Goal: Transaction & Acquisition: Book appointment/travel/reservation

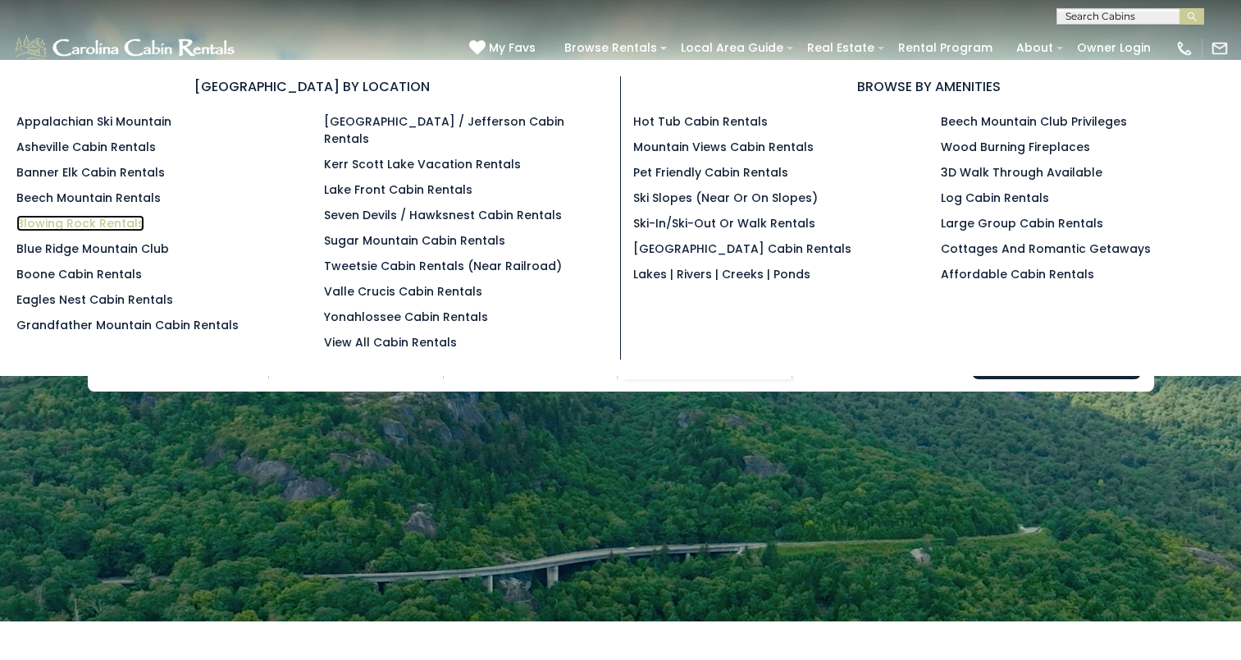
click at [37, 220] on link "Blowing Rock Rentals" at bounding box center [80, 223] width 128 height 16
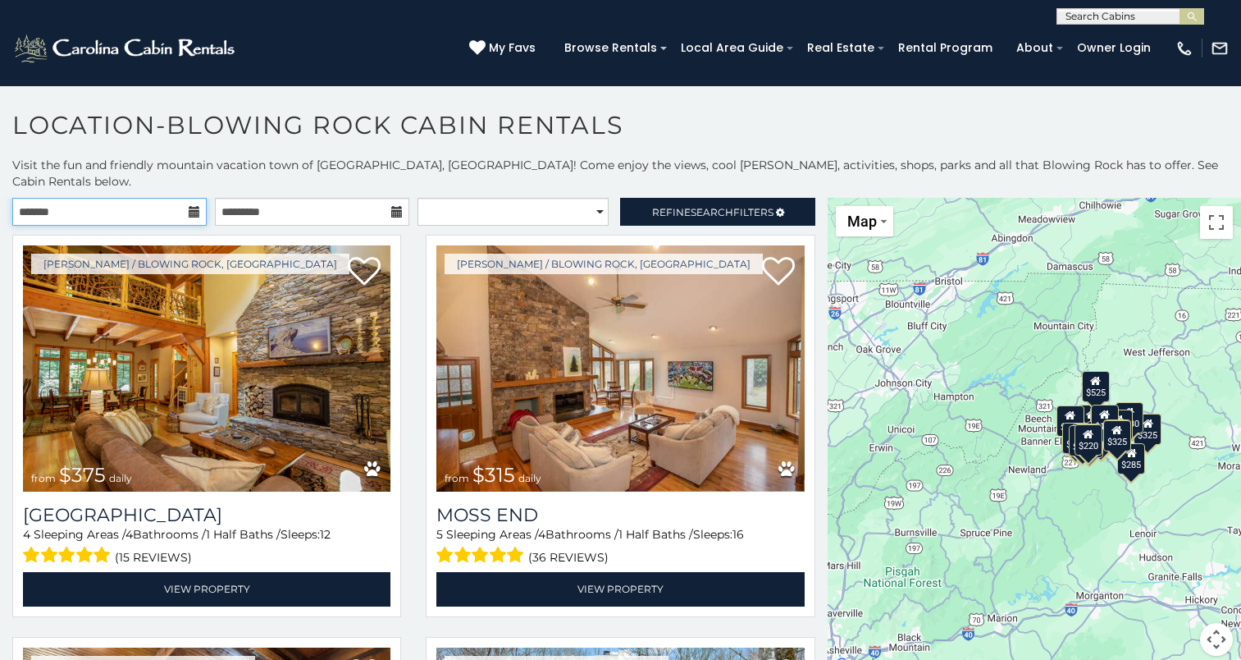
click at [103, 198] on input "text" at bounding box center [109, 212] width 194 height 28
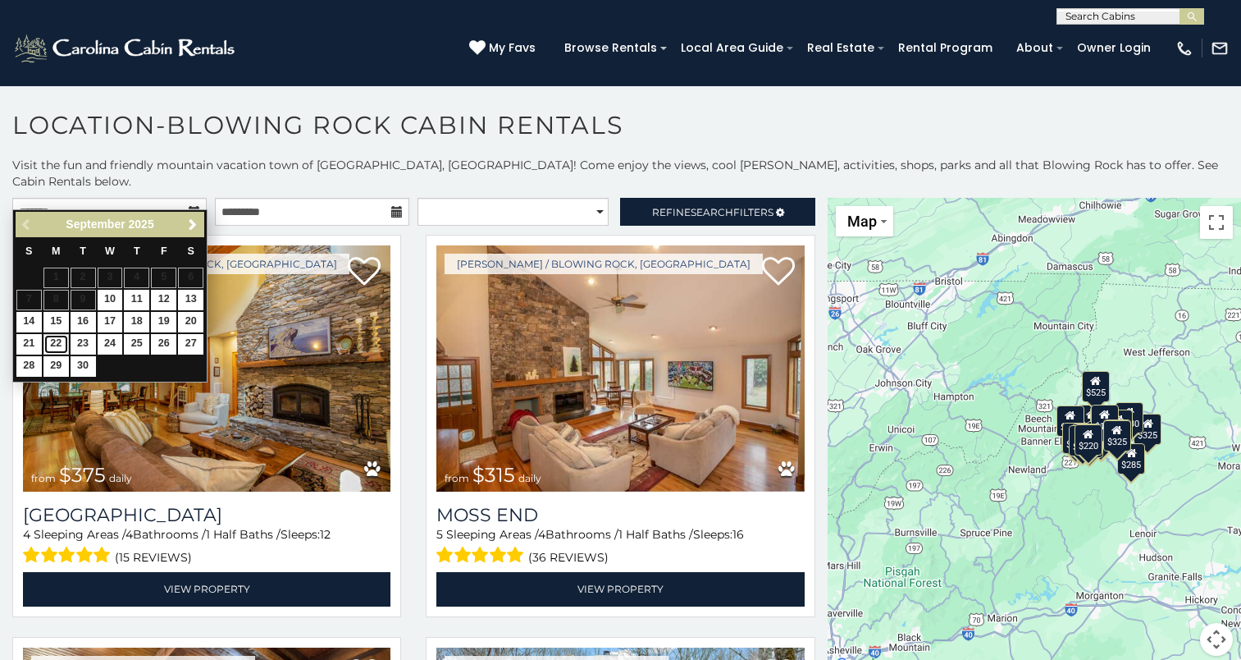
click at [52, 337] on link "22" at bounding box center [55, 344] width 25 height 21
type input "**********"
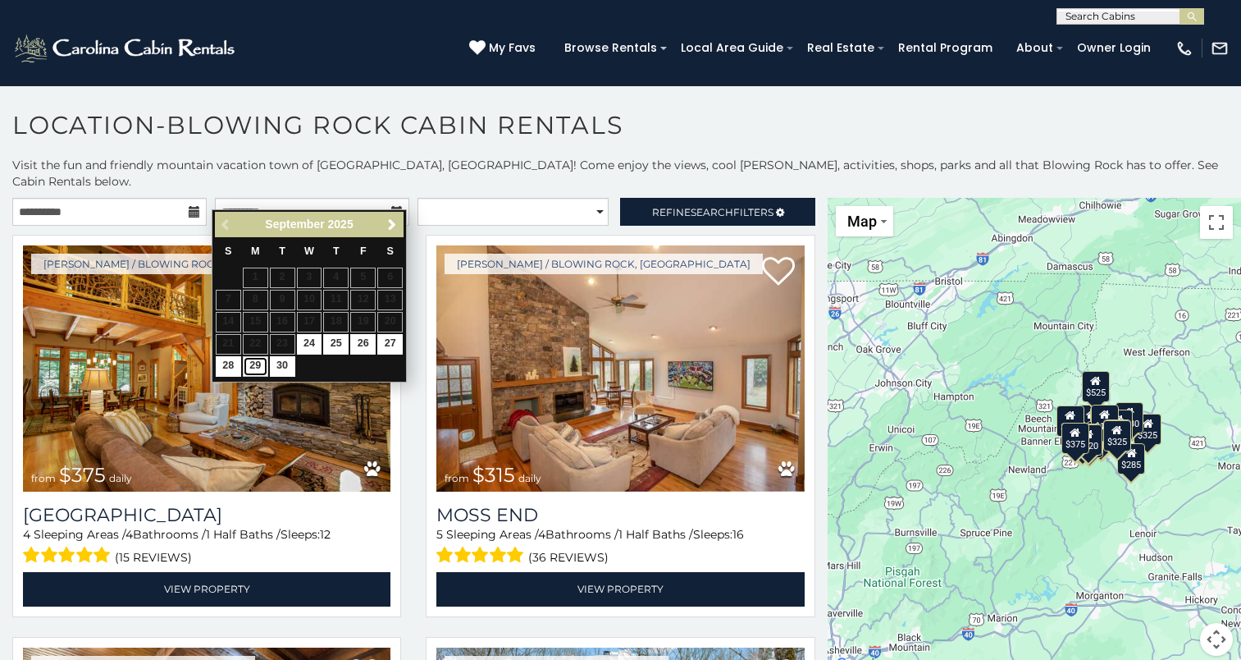
click at [259, 363] on link "29" at bounding box center [255, 366] width 25 height 21
type input "**********"
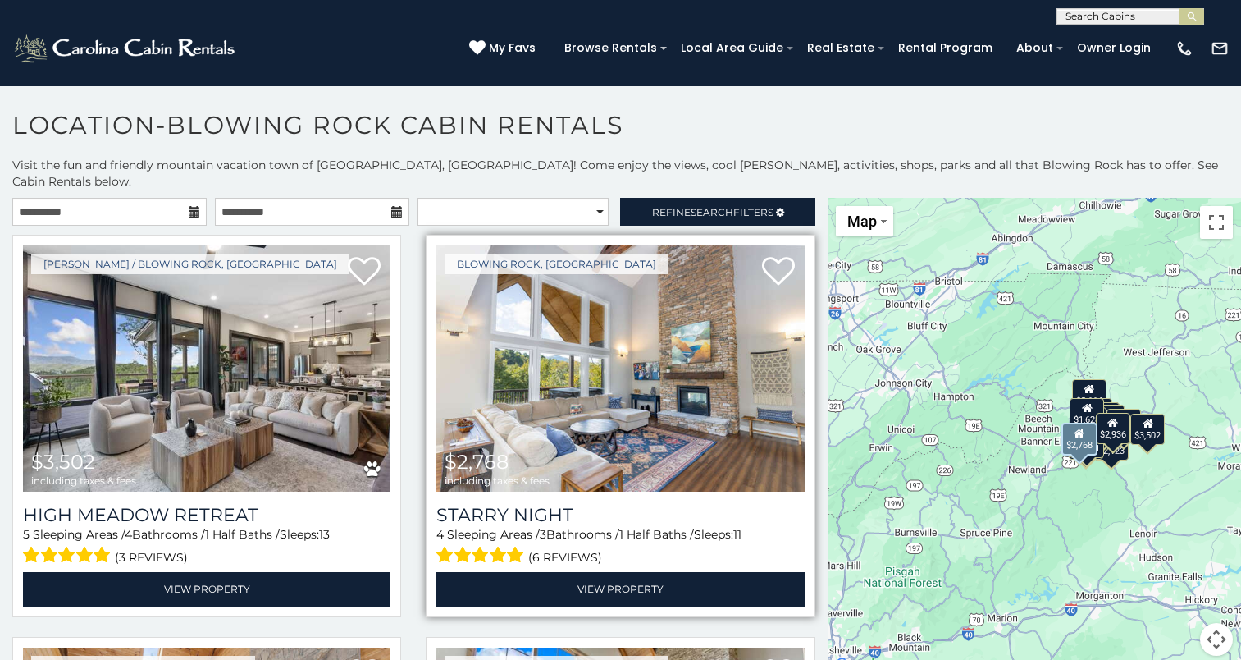
click at [674, 334] on img at bounding box center [620, 368] width 368 height 246
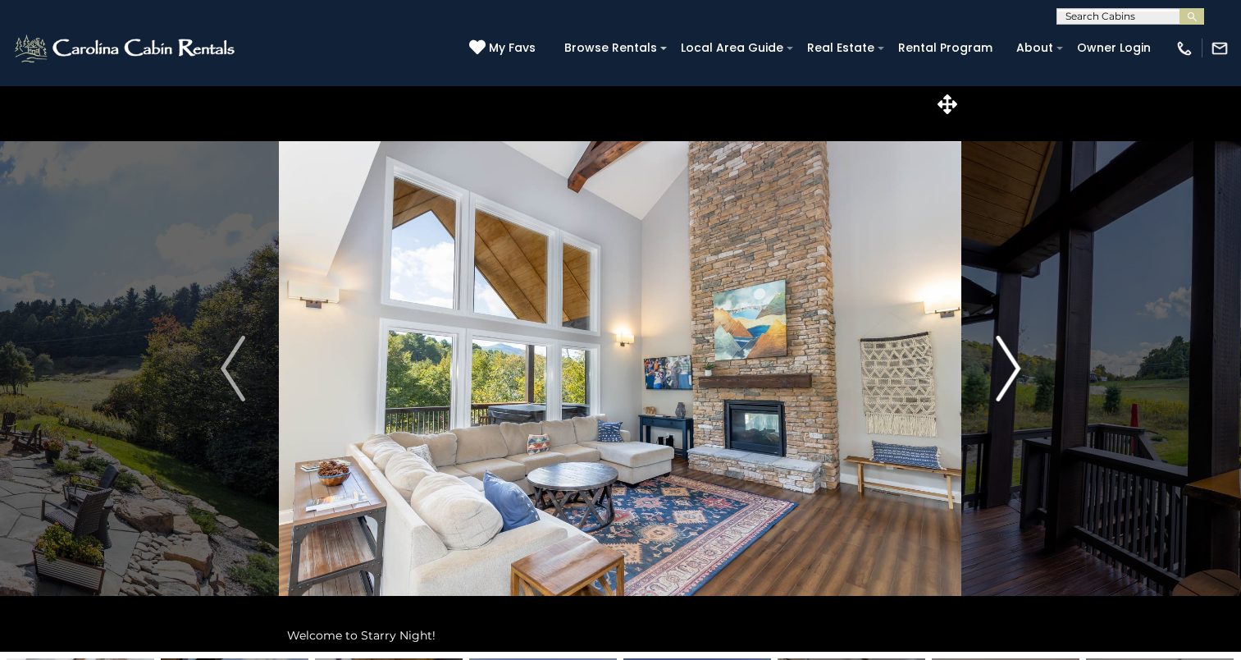
click at [988, 386] on button "Next" at bounding box center [1008, 368] width 92 height 566
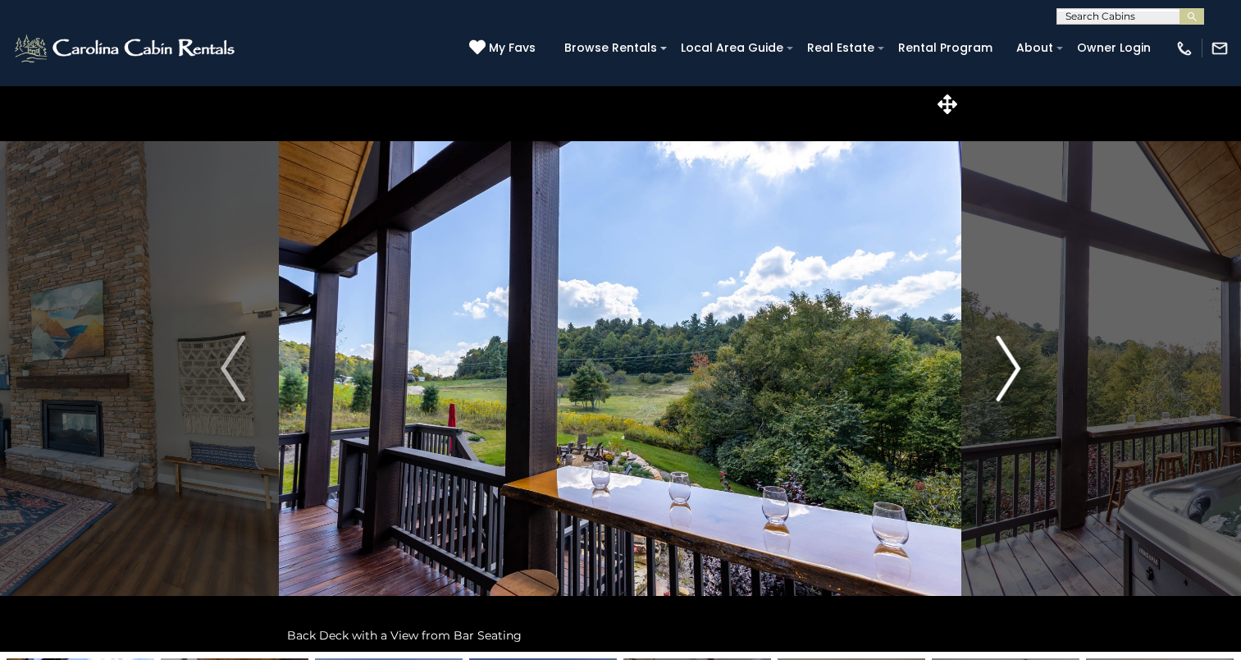
click at [988, 386] on button "Next" at bounding box center [1008, 368] width 92 height 566
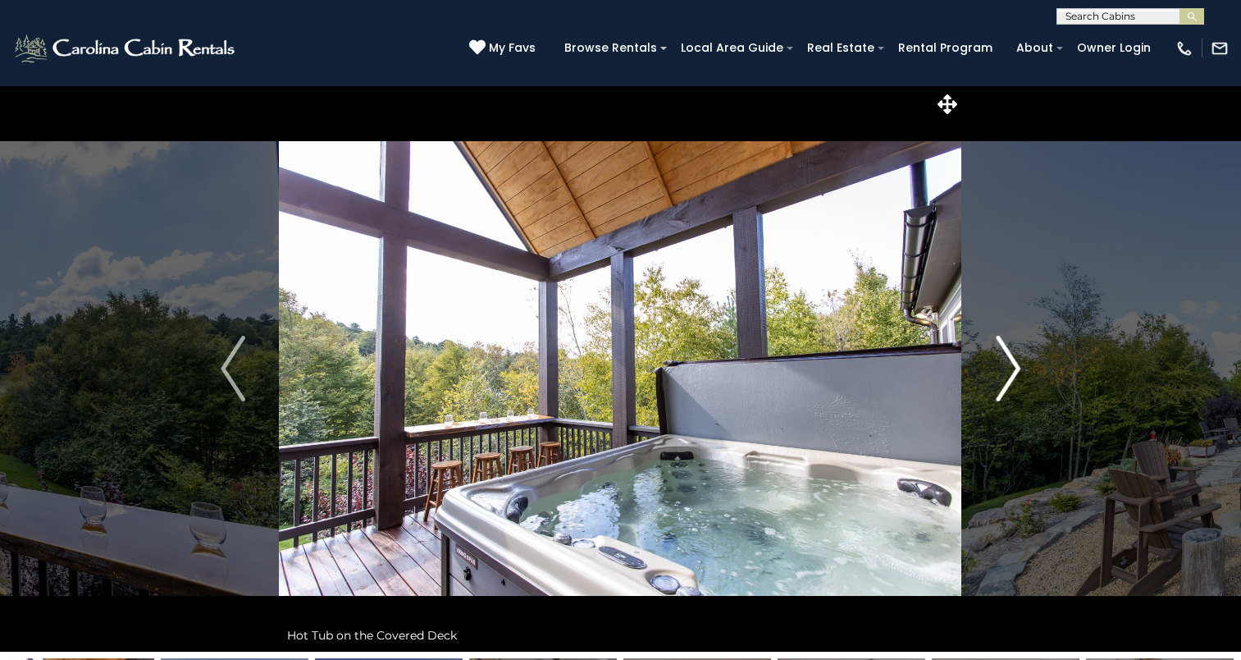
click at [988, 386] on button "Next" at bounding box center [1008, 368] width 92 height 566
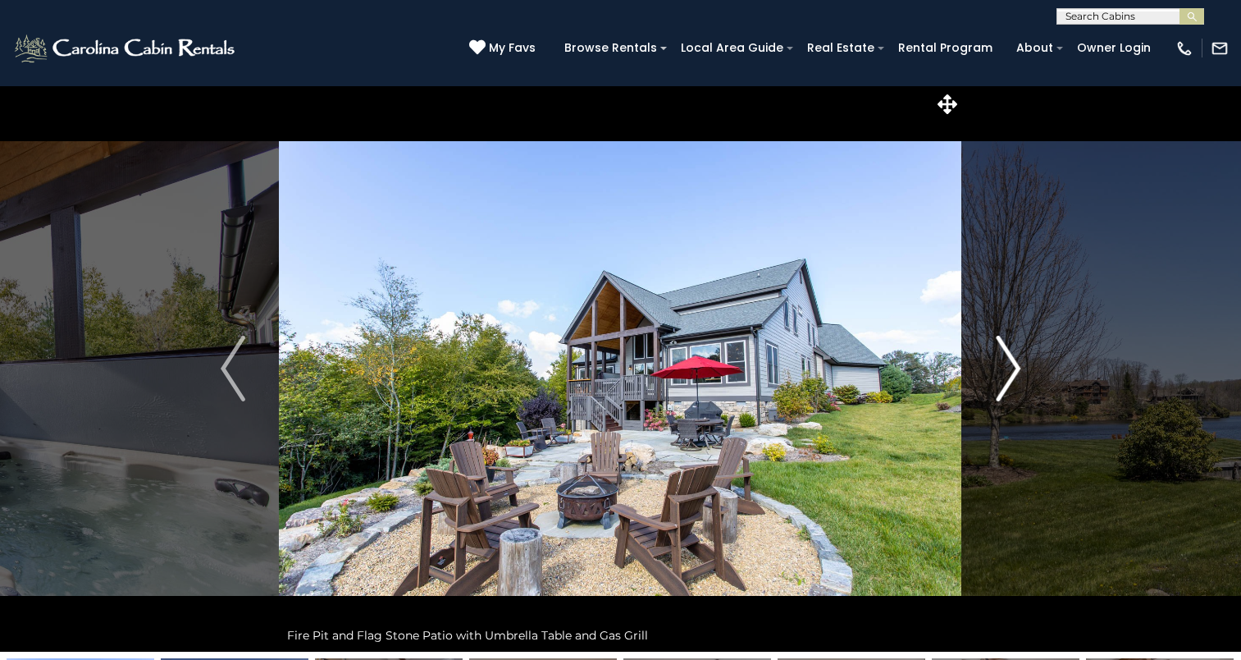
click at [988, 386] on button "Next" at bounding box center [1008, 368] width 92 height 566
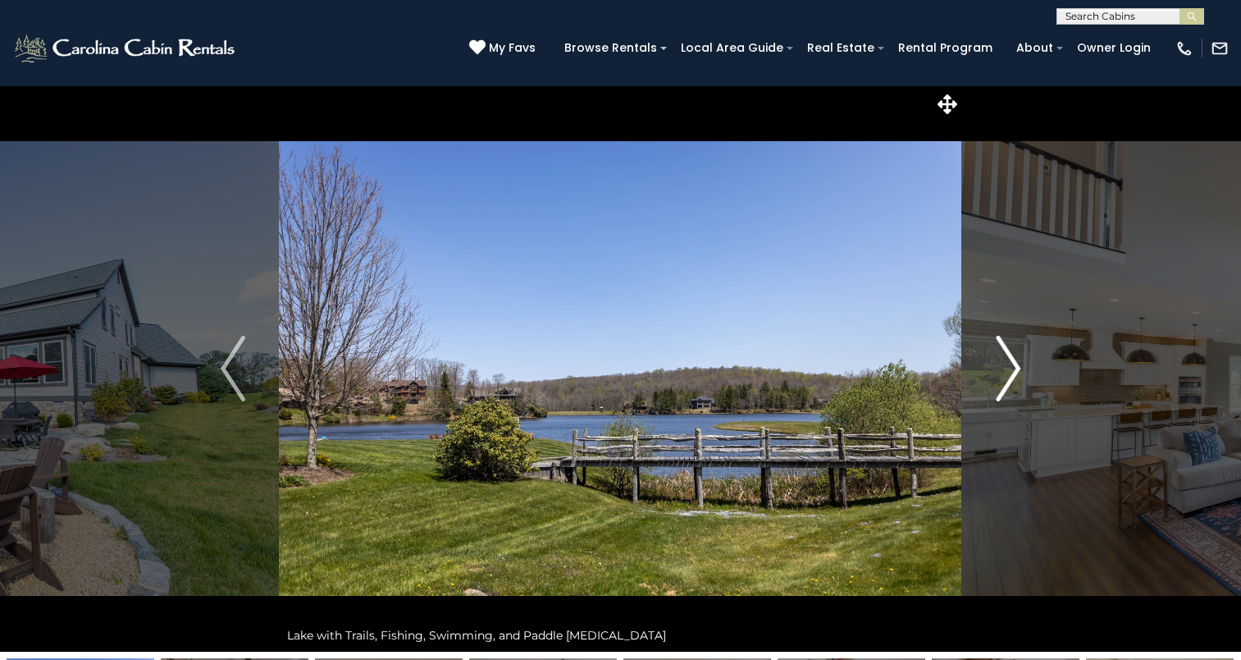
click at [988, 386] on button "Next" at bounding box center [1008, 368] width 92 height 566
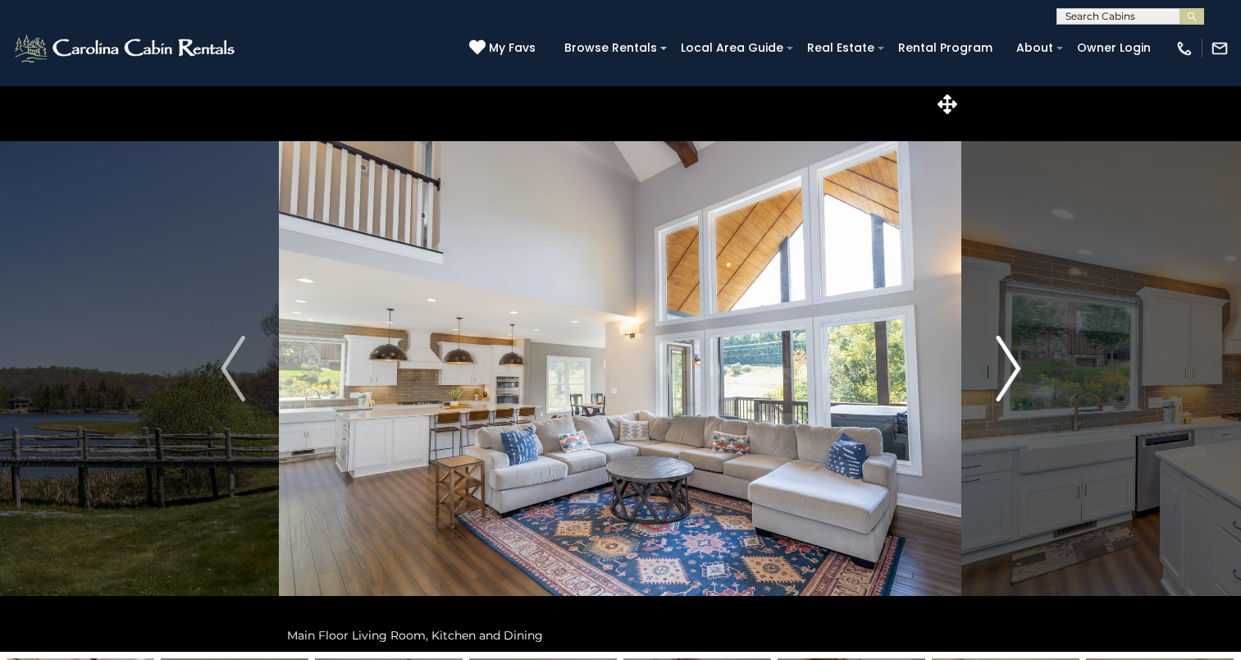
click at [988, 386] on button "Next" at bounding box center [1008, 368] width 92 height 566
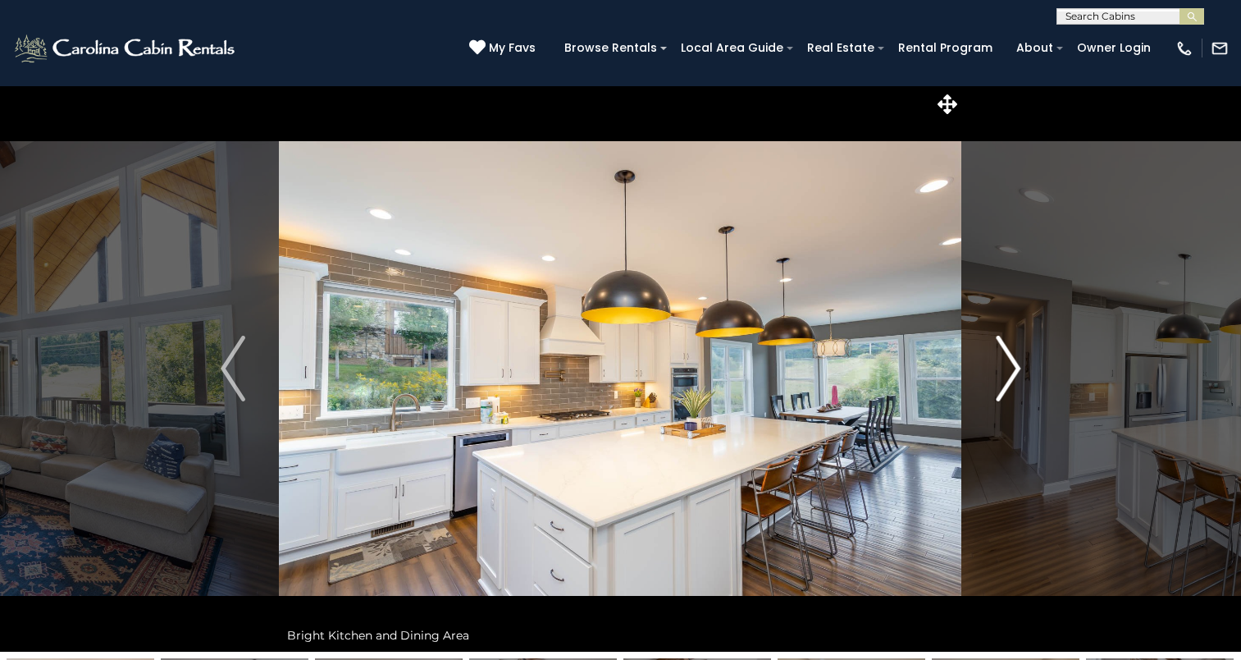
click at [988, 386] on button "Next" at bounding box center [1008, 368] width 92 height 566
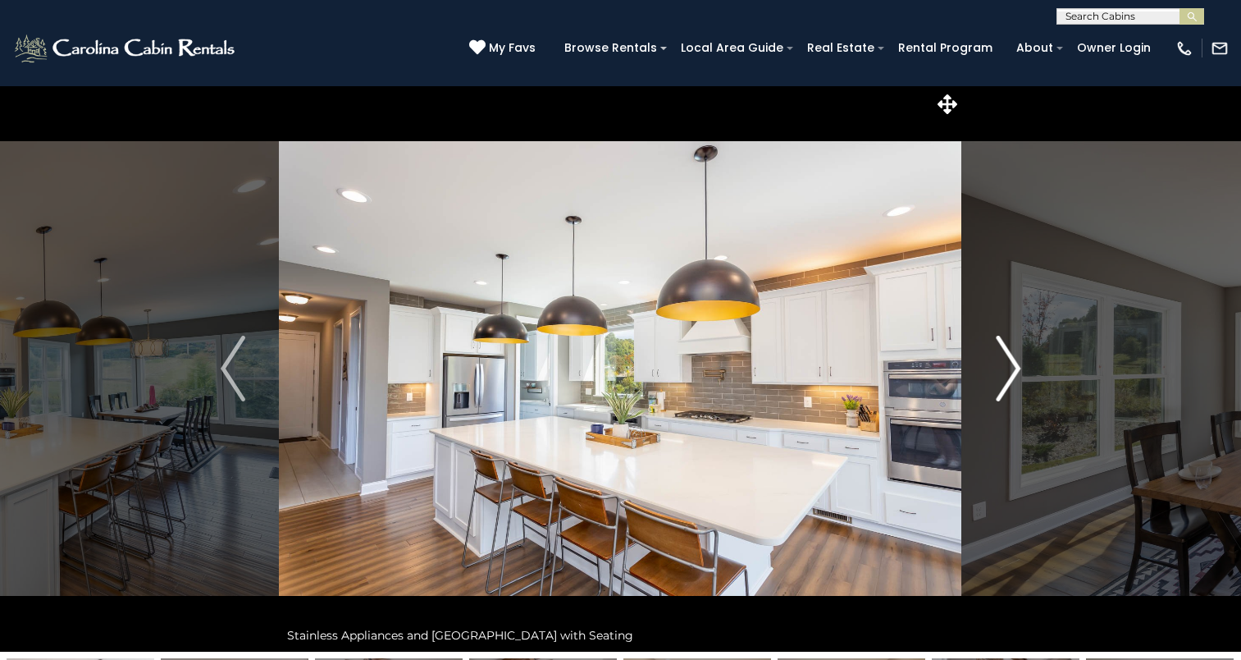
click at [988, 386] on button "Next" at bounding box center [1008, 368] width 92 height 566
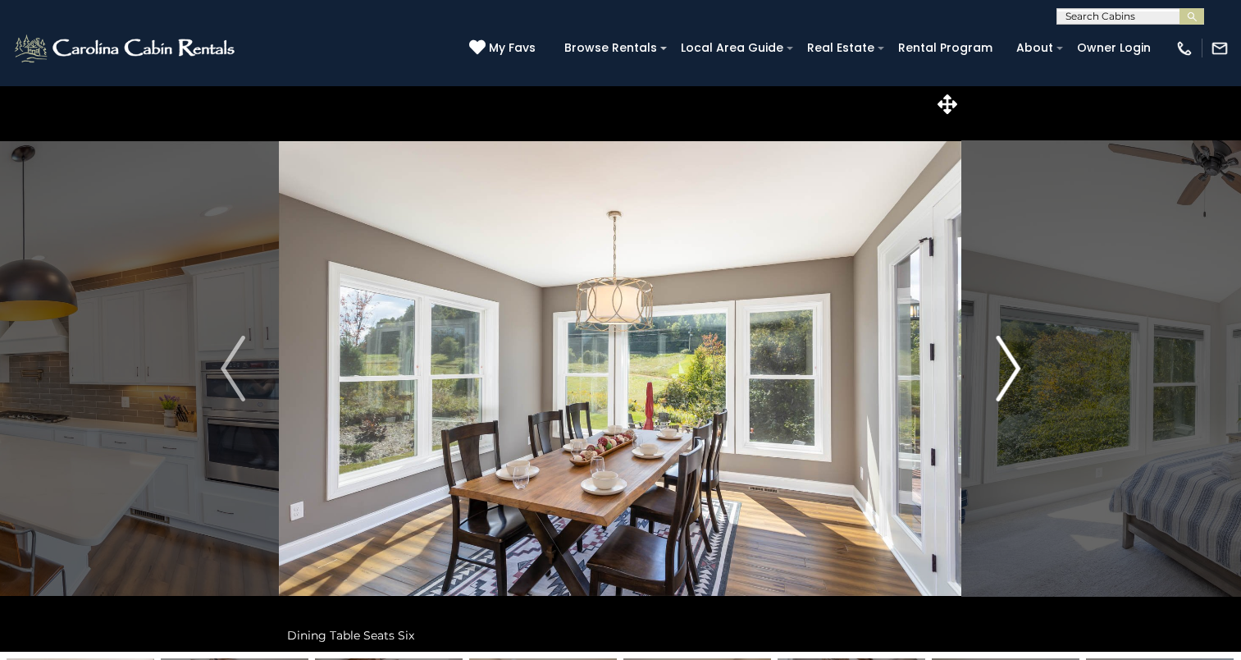
click at [988, 386] on button "Next" at bounding box center [1008, 368] width 92 height 566
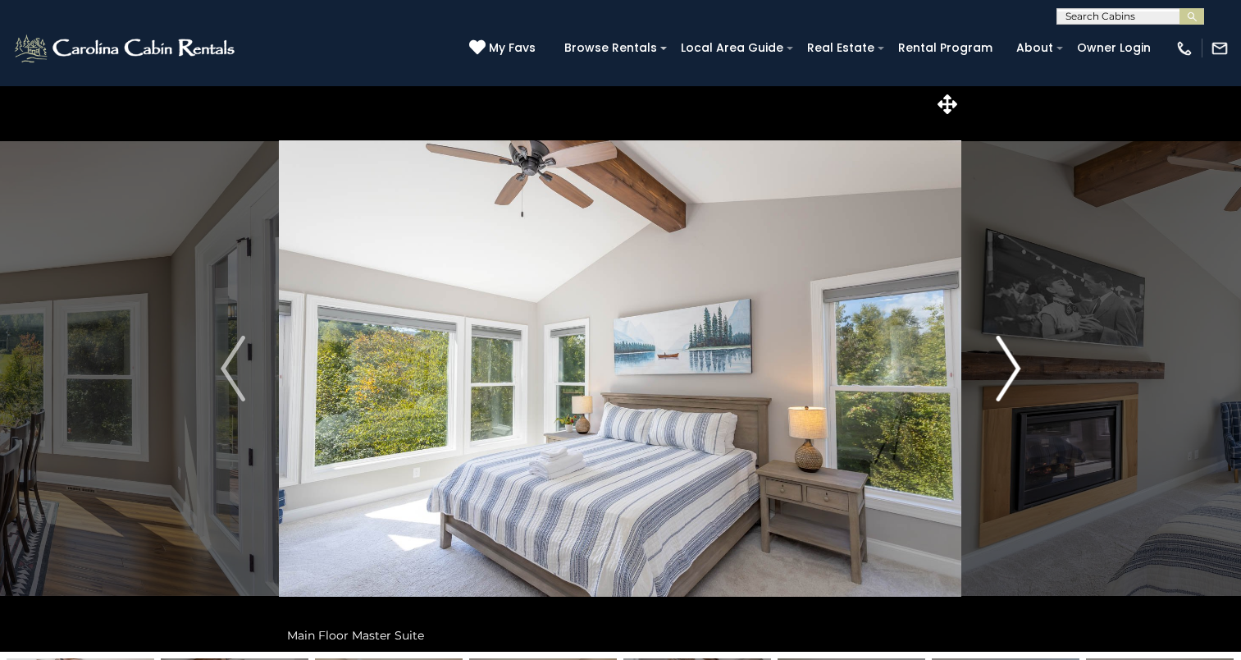
click at [988, 386] on button "Next" at bounding box center [1008, 368] width 92 height 566
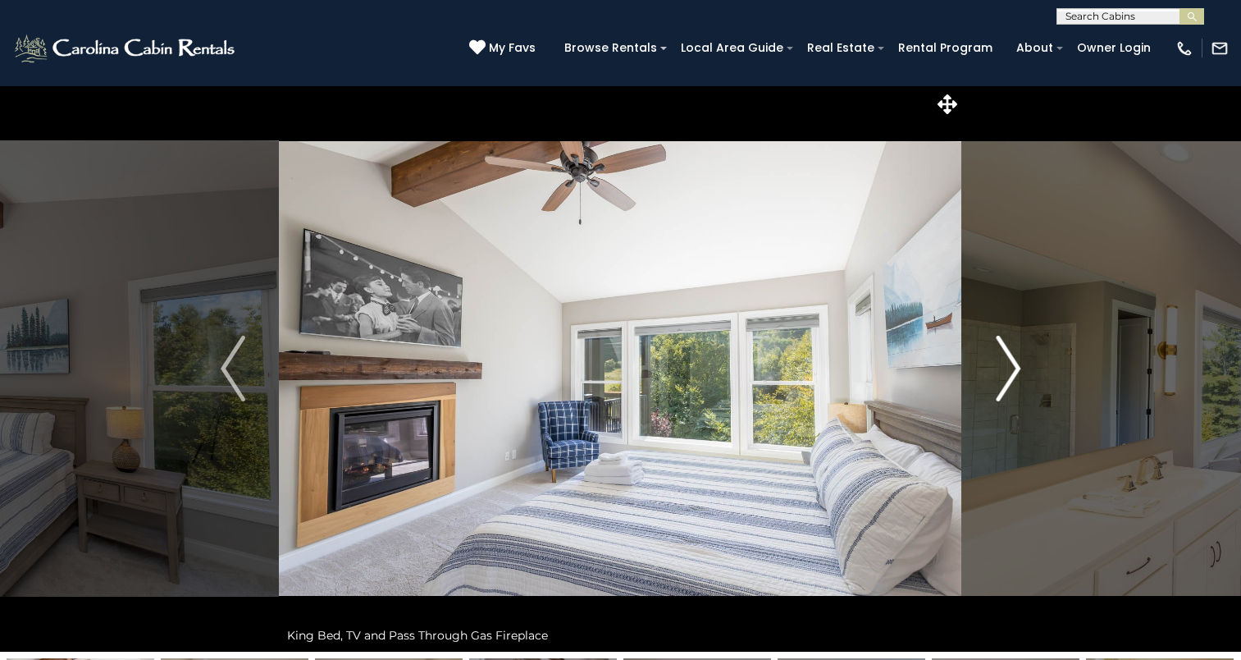
click at [988, 386] on button "Next" at bounding box center [1008, 368] width 92 height 566
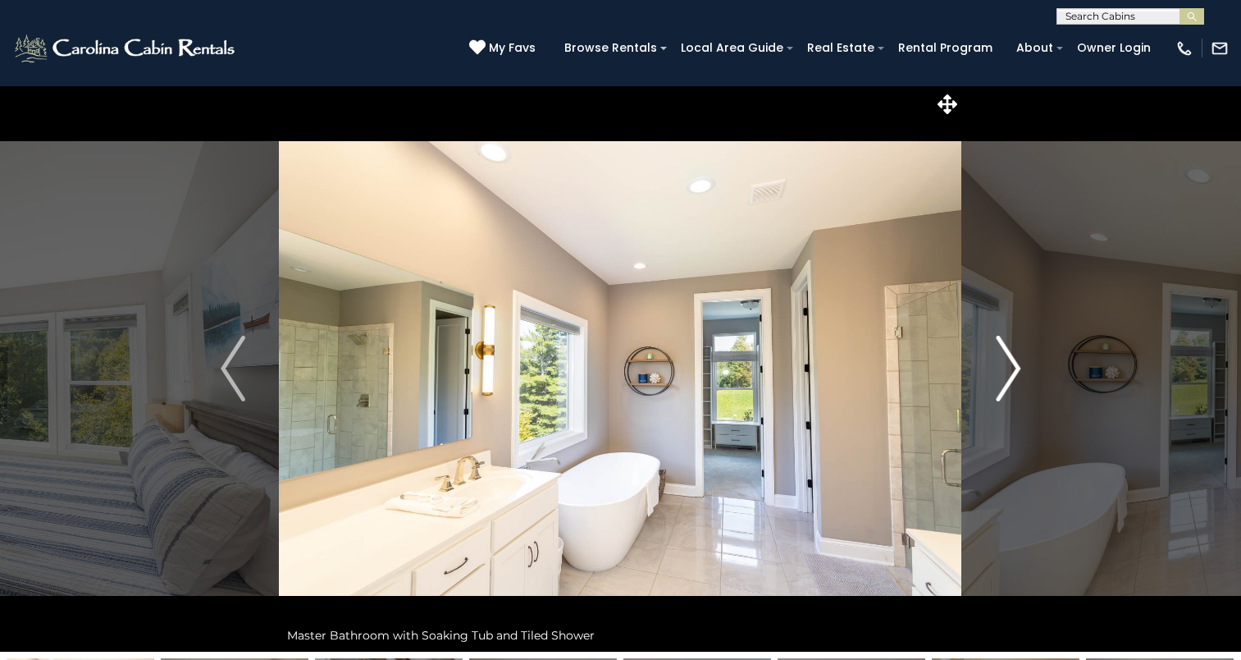
click at [988, 386] on button "Next" at bounding box center [1008, 368] width 92 height 566
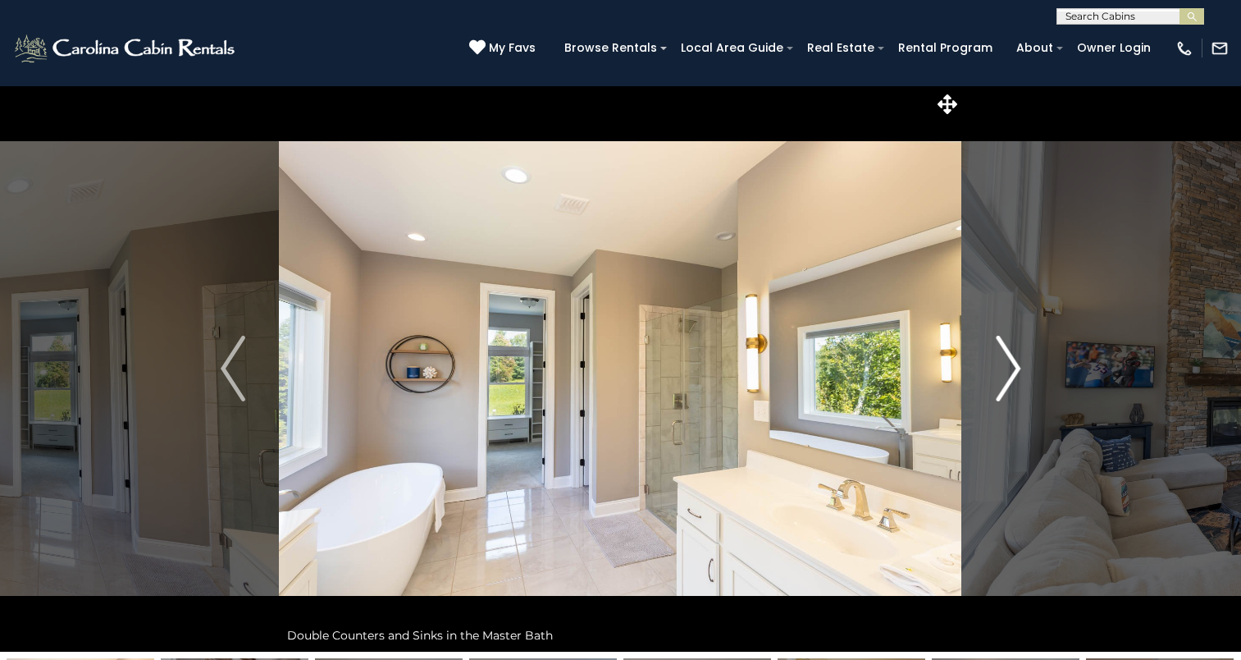
click at [988, 386] on button "Next" at bounding box center [1008, 368] width 92 height 566
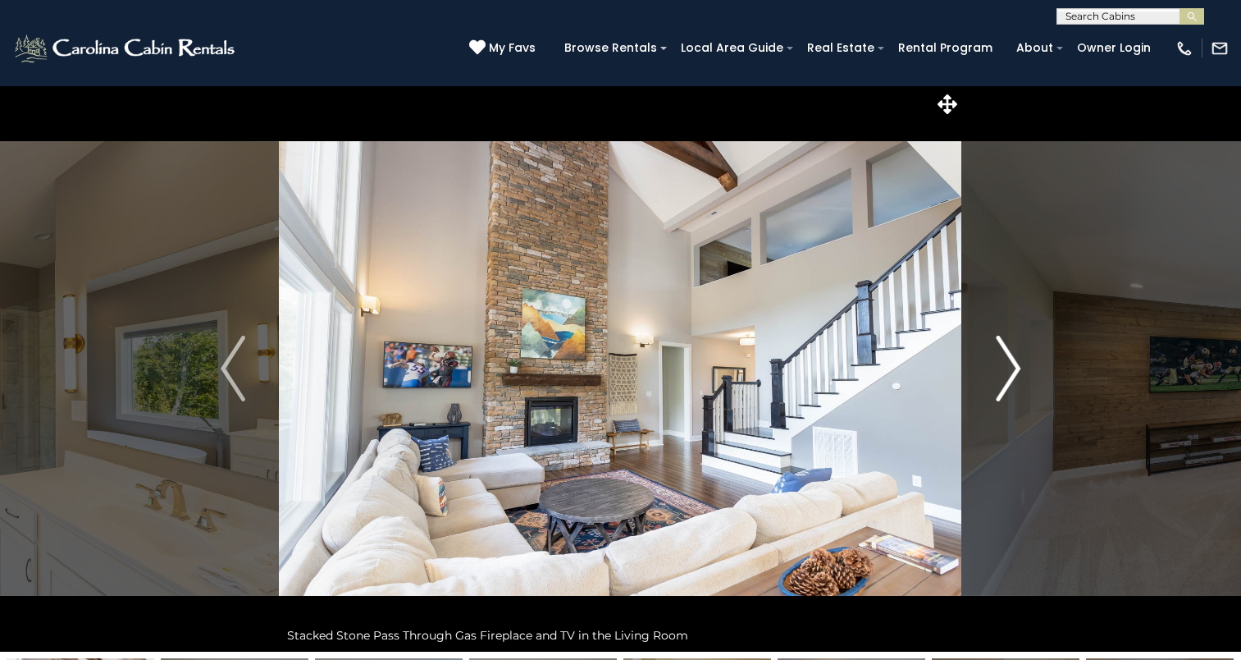
click at [988, 386] on button "Next" at bounding box center [1008, 368] width 92 height 566
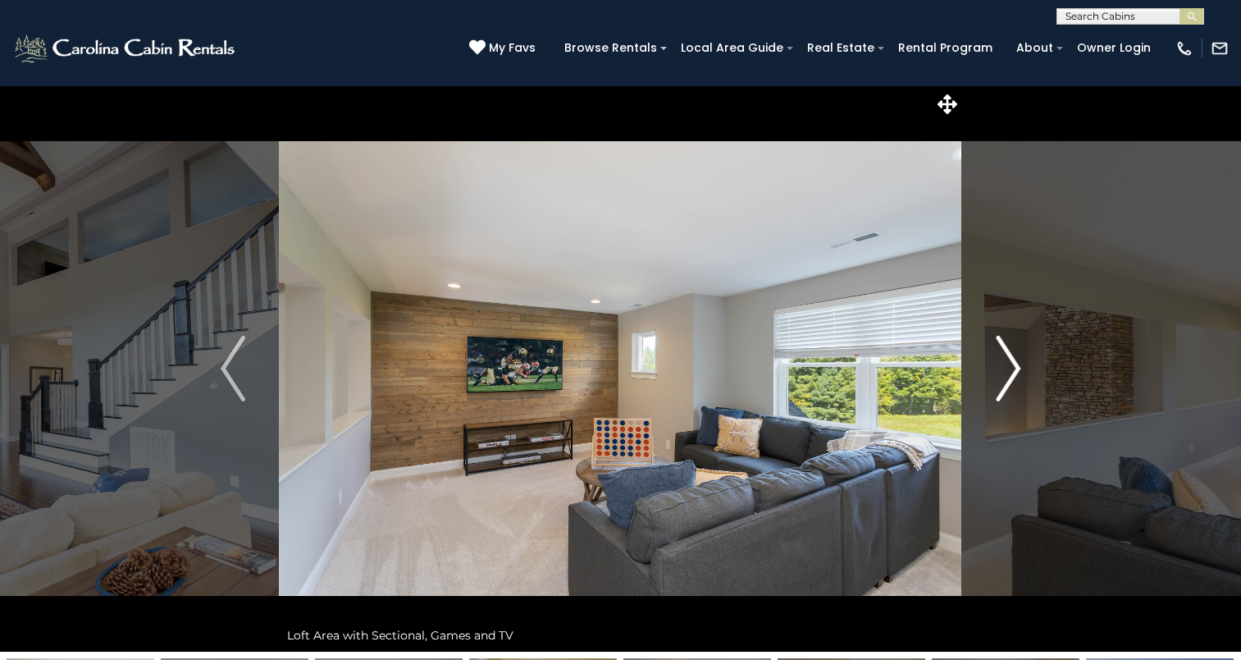
click at [988, 386] on button "Next" at bounding box center [1008, 368] width 92 height 566
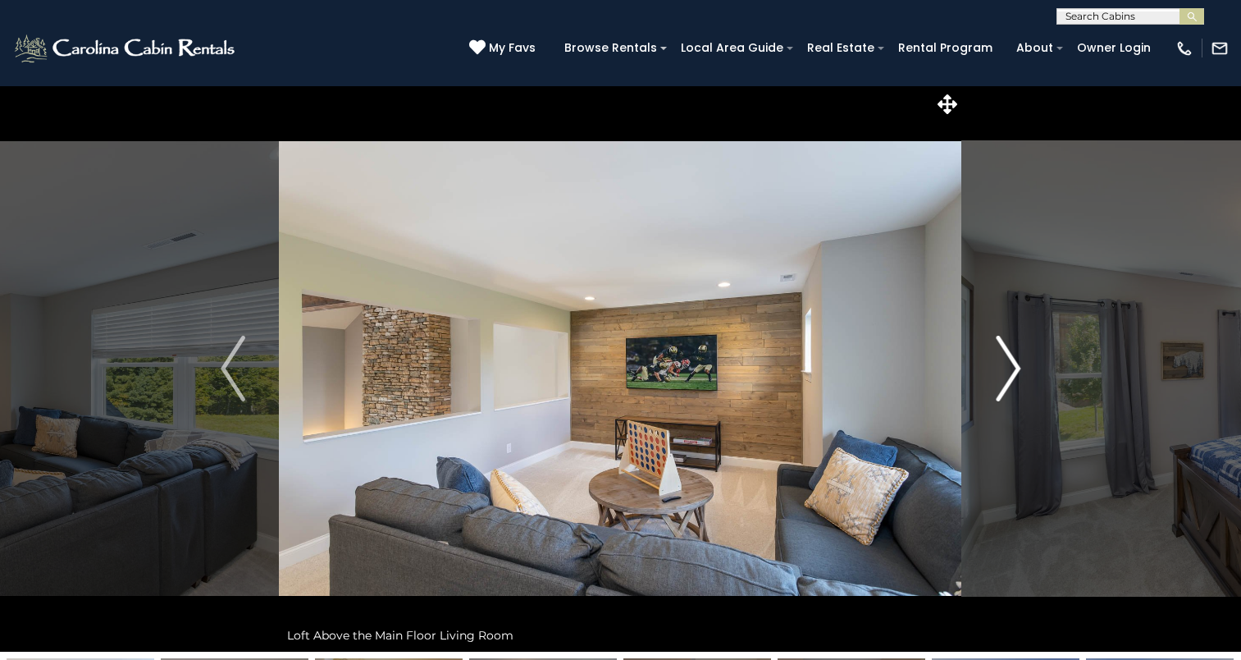
click at [988, 386] on button "Next" at bounding box center [1008, 368] width 92 height 566
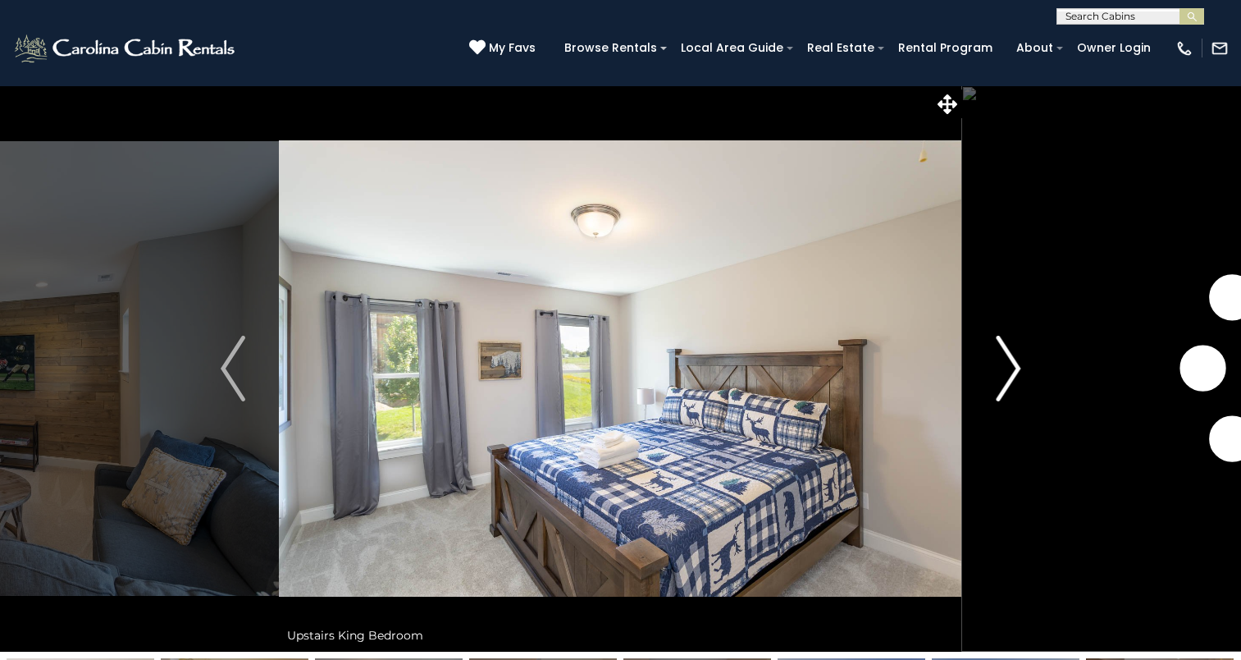
click at [988, 386] on button "Next" at bounding box center [1008, 368] width 92 height 566
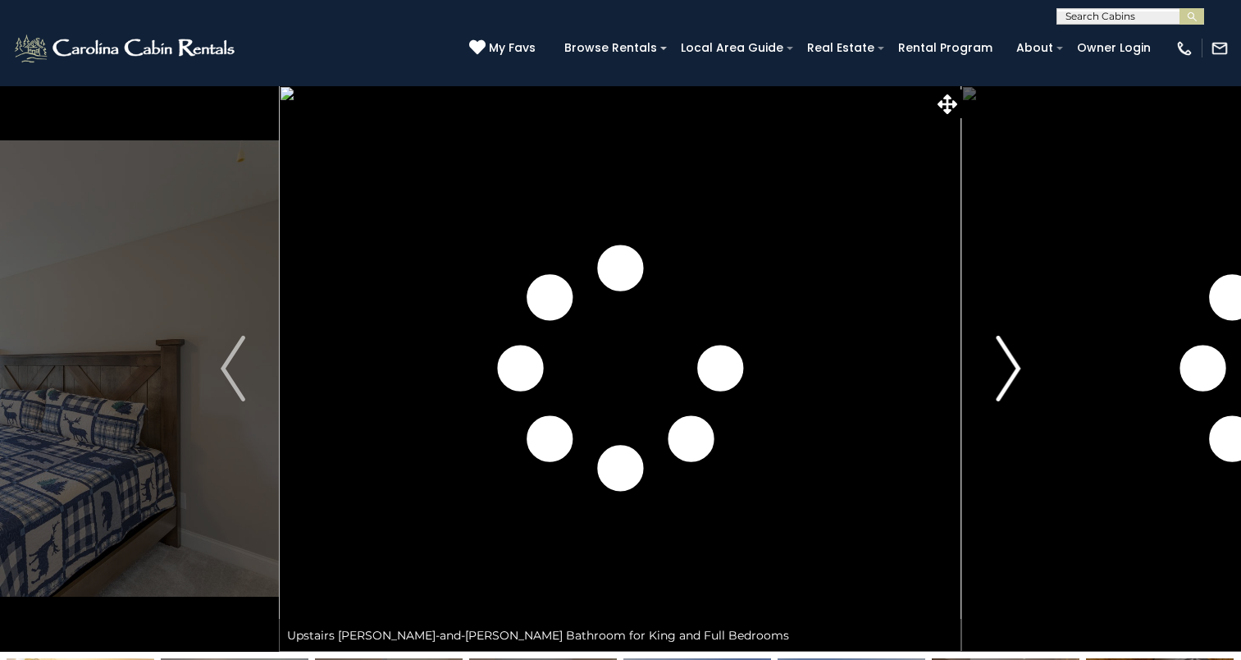
click at [988, 386] on button "Next" at bounding box center [1008, 368] width 92 height 566
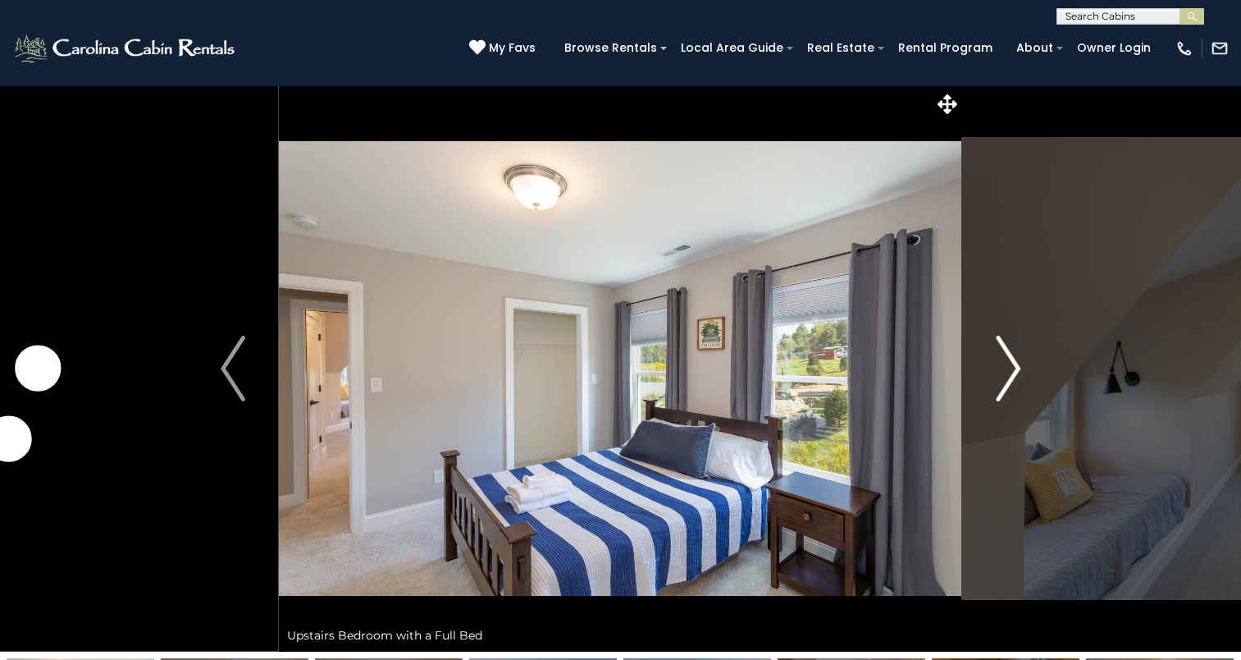
click at [988, 386] on button "Next" at bounding box center [1008, 368] width 92 height 566
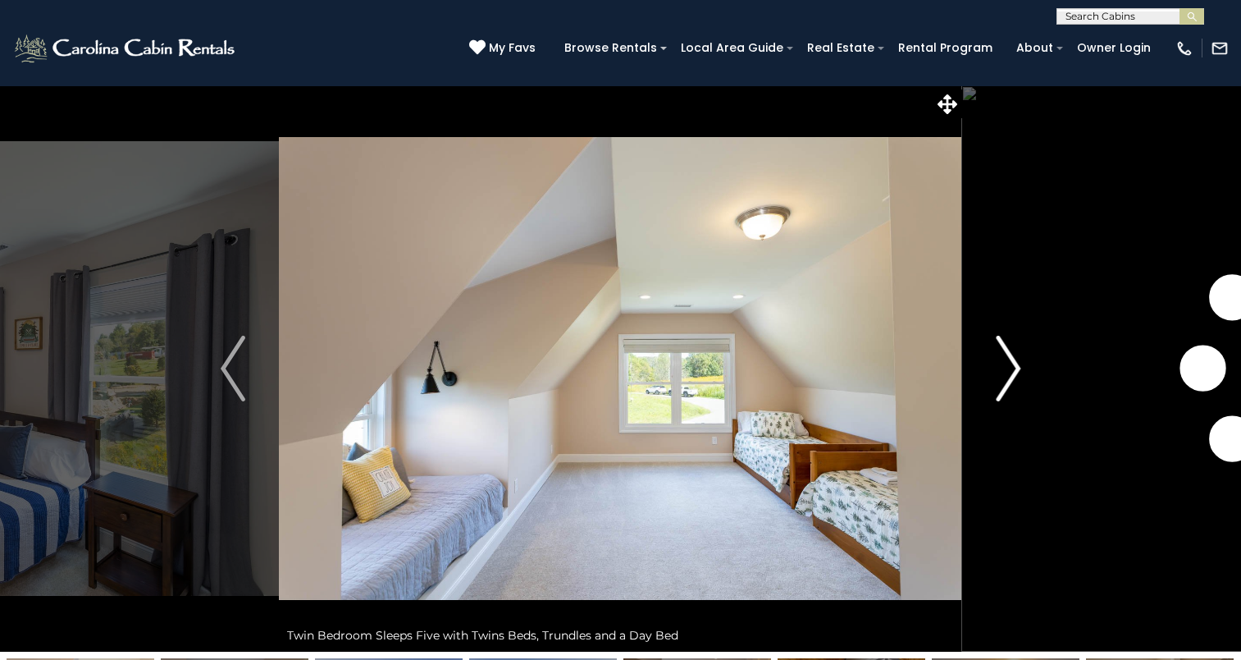
click at [988, 386] on button "Next" at bounding box center [1008, 368] width 92 height 566
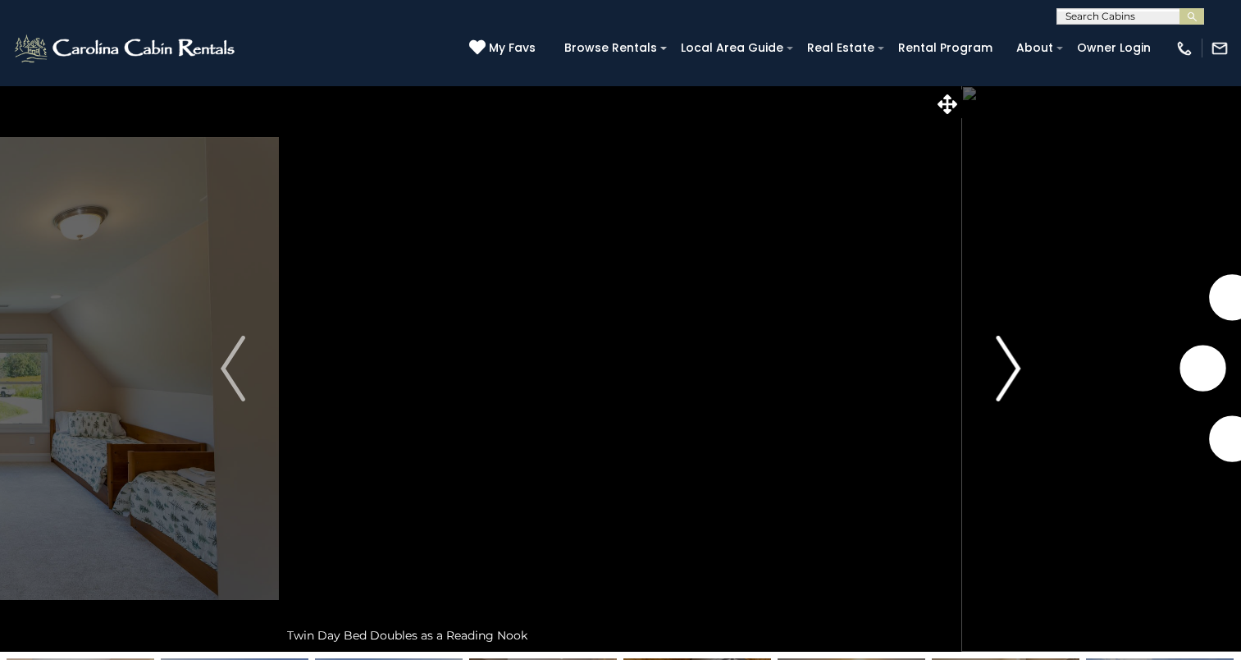
click at [988, 386] on button "Next" at bounding box center [1008, 368] width 92 height 566
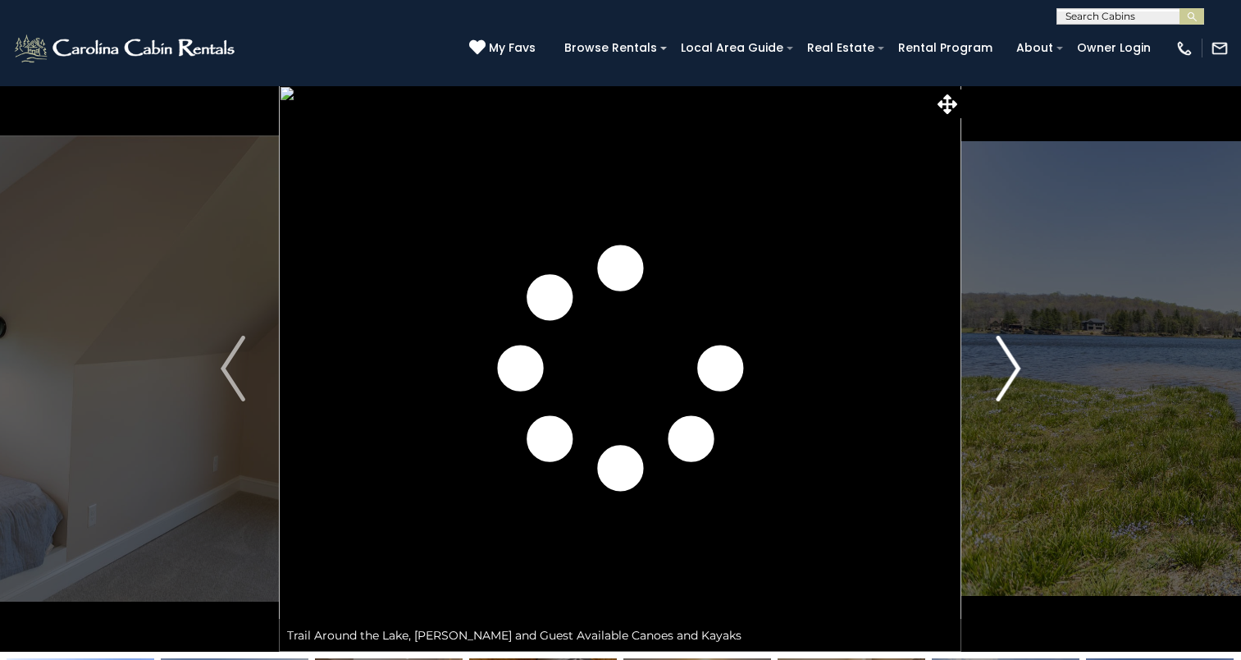
click at [988, 386] on button "Next" at bounding box center [1008, 368] width 92 height 566
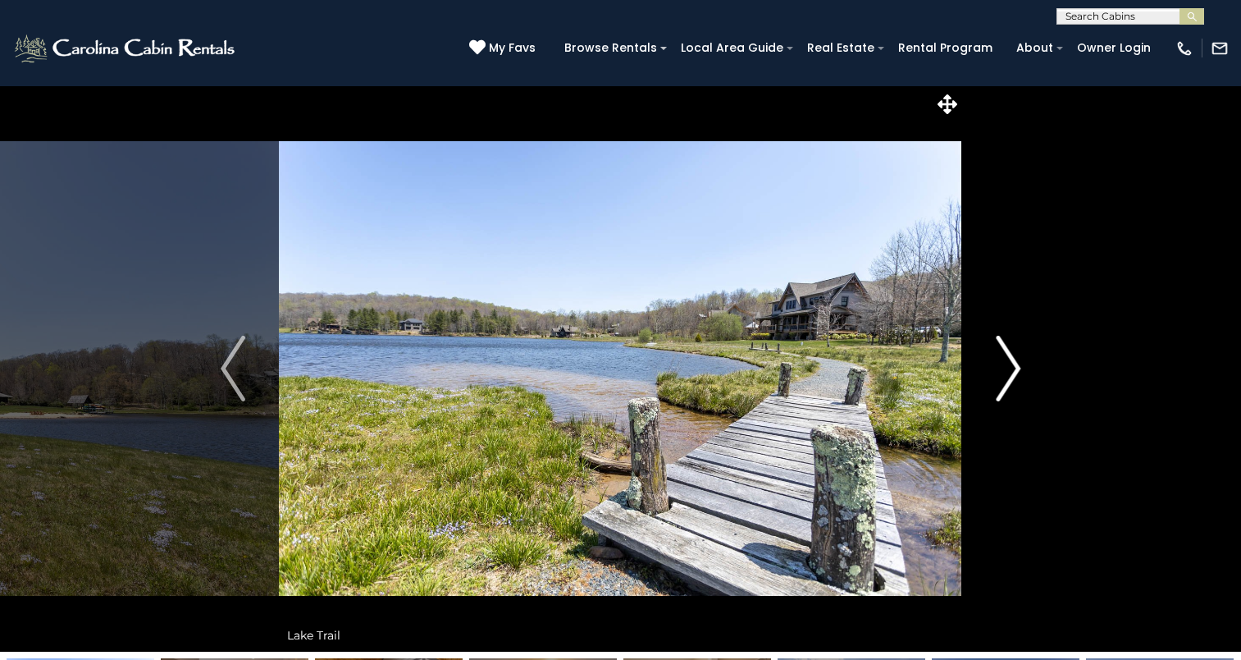
click at [988, 386] on button "Next" at bounding box center [1008, 368] width 92 height 566
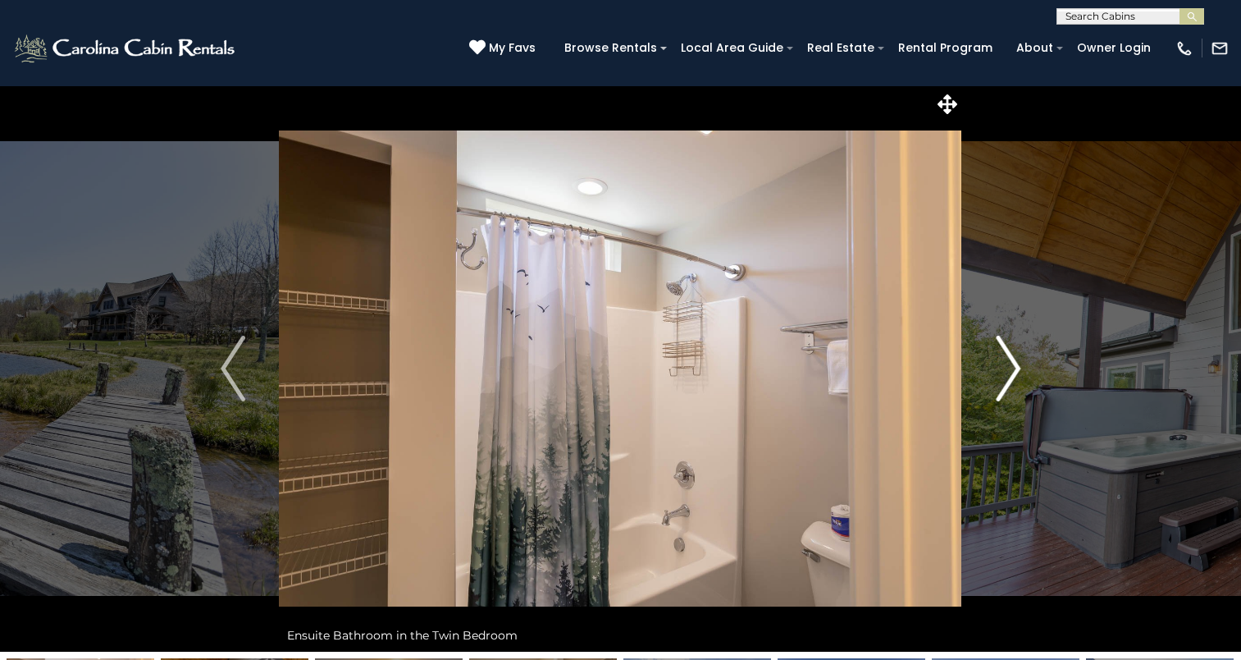
click at [988, 386] on button "Next" at bounding box center [1008, 368] width 92 height 566
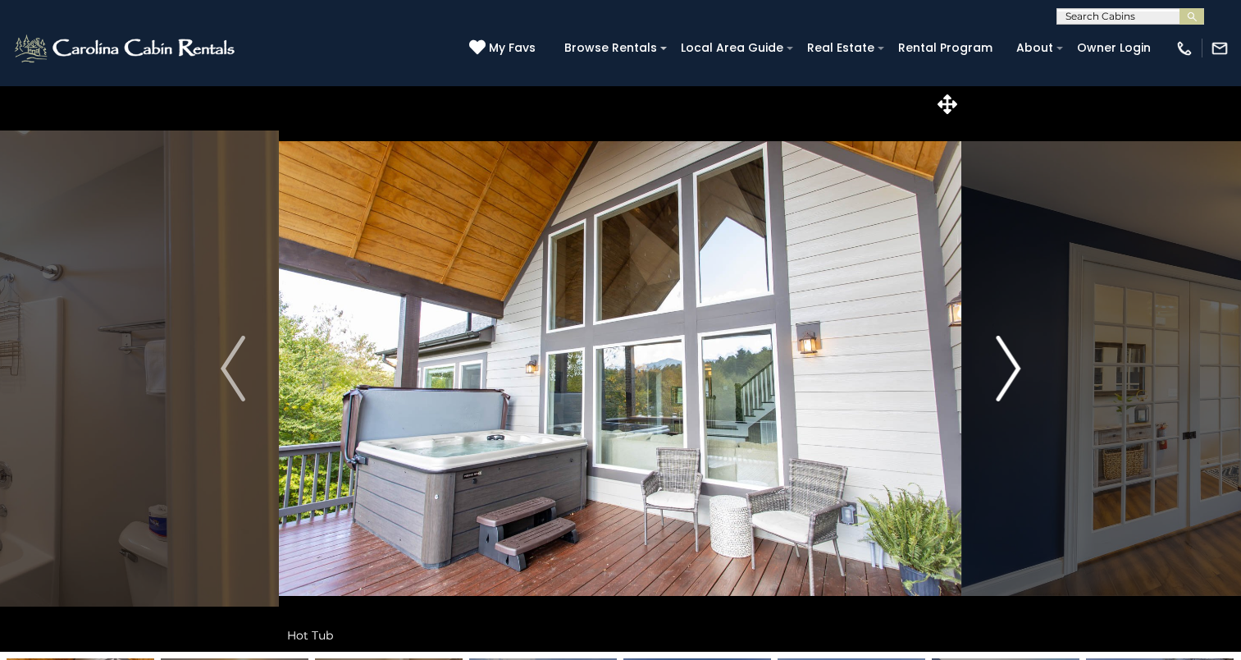
click at [988, 386] on button "Next" at bounding box center [1008, 368] width 92 height 566
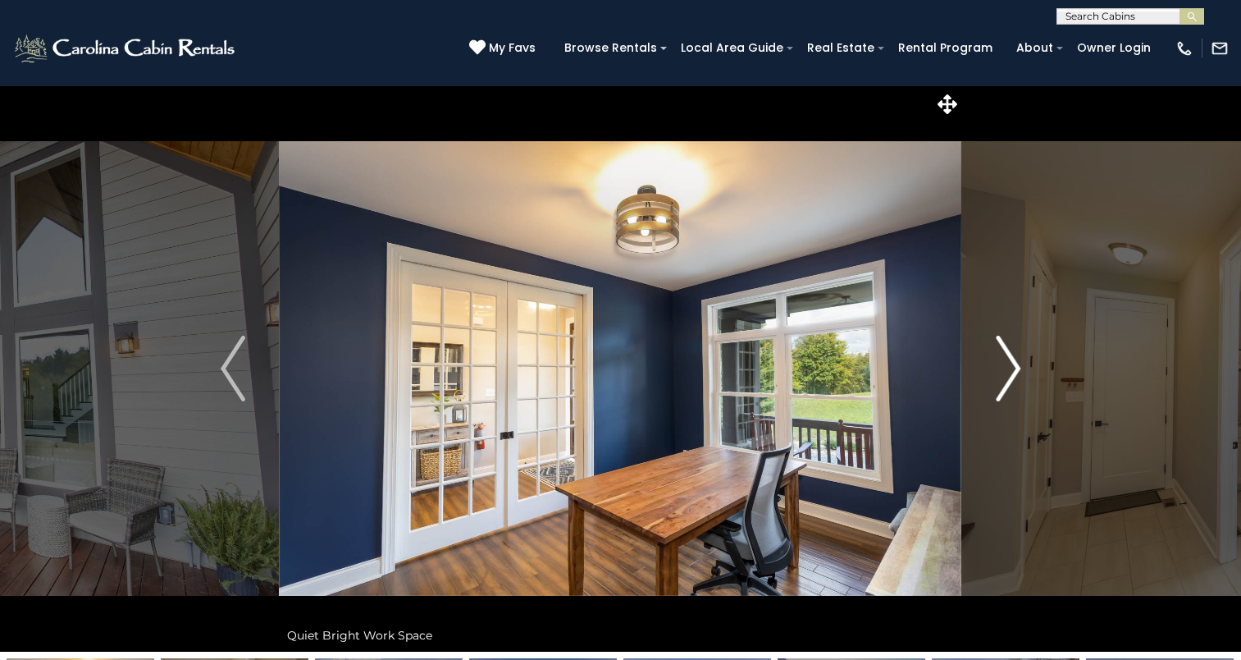
click at [988, 386] on button "Next" at bounding box center [1008, 368] width 92 height 566
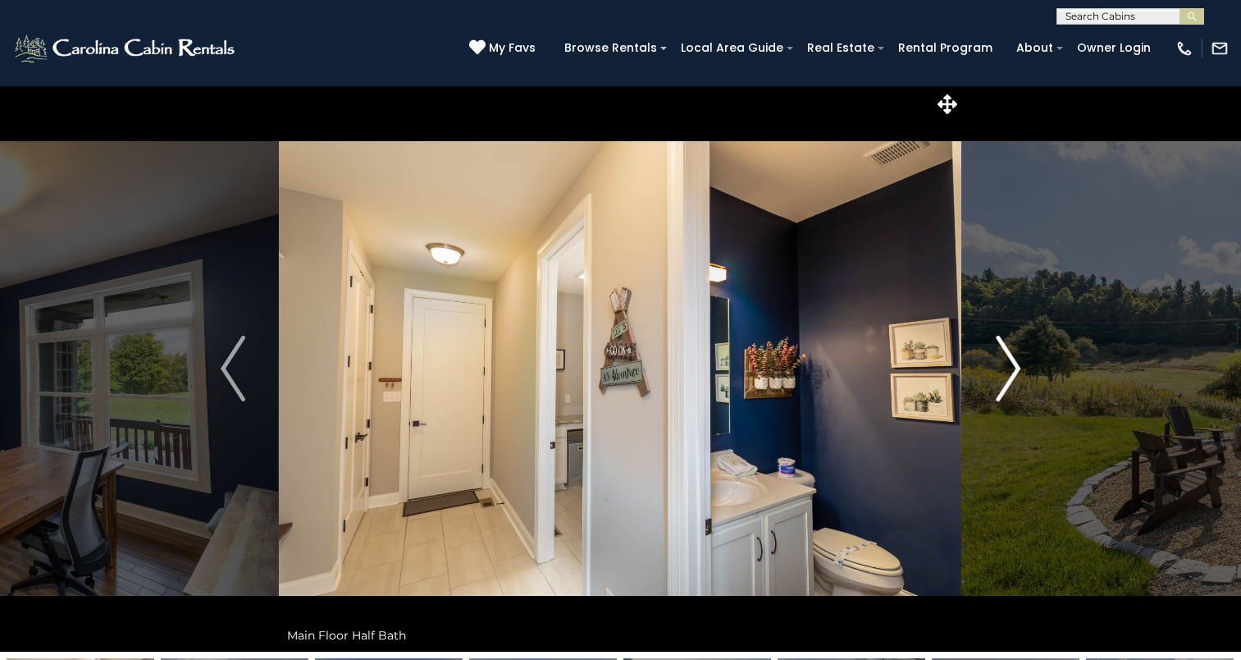
click at [988, 386] on button "Next" at bounding box center [1008, 368] width 92 height 566
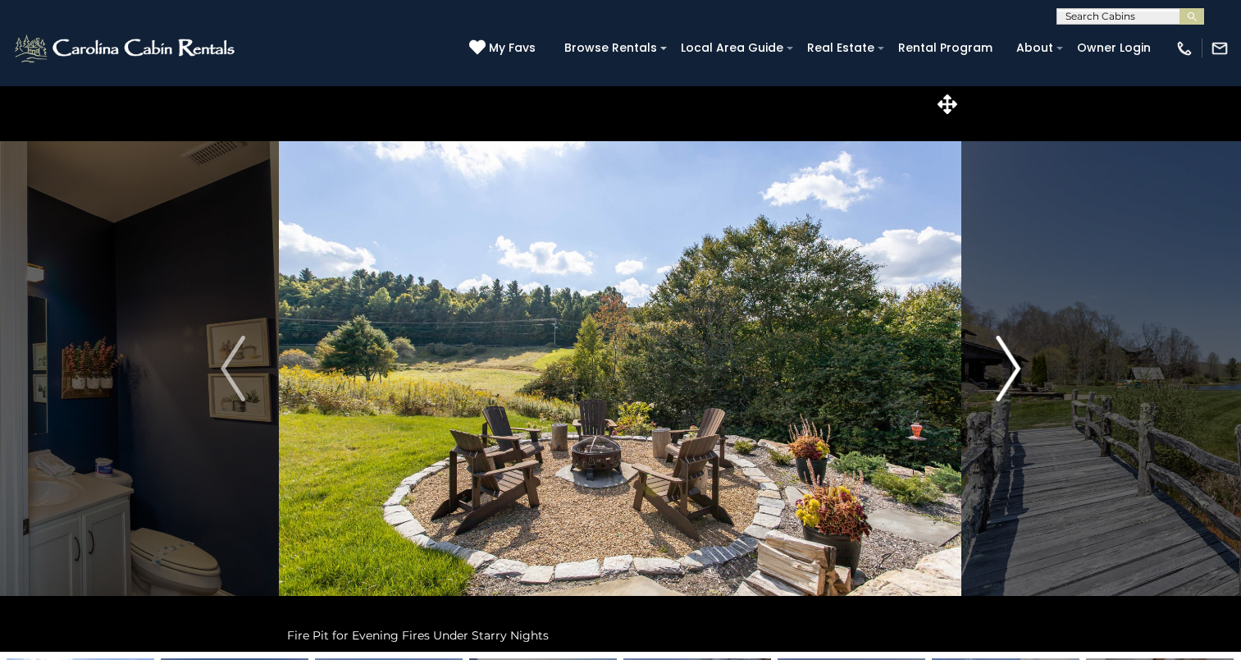
click at [988, 386] on button "Next" at bounding box center [1008, 368] width 92 height 566
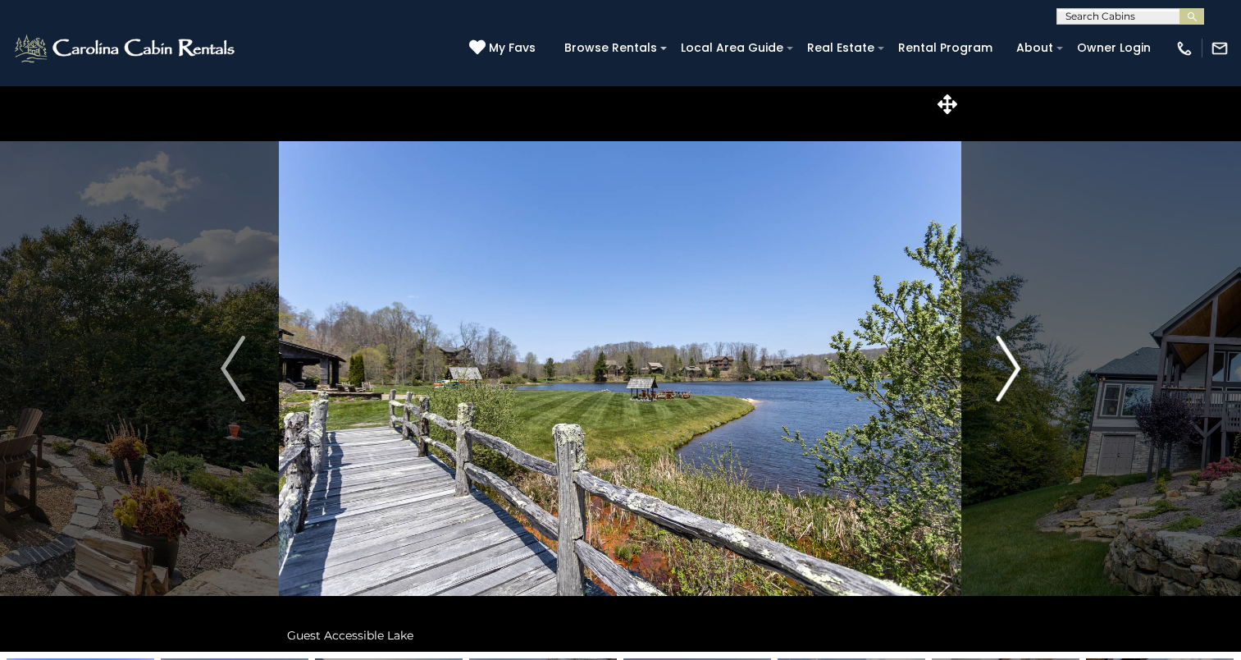
click at [988, 386] on button "Next" at bounding box center [1008, 368] width 92 height 566
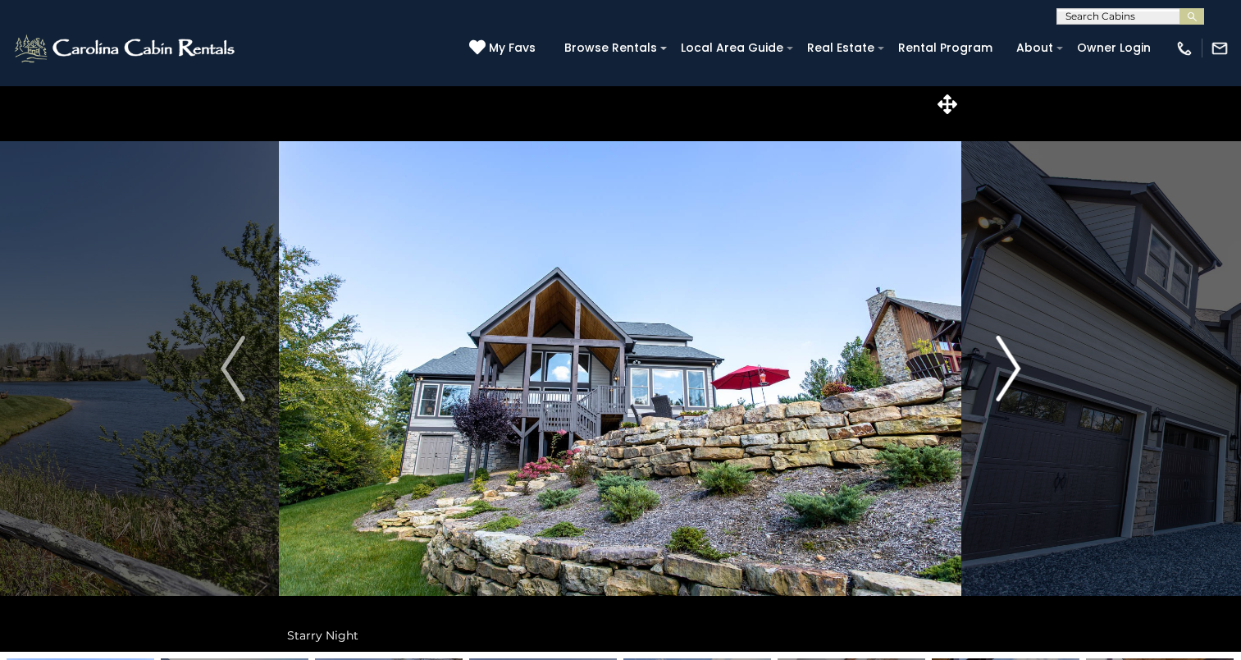
click at [988, 386] on button "Next" at bounding box center [1008, 368] width 92 height 566
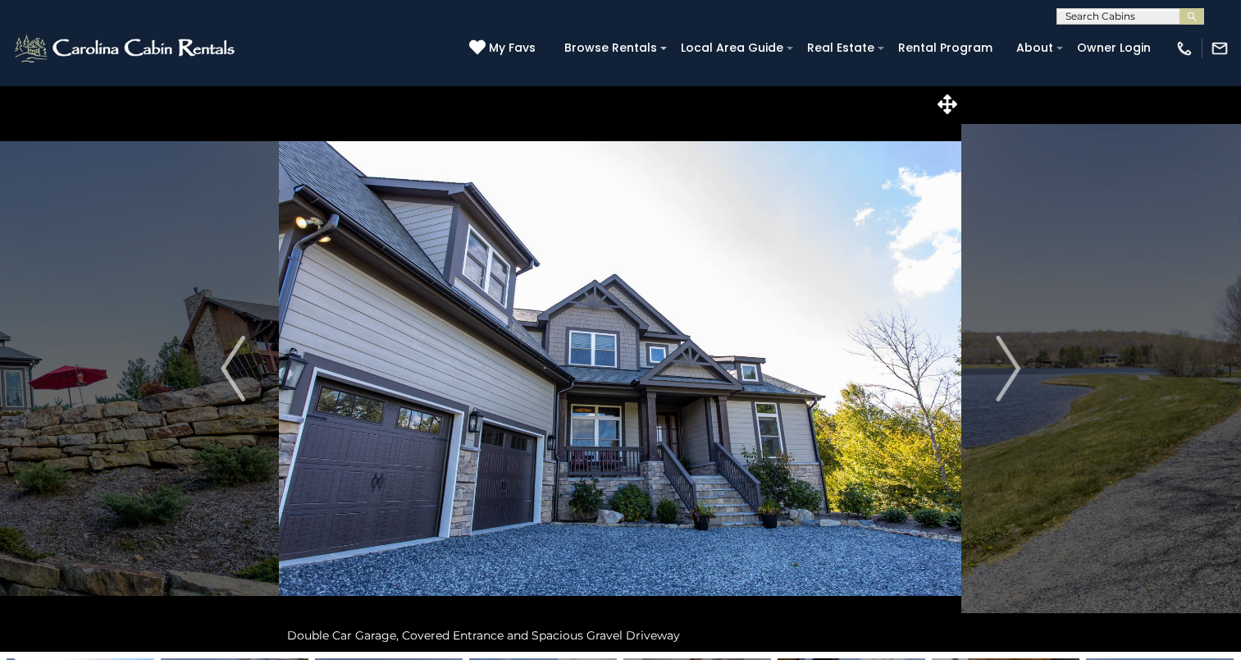
click at [733, 509] on img at bounding box center [620, 368] width 683 height 566
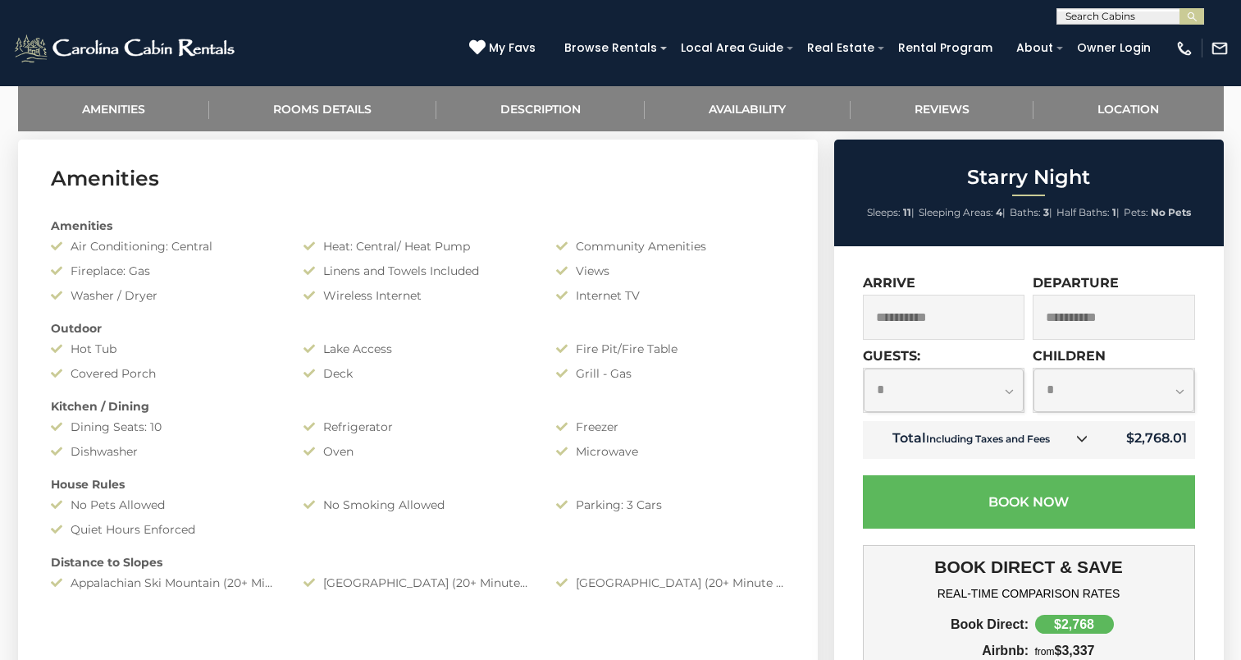
scroll to position [981, 0]
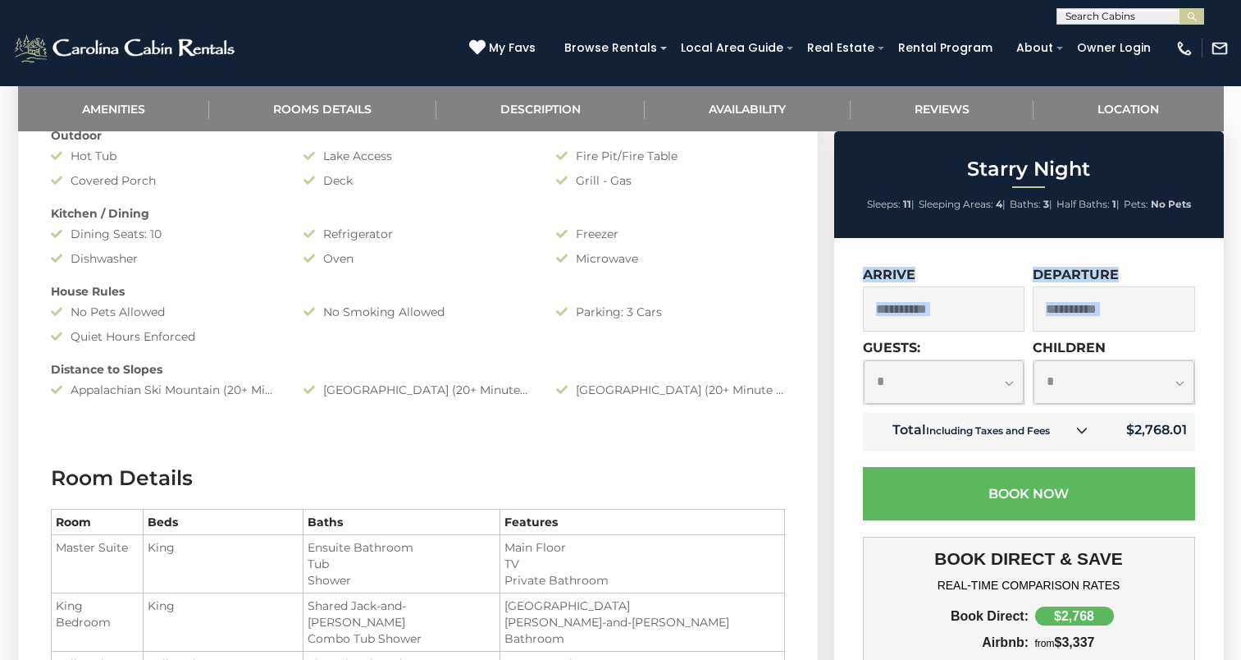
drag, startPoint x: 826, startPoint y: 350, endPoint x: 826, endPoint y: 282, distance: 68.1
click at [826, 282] on div "Starry Night Sleeps: 11 | Sleeping Areas: 4 | Baths: 3 | Half Baths: 1 | Pets: …" at bounding box center [1031, 546] width 410 height 831
click at [493, 331] on div "Amenities Air Conditioning: Central Heat: Central/ Heat Pump Community Amenitie…" at bounding box center [418, 211] width 759 height 390
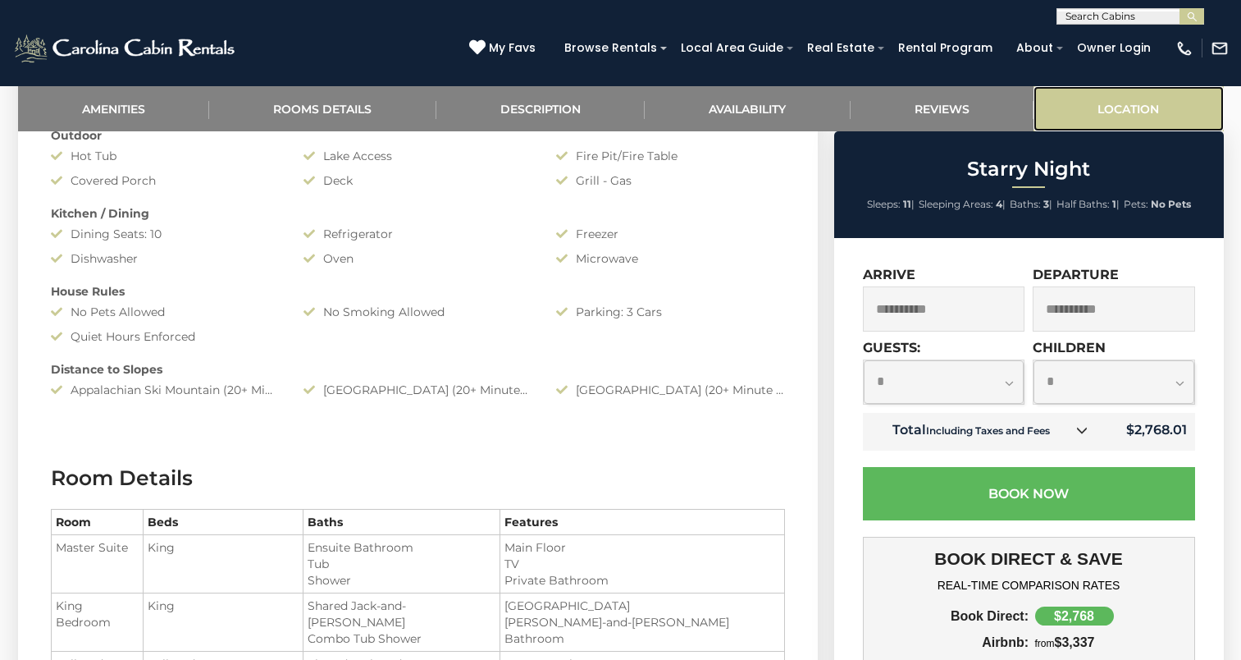
click at [1102, 108] on link "Location" at bounding box center [1129, 108] width 190 height 45
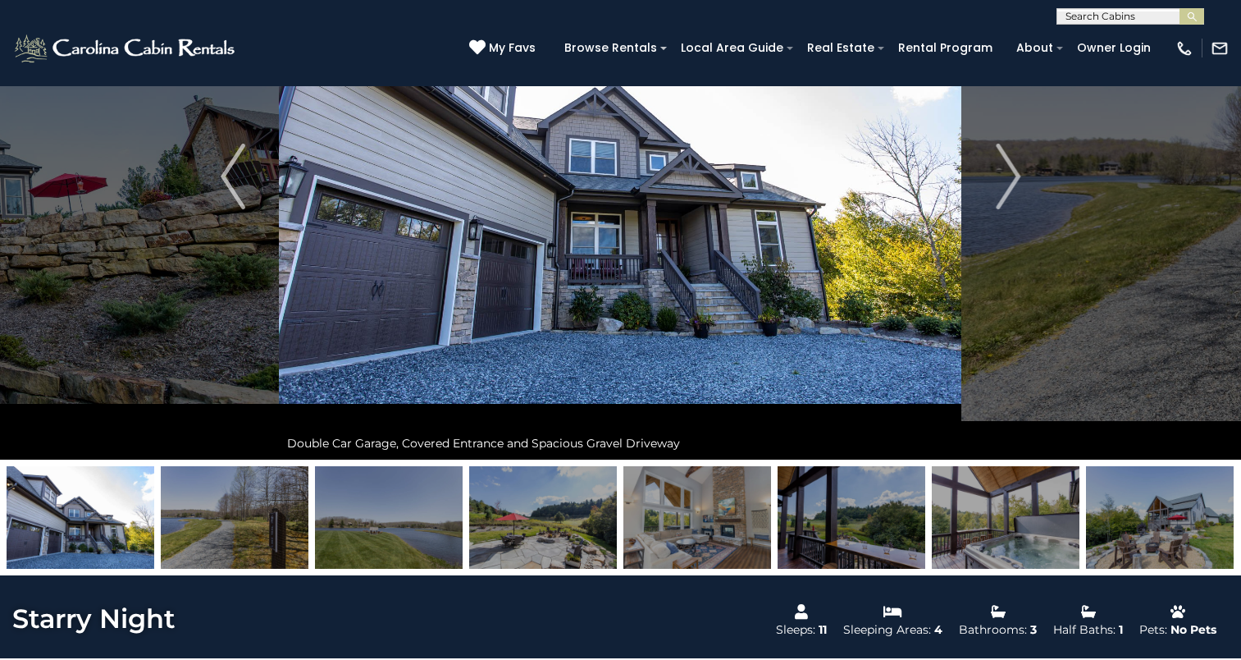
scroll to position [100, 0]
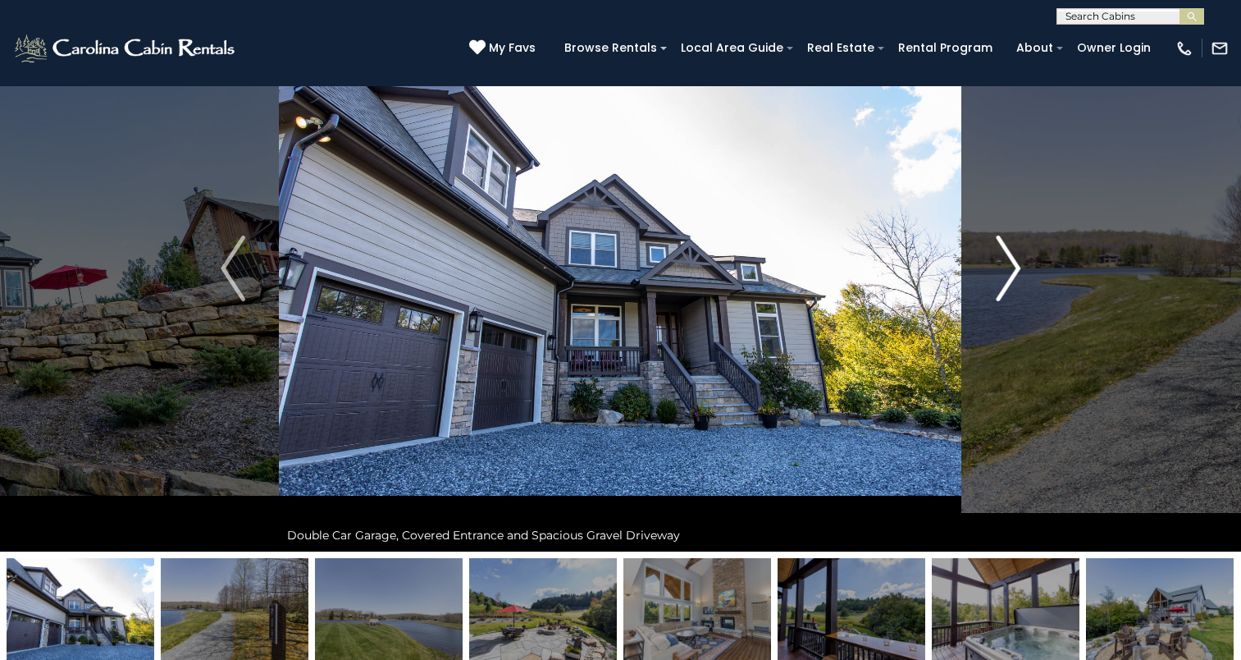
click at [995, 286] on button "Next" at bounding box center [1008, 268] width 92 height 566
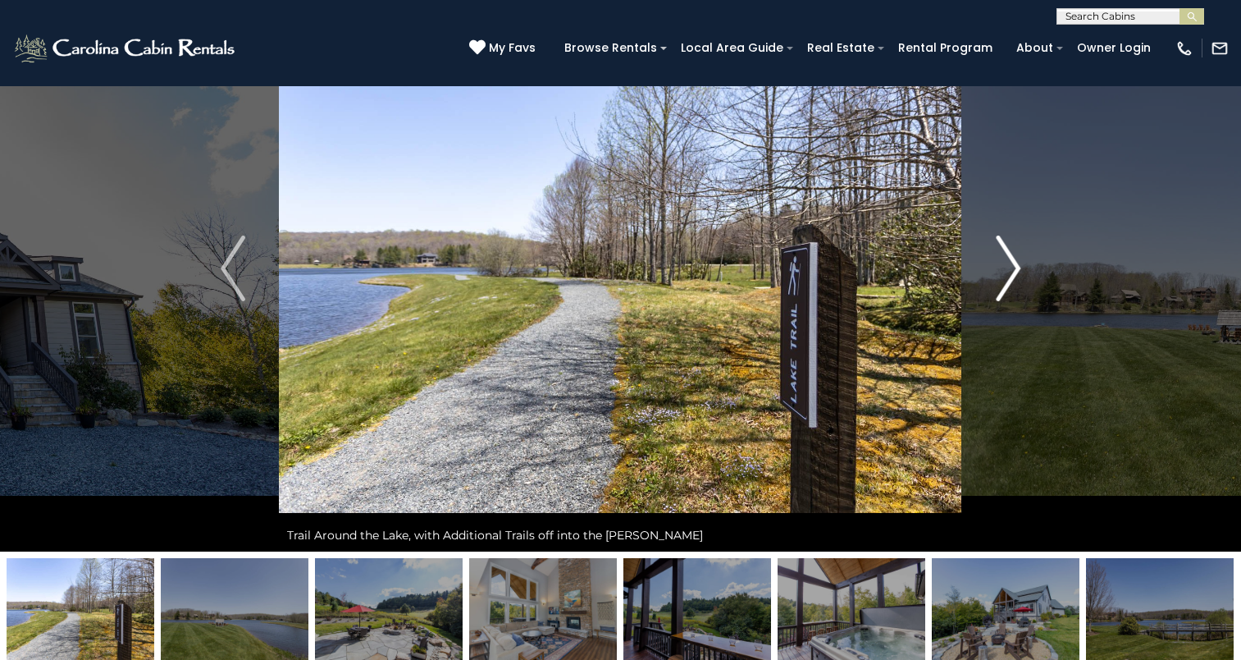
click at [995, 286] on button "Next" at bounding box center [1008, 268] width 92 height 566
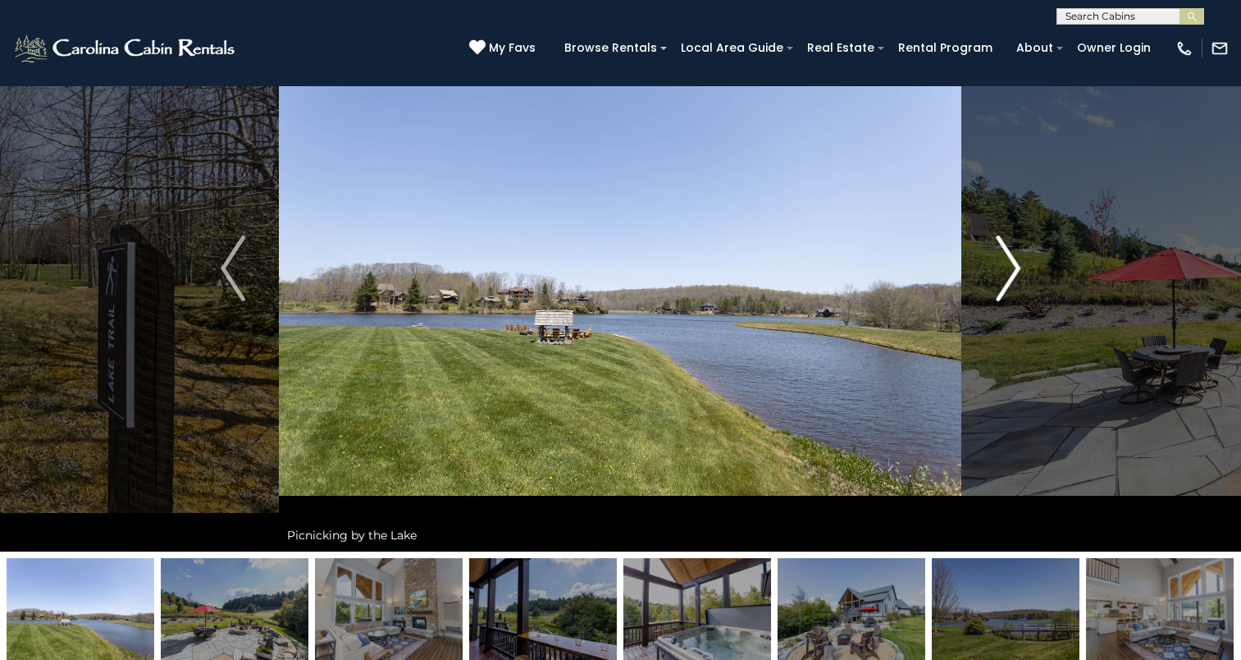
click at [995, 286] on button "Next" at bounding box center [1008, 268] width 92 height 566
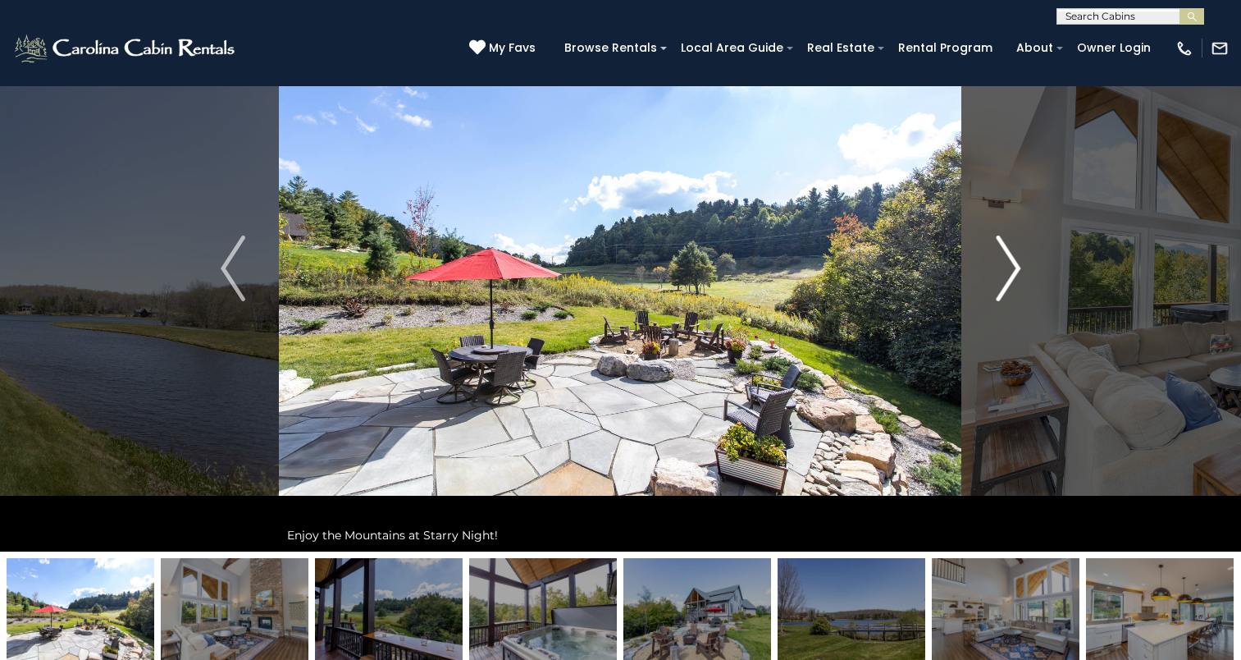
click at [995, 286] on button "Next" at bounding box center [1008, 268] width 92 height 566
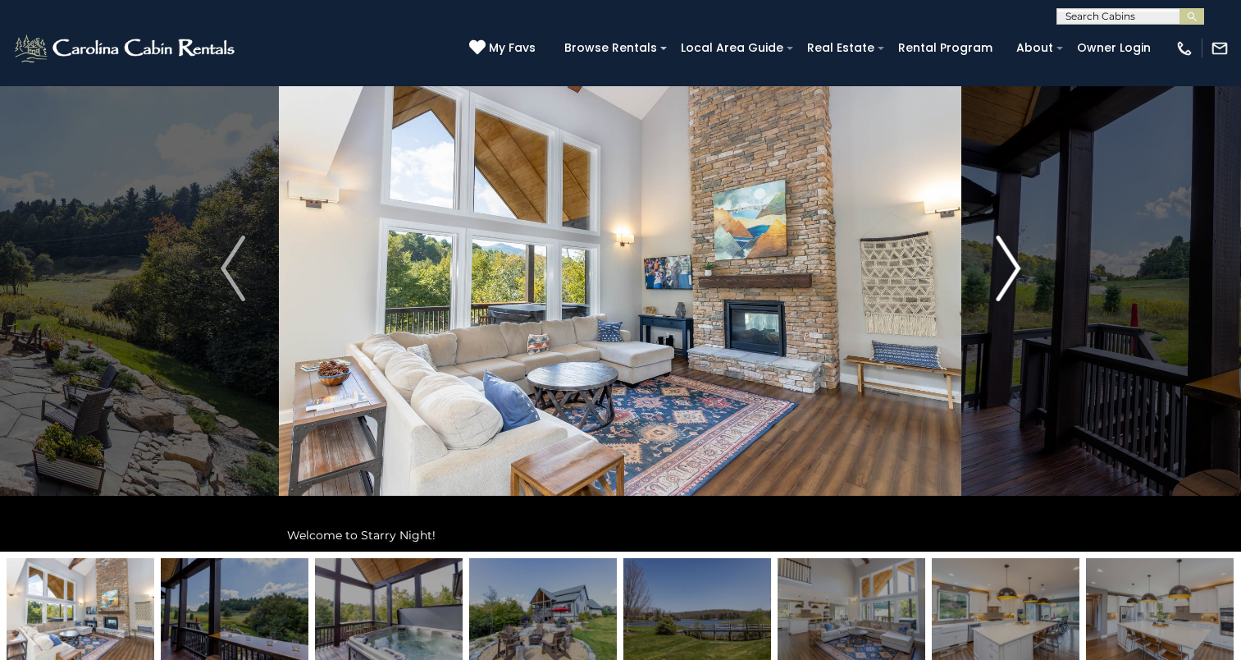
click at [995, 286] on button "Next" at bounding box center [1008, 268] width 92 height 566
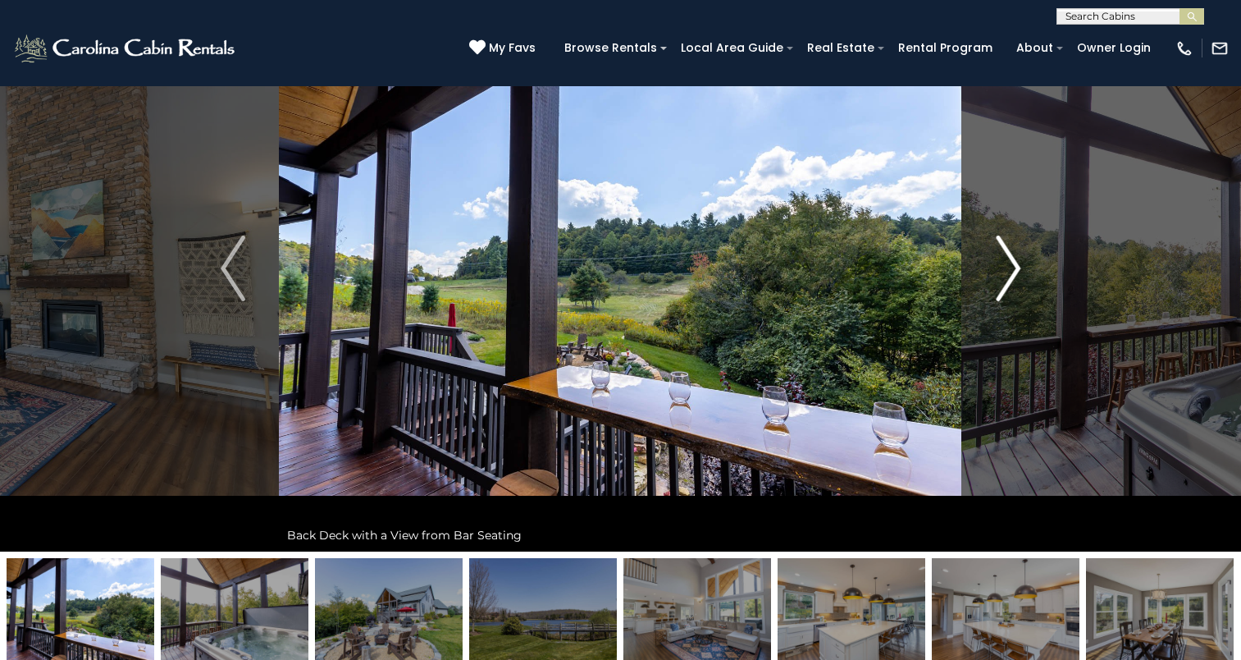
click at [995, 286] on button "Next" at bounding box center [1008, 268] width 92 height 566
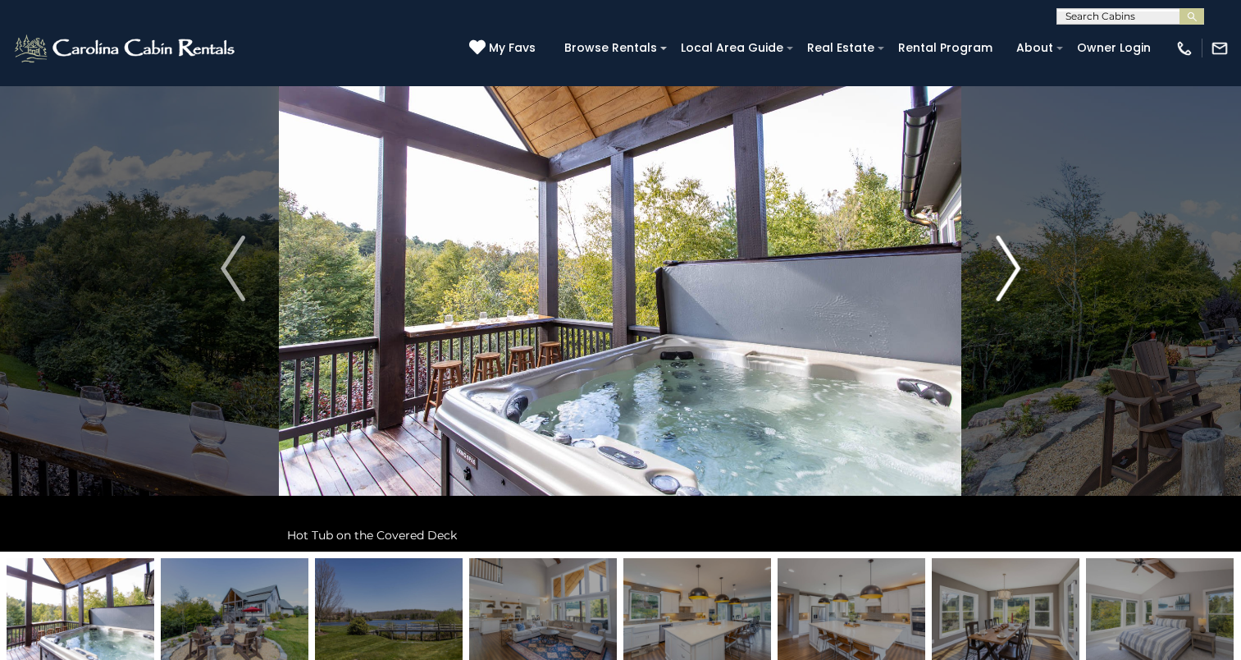
click at [995, 286] on button "Next" at bounding box center [1008, 268] width 92 height 566
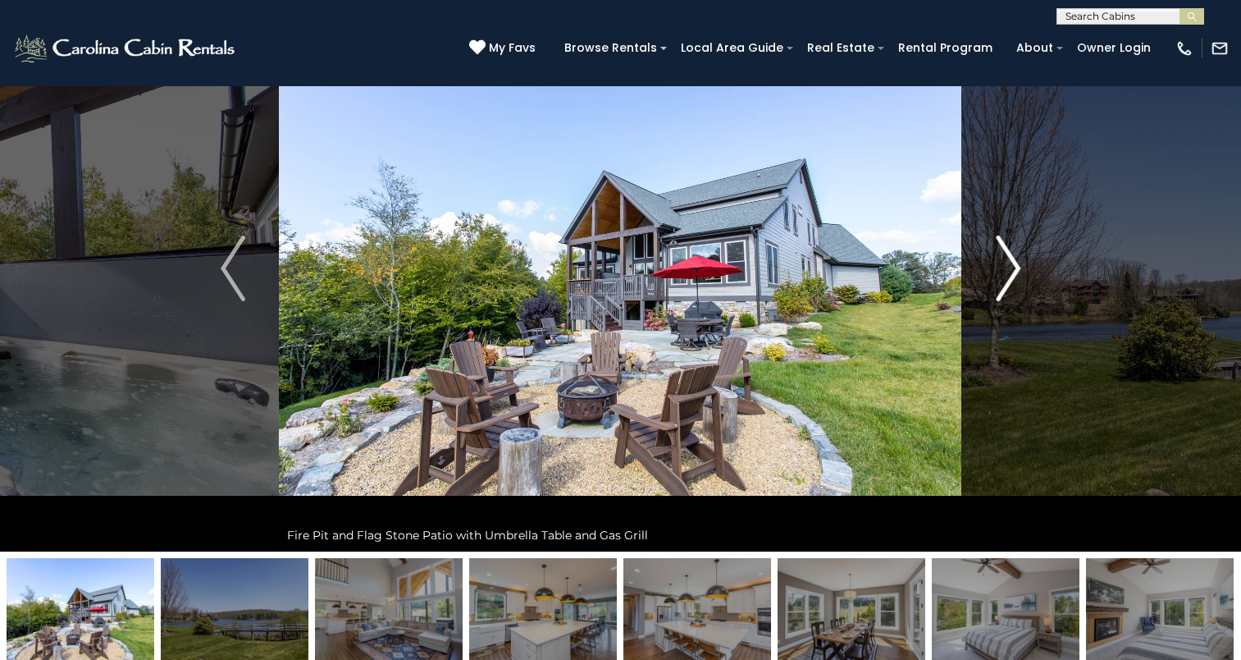
click at [995, 286] on button "Next" at bounding box center [1008, 268] width 92 height 566
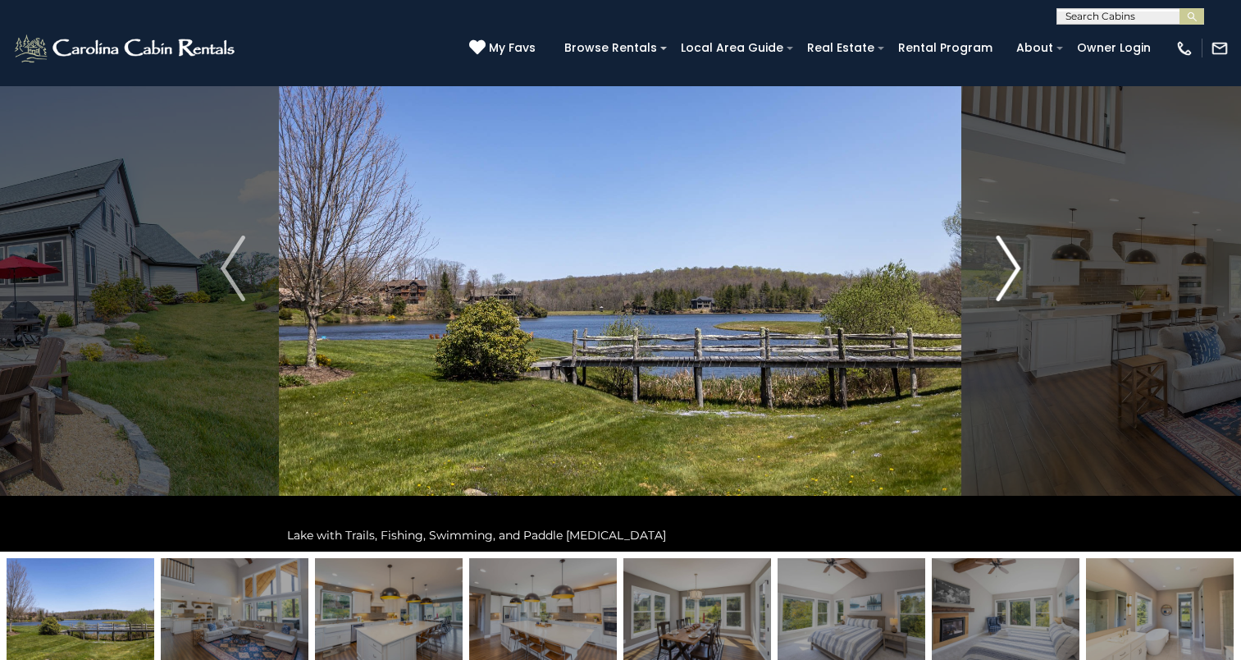
click at [995, 286] on button "Next" at bounding box center [1008, 268] width 92 height 566
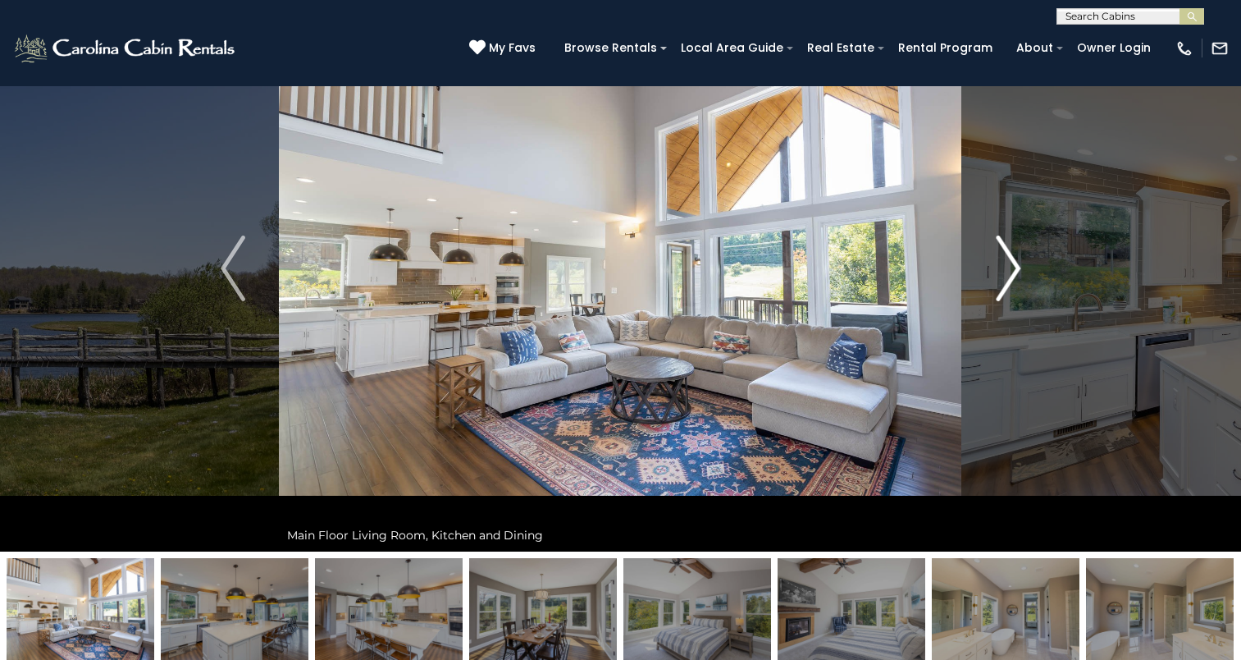
click at [995, 286] on button "Next" at bounding box center [1008, 268] width 92 height 566
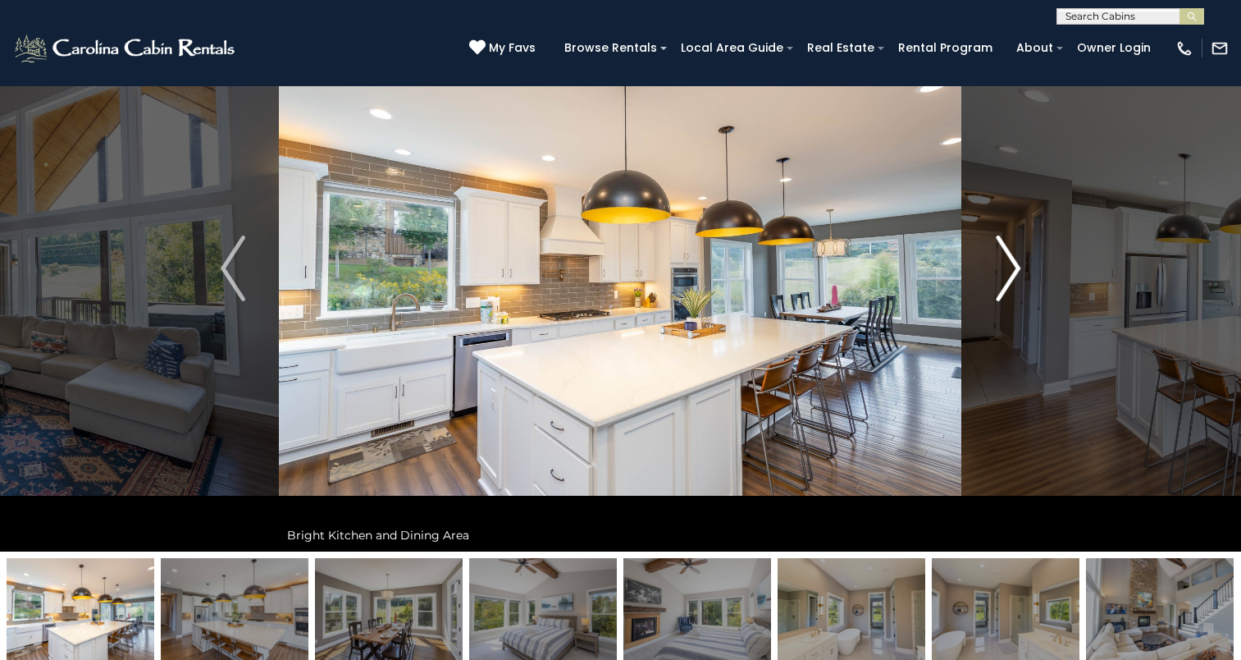
click at [995, 286] on button "Next" at bounding box center [1008, 268] width 92 height 566
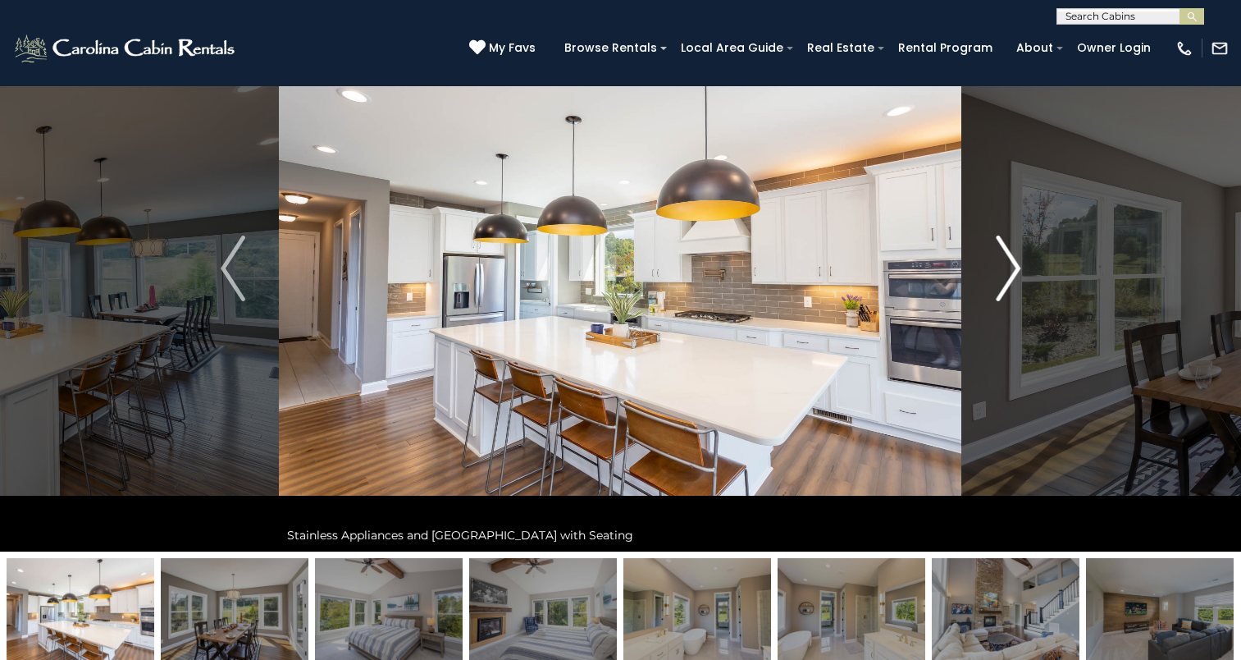
click at [995, 286] on button "Next" at bounding box center [1008, 268] width 92 height 566
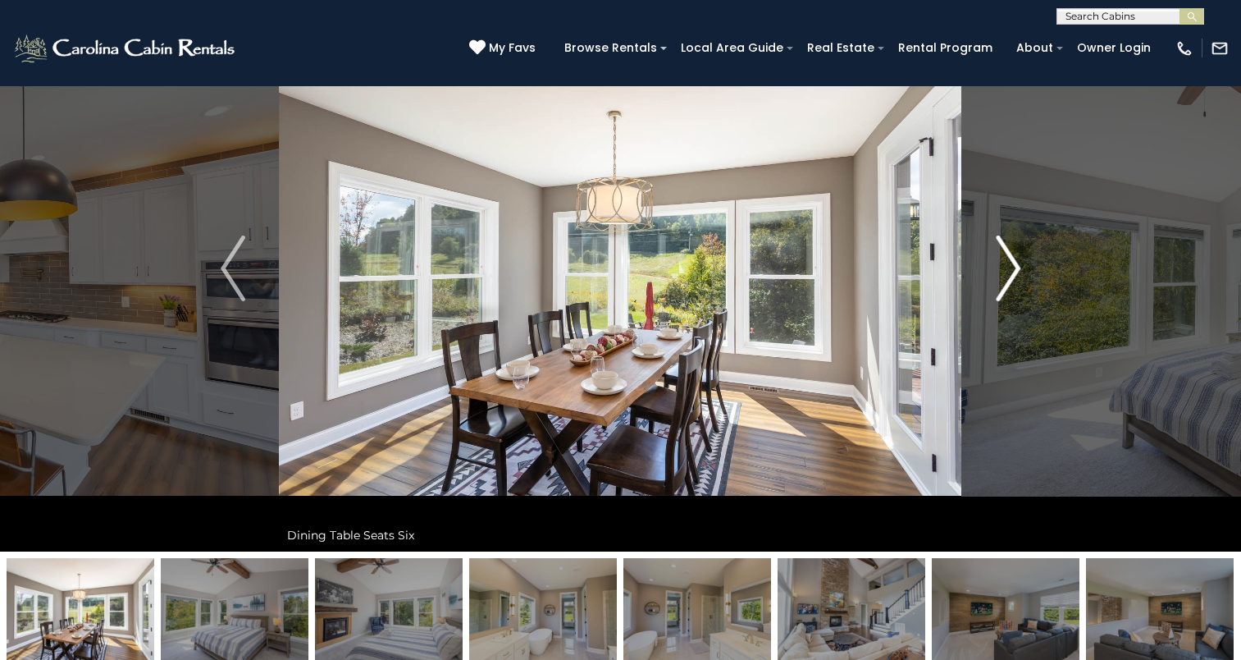
click at [995, 286] on button "Next" at bounding box center [1008, 268] width 92 height 566
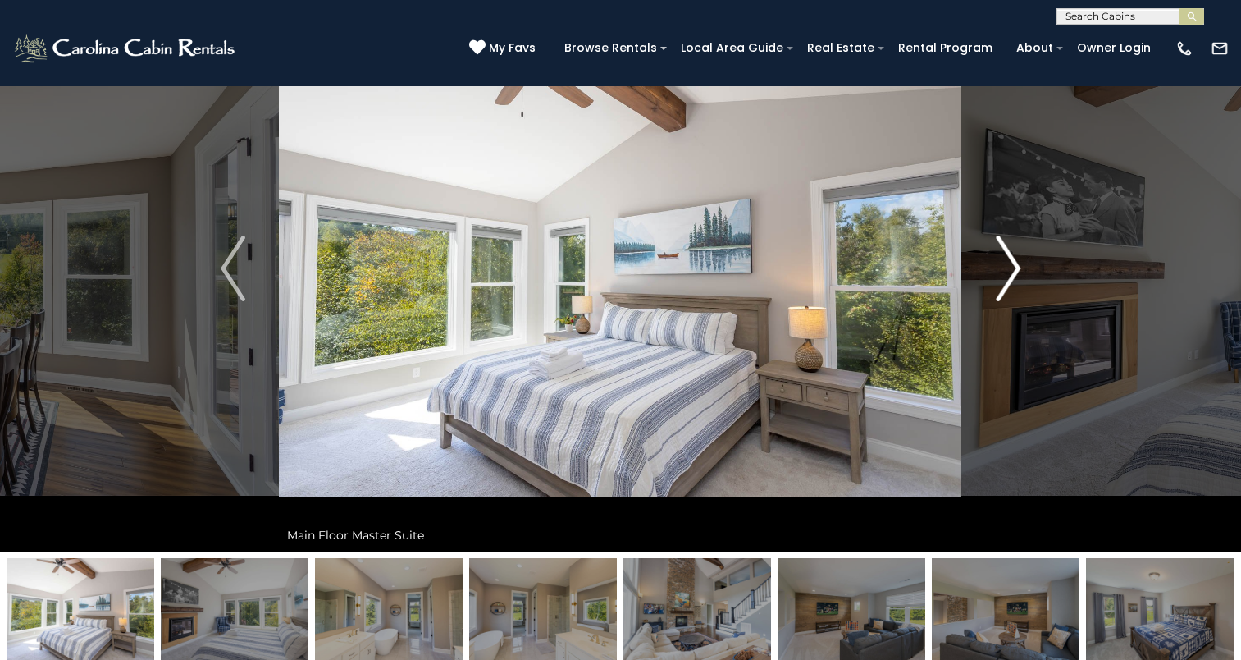
click at [995, 286] on button "Next" at bounding box center [1008, 268] width 92 height 566
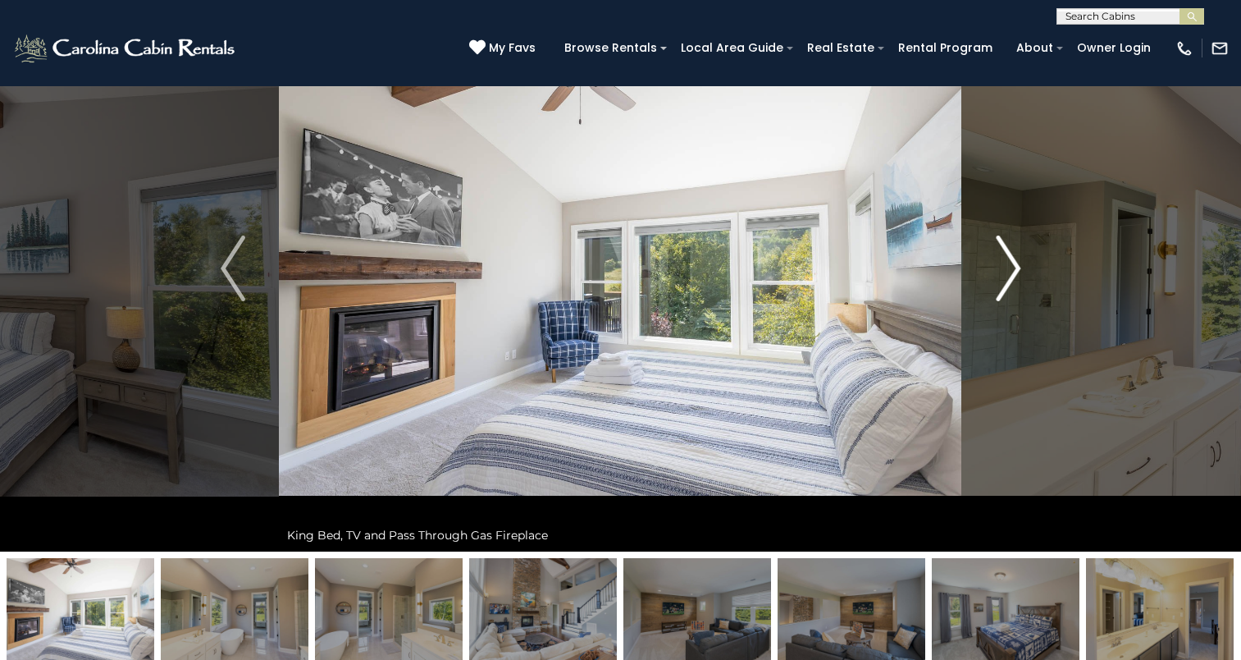
click at [995, 286] on button "Next" at bounding box center [1008, 268] width 92 height 566
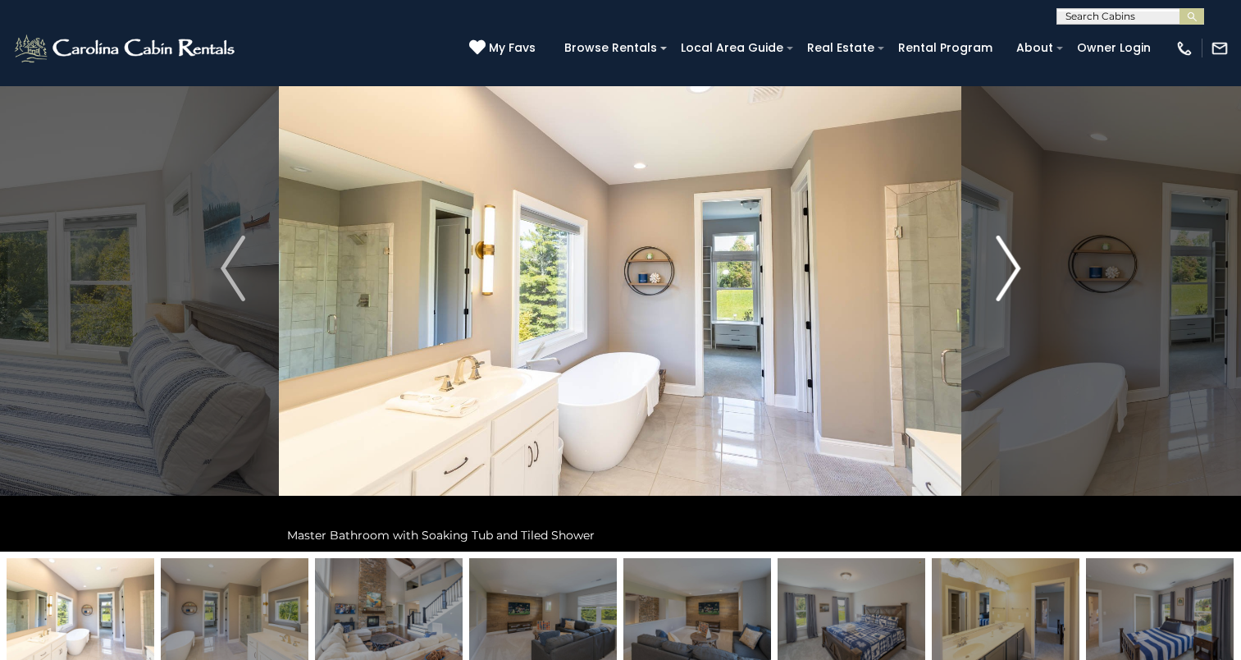
click at [995, 286] on button "Next" at bounding box center [1008, 268] width 92 height 566
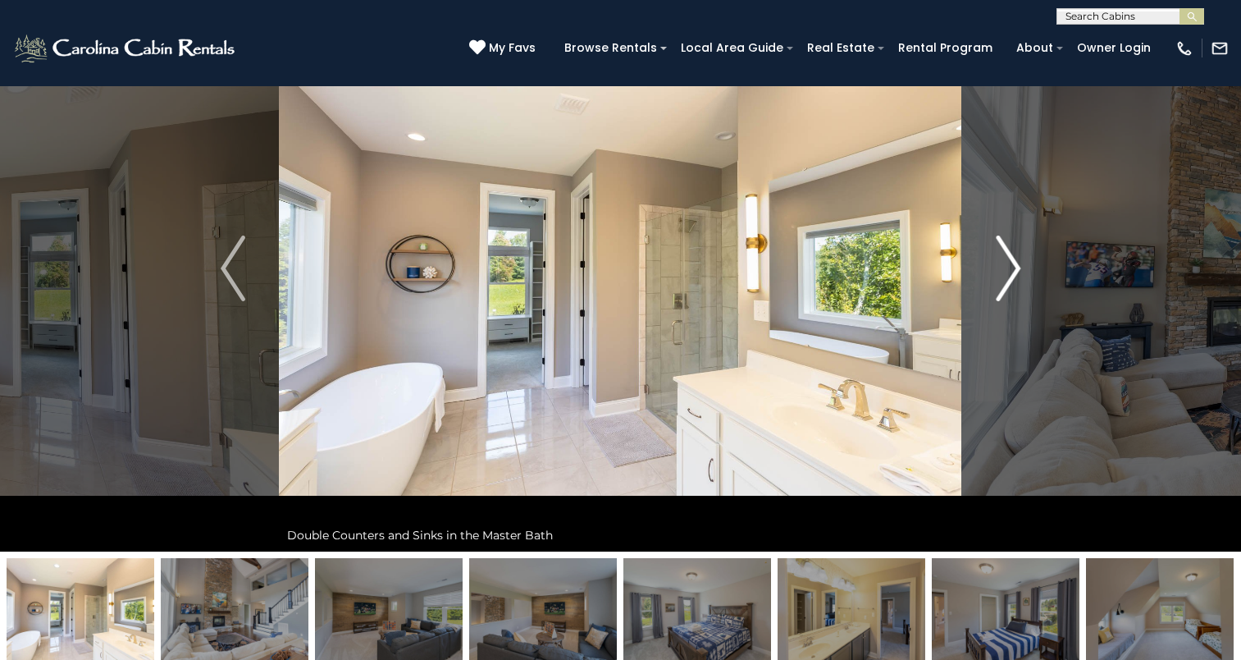
click at [995, 286] on button "Next" at bounding box center [1008, 268] width 92 height 566
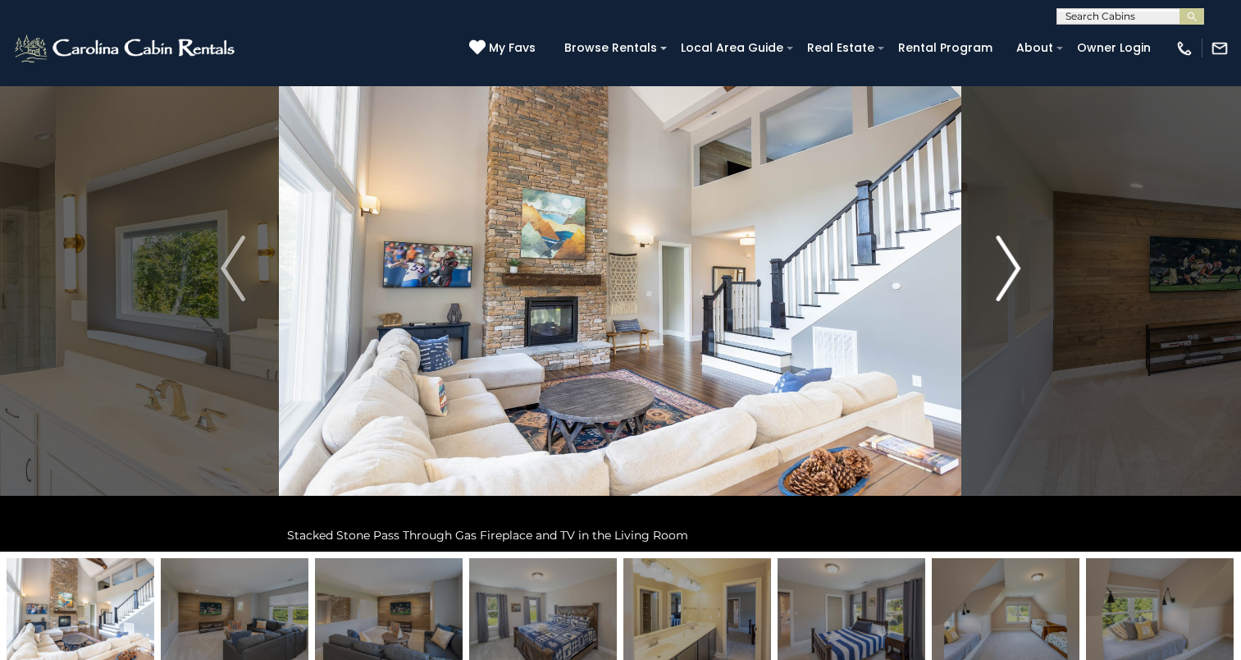
click at [995, 286] on button "Next" at bounding box center [1008, 268] width 92 height 566
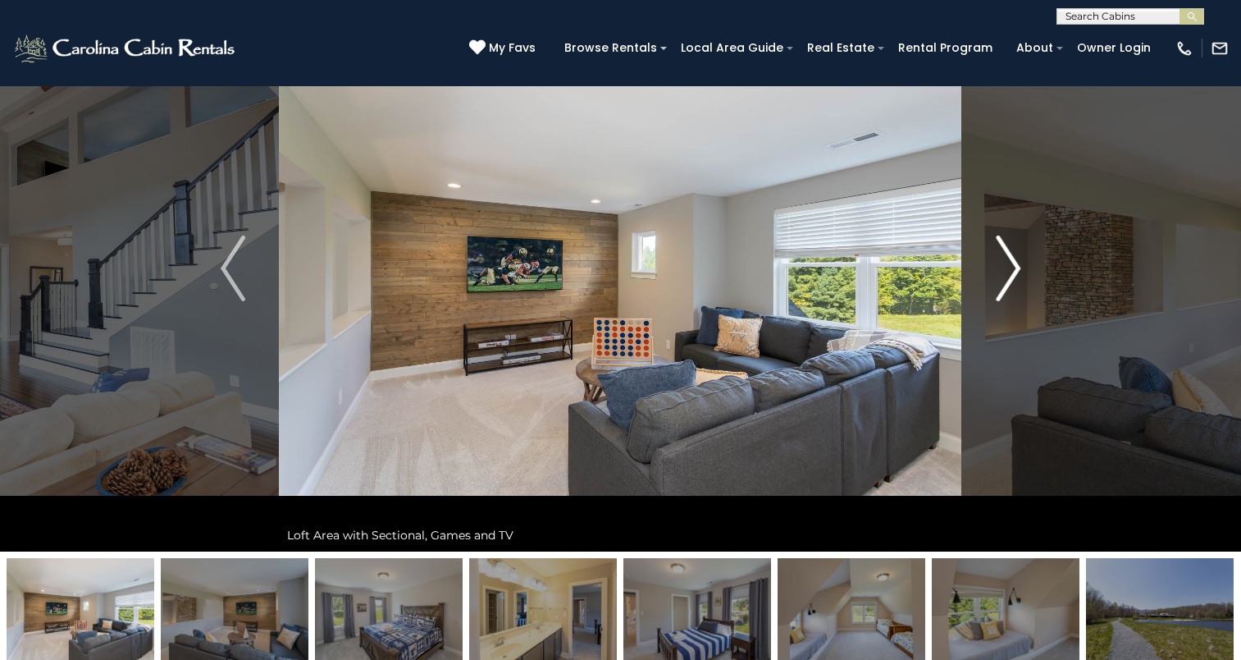
click at [995, 286] on button "Next" at bounding box center [1008, 268] width 92 height 566
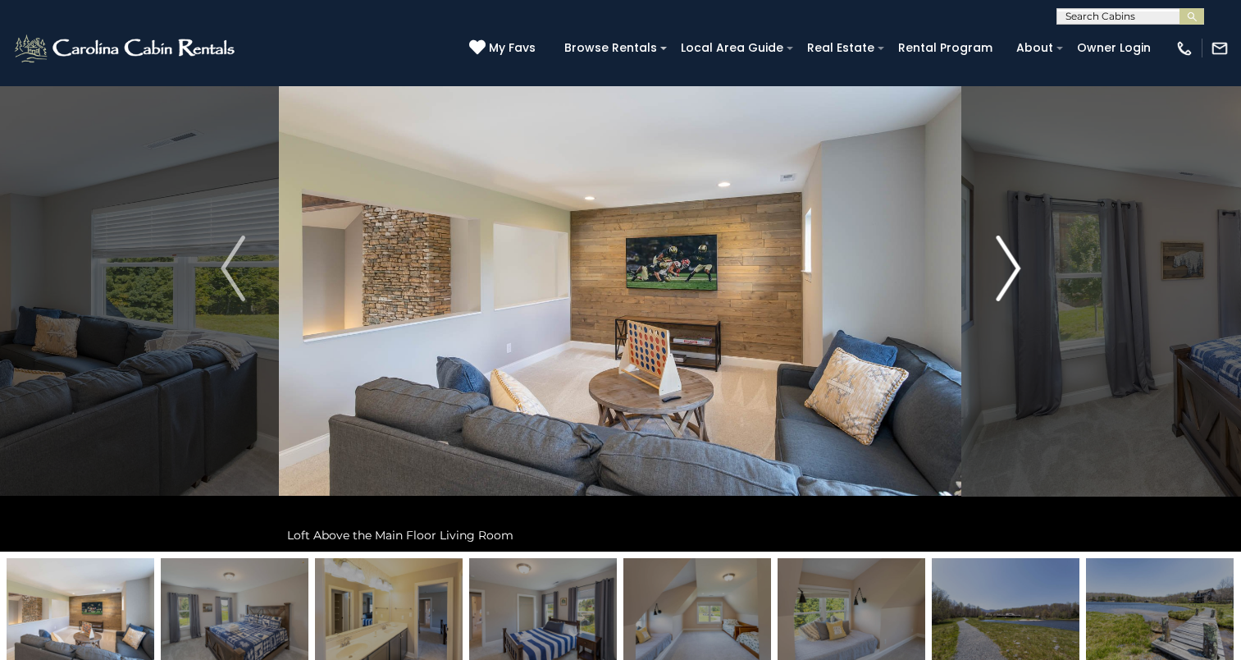
click at [995, 286] on button "Next" at bounding box center [1008, 268] width 92 height 566
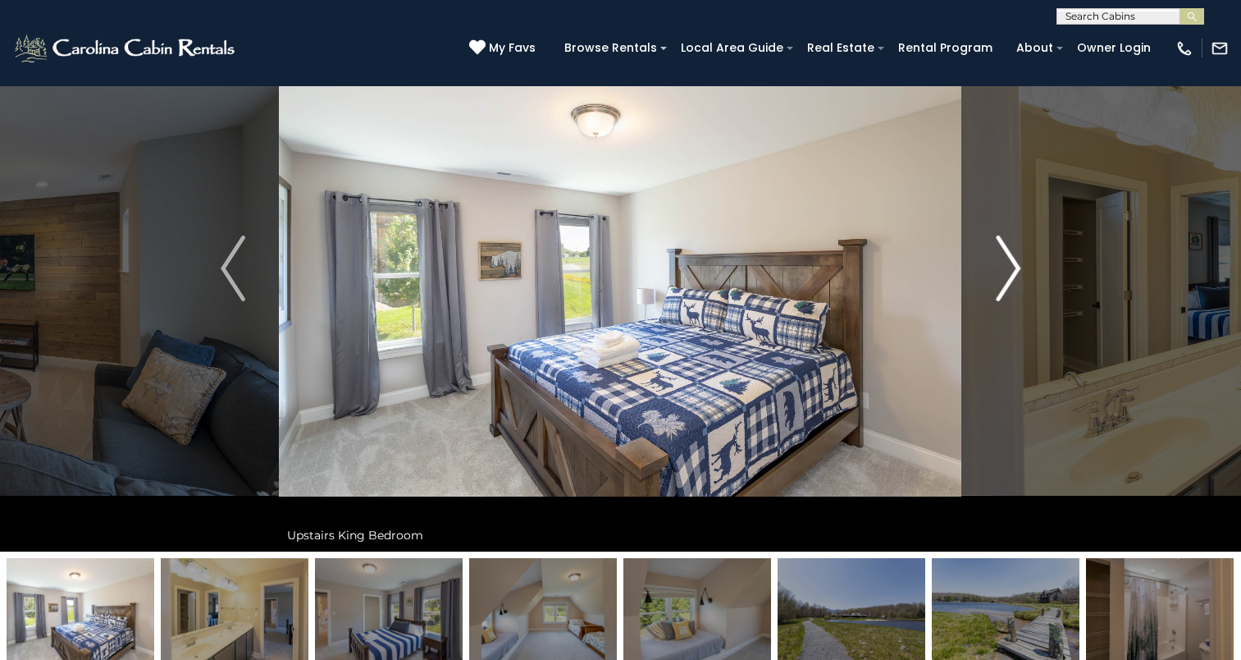
click at [995, 286] on button "Next" at bounding box center [1008, 268] width 92 height 566
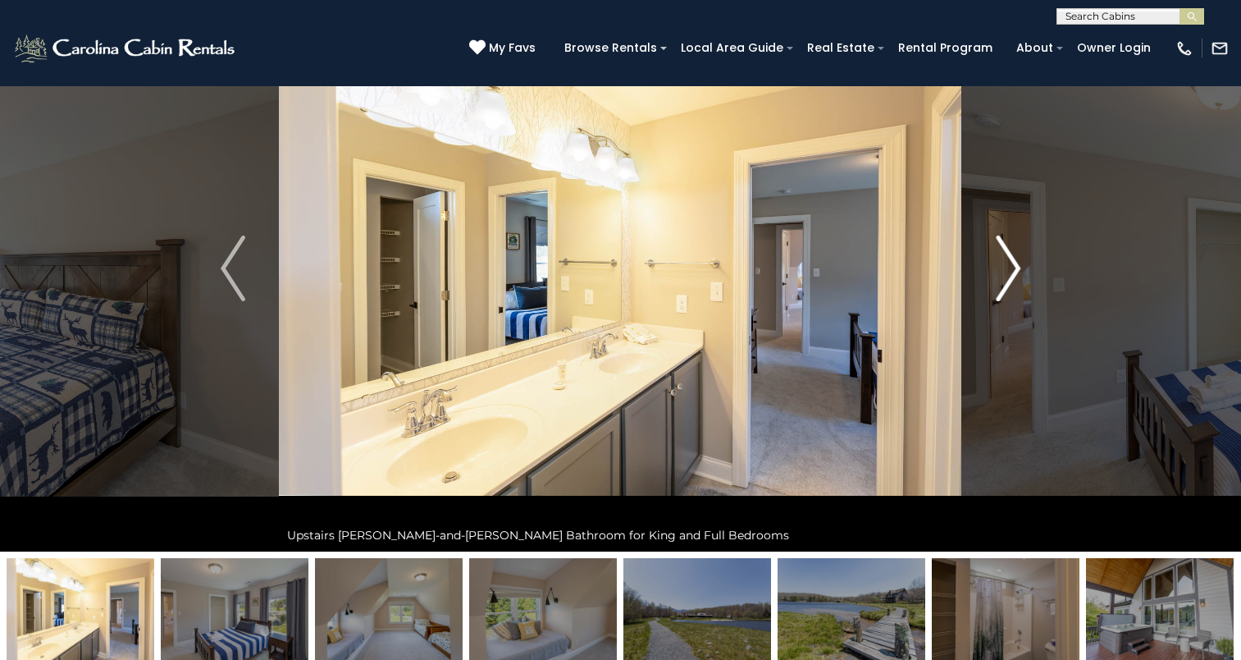
click at [995, 286] on button "Next" at bounding box center [1008, 268] width 92 height 566
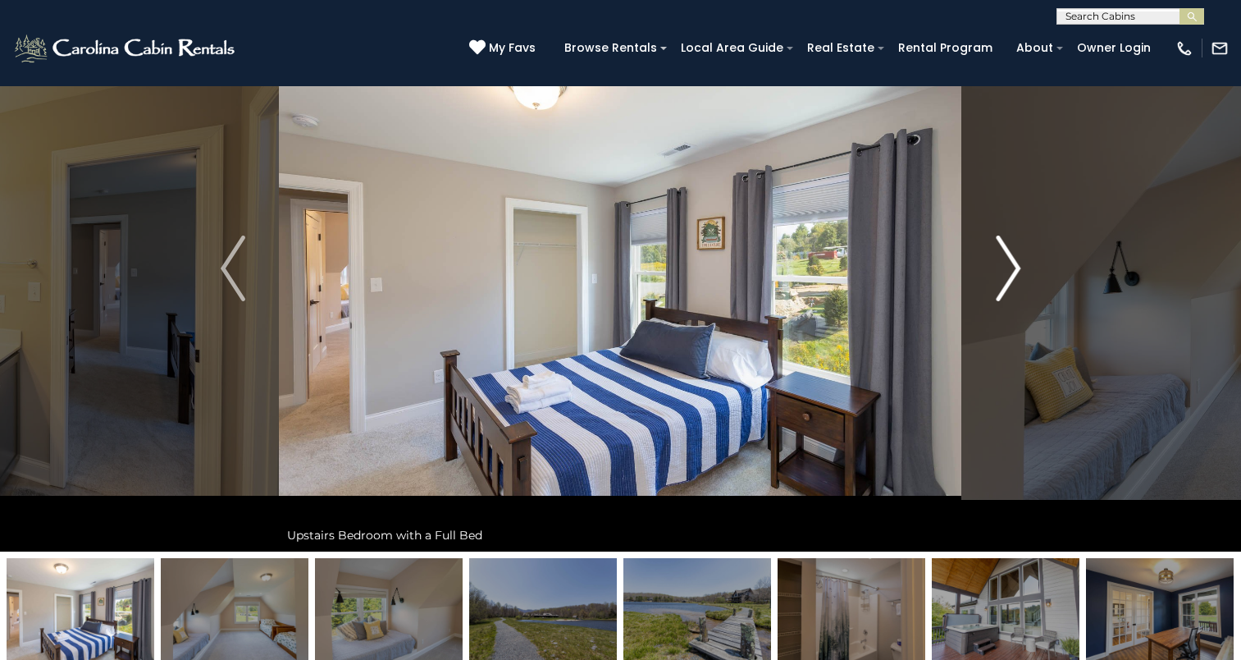
click at [995, 286] on button "Next" at bounding box center [1008, 268] width 92 height 566
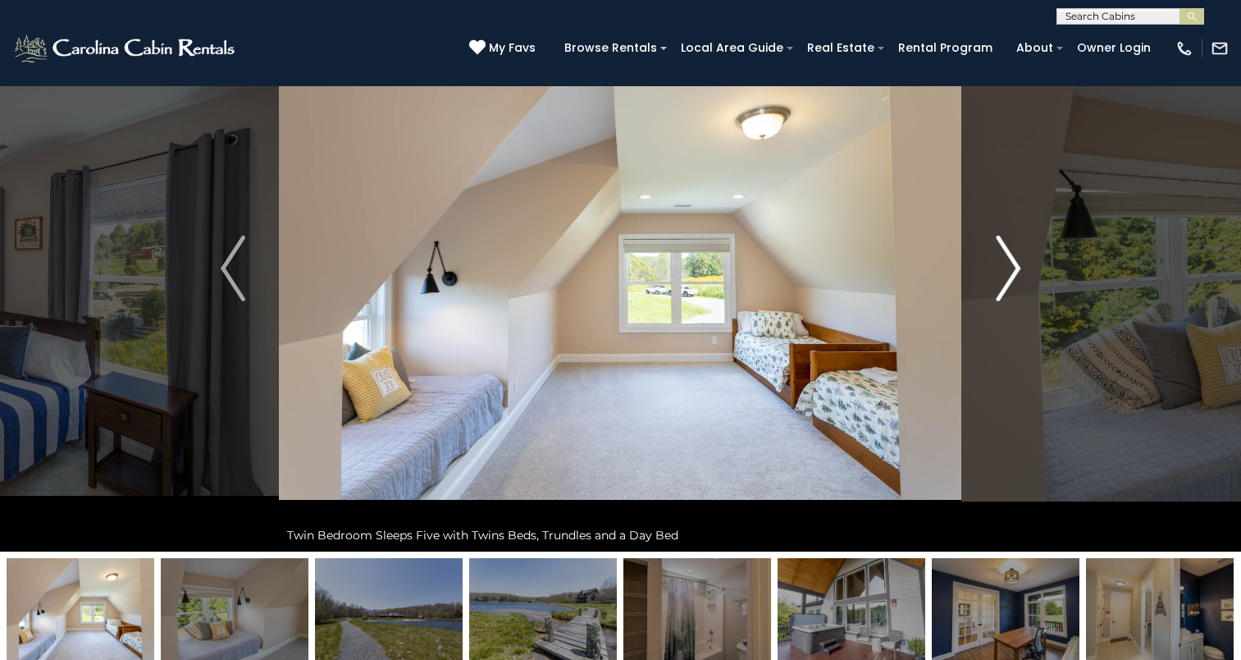
click at [995, 286] on button "Next" at bounding box center [1008, 268] width 92 height 566
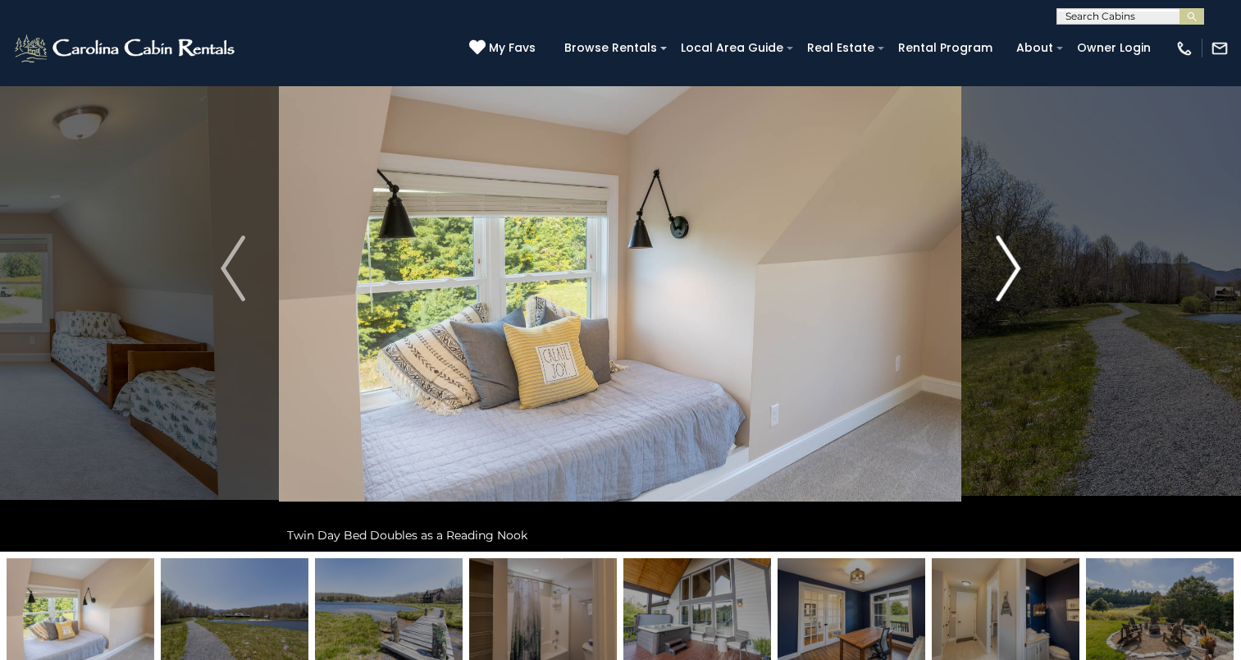
click at [995, 286] on button "Next" at bounding box center [1008, 268] width 92 height 566
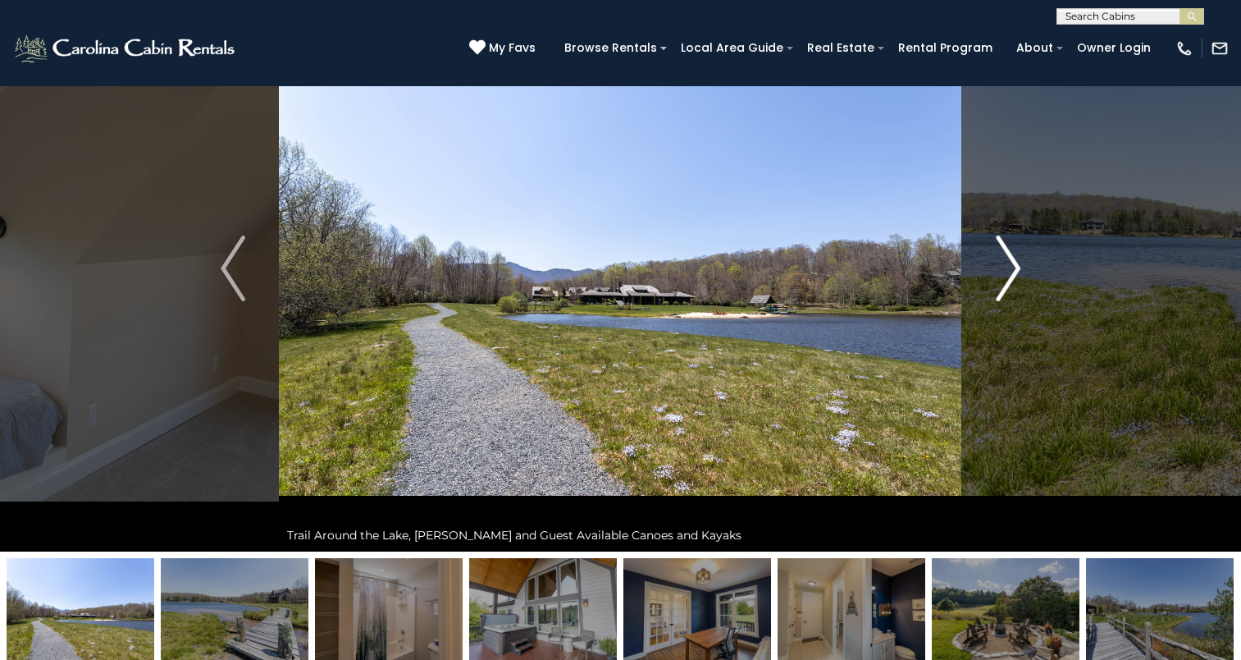
click at [995, 286] on button "Next" at bounding box center [1008, 268] width 92 height 566
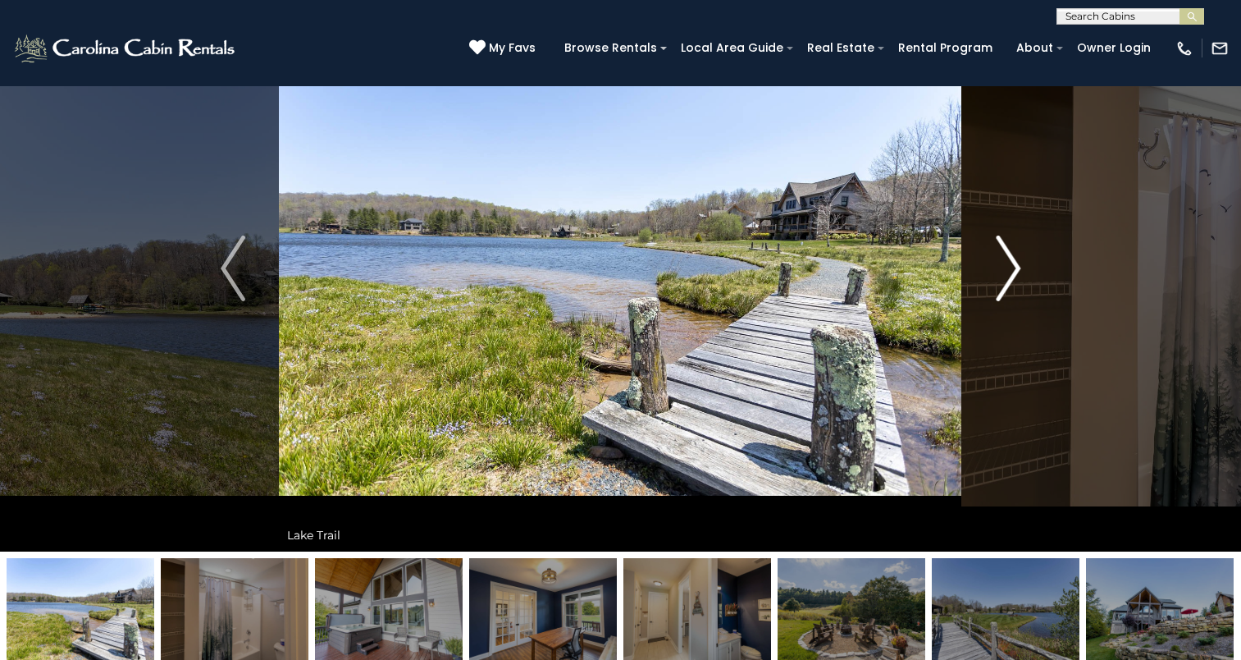
click at [995, 286] on button "Next" at bounding box center [1008, 268] width 92 height 566
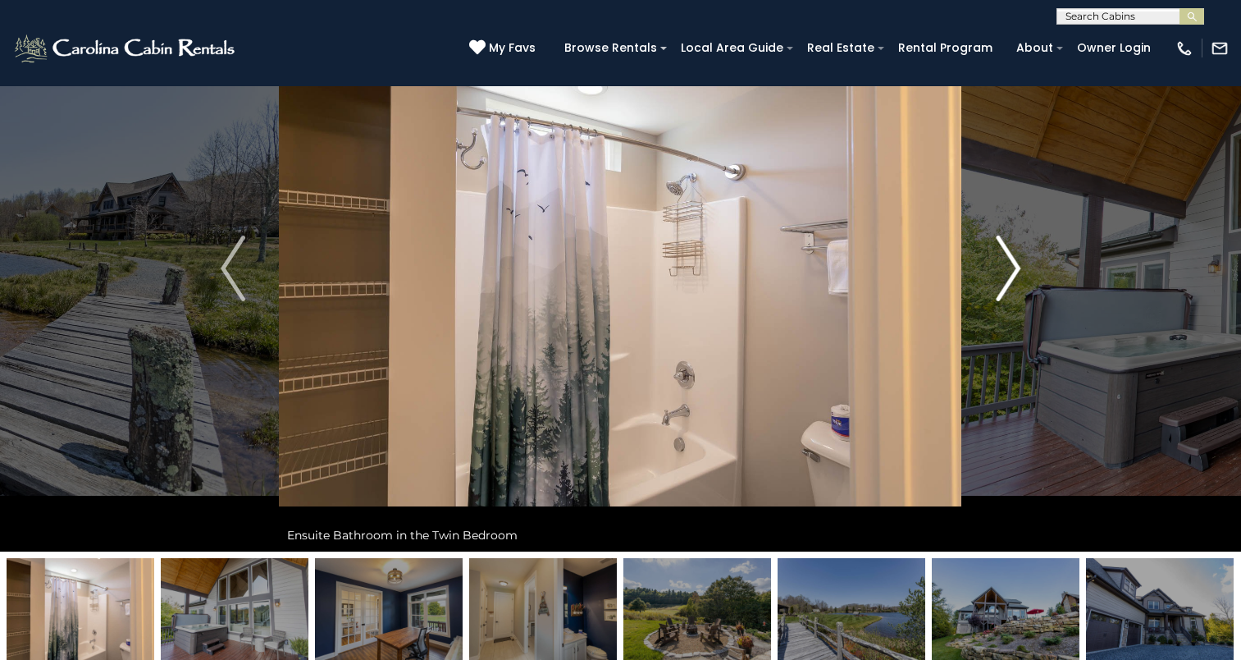
click at [995, 286] on button "Next" at bounding box center [1008, 268] width 92 height 566
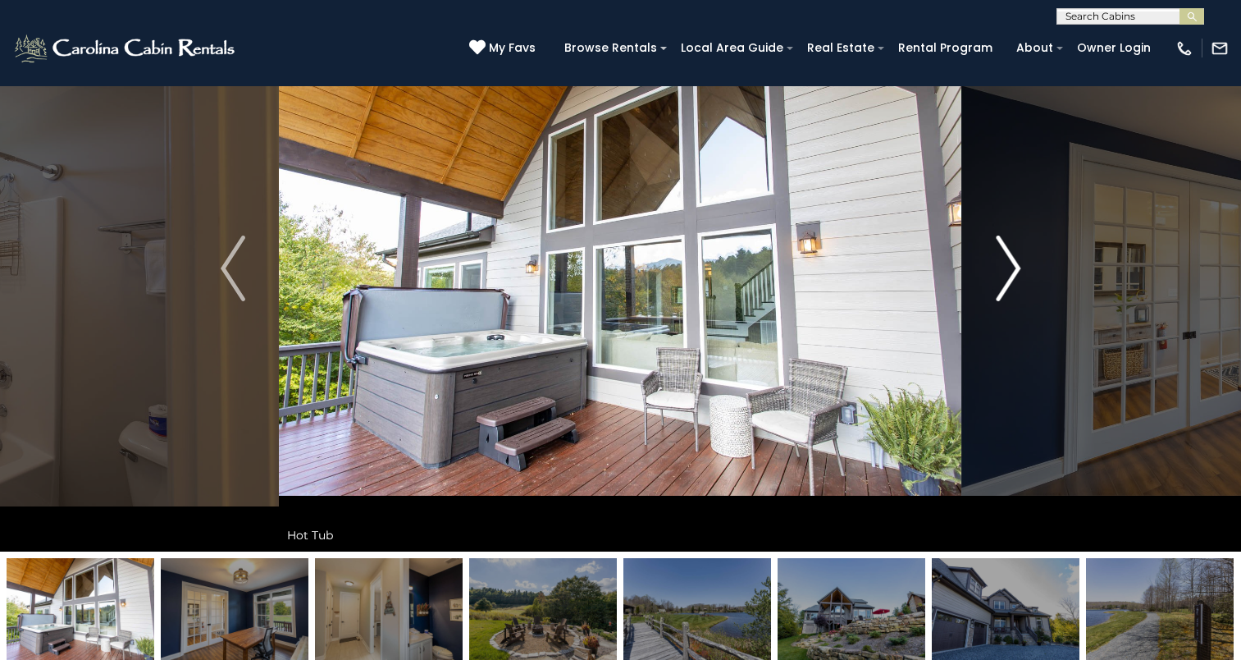
click at [995, 286] on button "Next" at bounding box center [1008, 268] width 92 height 566
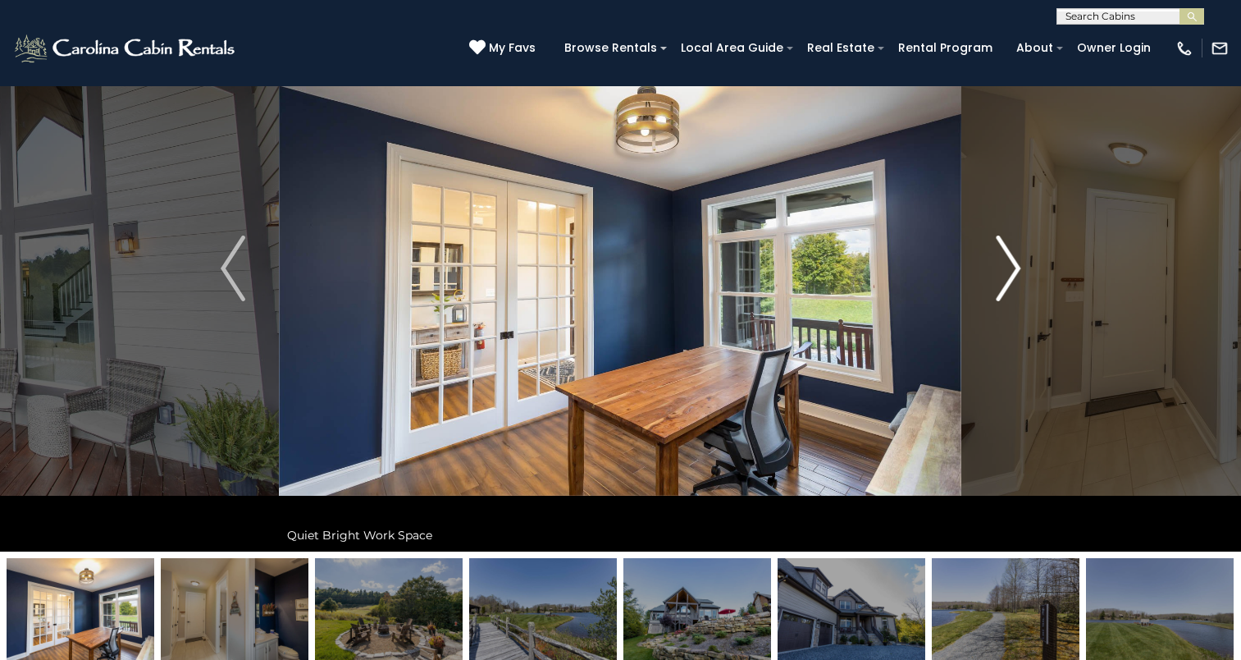
click at [995, 286] on button "Next" at bounding box center [1008, 268] width 92 height 566
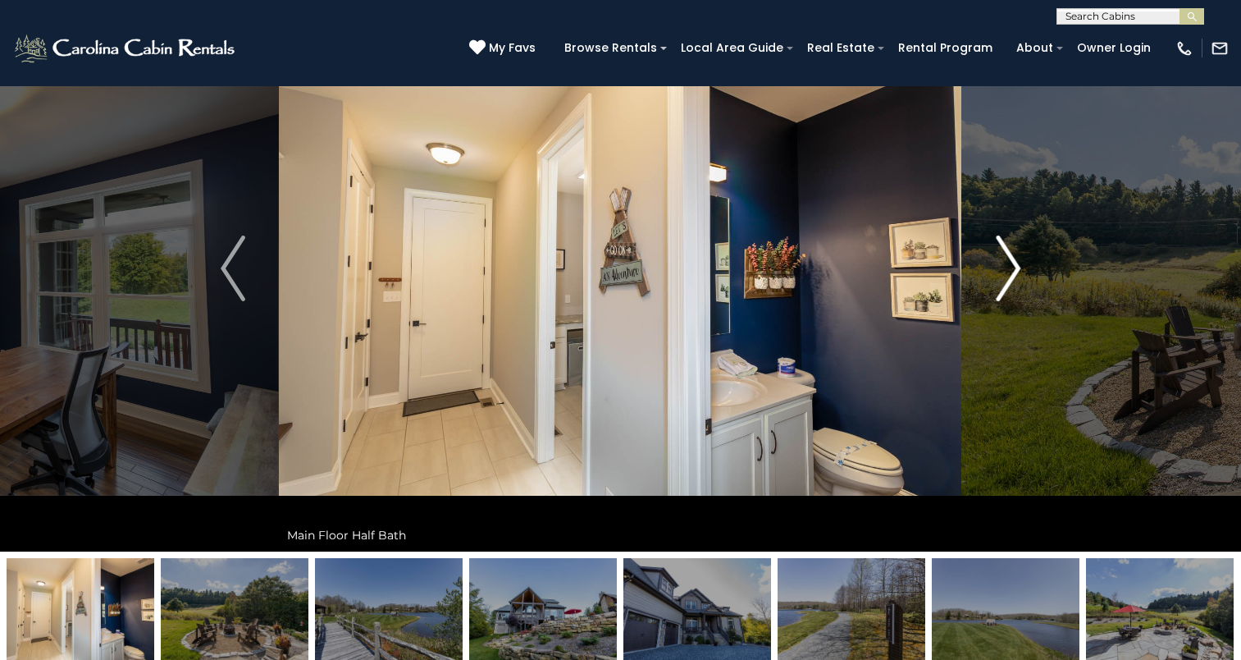
click at [995, 286] on button "Next" at bounding box center [1008, 268] width 92 height 566
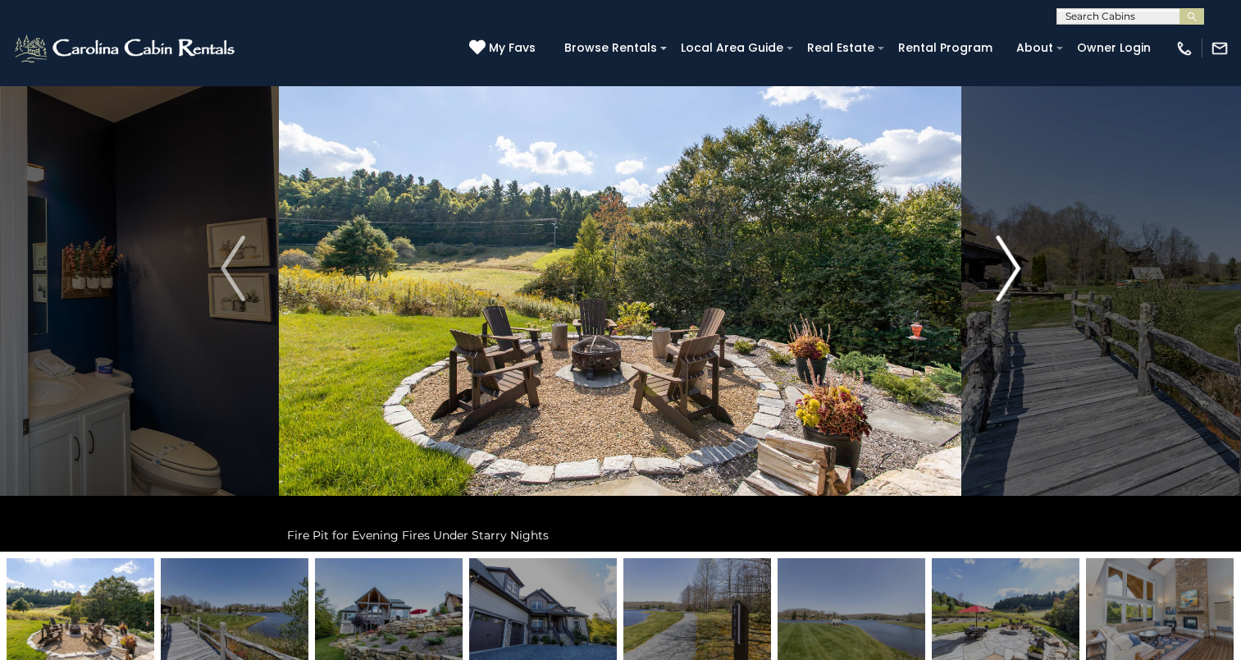
click at [995, 286] on button "Next" at bounding box center [1008, 268] width 92 height 566
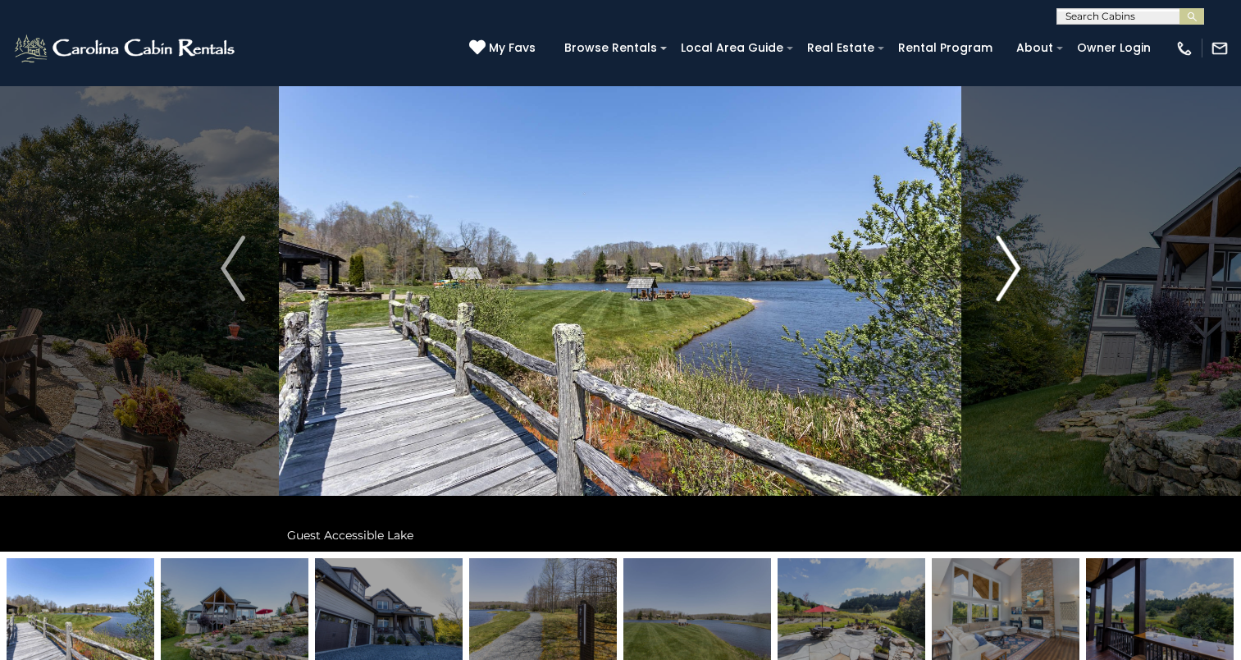
click at [995, 286] on button "Next" at bounding box center [1008, 268] width 92 height 566
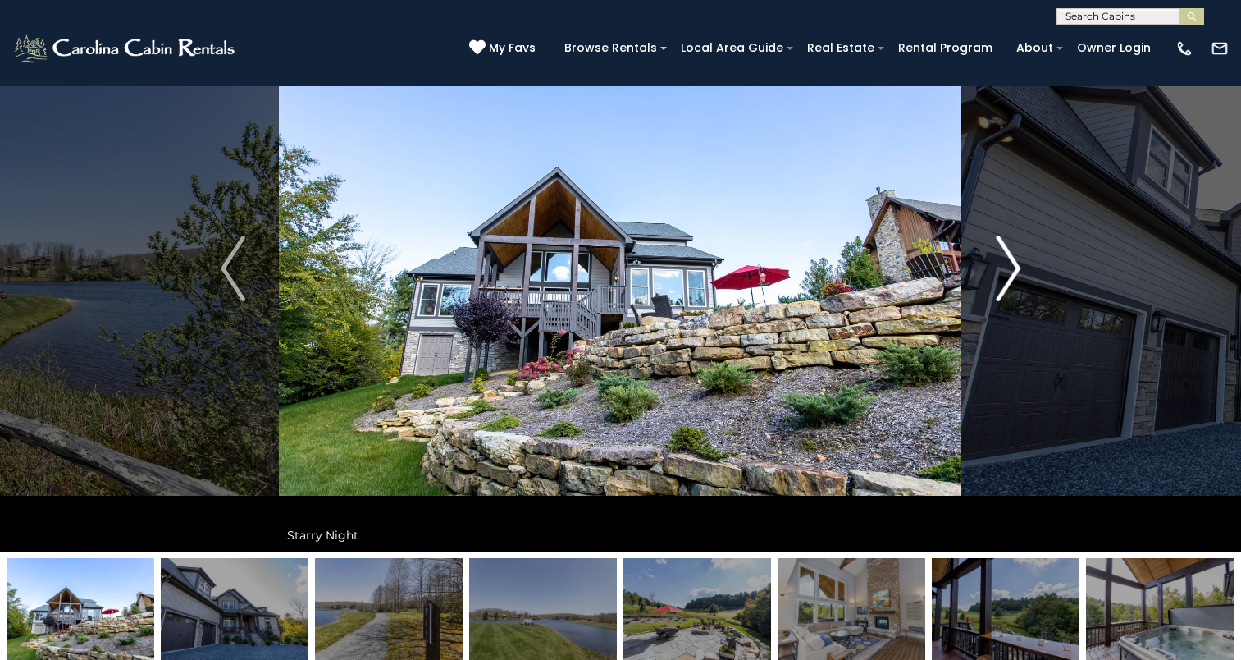
click at [995, 286] on button "Next" at bounding box center [1008, 268] width 92 height 566
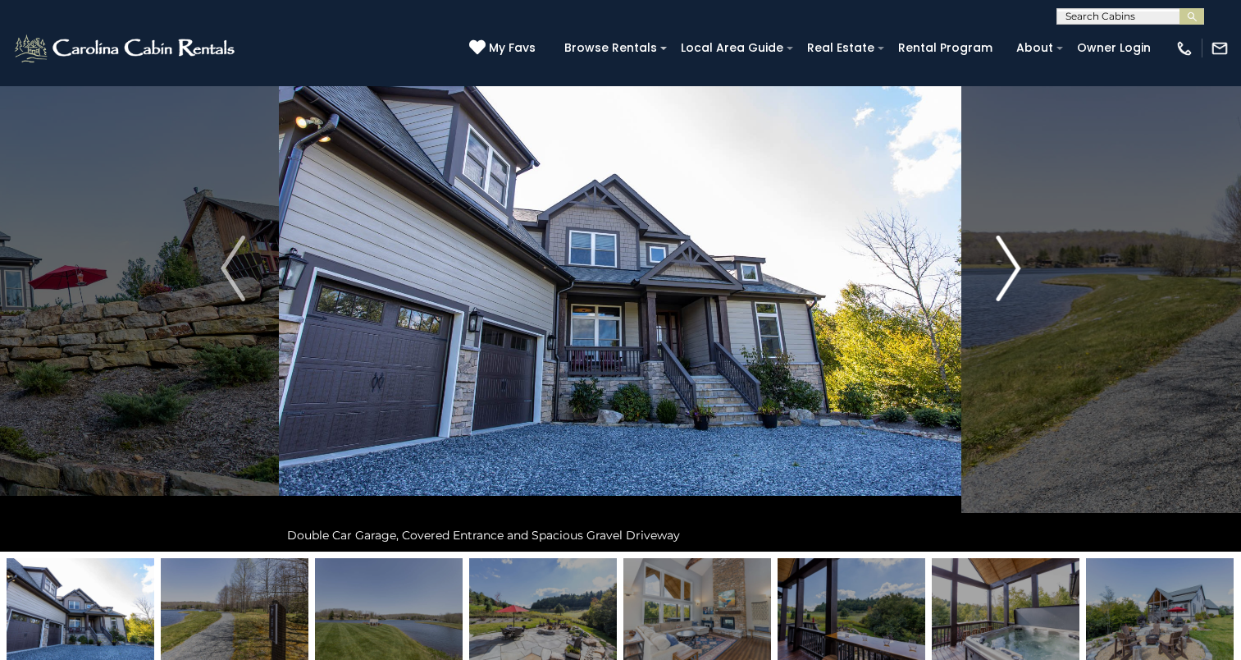
click at [995, 286] on button "Next" at bounding box center [1008, 268] width 92 height 566
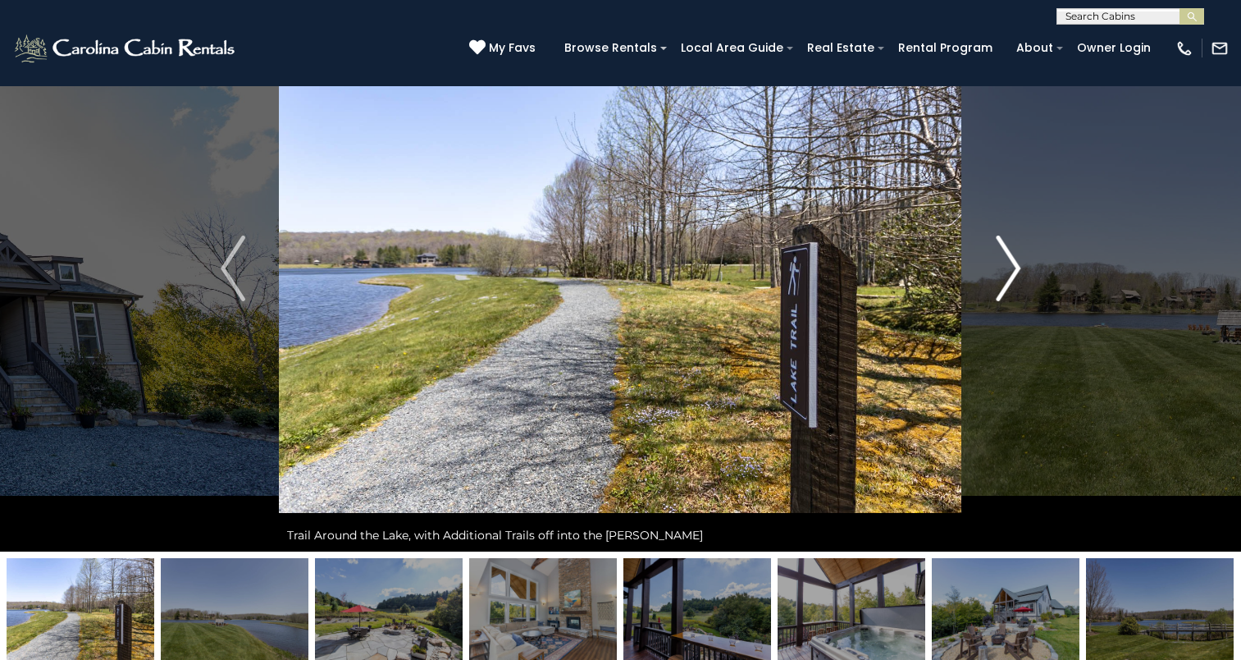
click at [995, 286] on button "Next" at bounding box center [1008, 268] width 92 height 566
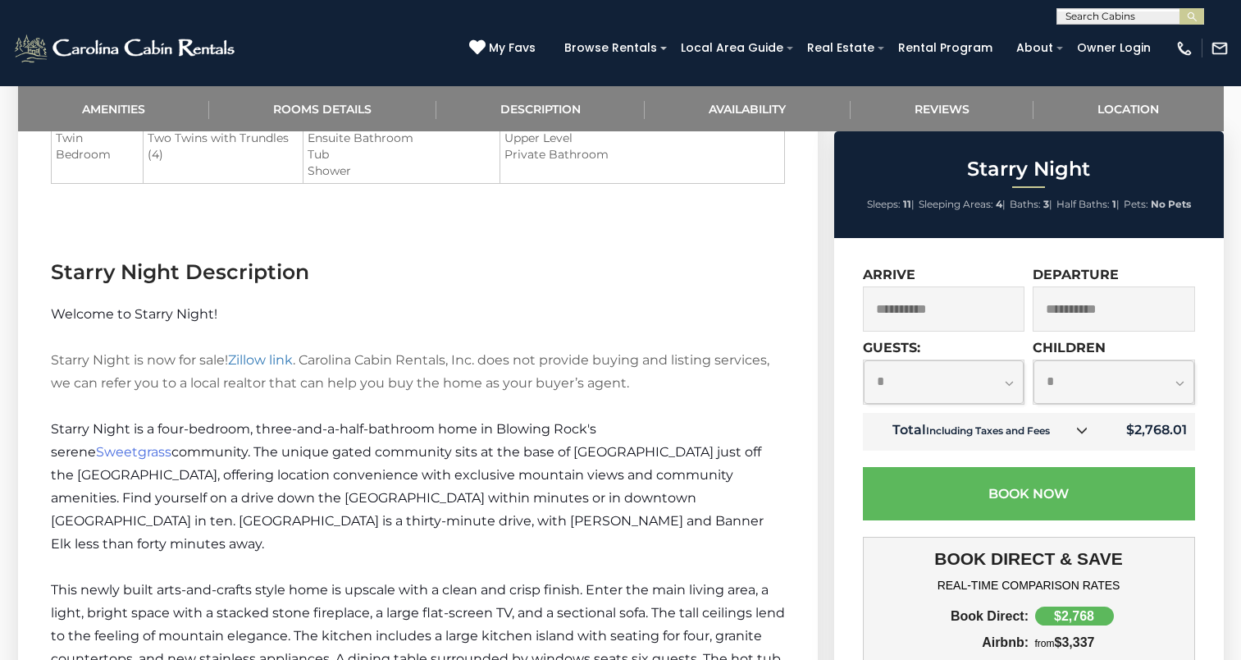
scroll to position [1569, 0]
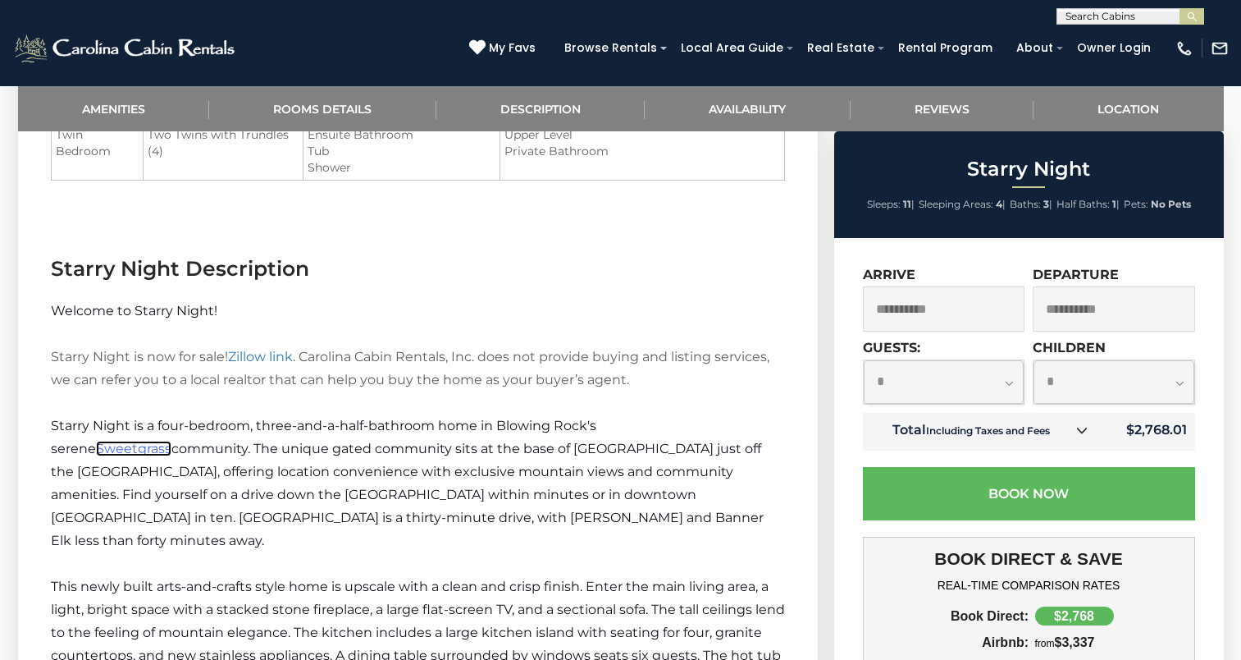
click at [135, 441] on span "Sweetgrass" at bounding box center [133, 449] width 75 height 16
click at [276, 349] on link "Zillow link" at bounding box center [260, 357] width 65 height 16
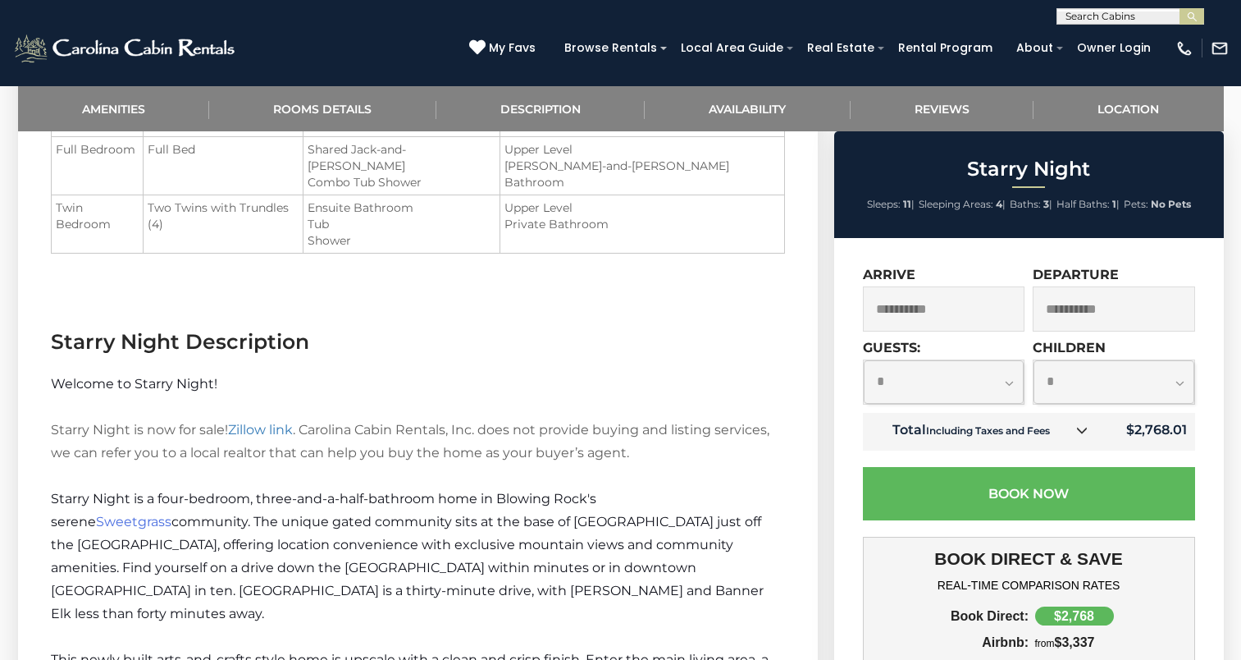
scroll to position [1517, 0]
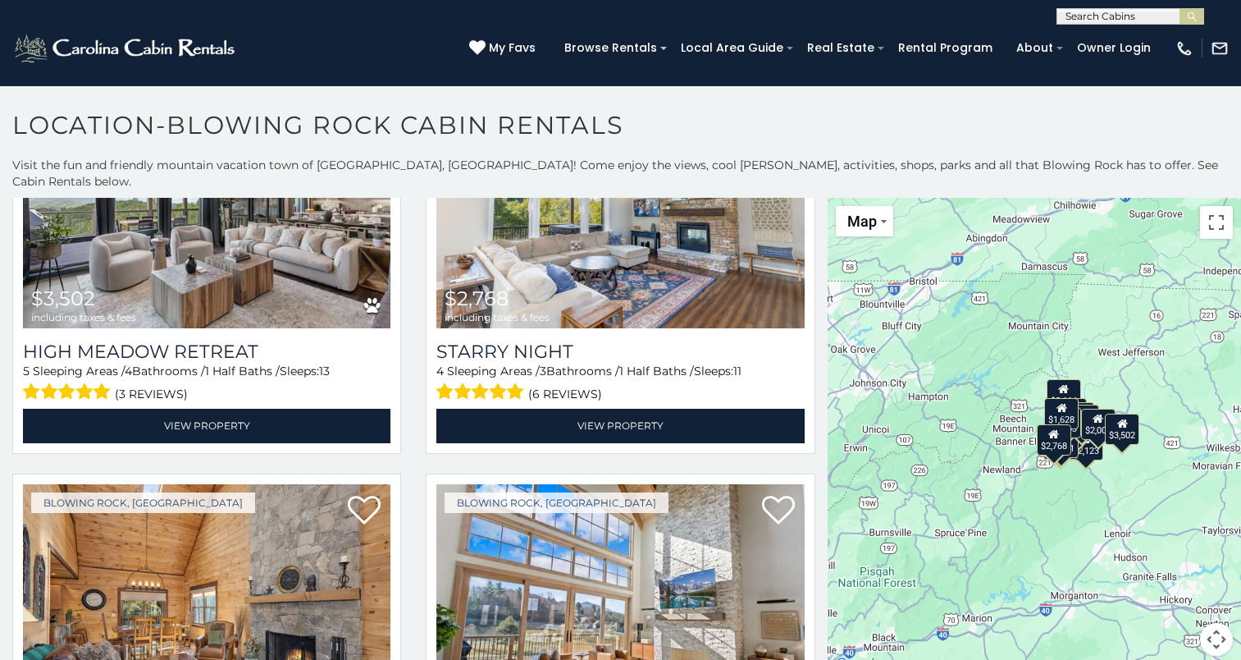
scroll to position [457, 0]
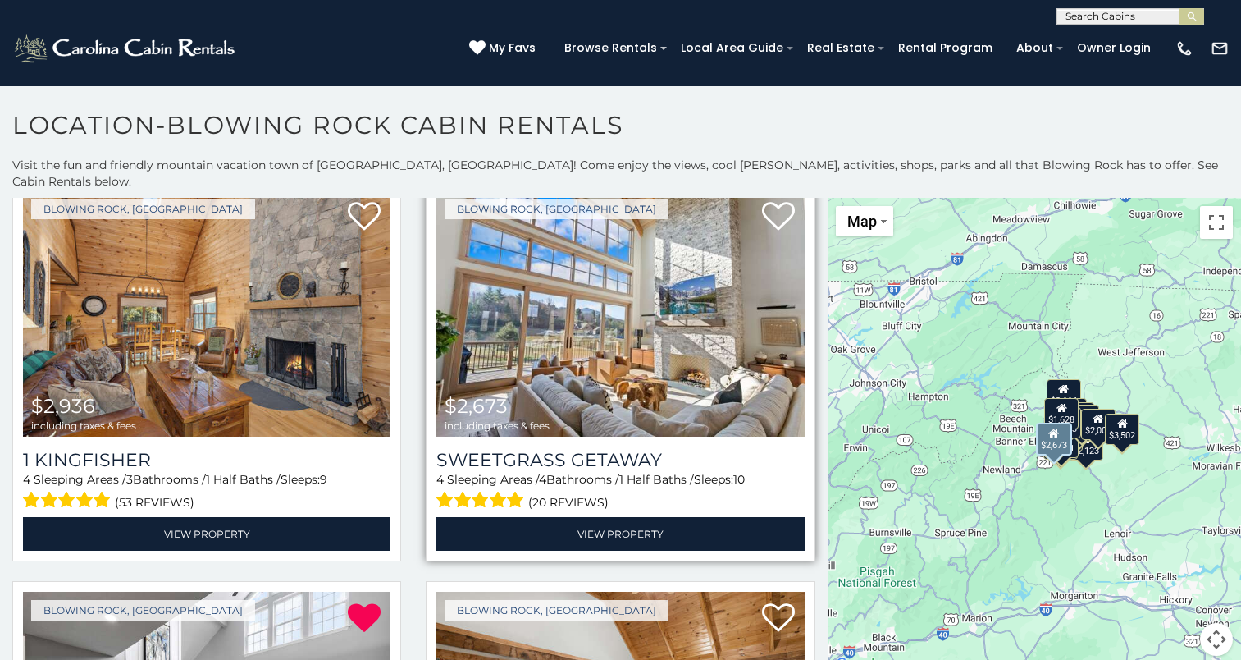
click at [669, 347] on img at bounding box center [620, 313] width 368 height 246
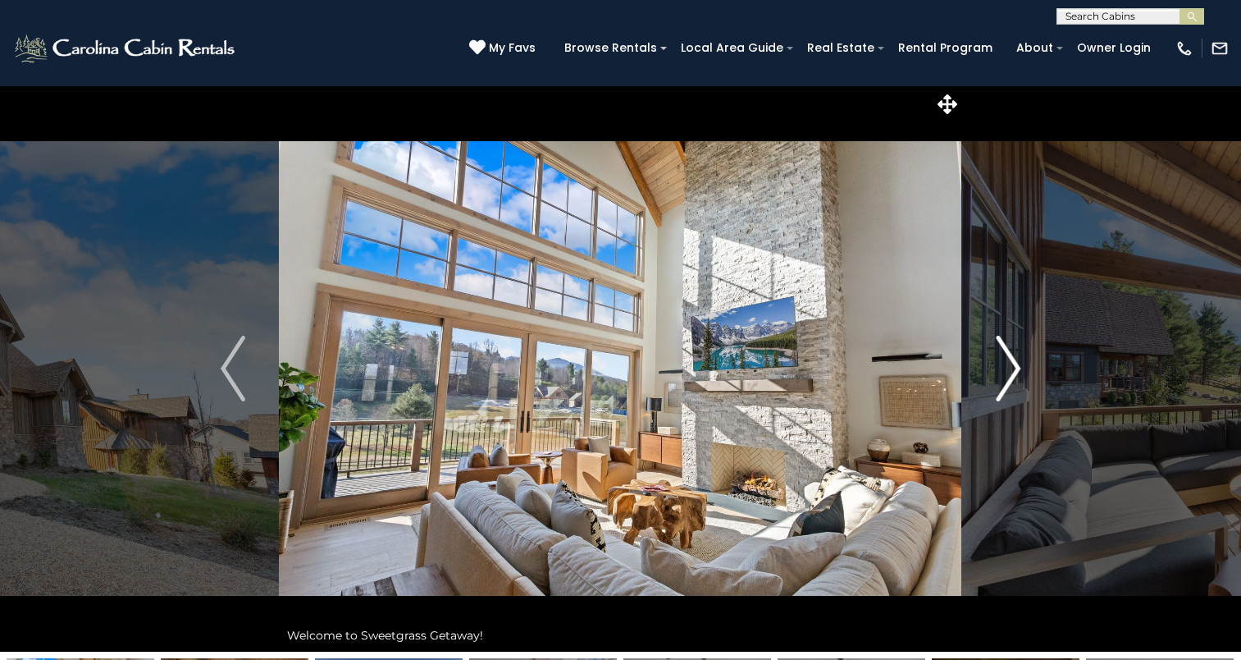
click at [1010, 377] on img "Next" at bounding box center [1008, 369] width 25 height 66
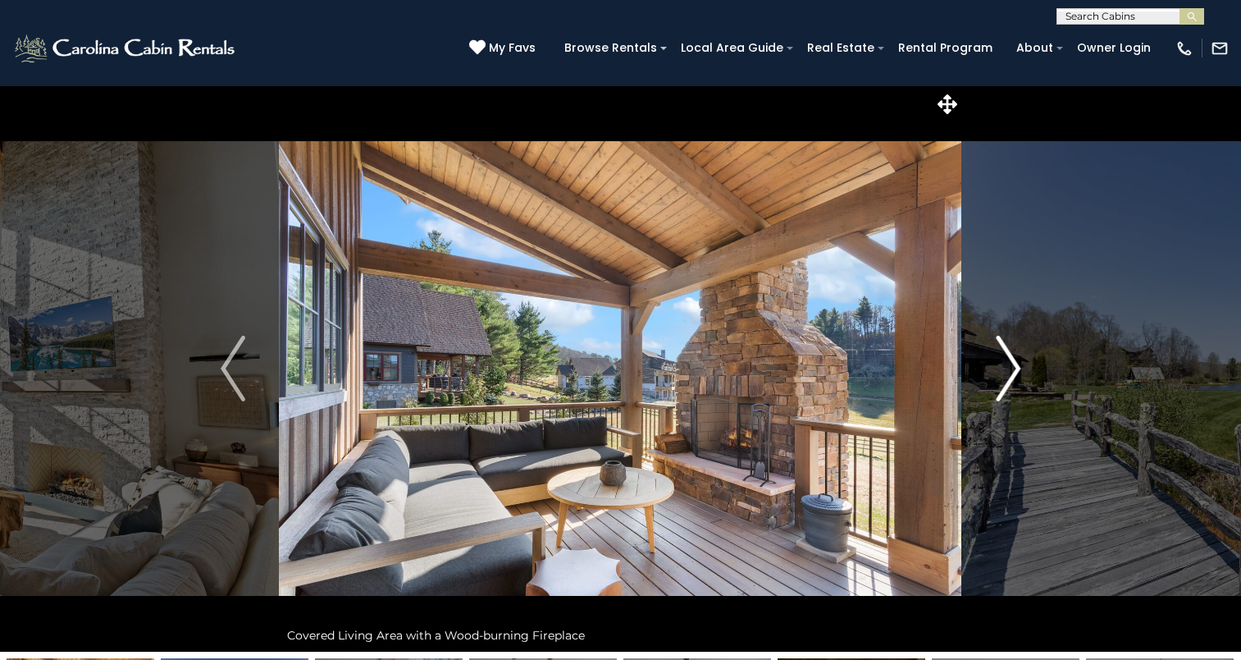
click at [1010, 377] on img "Next" at bounding box center [1008, 369] width 25 height 66
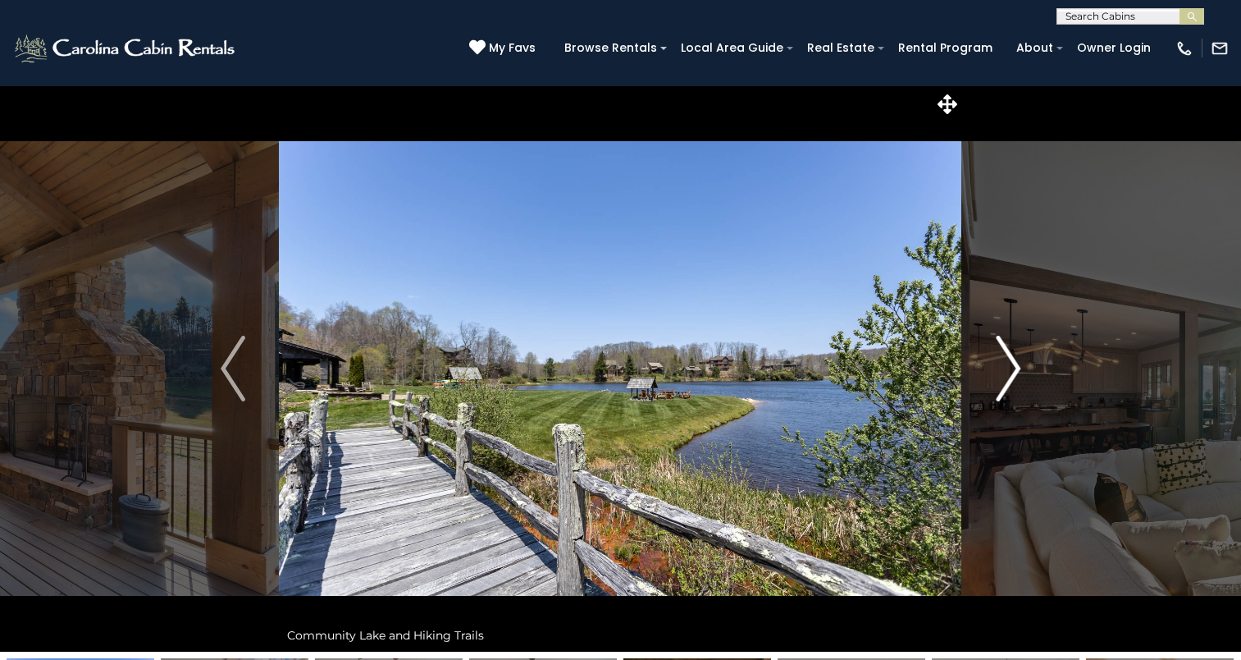
click at [1010, 377] on img "Next" at bounding box center [1008, 369] width 25 height 66
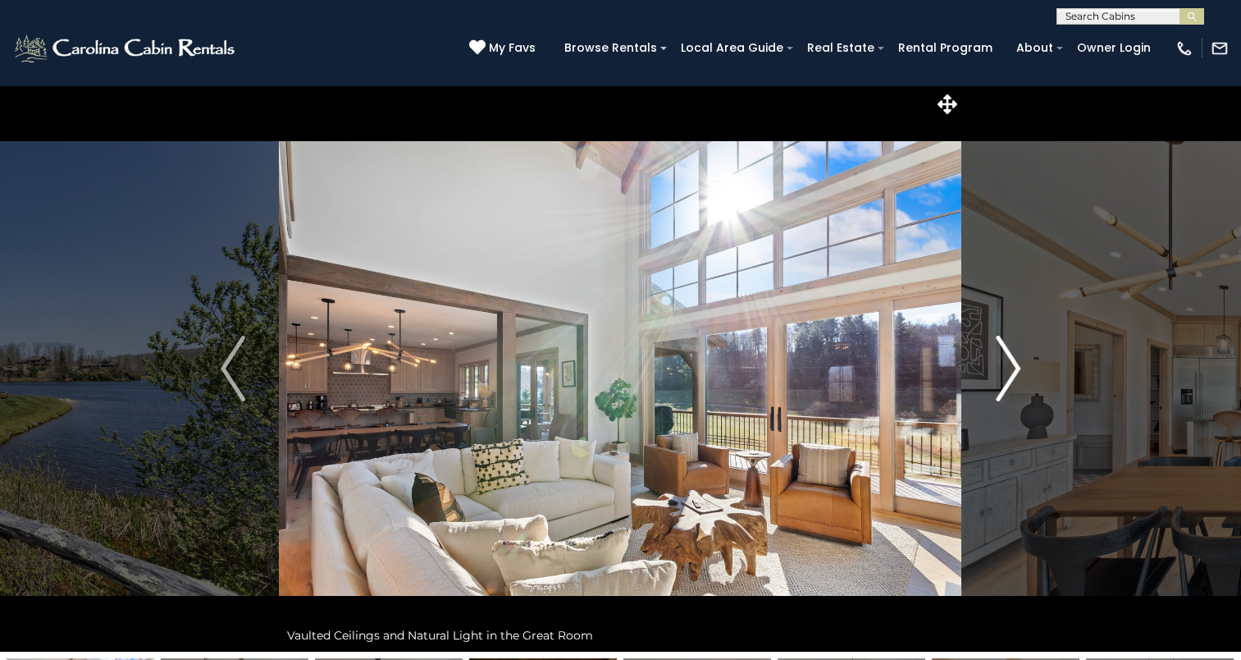
click at [1010, 377] on img "Next" at bounding box center [1008, 369] width 25 height 66
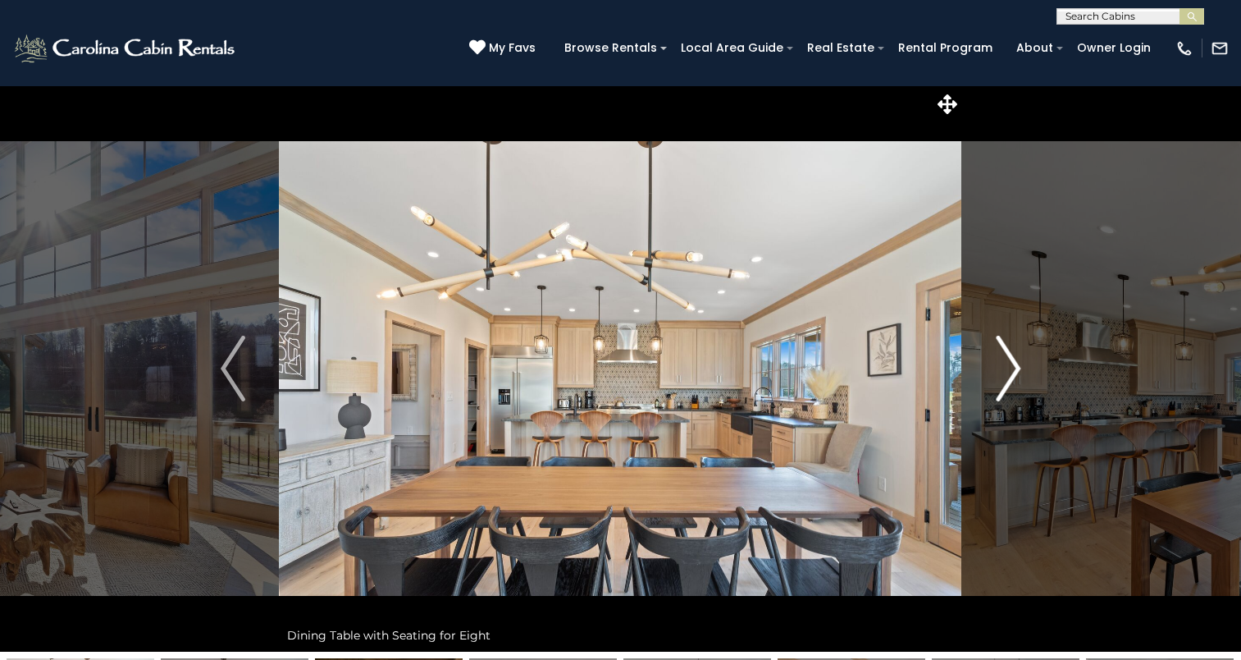
click at [1010, 377] on img "Next" at bounding box center [1008, 369] width 25 height 66
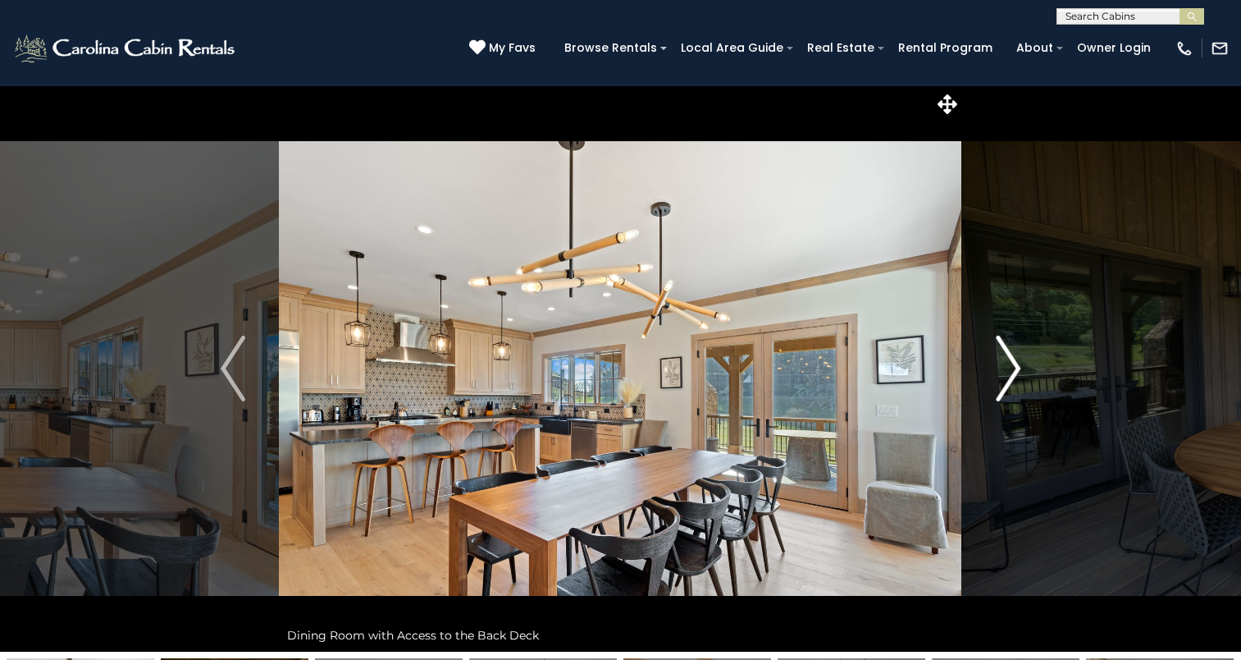
click at [1010, 377] on img "Next" at bounding box center [1008, 369] width 25 height 66
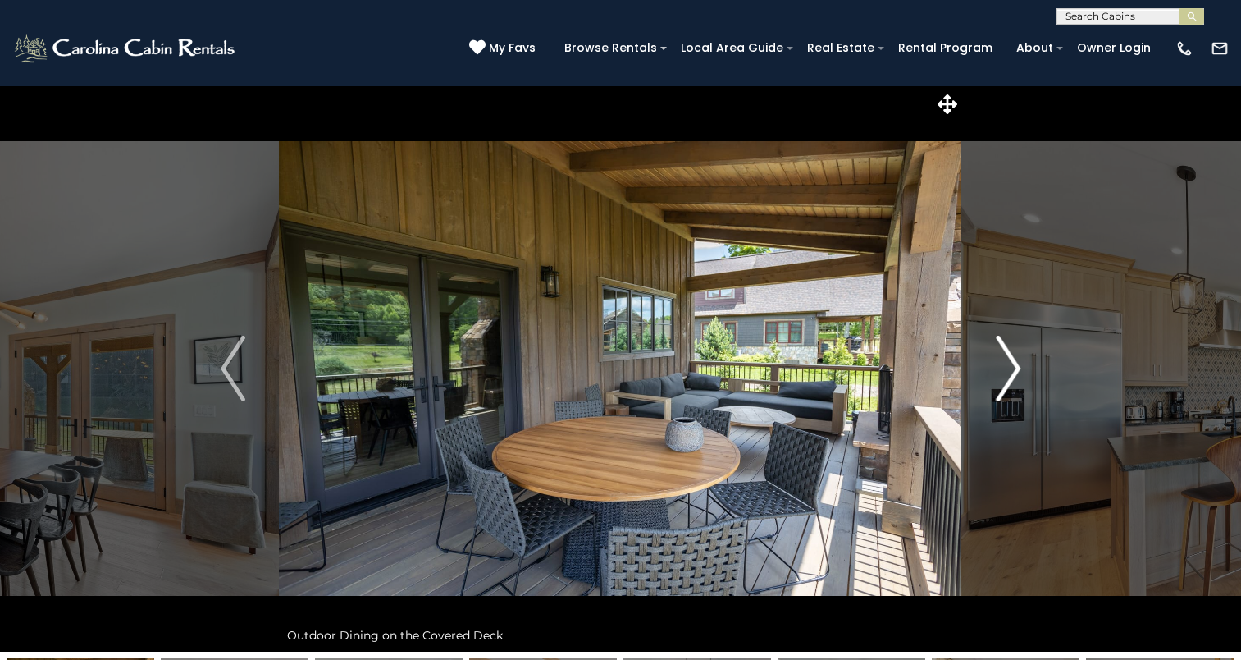
click at [1010, 377] on img "Next" at bounding box center [1008, 369] width 25 height 66
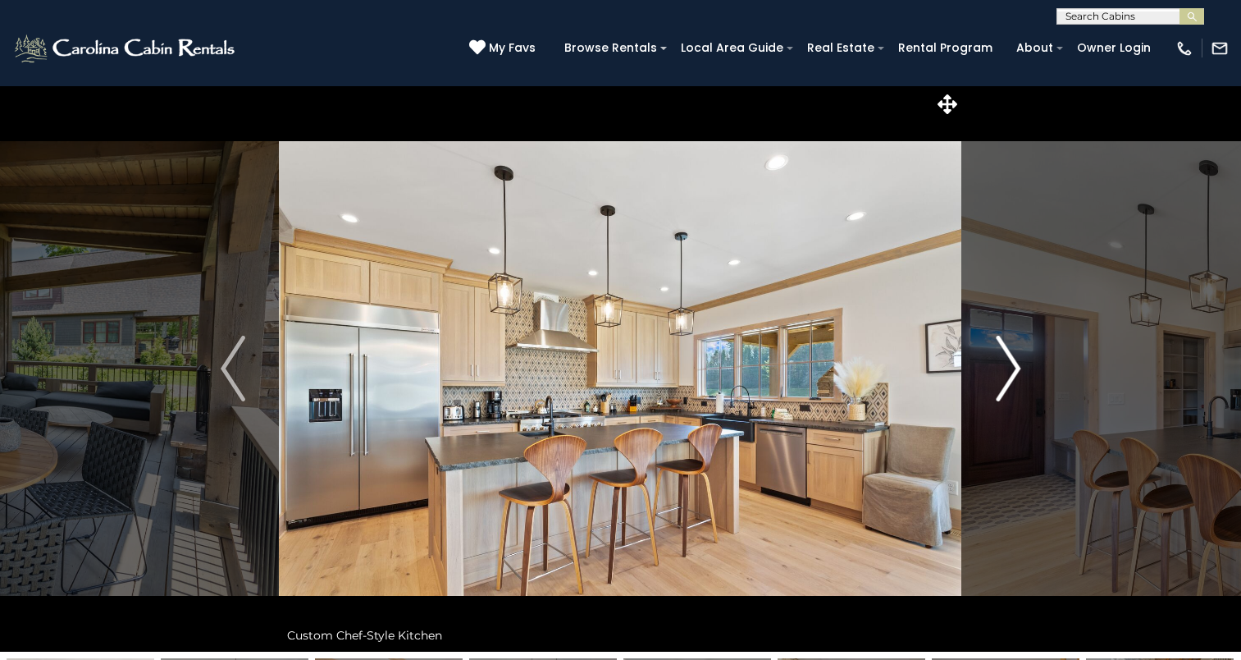
click at [1010, 377] on img "Next" at bounding box center [1008, 369] width 25 height 66
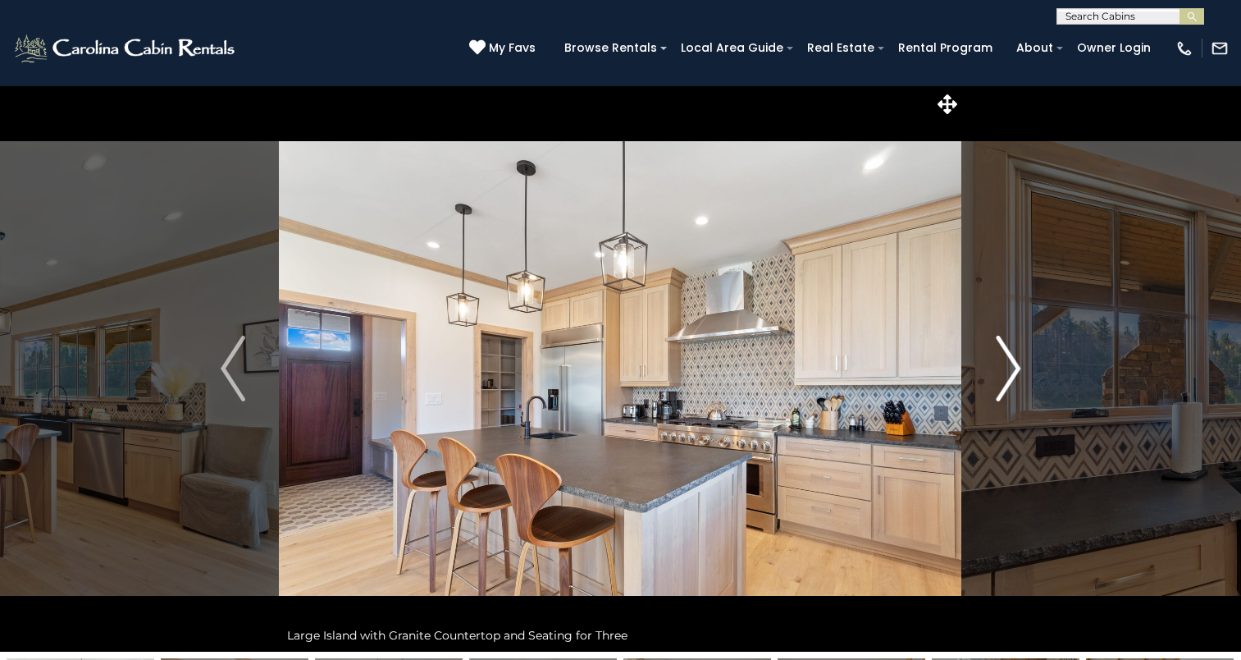
click at [1010, 377] on img "Next" at bounding box center [1008, 369] width 25 height 66
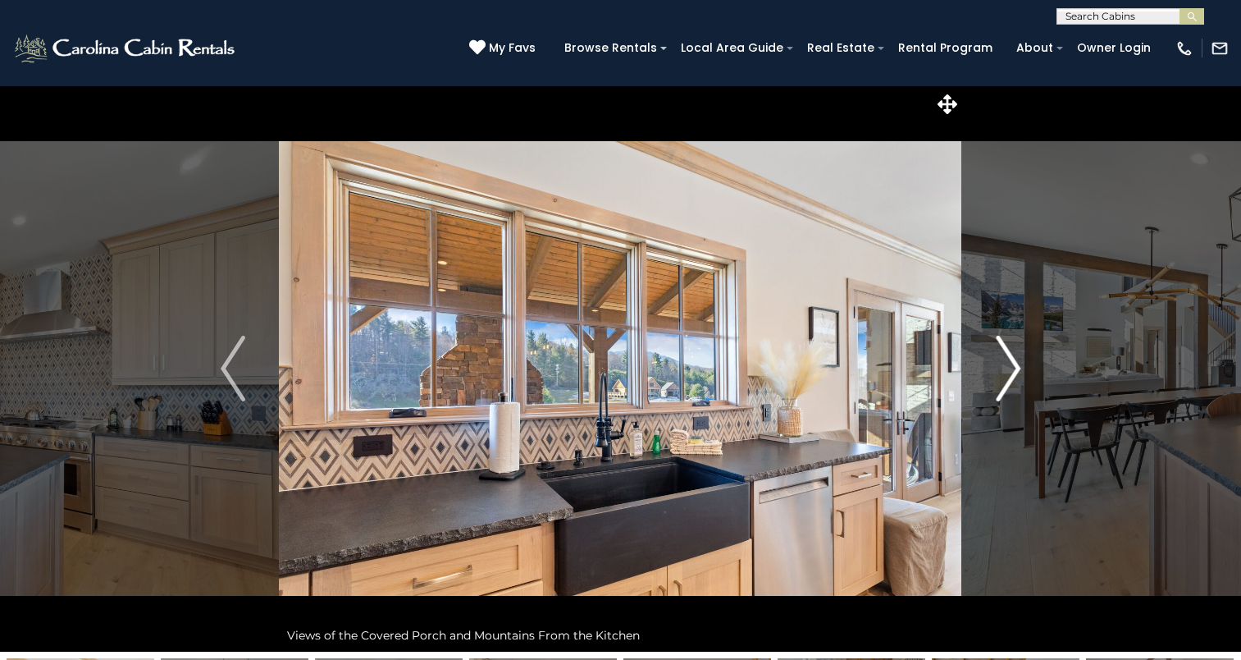
click at [1010, 377] on img "Next" at bounding box center [1008, 369] width 25 height 66
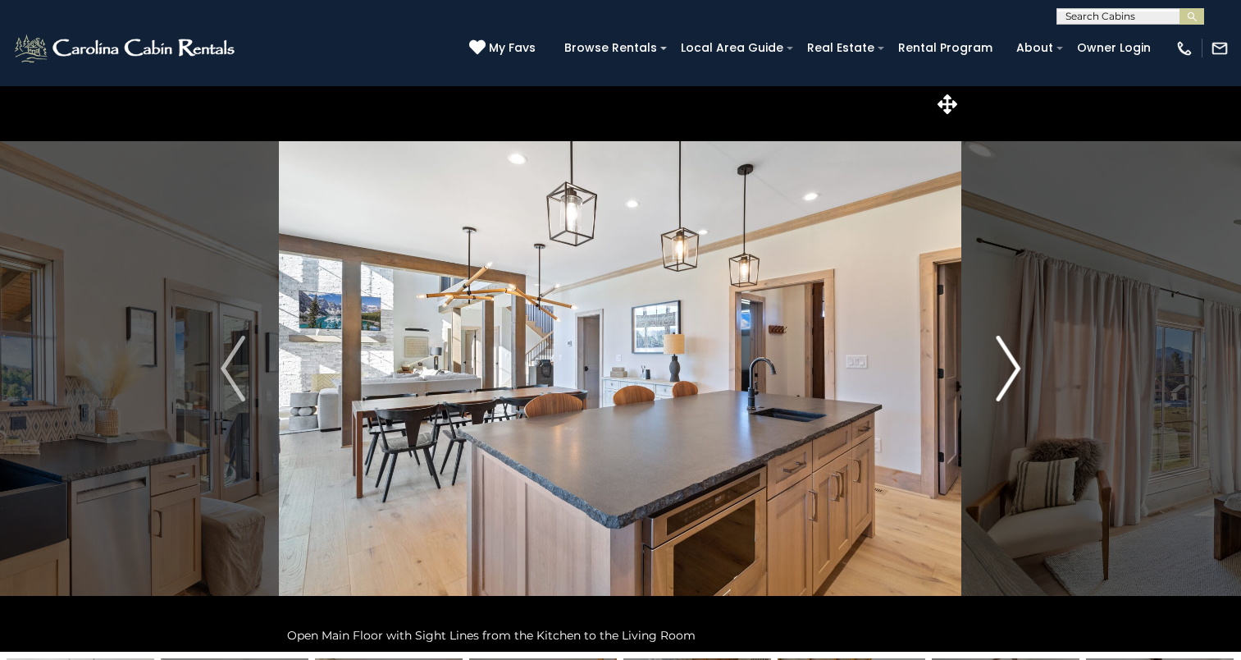
click at [1010, 377] on img "Next" at bounding box center [1008, 369] width 25 height 66
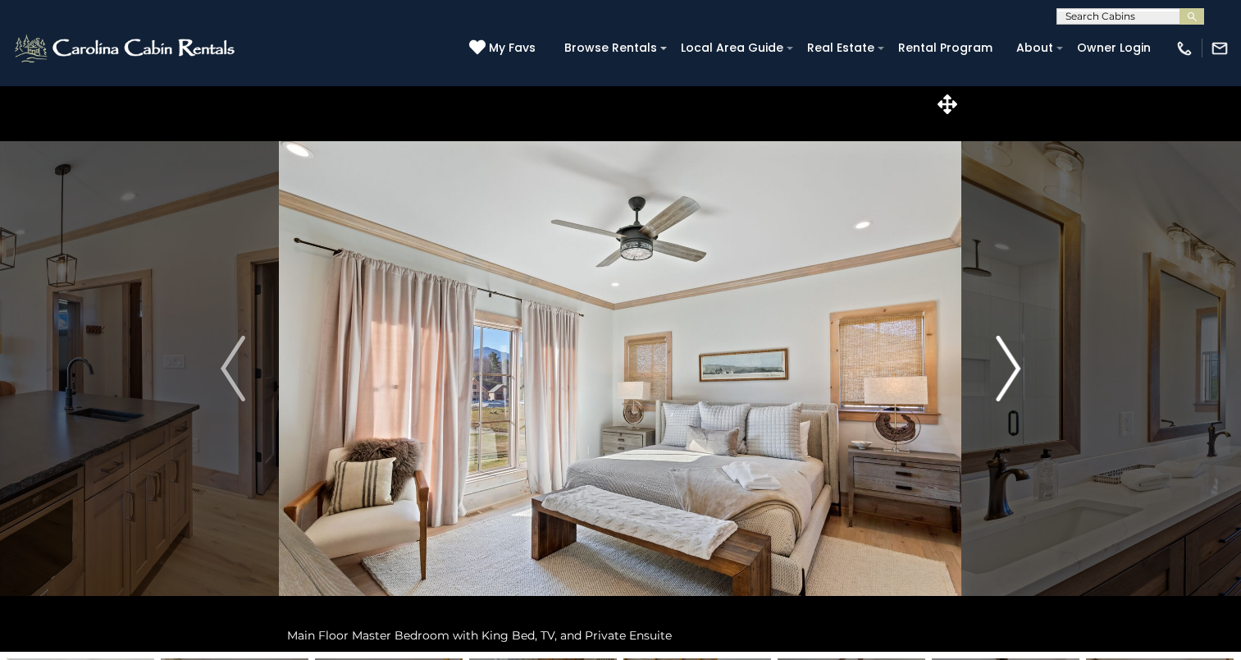
click at [1010, 377] on img "Next" at bounding box center [1008, 369] width 25 height 66
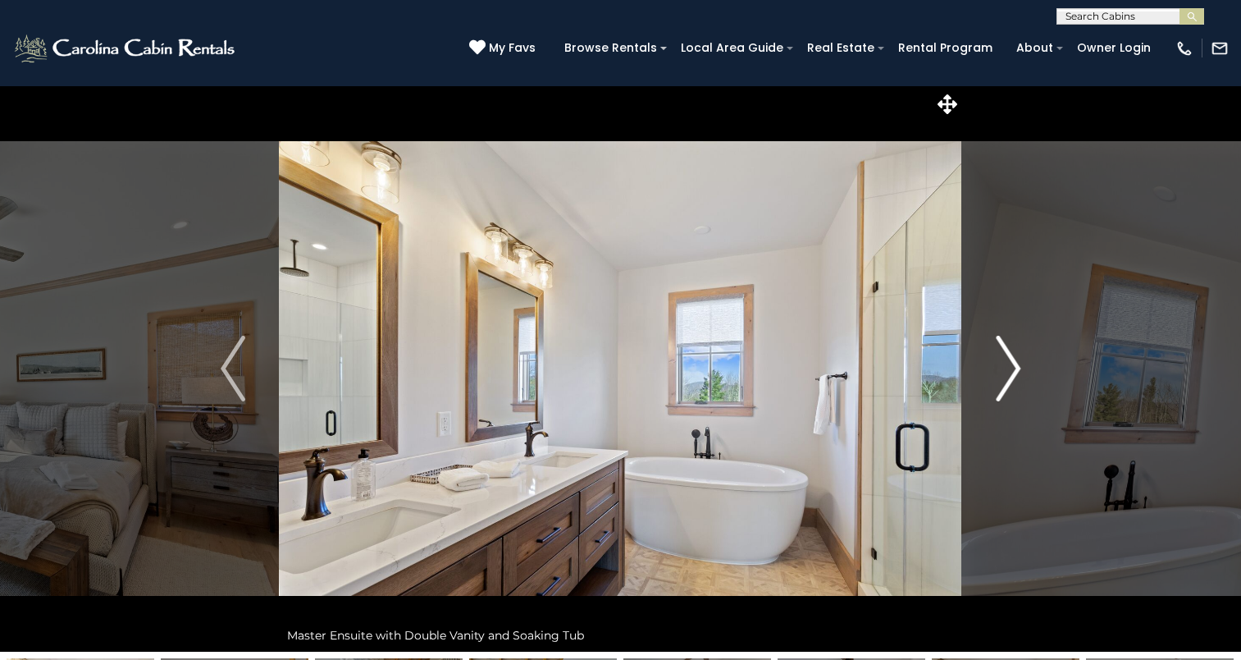
click at [1010, 377] on img "Next" at bounding box center [1008, 369] width 25 height 66
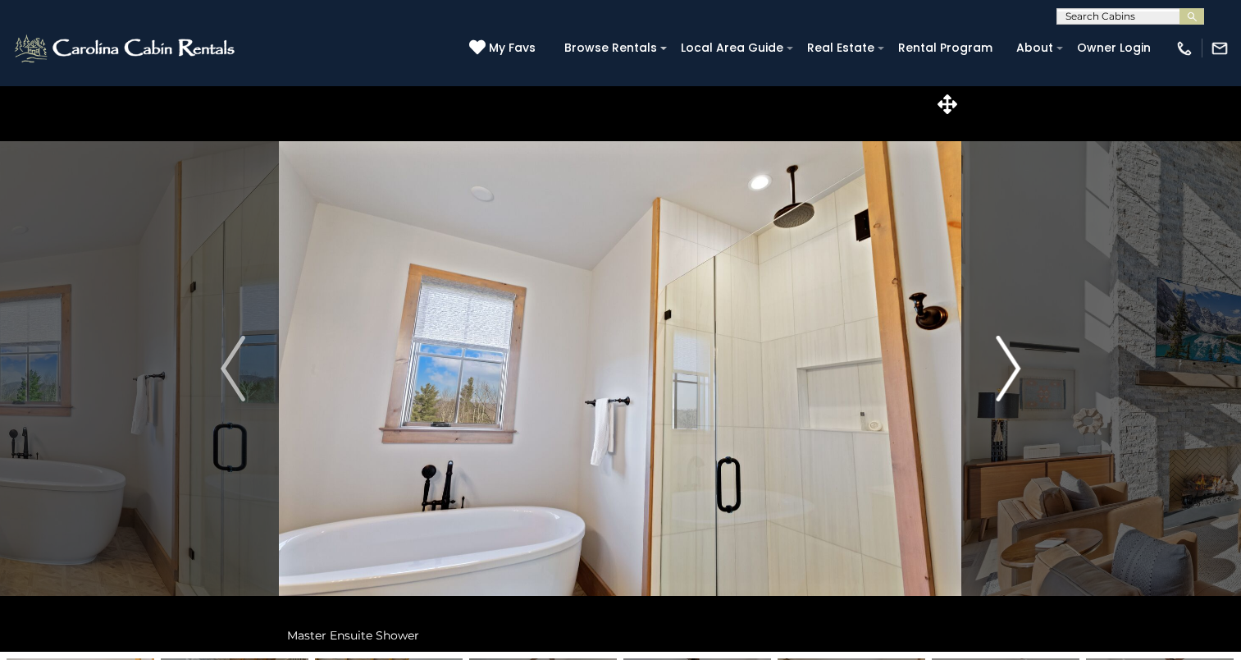
click at [1010, 377] on img "Next" at bounding box center [1008, 369] width 25 height 66
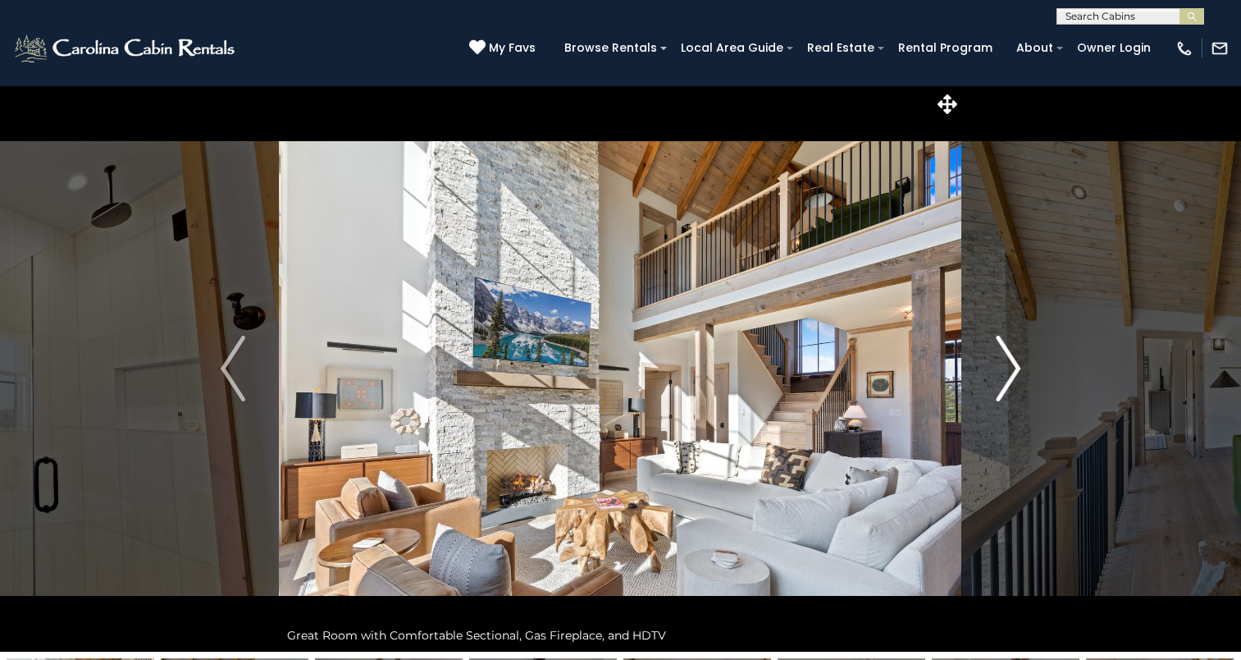
click at [1010, 377] on img "Next" at bounding box center [1008, 369] width 25 height 66
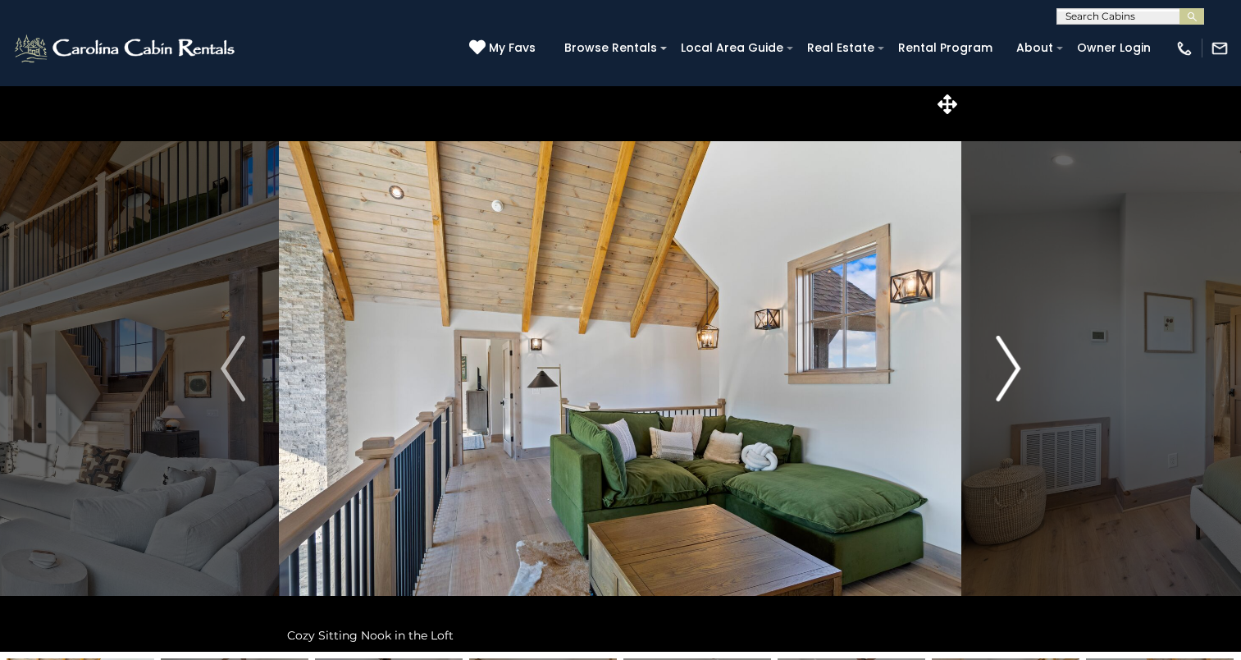
click at [1010, 377] on img "Next" at bounding box center [1008, 369] width 25 height 66
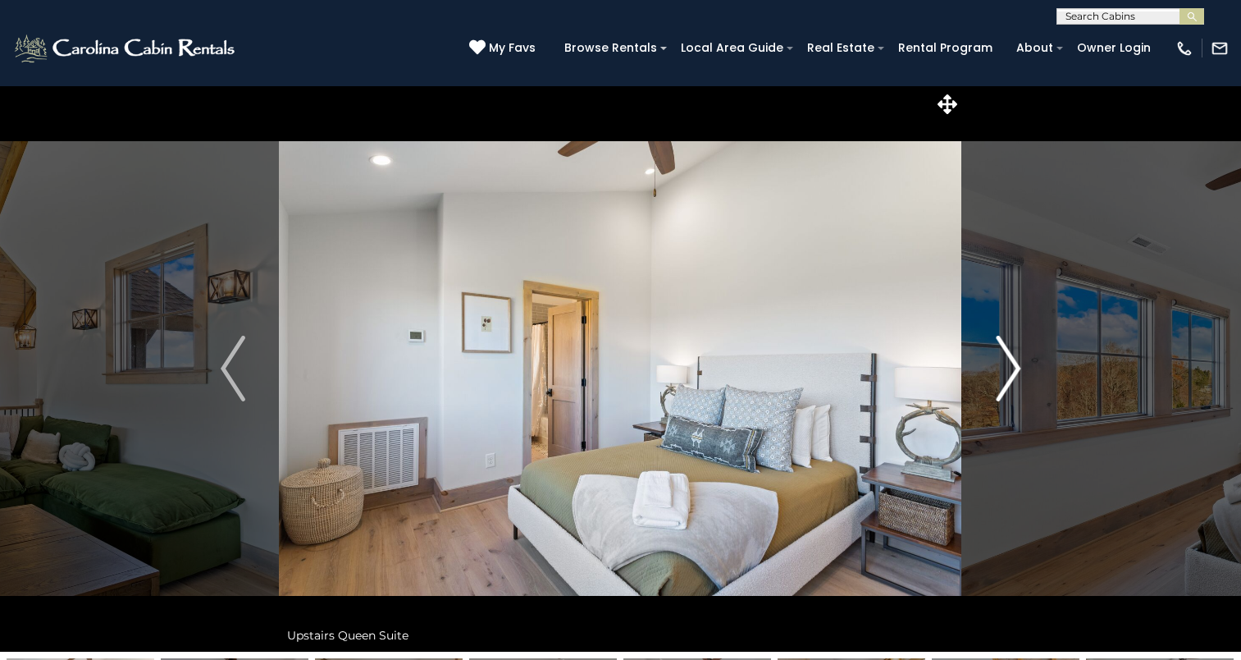
click at [1010, 377] on img "Next" at bounding box center [1008, 369] width 25 height 66
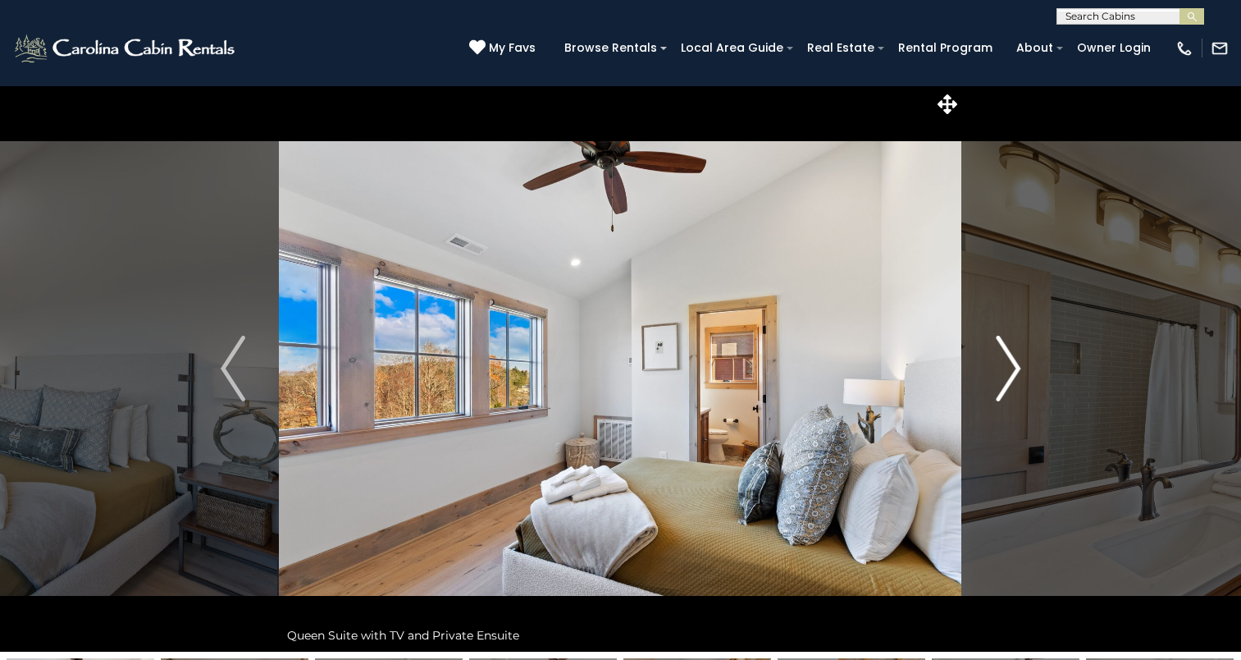
click at [1010, 377] on img "Next" at bounding box center [1008, 369] width 25 height 66
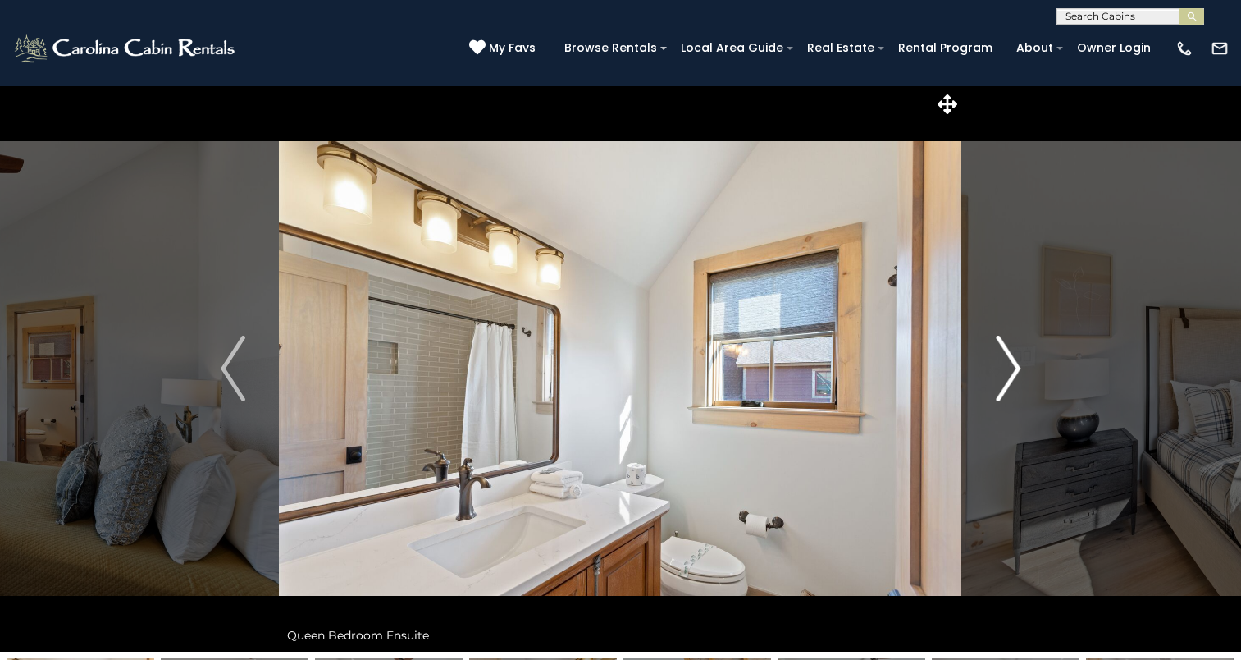
click at [1010, 377] on img "Next" at bounding box center [1008, 369] width 25 height 66
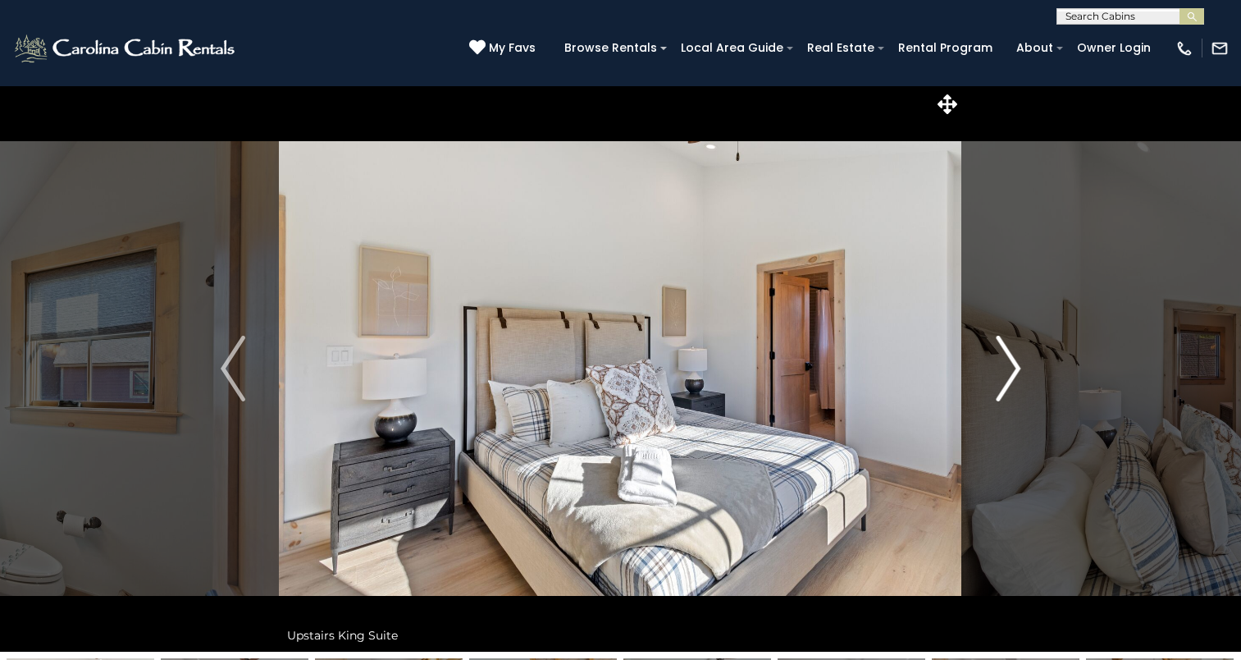
click at [1010, 377] on img "Next" at bounding box center [1008, 369] width 25 height 66
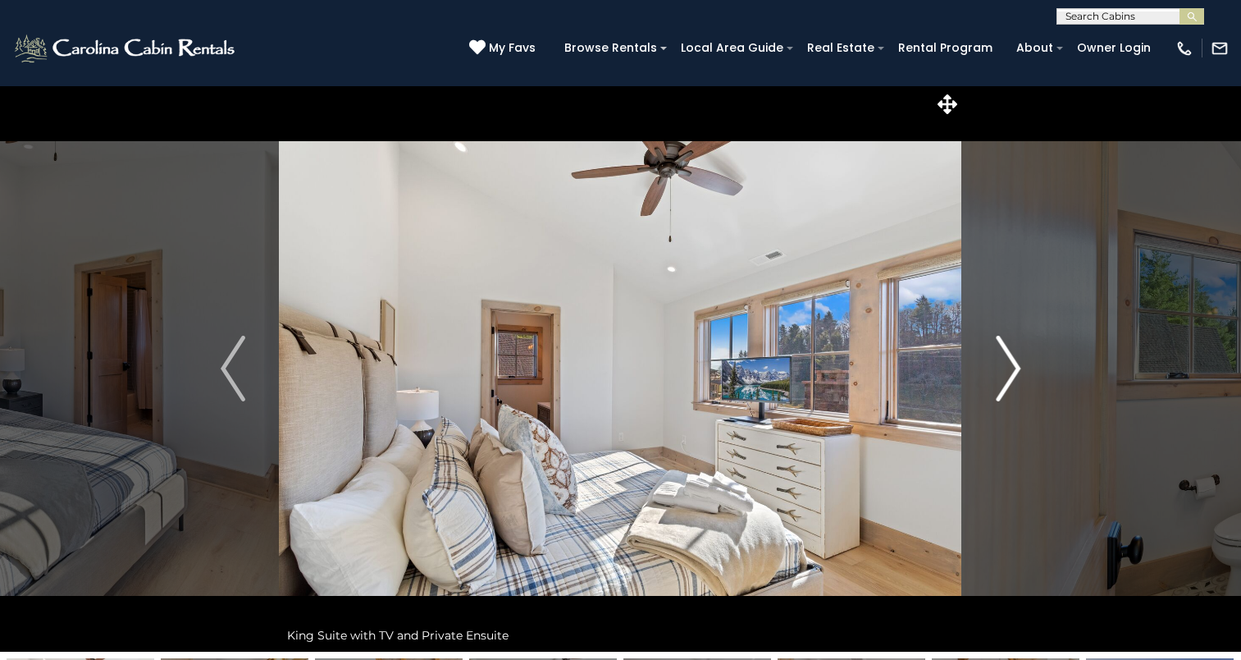
click at [1010, 377] on img "Next" at bounding box center [1008, 369] width 25 height 66
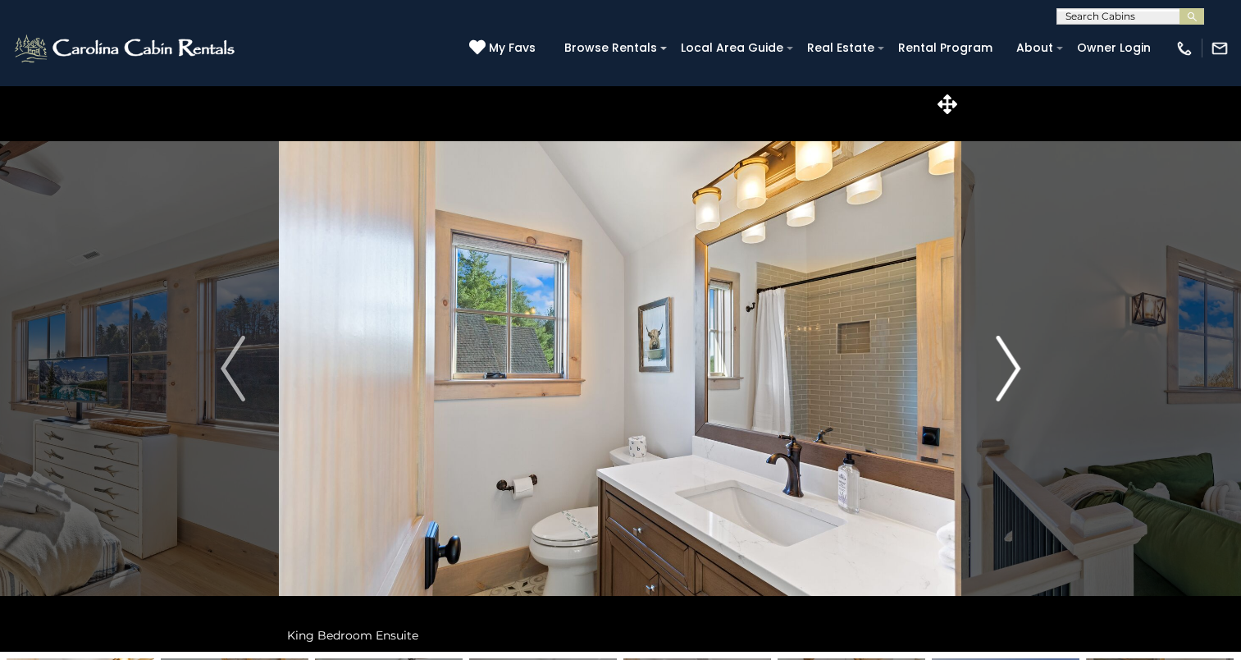
click at [1010, 377] on img "Next" at bounding box center [1008, 369] width 25 height 66
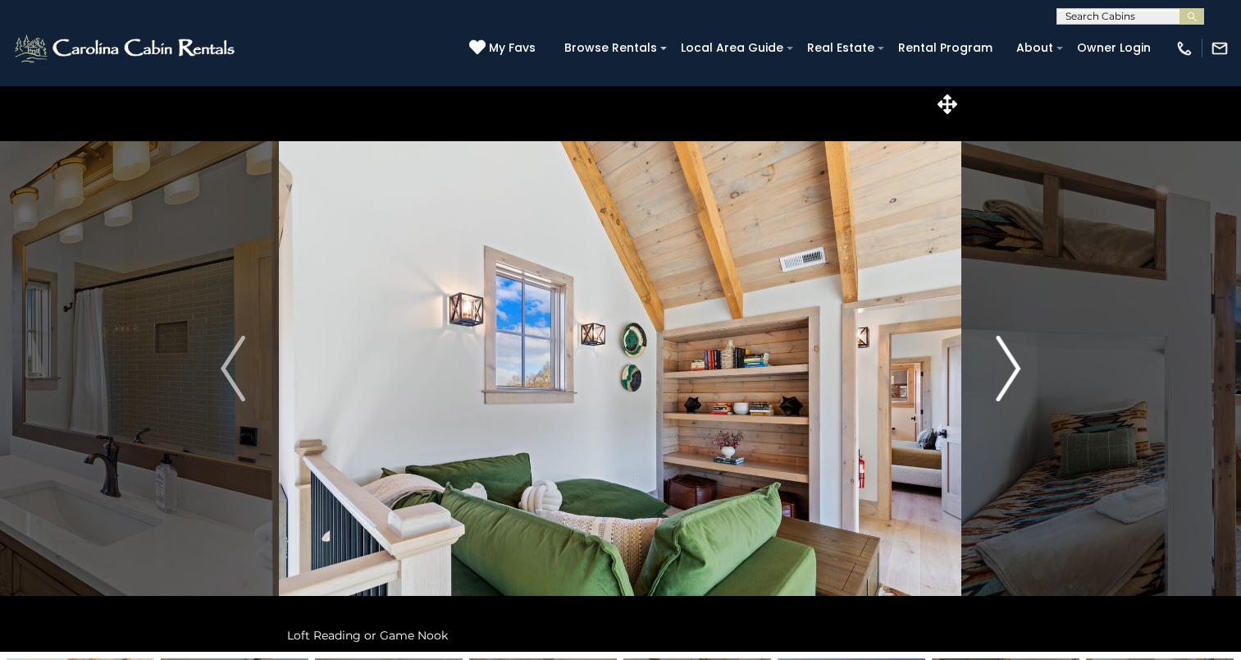
click at [1010, 377] on img "Next" at bounding box center [1008, 369] width 25 height 66
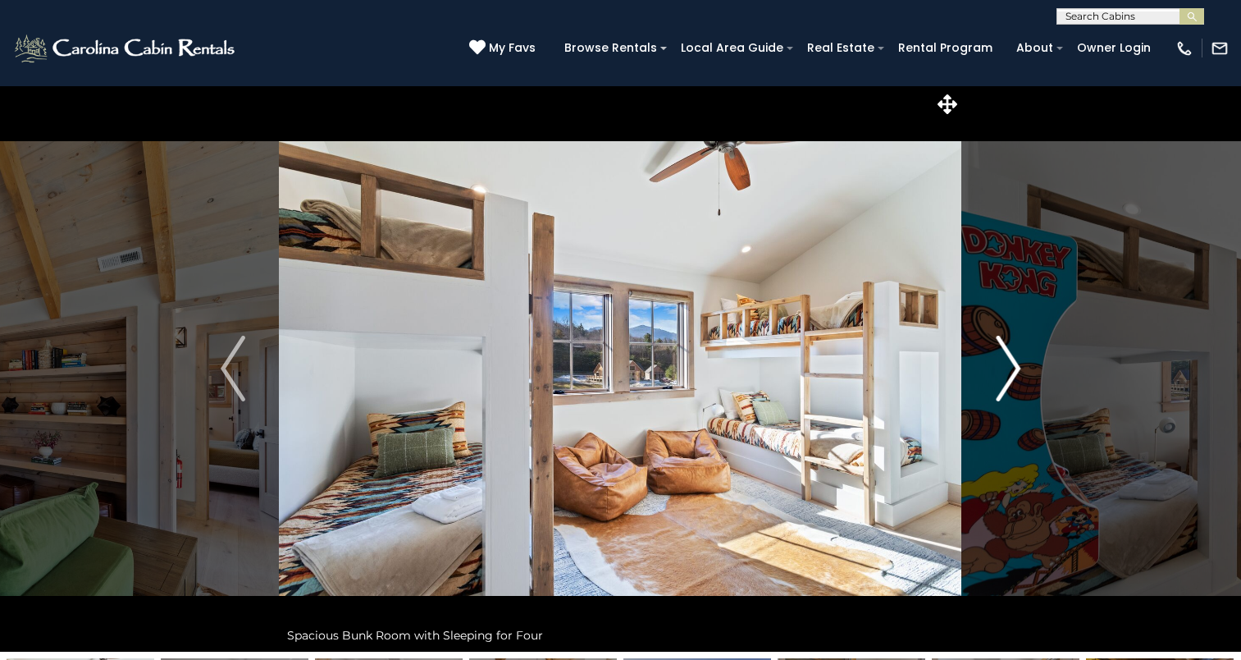
click at [1010, 377] on img "Next" at bounding box center [1008, 369] width 25 height 66
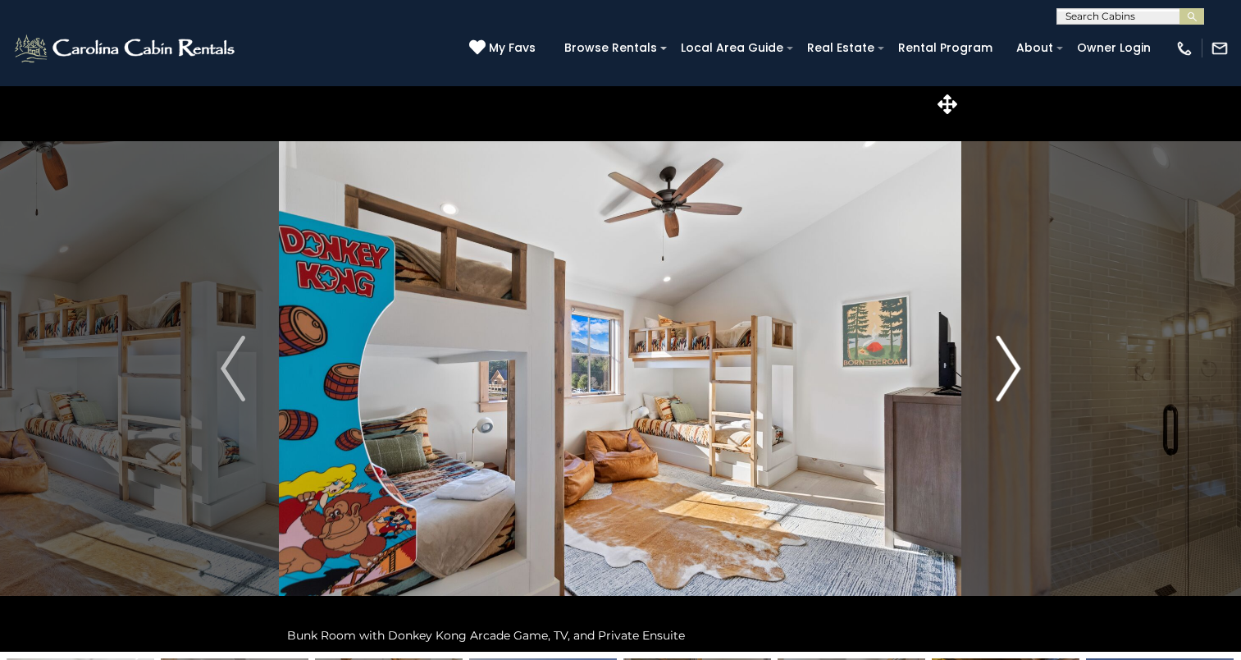
click at [1010, 377] on img "Next" at bounding box center [1008, 369] width 25 height 66
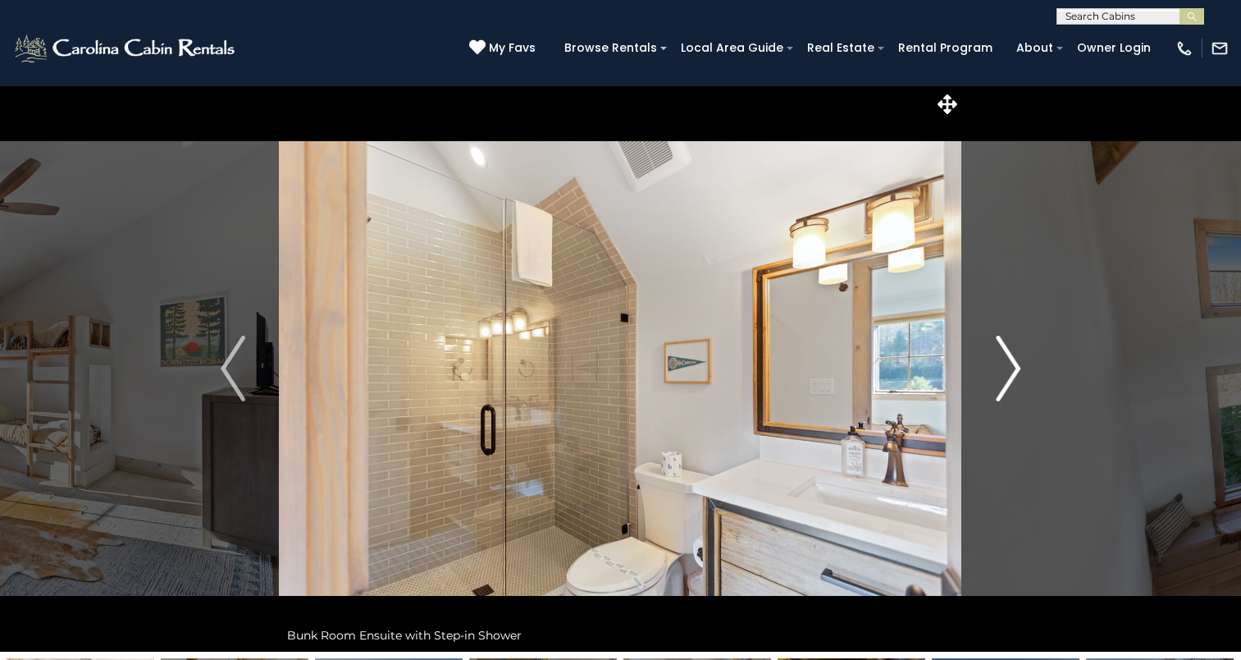
click at [1010, 377] on img "Next" at bounding box center [1008, 369] width 25 height 66
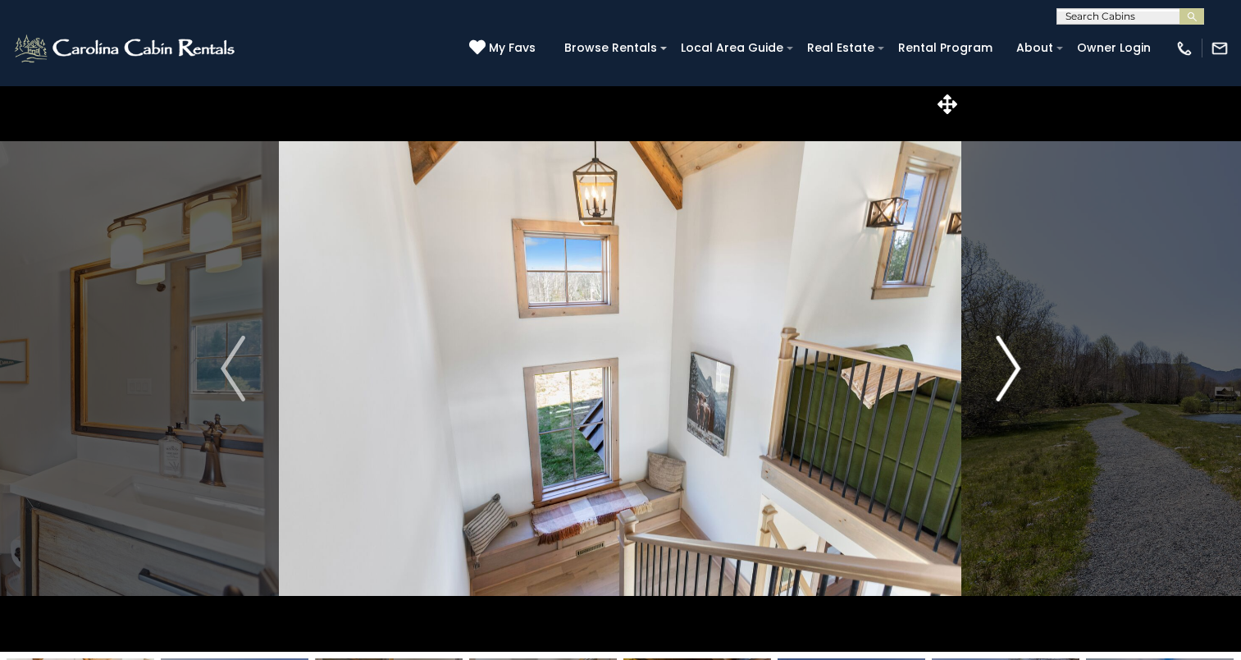
click at [1010, 377] on img "Next" at bounding box center [1008, 369] width 25 height 66
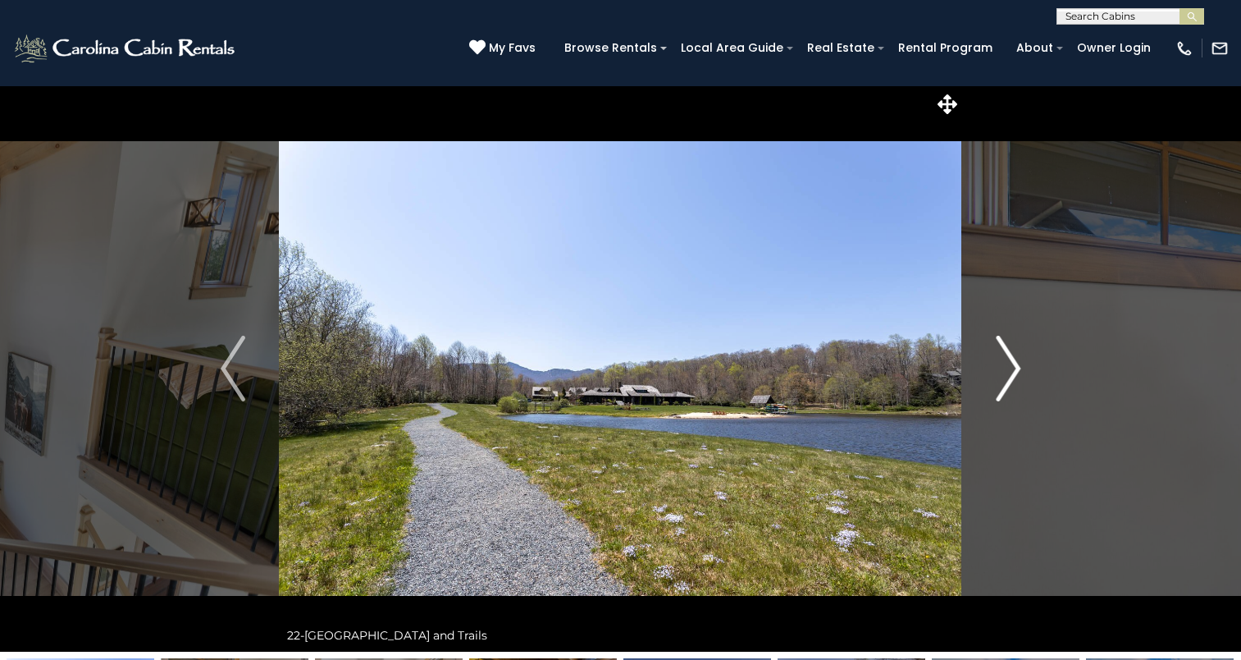
click at [1010, 377] on img "Next" at bounding box center [1008, 369] width 25 height 66
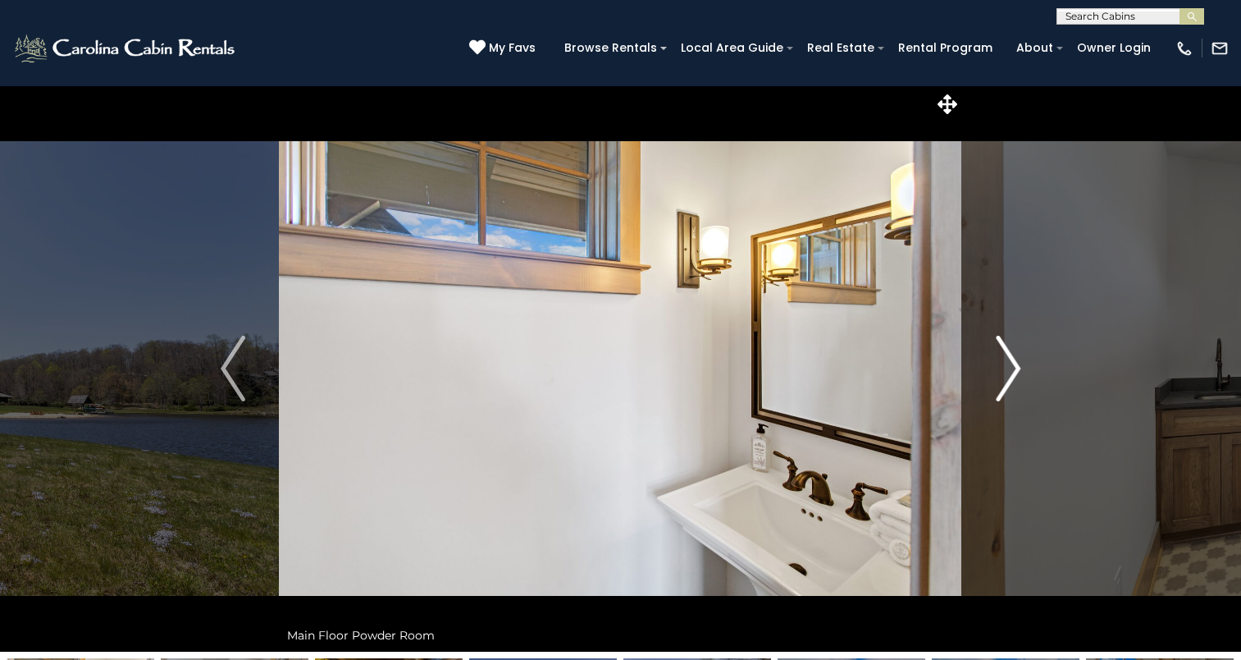
click at [1010, 377] on img "Next" at bounding box center [1008, 369] width 25 height 66
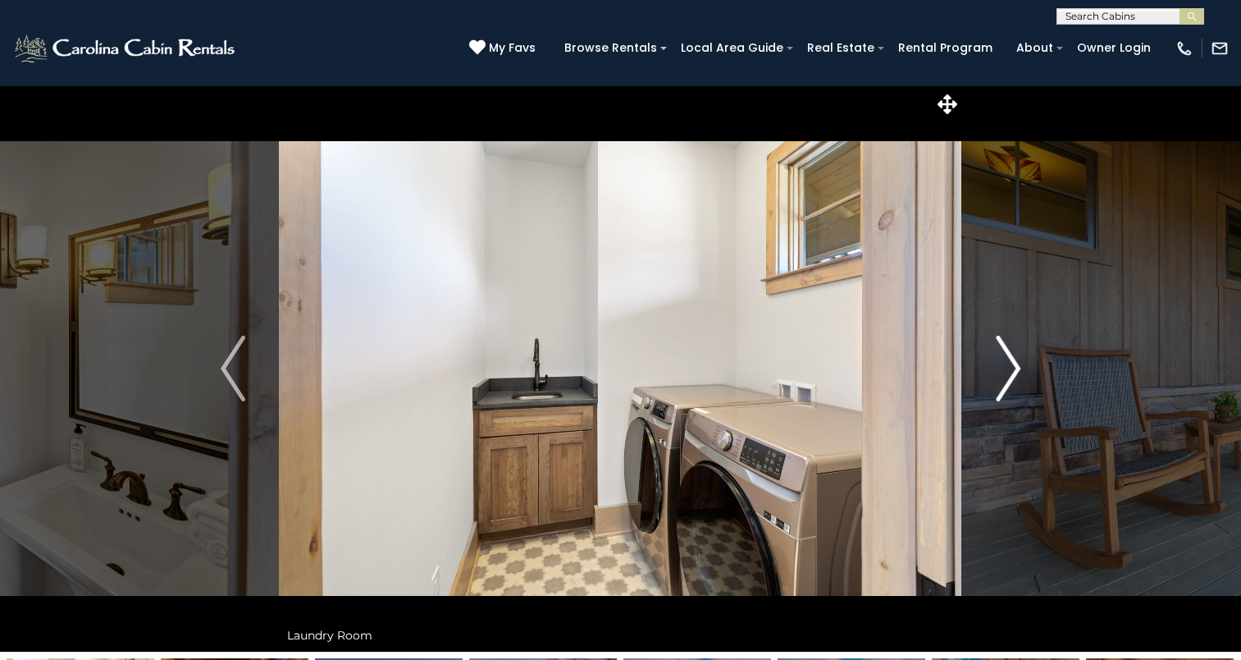
click at [1010, 377] on img "Next" at bounding box center [1008, 369] width 25 height 66
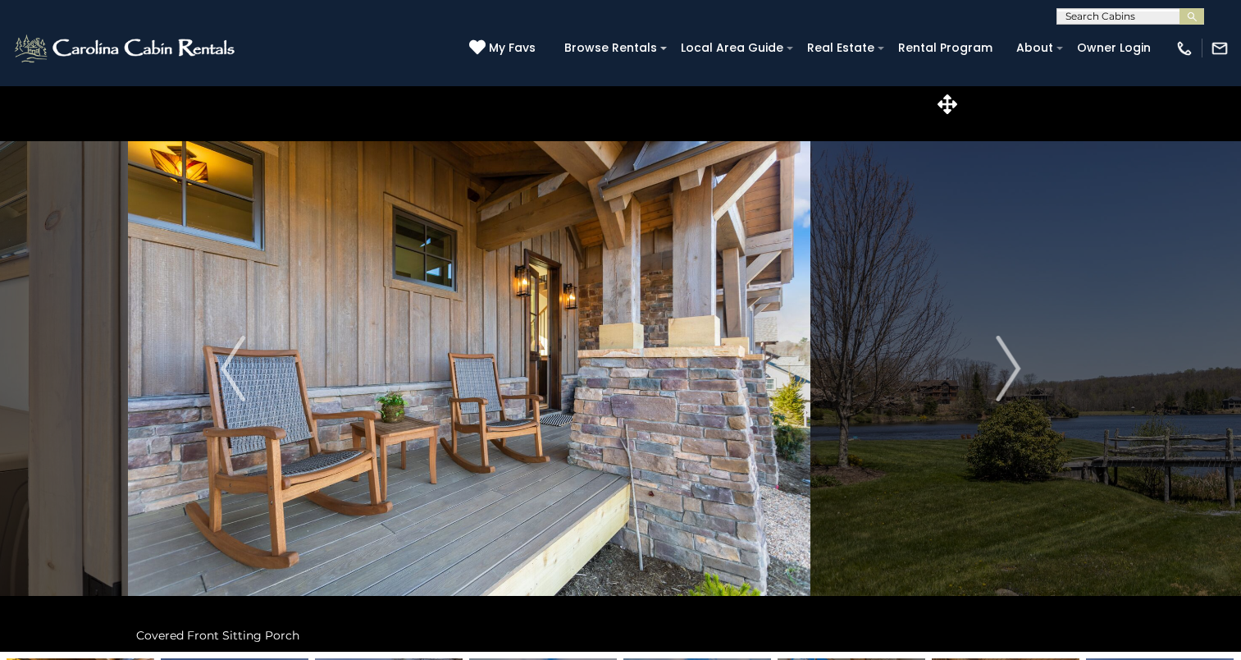
drag, startPoint x: 674, startPoint y: 505, endPoint x: 523, endPoint y: 505, distance: 150.1
click at [523, 505] on img at bounding box center [469, 368] width 683 height 566
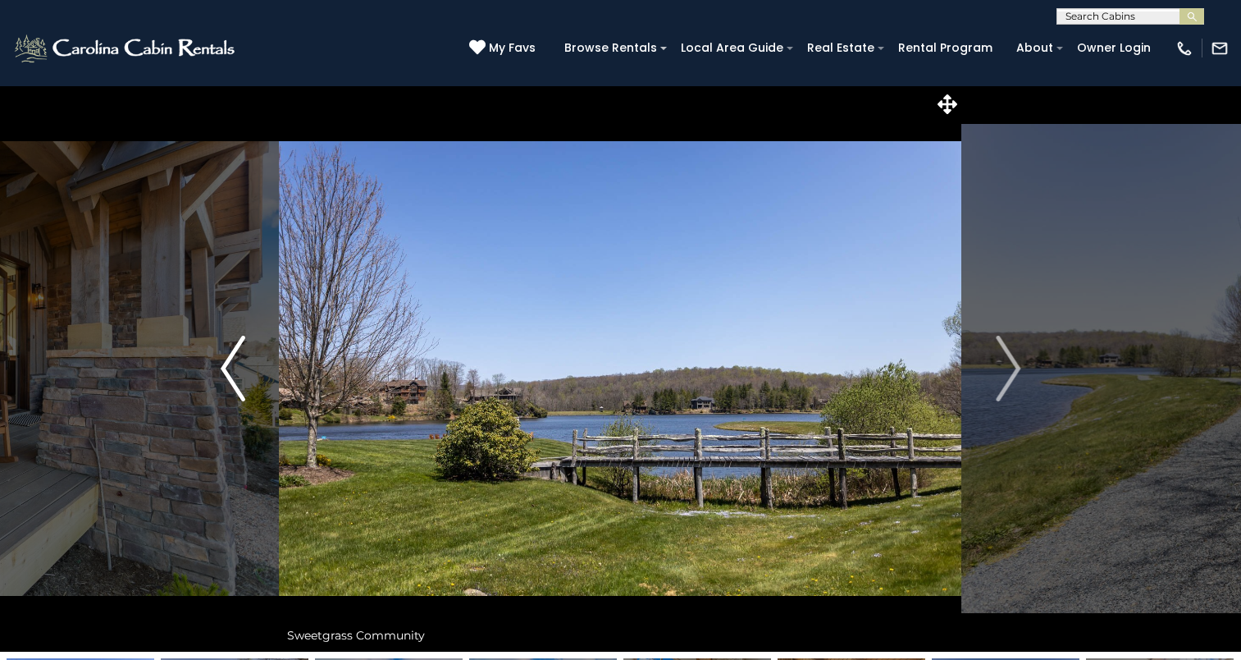
click at [228, 377] on img "Previous" at bounding box center [233, 369] width 25 height 66
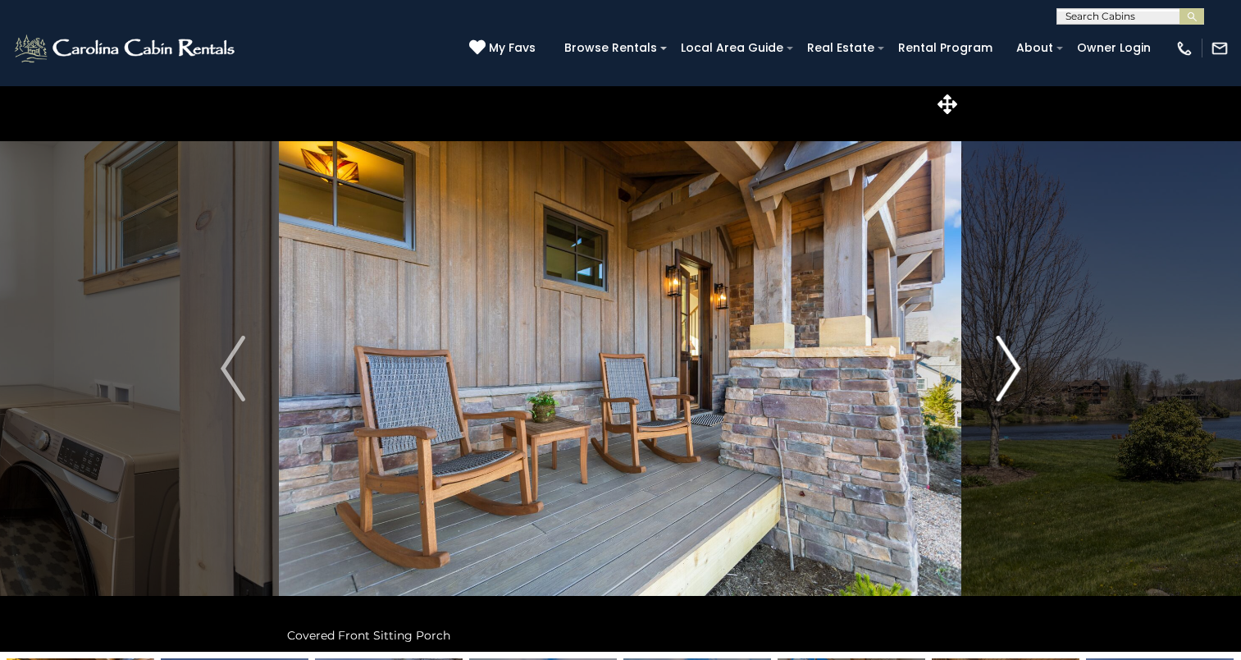
click at [1009, 376] on img "Next" at bounding box center [1008, 369] width 25 height 66
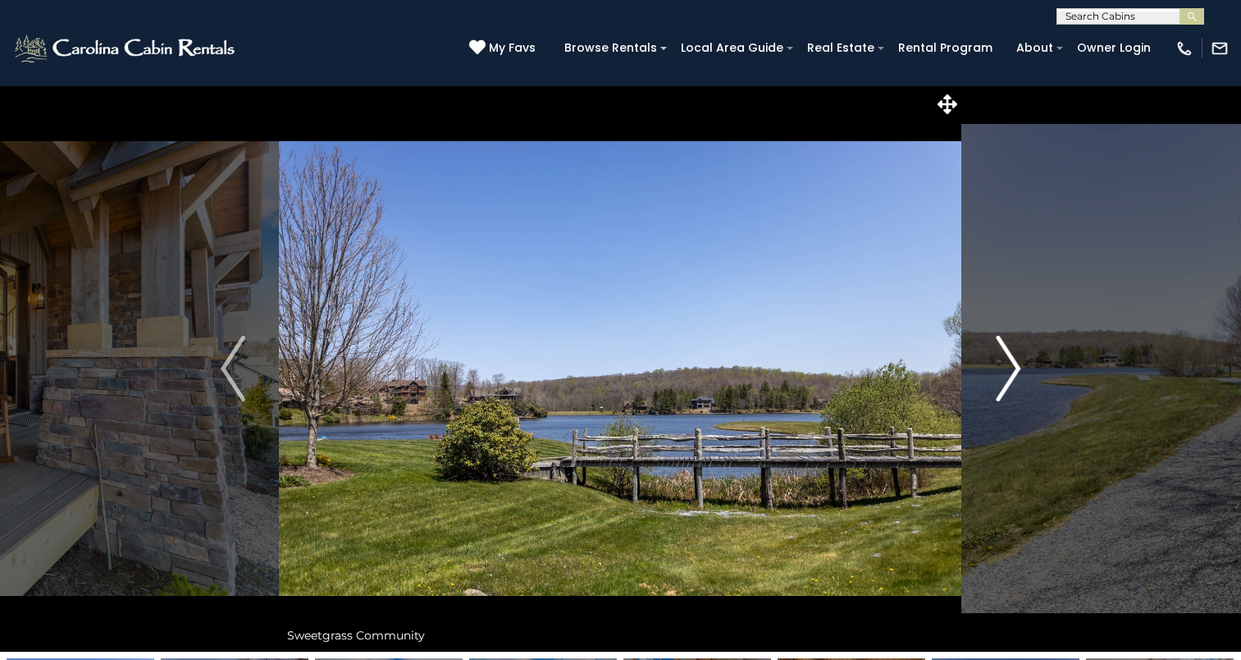
click at [1009, 376] on img "Next" at bounding box center [1008, 369] width 25 height 66
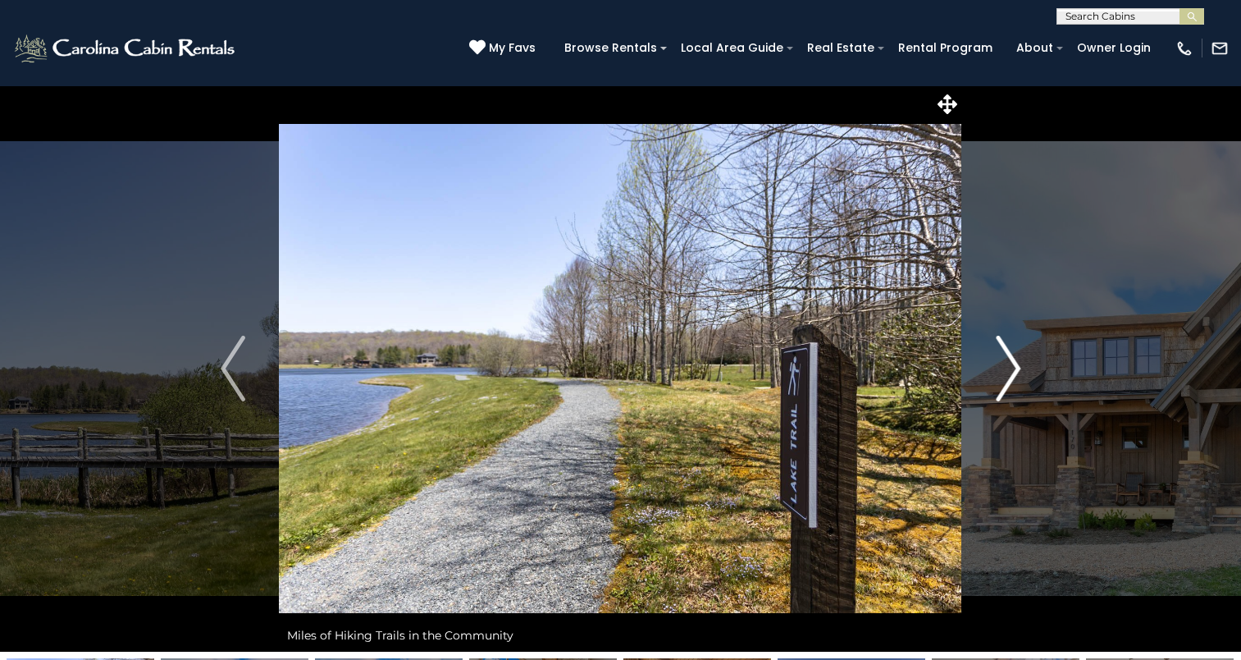
click at [1009, 376] on img "Next" at bounding box center [1008, 369] width 25 height 66
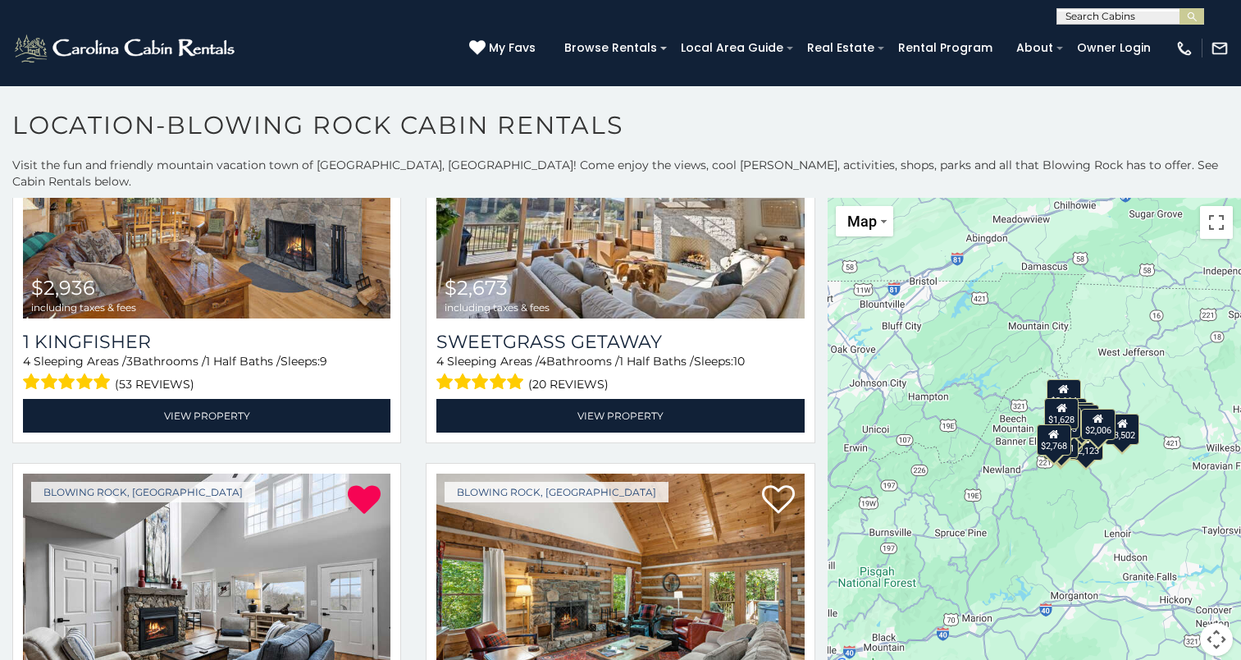
scroll to position [678, 0]
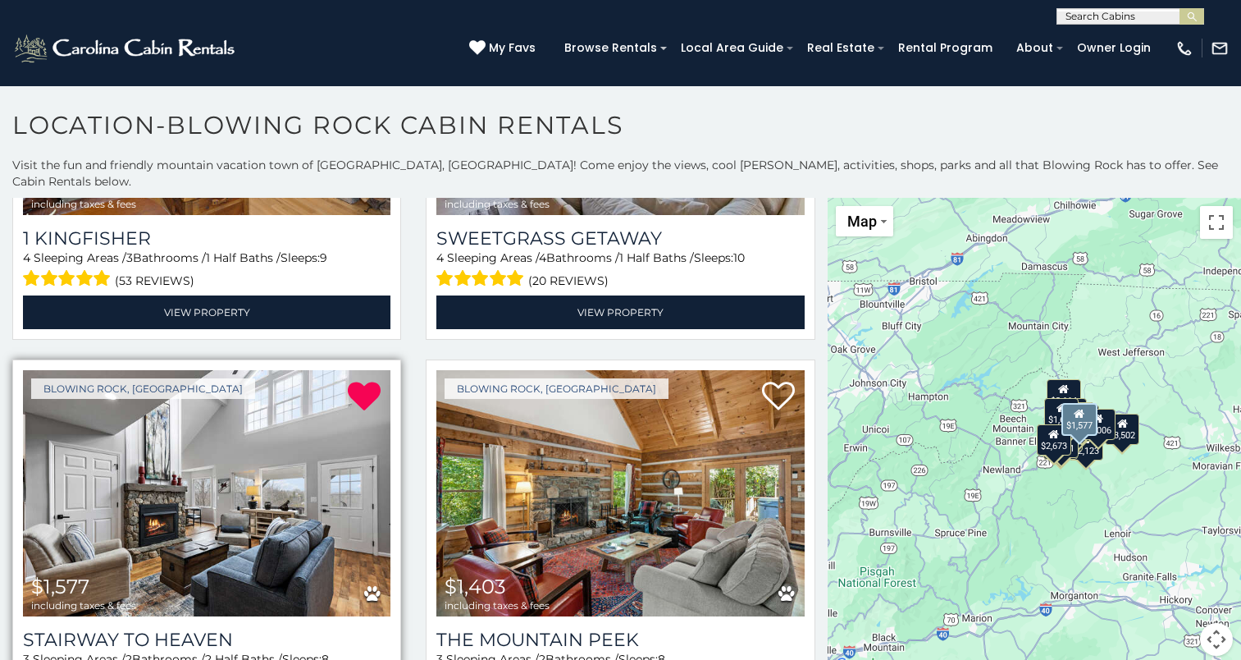
click at [294, 477] on img at bounding box center [207, 493] width 368 height 246
click at [268, 500] on img at bounding box center [207, 493] width 368 height 246
click at [276, 441] on img at bounding box center [207, 493] width 368 height 246
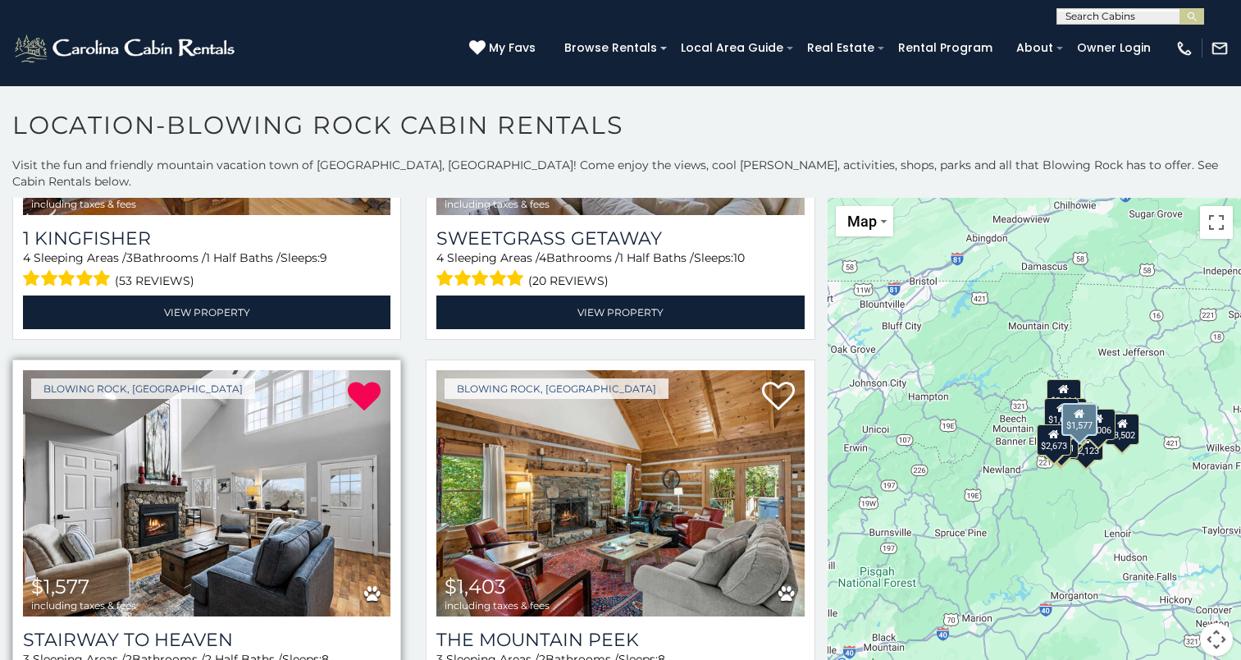
click at [276, 441] on img at bounding box center [207, 493] width 368 height 246
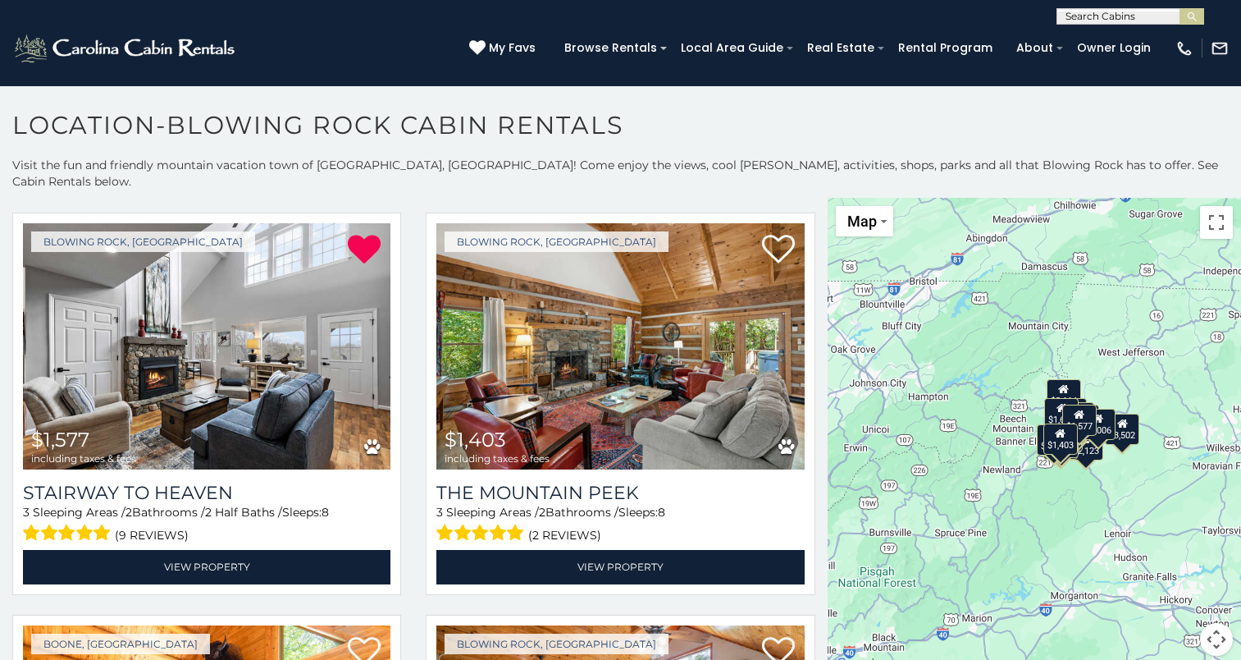
scroll to position [842, 0]
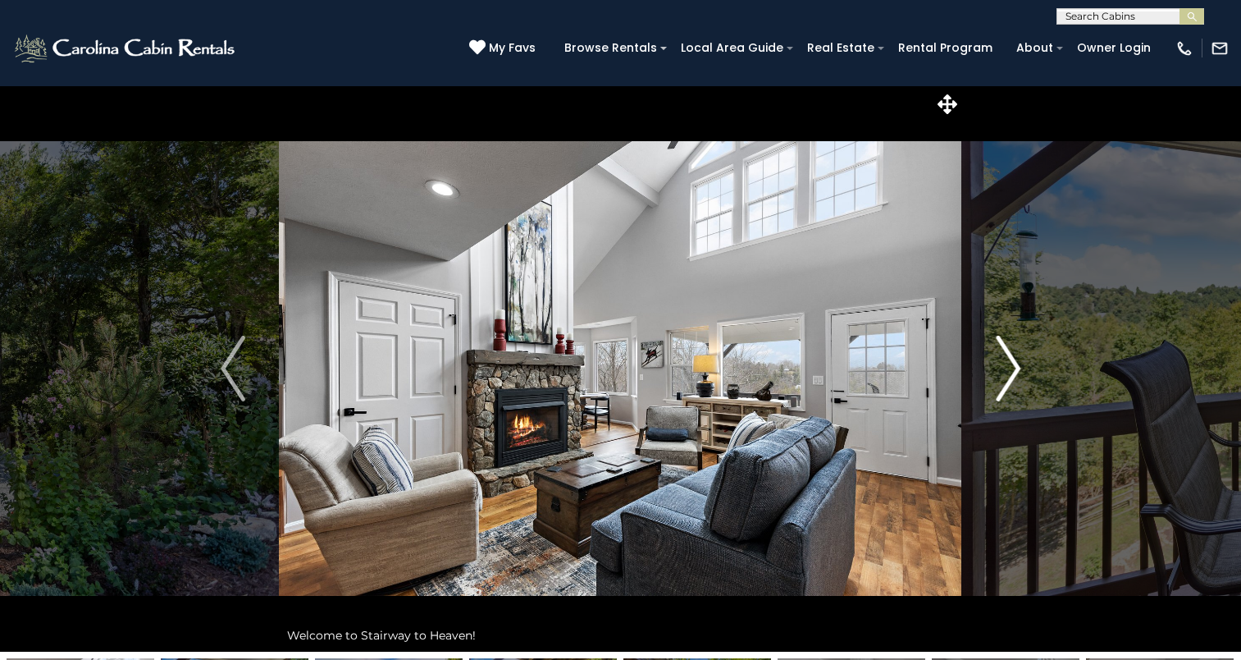
click at [996, 386] on img "Next" at bounding box center [1008, 369] width 25 height 66
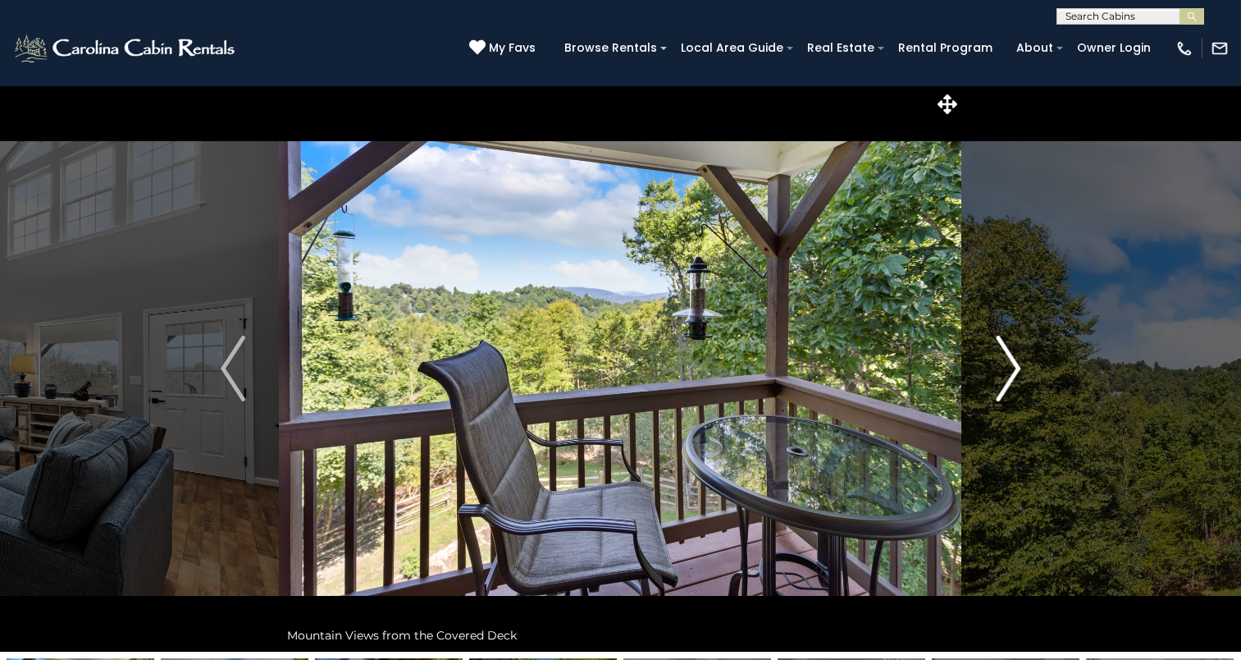
click at [996, 386] on img "Next" at bounding box center [1008, 369] width 25 height 66
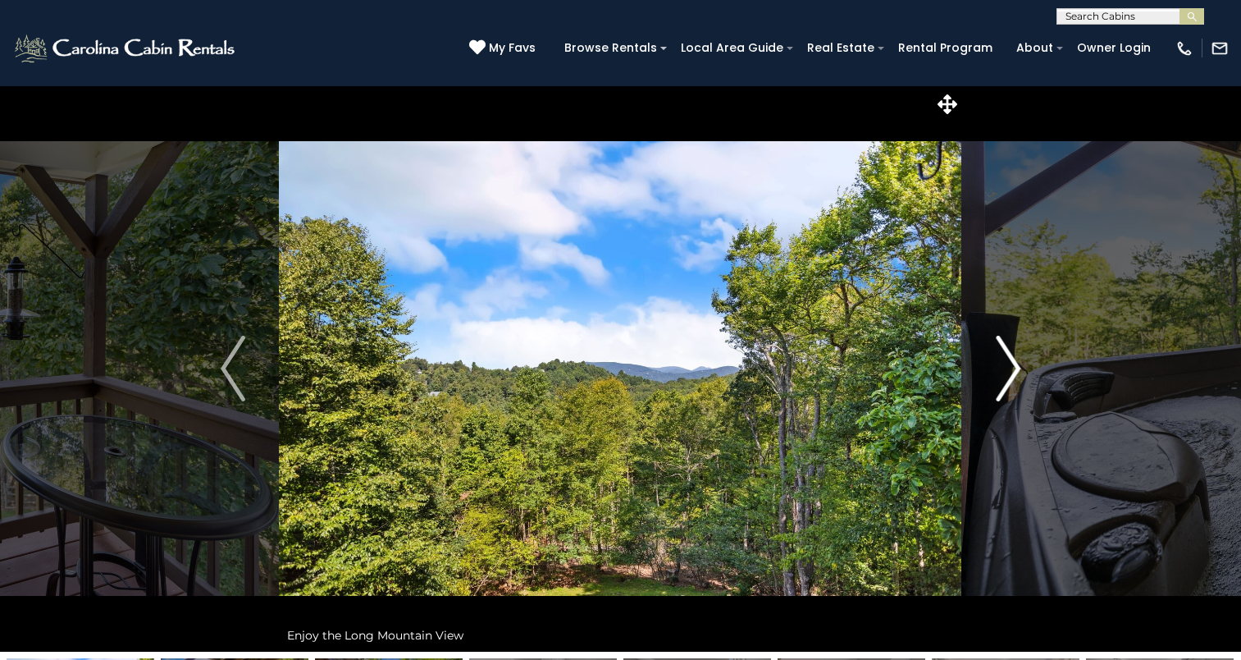
click at [996, 386] on img "Next" at bounding box center [1008, 369] width 25 height 66
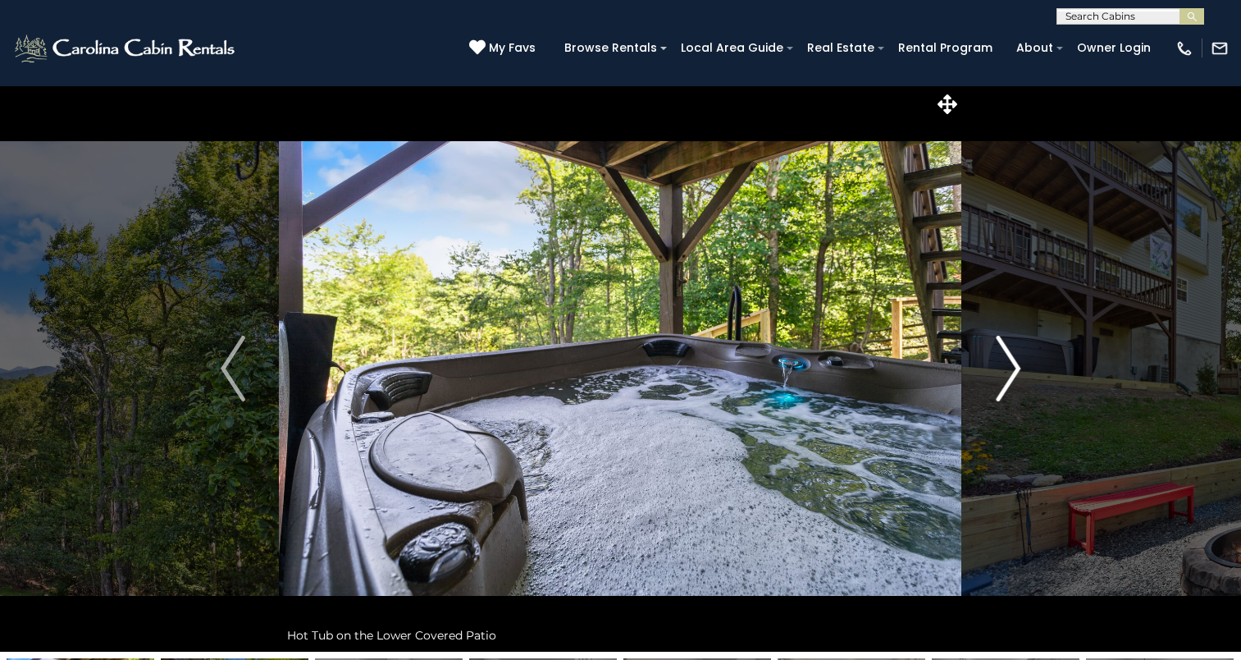
click at [996, 386] on img "Next" at bounding box center [1008, 369] width 25 height 66
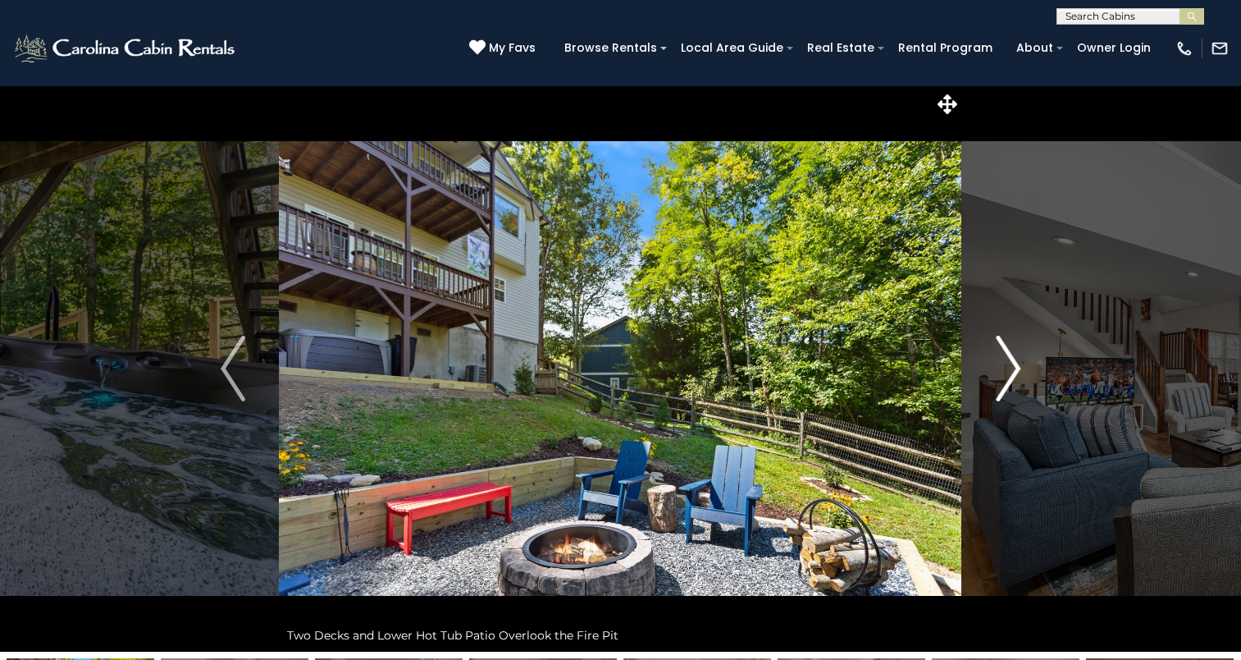
click at [996, 386] on img "Next" at bounding box center [1008, 369] width 25 height 66
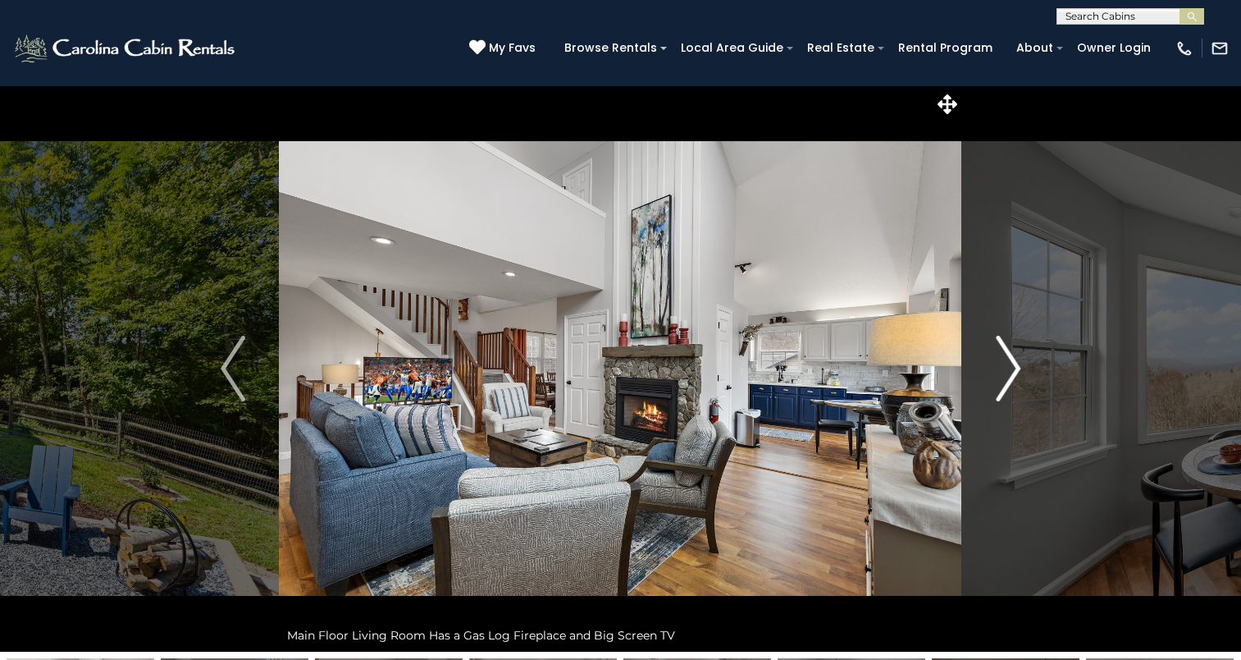
click at [996, 386] on img "Next" at bounding box center [1008, 369] width 25 height 66
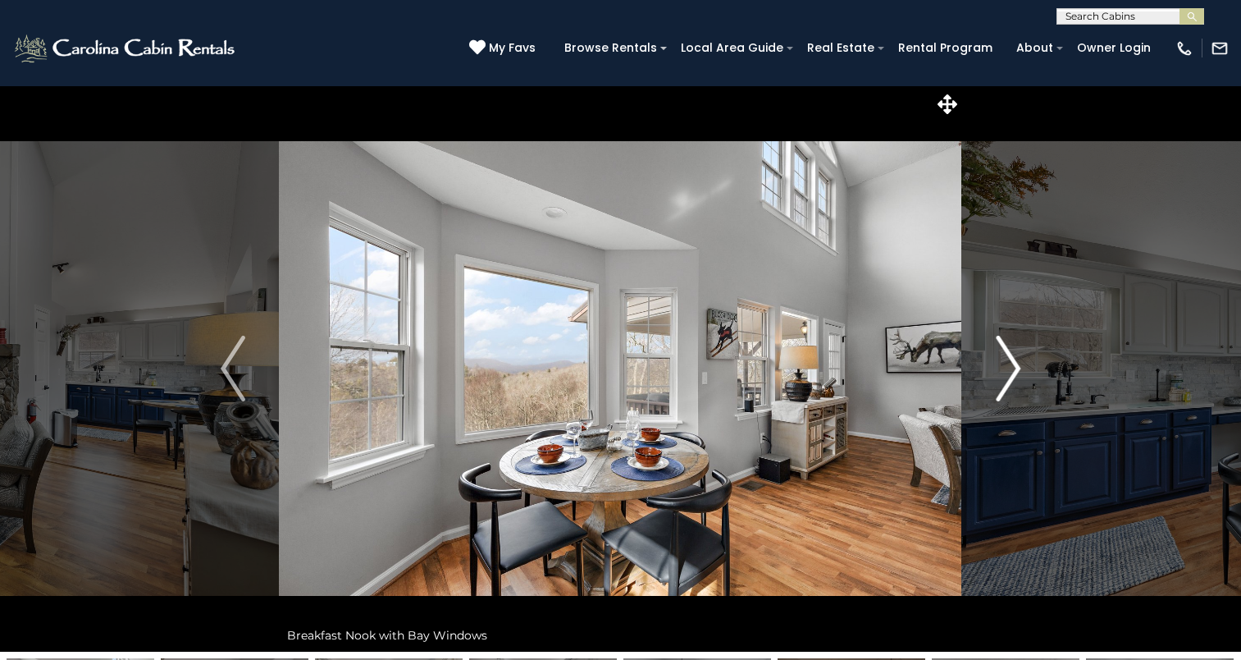
click at [996, 386] on img "Next" at bounding box center [1008, 369] width 25 height 66
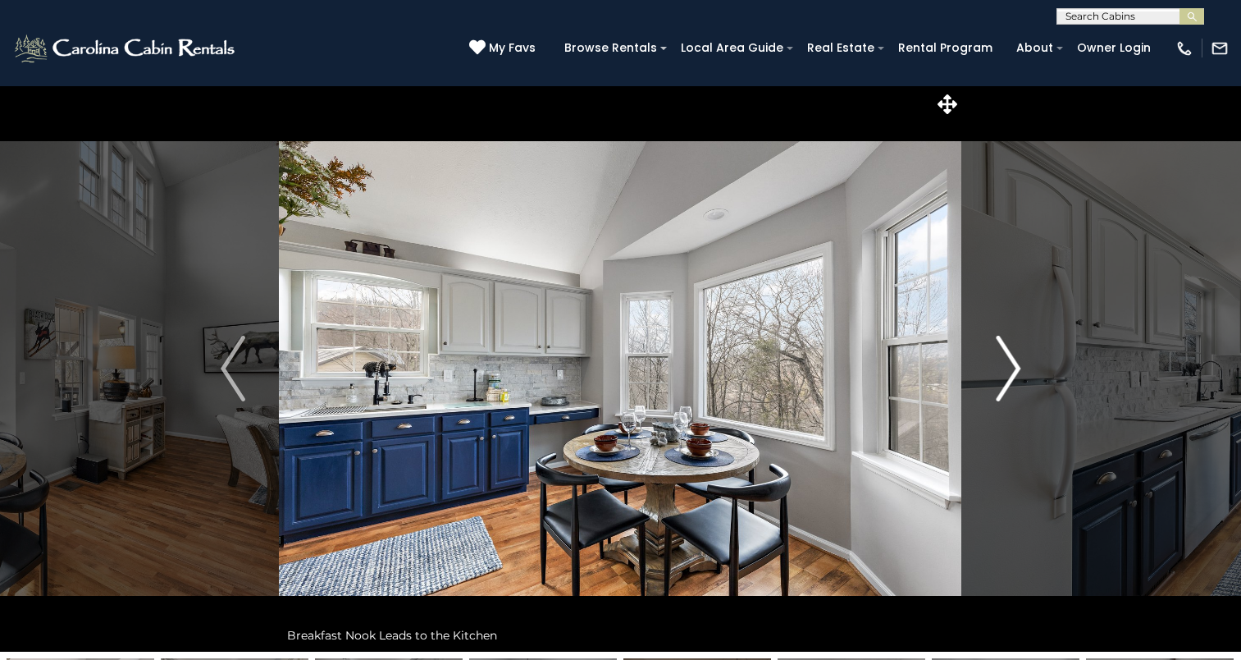
click at [996, 386] on img "Next" at bounding box center [1008, 369] width 25 height 66
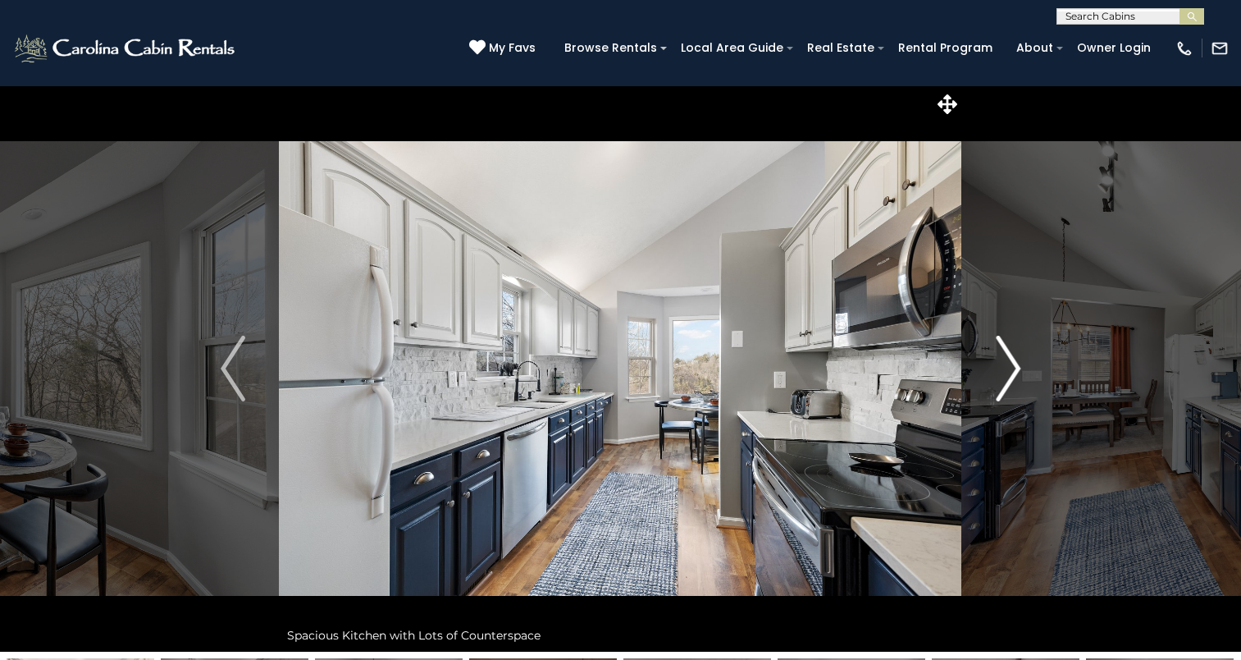
click at [996, 386] on img "Next" at bounding box center [1008, 369] width 25 height 66
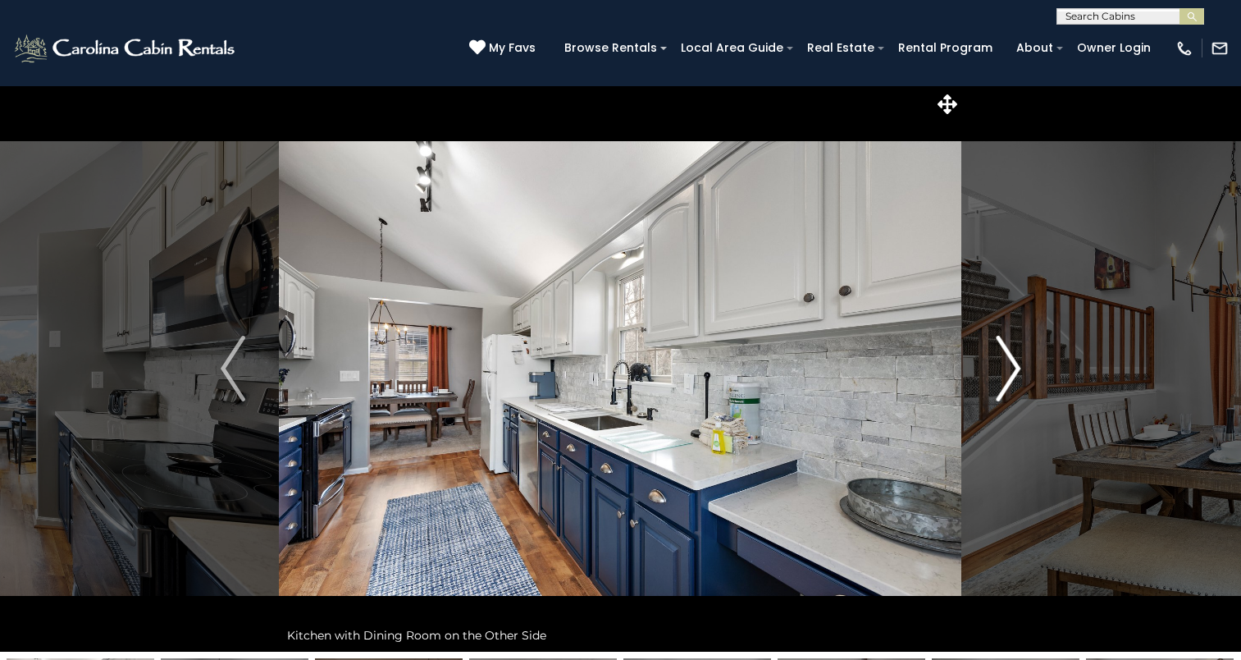
click at [996, 386] on img "Next" at bounding box center [1008, 369] width 25 height 66
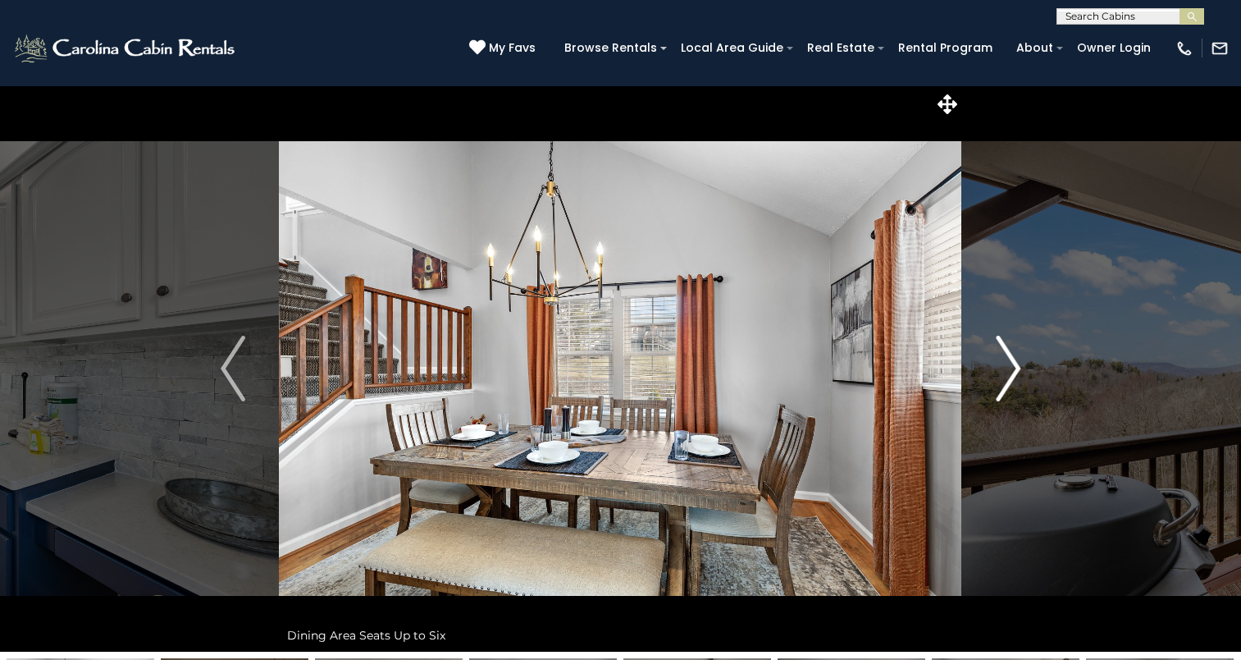
click at [996, 386] on img "Next" at bounding box center [1008, 369] width 25 height 66
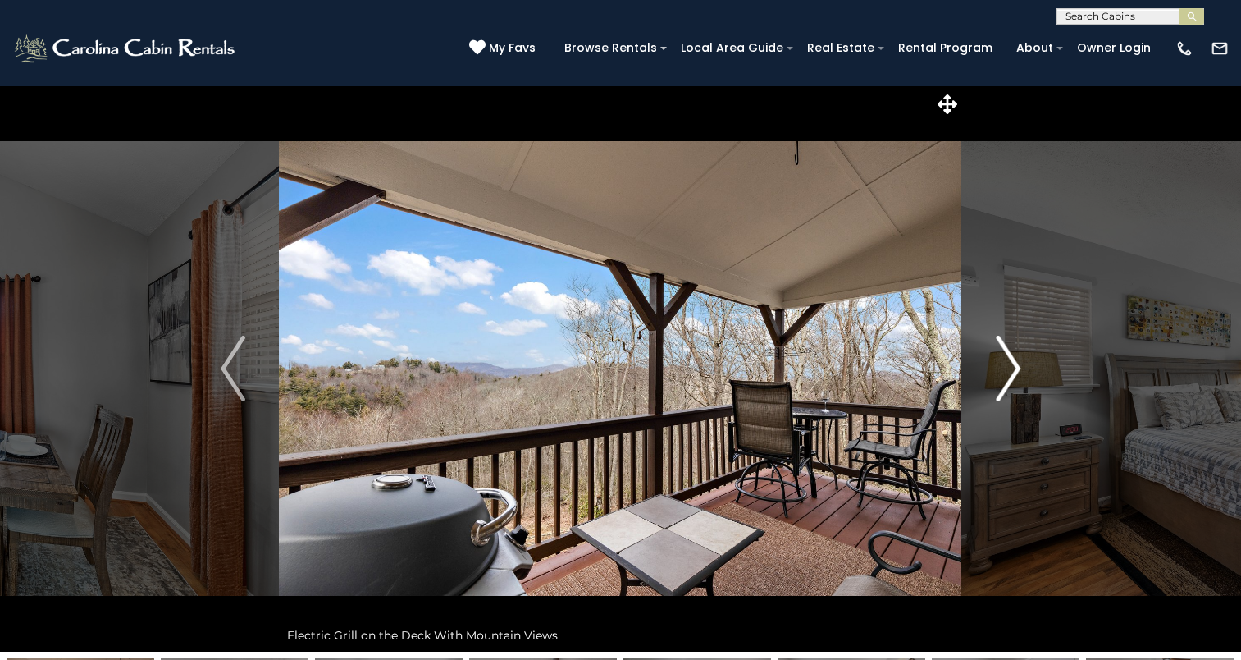
click at [996, 386] on img "Next" at bounding box center [1008, 369] width 25 height 66
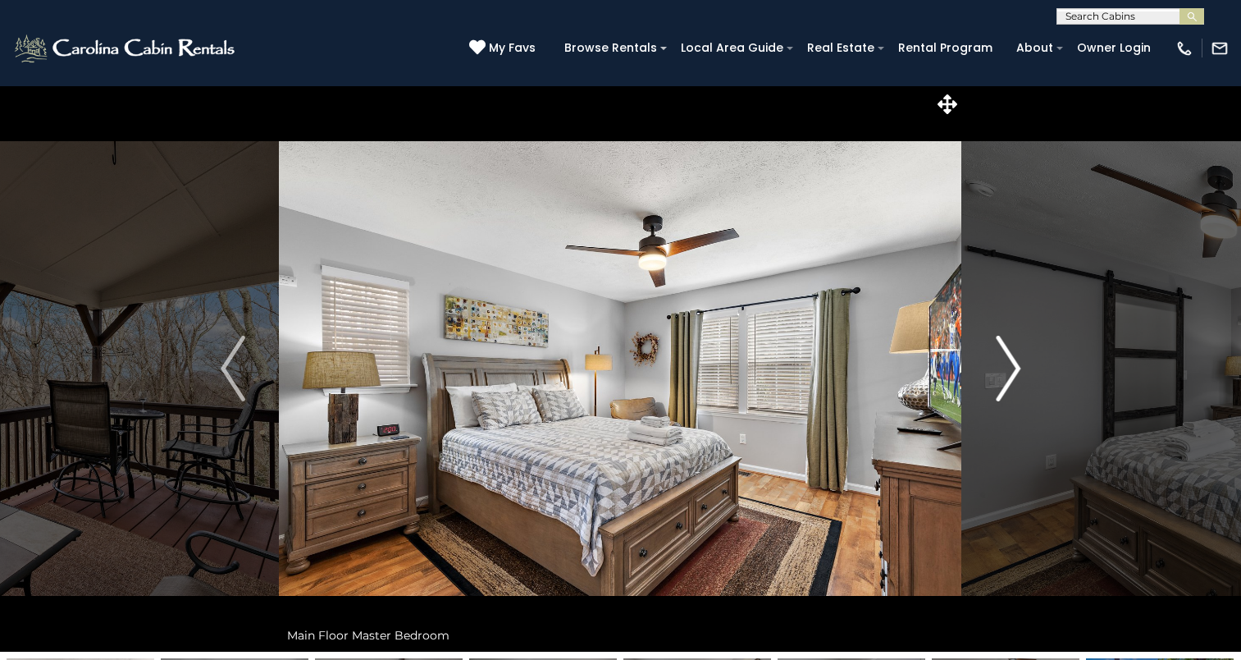
click at [1007, 376] on img "Next" at bounding box center [1008, 369] width 25 height 66
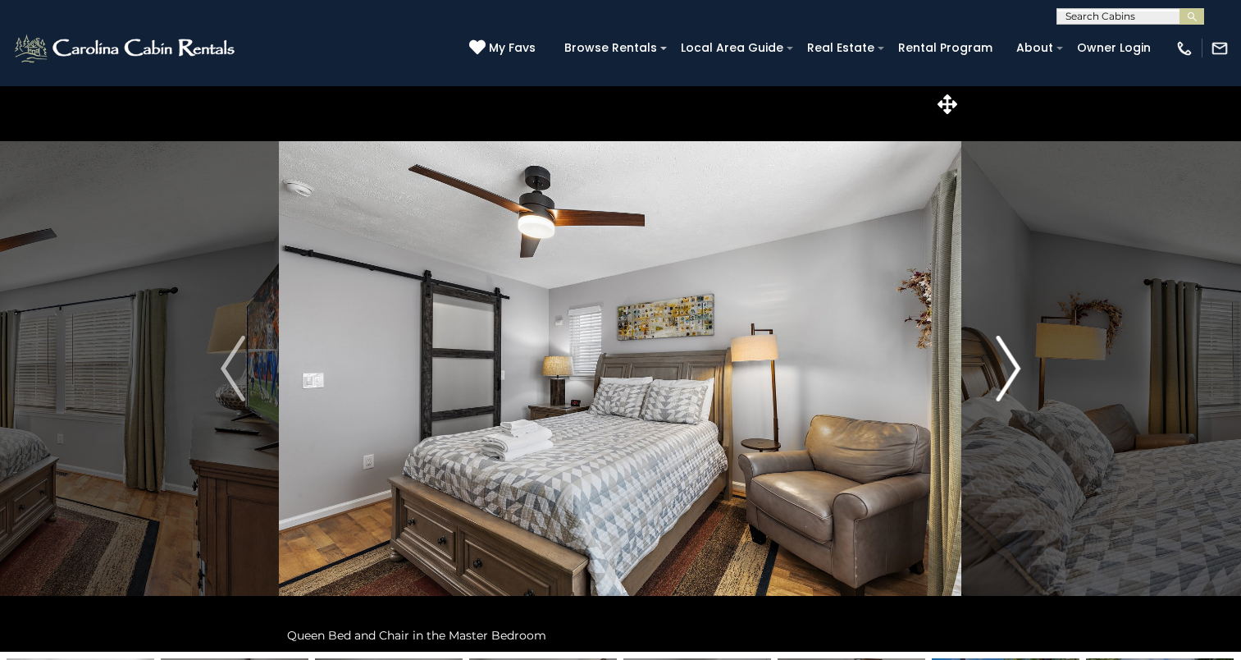
click at [1007, 376] on img "Next" at bounding box center [1008, 369] width 25 height 66
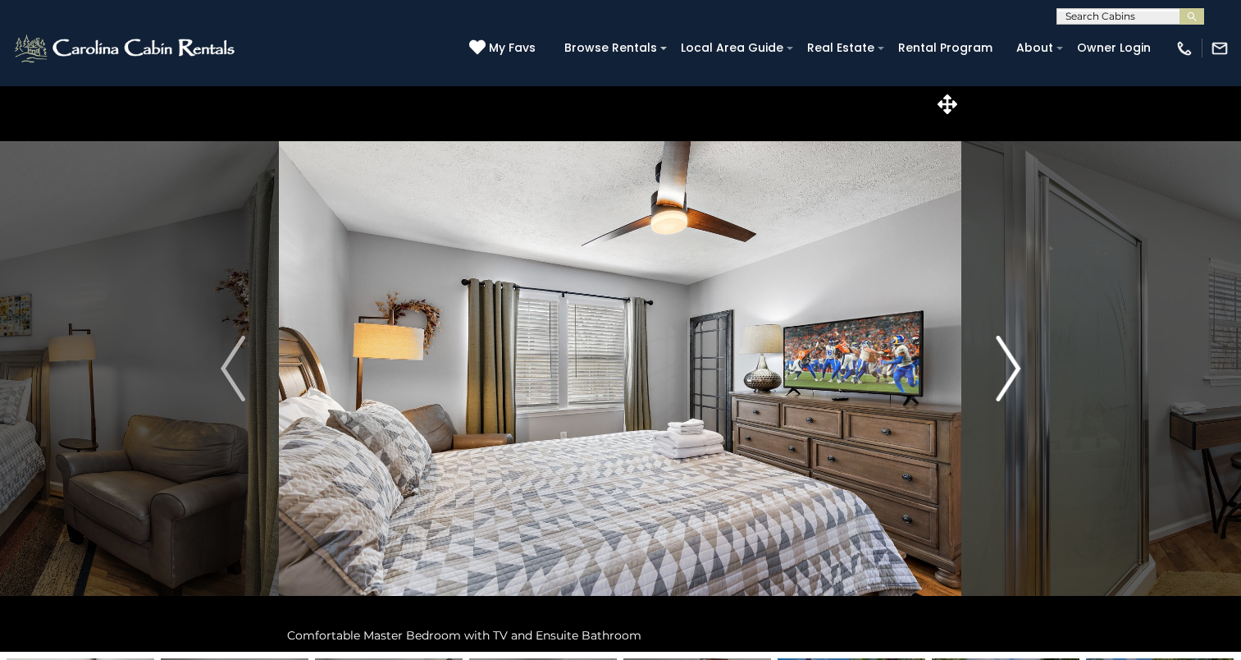
click at [1007, 376] on img "Next" at bounding box center [1008, 369] width 25 height 66
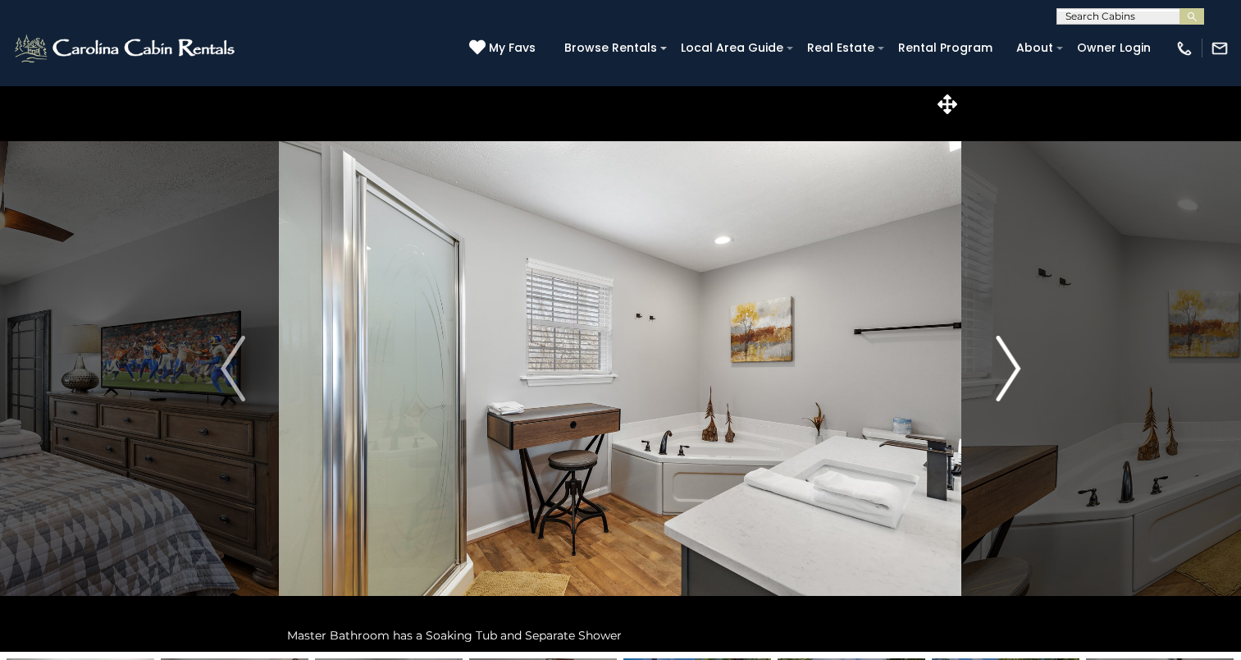
click at [1007, 376] on img "Next" at bounding box center [1008, 369] width 25 height 66
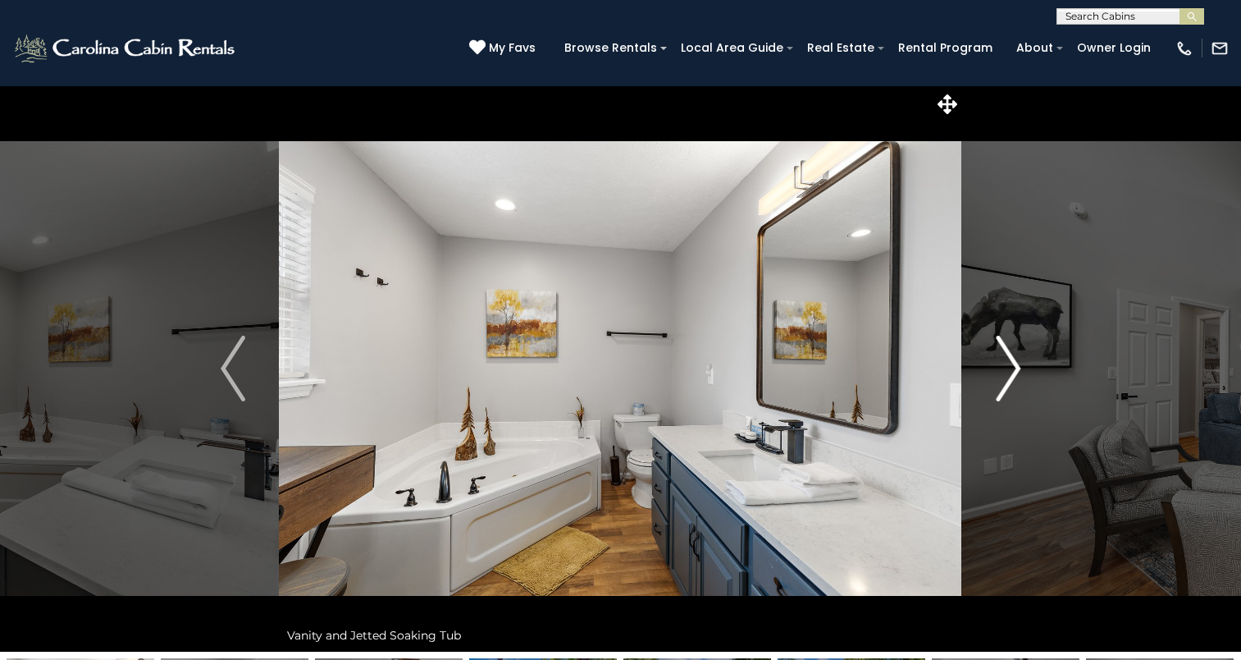
click at [1007, 376] on img "Next" at bounding box center [1008, 369] width 25 height 66
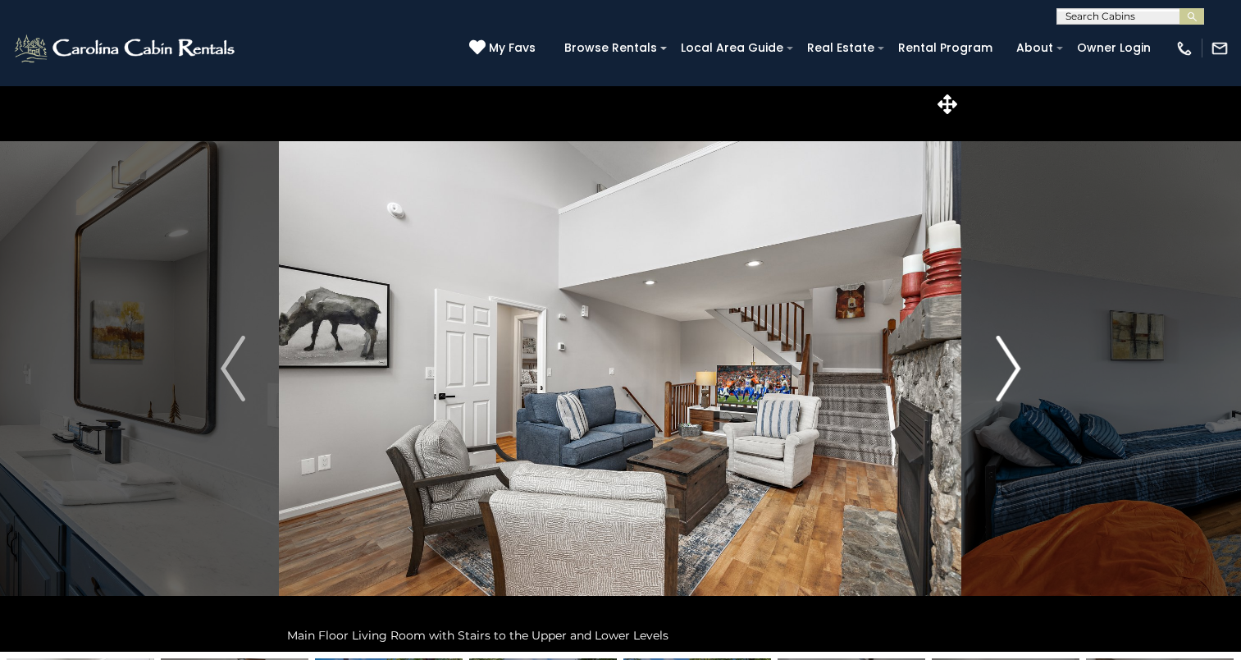
click at [1007, 376] on img "Next" at bounding box center [1008, 369] width 25 height 66
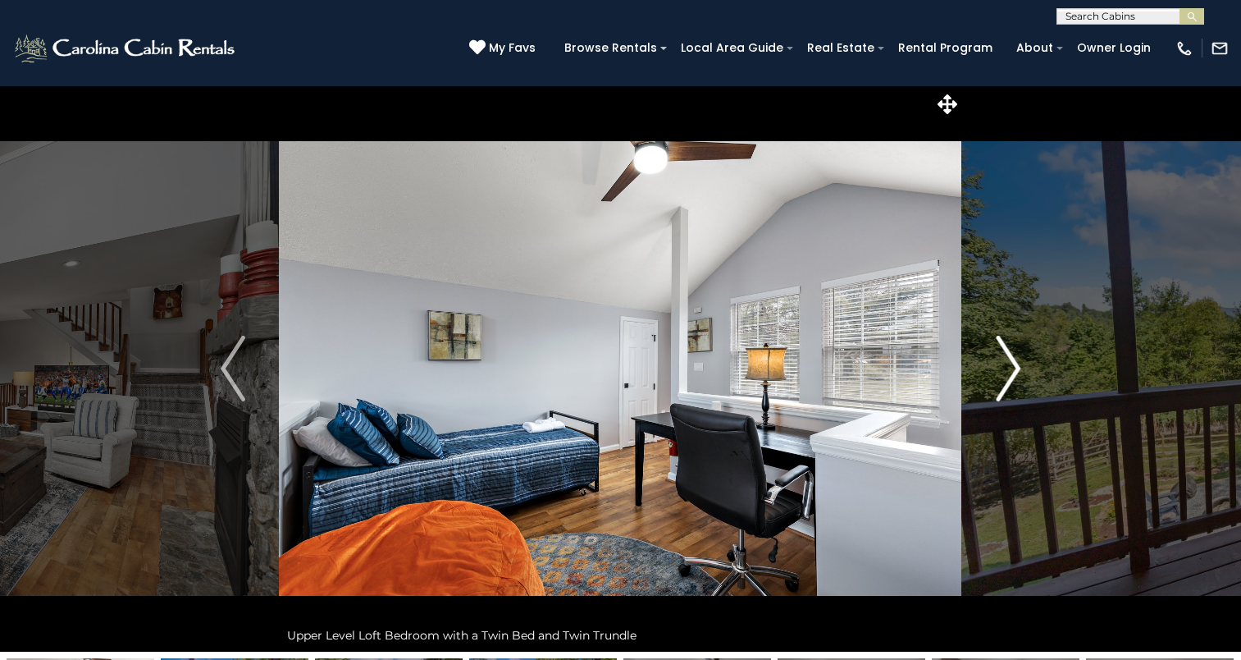
click at [1007, 376] on img "Next" at bounding box center [1008, 369] width 25 height 66
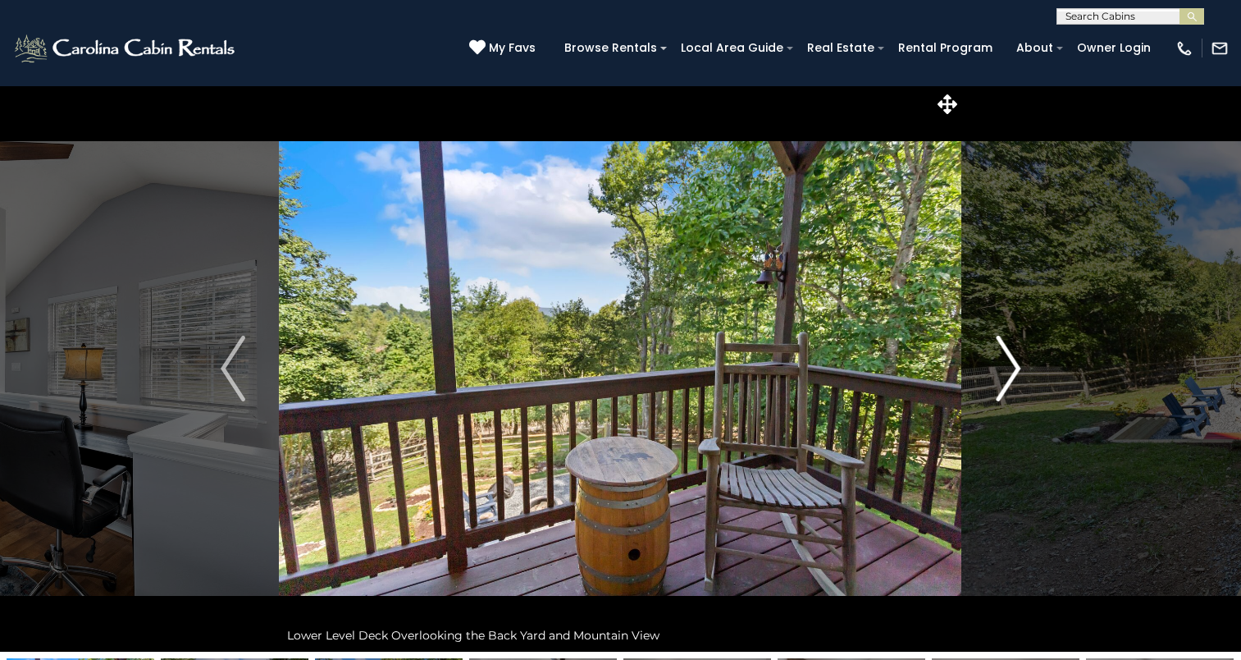
click at [1007, 376] on img "Next" at bounding box center [1008, 369] width 25 height 66
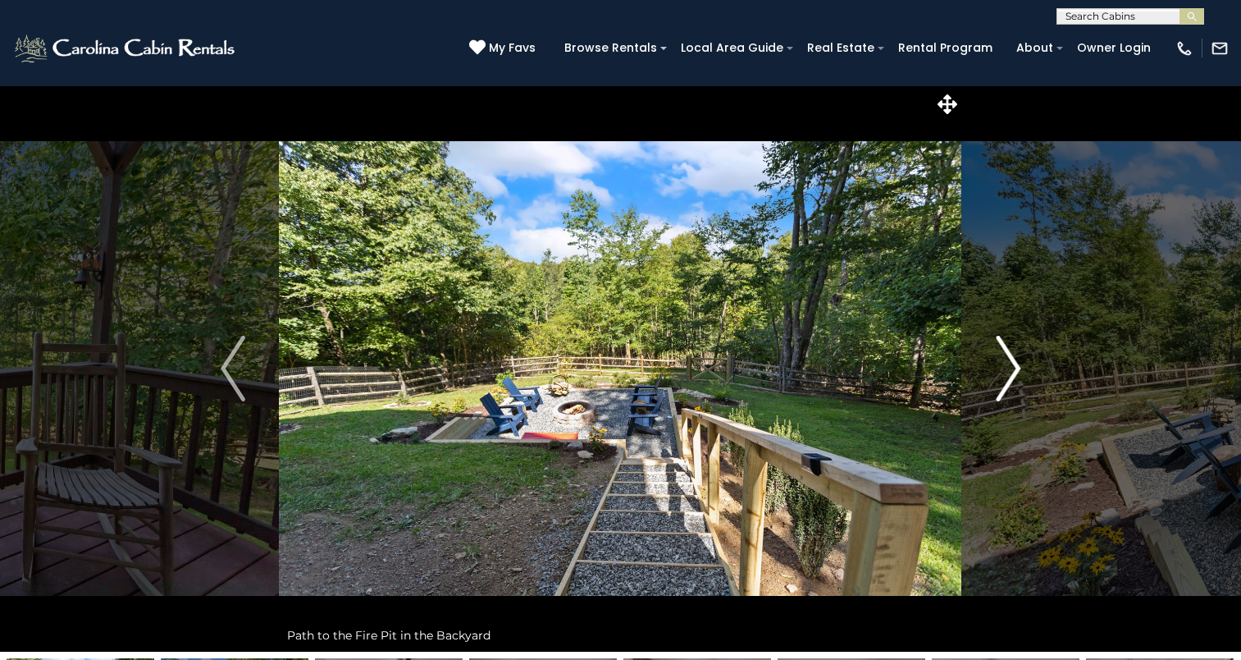
click at [1007, 376] on img "Next" at bounding box center [1008, 369] width 25 height 66
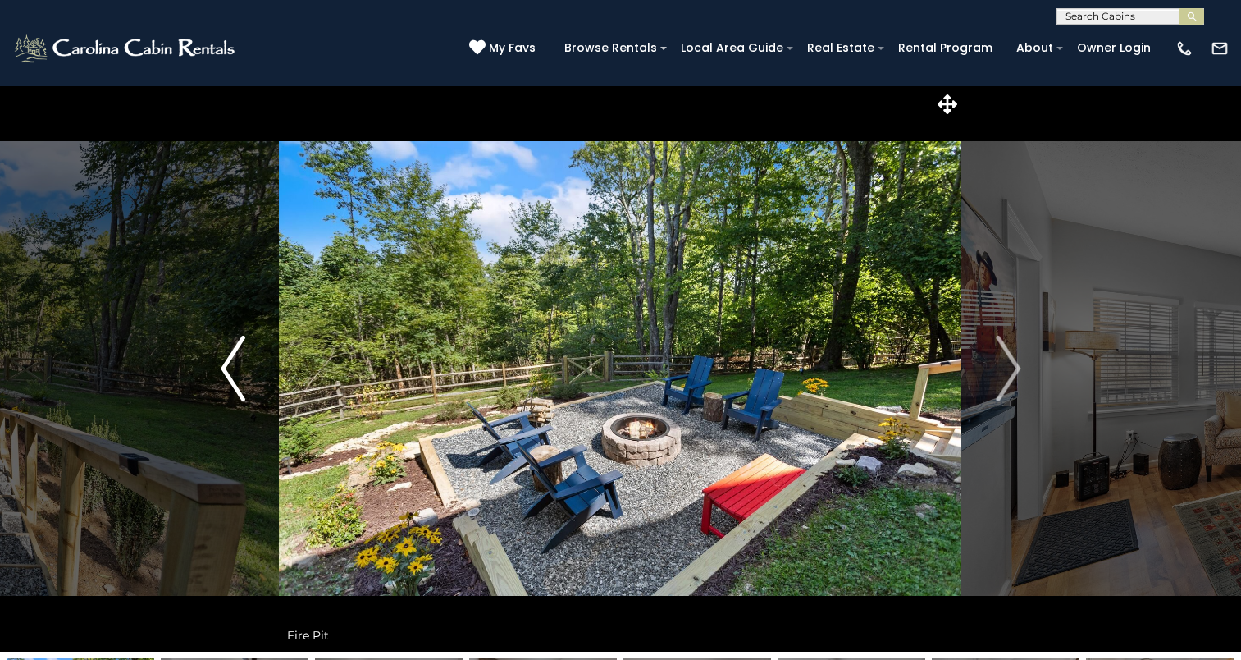
click at [241, 395] on img "Previous" at bounding box center [233, 369] width 25 height 66
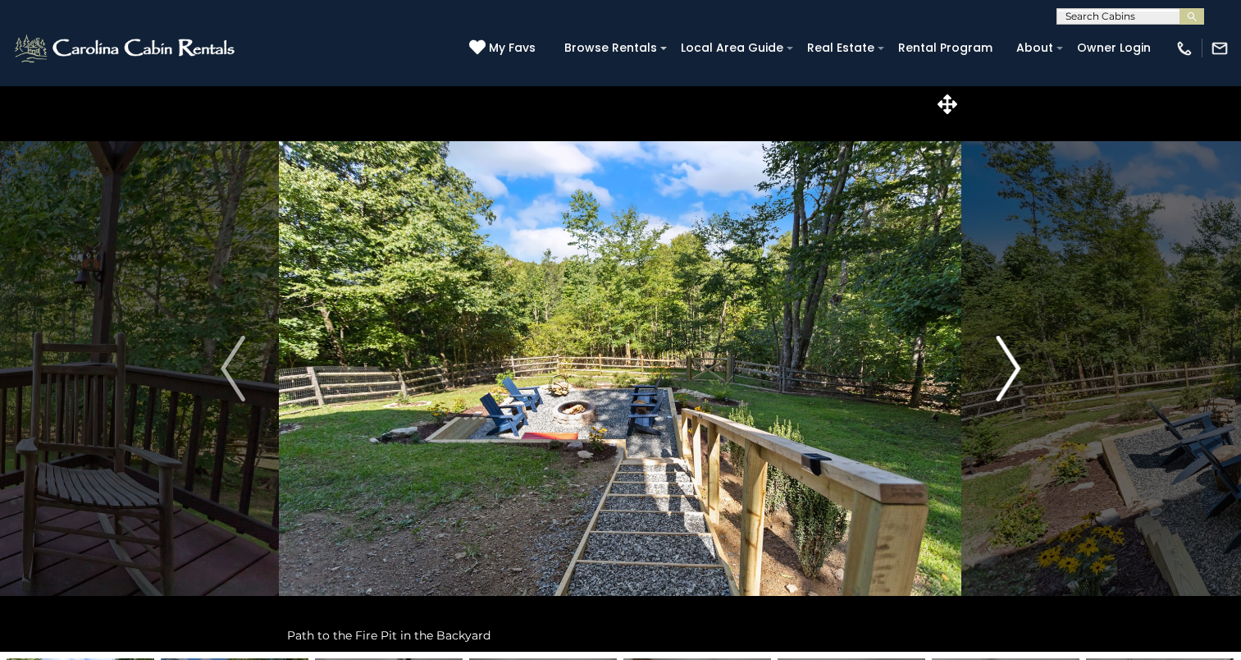
click at [1002, 381] on img "Next" at bounding box center [1008, 369] width 25 height 66
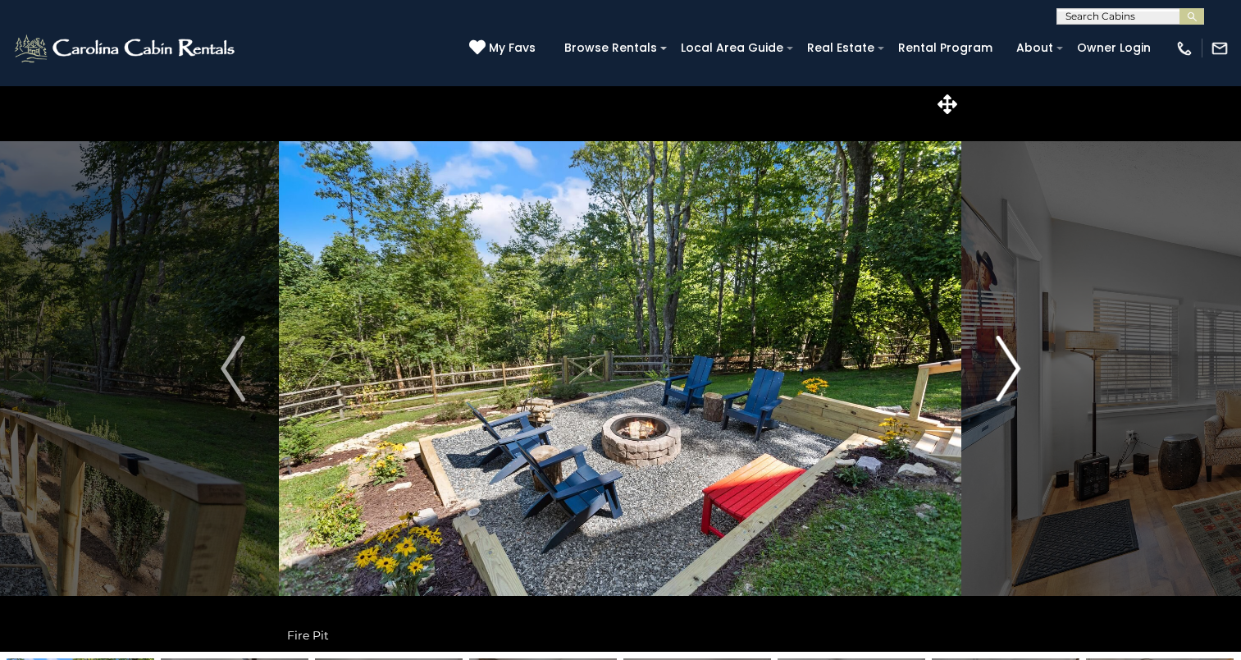
click at [1002, 381] on img "Next" at bounding box center [1008, 369] width 25 height 66
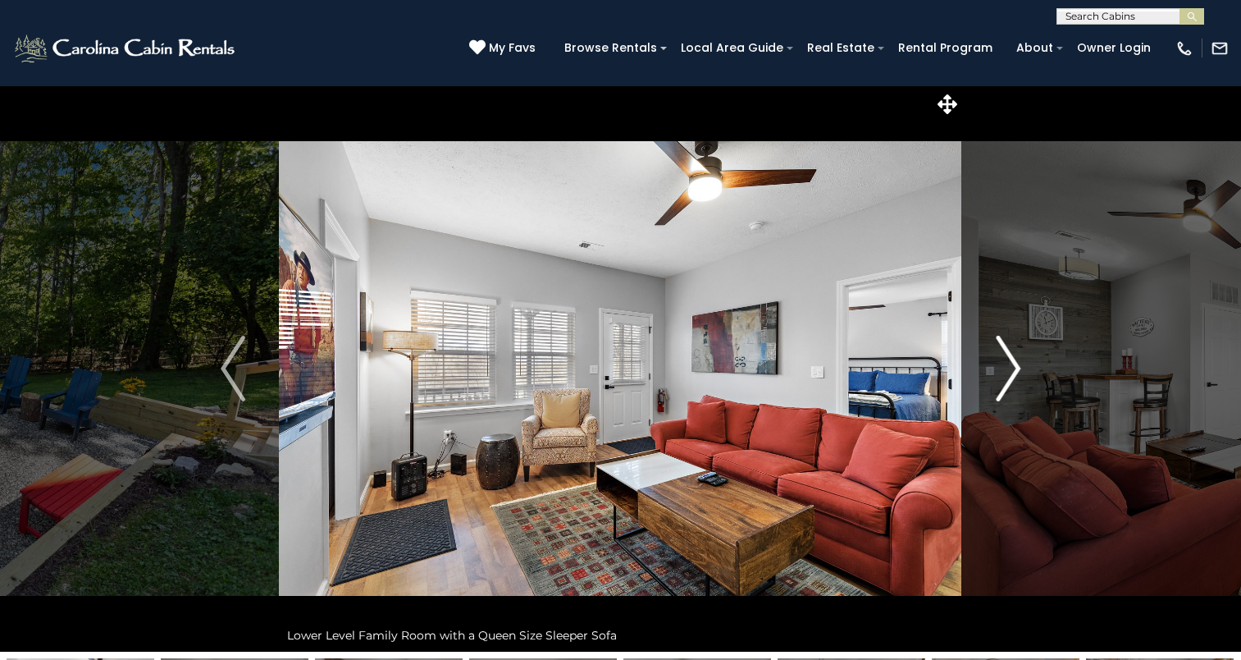
click at [1002, 381] on img "Next" at bounding box center [1008, 369] width 25 height 66
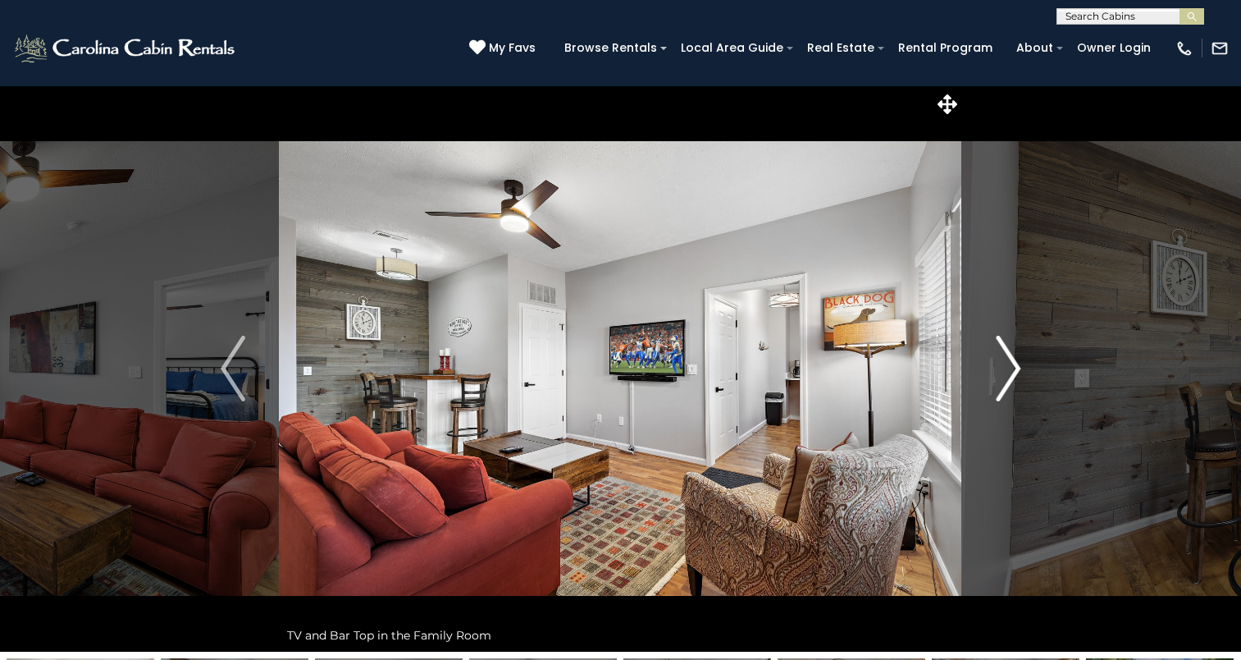
click at [1002, 381] on img "Next" at bounding box center [1008, 369] width 25 height 66
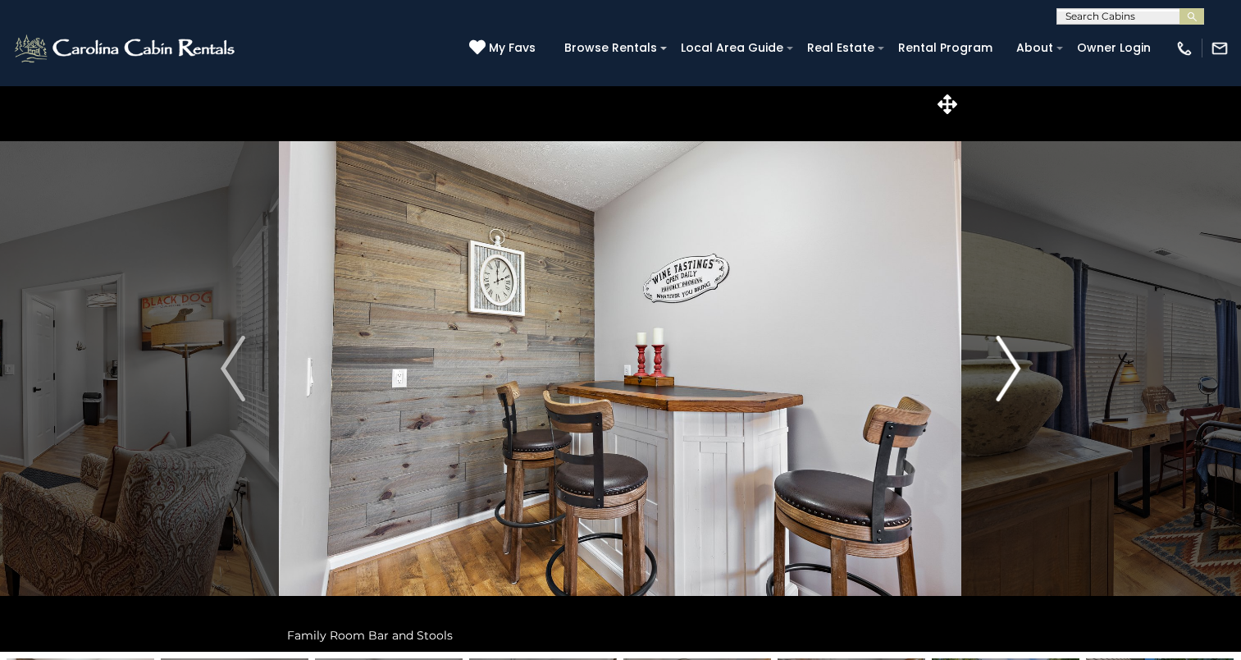
click at [1002, 381] on img "Next" at bounding box center [1008, 369] width 25 height 66
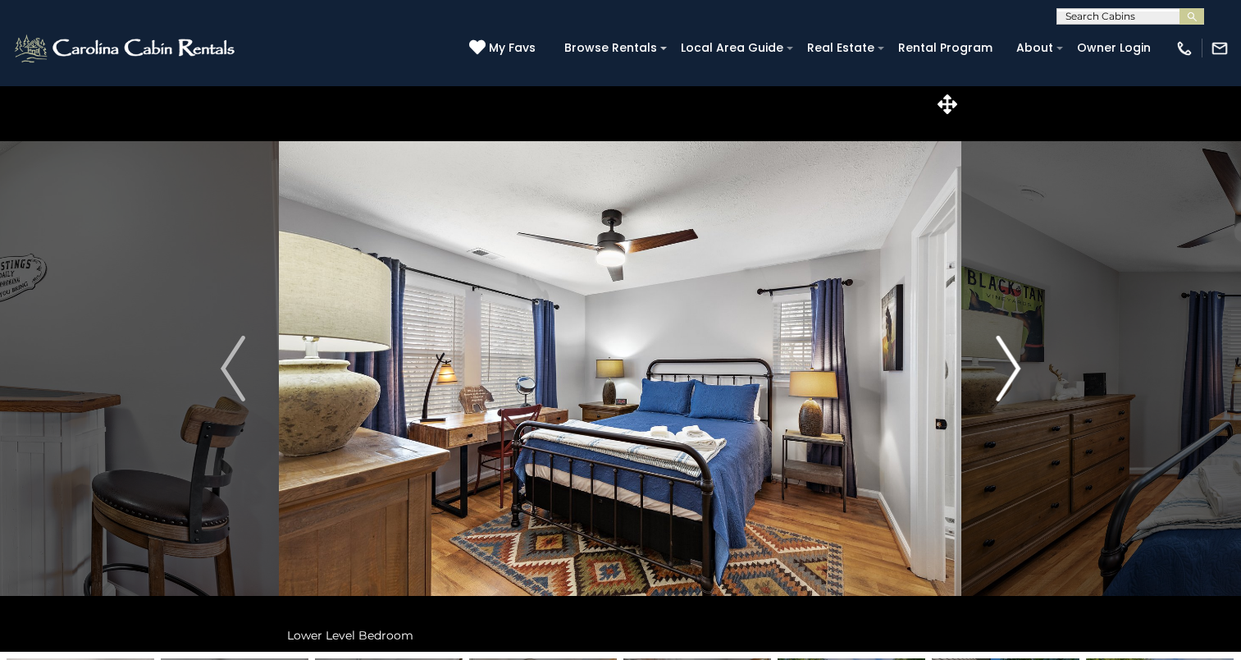
click at [1002, 381] on img "Next" at bounding box center [1008, 369] width 25 height 66
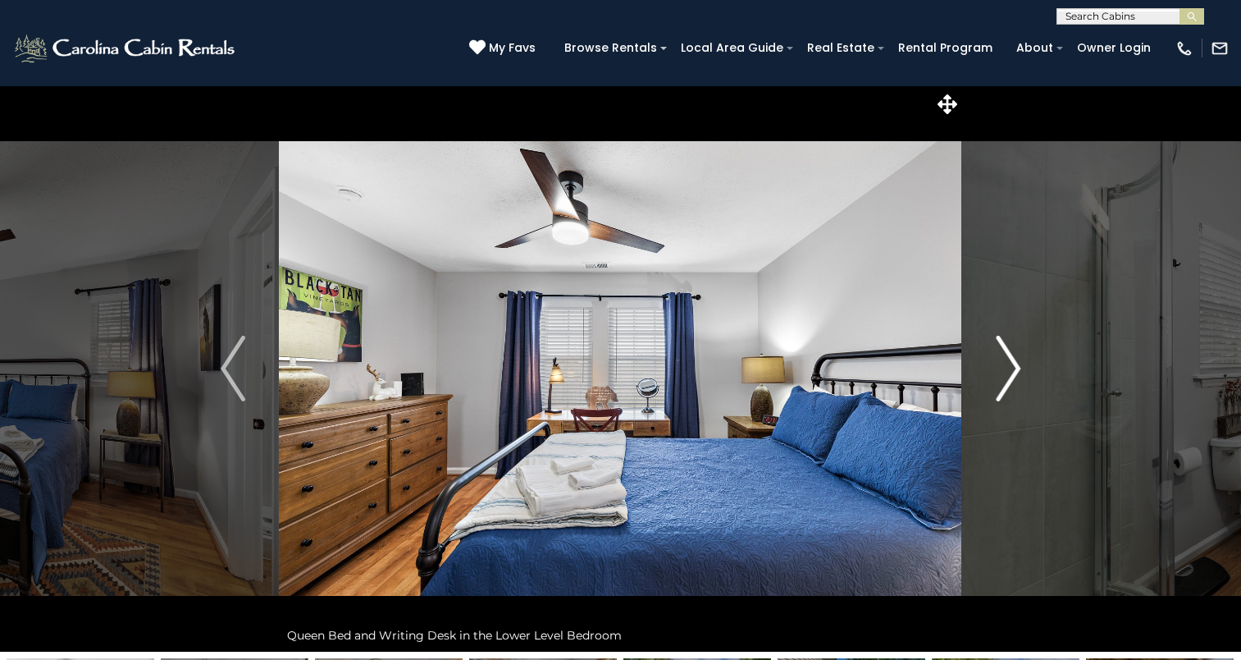
click at [1002, 381] on img "Next" at bounding box center [1008, 369] width 25 height 66
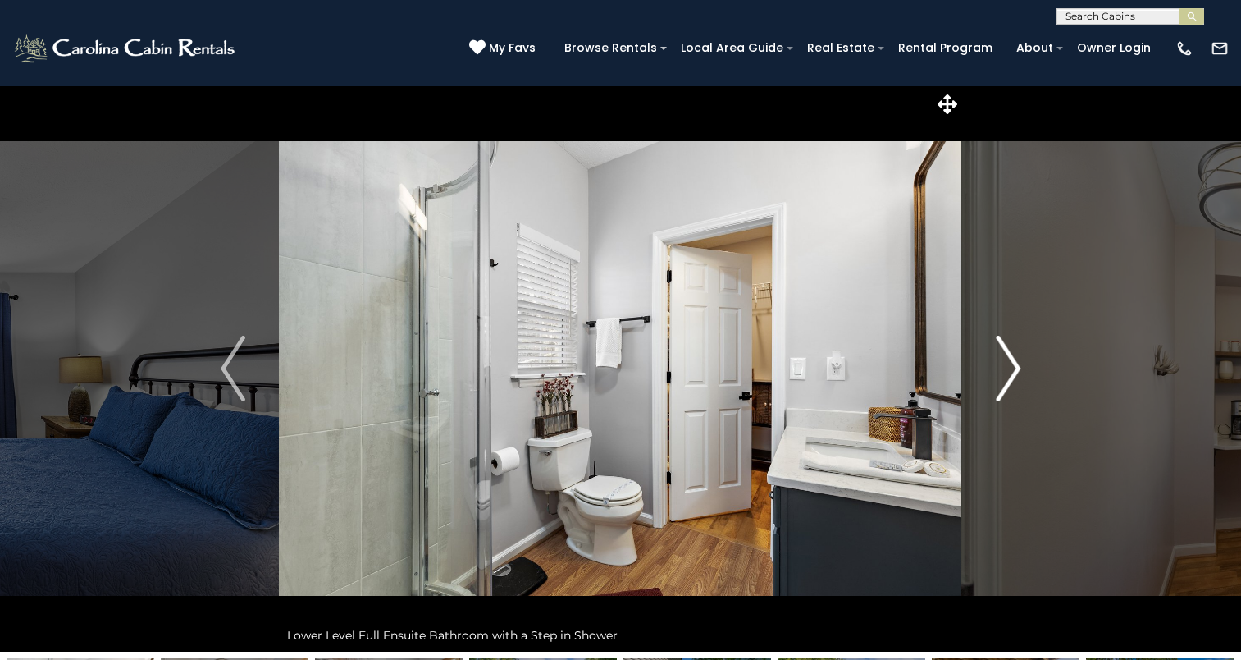
click at [1002, 381] on img "Next" at bounding box center [1008, 369] width 25 height 66
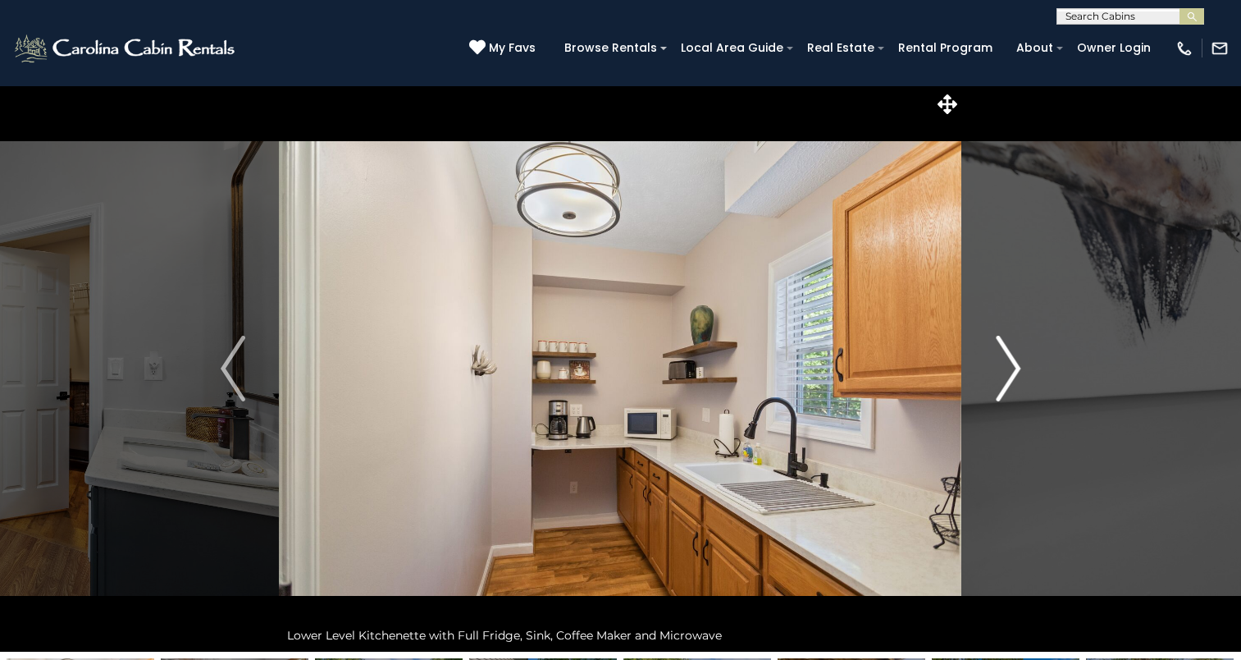
click at [1002, 381] on img "Next" at bounding box center [1008, 369] width 25 height 66
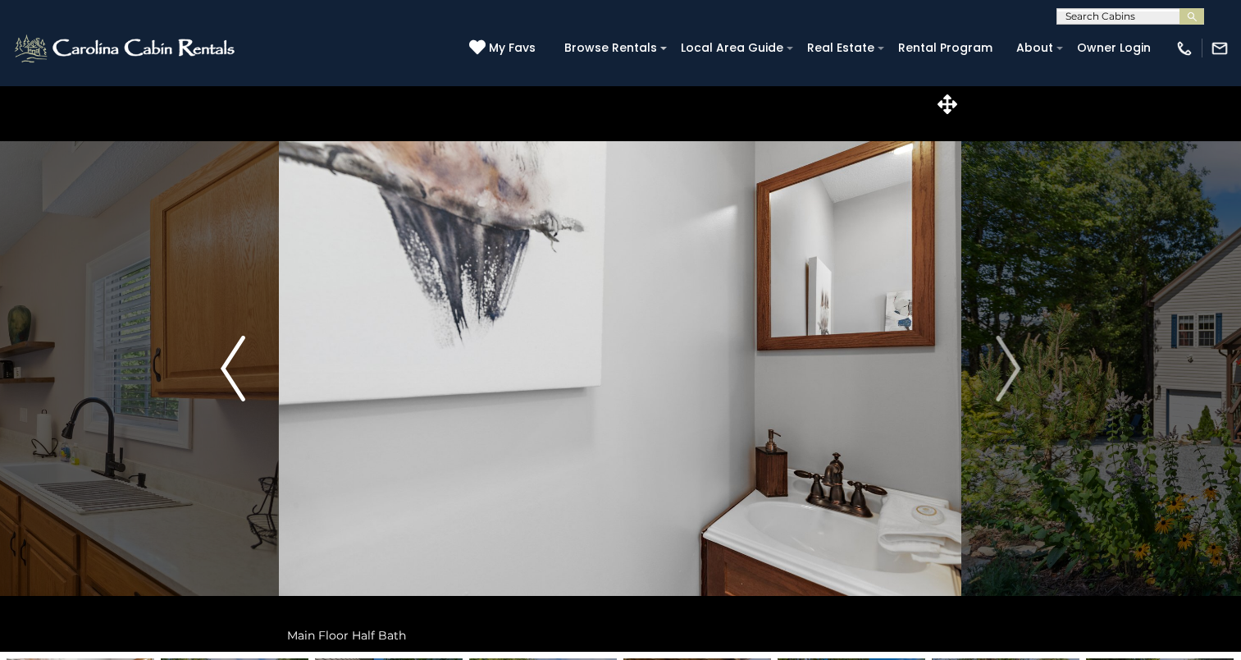
click at [230, 383] on img "Previous" at bounding box center [233, 369] width 25 height 66
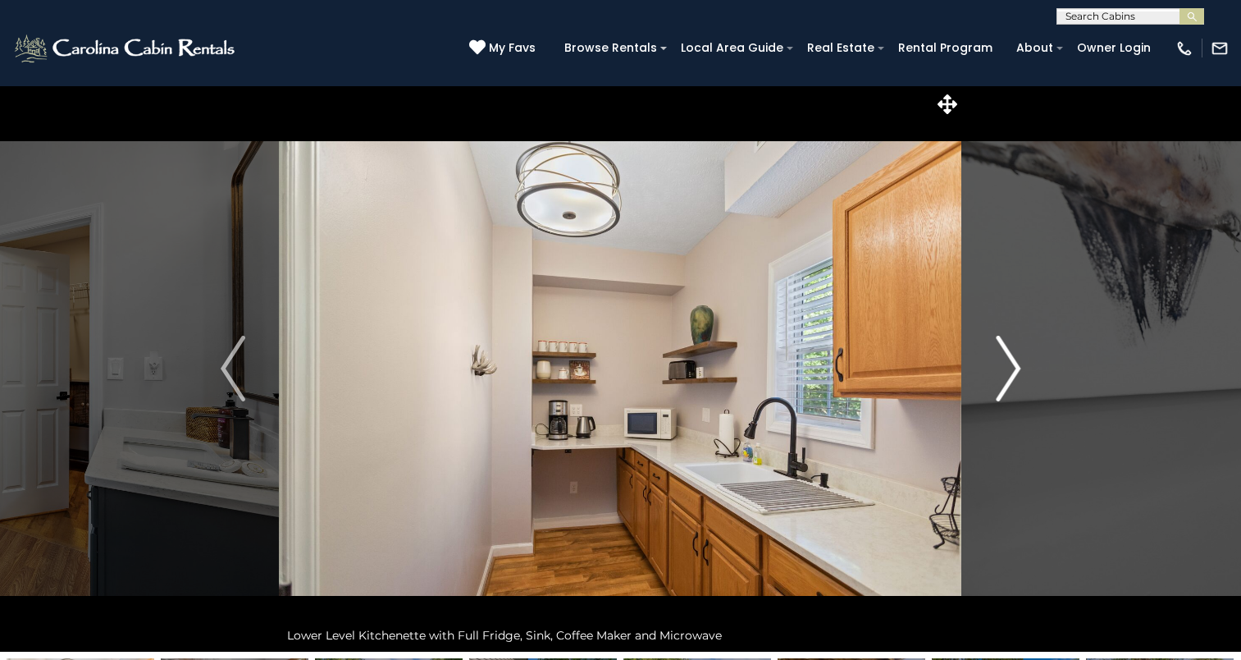
click at [994, 399] on button "Next" at bounding box center [1008, 368] width 92 height 566
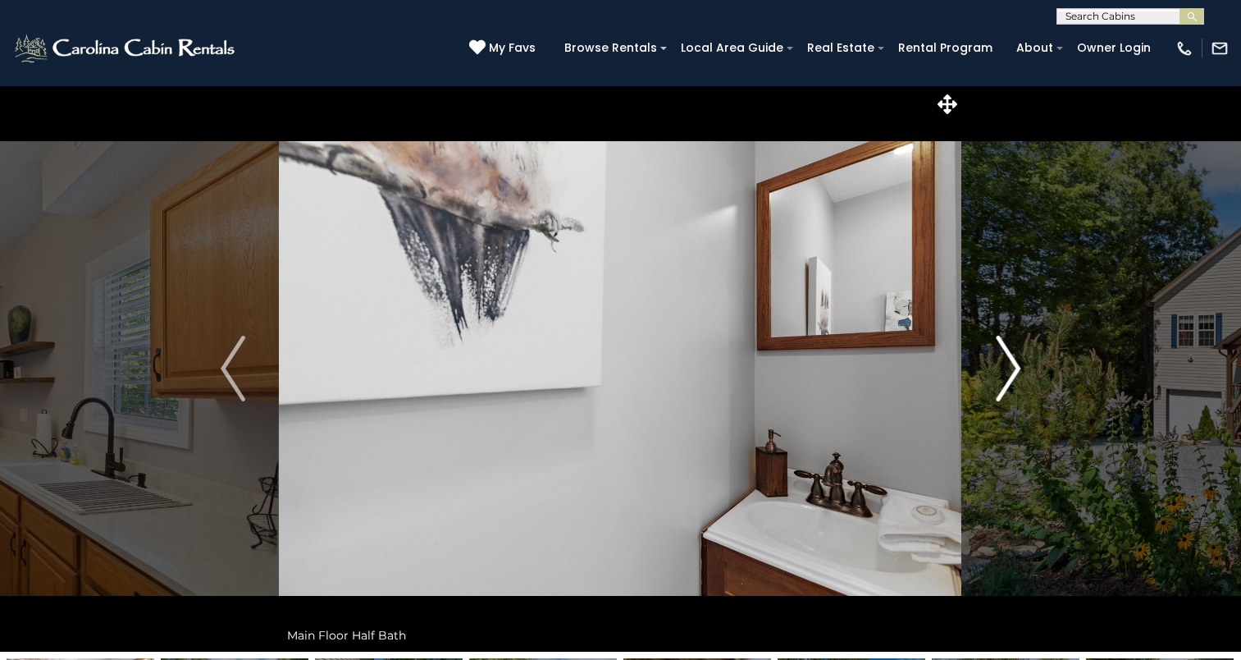
click at [994, 399] on button "Next" at bounding box center [1008, 368] width 92 height 566
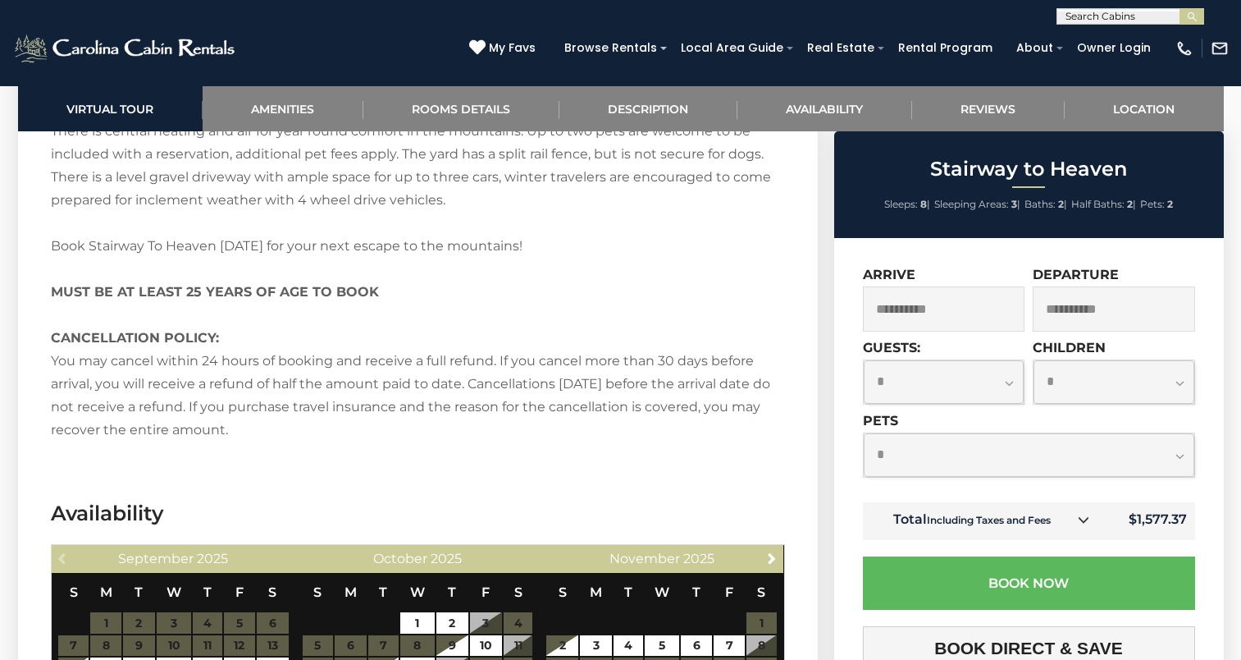
scroll to position [2925, 0]
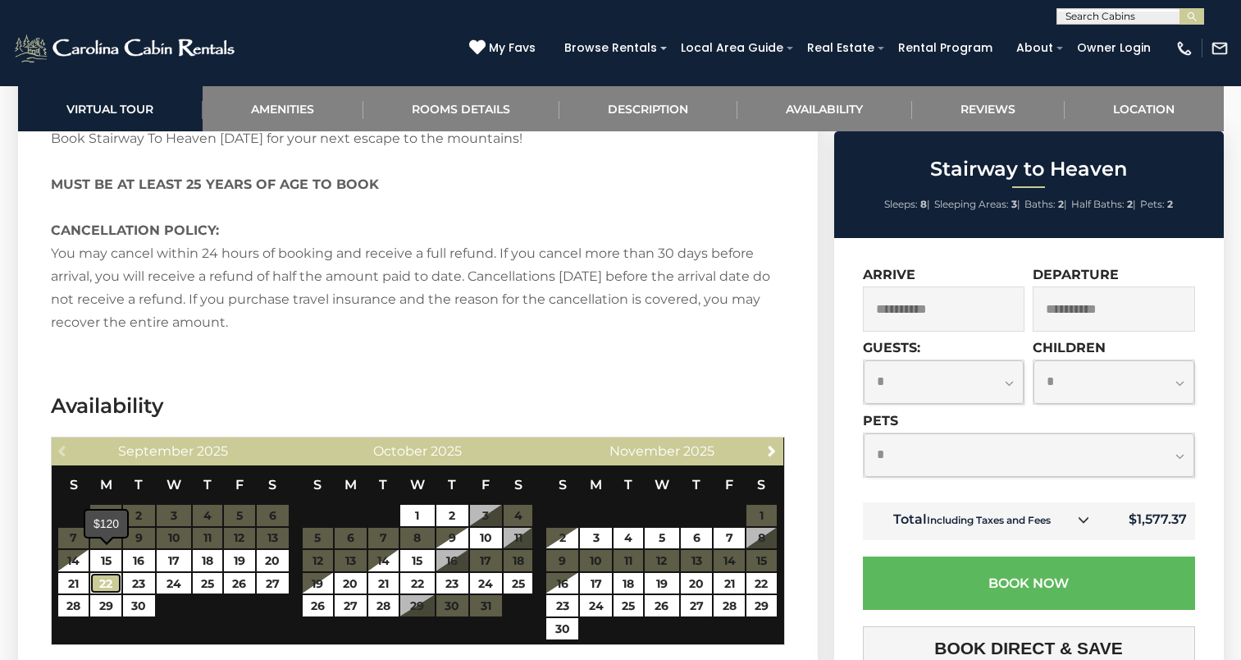
click at [108, 573] on link "22" at bounding box center [105, 583] width 30 height 21
type input "**********"
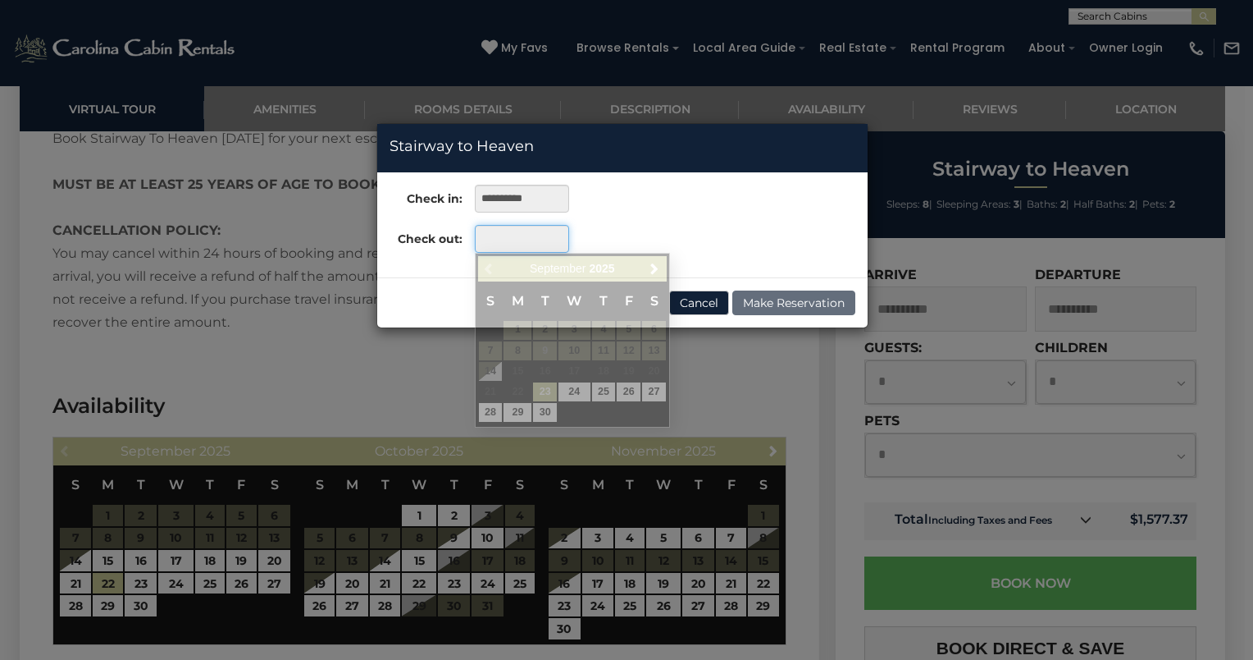
click at [517, 242] on input "text" at bounding box center [522, 239] width 94 height 28
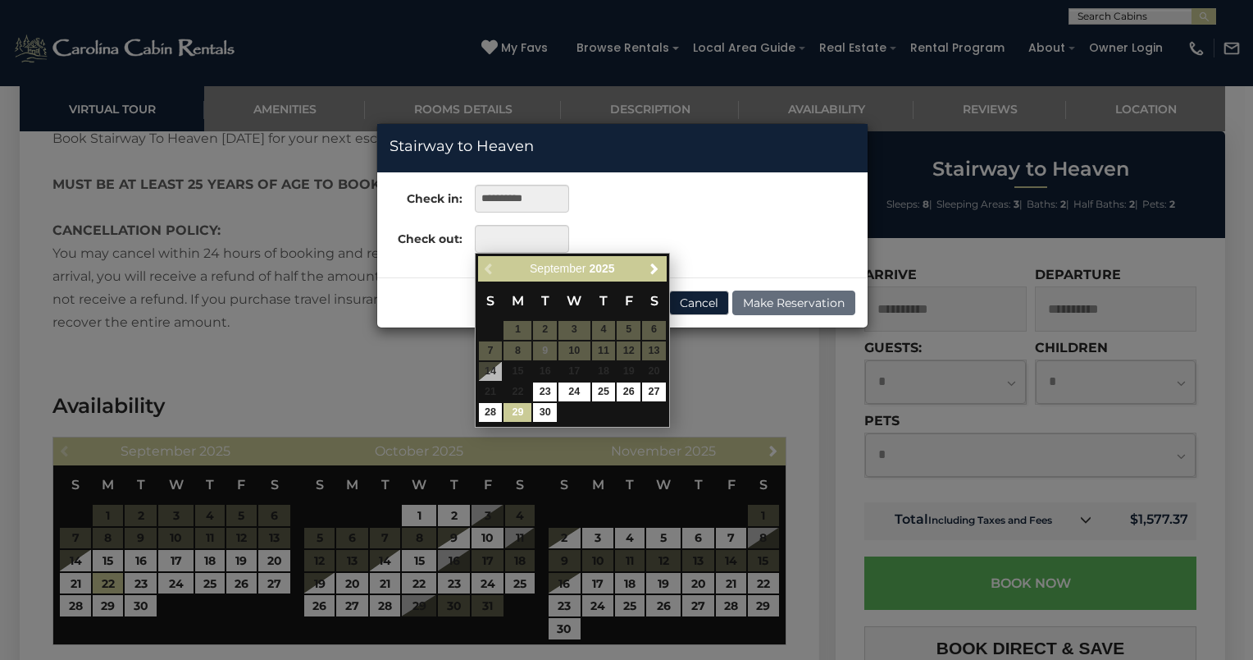
click at [514, 413] on link "29" at bounding box center [518, 412] width 28 height 19
type input "**********"
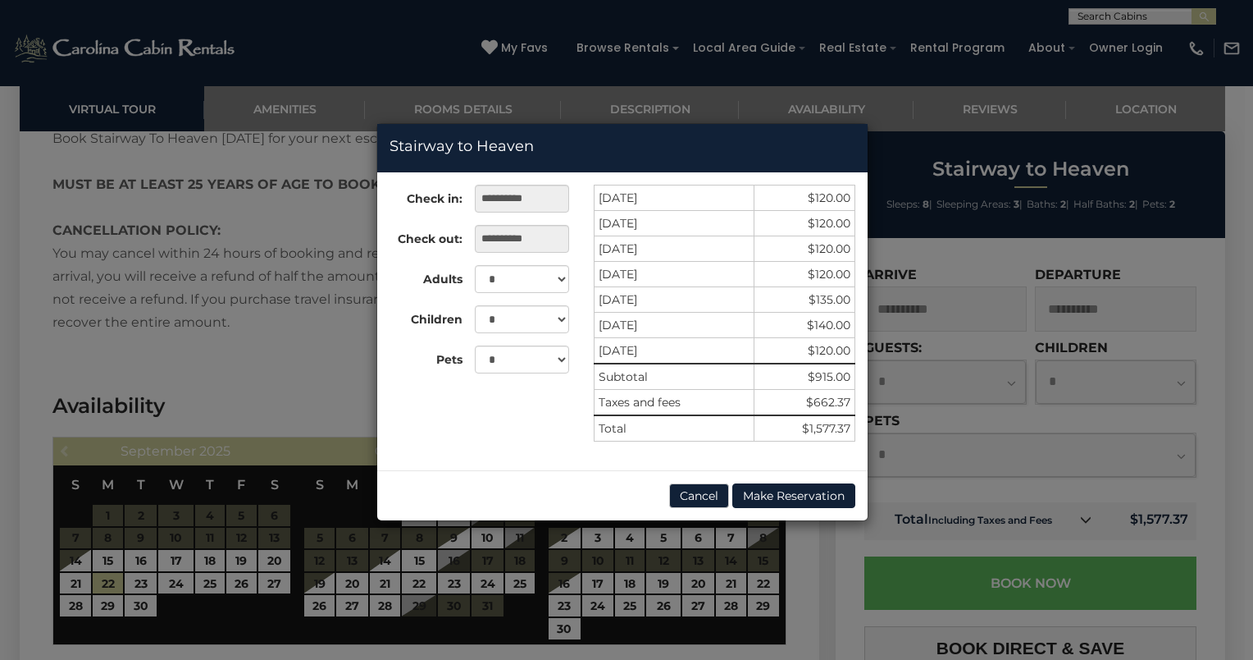
click at [971, 108] on div "**********" at bounding box center [626, 330] width 1253 height 660
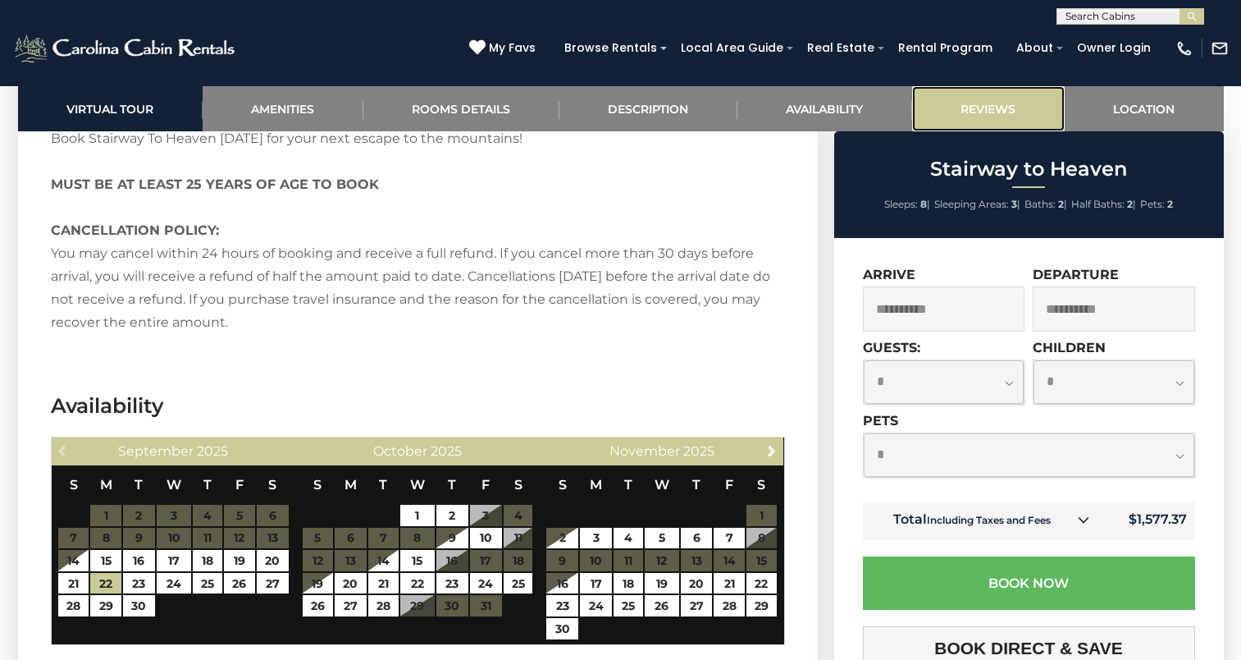
click at [998, 117] on link "Reviews" at bounding box center [988, 108] width 153 height 45
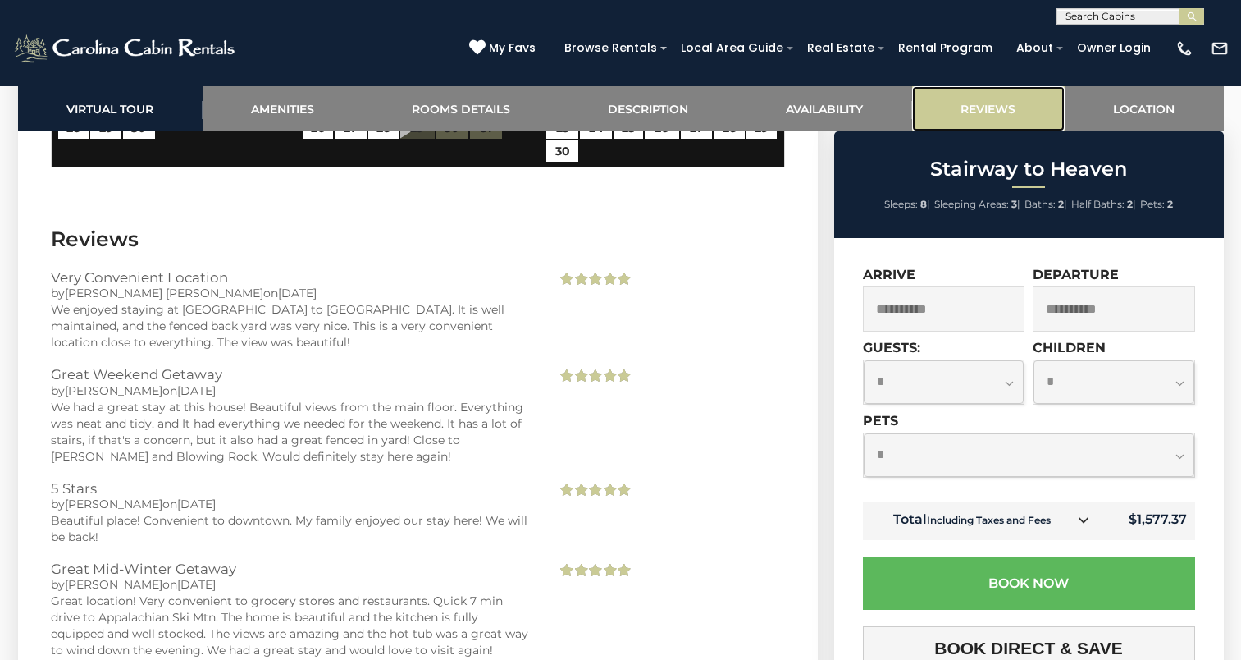
scroll to position [3455, 0]
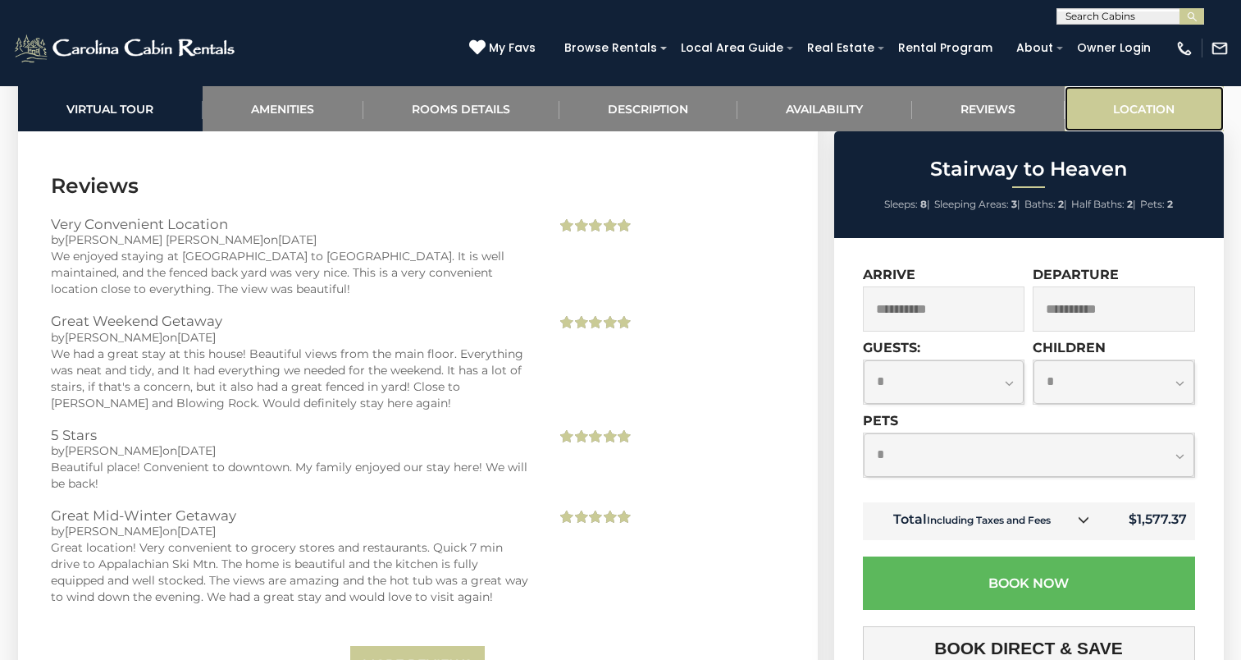
click at [1116, 113] on link "Location" at bounding box center [1144, 108] width 159 height 45
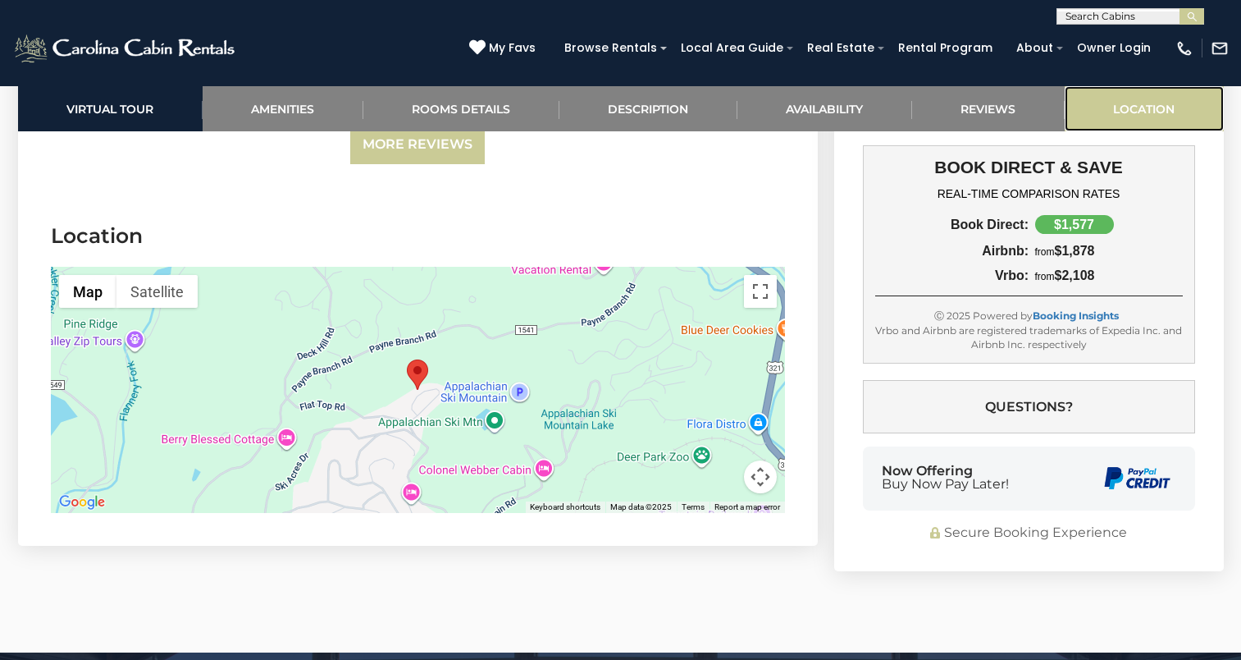
scroll to position [4026, 0]
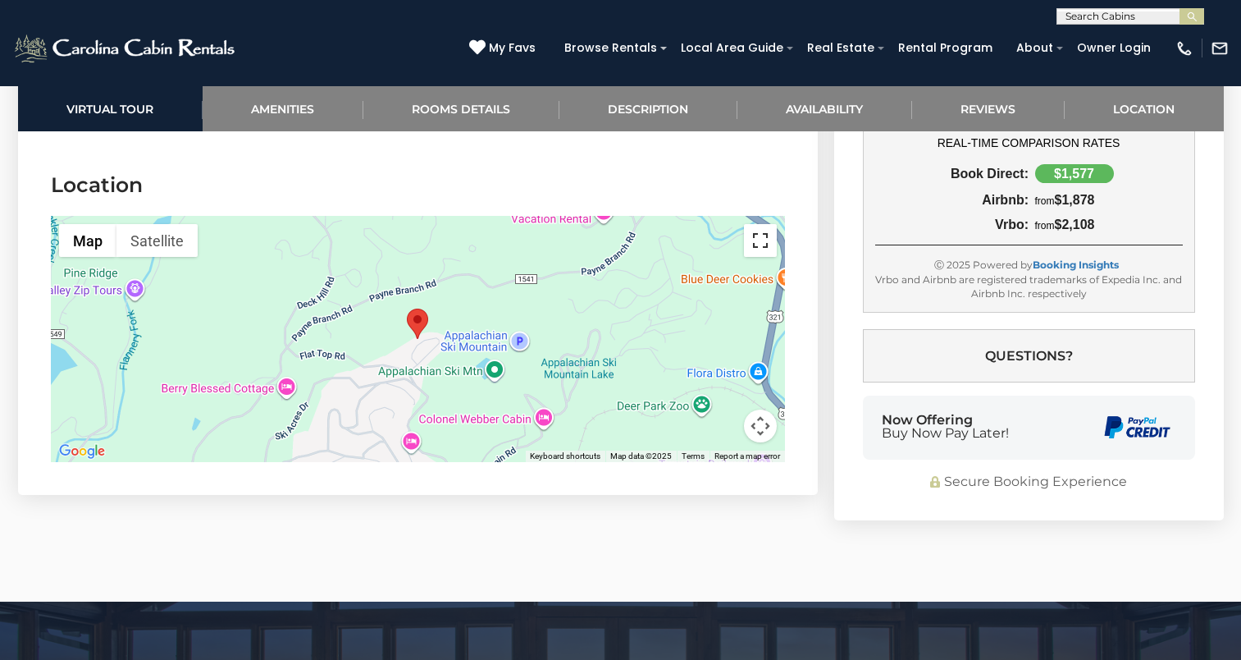
click at [754, 233] on button "Toggle fullscreen view" at bounding box center [760, 240] width 33 height 33
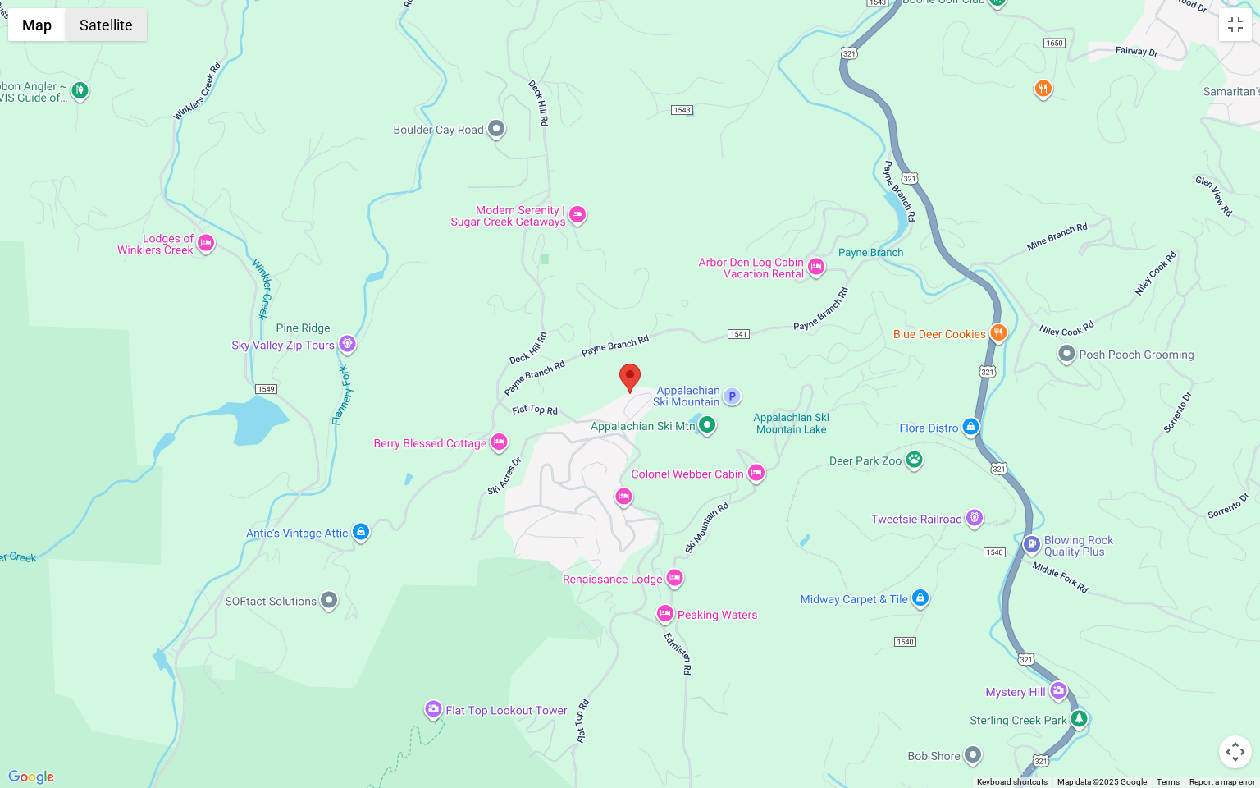
click at [108, 23] on button "Satellite" at bounding box center [106, 24] width 81 height 33
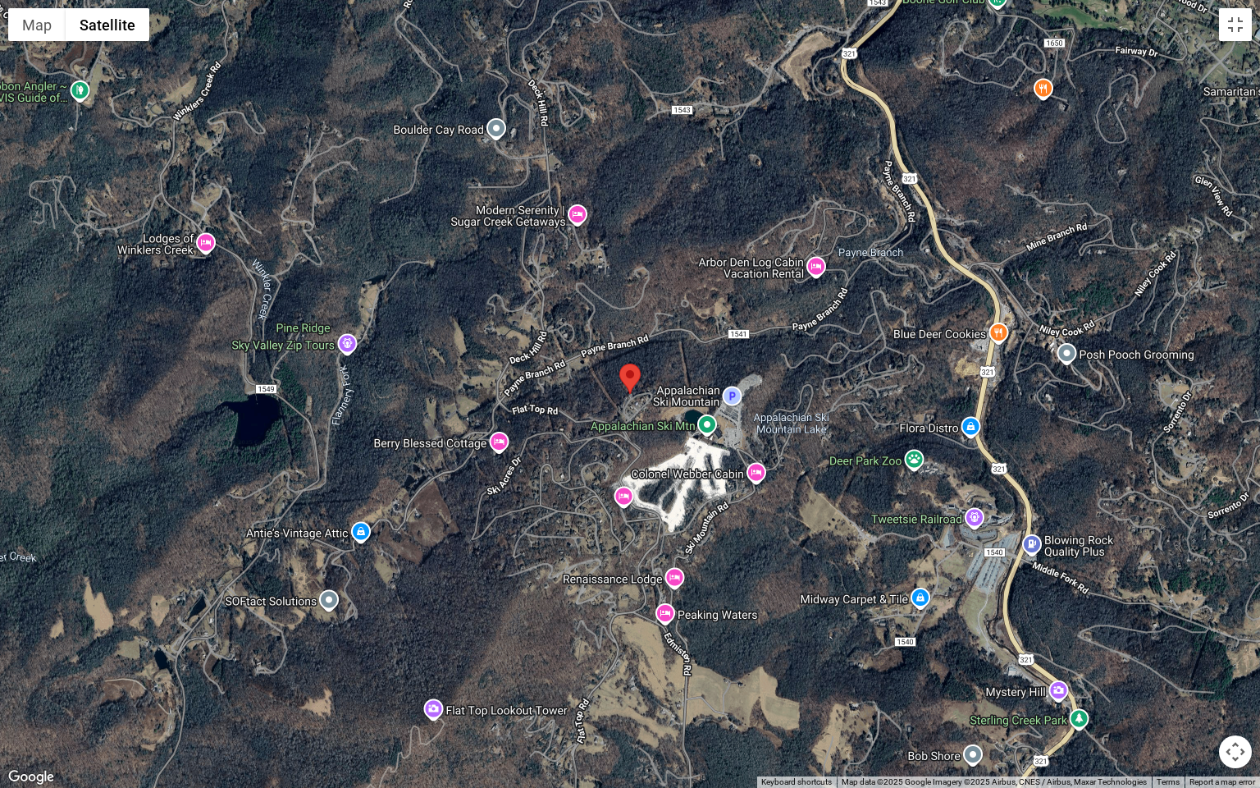
click at [1235, 659] on button "Map camera controls" at bounding box center [1235, 751] width 33 height 33
click at [668, 410] on div at bounding box center [630, 394] width 1260 height 788
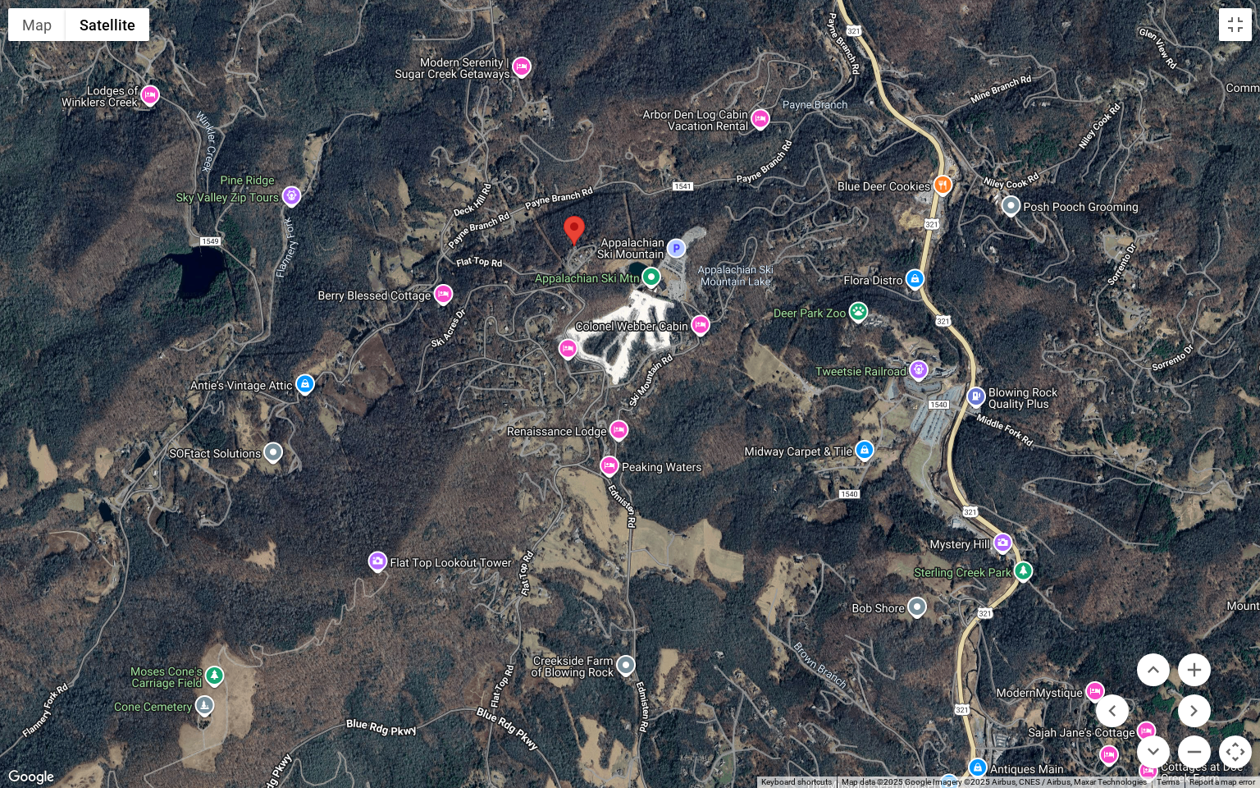
drag, startPoint x: 632, startPoint y: 250, endPoint x: 576, endPoint y: 104, distance: 156.6
click at [576, 104] on div at bounding box center [630, 394] width 1260 height 788
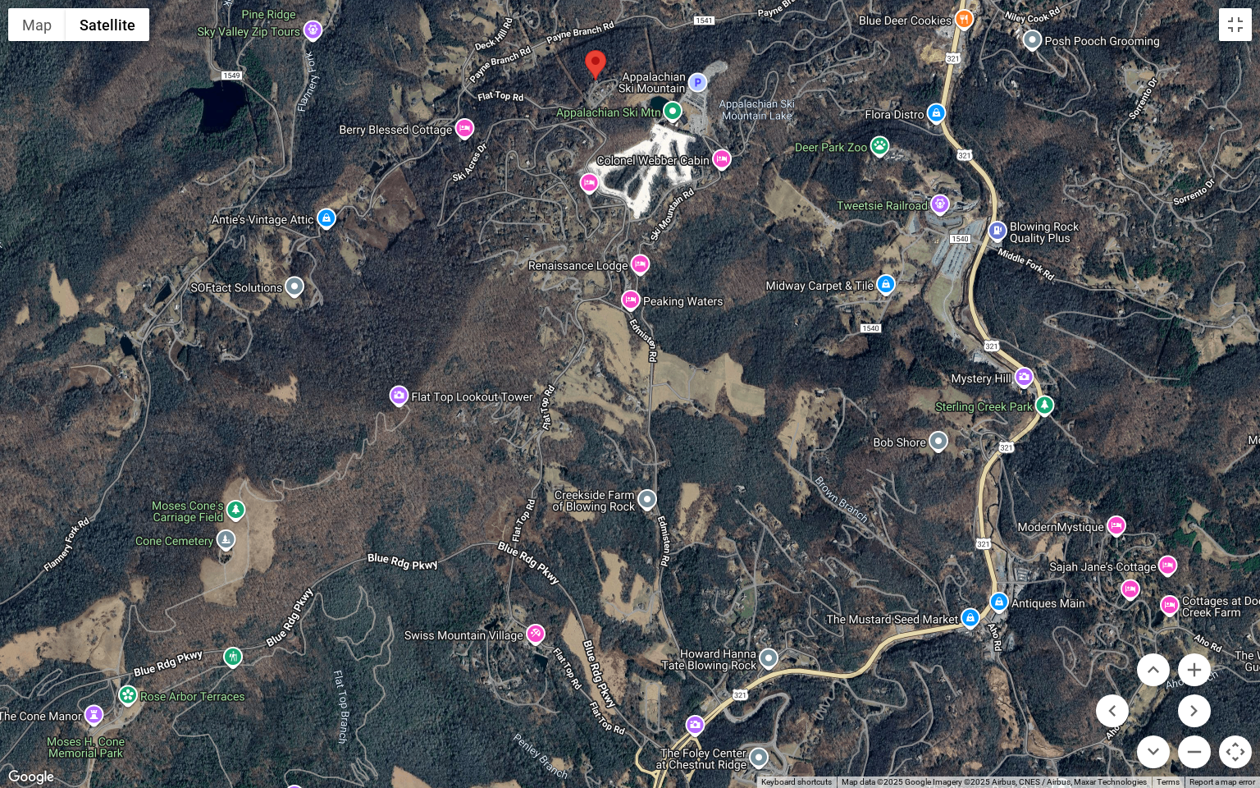
drag, startPoint x: 651, startPoint y: 404, endPoint x: 648, endPoint y: 476, distance: 72.3
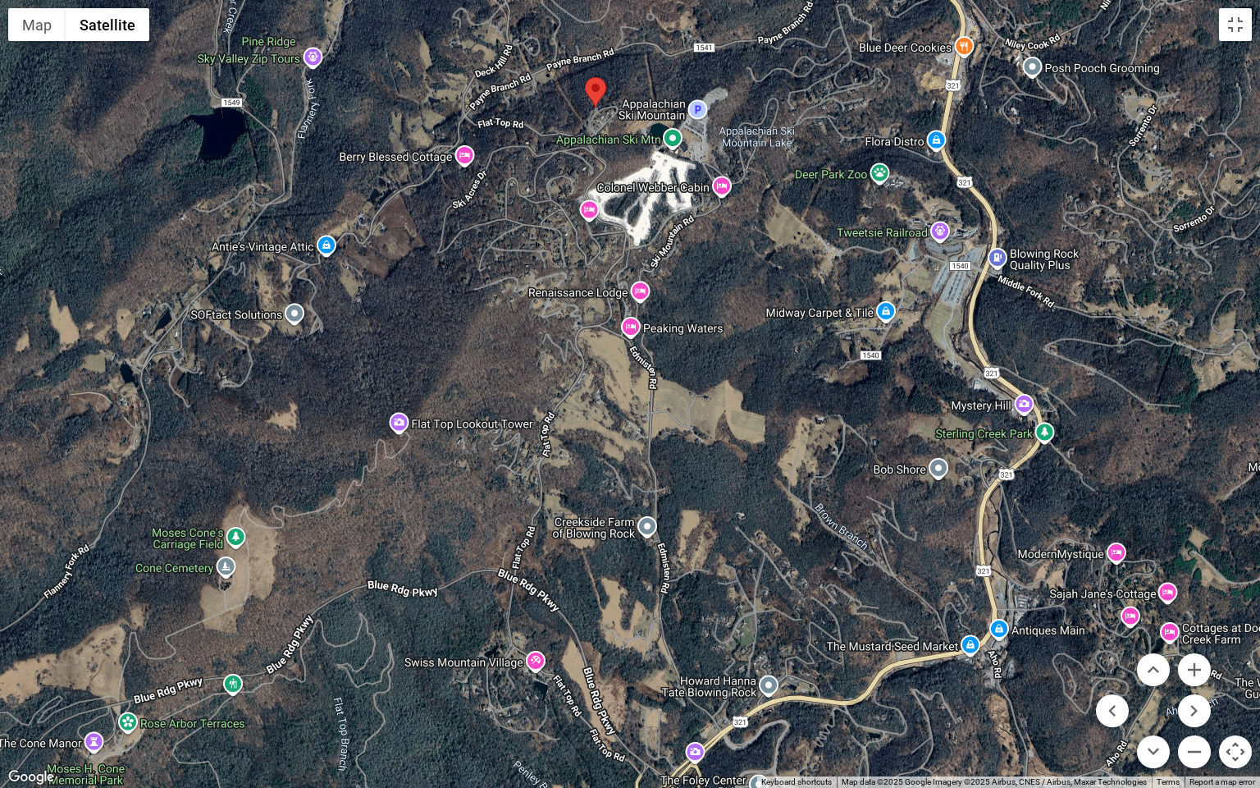
click at [46, 42] on div at bounding box center [630, 394] width 1260 height 788
click at [49, 41] on div at bounding box center [630, 394] width 1260 height 788
click at [1229, 35] on button "Toggle fullscreen view" at bounding box center [1235, 24] width 33 height 33
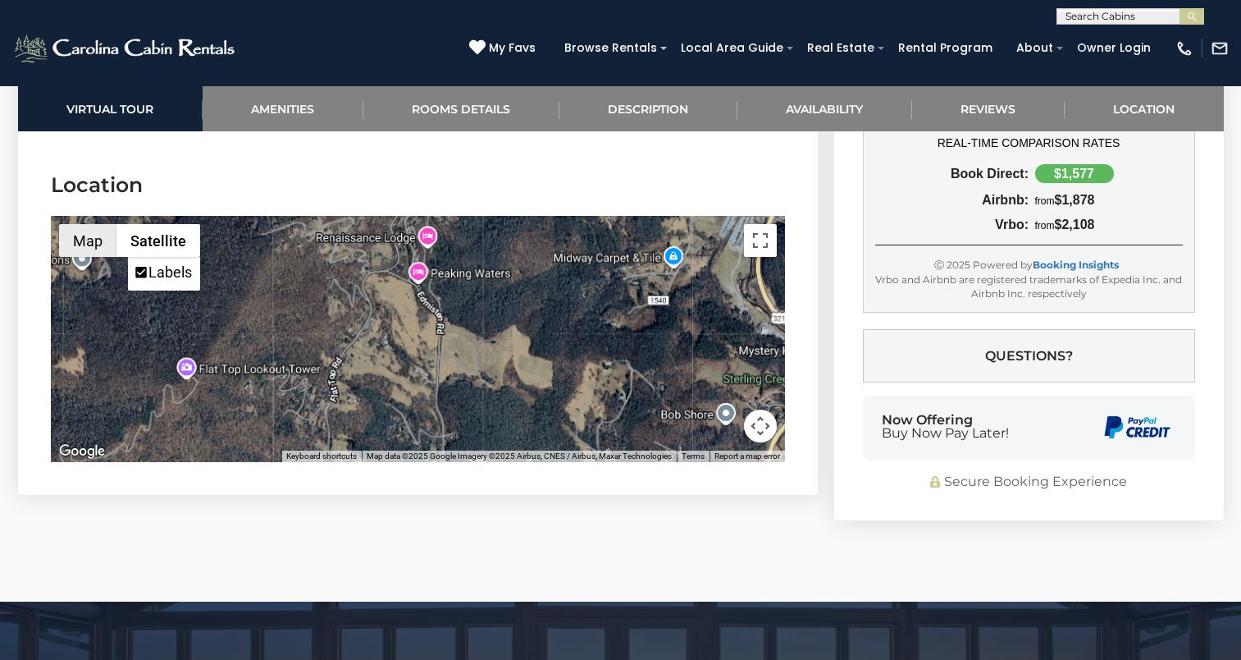
click at [80, 224] on button "Map" at bounding box center [87, 240] width 57 height 33
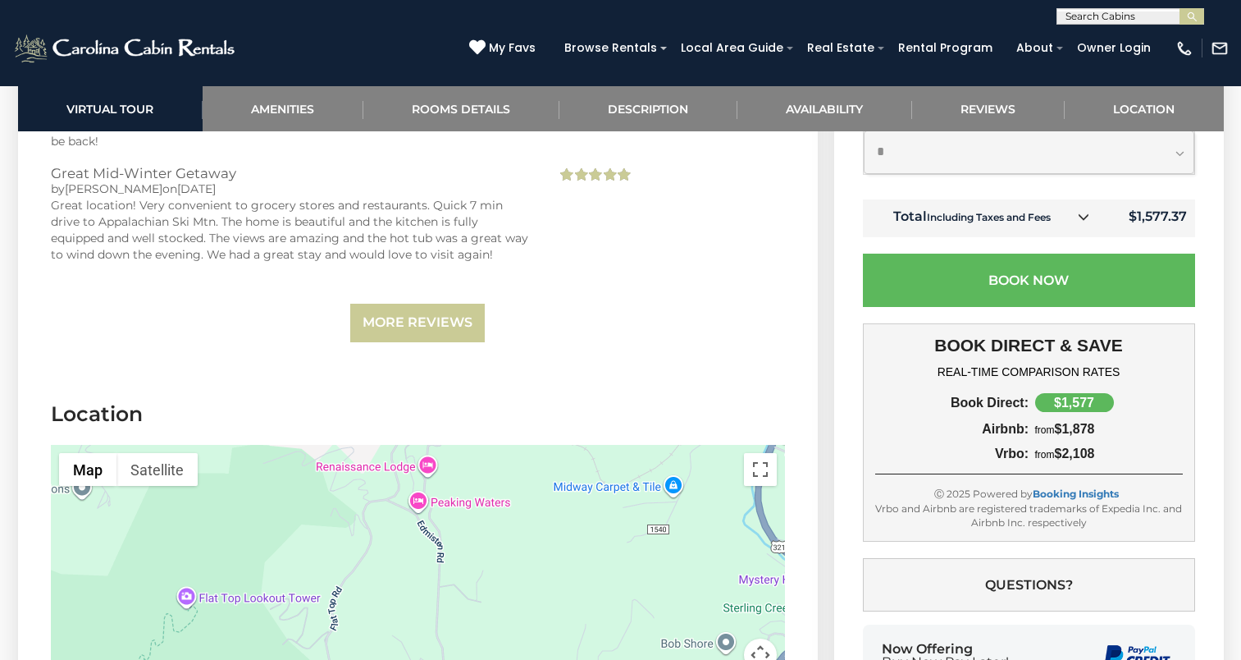
scroll to position [3866, 0]
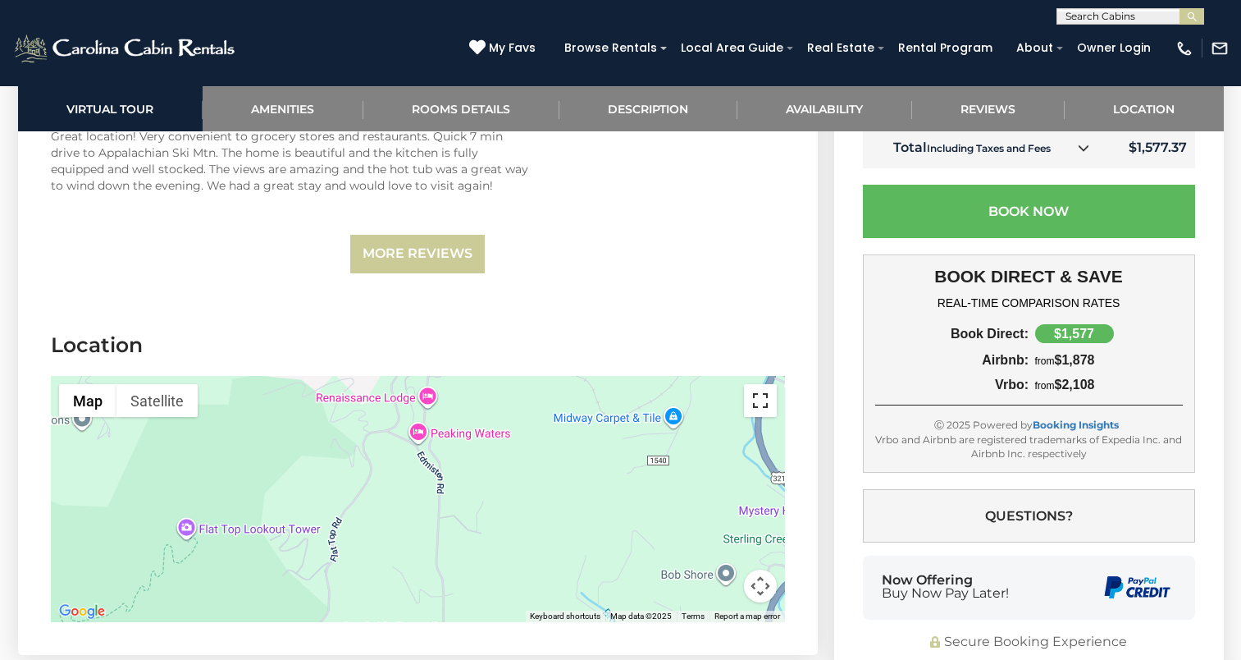
click at [757, 388] on button "Toggle fullscreen view" at bounding box center [760, 400] width 33 height 33
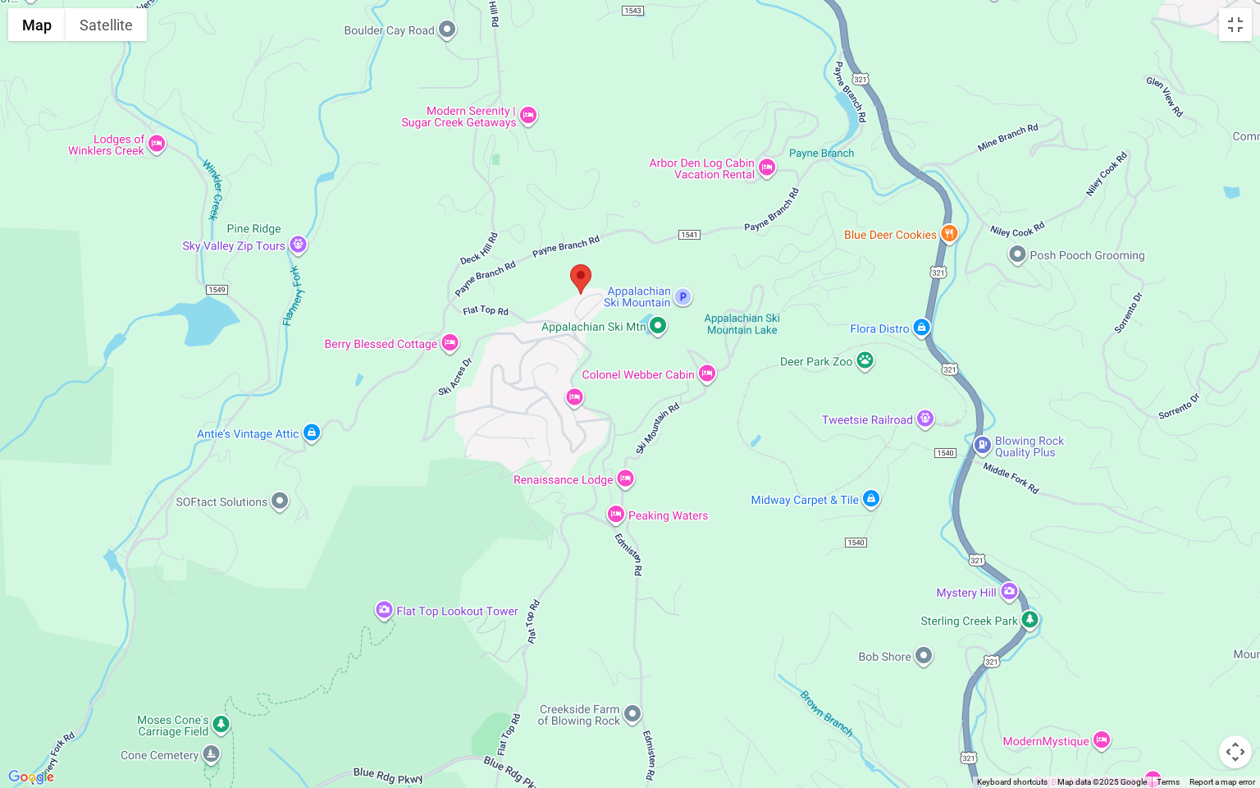
drag, startPoint x: 591, startPoint y: 289, endPoint x: 576, endPoint y: 477, distance: 189.3
click at [576, 477] on div at bounding box center [630, 394] width 1260 height 788
click at [580, 342] on div at bounding box center [630, 394] width 1260 height 788
click at [582, 326] on div at bounding box center [630, 394] width 1260 height 788
click at [568, 301] on div at bounding box center [630, 394] width 1260 height 788
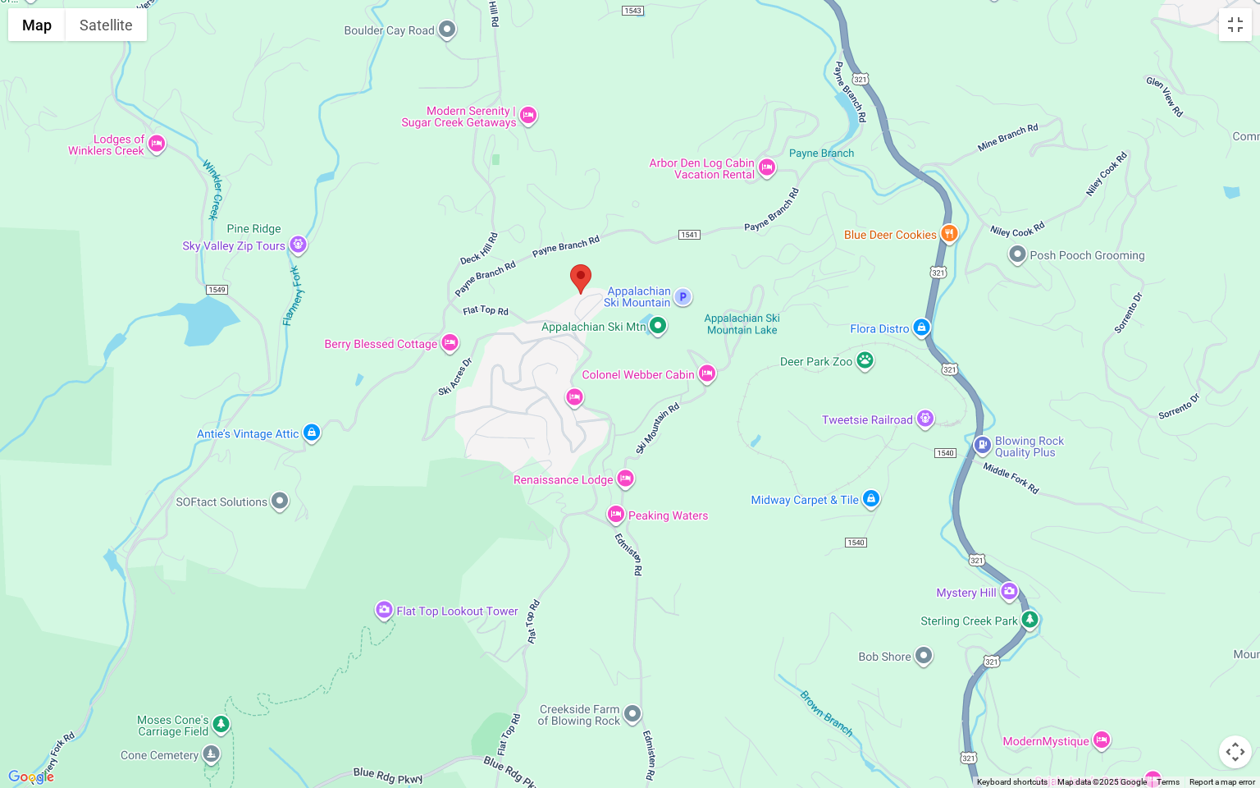
click at [568, 301] on div at bounding box center [630, 394] width 1260 height 788
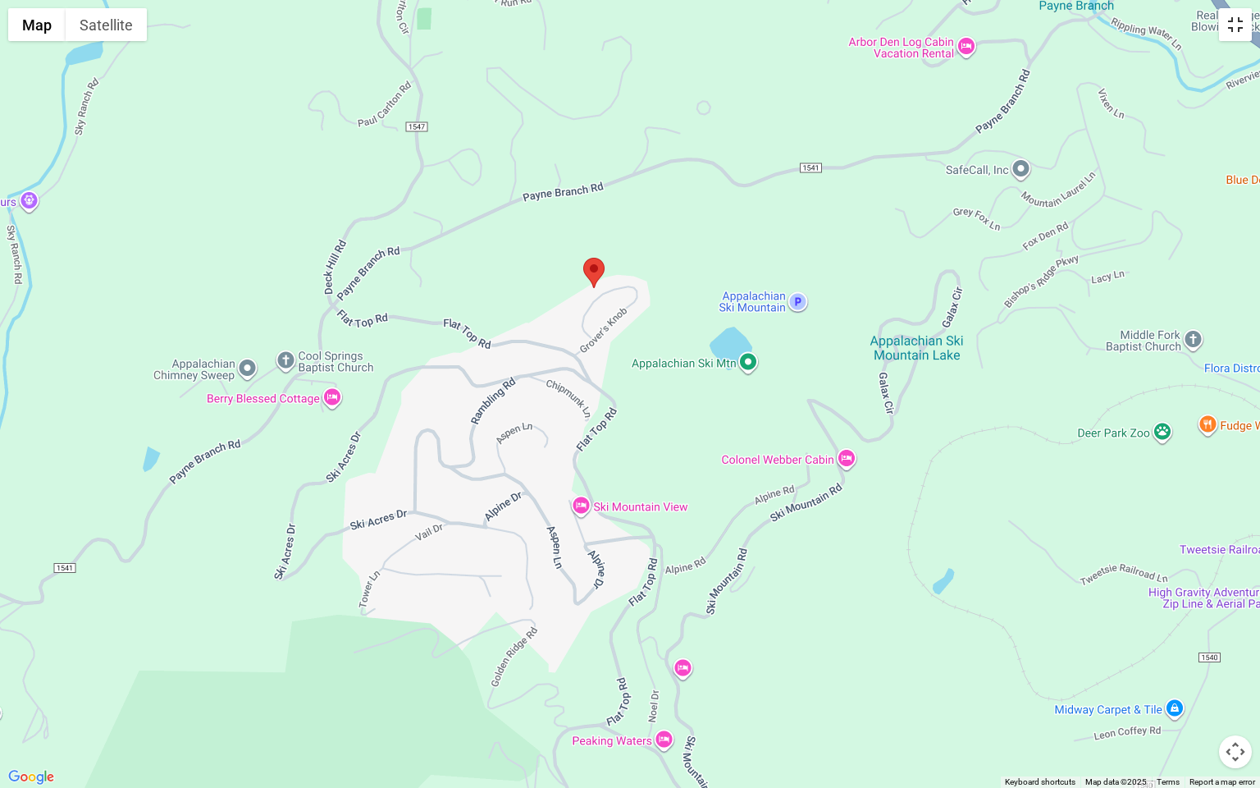
click at [1231, 28] on button "Toggle fullscreen view" at bounding box center [1235, 24] width 33 height 33
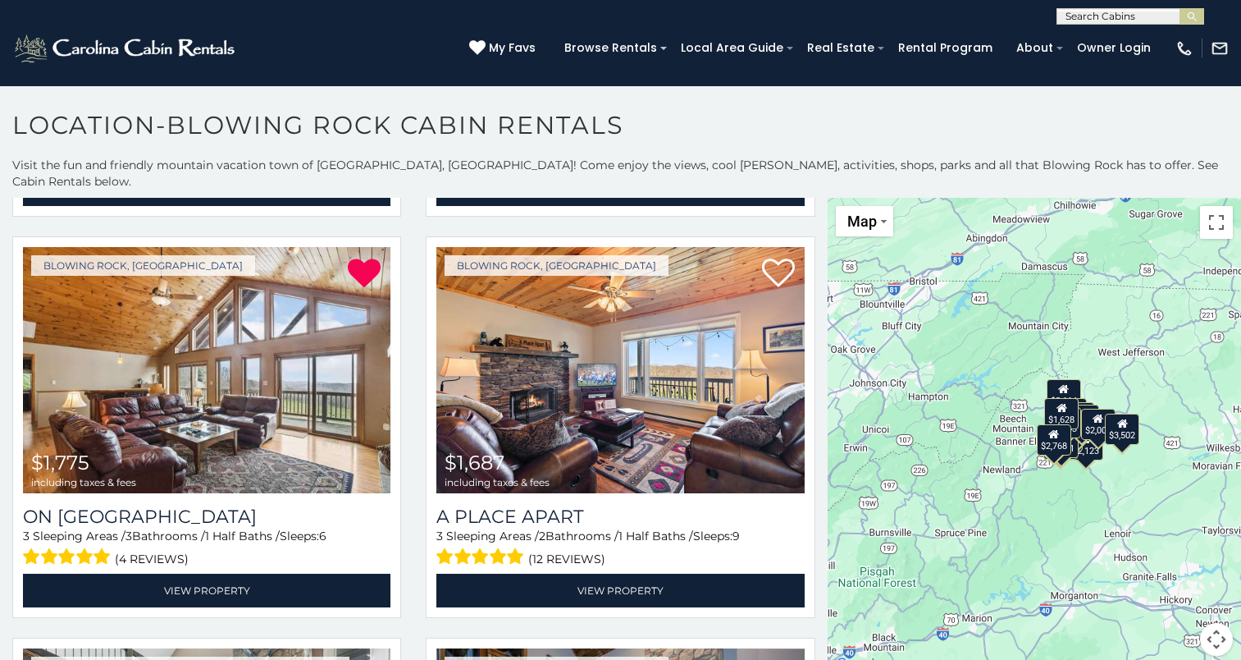
scroll to position [1996, 0]
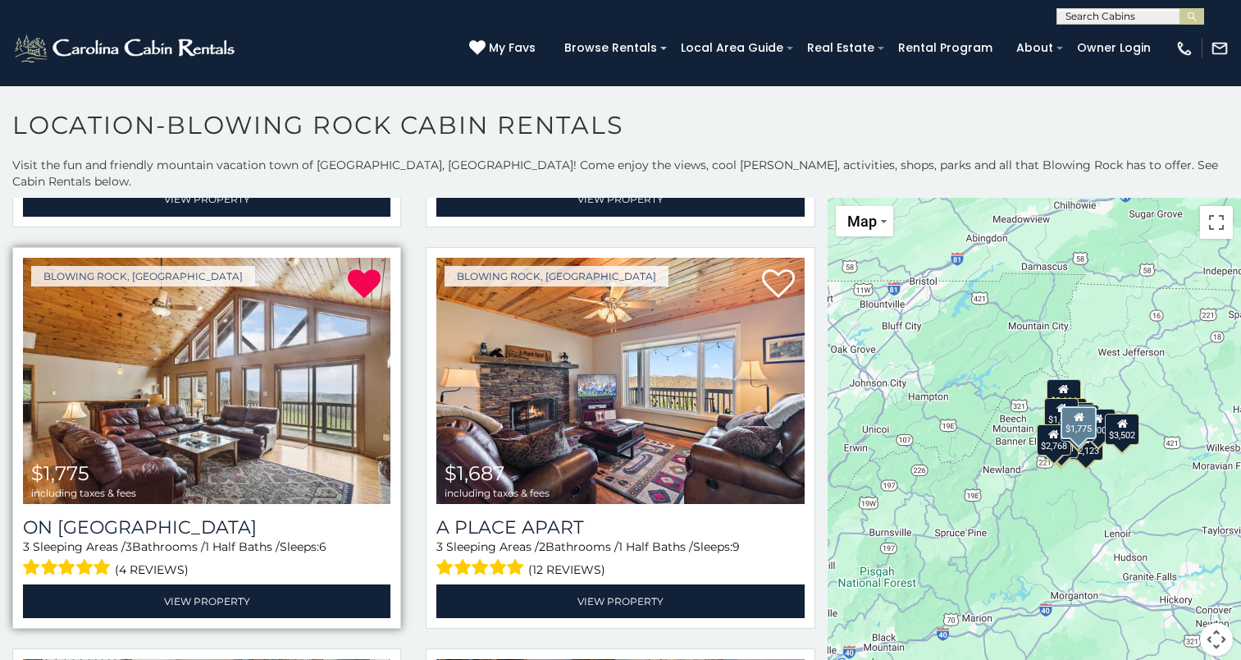
click at [178, 378] on img at bounding box center [207, 381] width 368 height 246
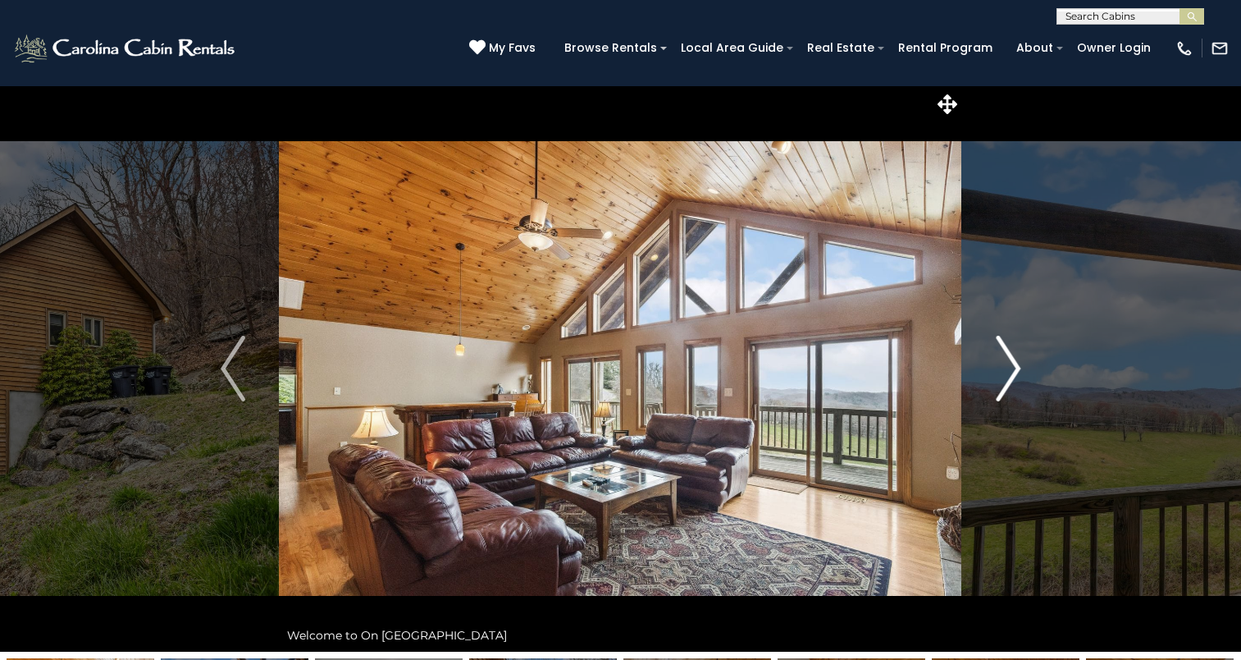
click at [1009, 384] on img "Next" at bounding box center [1008, 369] width 25 height 66
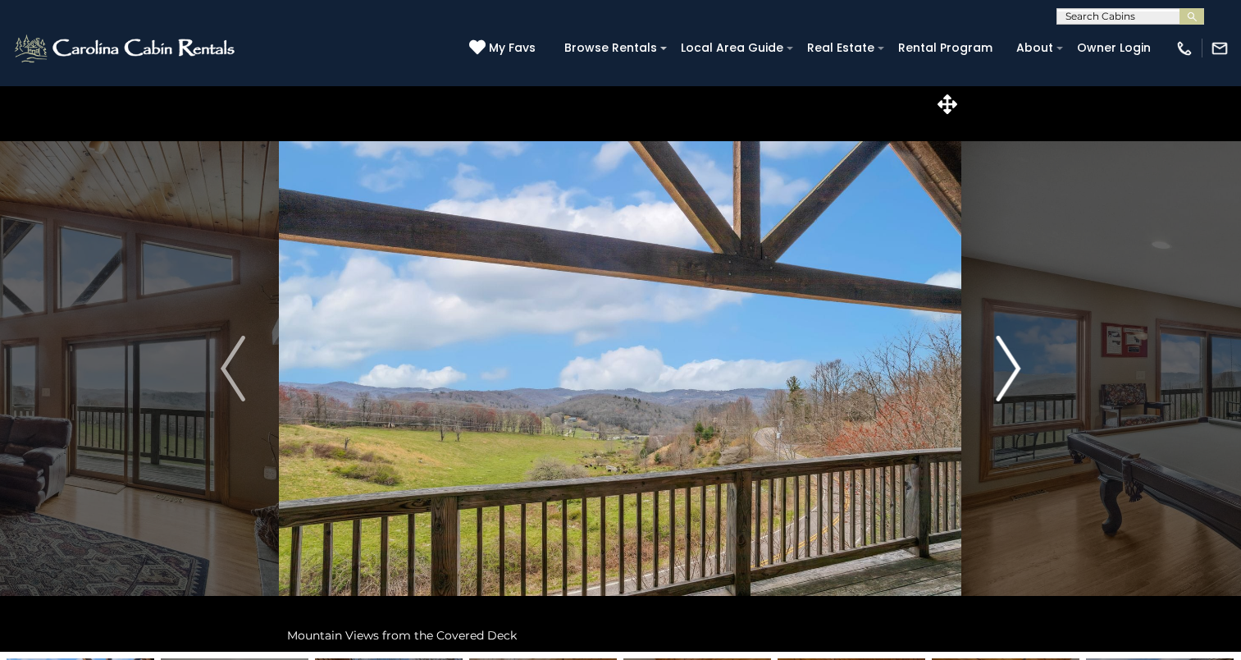
click at [1009, 384] on img "Next" at bounding box center [1008, 369] width 25 height 66
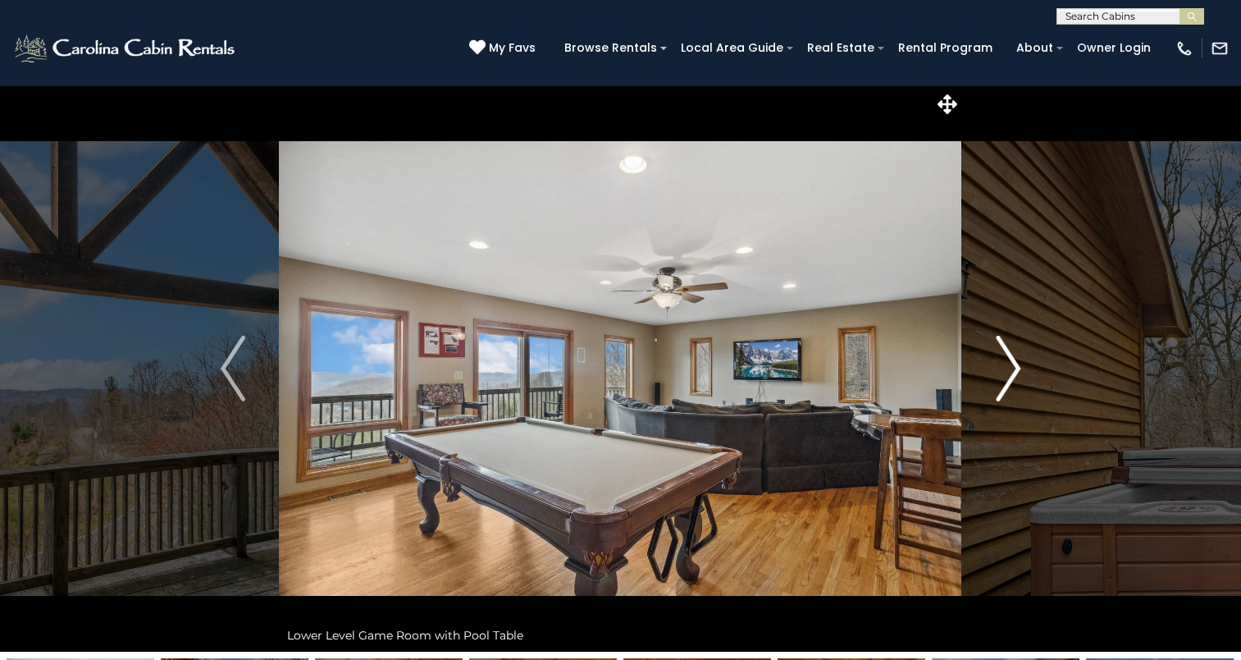
click at [1009, 384] on img "Next" at bounding box center [1008, 369] width 25 height 66
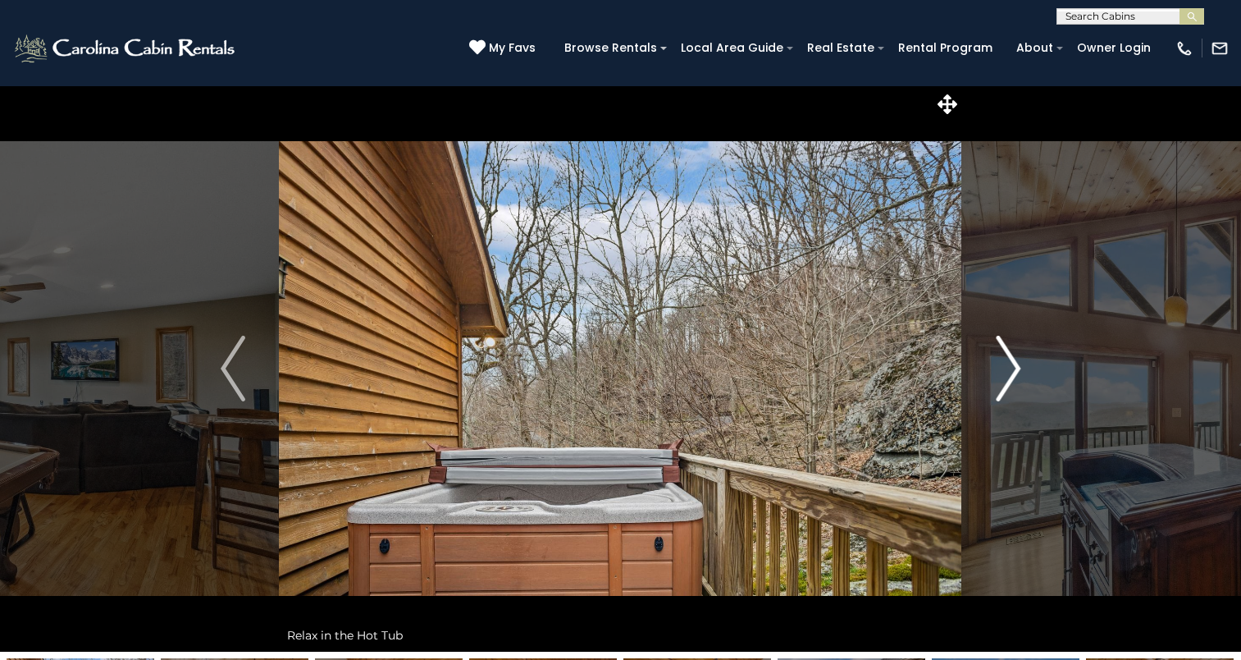
click at [1009, 384] on img "Next" at bounding box center [1008, 369] width 25 height 66
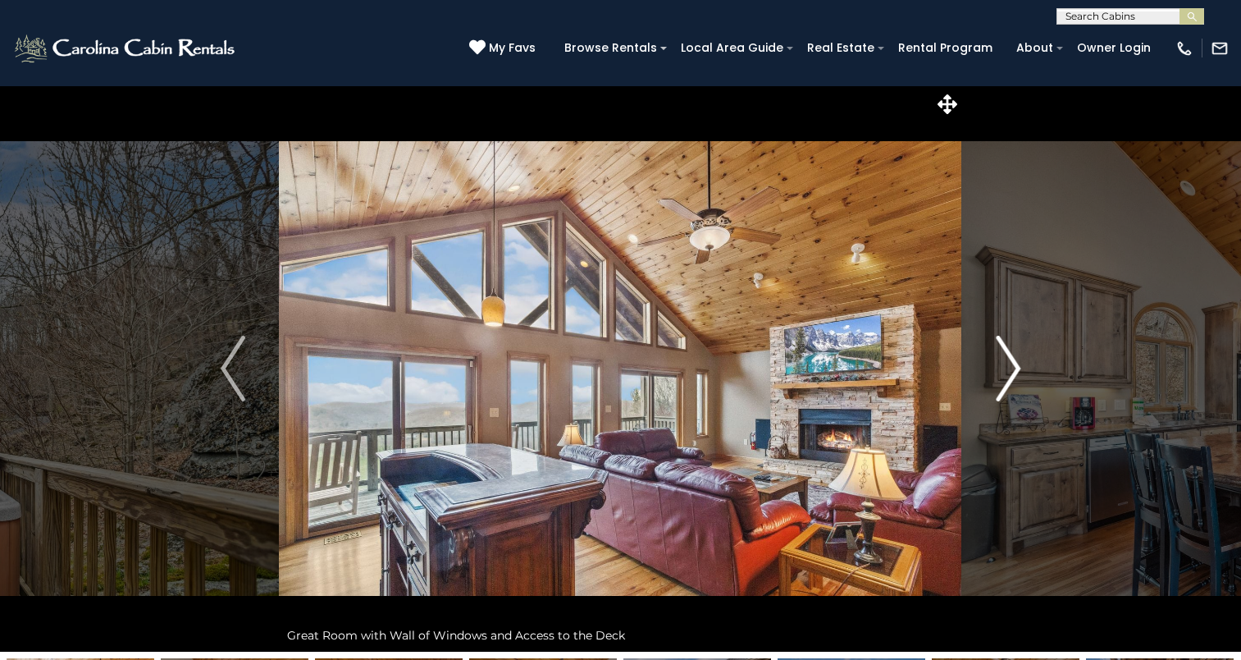
click at [1009, 384] on img "Next" at bounding box center [1008, 369] width 25 height 66
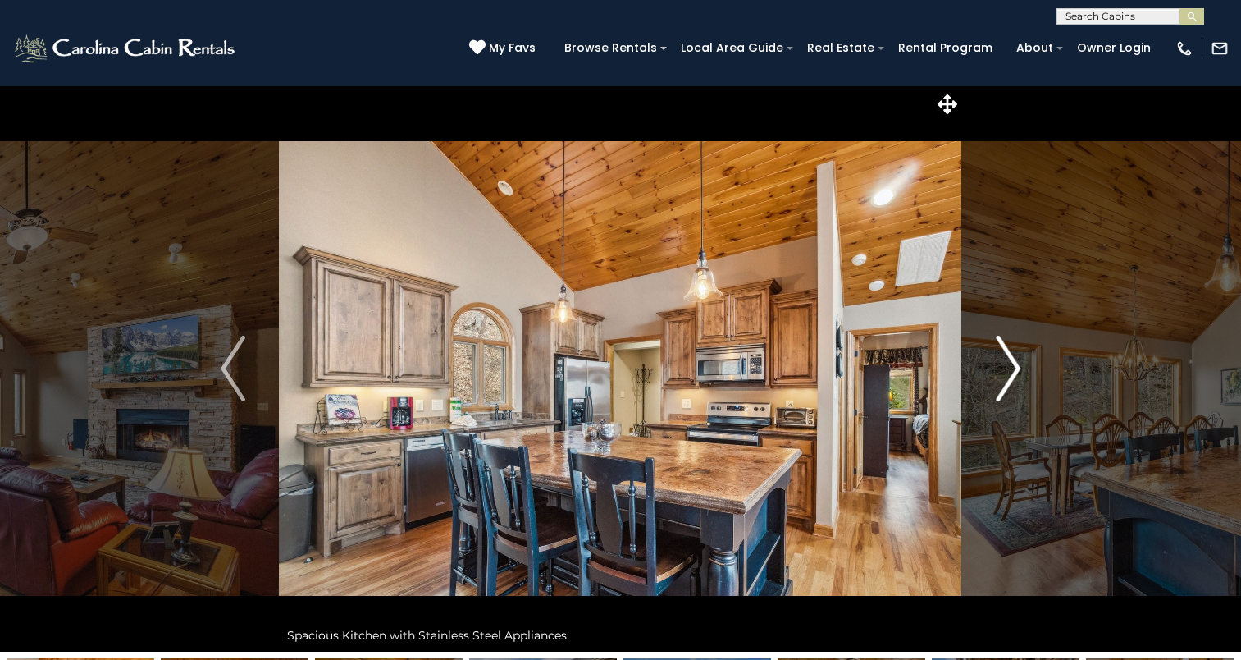
click at [1009, 384] on img "Next" at bounding box center [1008, 369] width 25 height 66
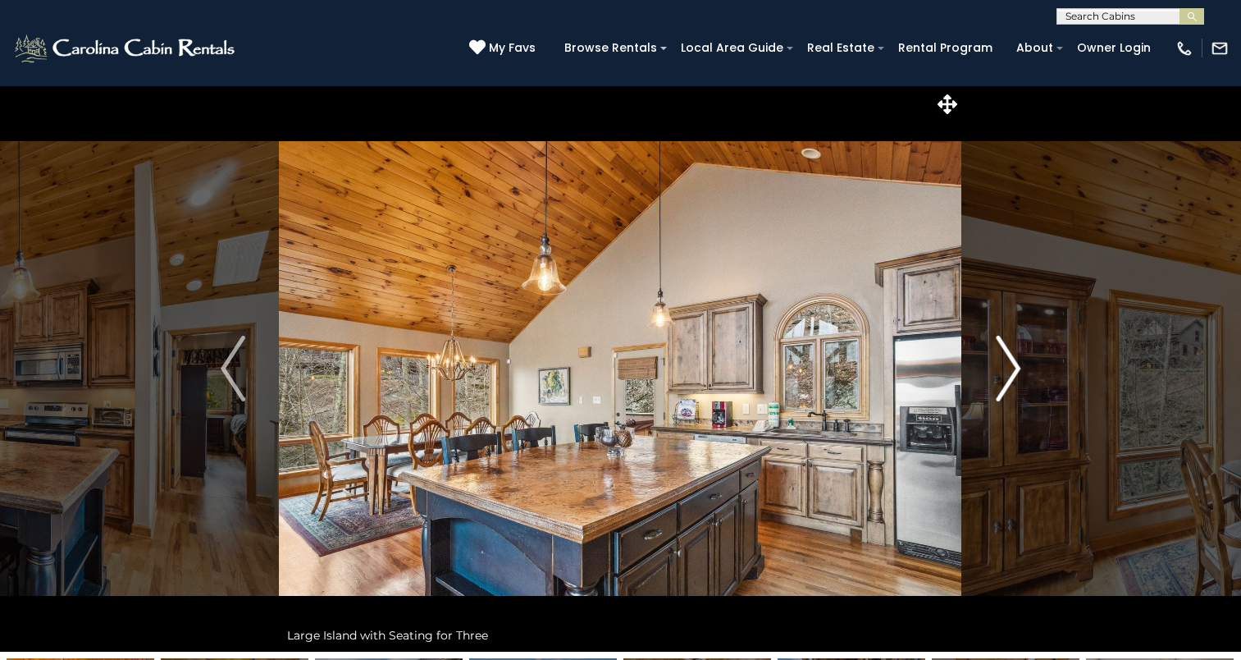
click at [1009, 384] on img "Next" at bounding box center [1008, 369] width 25 height 66
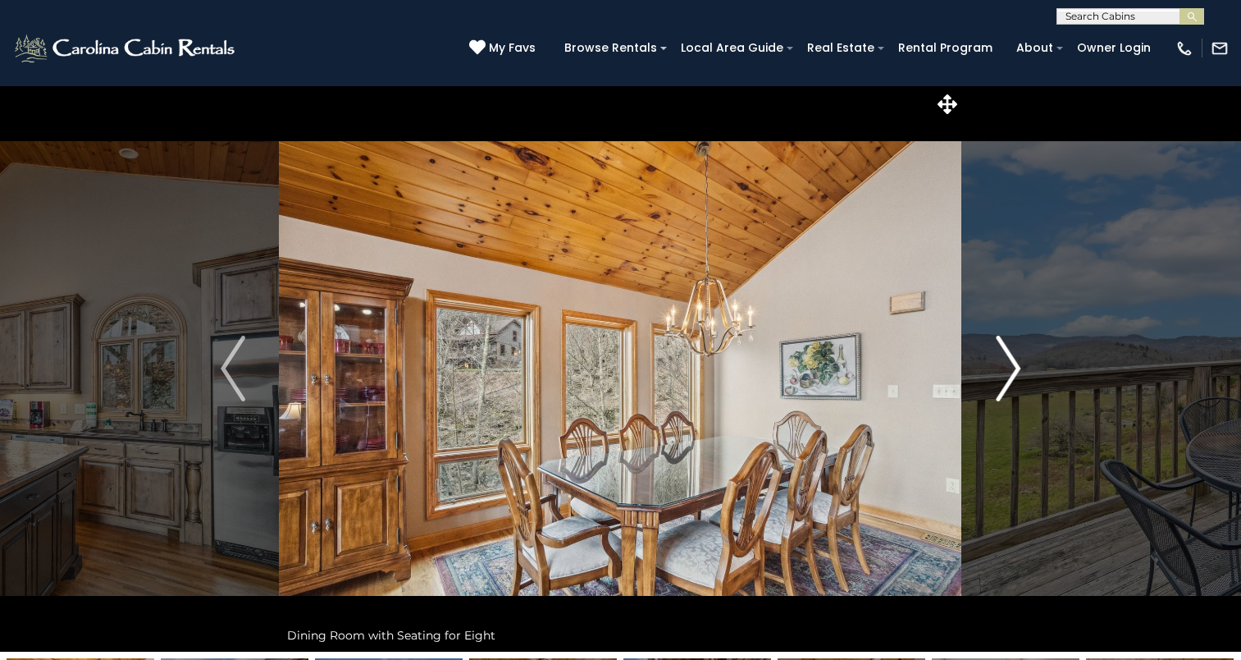
click at [1009, 384] on img "Next" at bounding box center [1008, 369] width 25 height 66
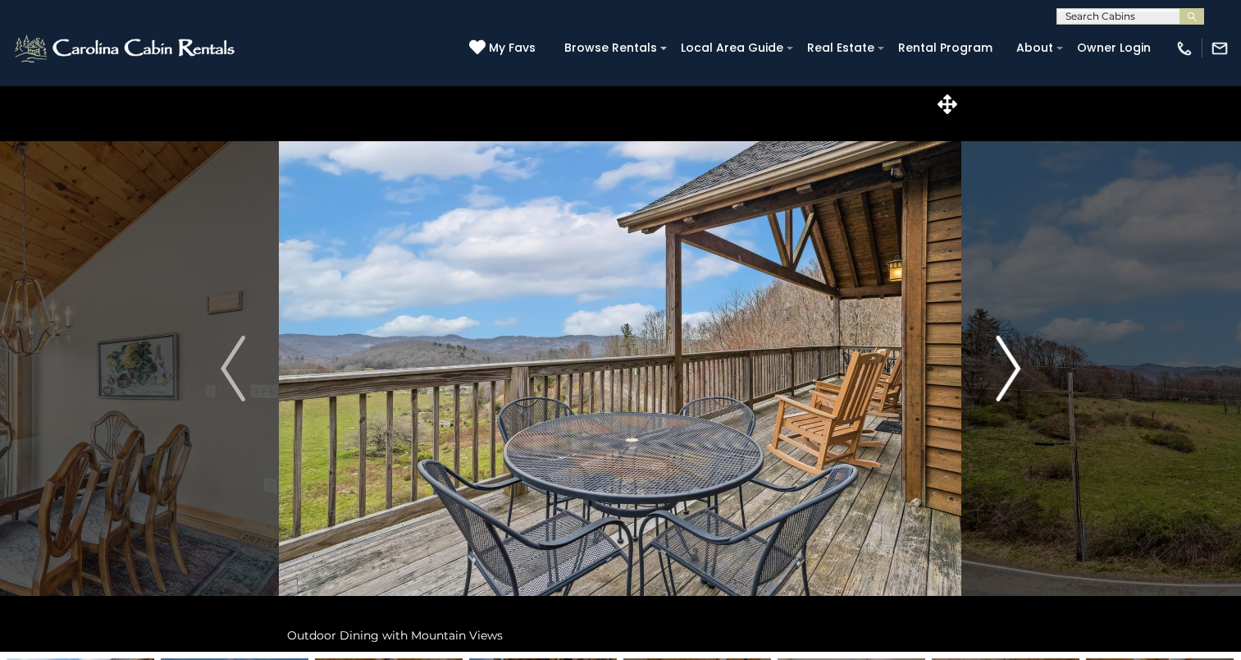
click at [1009, 384] on img "Next" at bounding box center [1008, 369] width 25 height 66
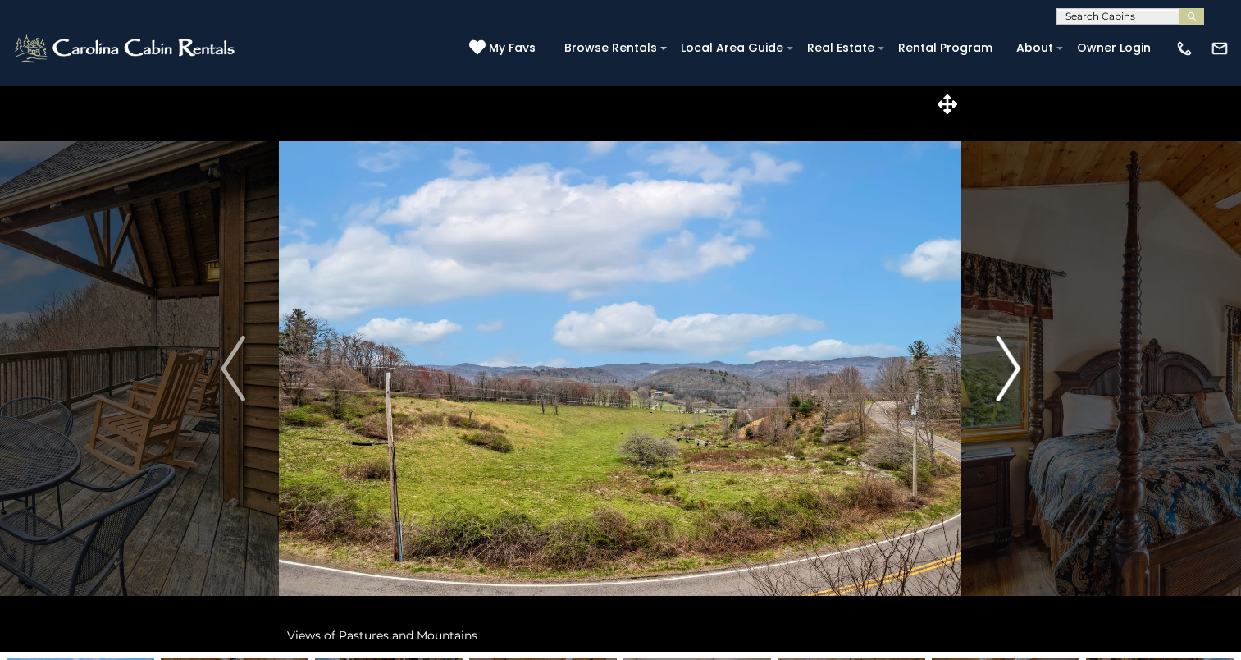
click at [1009, 384] on img "Next" at bounding box center [1008, 369] width 25 height 66
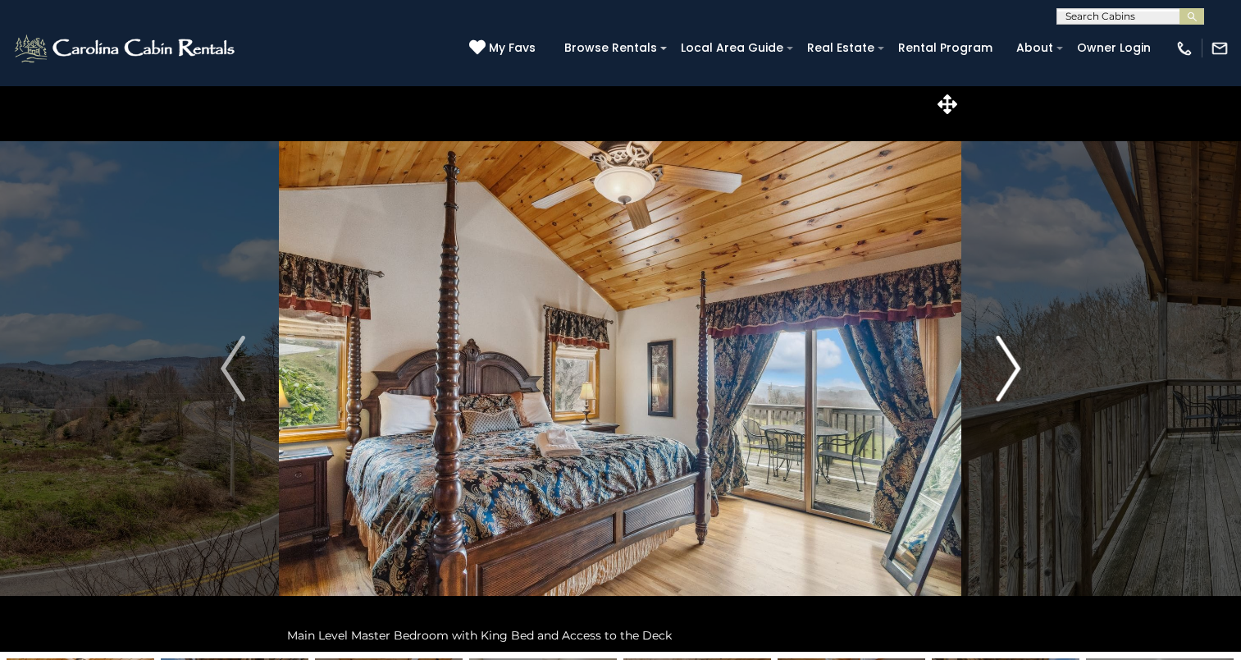
click at [1009, 366] on img "Next" at bounding box center [1008, 369] width 25 height 66
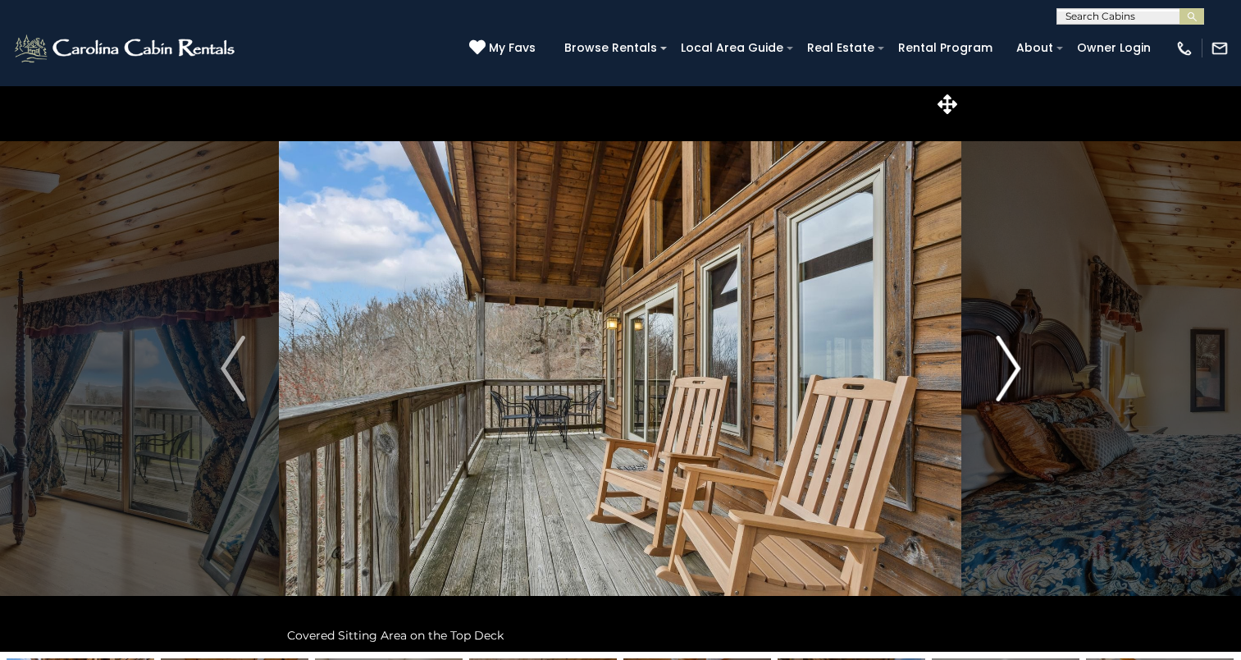
click at [1009, 366] on img "Next" at bounding box center [1008, 369] width 25 height 66
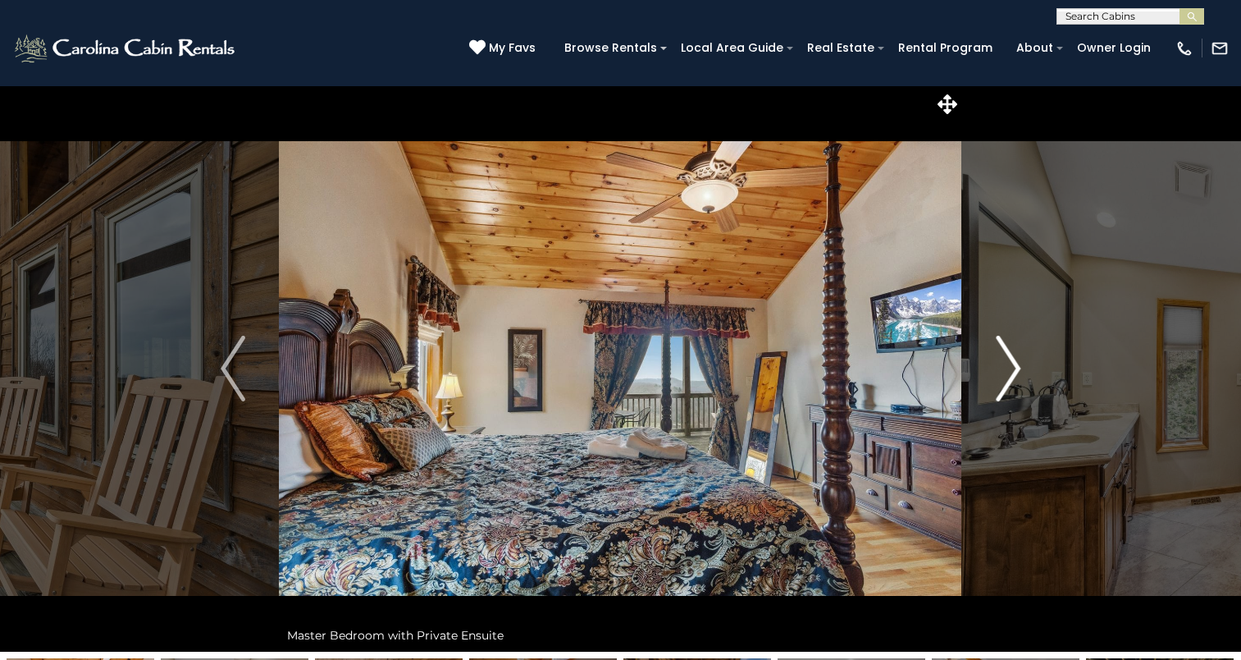
click at [1009, 366] on img "Next" at bounding box center [1008, 369] width 25 height 66
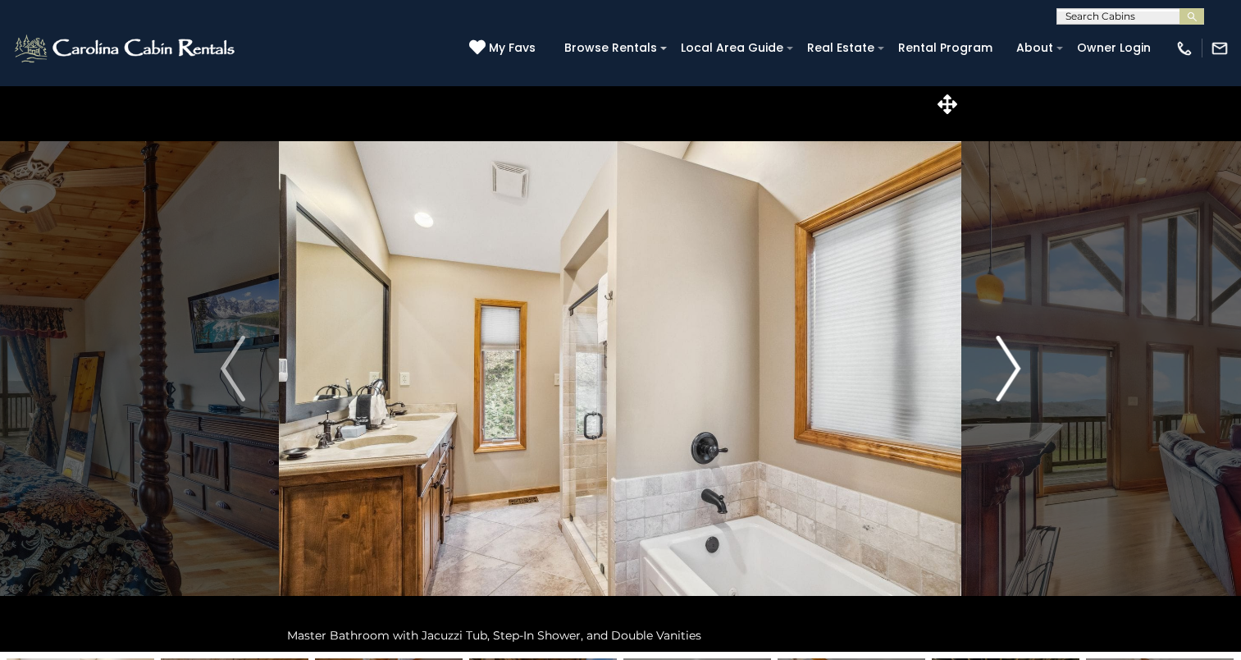
click at [1009, 366] on img "Next" at bounding box center [1008, 369] width 25 height 66
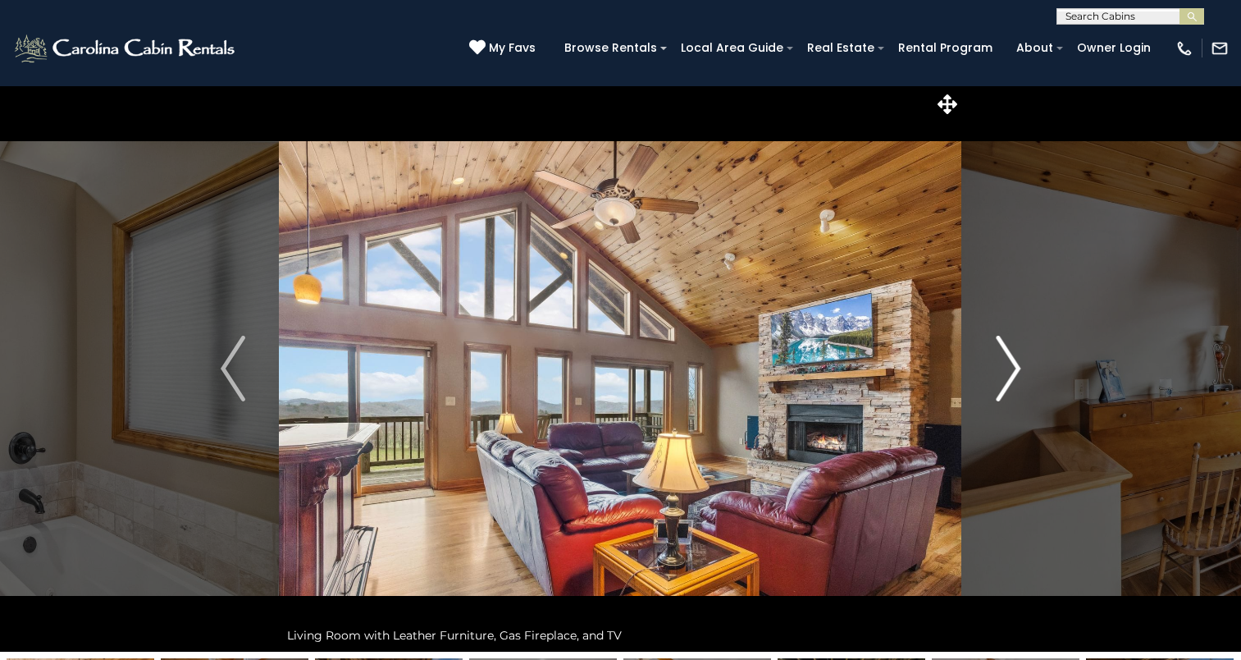
click at [1009, 366] on img "Next" at bounding box center [1008, 369] width 25 height 66
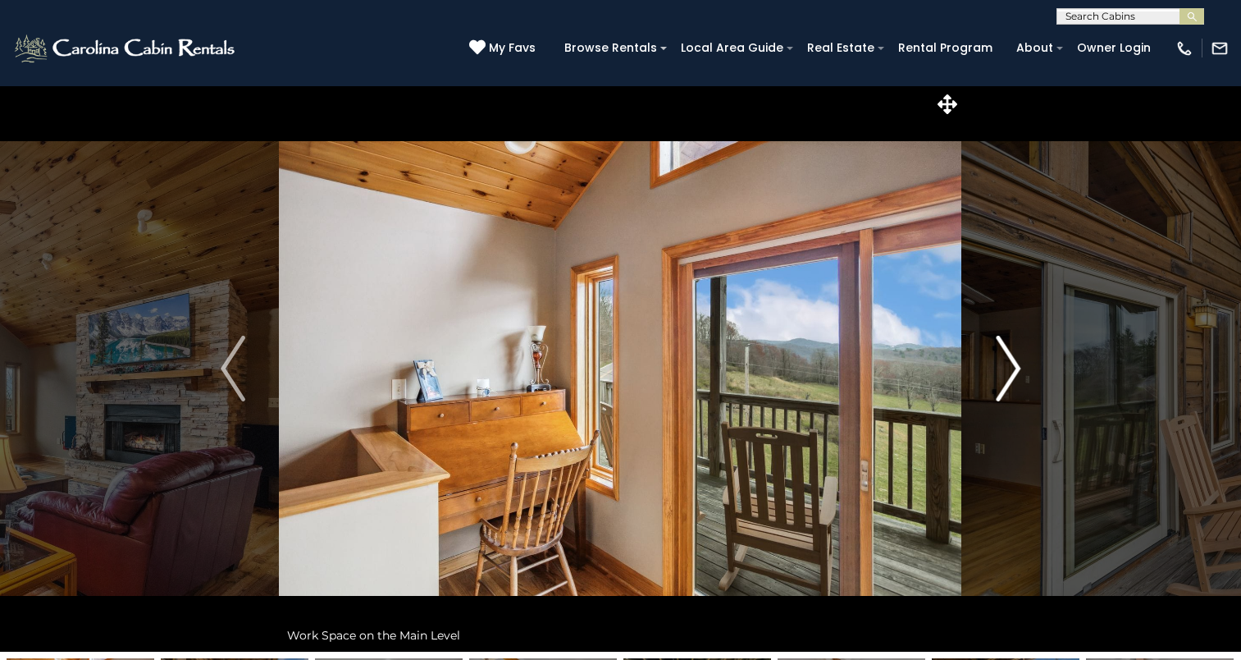
click at [1009, 366] on img "Next" at bounding box center [1008, 369] width 25 height 66
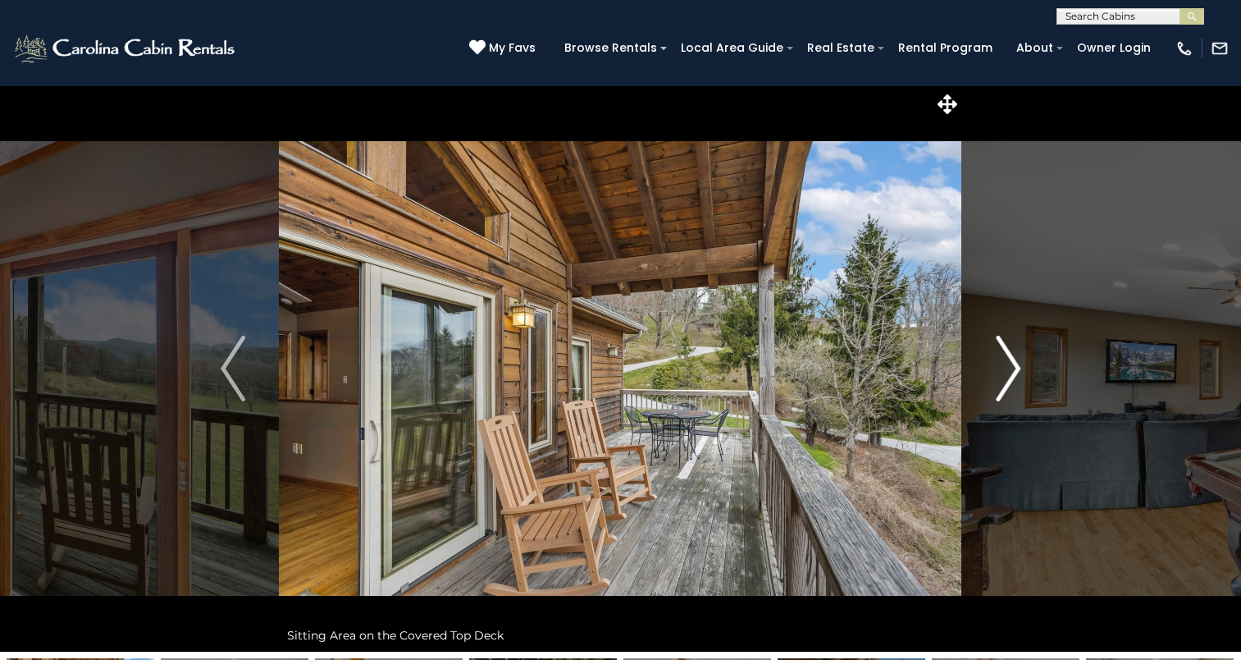
click at [1009, 366] on img "Next" at bounding box center [1008, 369] width 25 height 66
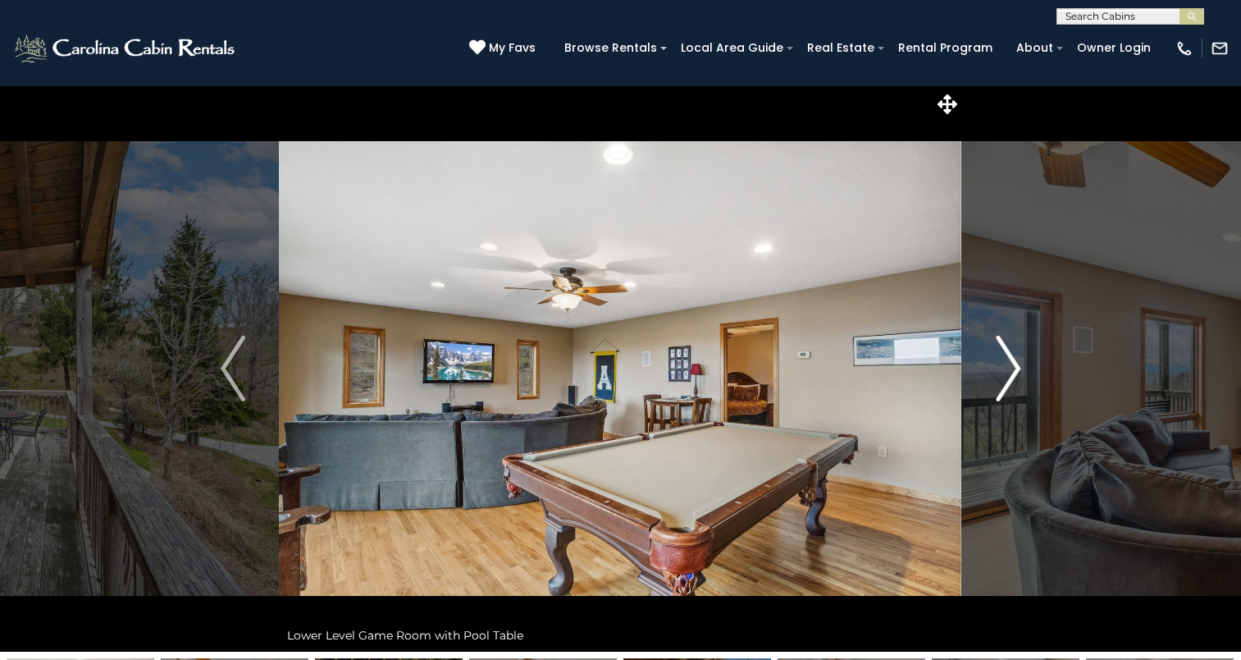
click at [1009, 366] on img "Next" at bounding box center [1008, 369] width 25 height 66
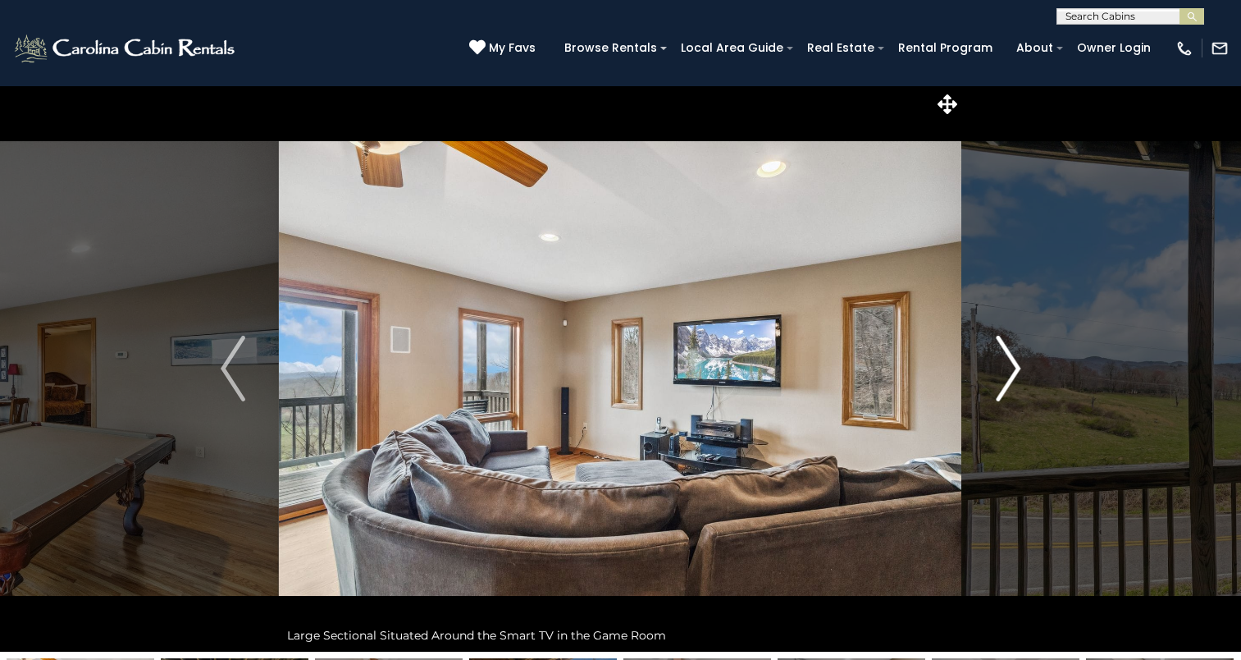
click at [1007, 369] on img "Next" at bounding box center [1008, 369] width 25 height 66
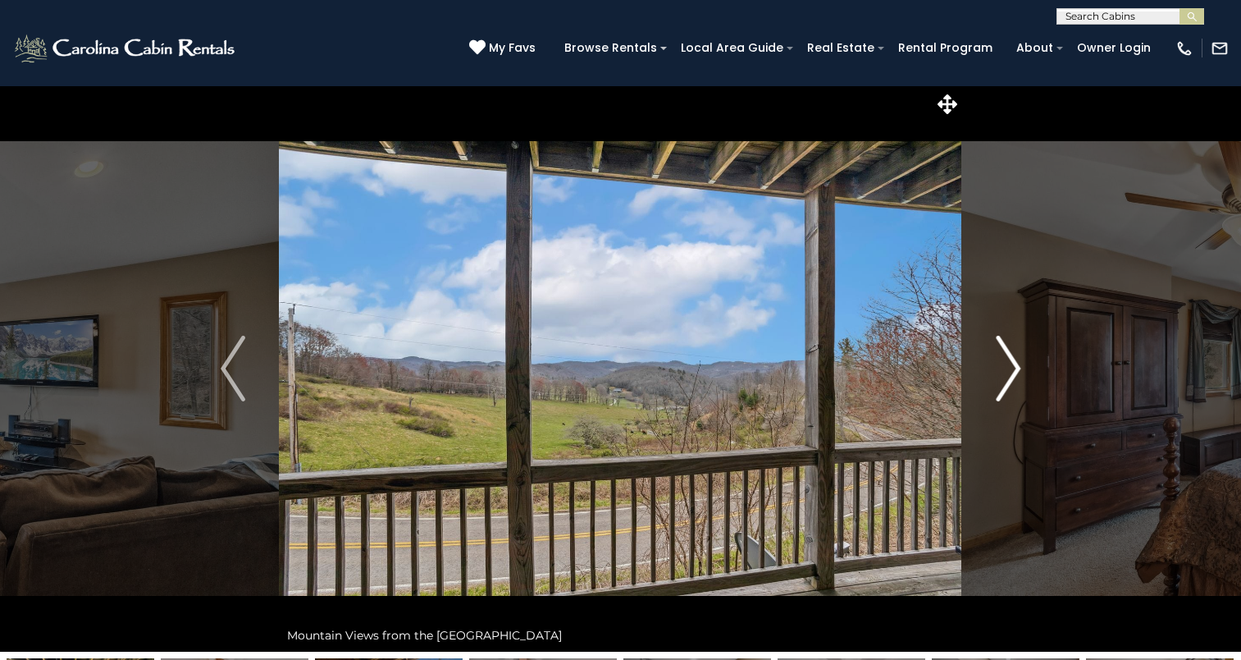
click at [1007, 369] on img "Next" at bounding box center [1008, 369] width 25 height 66
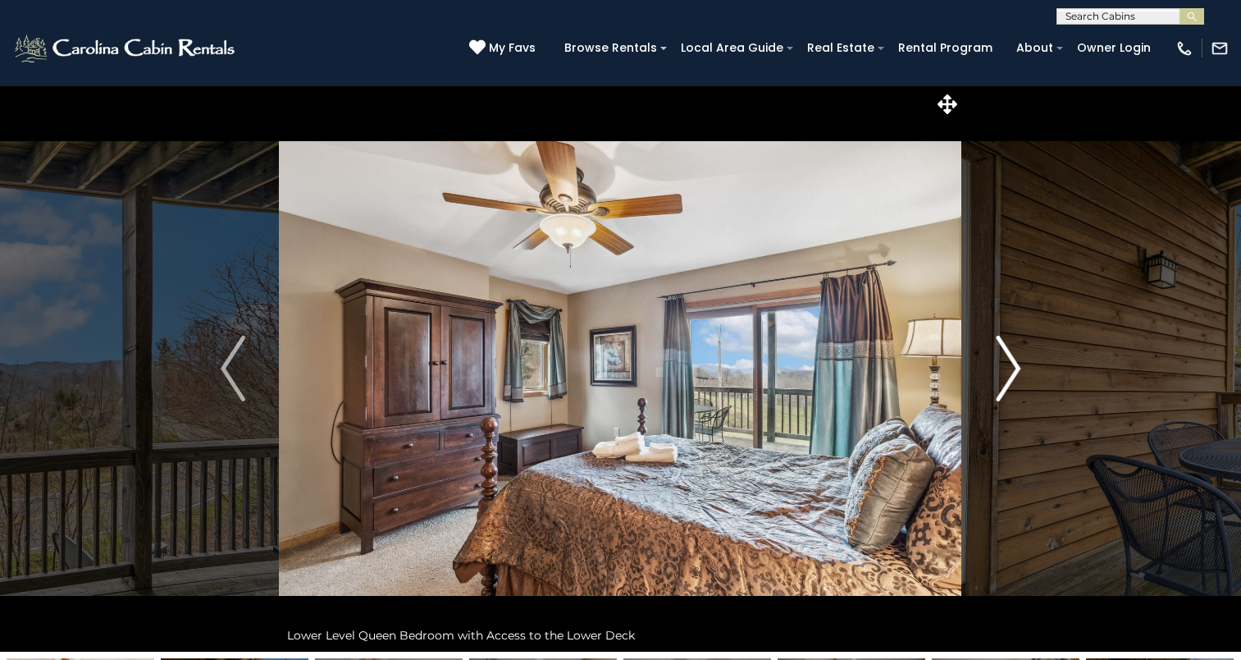
click at [1007, 369] on img "Next" at bounding box center [1008, 369] width 25 height 66
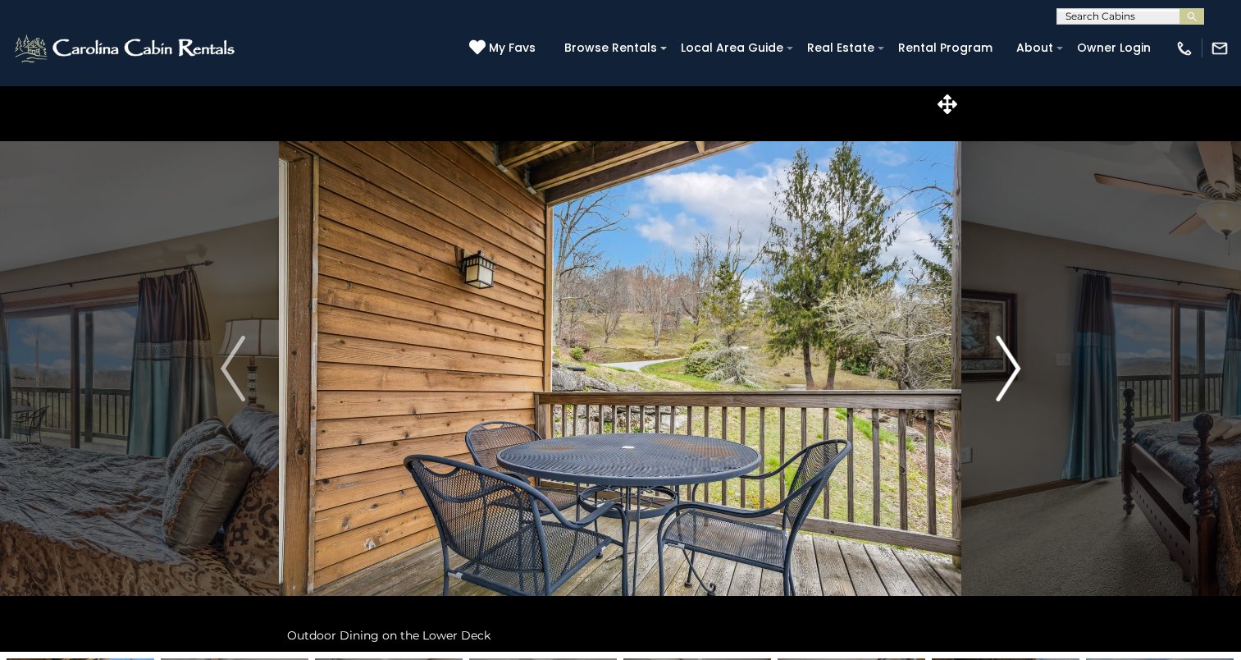
click at [1007, 369] on img "Next" at bounding box center [1008, 369] width 25 height 66
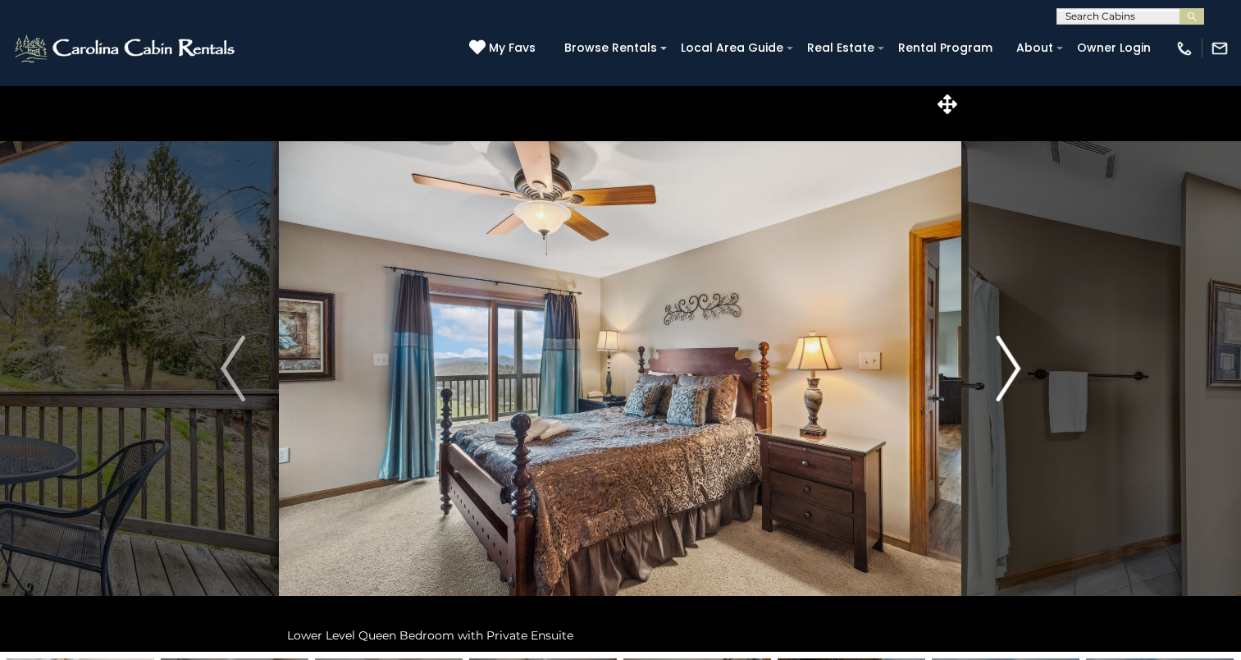
click at [1007, 369] on img "Next" at bounding box center [1008, 369] width 25 height 66
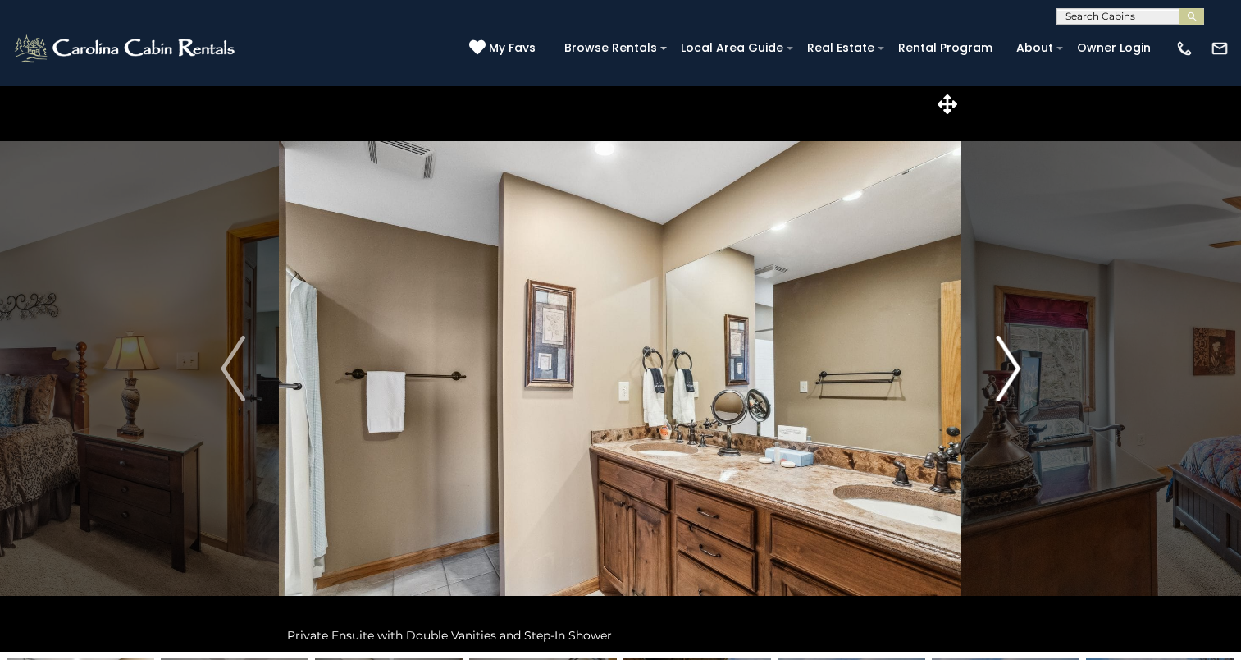
click at [1007, 369] on img "Next" at bounding box center [1008, 369] width 25 height 66
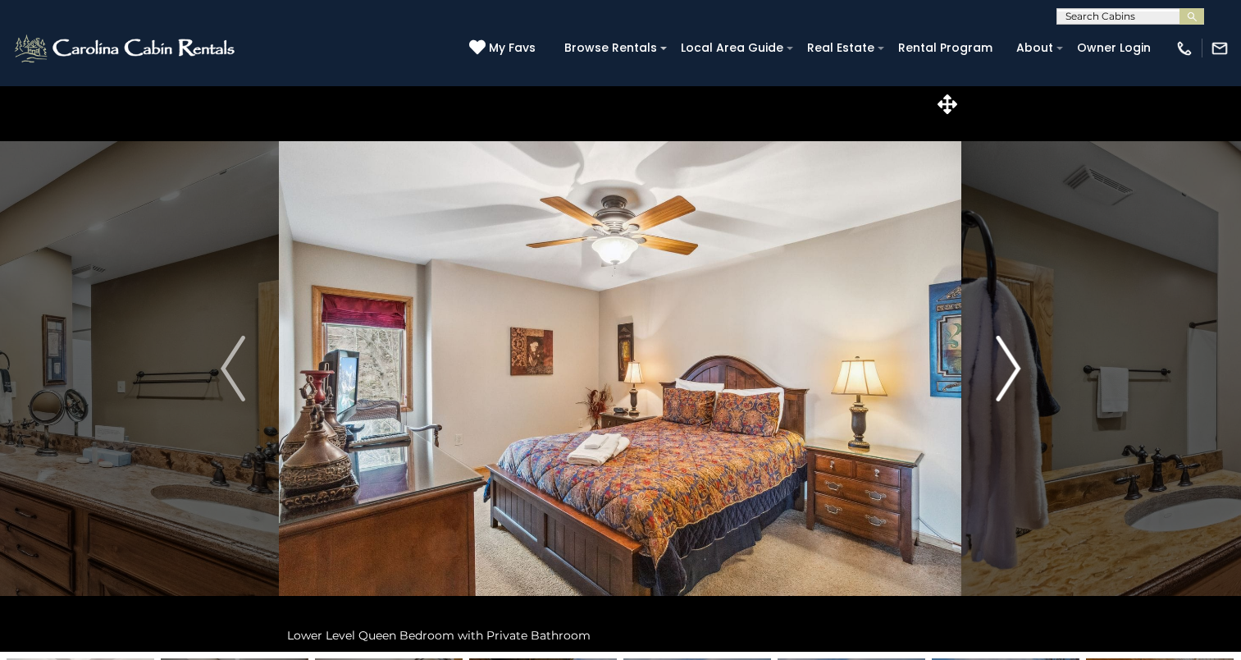
click at [1007, 369] on img "Next" at bounding box center [1008, 369] width 25 height 66
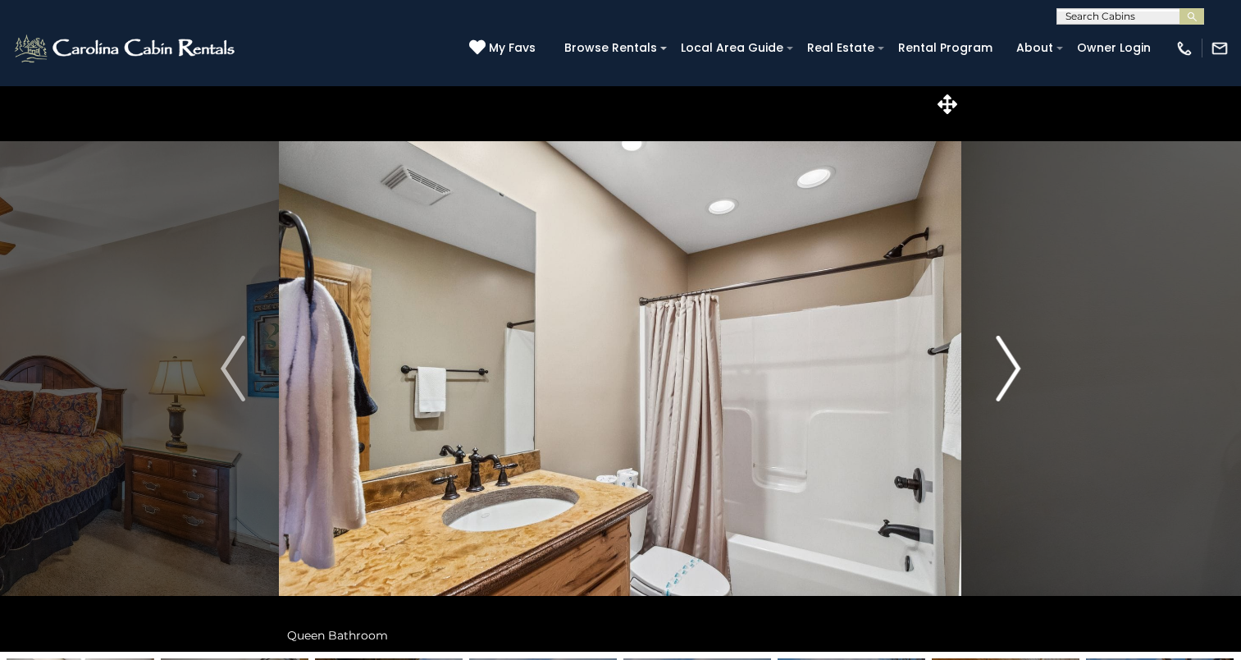
click at [1007, 369] on img "Next" at bounding box center [1008, 369] width 25 height 66
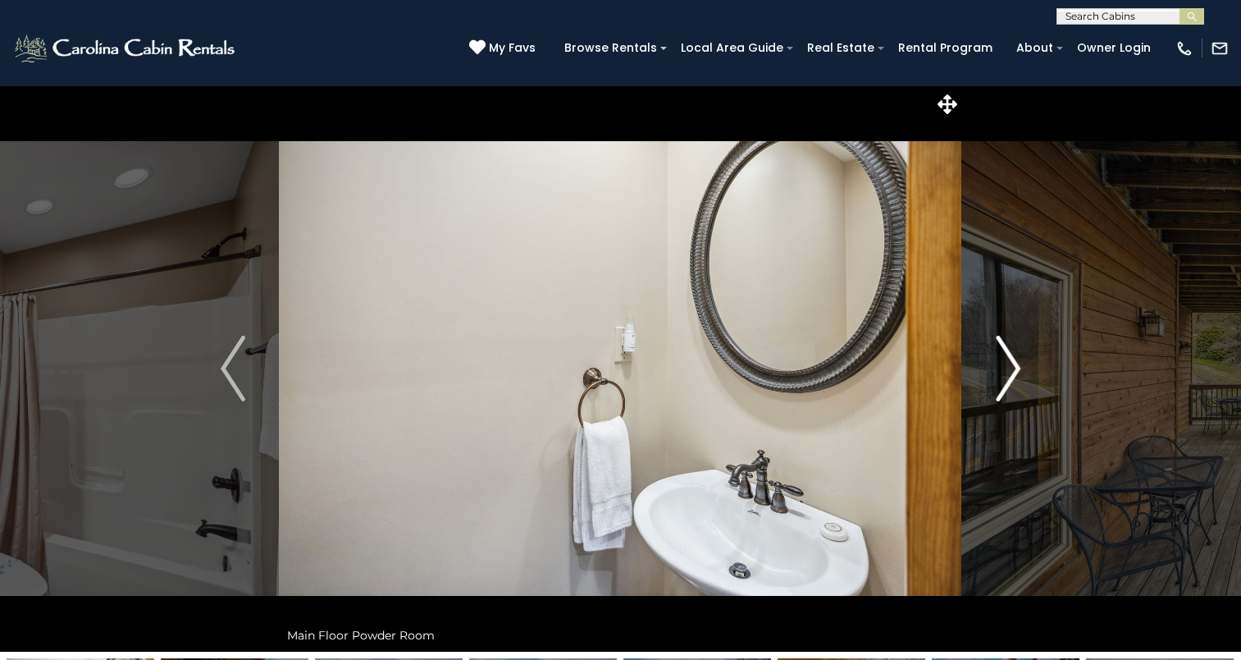
click at [1007, 369] on img "Next" at bounding box center [1008, 369] width 25 height 66
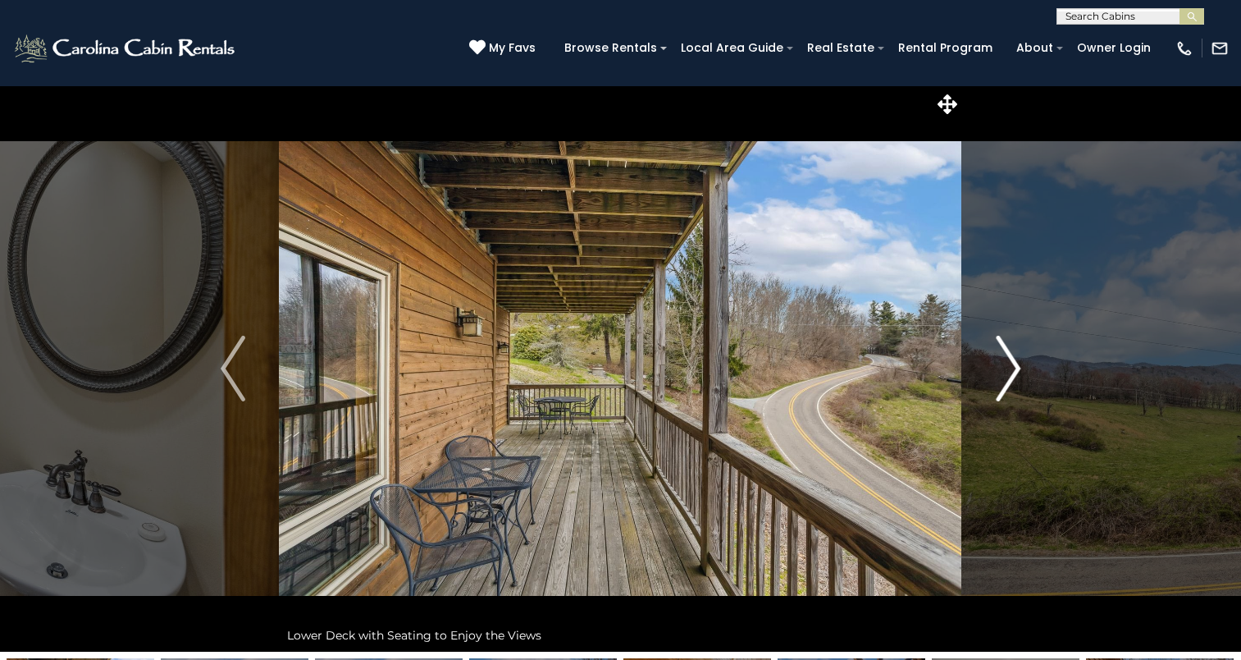
click at [1007, 369] on img "Next" at bounding box center [1008, 369] width 25 height 66
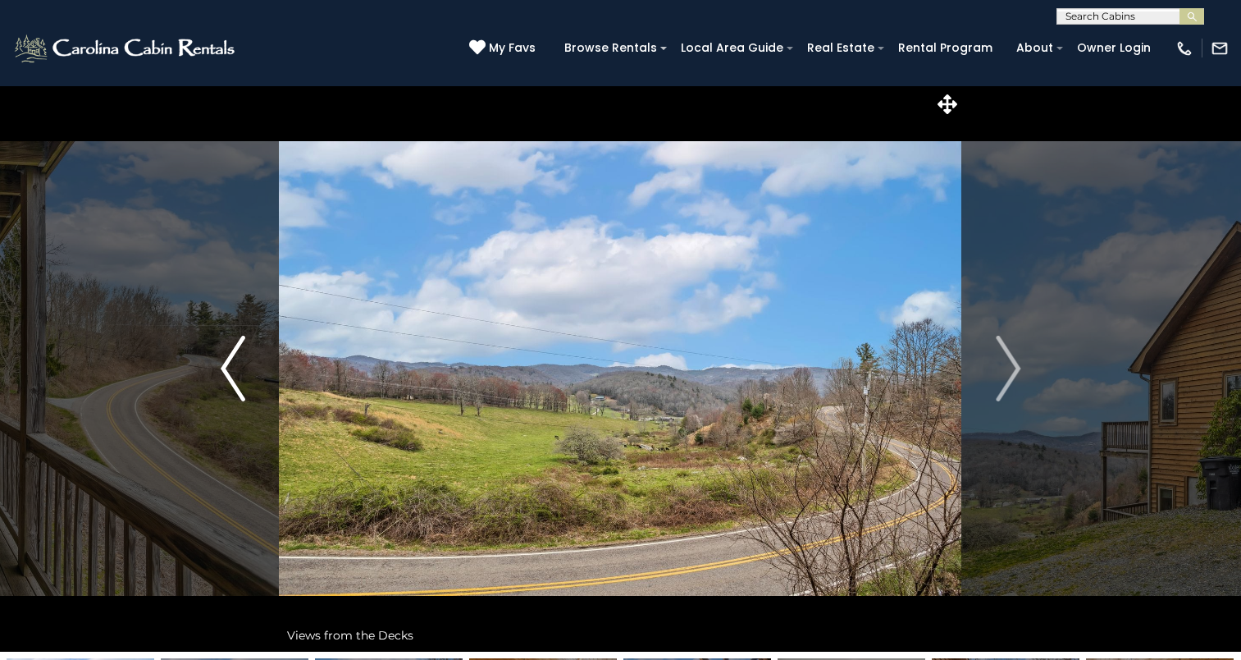
click at [249, 390] on button "Previous" at bounding box center [233, 368] width 92 height 566
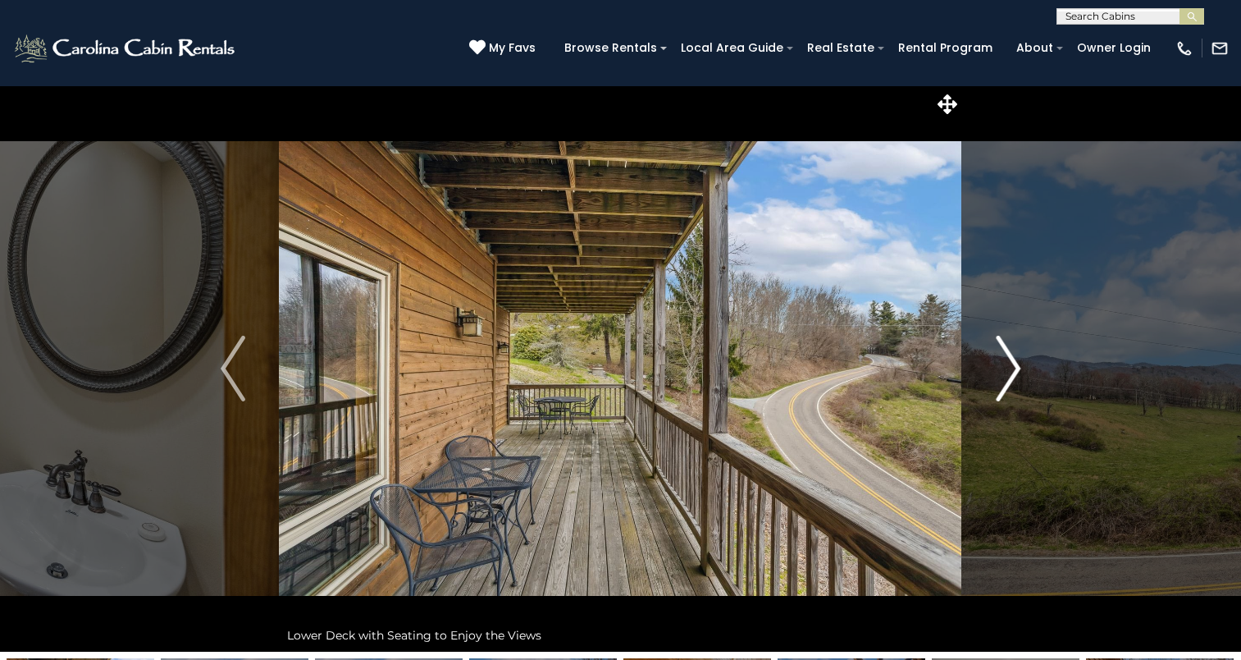
click at [1009, 383] on img "Next" at bounding box center [1008, 369] width 25 height 66
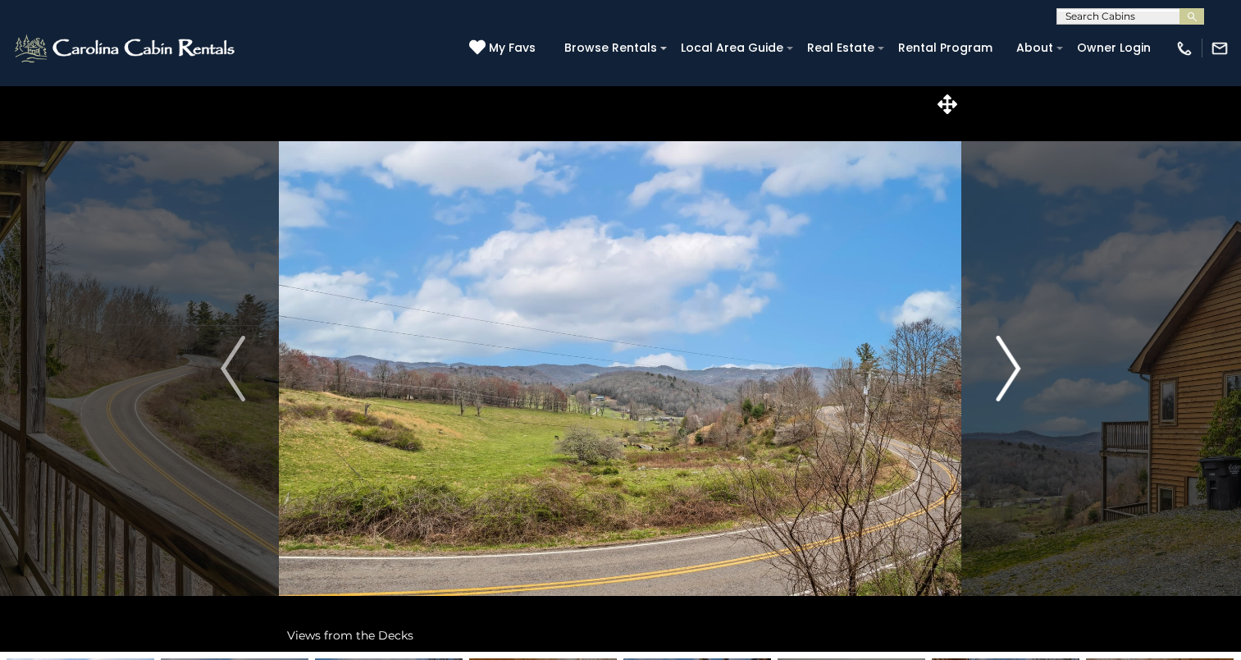
click at [1009, 383] on img "Next" at bounding box center [1008, 369] width 25 height 66
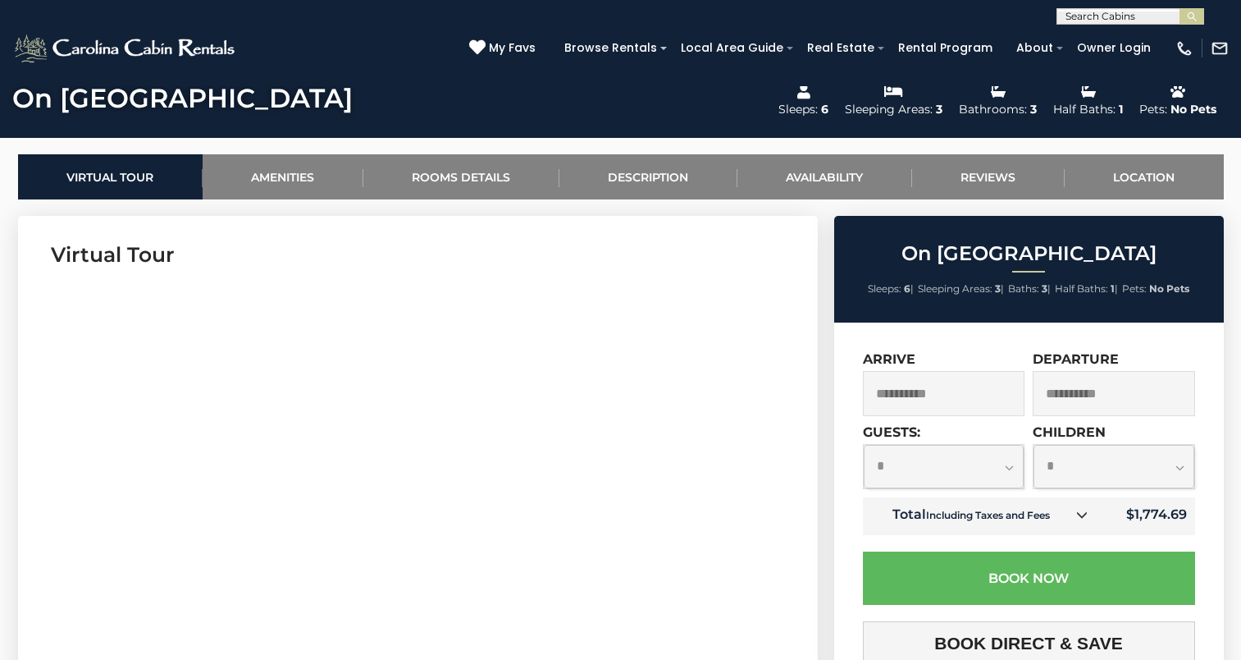
scroll to position [815, 0]
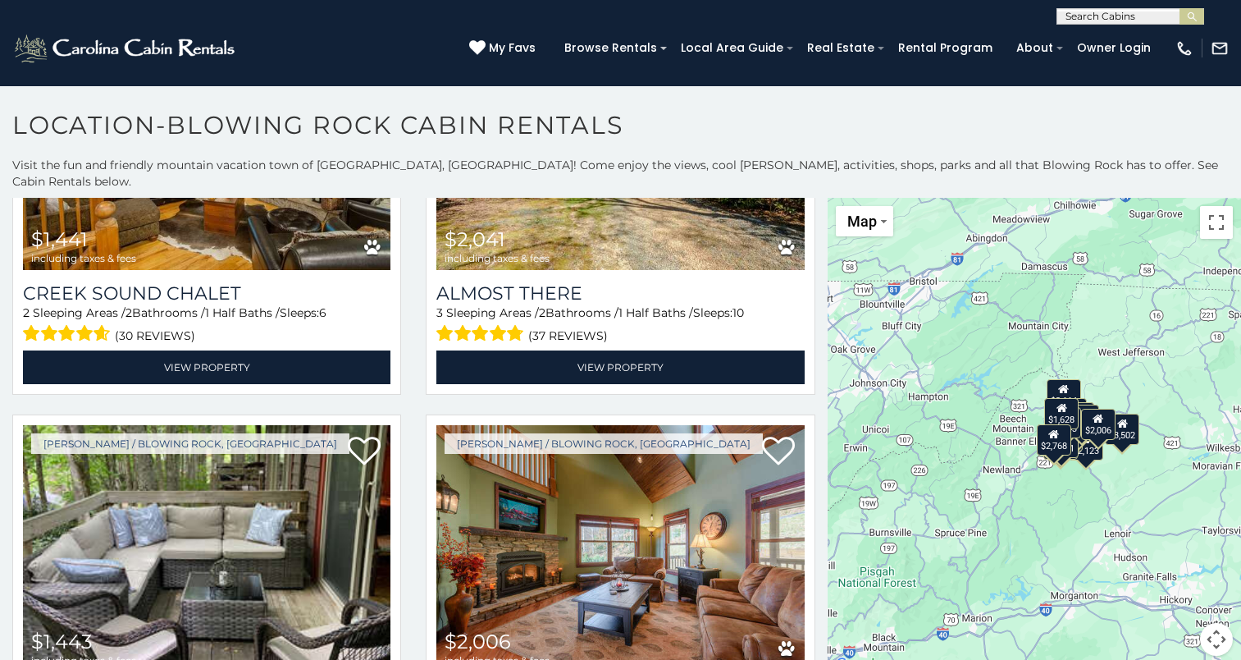
scroll to position [5134, 0]
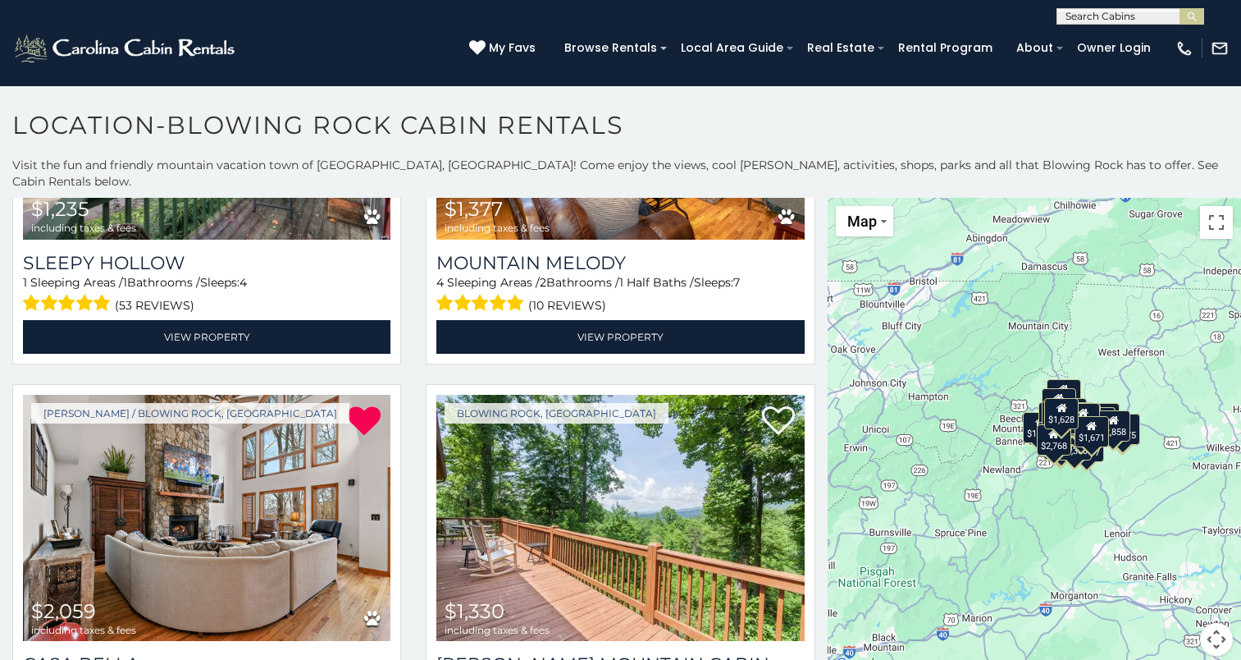
scroll to position [6751, 0]
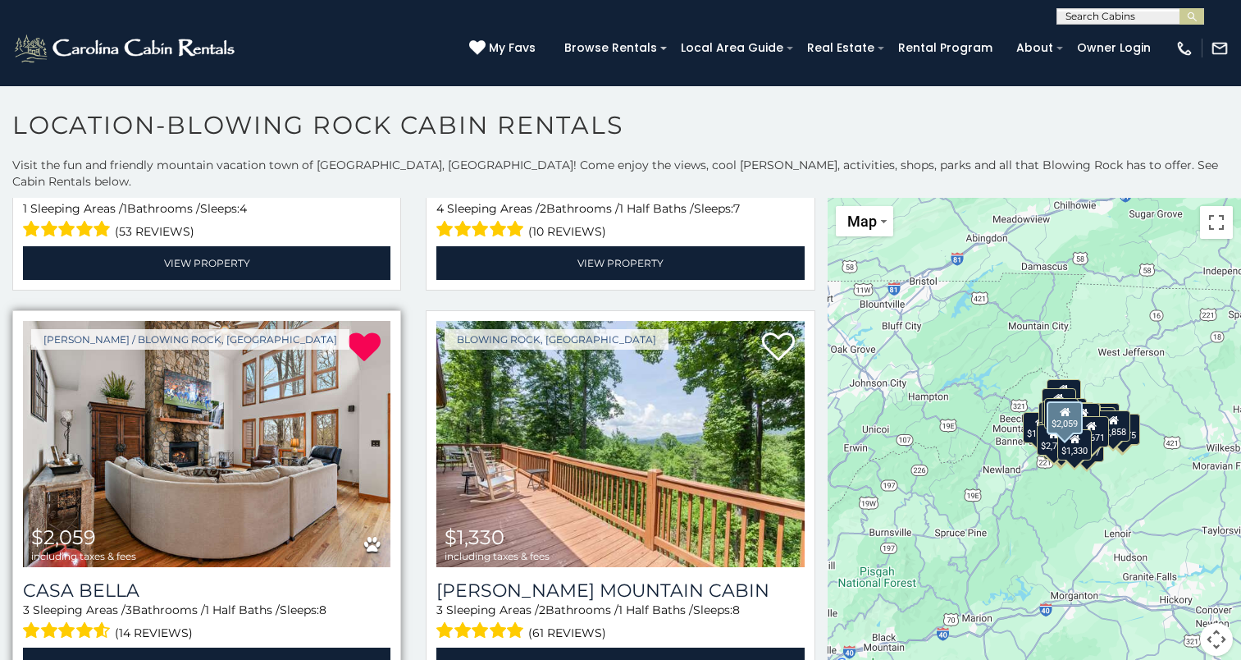
click at [206, 404] on img at bounding box center [207, 444] width 368 height 246
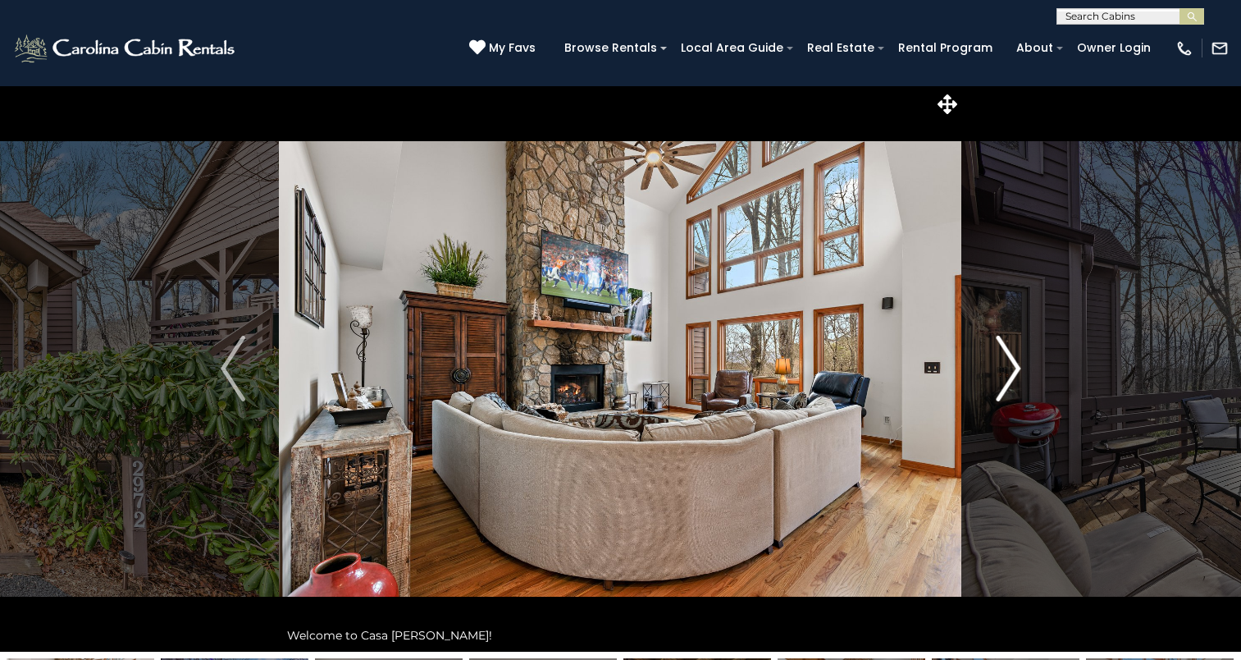
click at [1002, 370] on img "Next" at bounding box center [1008, 369] width 25 height 66
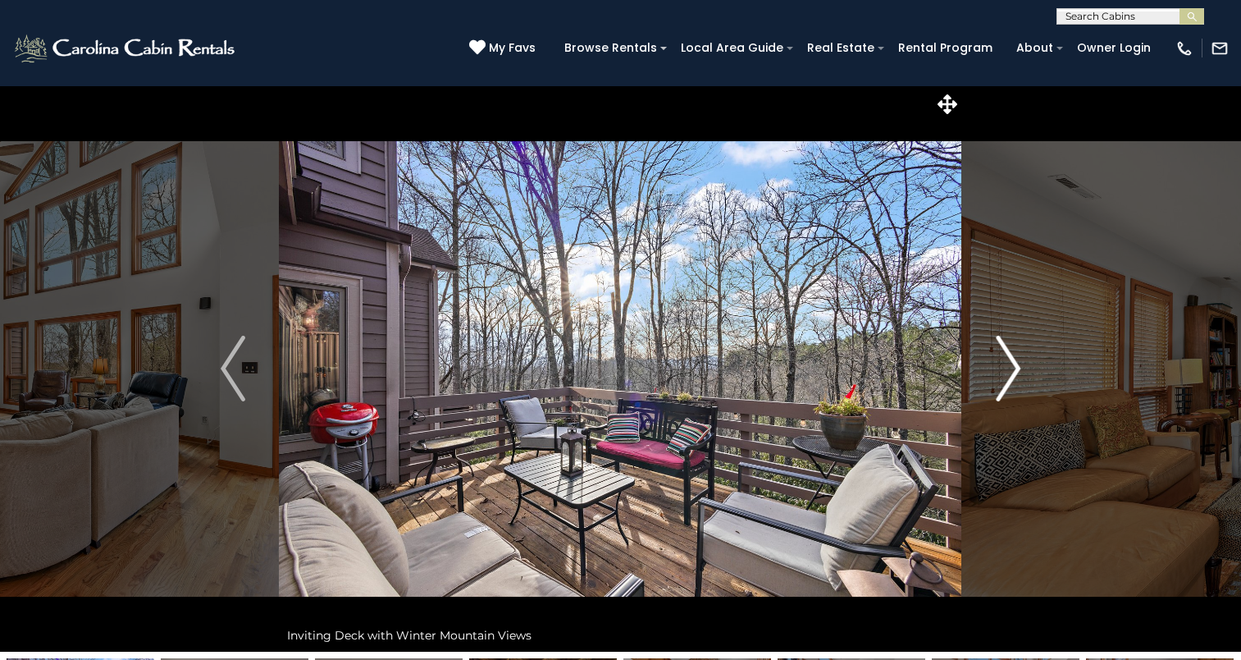
click at [1002, 370] on img "Next" at bounding box center [1008, 369] width 25 height 66
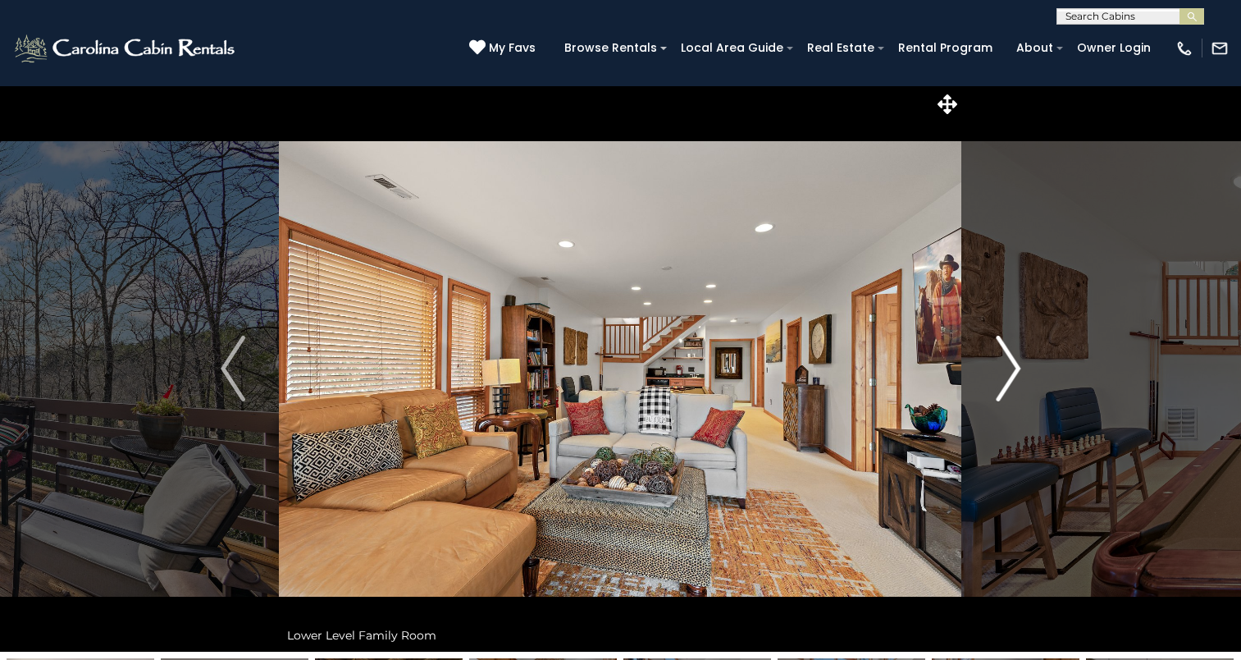
click at [1002, 370] on img "Next" at bounding box center [1008, 369] width 25 height 66
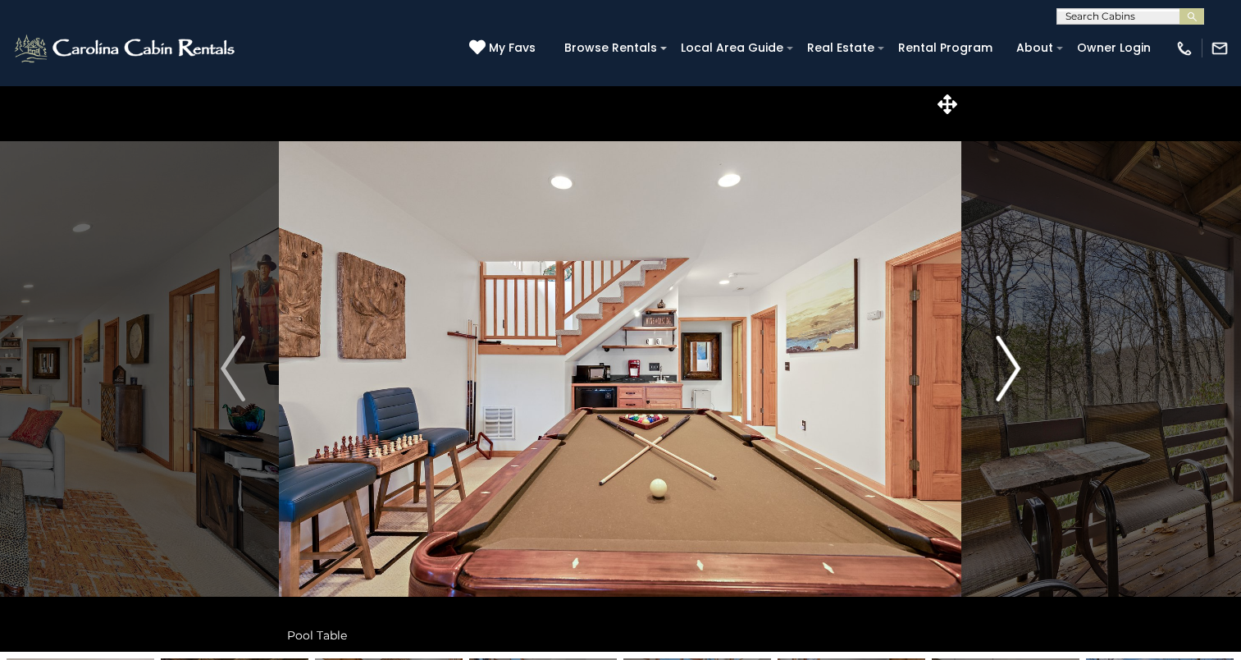
click at [1002, 370] on img "Next" at bounding box center [1008, 369] width 25 height 66
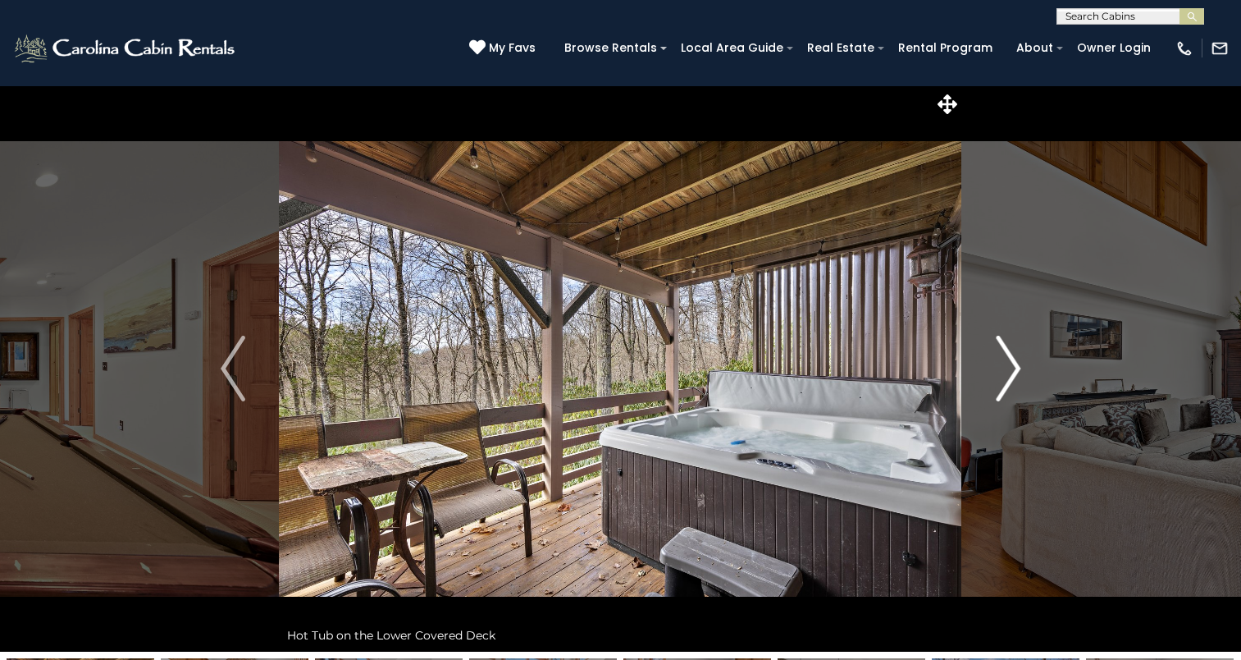
click at [1002, 370] on img "Next" at bounding box center [1008, 369] width 25 height 66
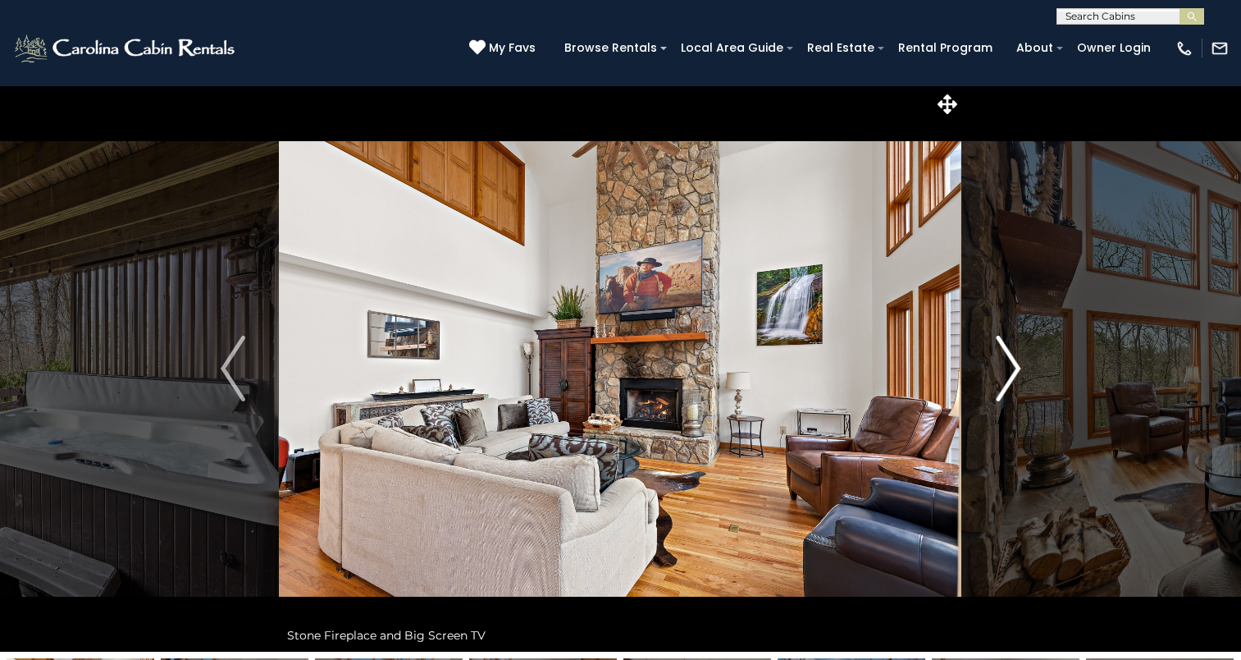
click at [1002, 370] on img "Next" at bounding box center [1008, 369] width 25 height 66
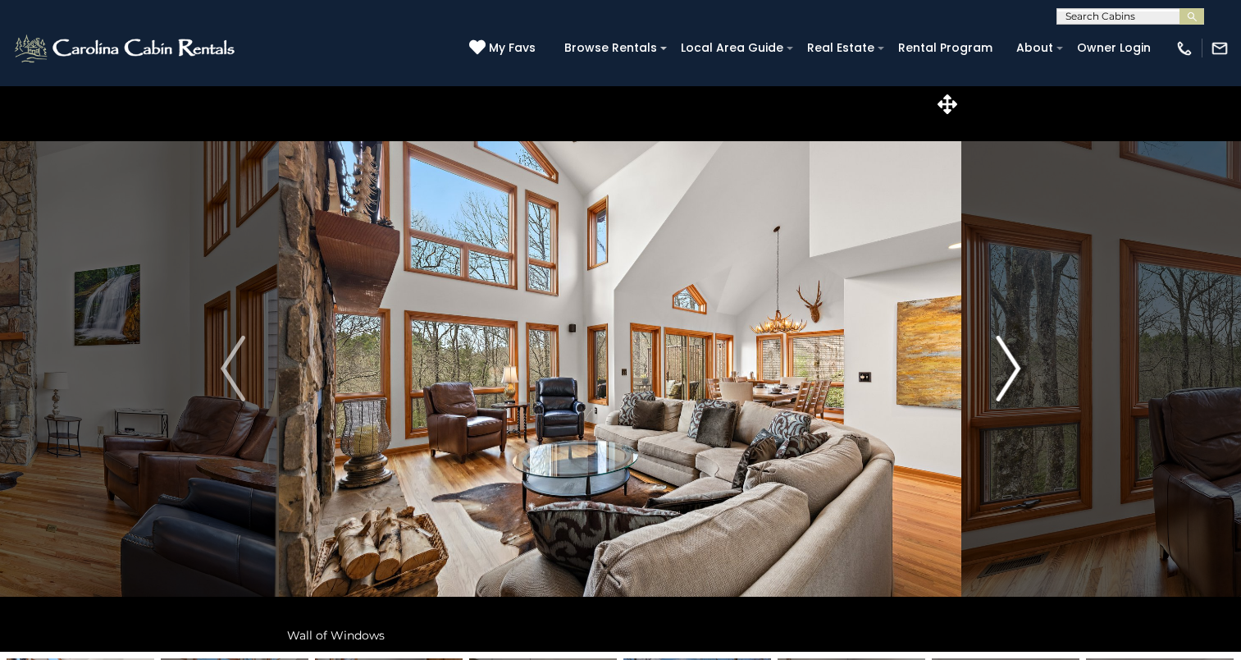
click at [999, 372] on img "Next" at bounding box center [1008, 369] width 25 height 66
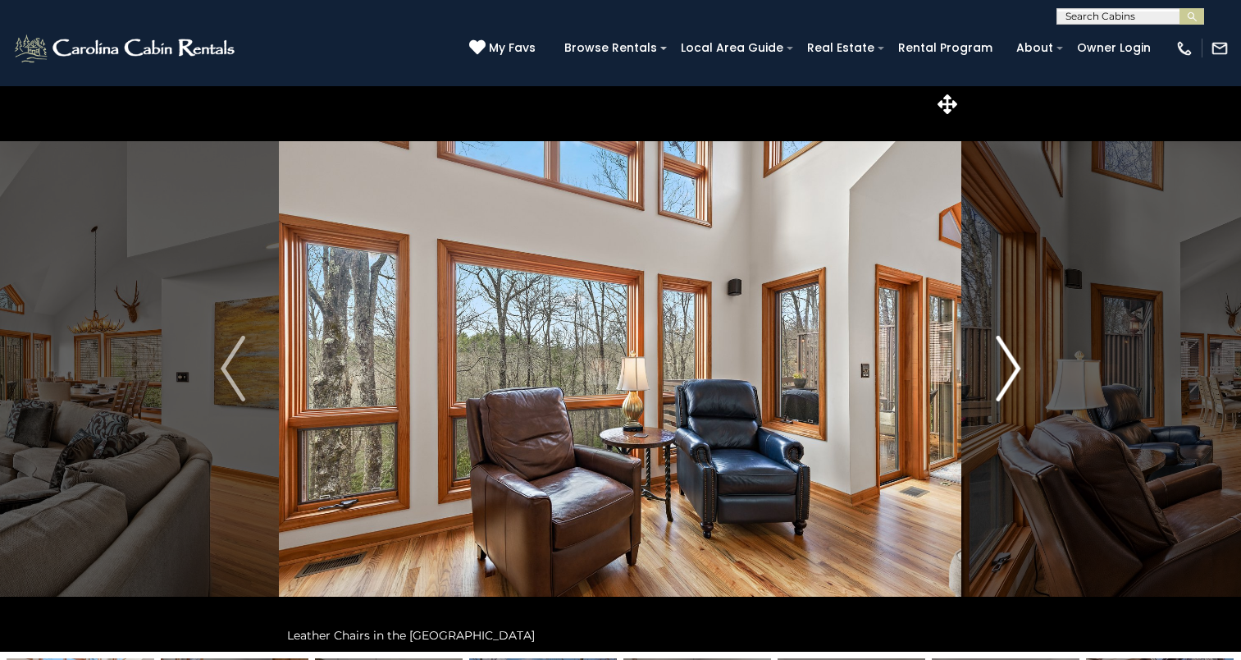
click at [999, 372] on img "Next" at bounding box center [1008, 369] width 25 height 66
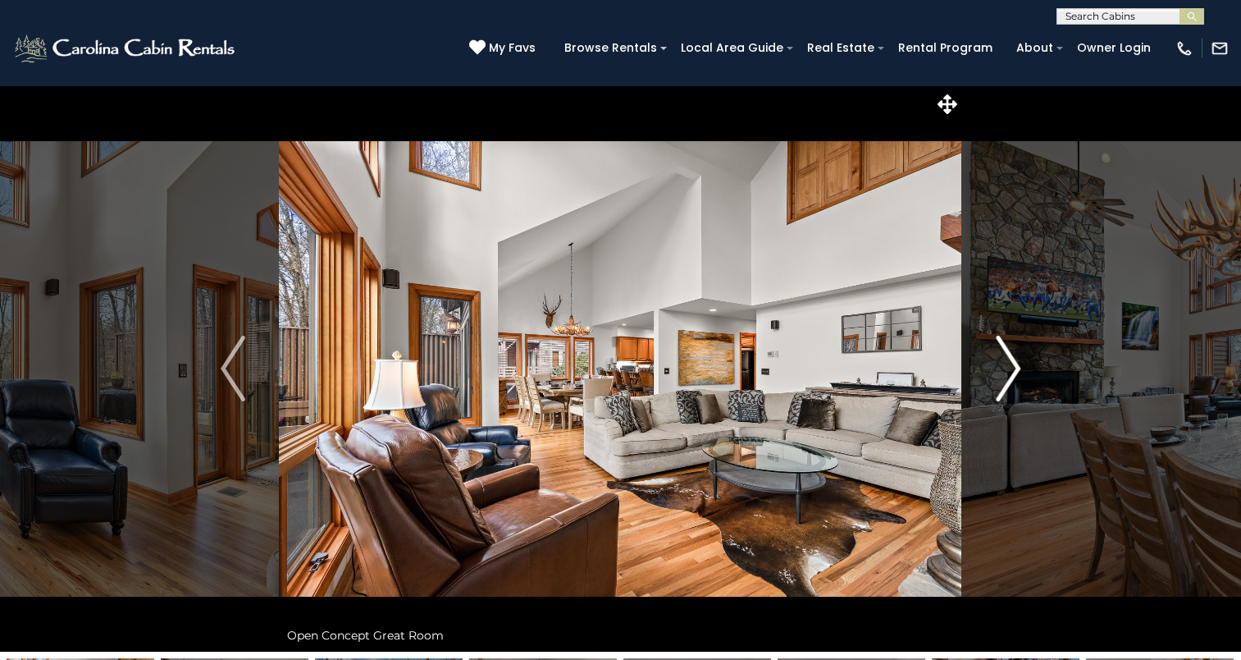
click at [999, 372] on img "Next" at bounding box center [1008, 369] width 25 height 66
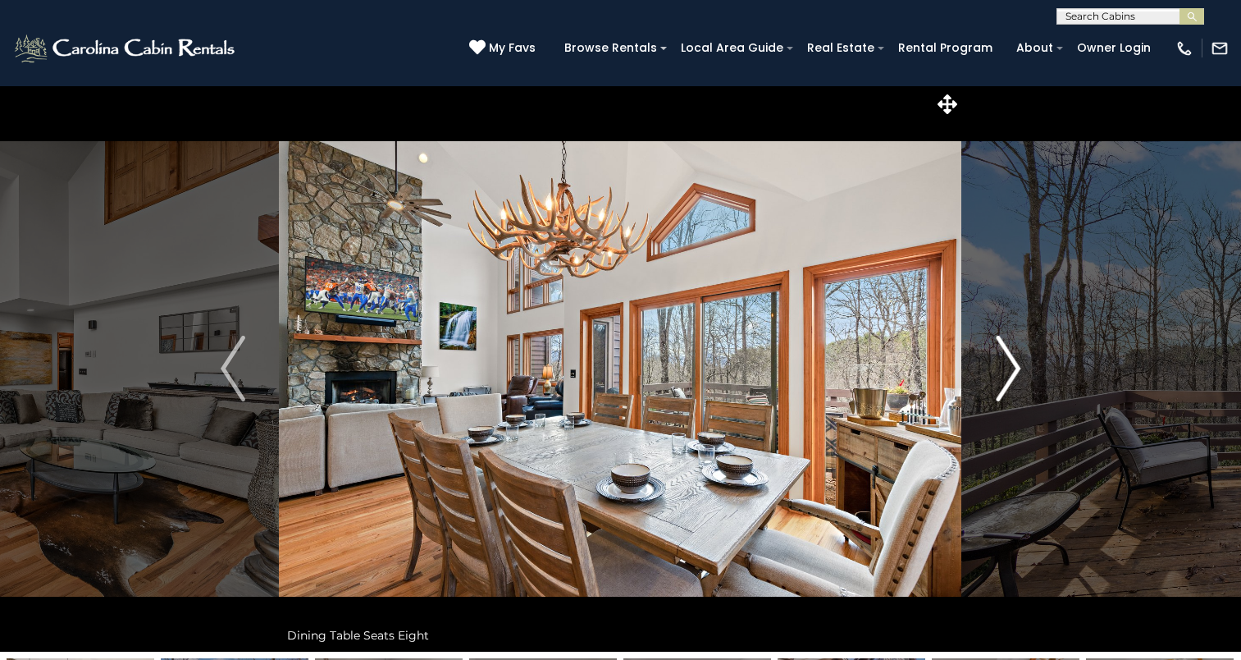
click at [999, 372] on img "Next" at bounding box center [1008, 369] width 25 height 66
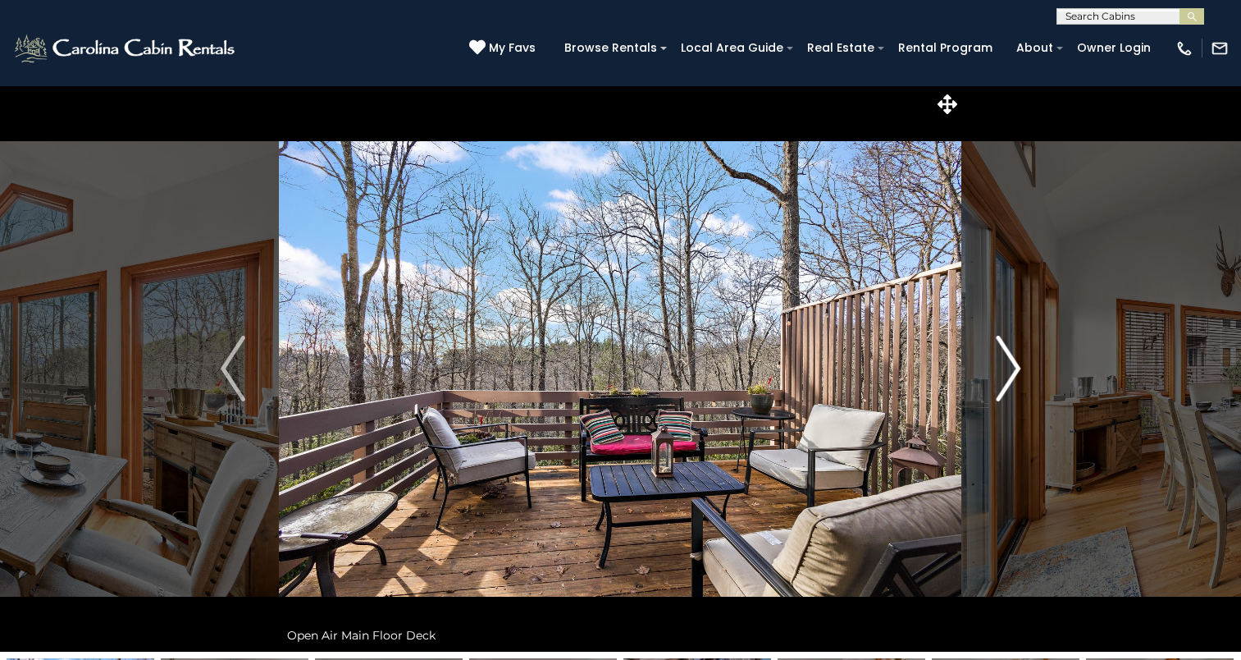
click at [999, 372] on img "Next" at bounding box center [1008, 369] width 25 height 66
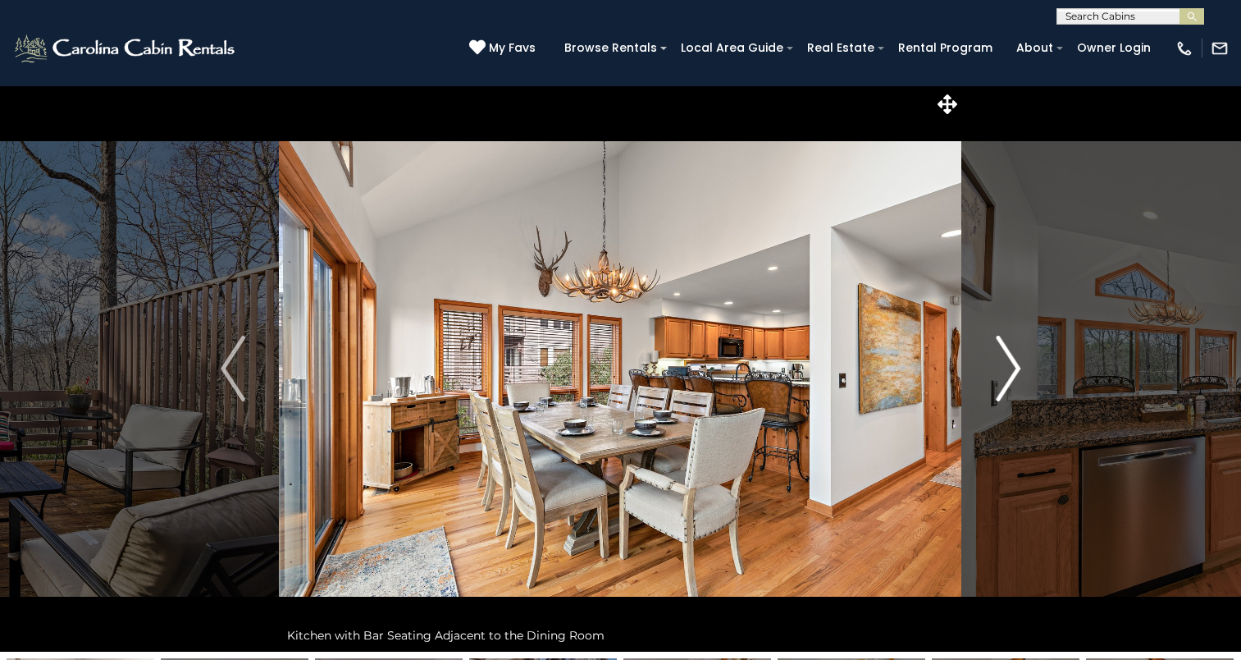
click at [999, 372] on img "Next" at bounding box center [1008, 369] width 25 height 66
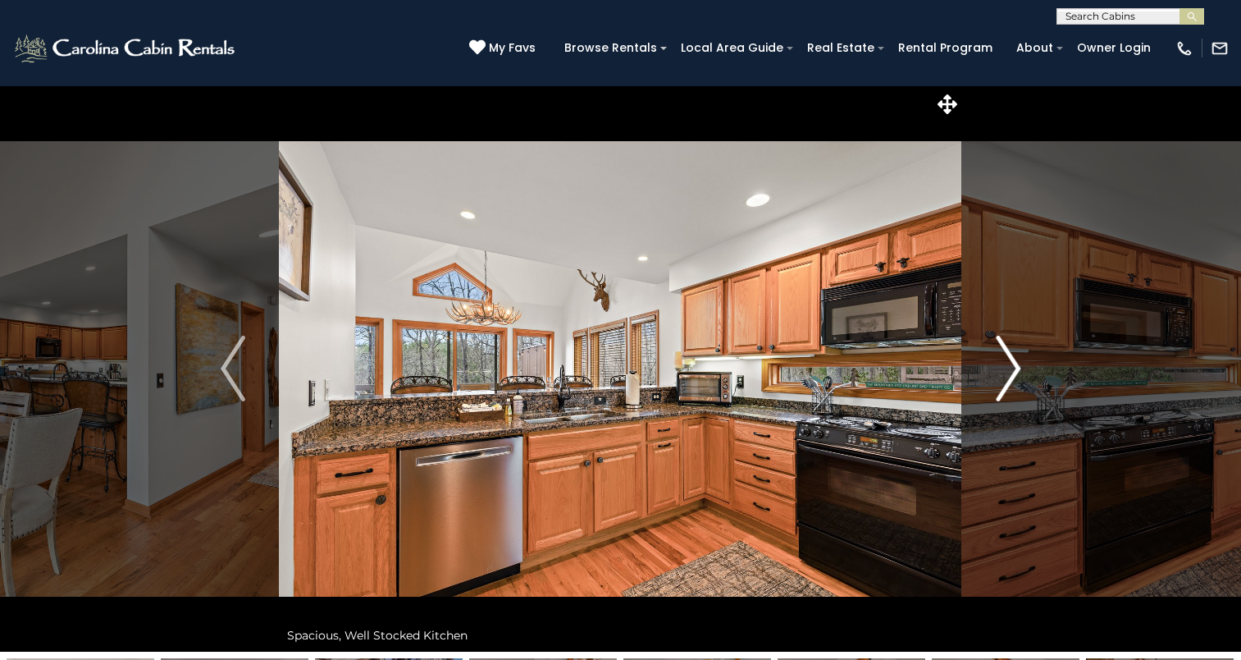
click at [999, 372] on img "Next" at bounding box center [1008, 369] width 25 height 66
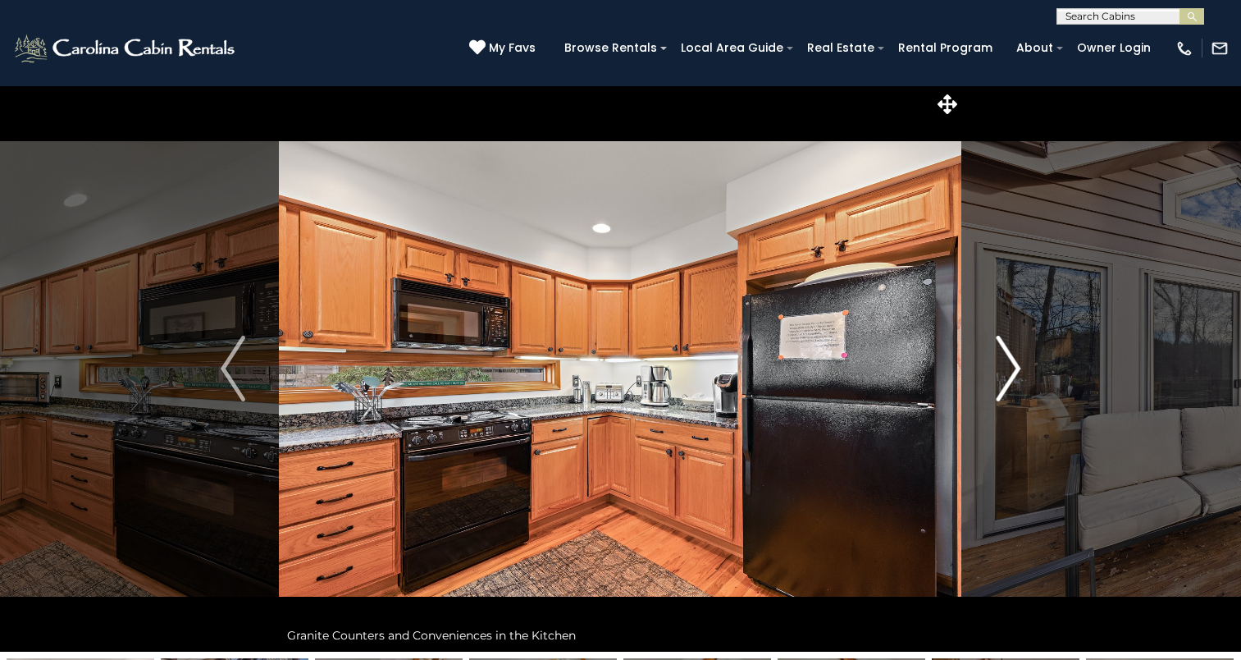
click at [999, 372] on img "Next" at bounding box center [1008, 369] width 25 height 66
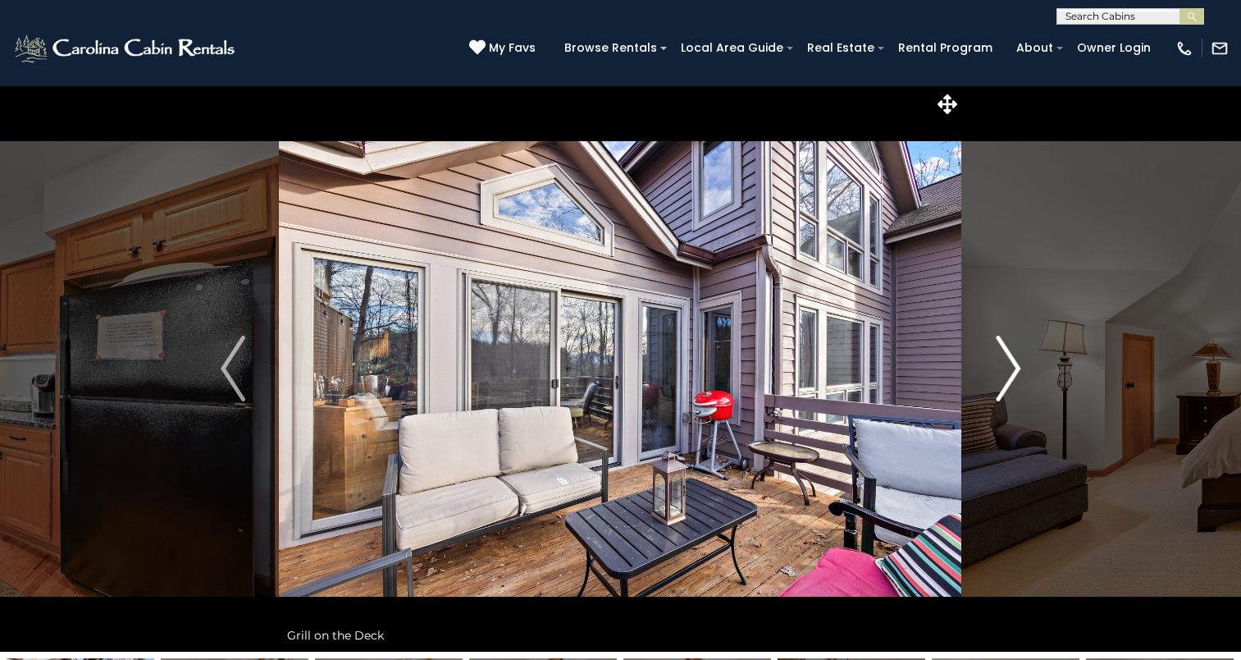
click at [999, 372] on img "Next" at bounding box center [1008, 369] width 25 height 66
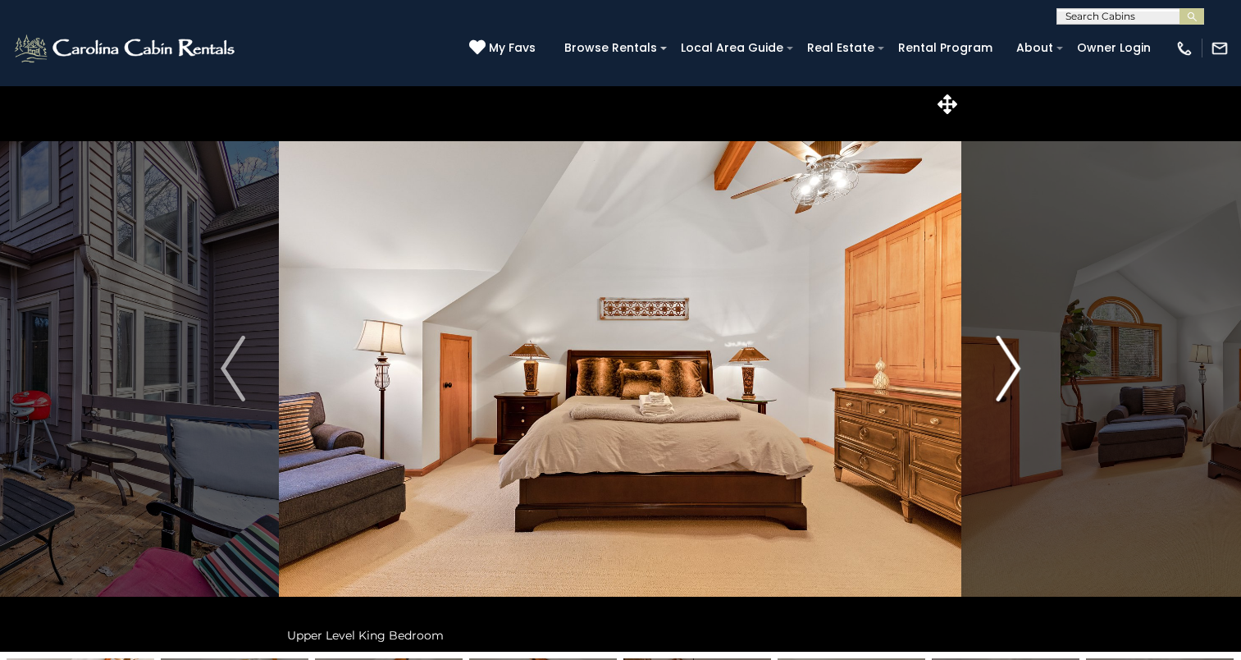
click at [999, 372] on img "Next" at bounding box center [1008, 369] width 25 height 66
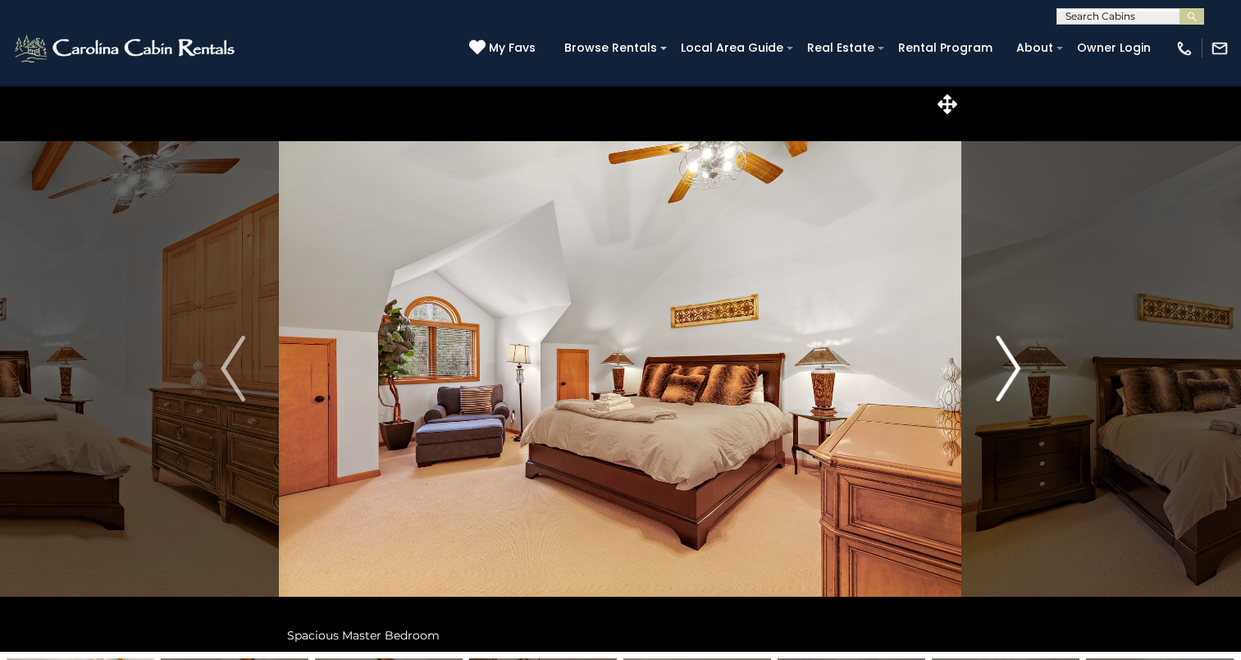
click at [999, 372] on img "Next" at bounding box center [1008, 369] width 25 height 66
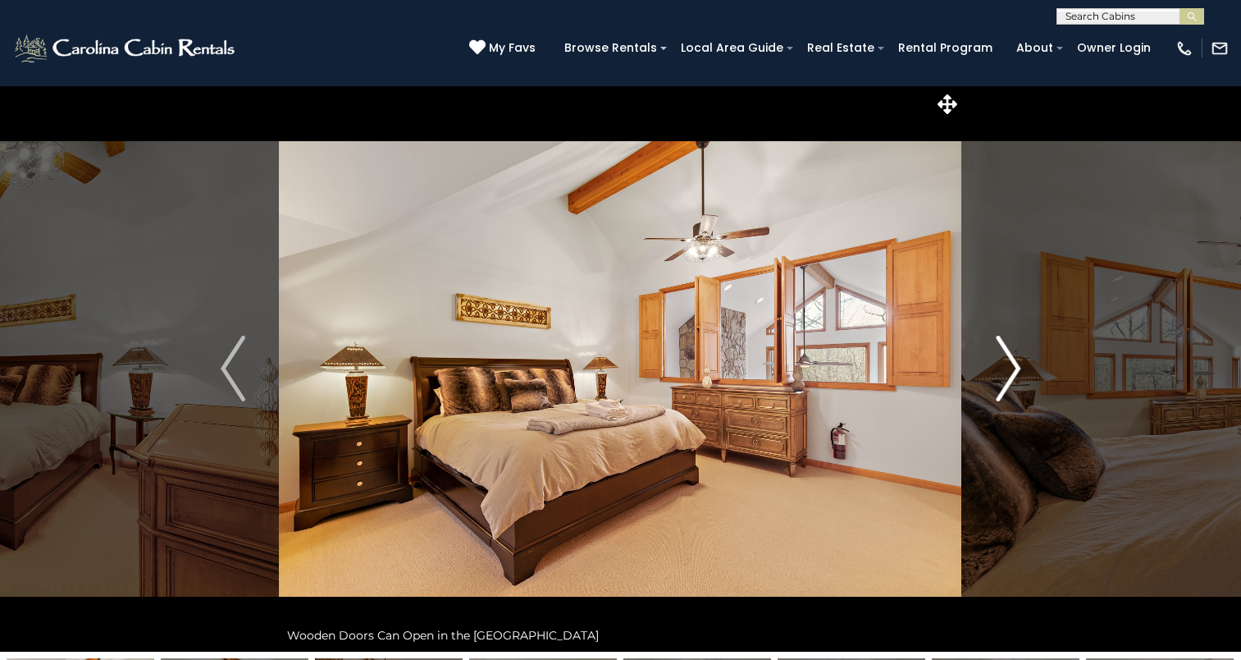
click at [999, 372] on img "Next" at bounding box center [1008, 369] width 25 height 66
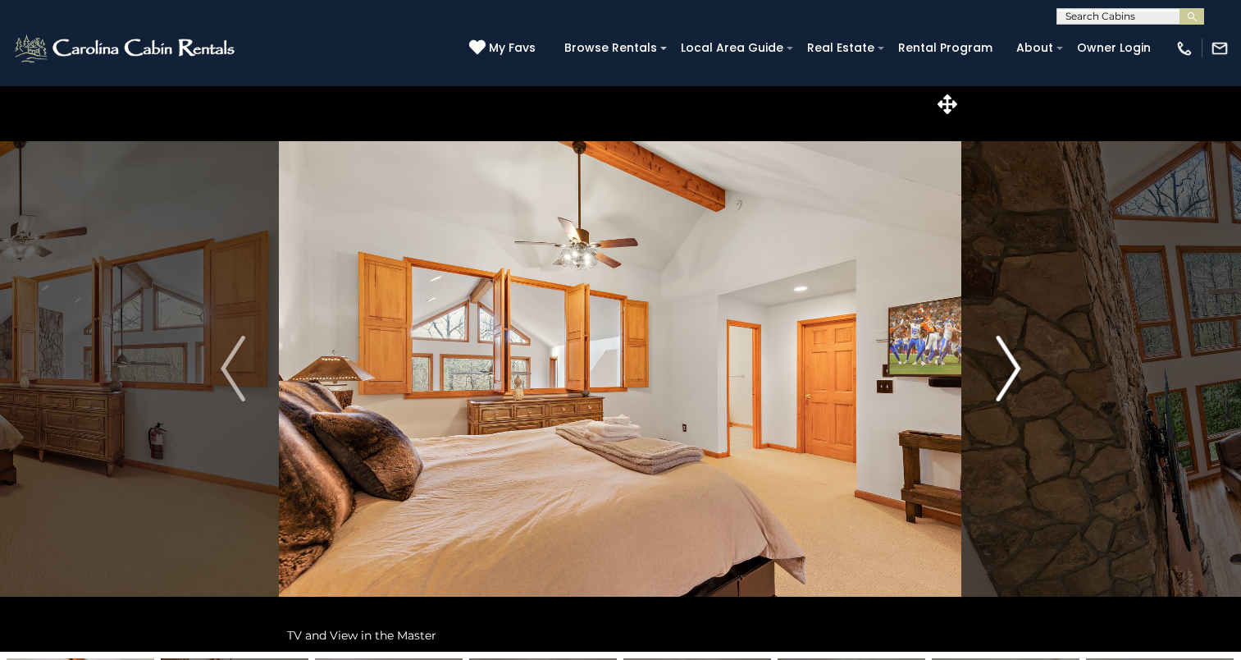
click at [999, 372] on img "Next" at bounding box center [1008, 369] width 25 height 66
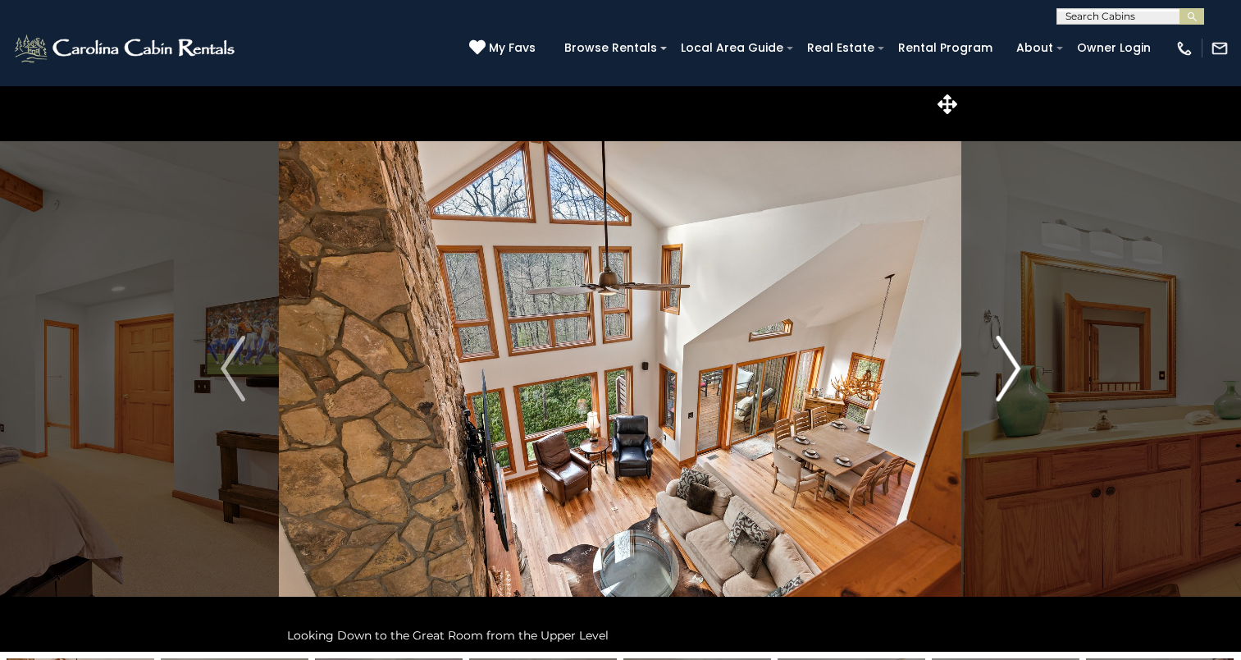
click at [999, 372] on img "Next" at bounding box center [1008, 369] width 25 height 66
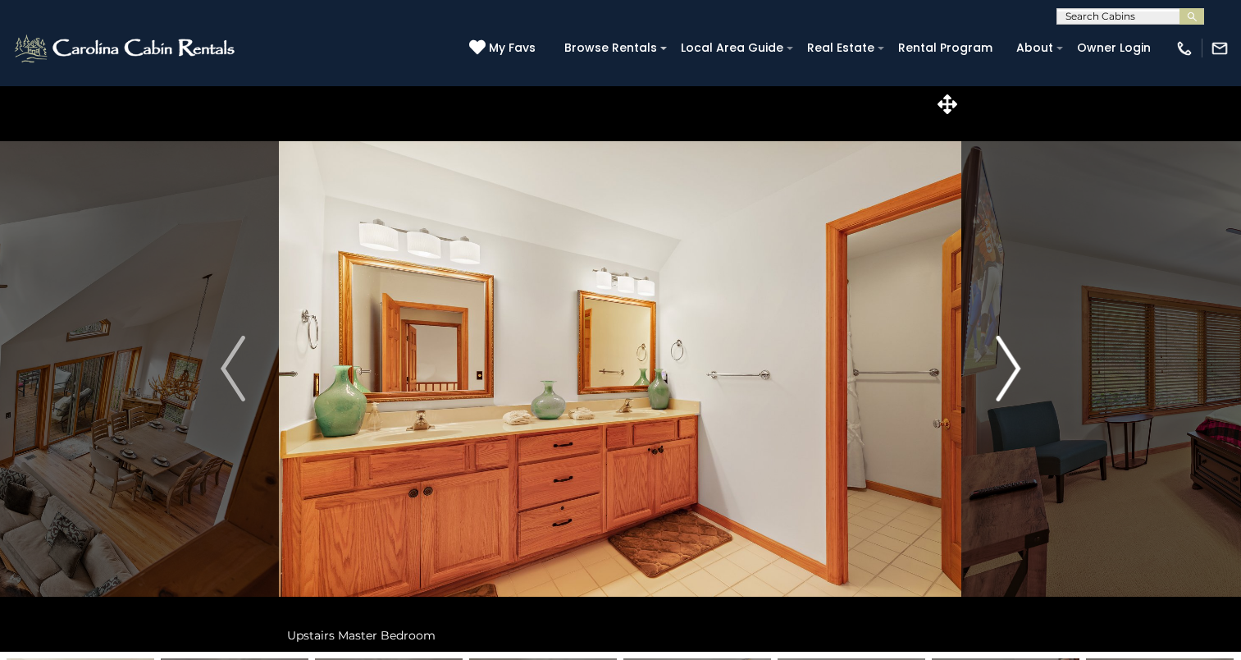
click at [999, 372] on img "Next" at bounding box center [1008, 369] width 25 height 66
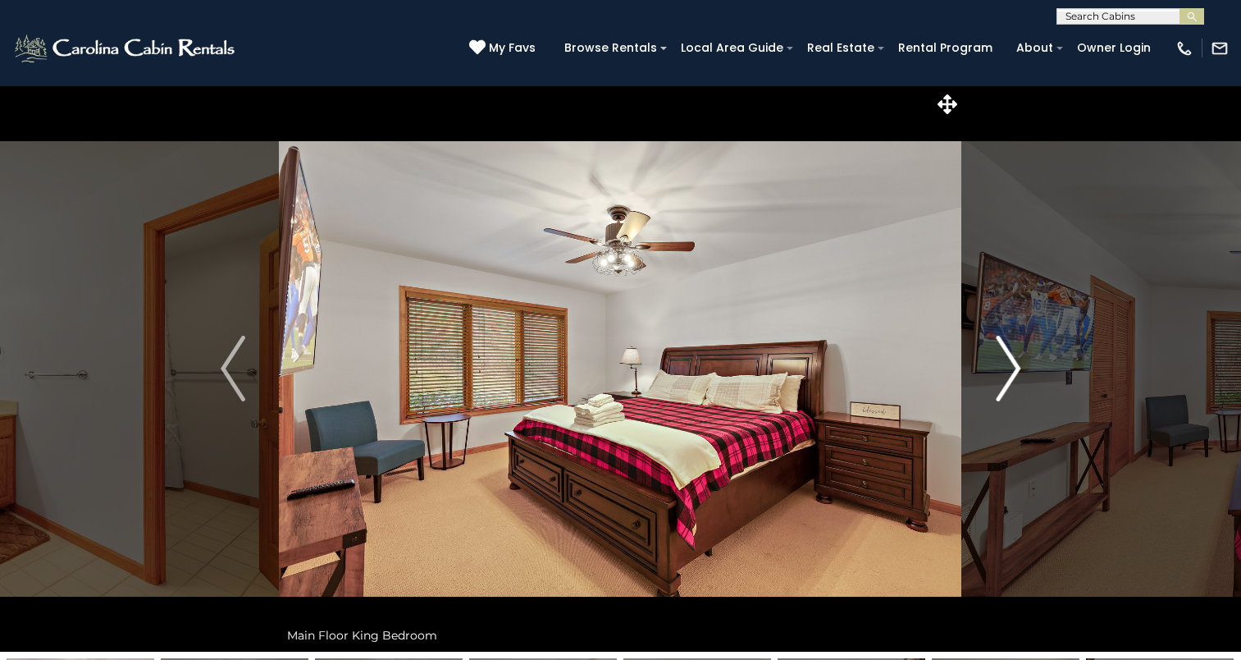
click at [999, 372] on img "Next" at bounding box center [1008, 369] width 25 height 66
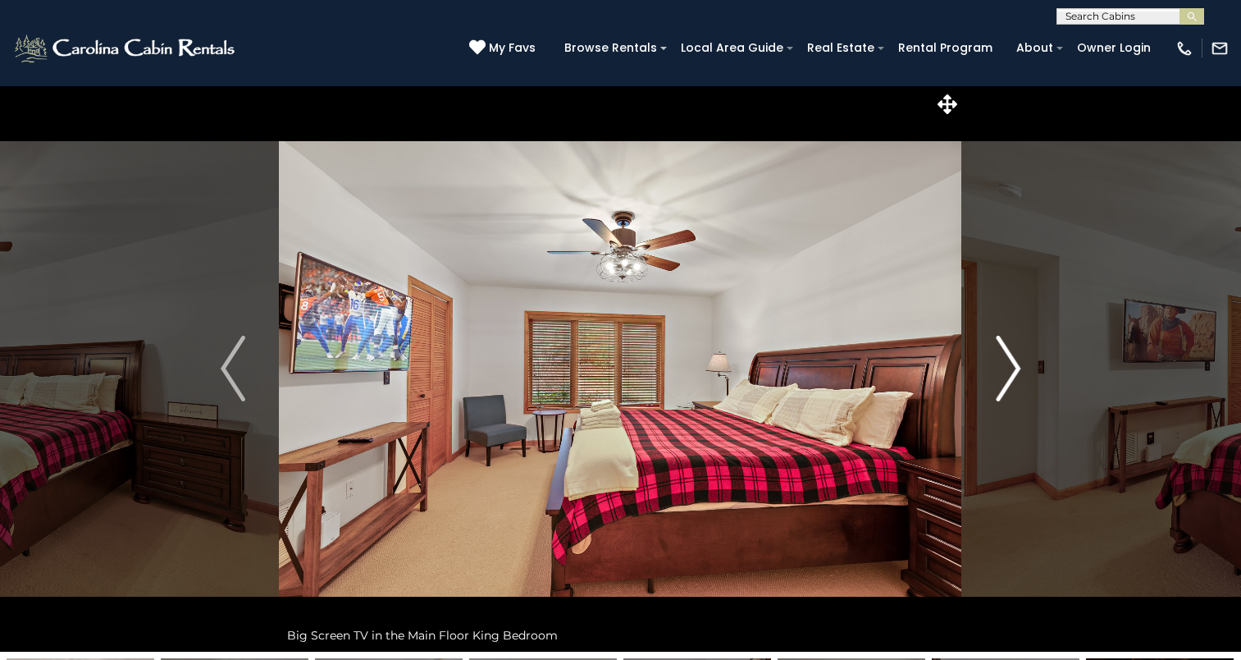
click at [999, 372] on img "Next" at bounding box center [1008, 369] width 25 height 66
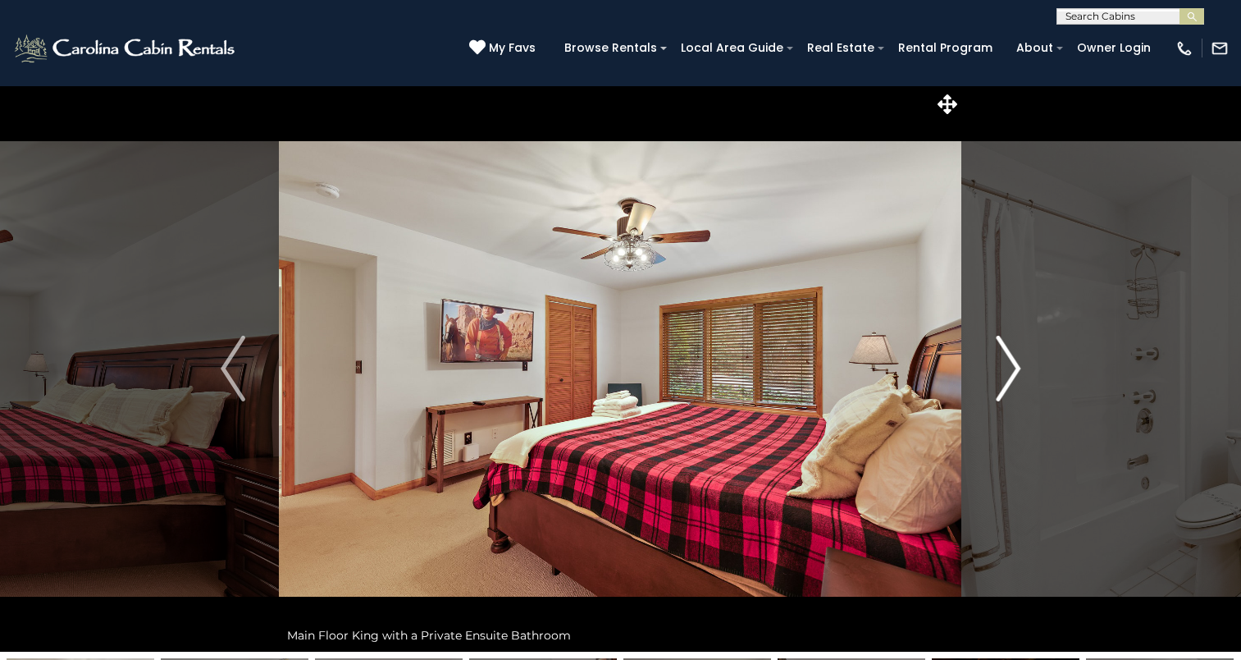
click at [999, 372] on img "Next" at bounding box center [1008, 369] width 25 height 66
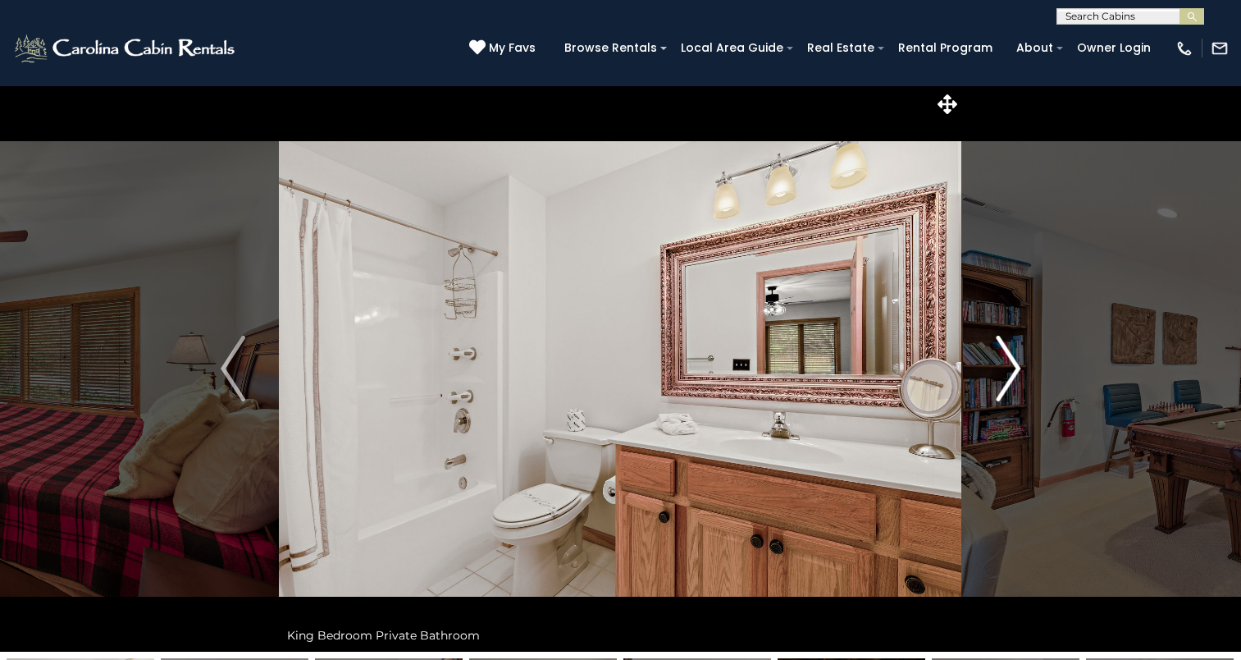
click at [999, 372] on img "Next" at bounding box center [1008, 369] width 25 height 66
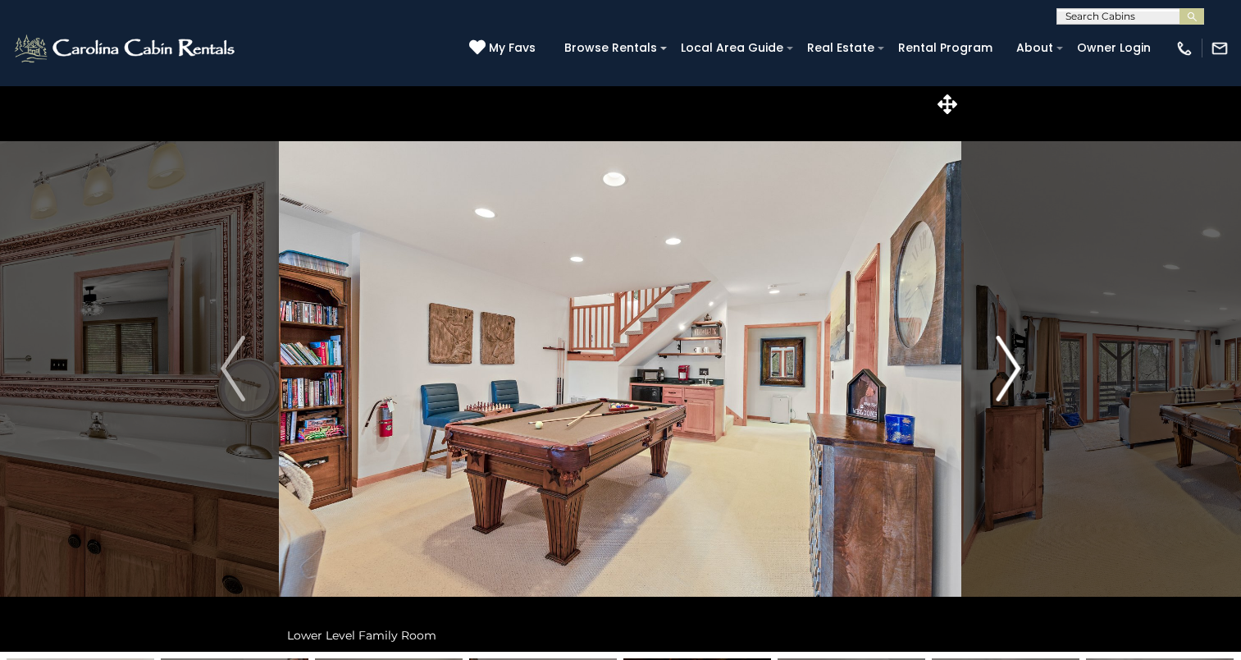
click at [999, 372] on img "Next" at bounding box center [1008, 369] width 25 height 66
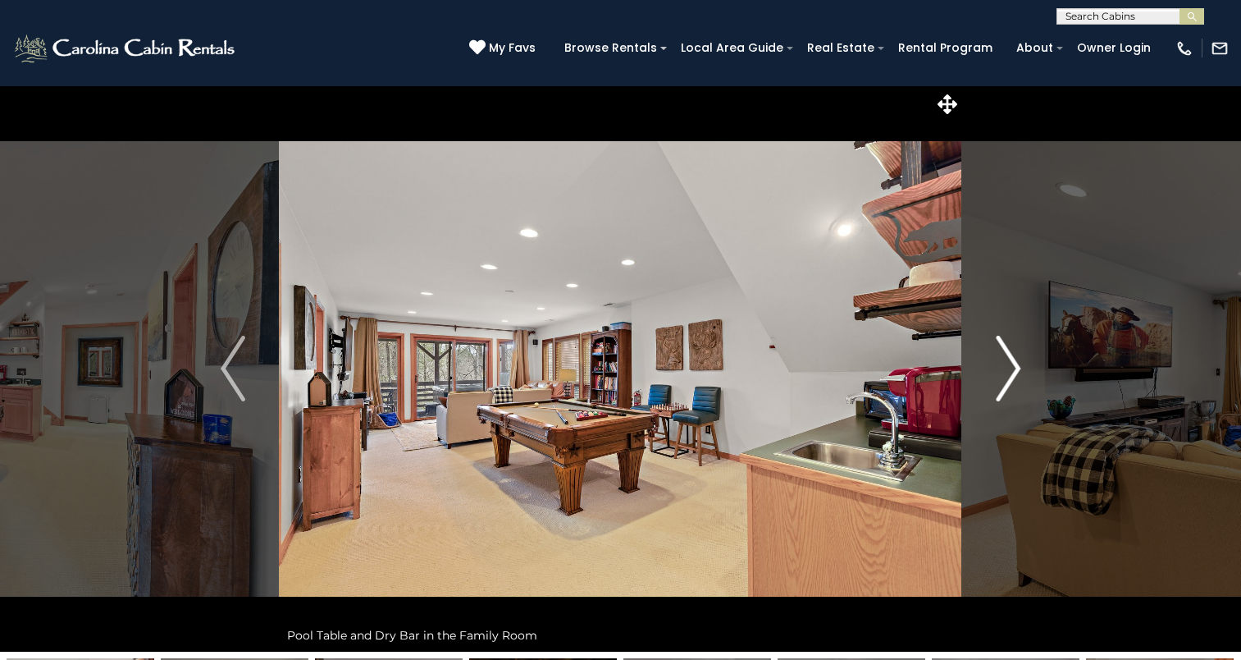
click at [999, 372] on img "Next" at bounding box center [1008, 369] width 25 height 66
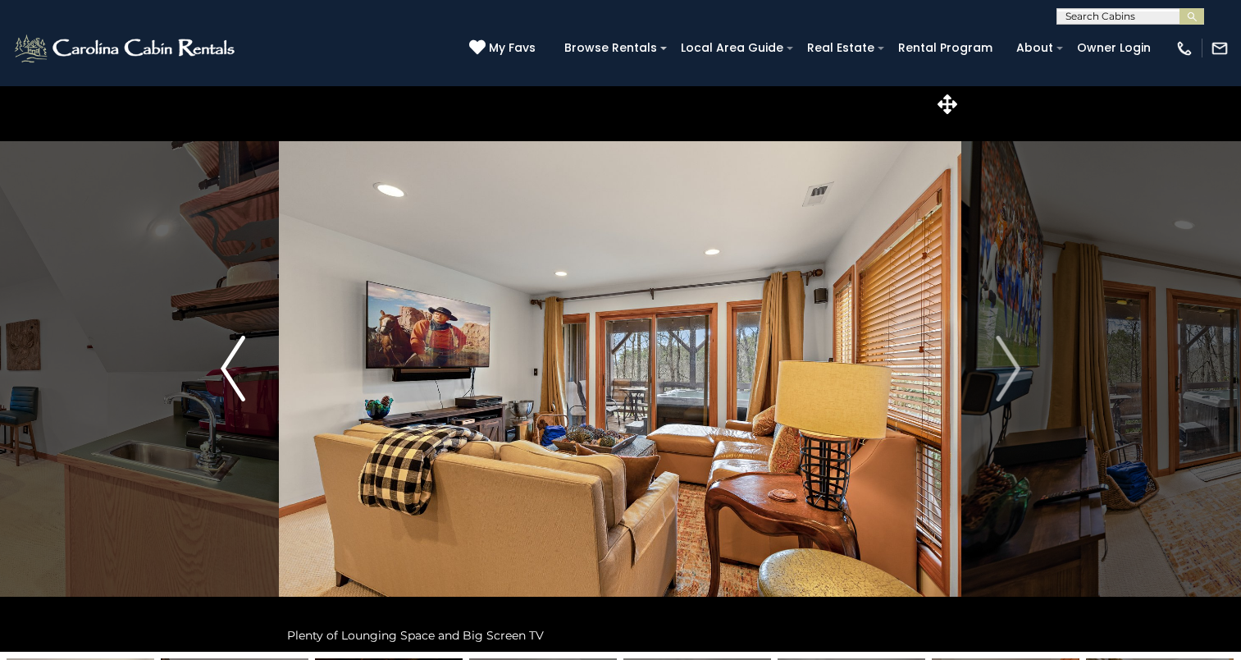
click at [231, 377] on img "Previous" at bounding box center [233, 369] width 25 height 66
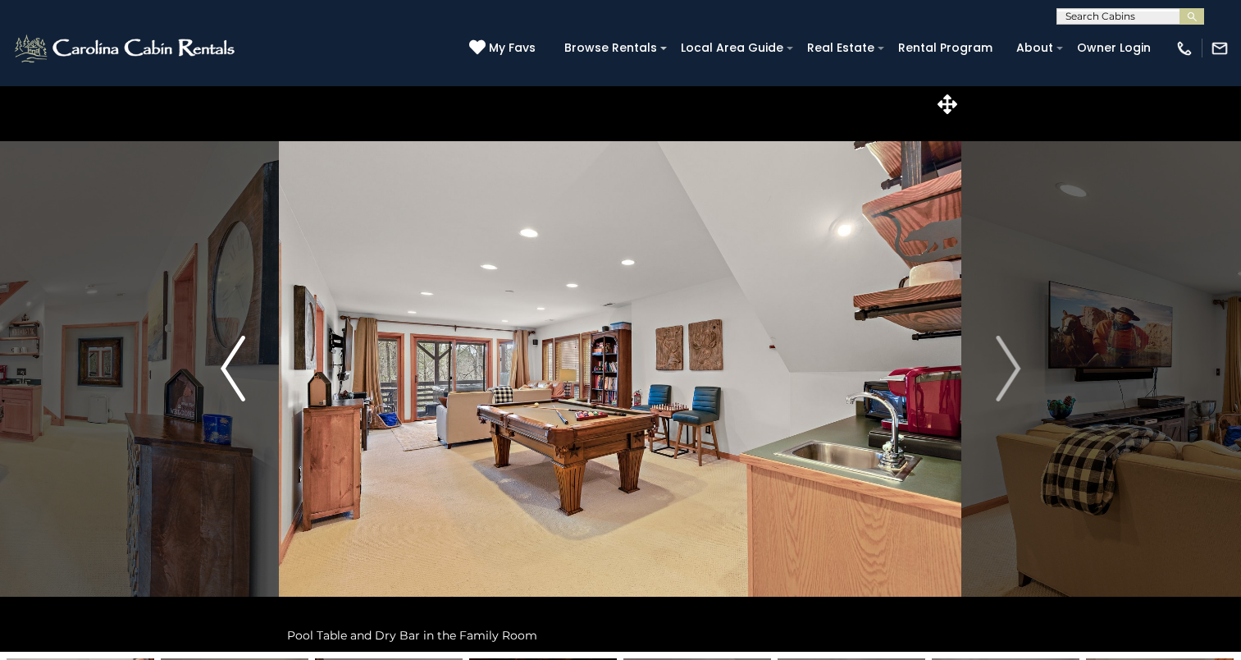
click at [231, 377] on img "Previous" at bounding box center [233, 369] width 25 height 66
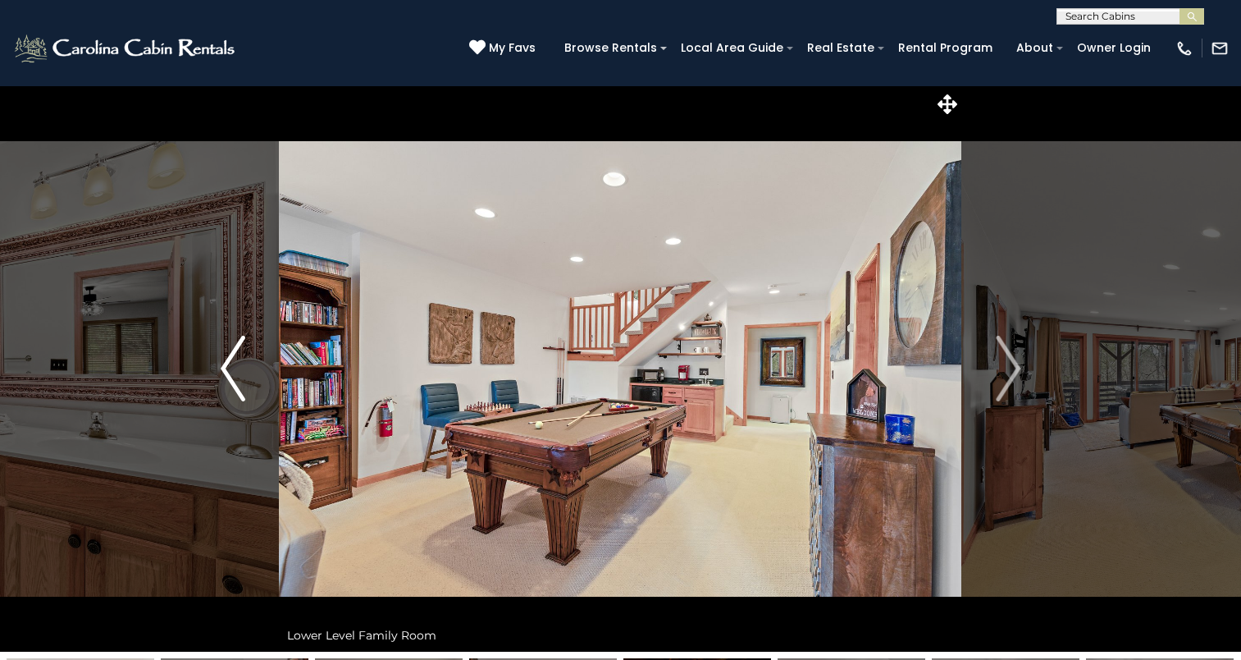
click at [231, 377] on img "Previous" at bounding box center [233, 369] width 25 height 66
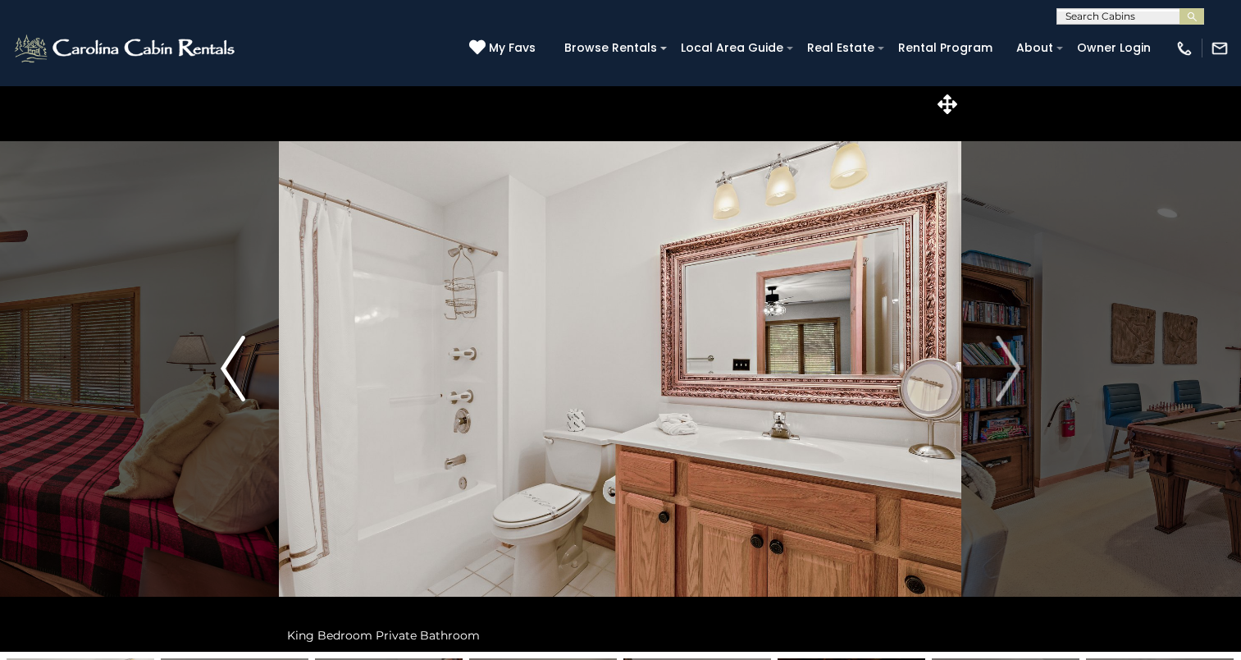
click at [237, 386] on img "Previous" at bounding box center [233, 369] width 25 height 66
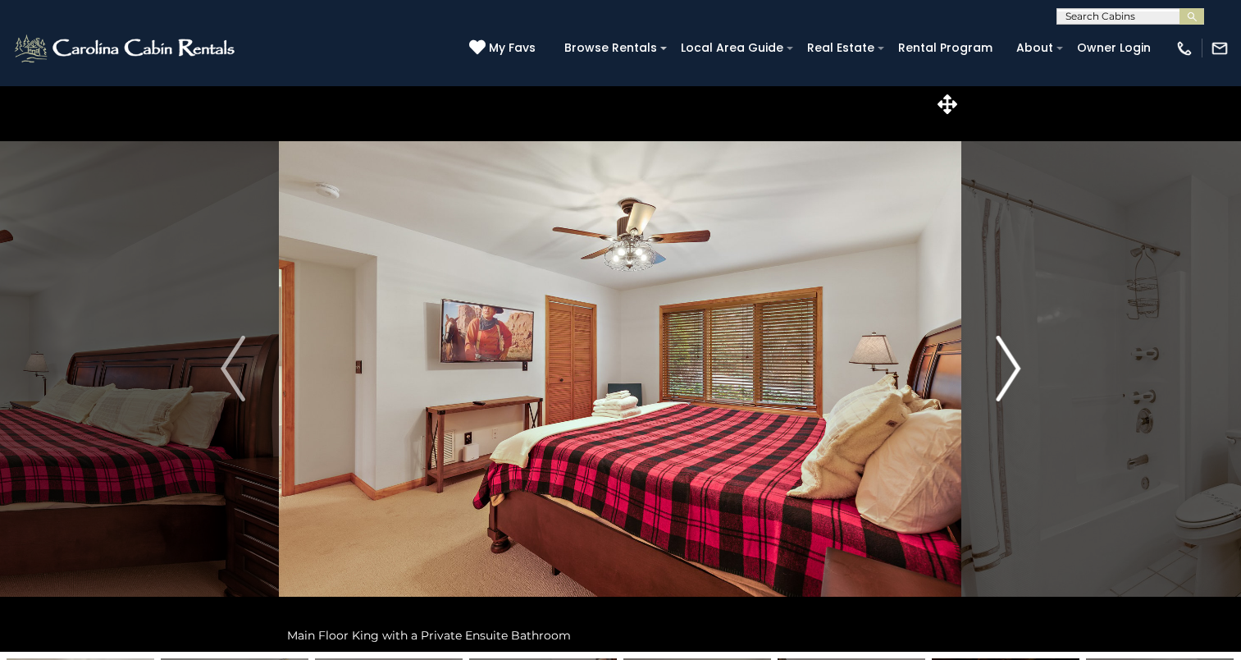
click at [998, 387] on img "Next" at bounding box center [1008, 369] width 25 height 66
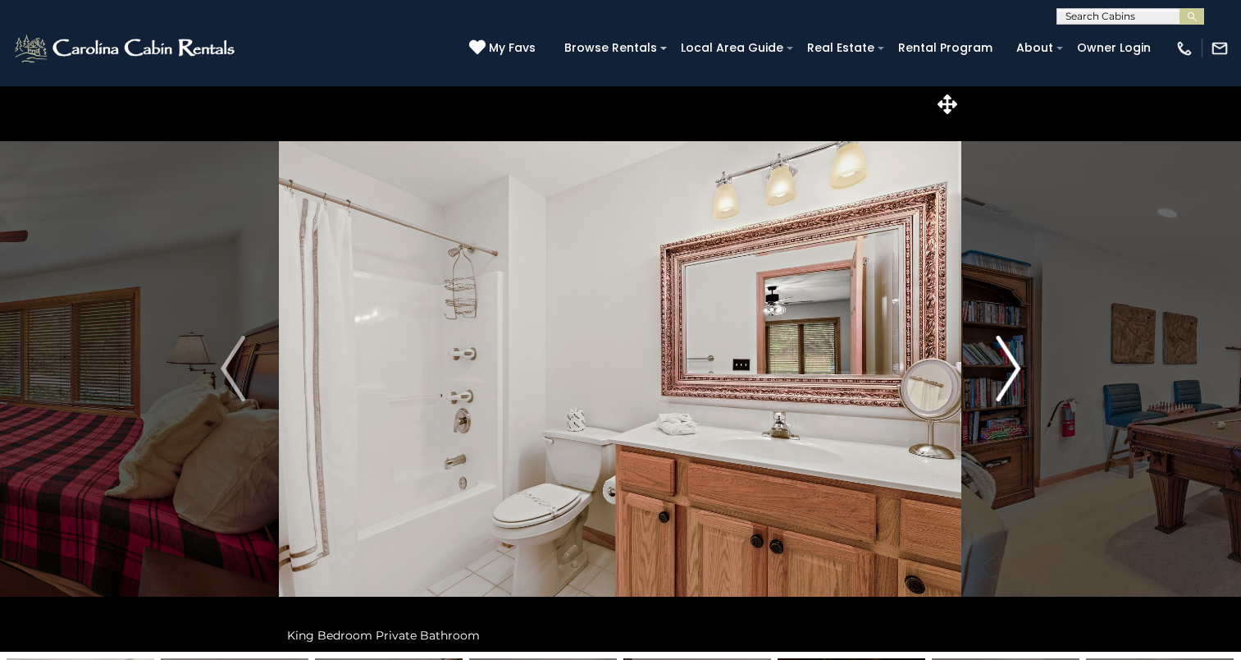
click at [998, 387] on img "Next" at bounding box center [1008, 369] width 25 height 66
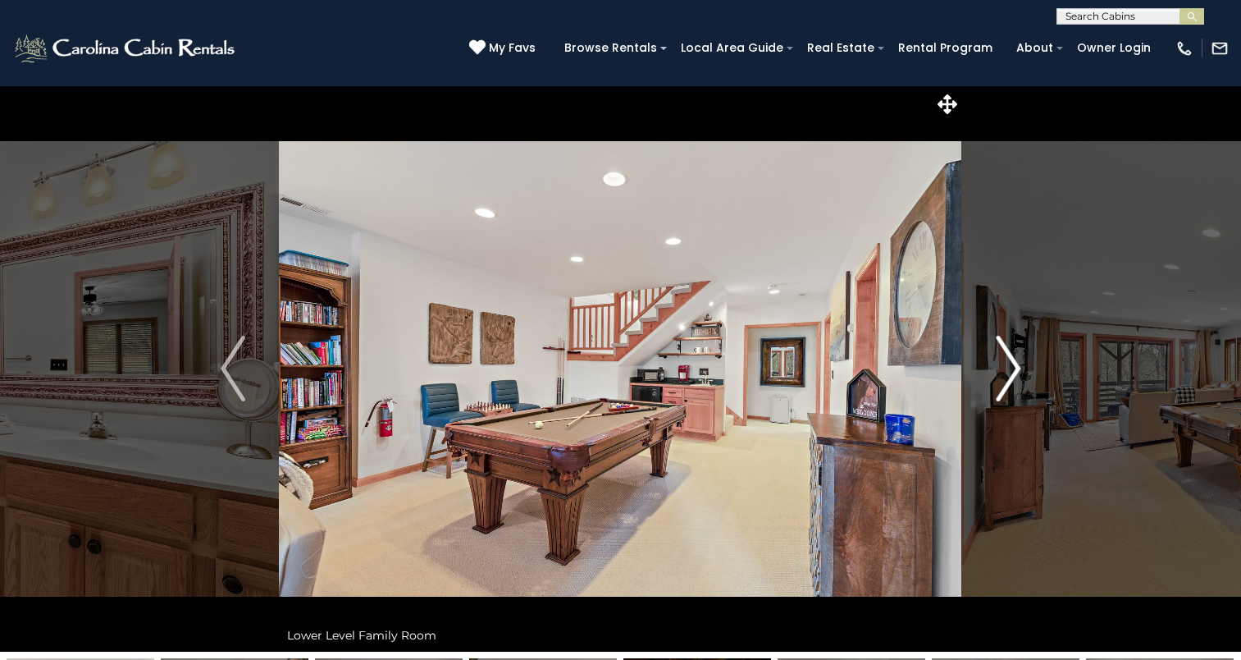
click at [998, 387] on img "Next" at bounding box center [1008, 369] width 25 height 66
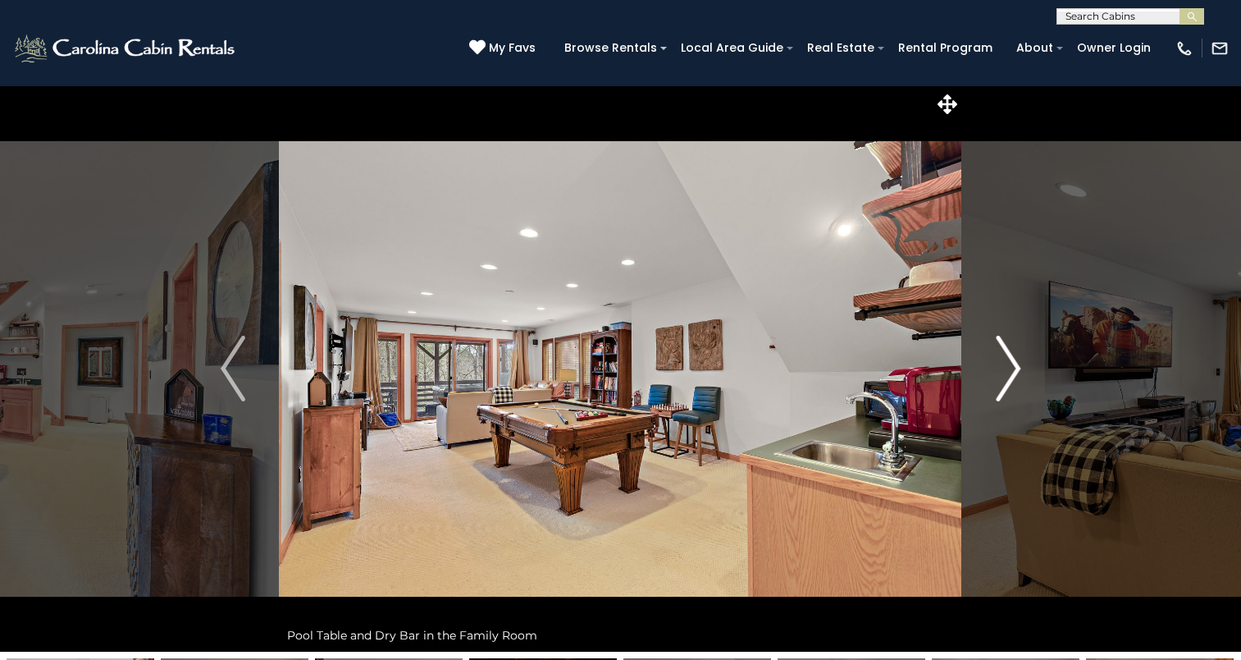
click at [998, 387] on img "Next" at bounding box center [1008, 369] width 25 height 66
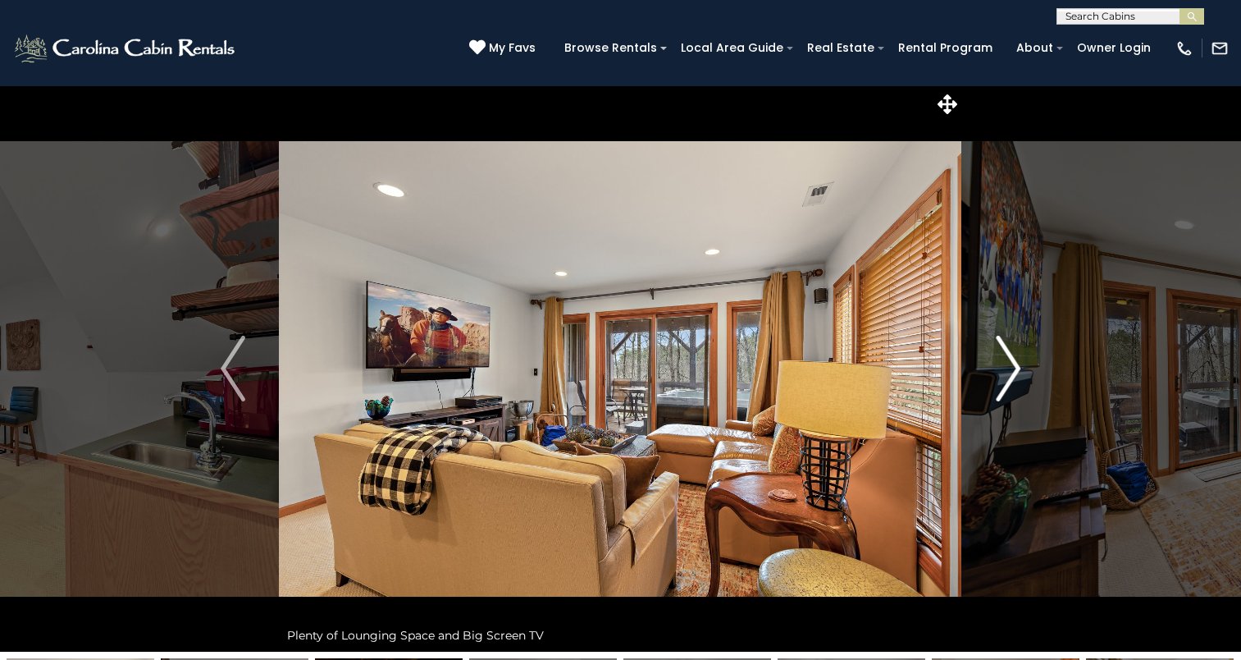
click at [998, 387] on img "Next" at bounding box center [1008, 369] width 25 height 66
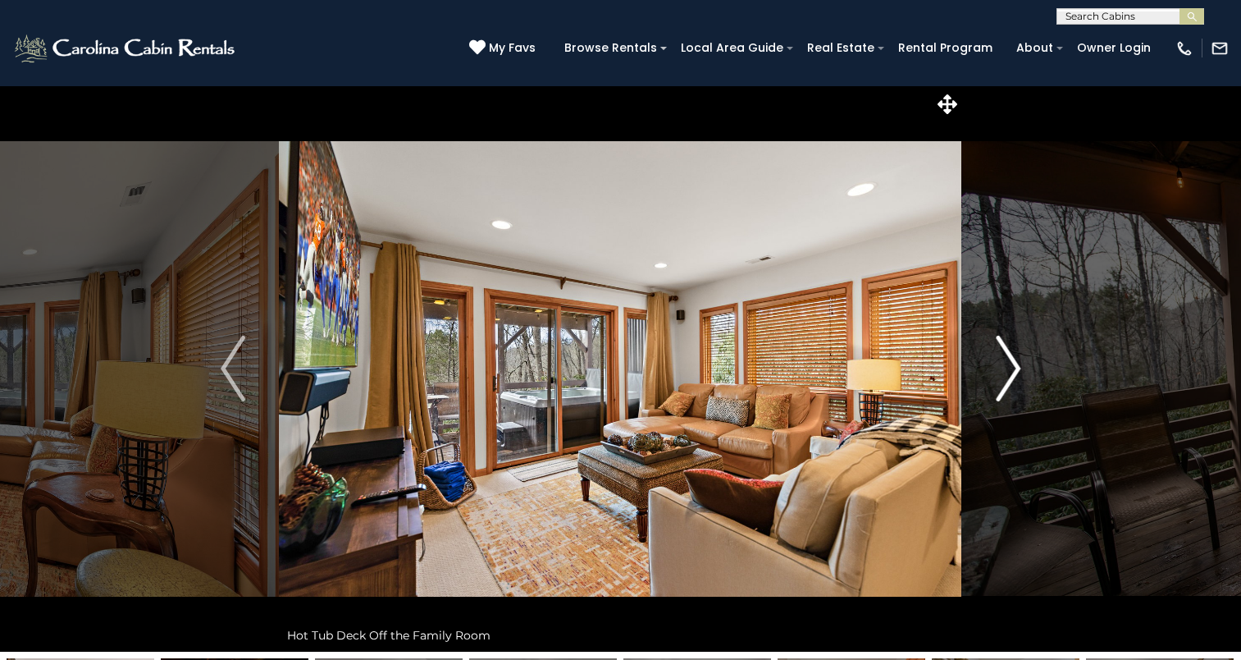
click at [998, 387] on img "Next" at bounding box center [1008, 369] width 25 height 66
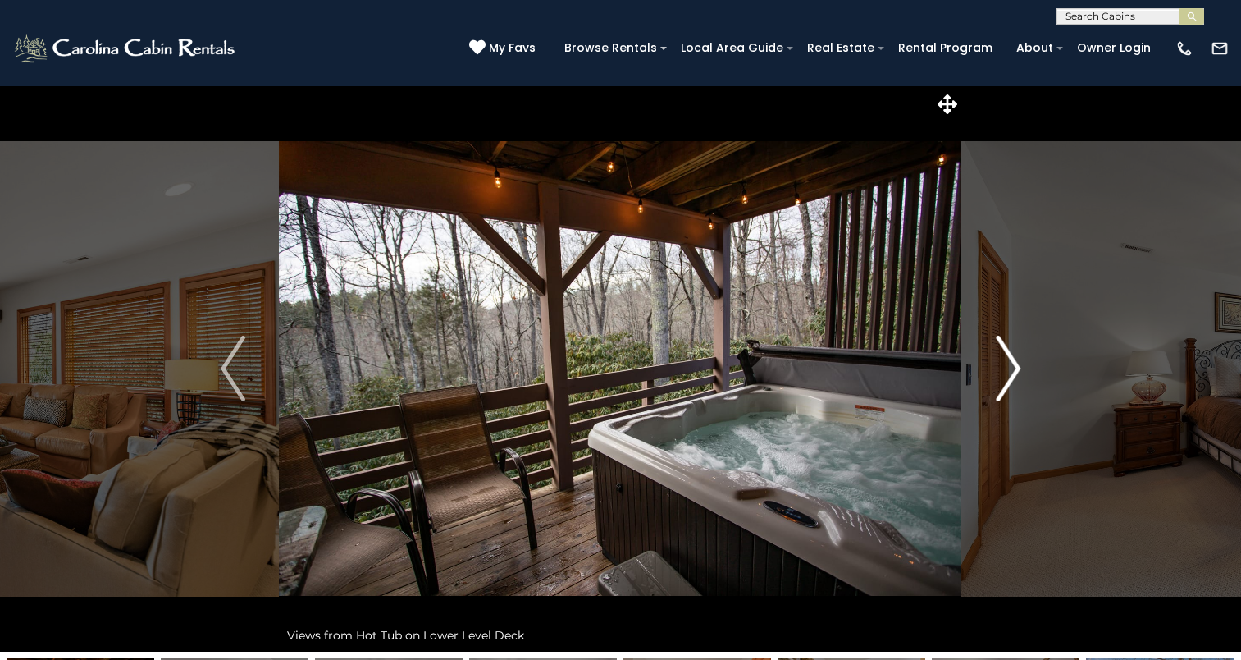
click at [998, 387] on img "Next" at bounding box center [1008, 369] width 25 height 66
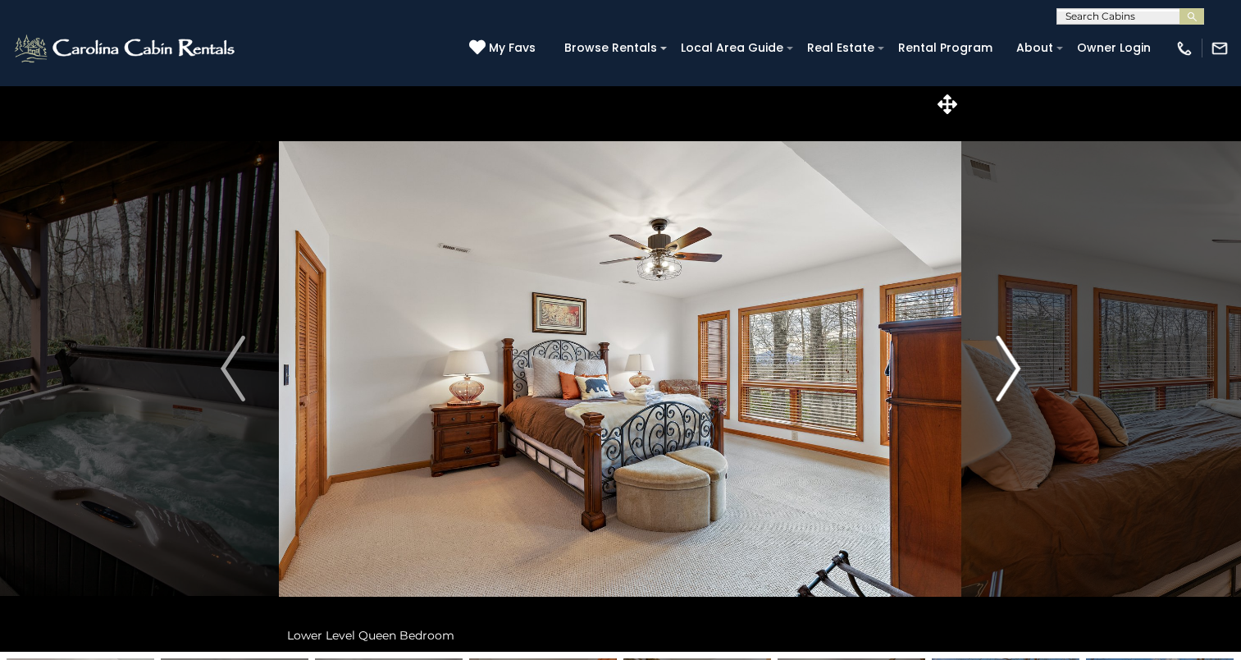
click at [998, 387] on img "Next" at bounding box center [1008, 369] width 25 height 66
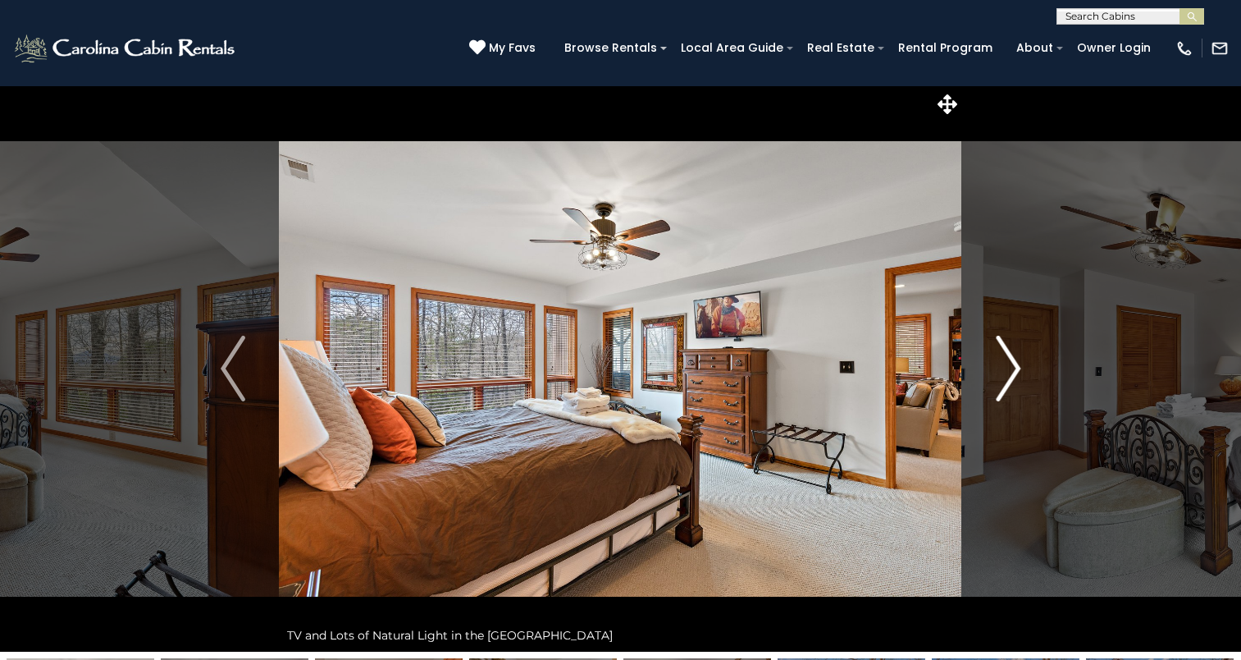
click at [998, 387] on img "Next" at bounding box center [1008, 369] width 25 height 66
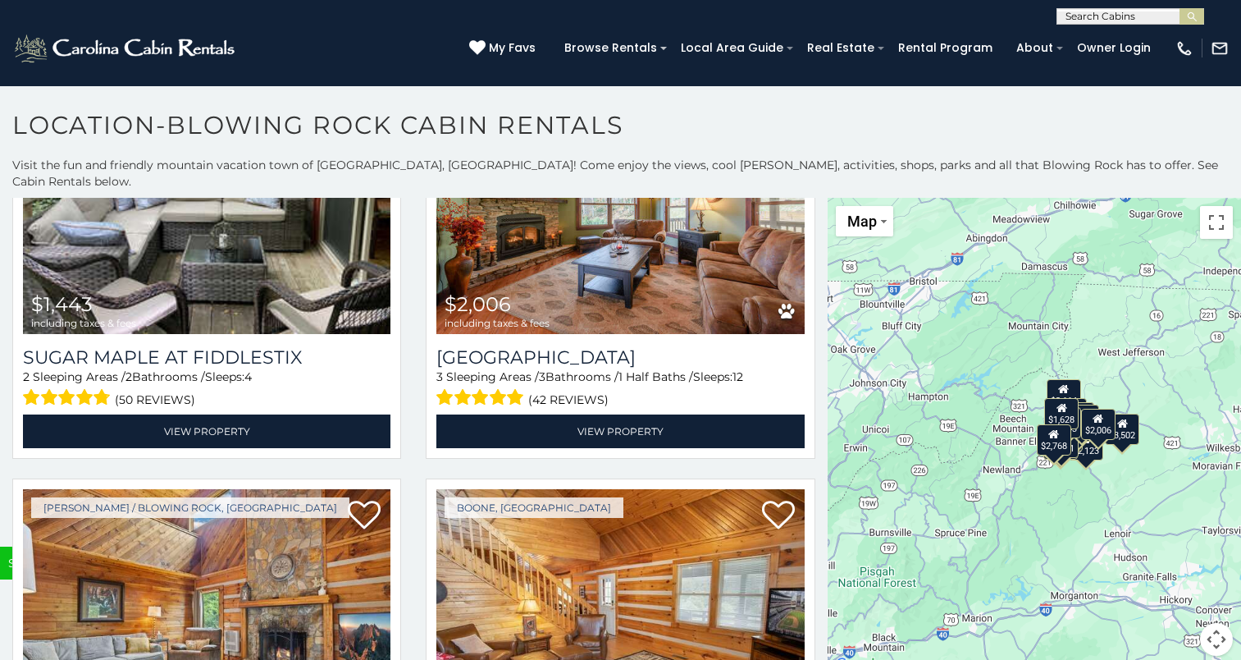
scroll to position [5405, 0]
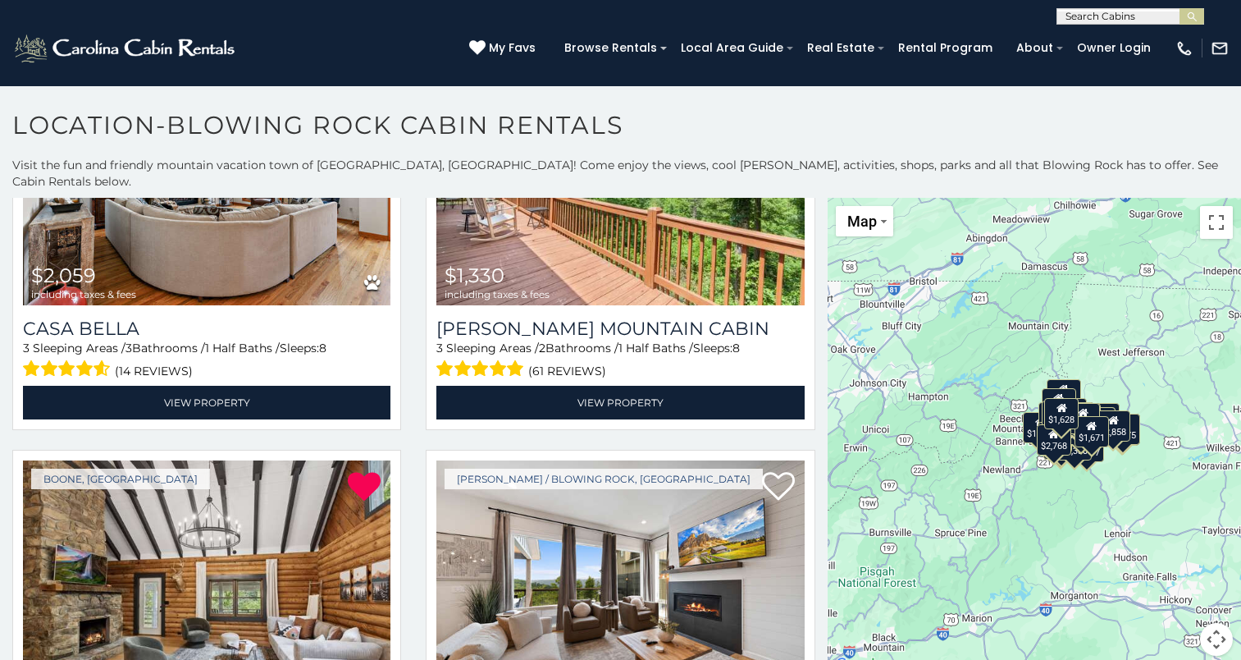
scroll to position [7066, 0]
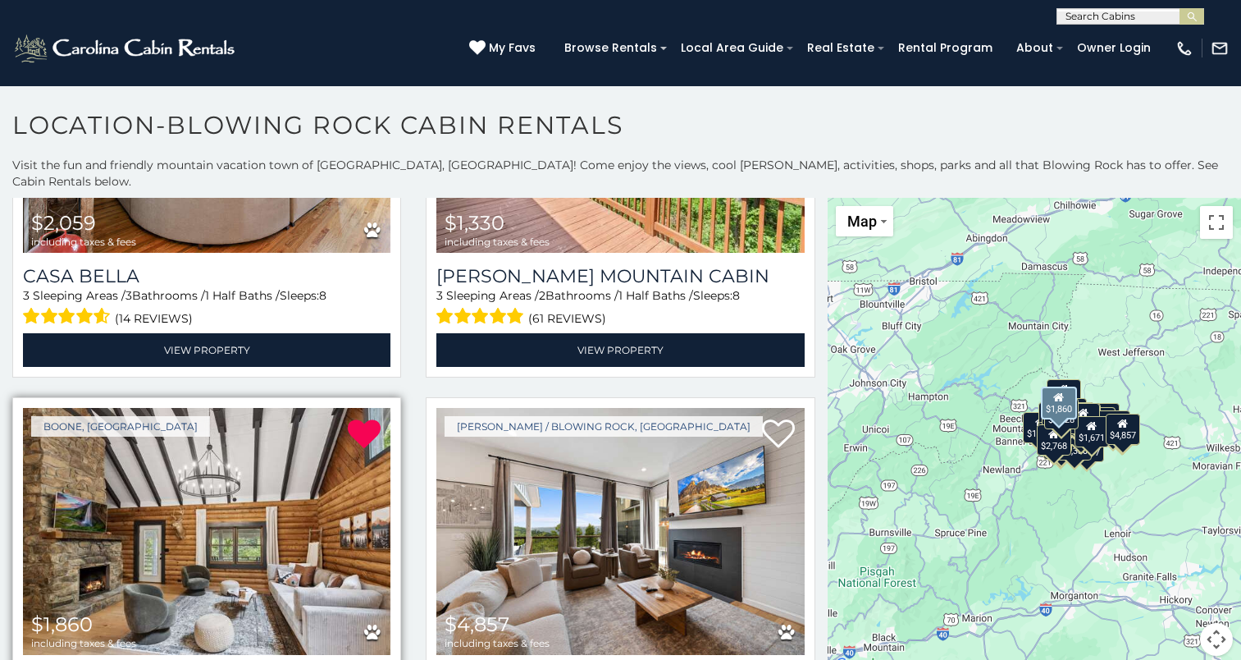
click at [159, 482] on img at bounding box center [207, 531] width 368 height 246
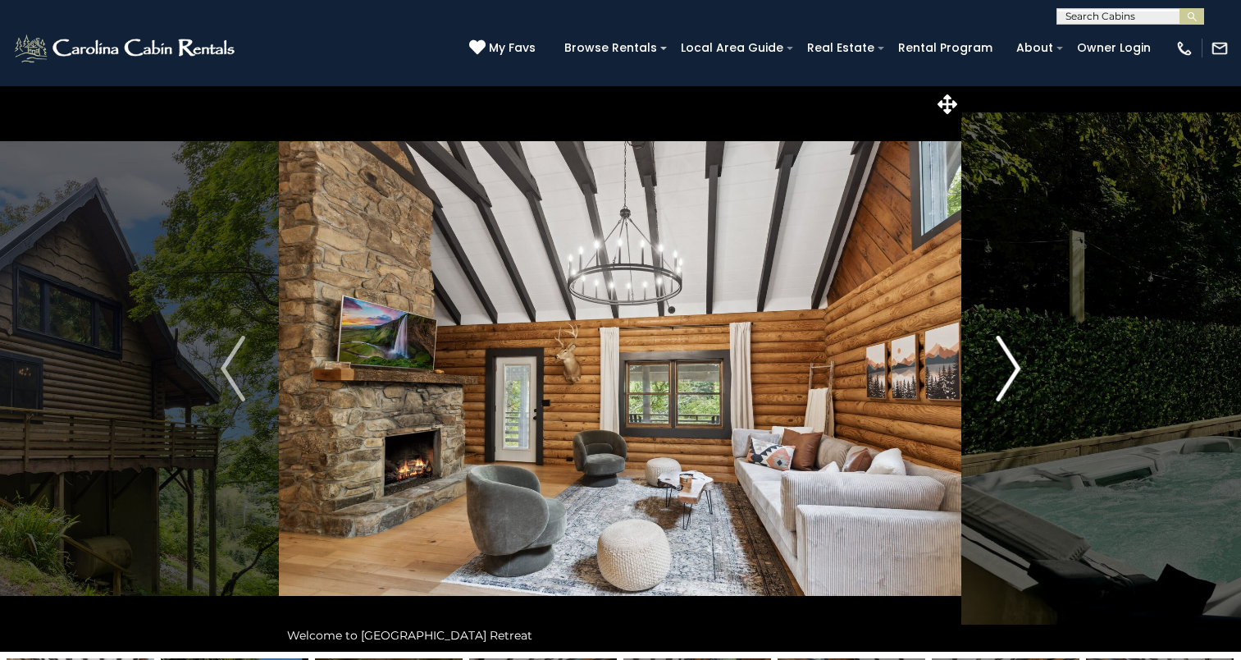
click at [1004, 381] on img "Next" at bounding box center [1008, 369] width 25 height 66
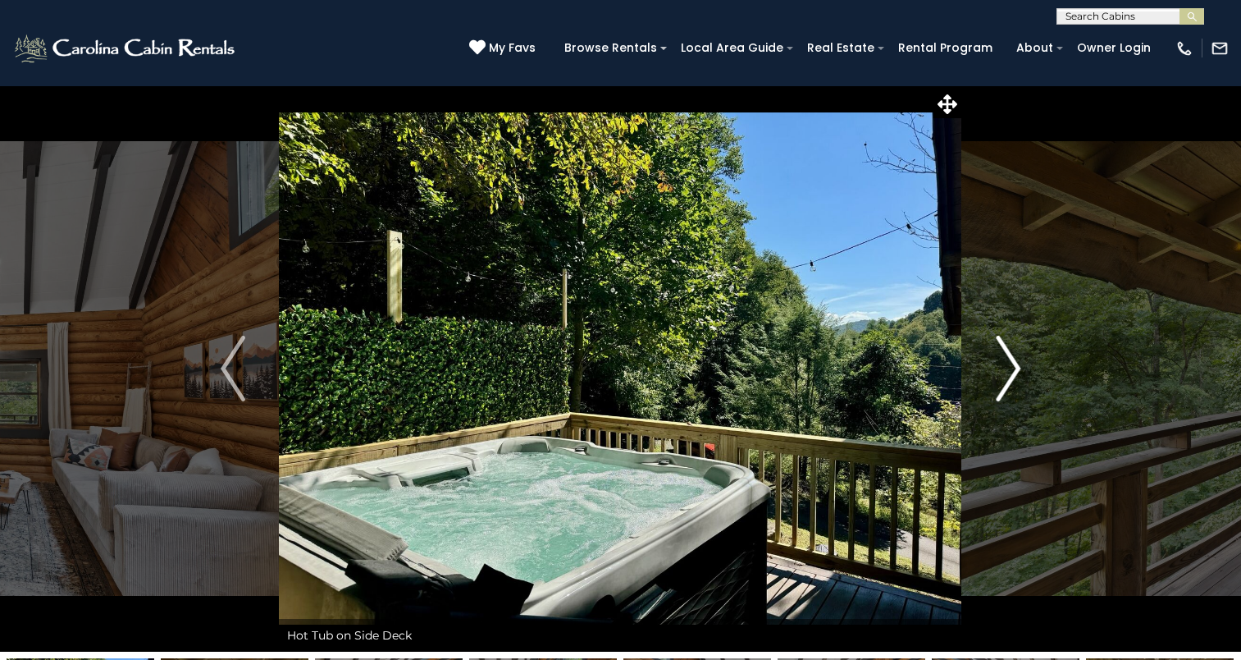
click at [1004, 381] on img "Next" at bounding box center [1008, 369] width 25 height 66
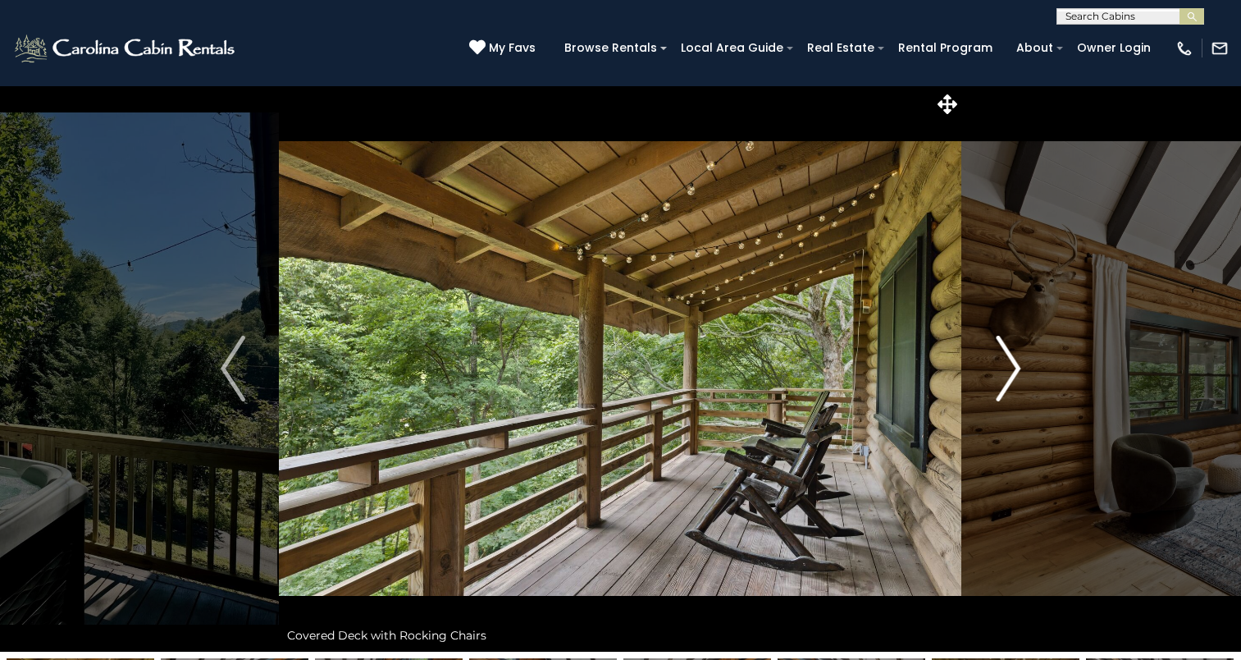
click at [1004, 381] on img "Next" at bounding box center [1008, 369] width 25 height 66
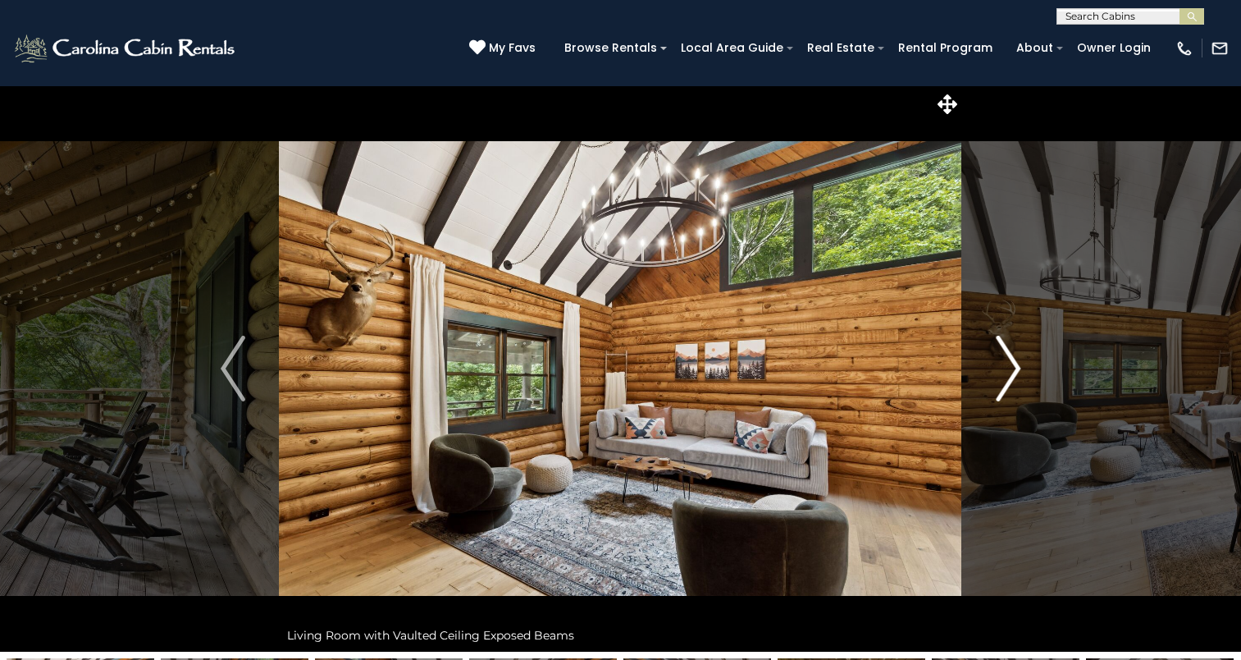
click at [1004, 381] on img "Next" at bounding box center [1008, 369] width 25 height 66
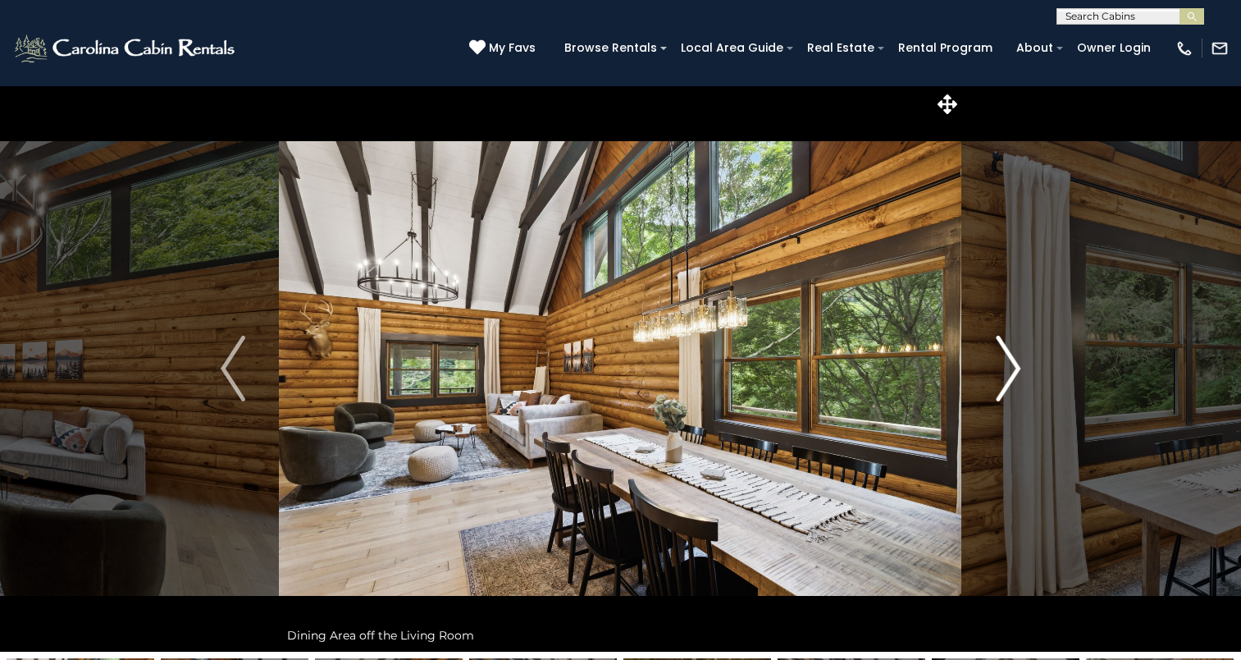
click at [1004, 381] on img "Next" at bounding box center [1008, 369] width 25 height 66
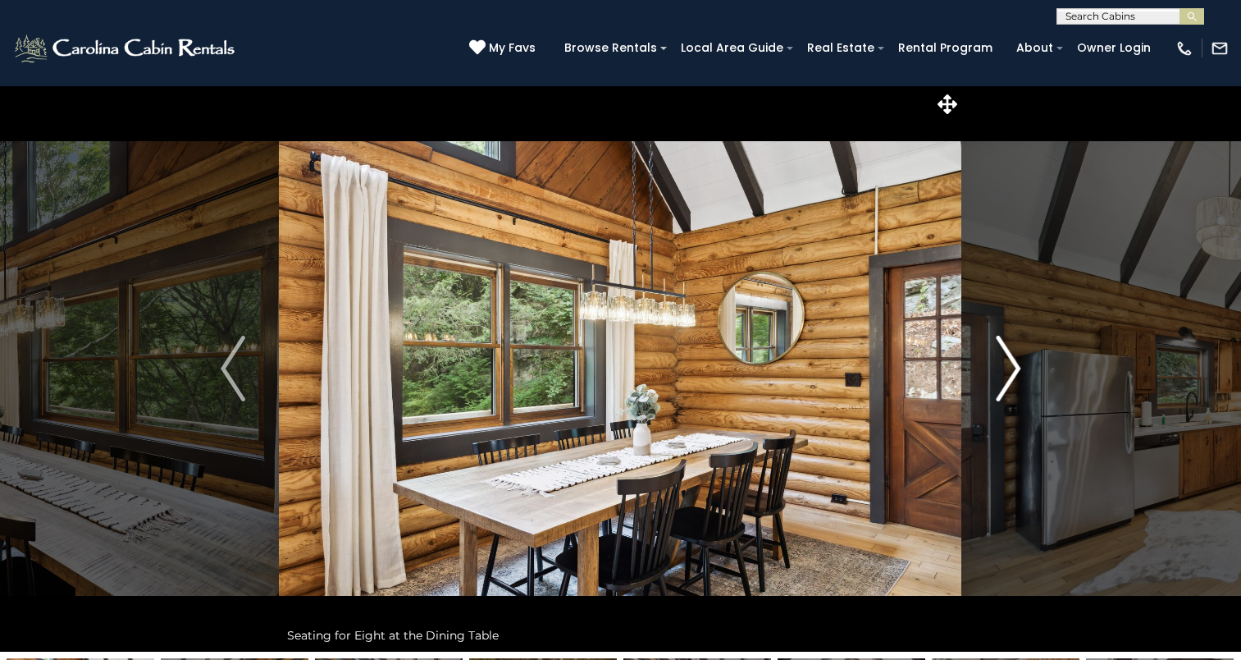
click at [1004, 381] on img "Next" at bounding box center [1008, 369] width 25 height 66
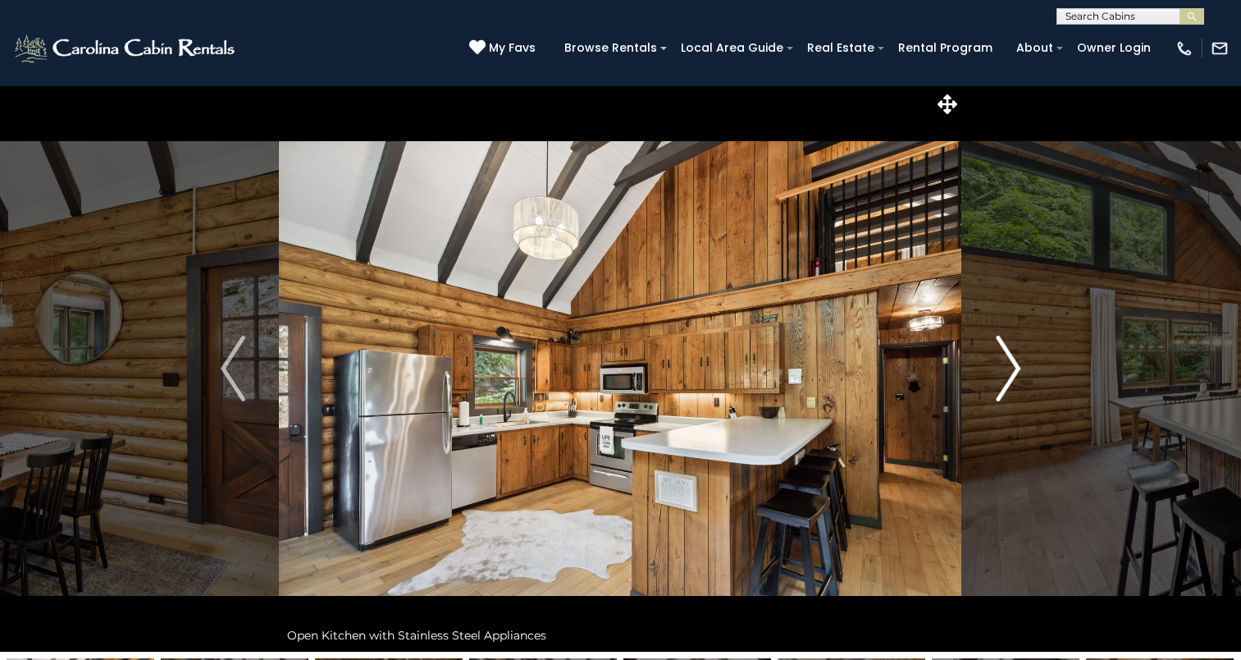
click at [1004, 381] on img "Next" at bounding box center [1008, 369] width 25 height 66
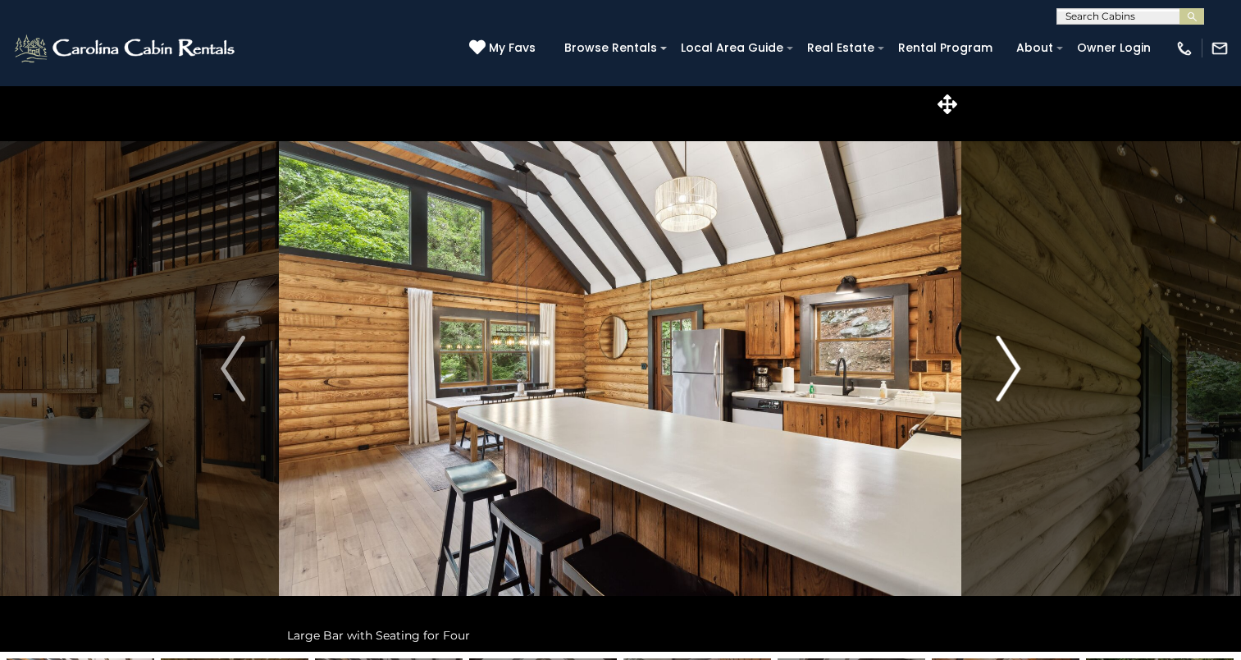
click at [1004, 381] on img "Next" at bounding box center [1008, 369] width 25 height 66
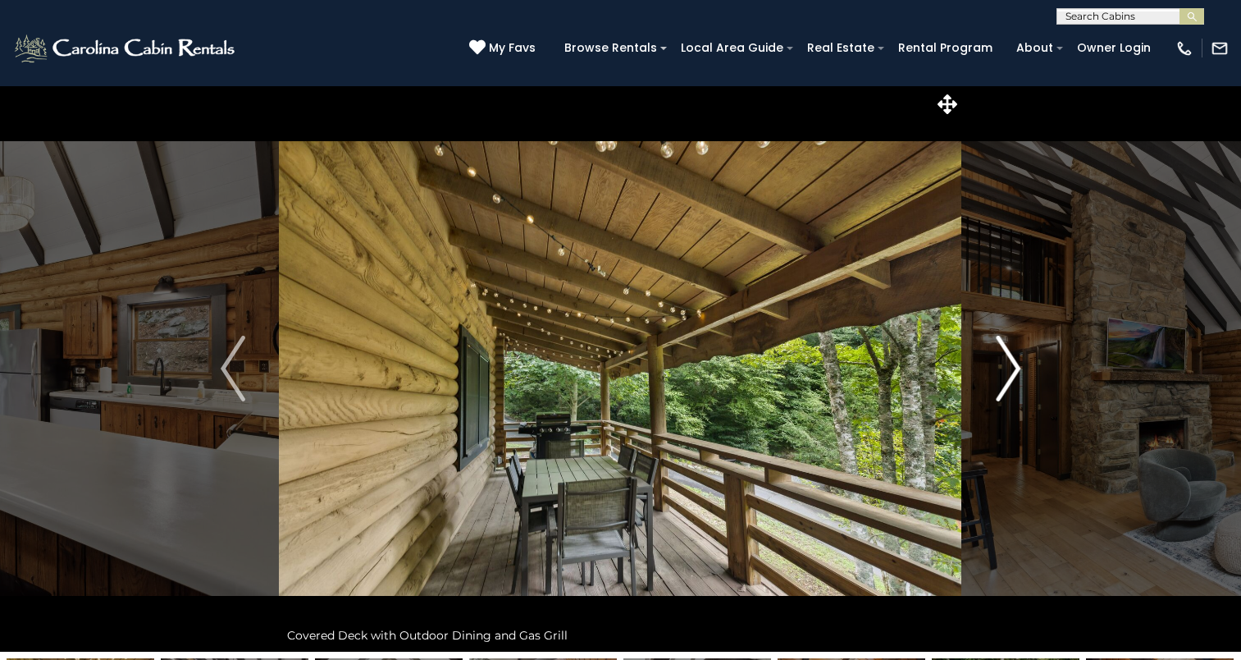
click at [1004, 381] on img "Next" at bounding box center [1008, 369] width 25 height 66
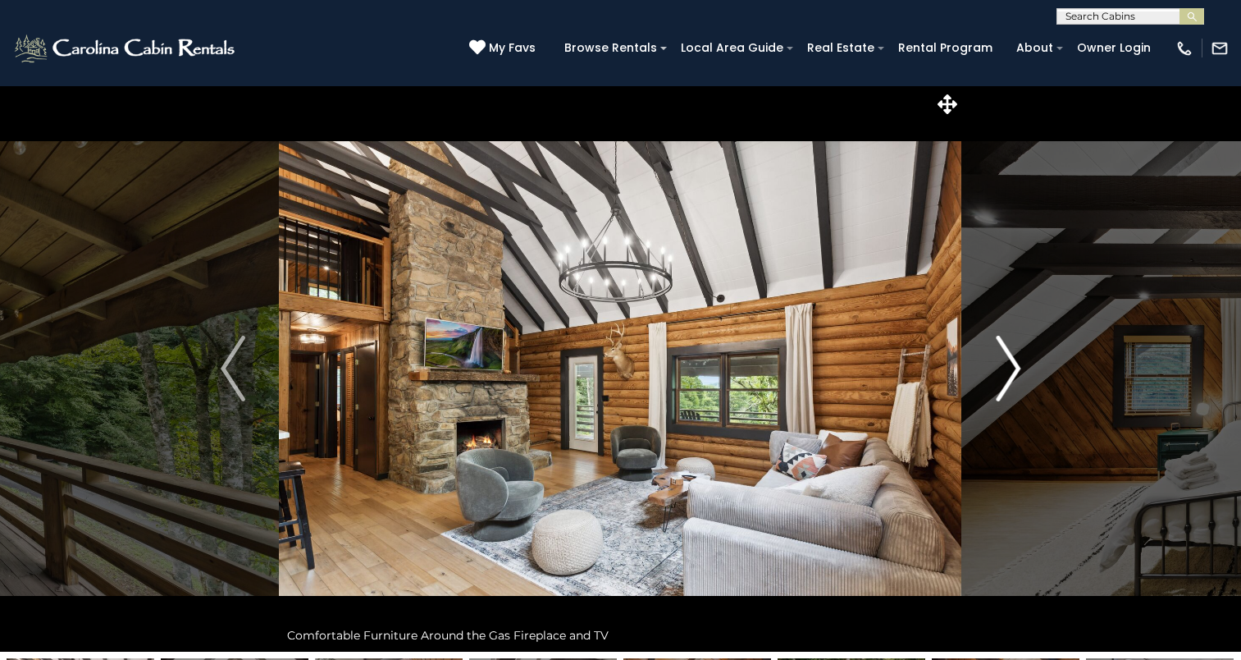
click at [1004, 381] on img "Next" at bounding box center [1008, 369] width 25 height 66
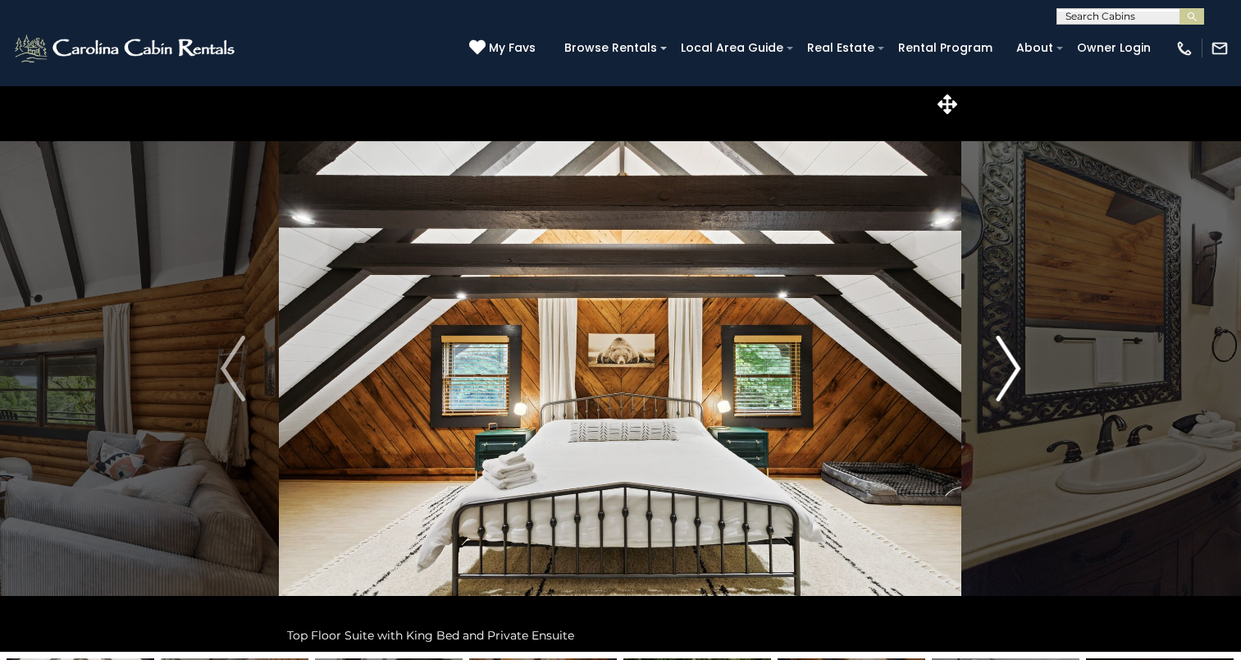
click at [1004, 381] on img "Next" at bounding box center [1008, 369] width 25 height 66
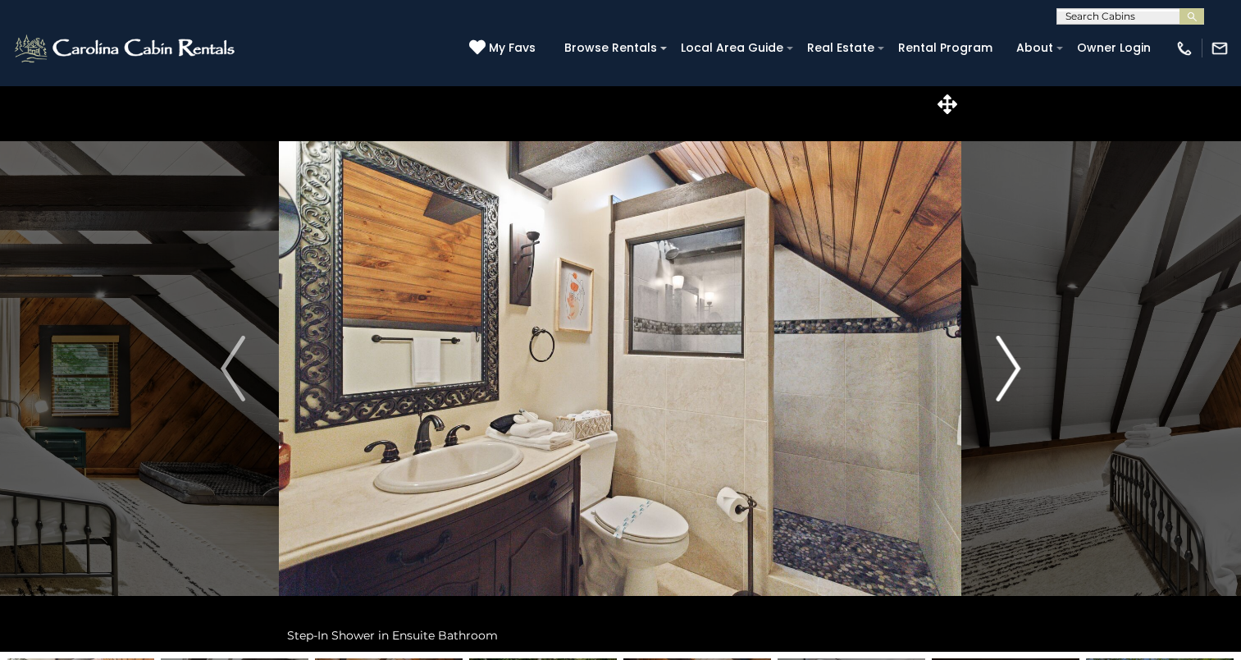
click at [1004, 381] on img "Next" at bounding box center [1008, 369] width 25 height 66
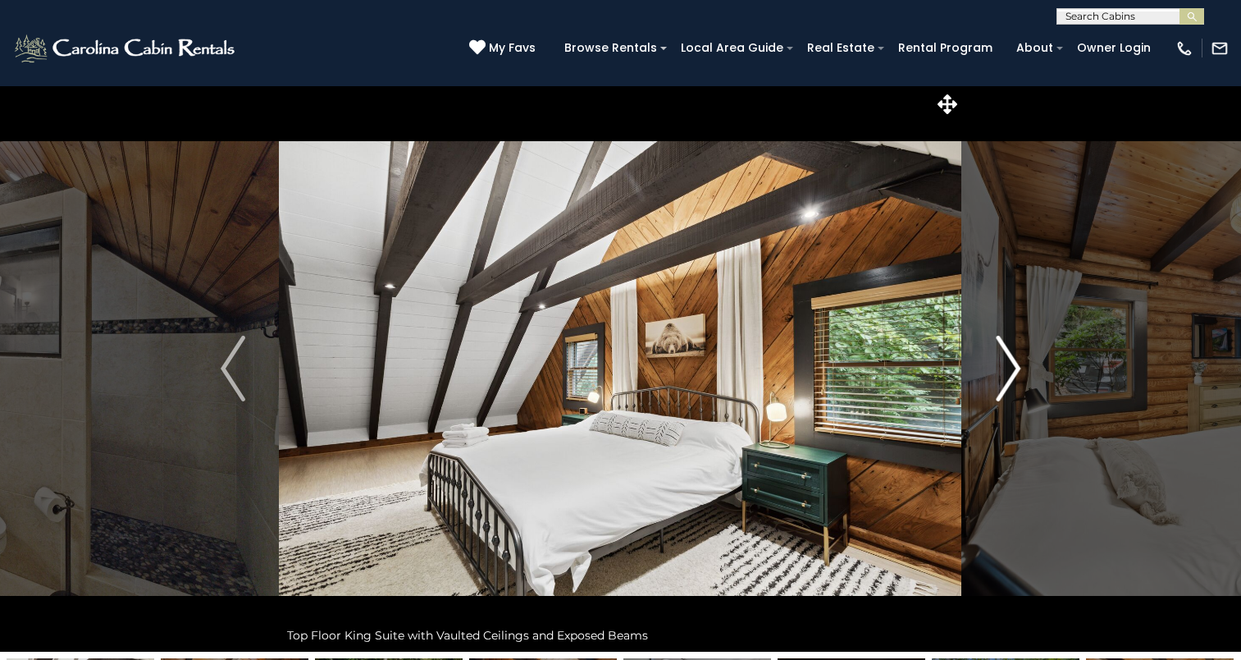
click at [1004, 381] on img "Next" at bounding box center [1008, 369] width 25 height 66
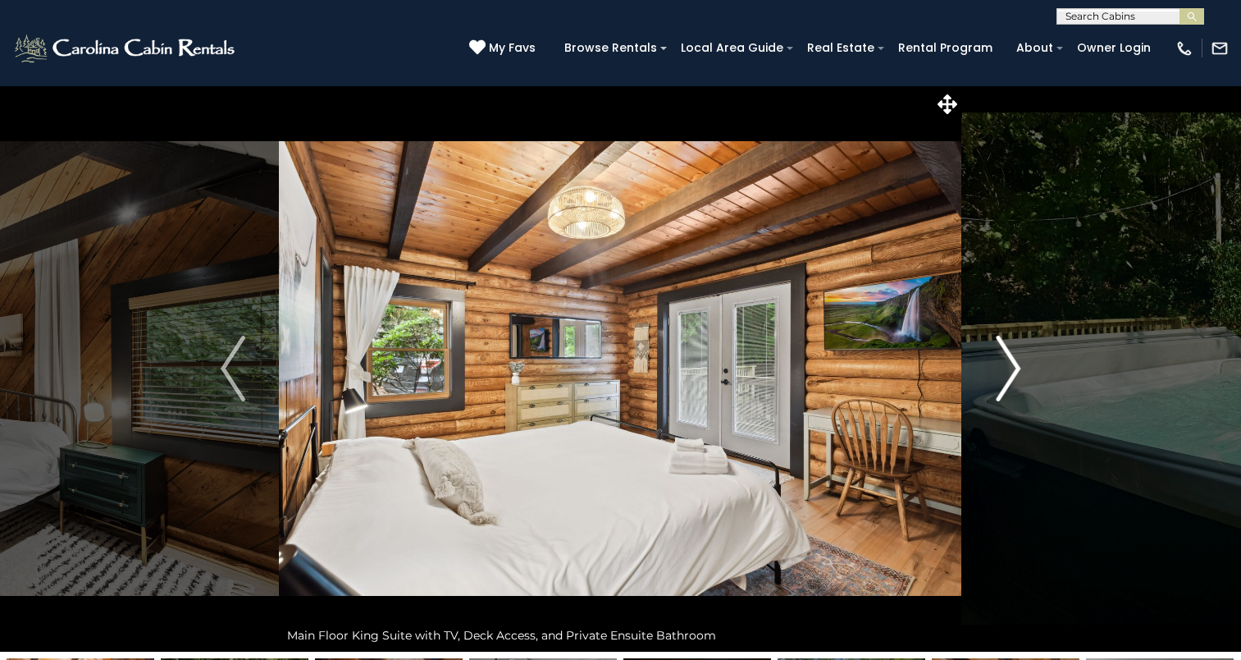
click at [1004, 381] on img "Next" at bounding box center [1008, 369] width 25 height 66
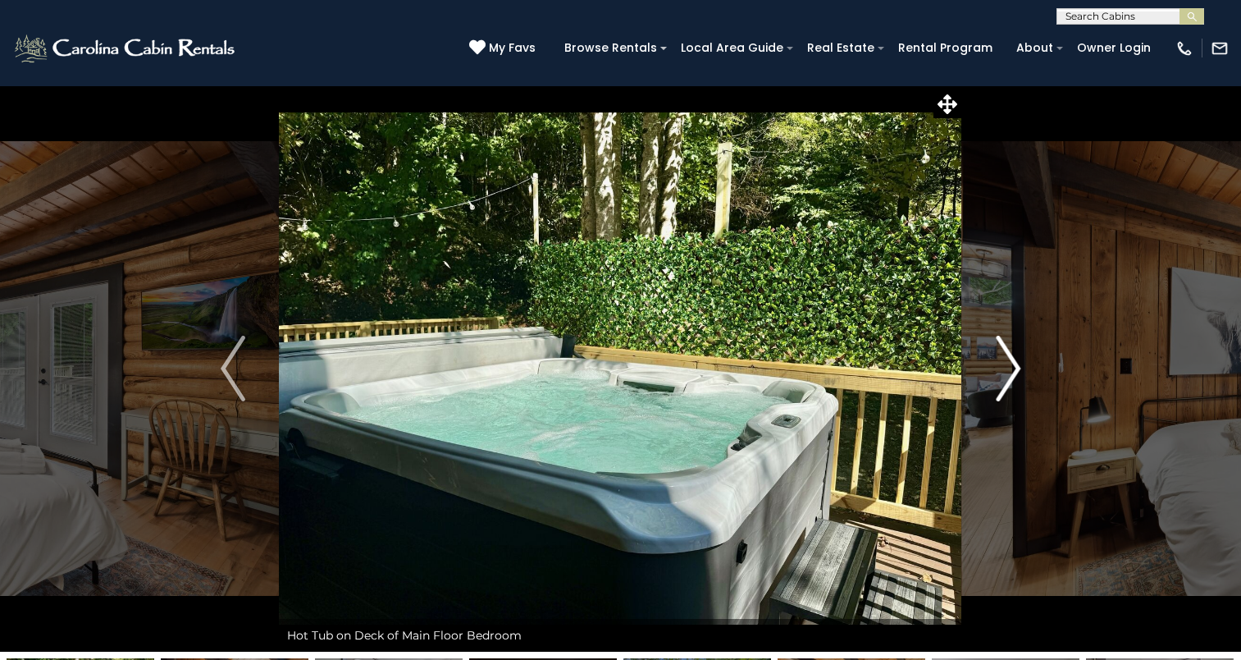
click at [1004, 381] on img "Next" at bounding box center [1008, 369] width 25 height 66
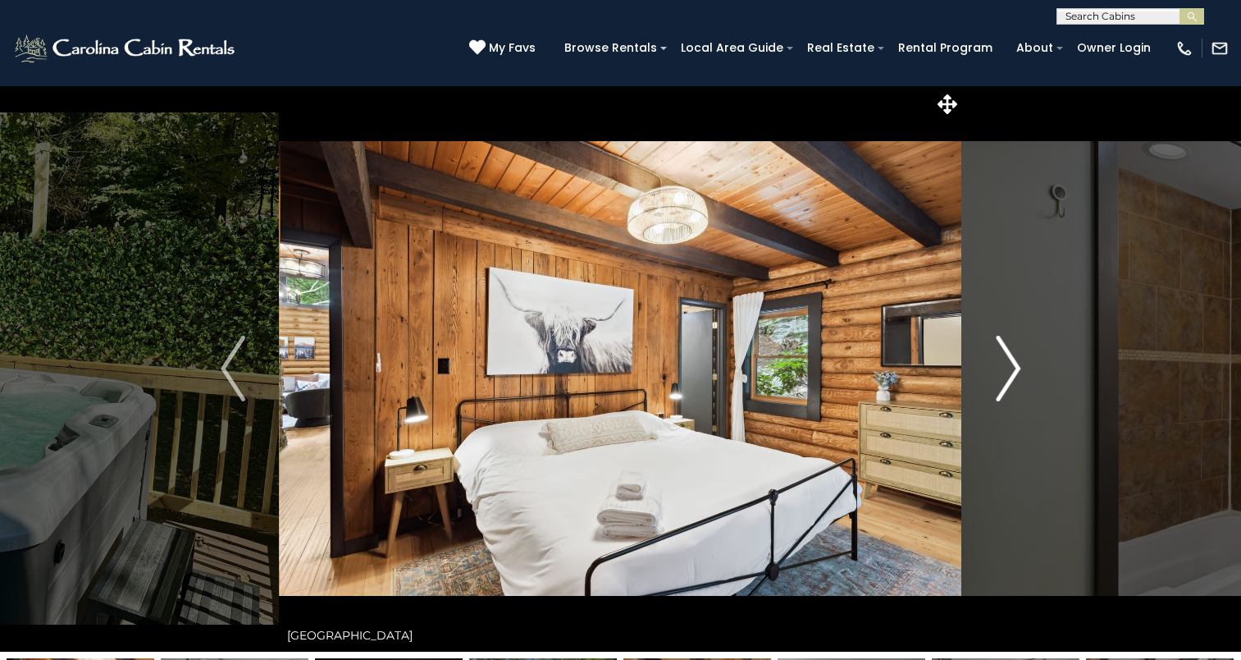
click at [1004, 381] on img "Next" at bounding box center [1008, 369] width 25 height 66
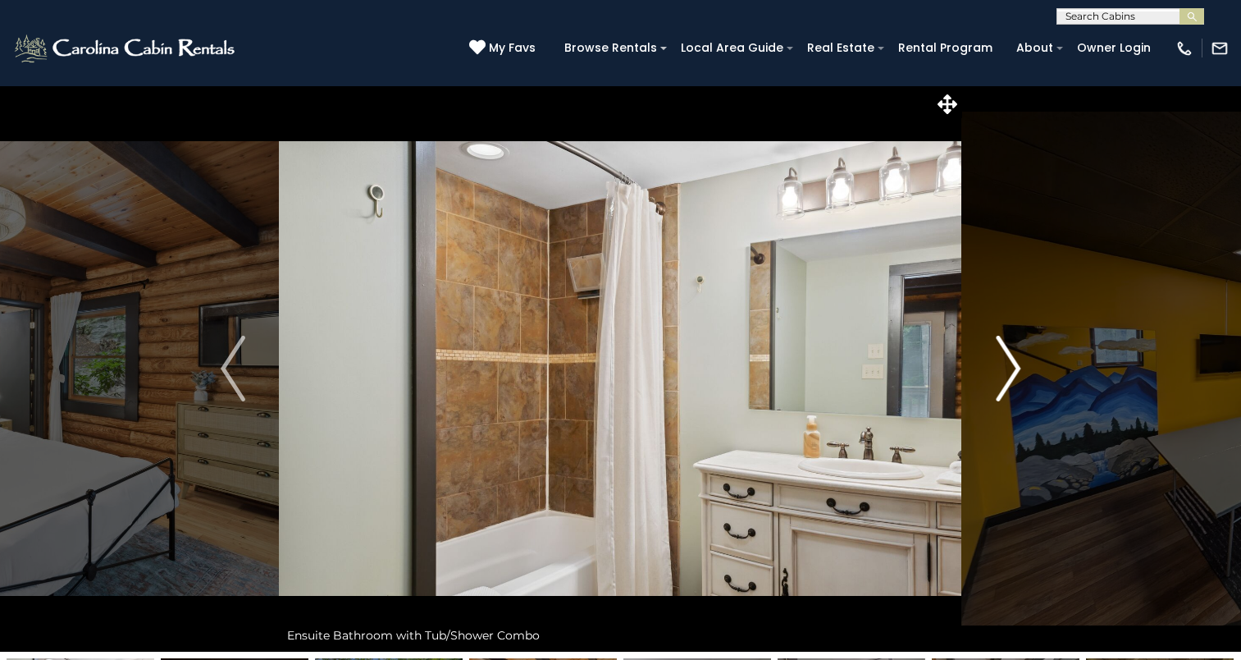
click at [1004, 381] on img "Next" at bounding box center [1008, 369] width 25 height 66
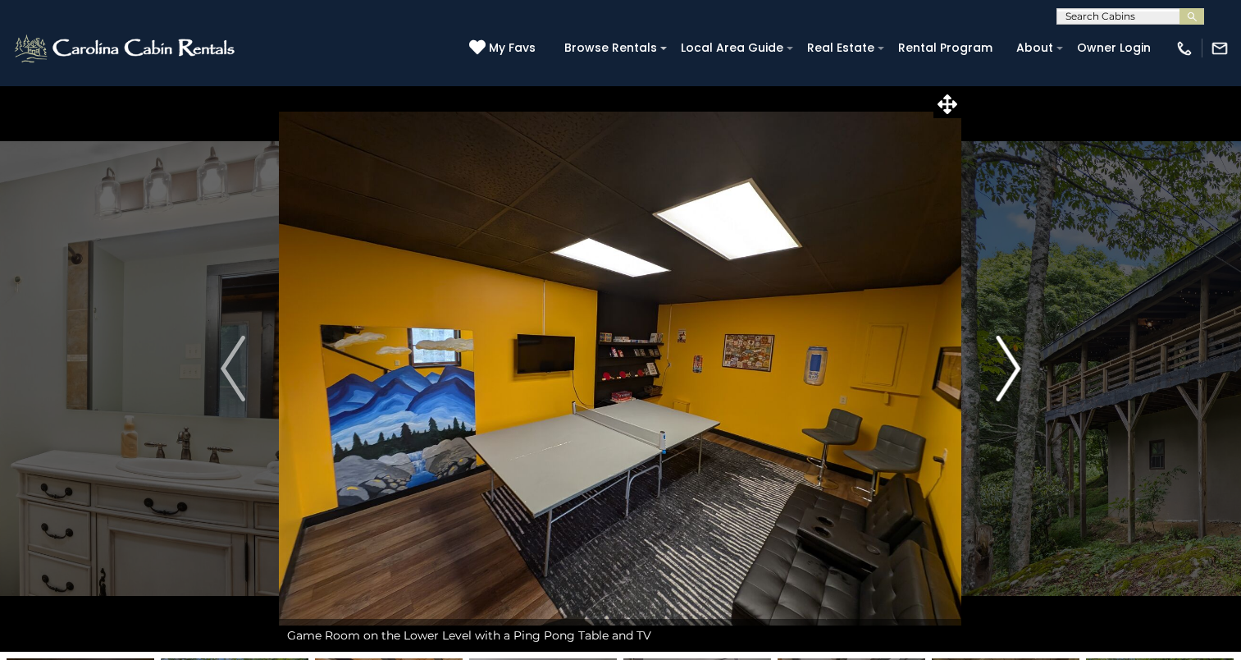
click at [1004, 381] on img "Next" at bounding box center [1008, 369] width 25 height 66
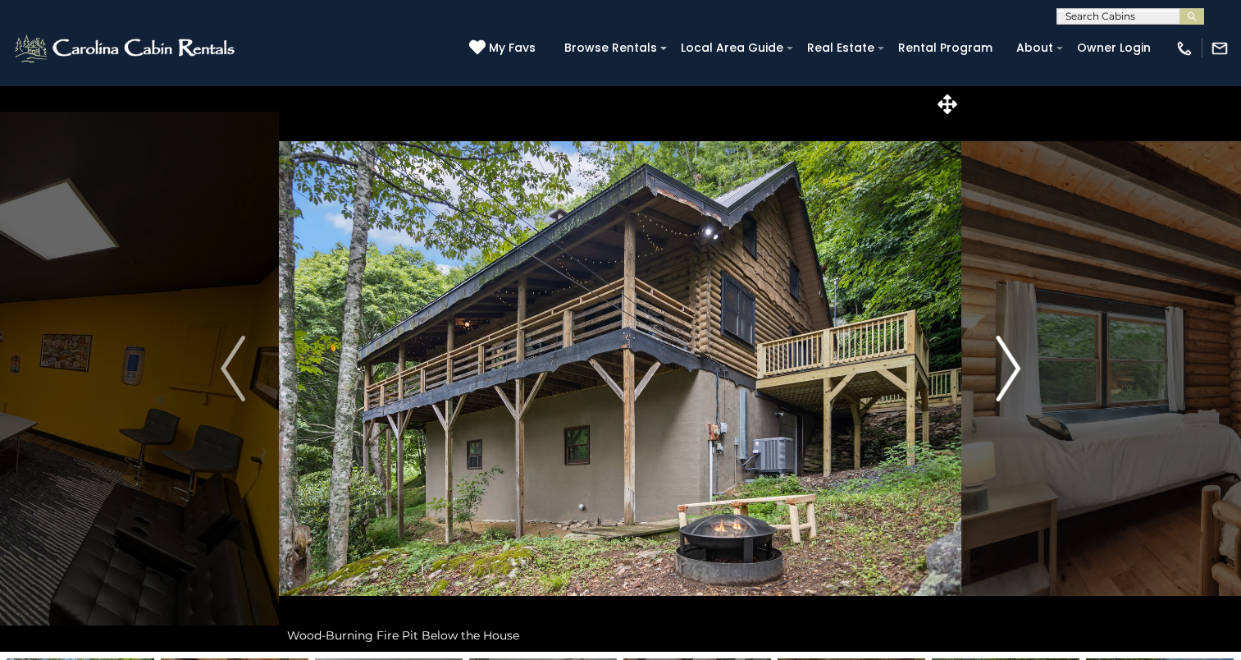
click at [1004, 381] on img "Next" at bounding box center [1008, 369] width 25 height 66
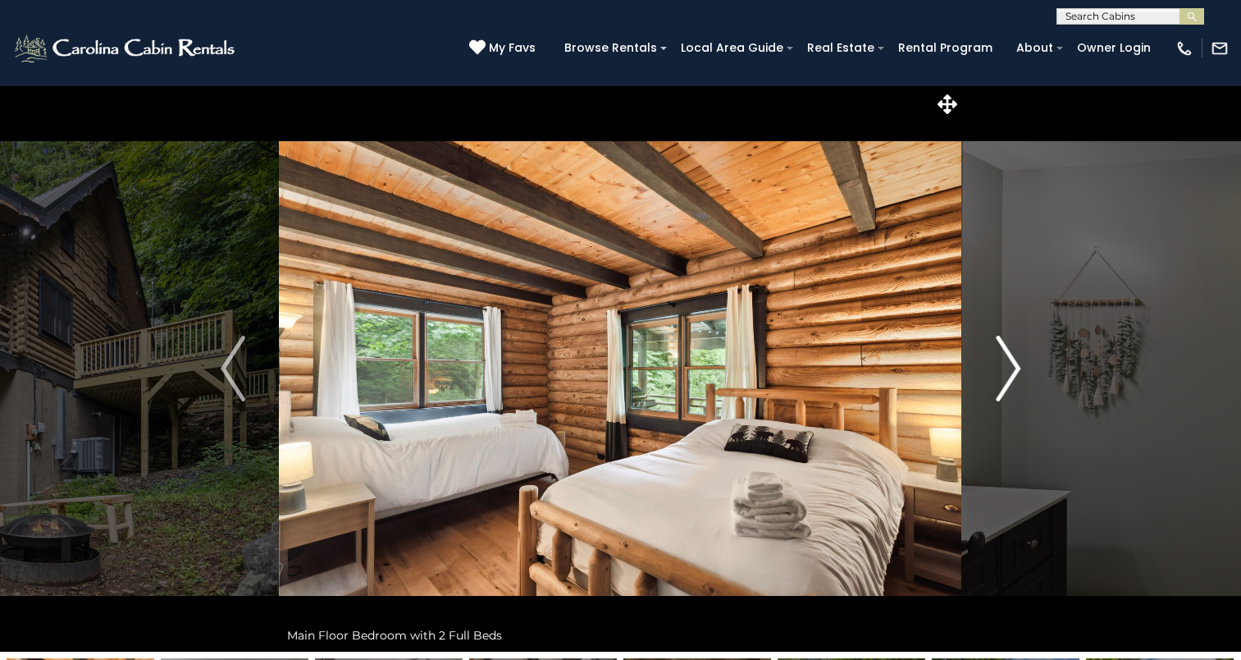
click at [1004, 381] on img "Next" at bounding box center [1008, 369] width 25 height 66
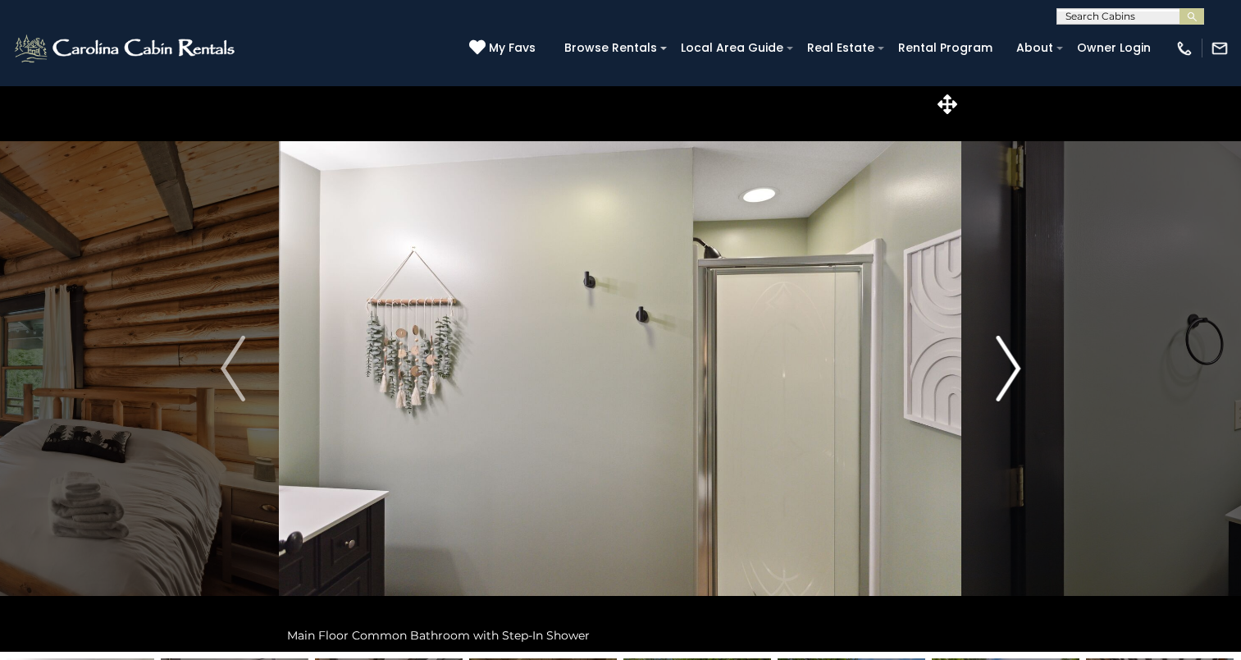
click at [1004, 381] on img "Next" at bounding box center [1008, 369] width 25 height 66
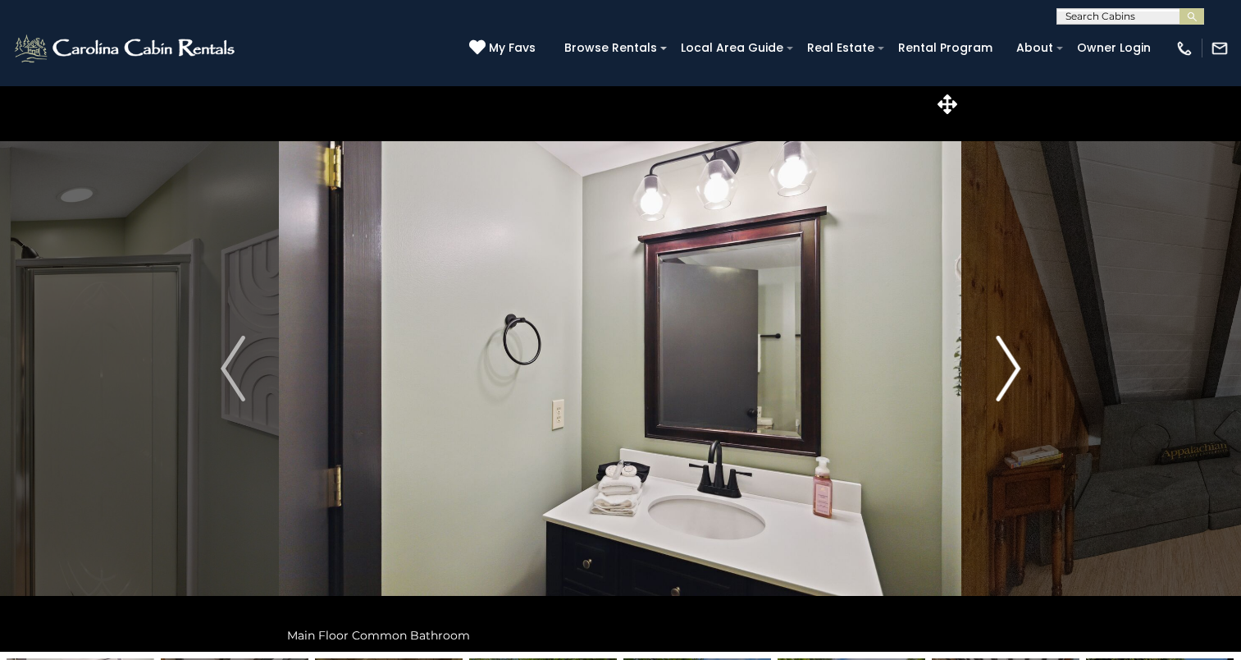
click at [1004, 381] on img "Next" at bounding box center [1008, 369] width 25 height 66
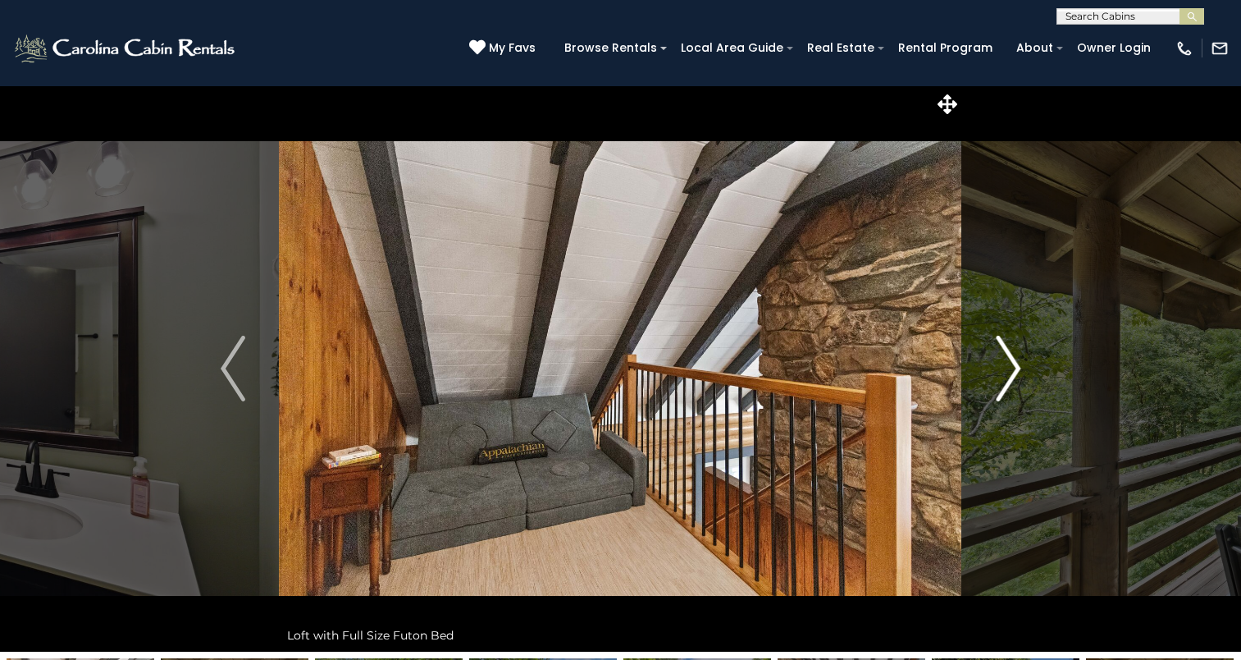
click at [1004, 381] on img "Next" at bounding box center [1008, 369] width 25 height 66
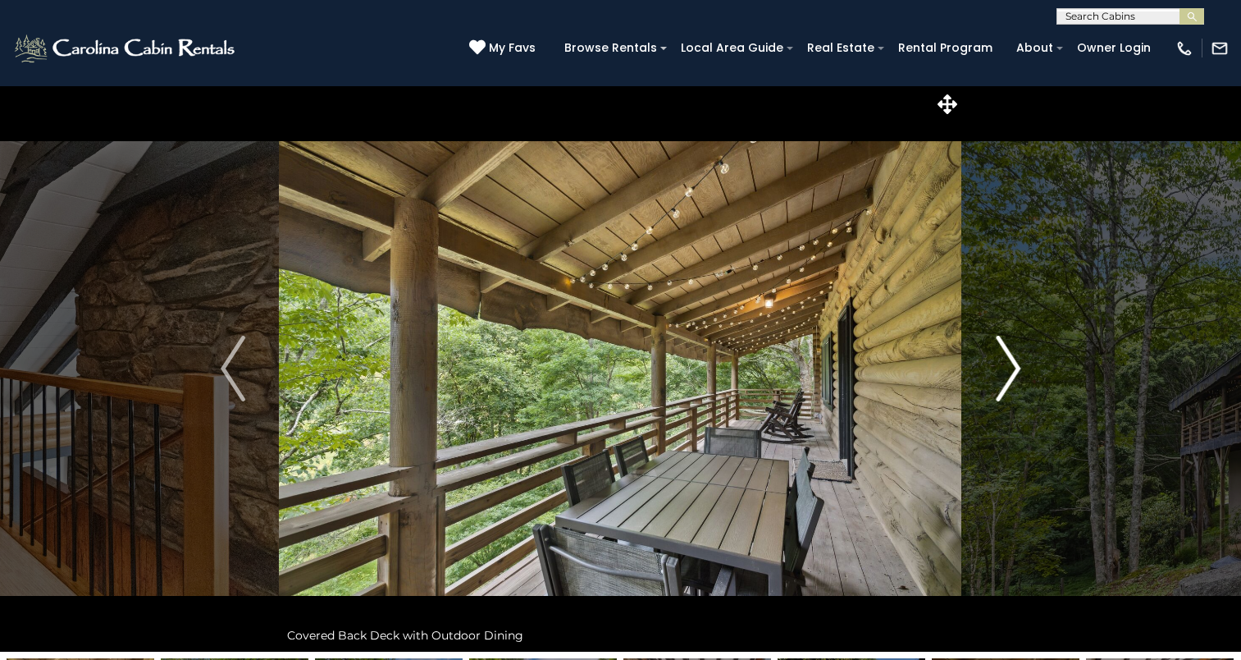
click at [1004, 381] on img "Next" at bounding box center [1008, 369] width 25 height 66
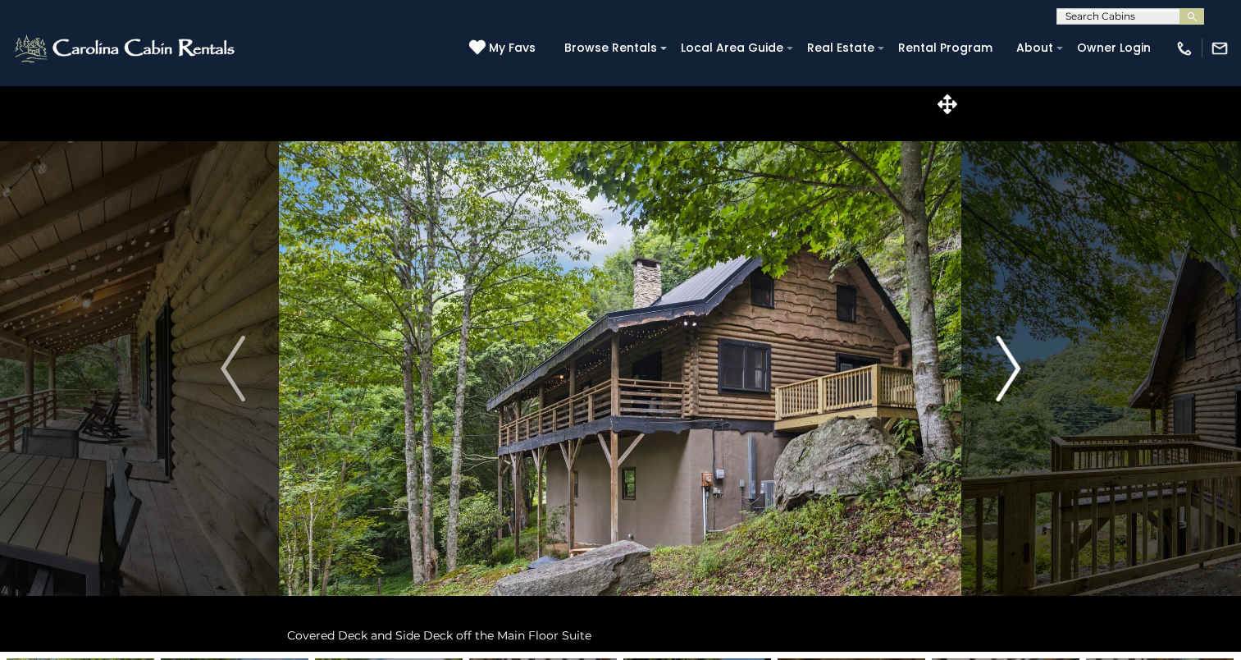
click at [1004, 381] on img "Next" at bounding box center [1008, 369] width 25 height 66
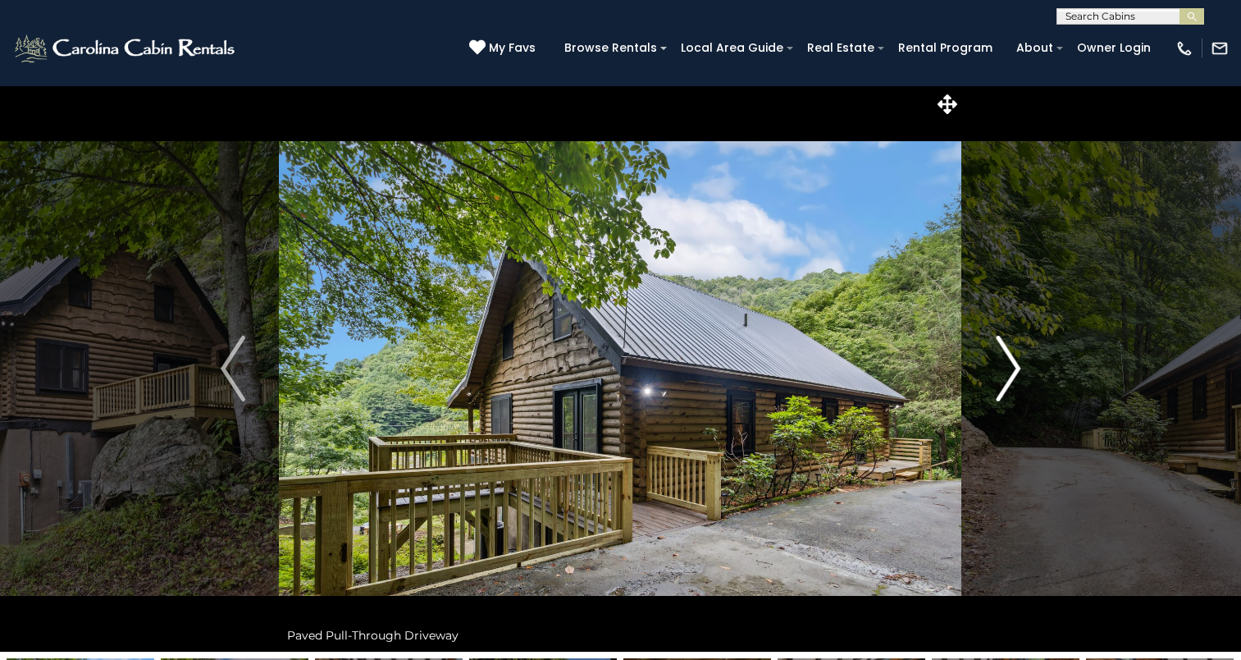
click at [1004, 381] on img "Next" at bounding box center [1008, 369] width 25 height 66
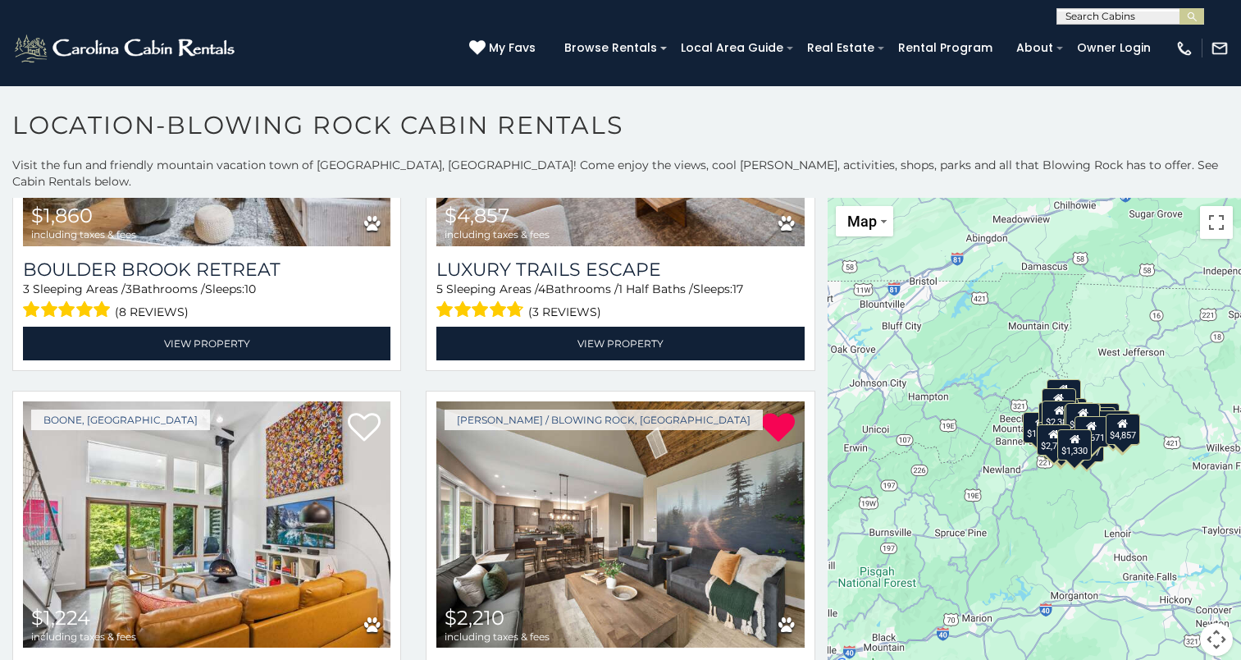
scroll to position [7505, 0]
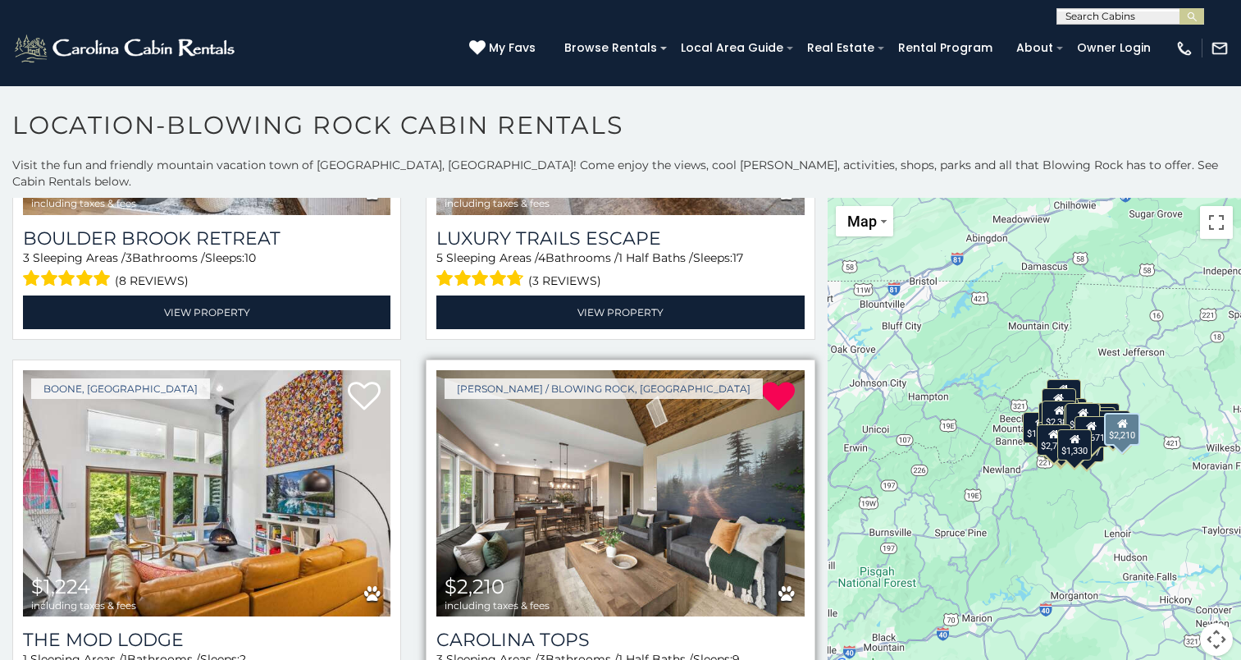
click at [601, 442] on img at bounding box center [620, 493] width 368 height 246
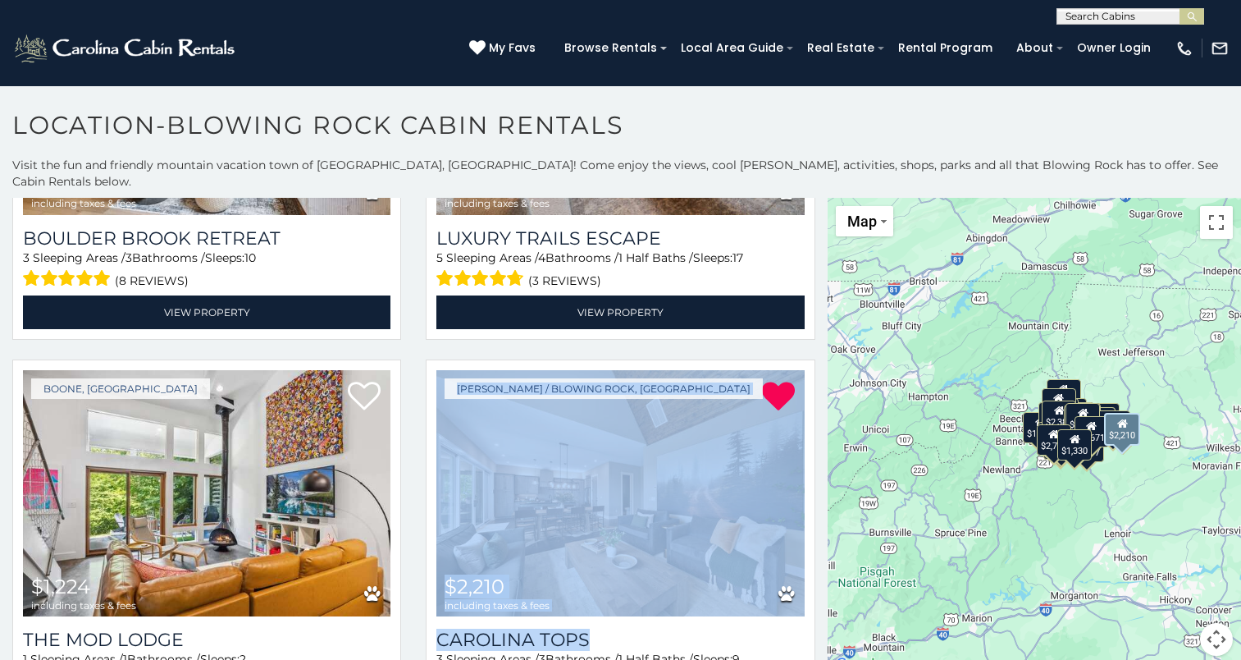
drag, startPoint x: 812, startPoint y: 495, endPoint x: 812, endPoint y: 511, distance: 16.4
click at [812, 511] on div "Boone / Blowing Rock, NC $2,210 including taxes & fees Carolina Tops 3 Sleeping…" at bounding box center [619, 555] width 413 height 392
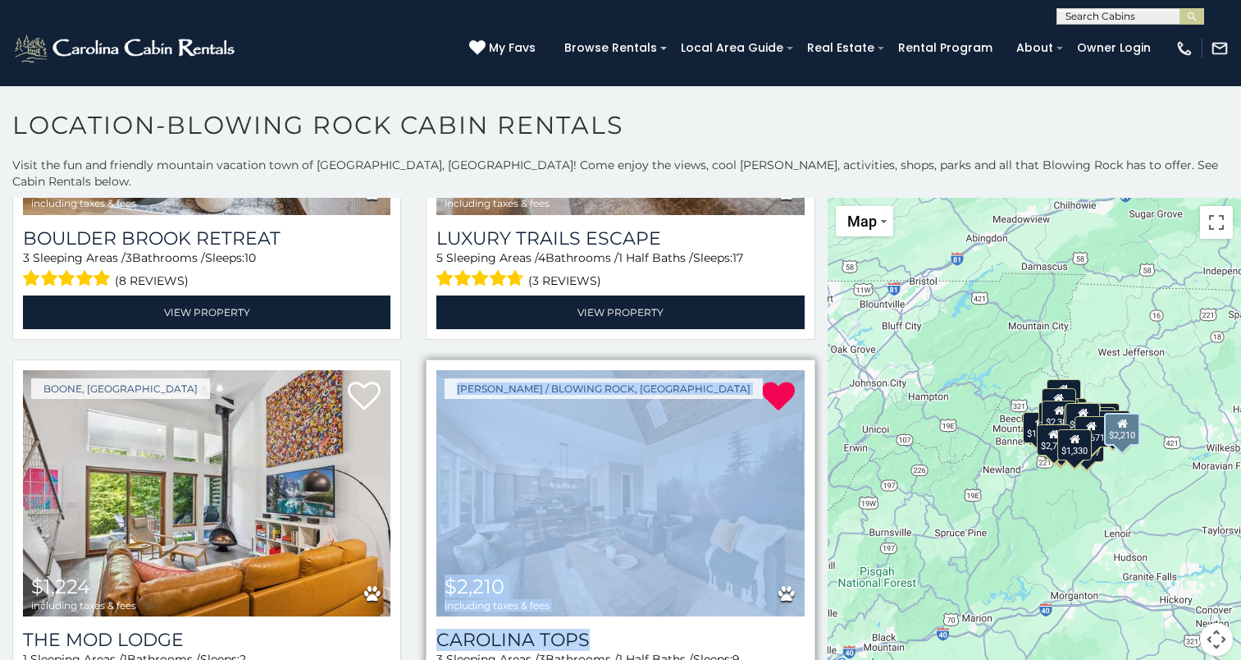
drag, startPoint x: 812, startPoint y: 511, endPoint x: 760, endPoint y: 519, distance: 52.3
click at [760, 616] on div "Carolina Tops 3 Sleeping Areas / 3 Bathrooms / 1 Half Baths / Sleeps: 9 (1 revi…" at bounding box center [620, 673] width 368 height 114
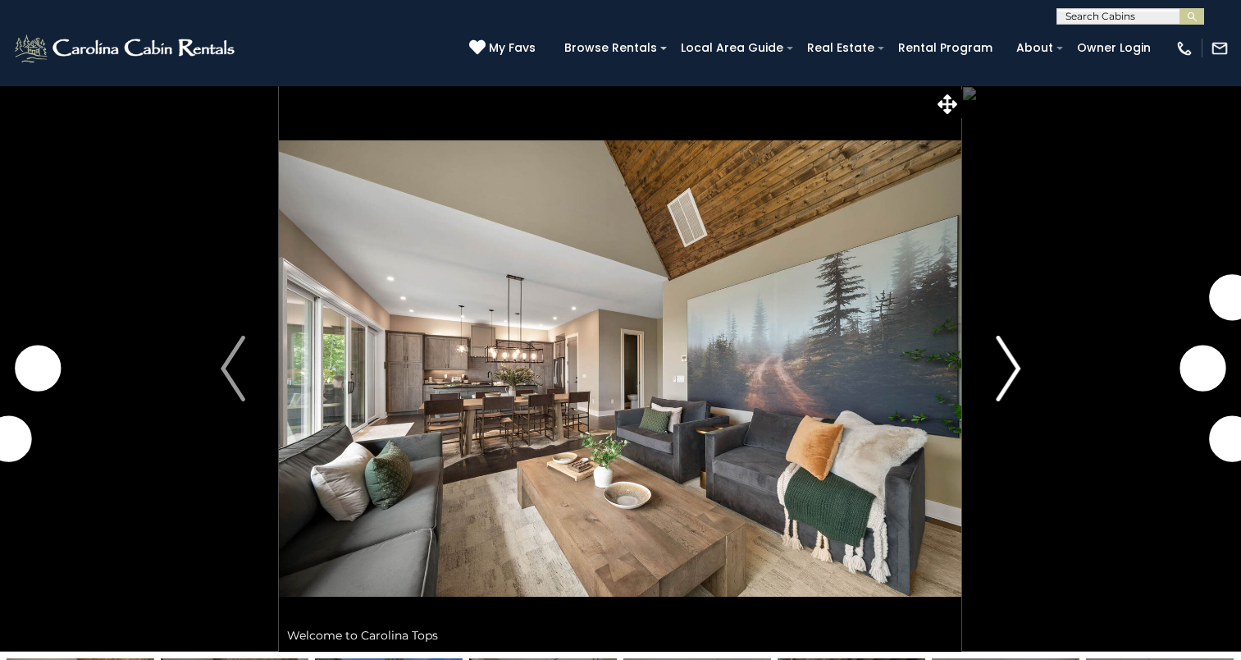
click at [992, 382] on button "Next" at bounding box center [1008, 368] width 92 height 566
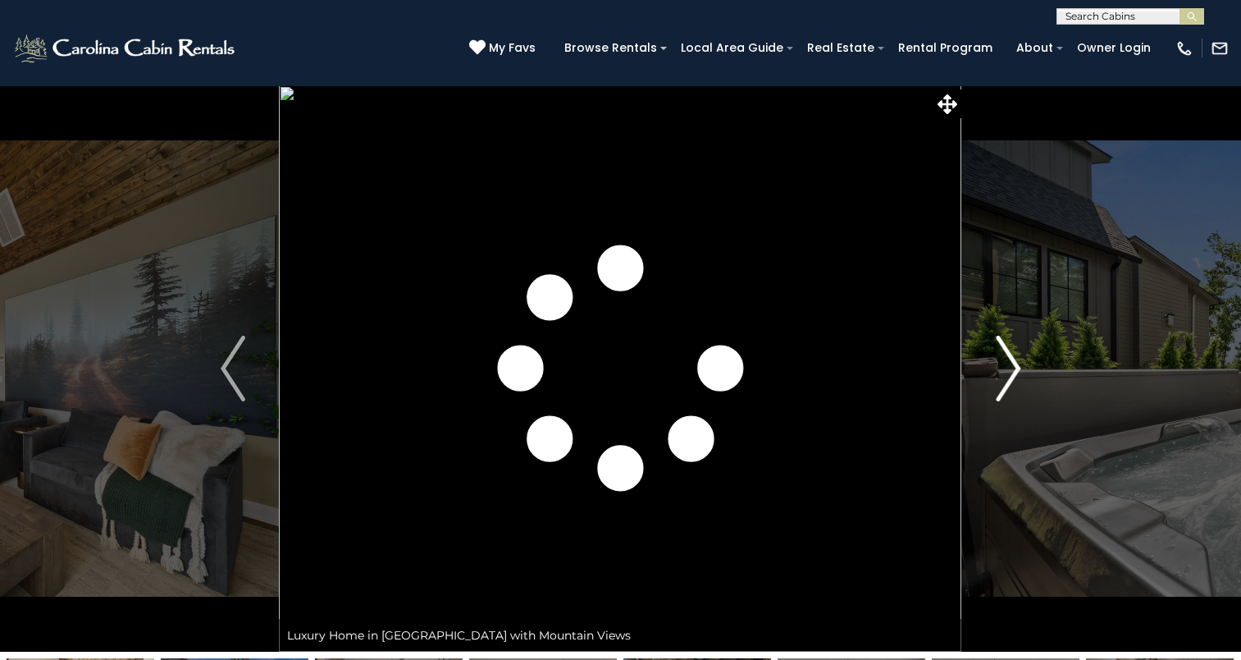
click at [992, 382] on button "Next" at bounding box center [1008, 368] width 92 height 566
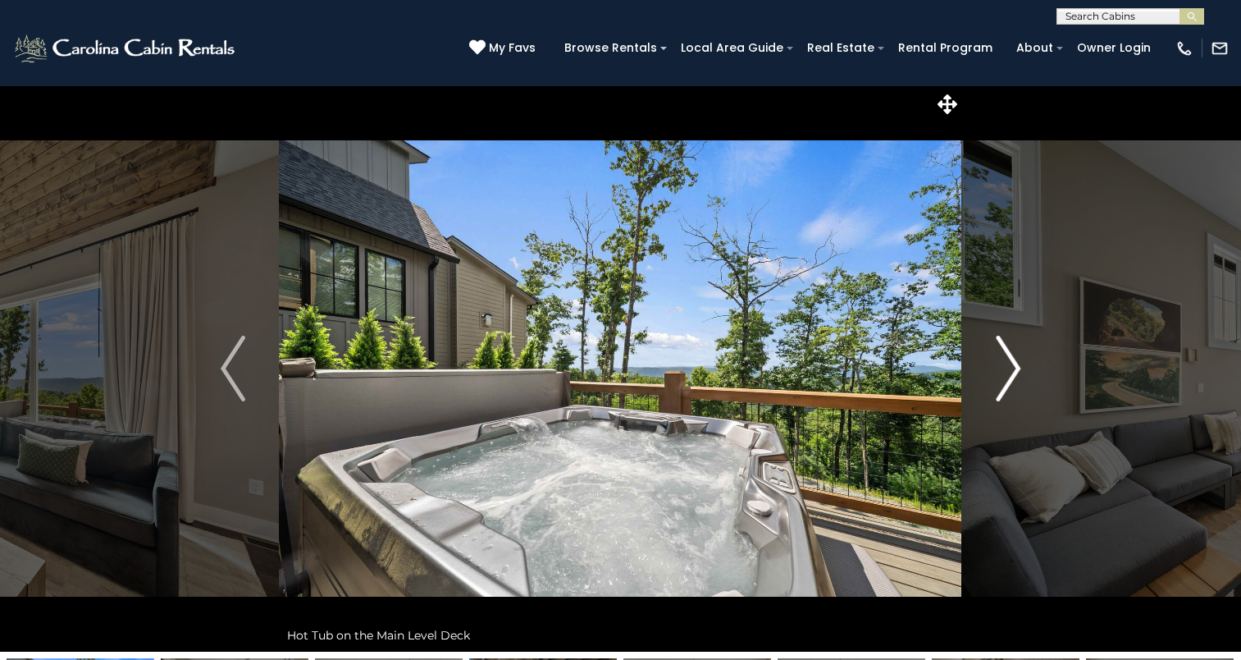
click at [992, 382] on button "Next" at bounding box center [1008, 368] width 92 height 566
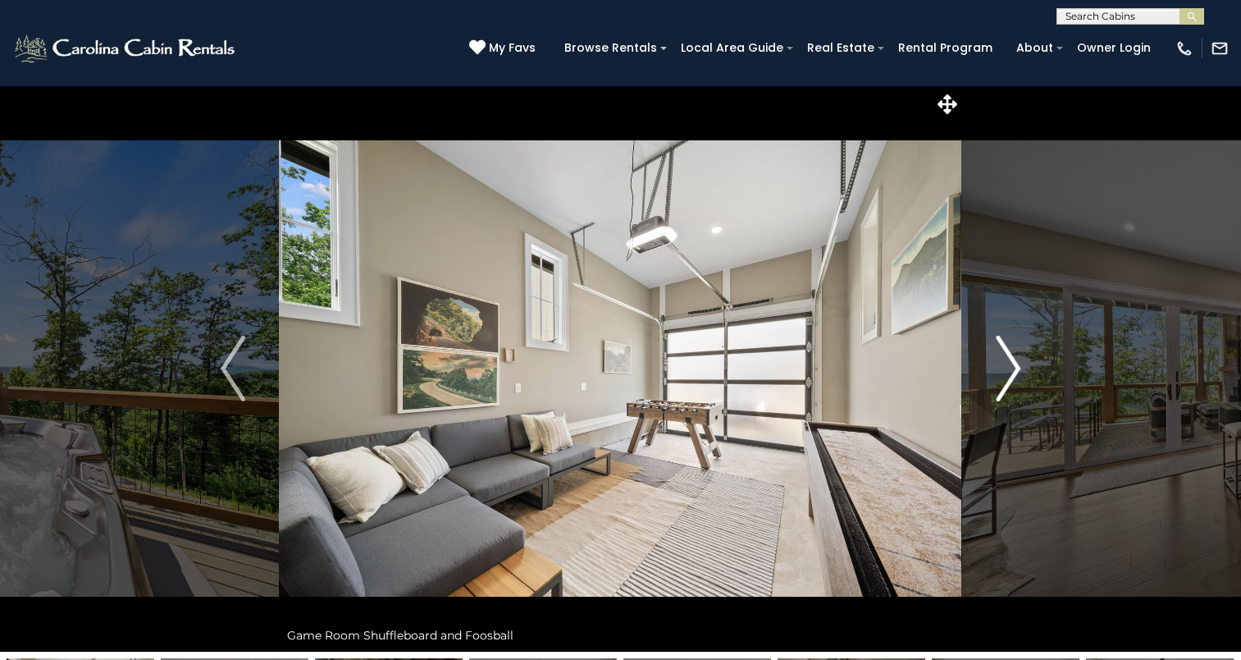
click at [992, 382] on button "Next" at bounding box center [1008, 368] width 92 height 566
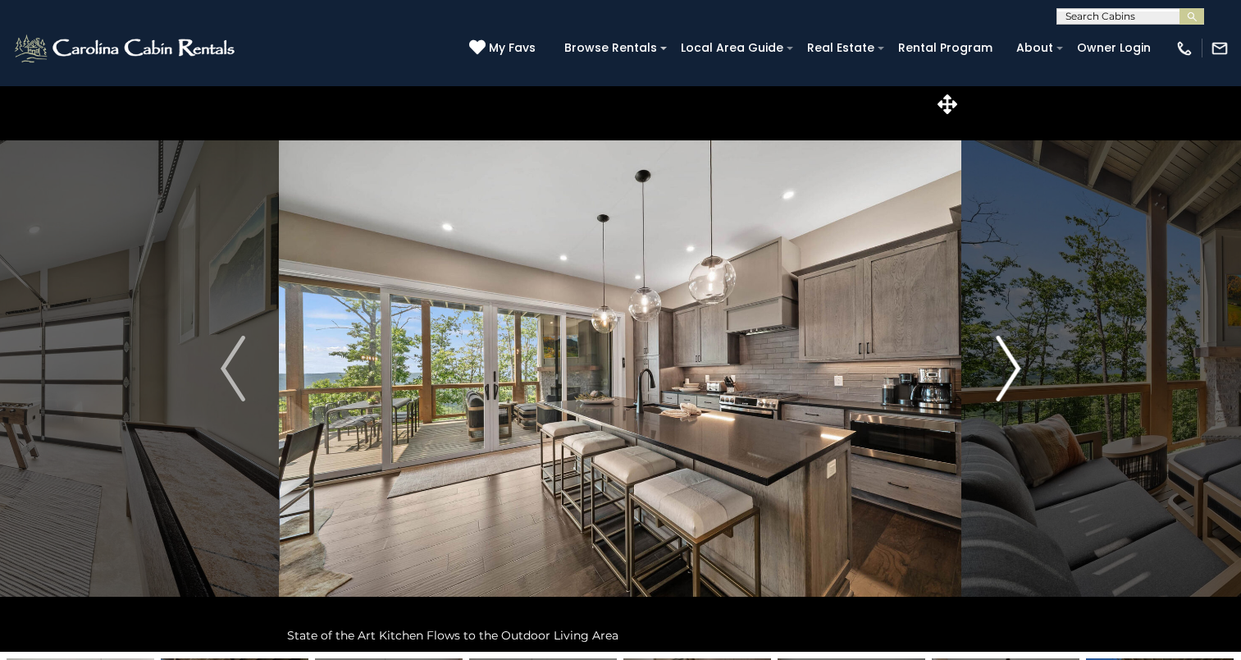
click at [992, 382] on button "Next" at bounding box center [1008, 368] width 92 height 566
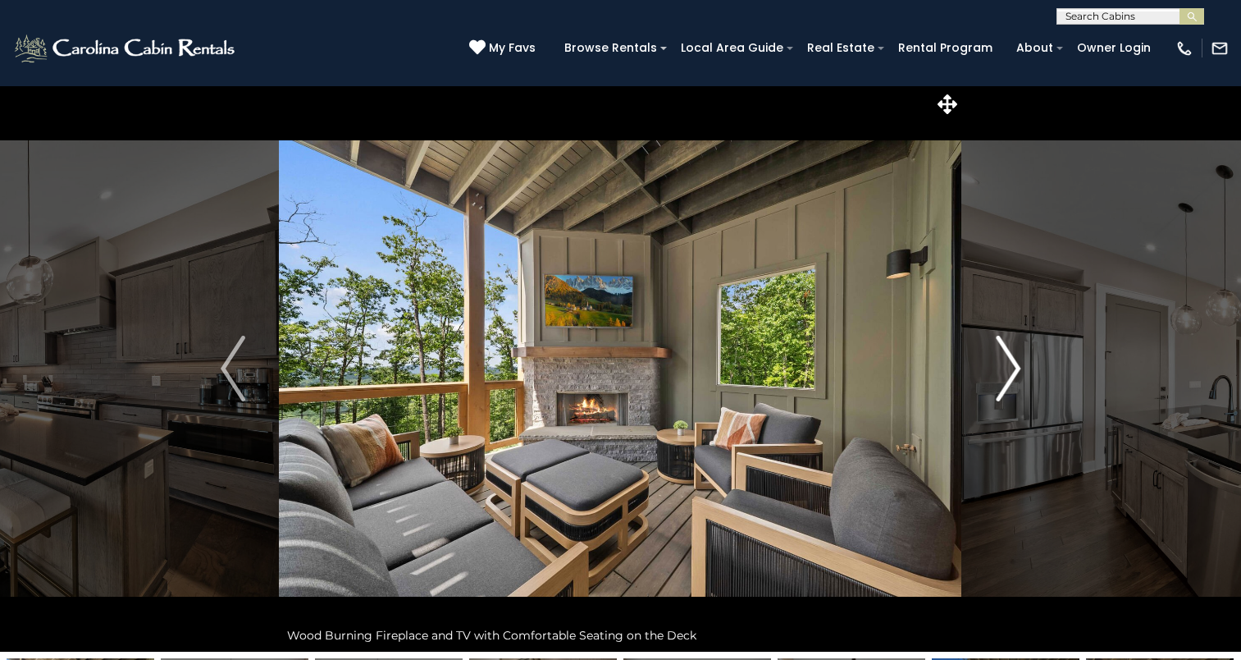
click at [992, 382] on button "Next" at bounding box center [1008, 368] width 92 height 566
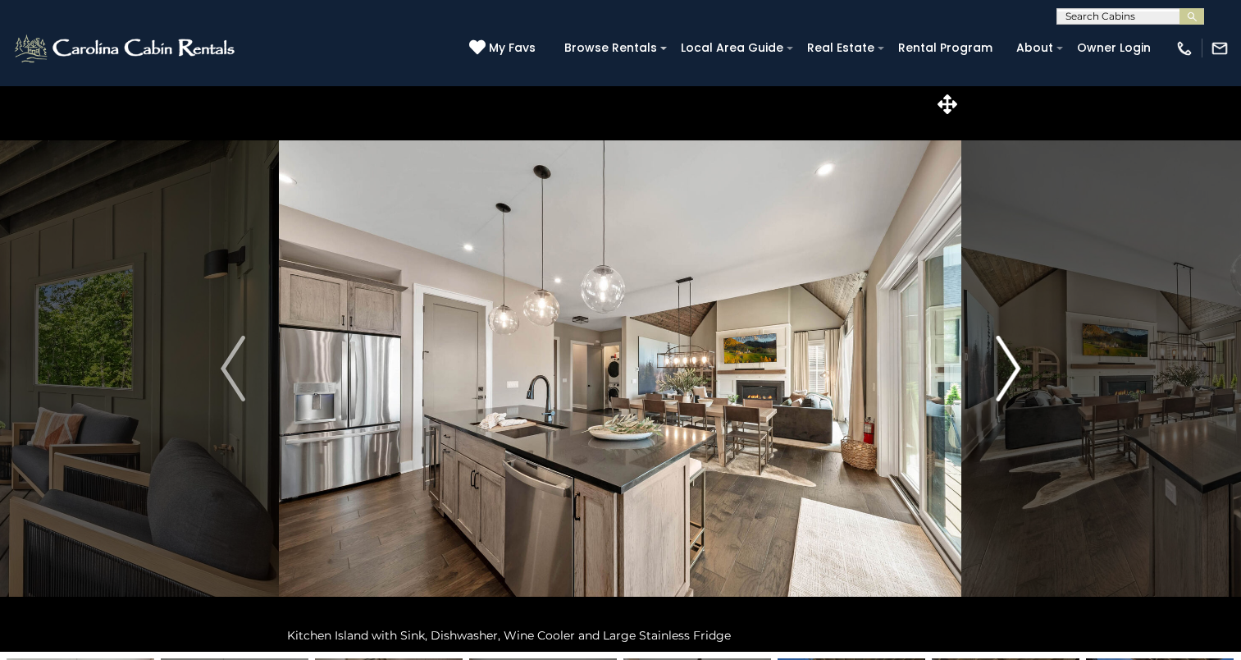
click at [992, 382] on button "Next" at bounding box center [1008, 368] width 92 height 566
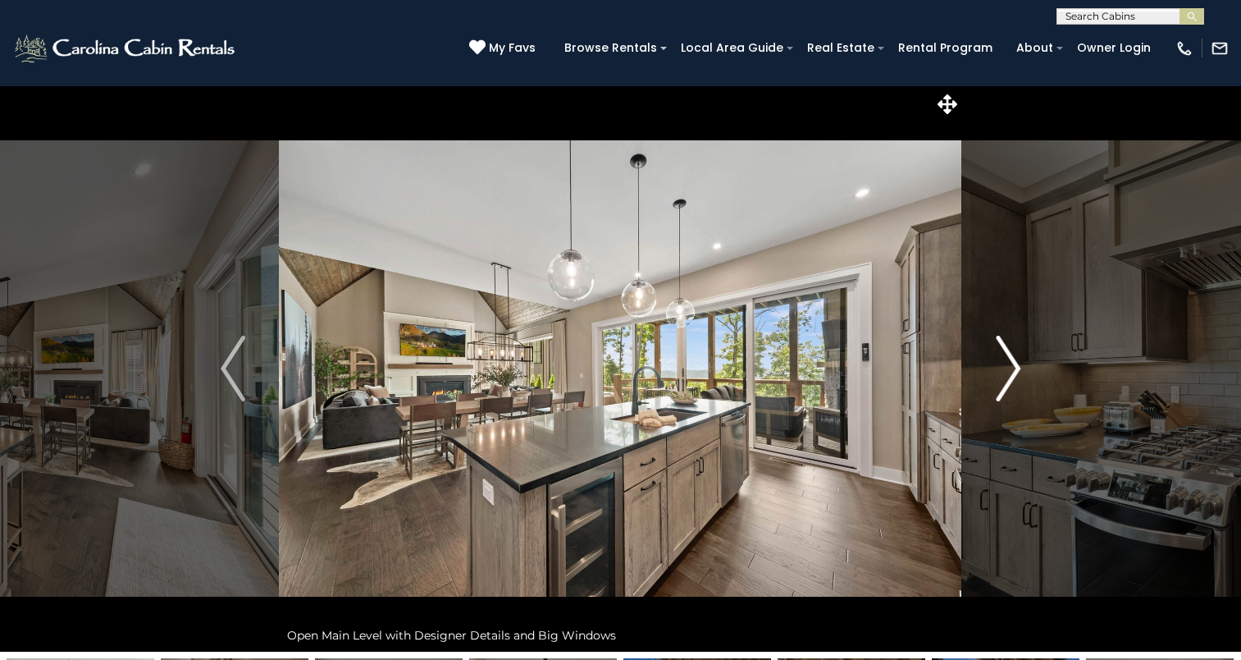
click at [992, 382] on button "Next" at bounding box center [1008, 368] width 92 height 566
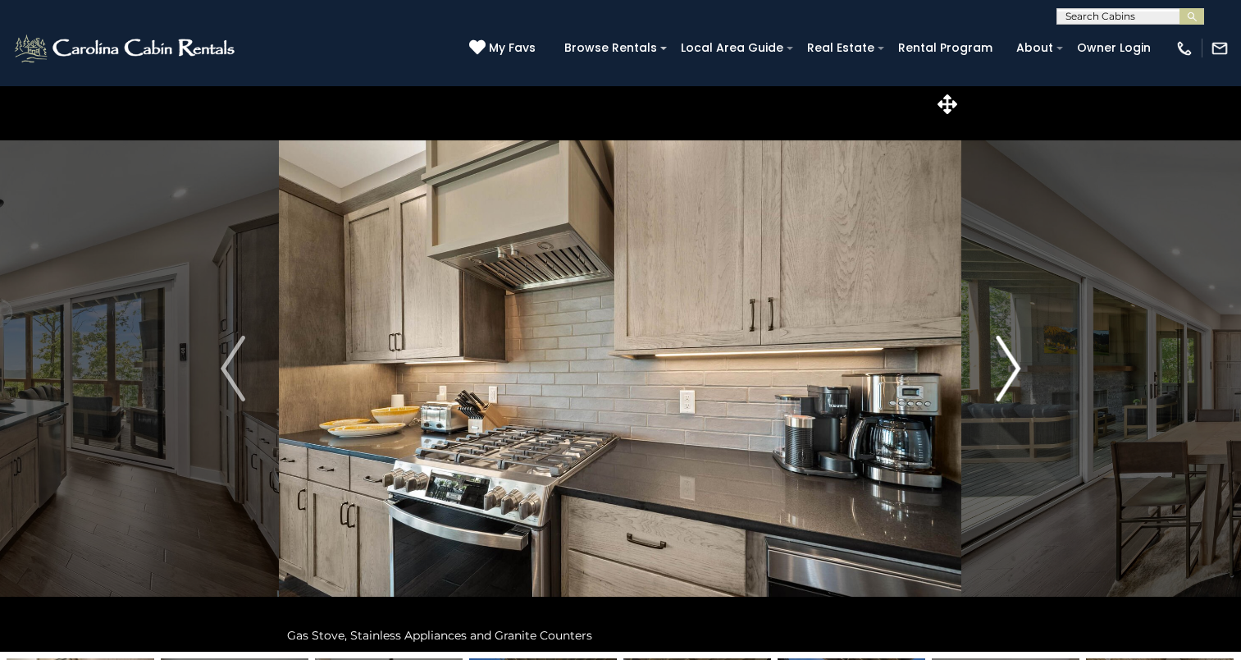
click at [992, 382] on button "Next" at bounding box center [1008, 368] width 92 height 566
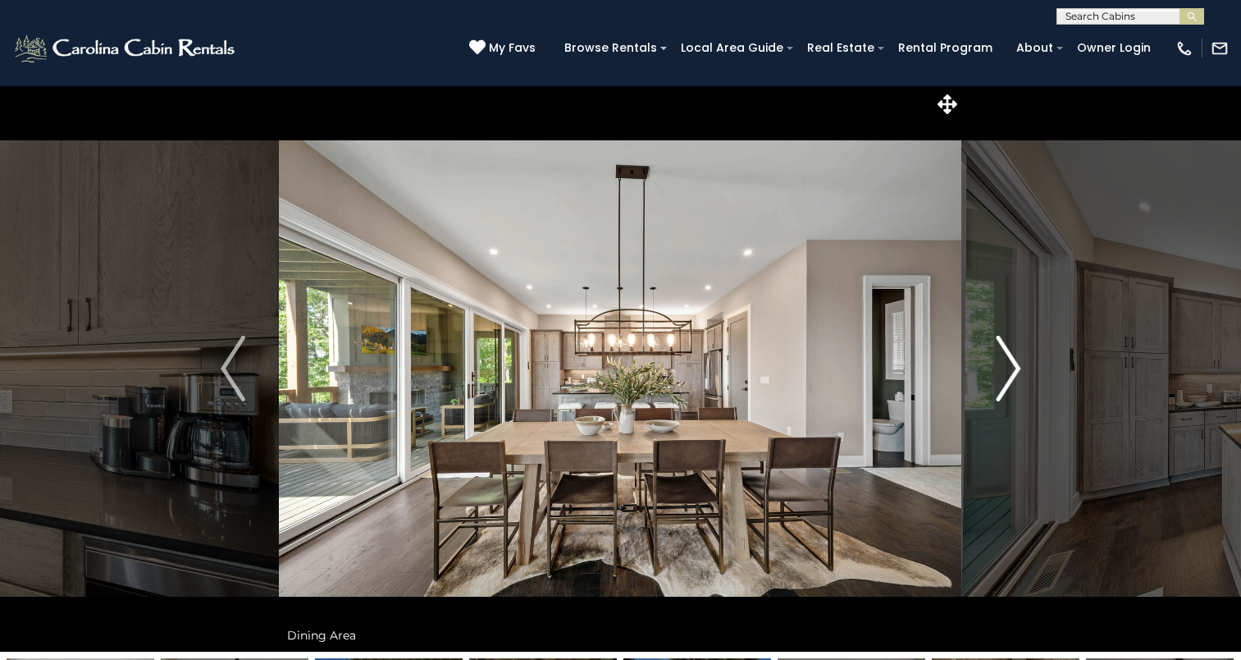
click at [992, 382] on button "Next" at bounding box center [1008, 368] width 92 height 566
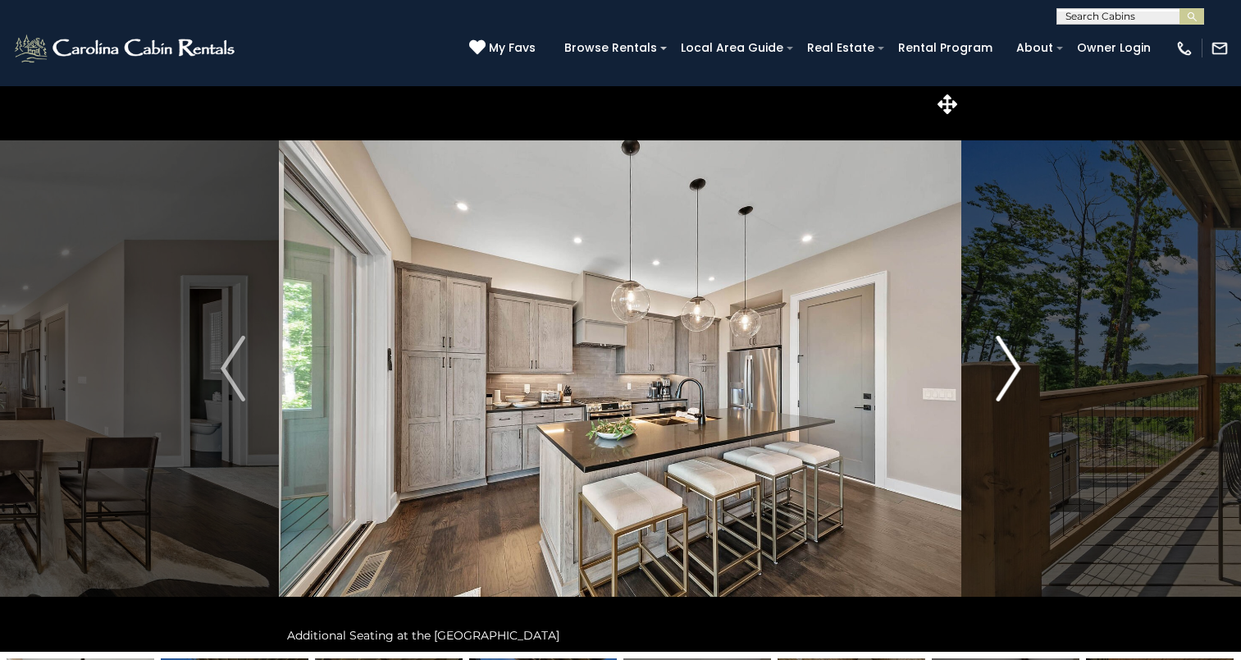
click at [992, 382] on button "Next" at bounding box center [1008, 368] width 92 height 566
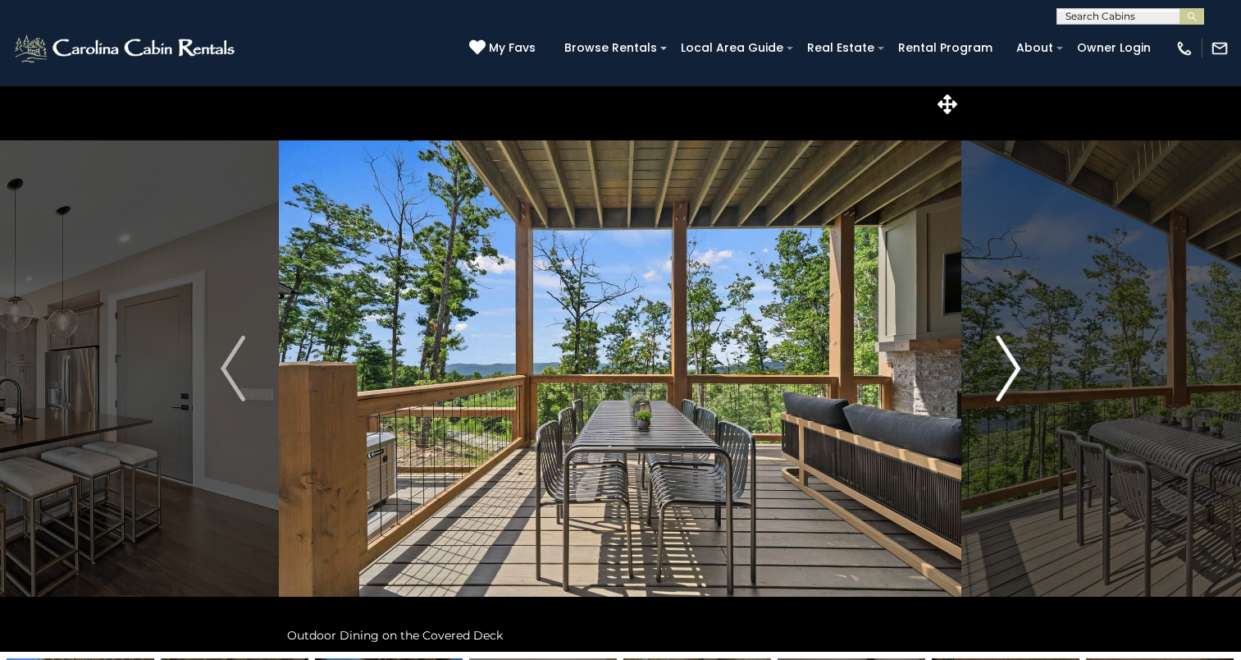
click at [992, 382] on button "Next" at bounding box center [1008, 368] width 92 height 566
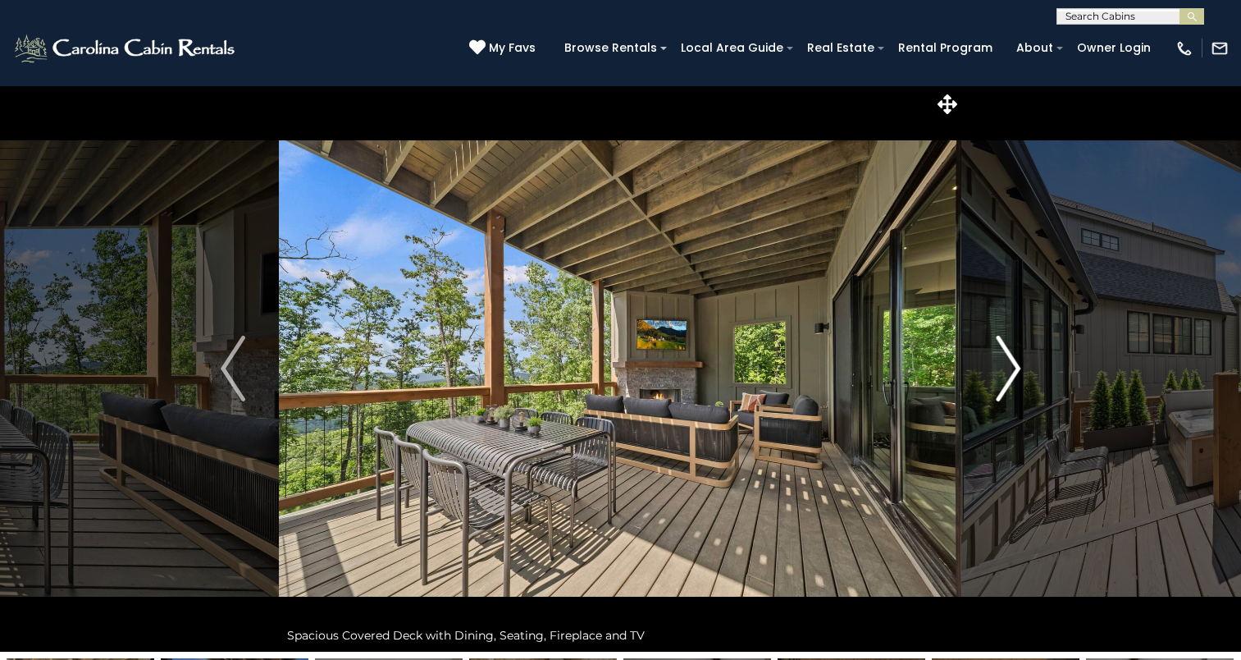
click at [992, 382] on button "Next" at bounding box center [1008, 368] width 92 height 566
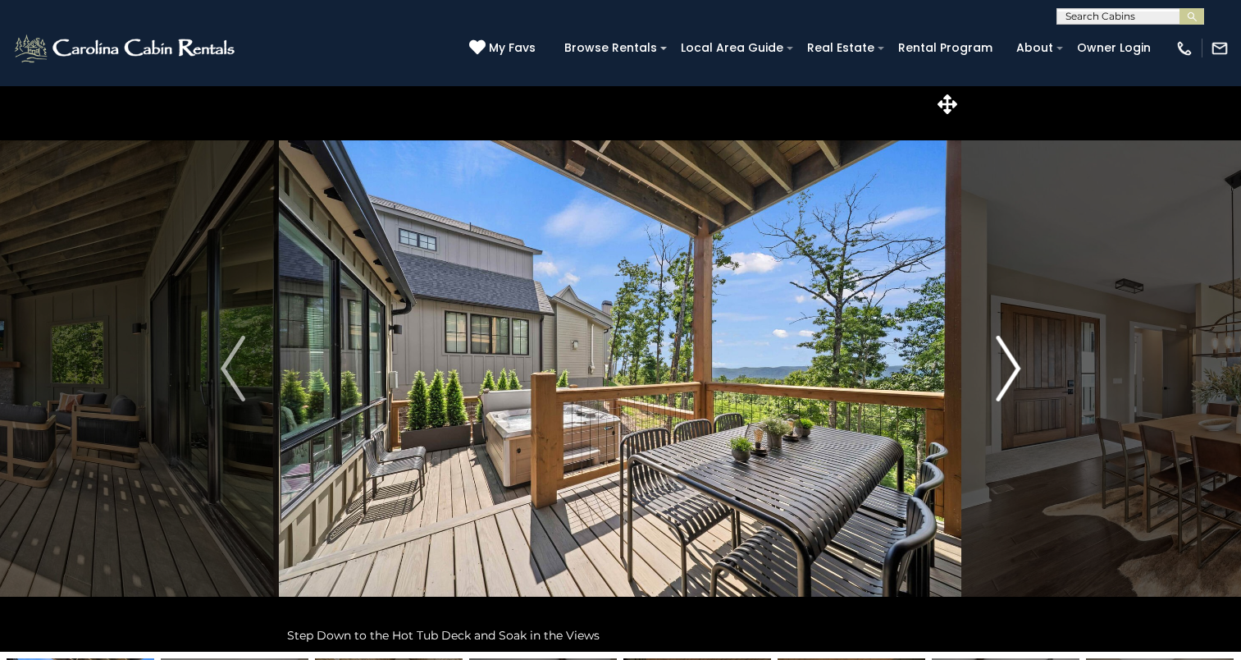
click at [992, 382] on button "Next" at bounding box center [1008, 368] width 92 height 566
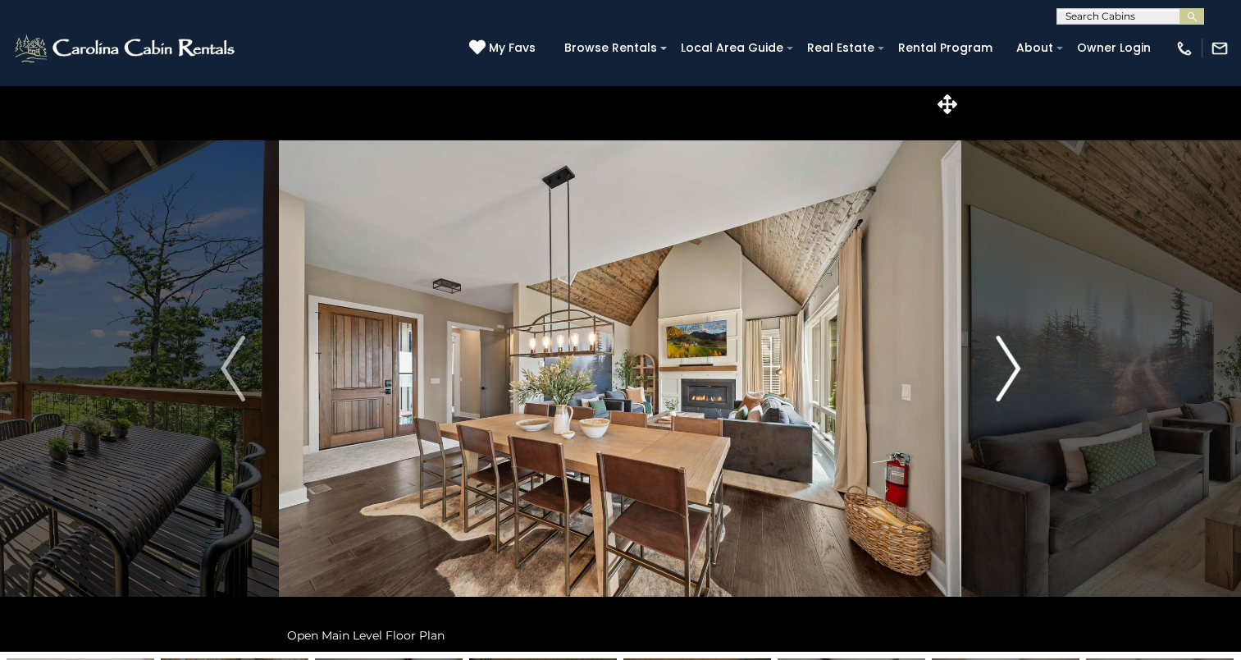
click at [992, 382] on button "Next" at bounding box center [1008, 368] width 92 height 566
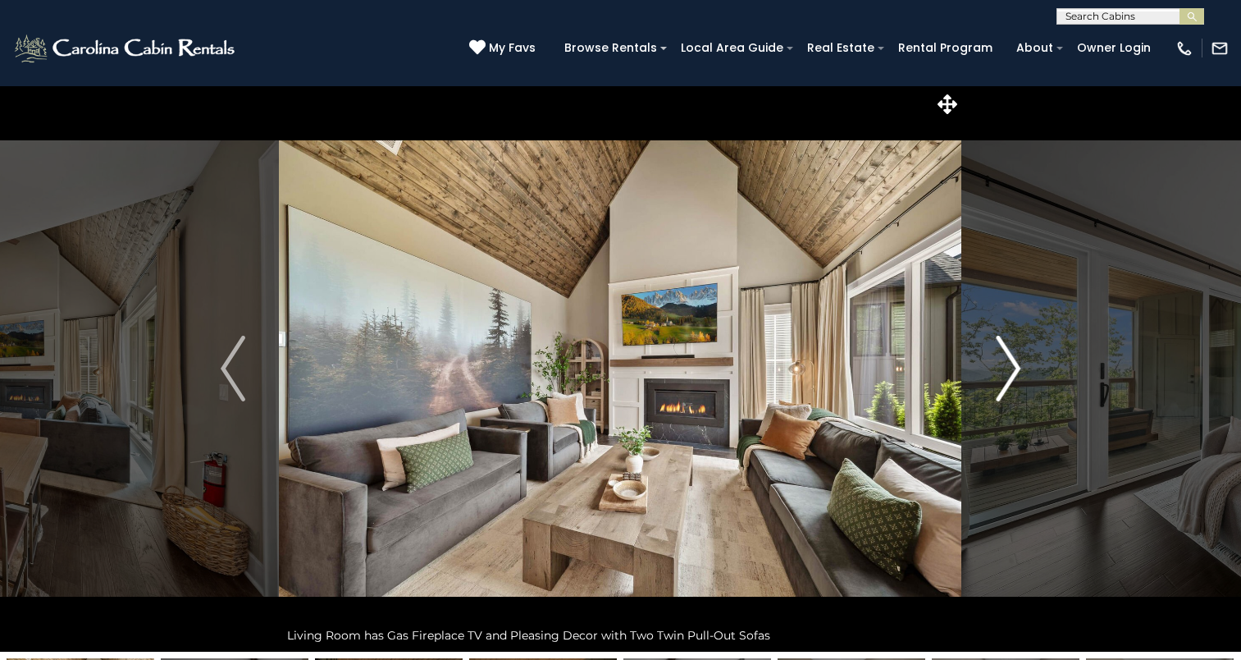
click at [992, 382] on button "Next" at bounding box center [1008, 368] width 92 height 566
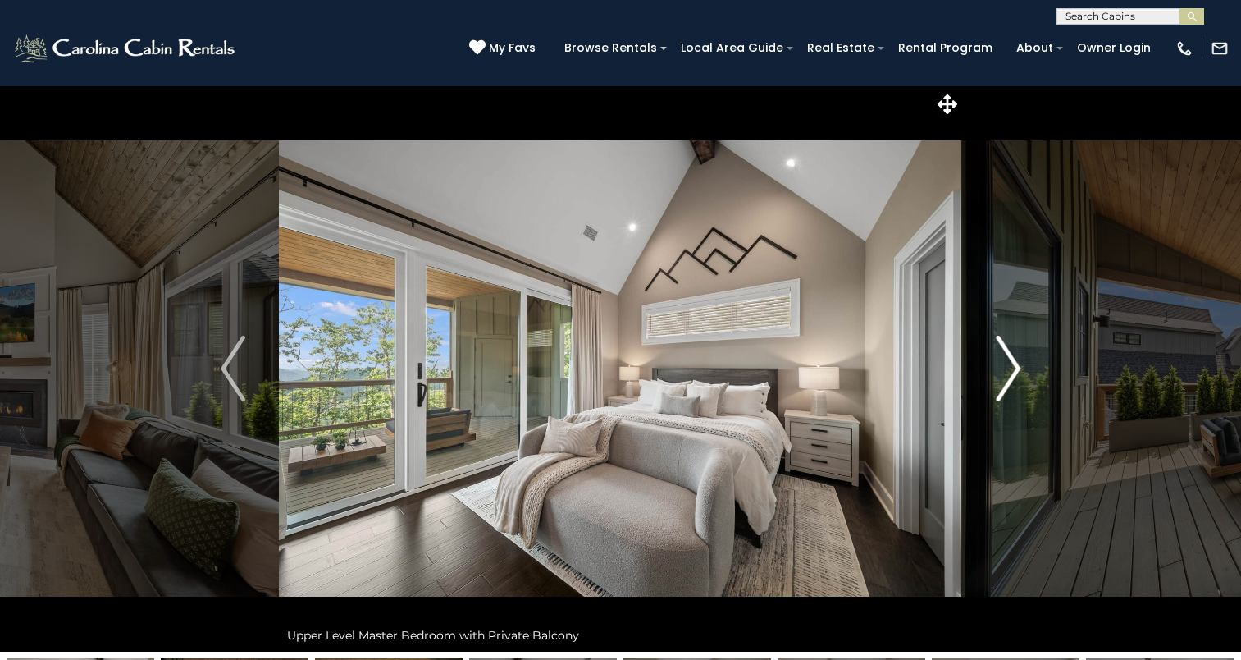
click at [990, 388] on button "Next" at bounding box center [1008, 368] width 92 height 566
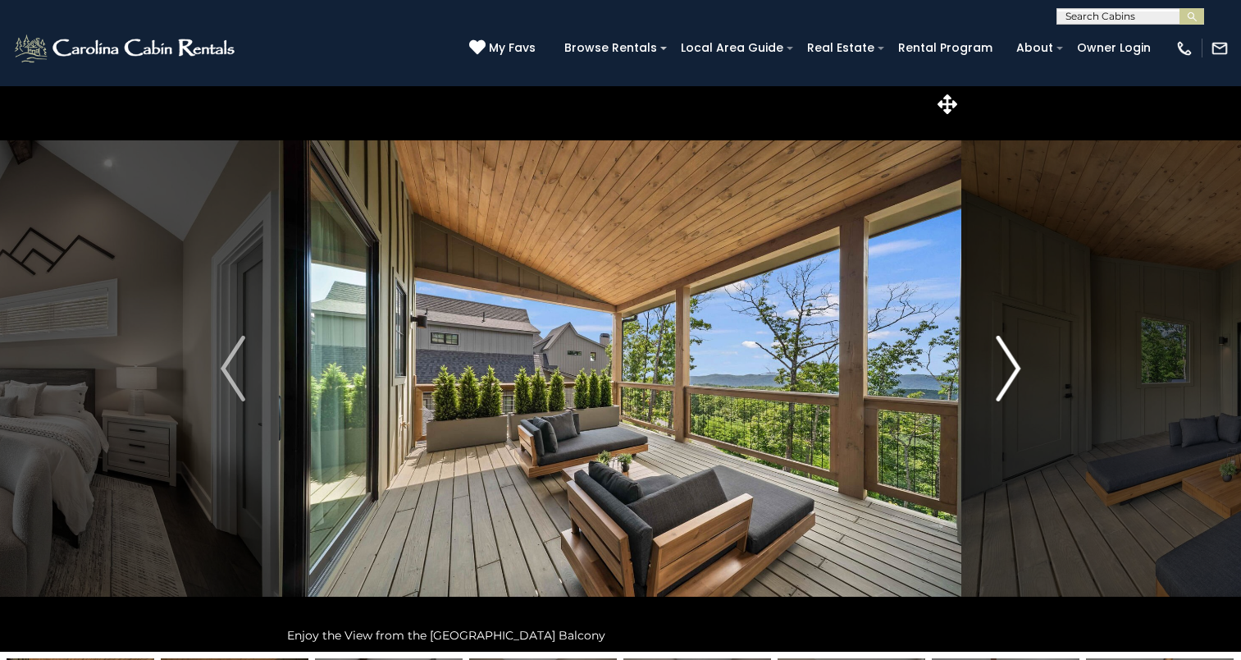
click at [990, 388] on button "Next" at bounding box center [1008, 368] width 92 height 566
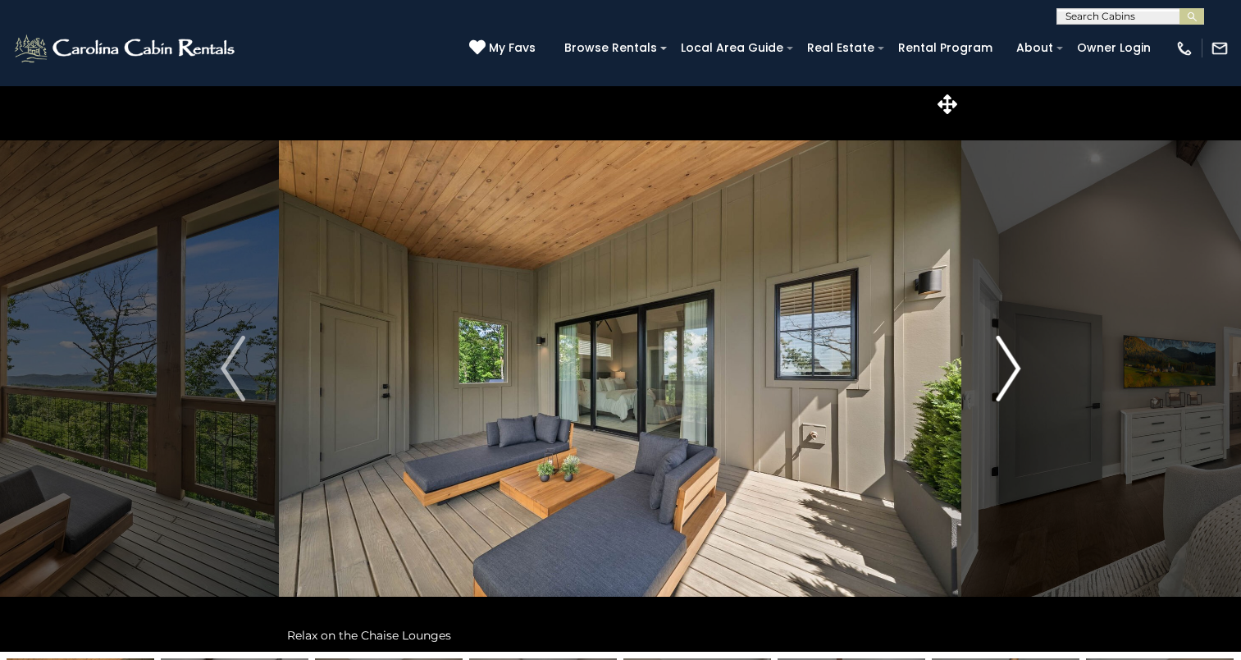
click at [990, 388] on button "Next" at bounding box center [1008, 368] width 92 height 566
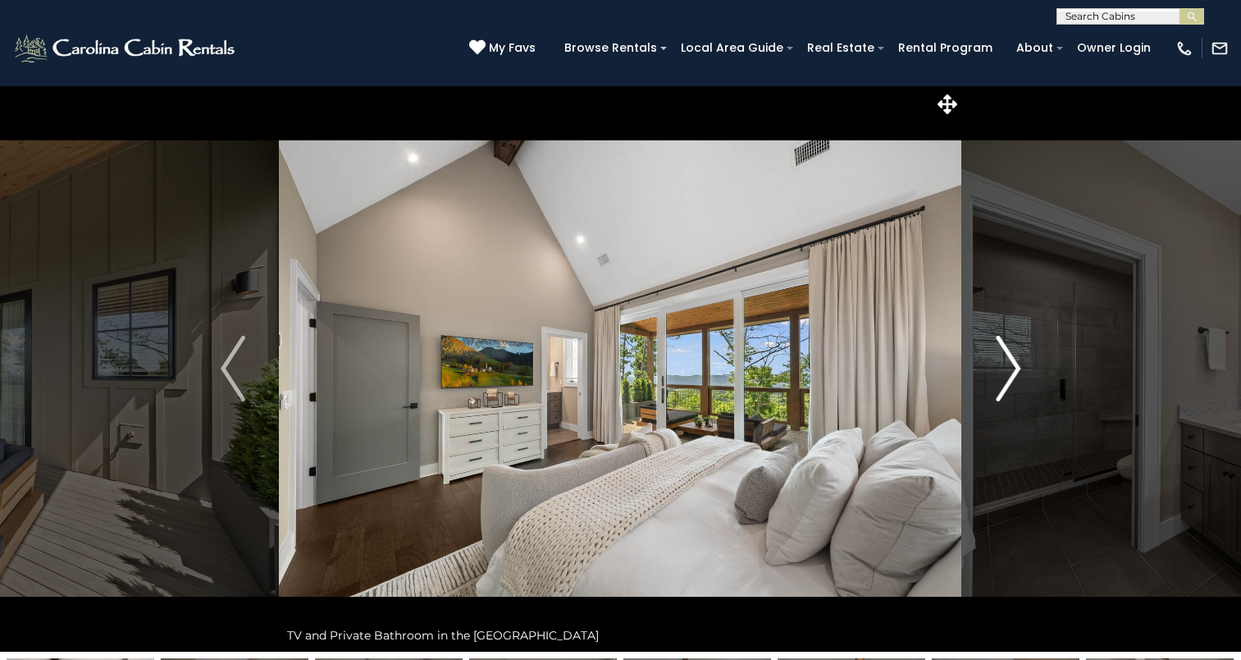
click at [990, 388] on button "Next" at bounding box center [1008, 368] width 92 height 566
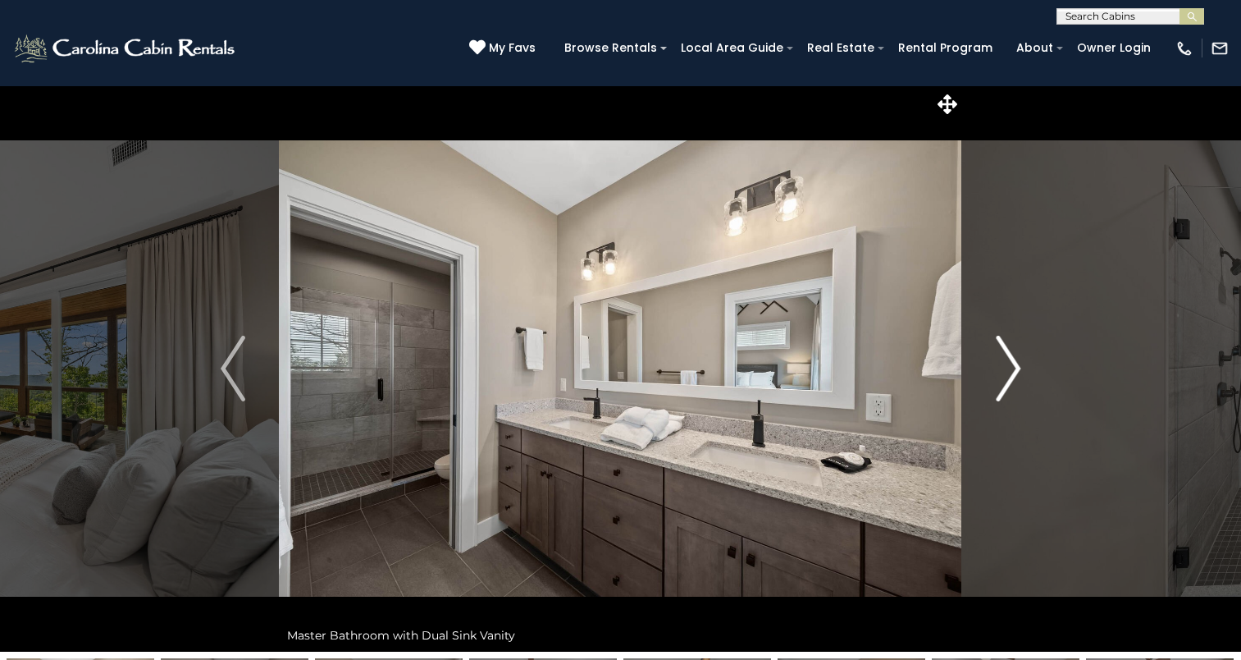
click at [990, 388] on button "Next" at bounding box center [1008, 368] width 92 height 566
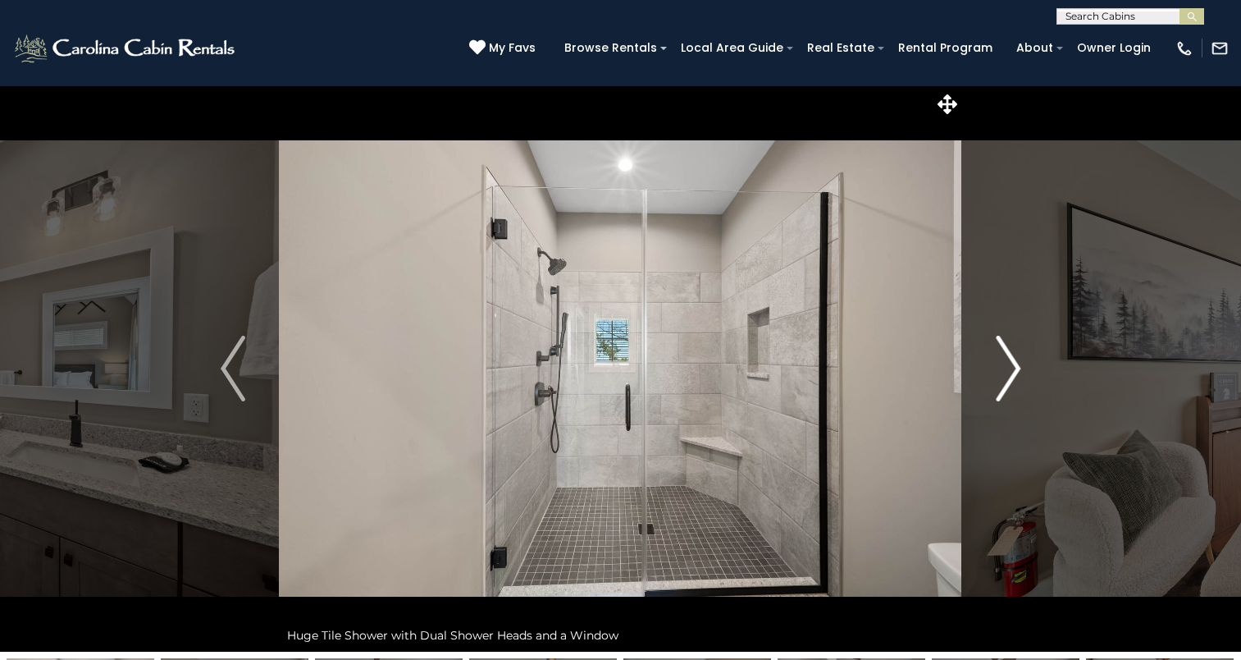
click at [990, 388] on button "Next" at bounding box center [1008, 368] width 92 height 566
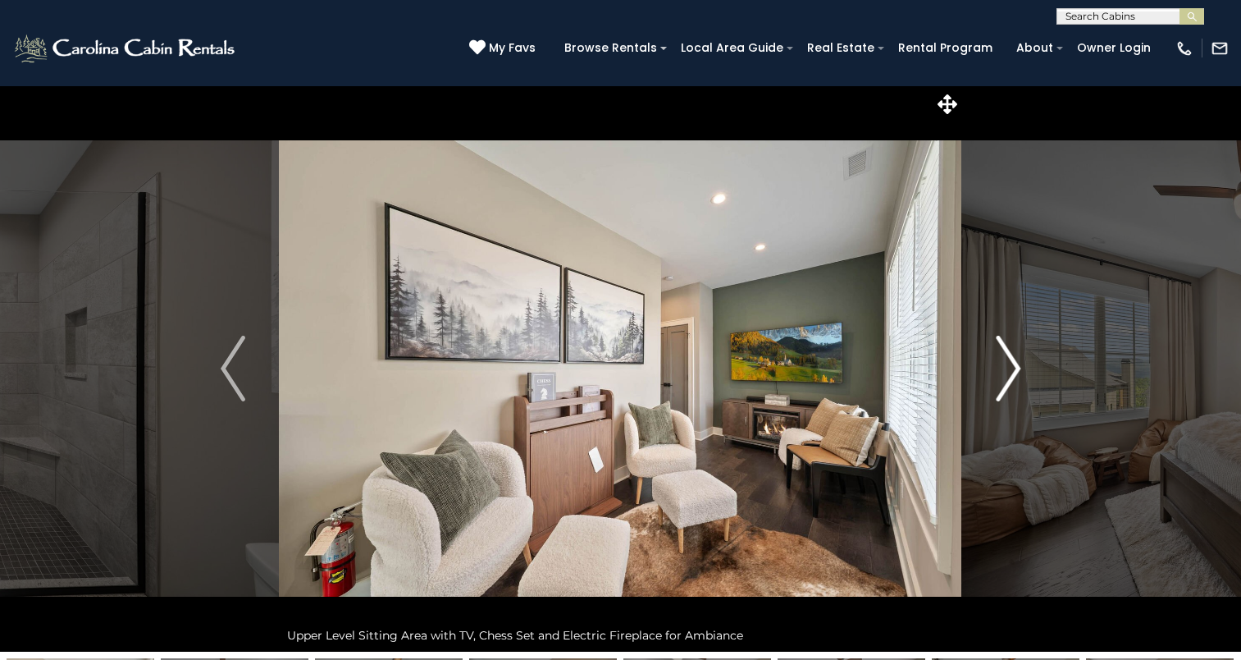
click at [990, 388] on button "Next" at bounding box center [1008, 368] width 92 height 566
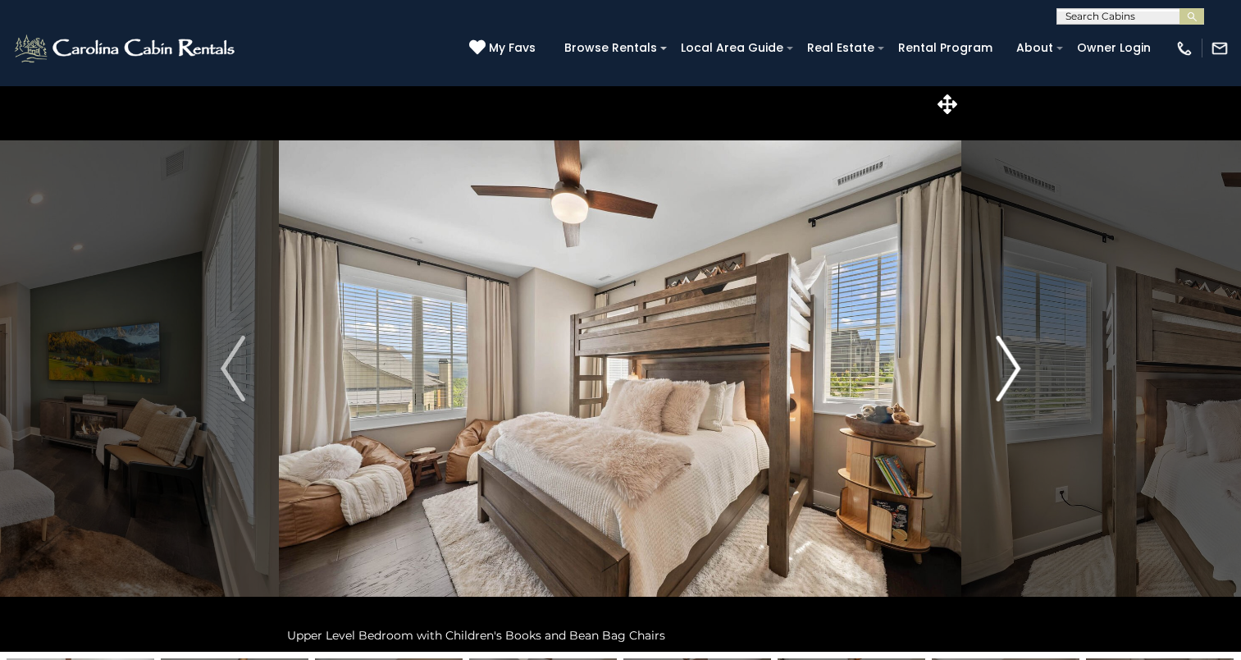
click at [990, 388] on button "Next" at bounding box center [1008, 368] width 92 height 566
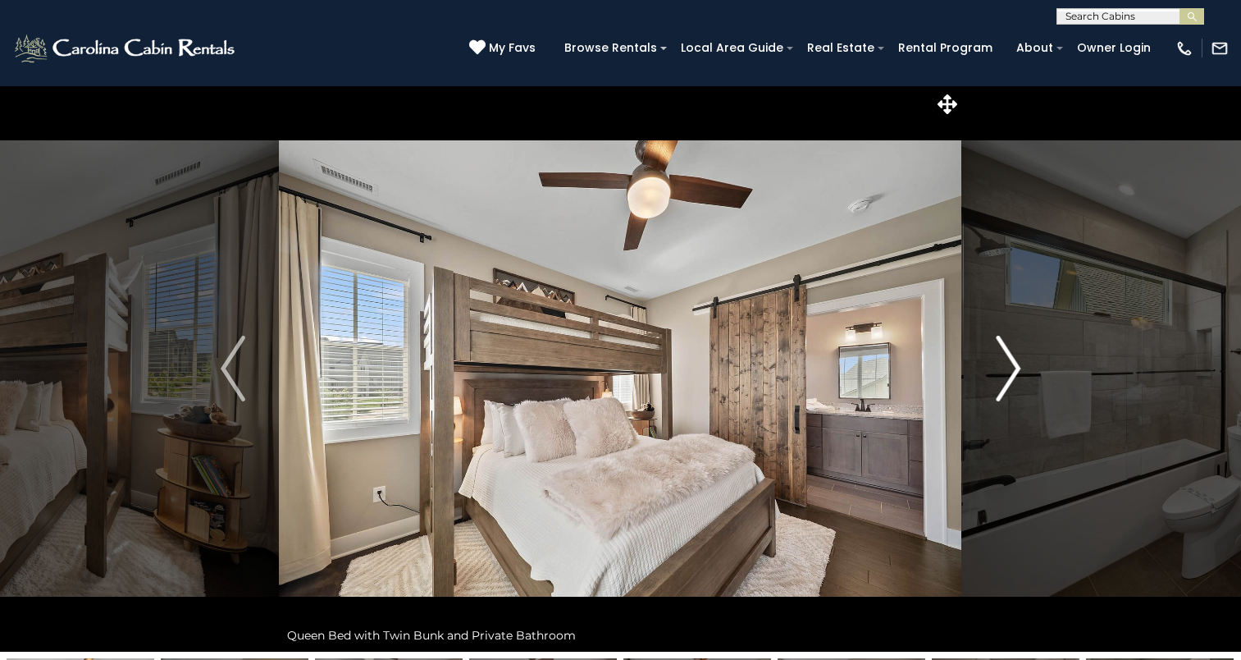
click at [990, 388] on button "Next" at bounding box center [1008, 368] width 92 height 566
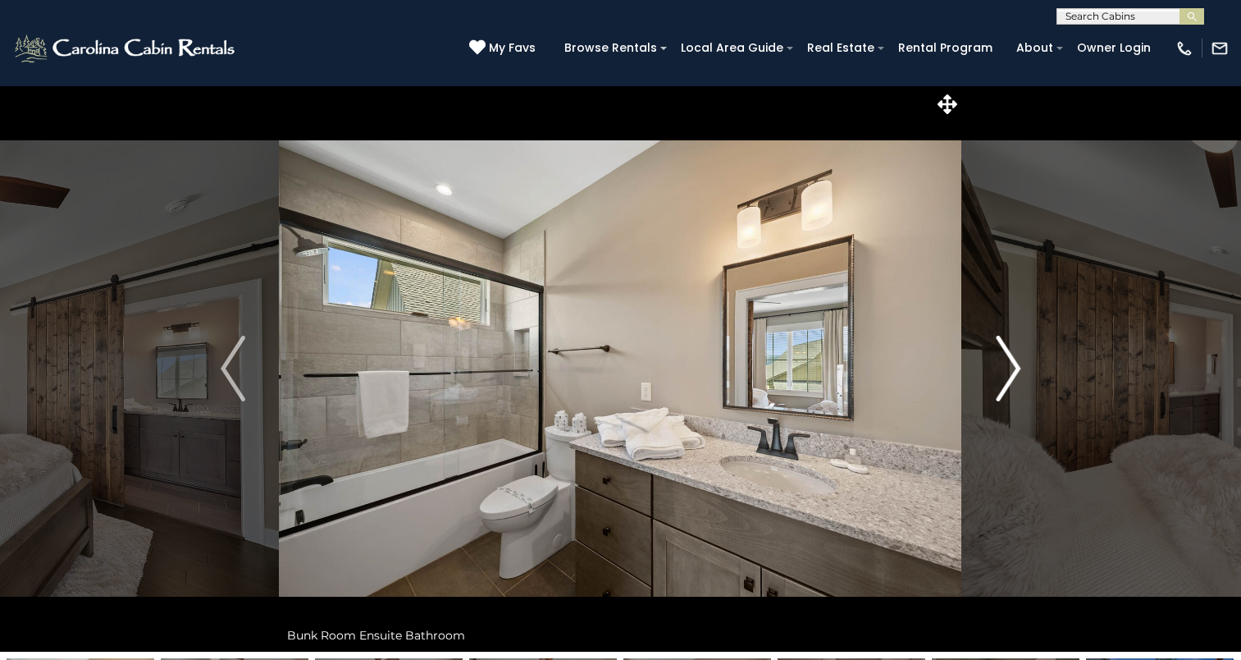
click at [990, 388] on button "Next" at bounding box center [1008, 368] width 92 height 566
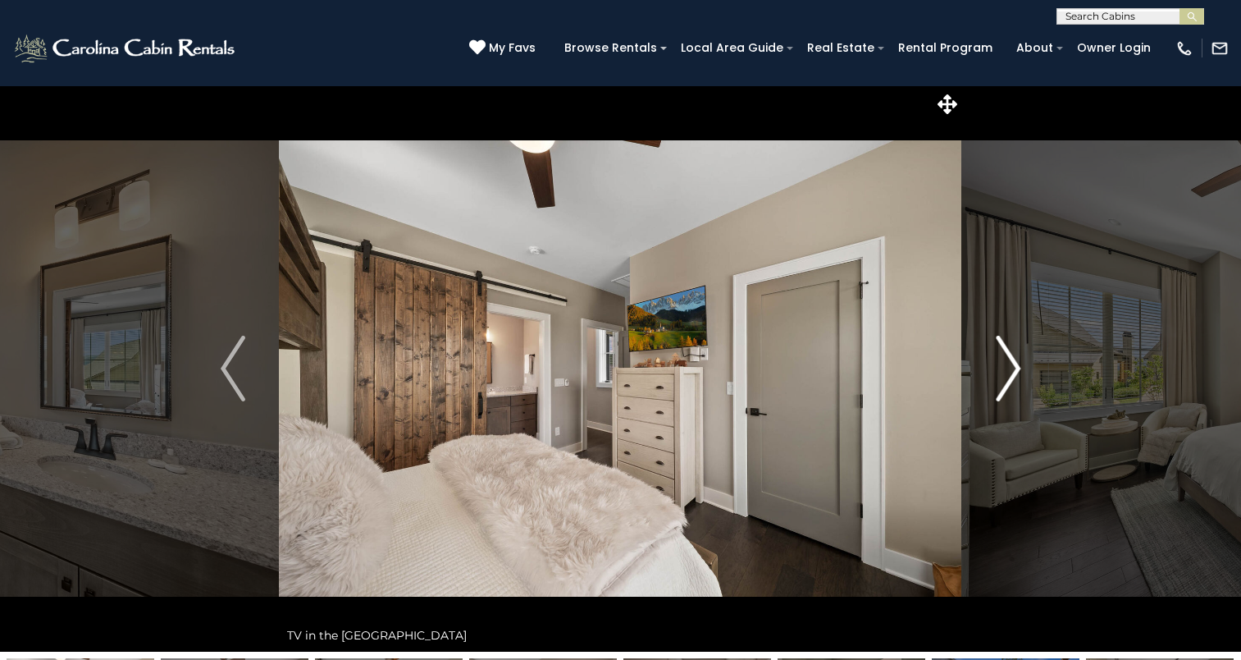
click at [990, 388] on button "Next" at bounding box center [1008, 368] width 92 height 566
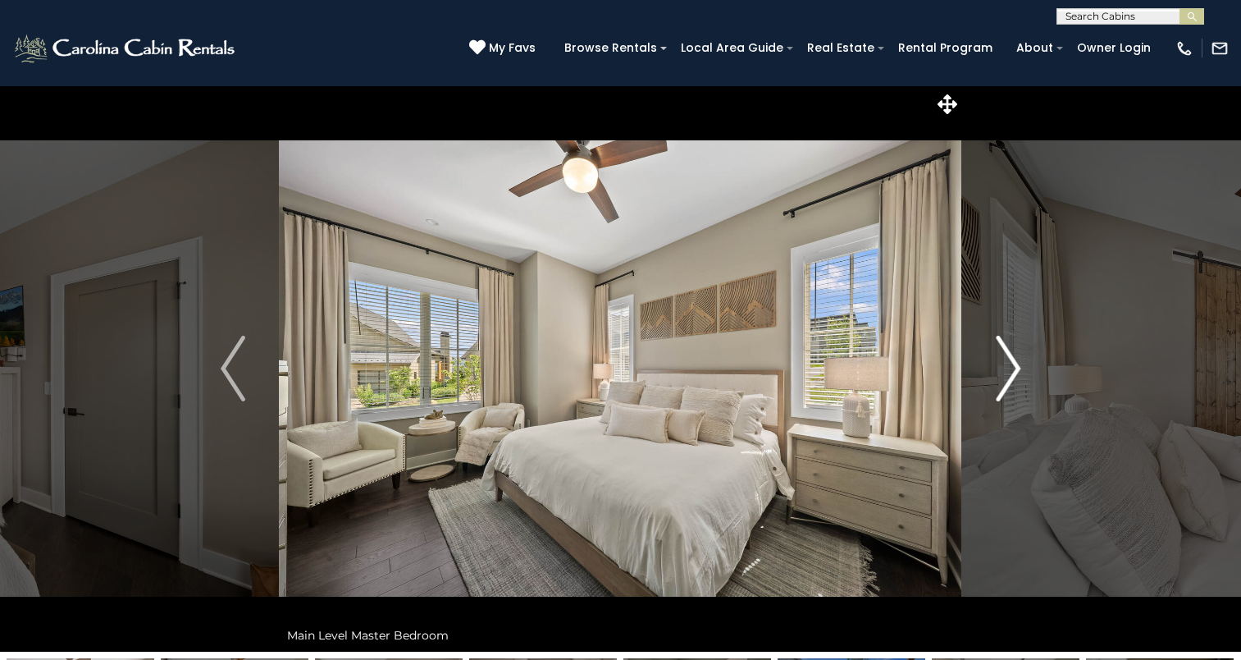
click at [997, 386] on img "Next" at bounding box center [1008, 369] width 25 height 66
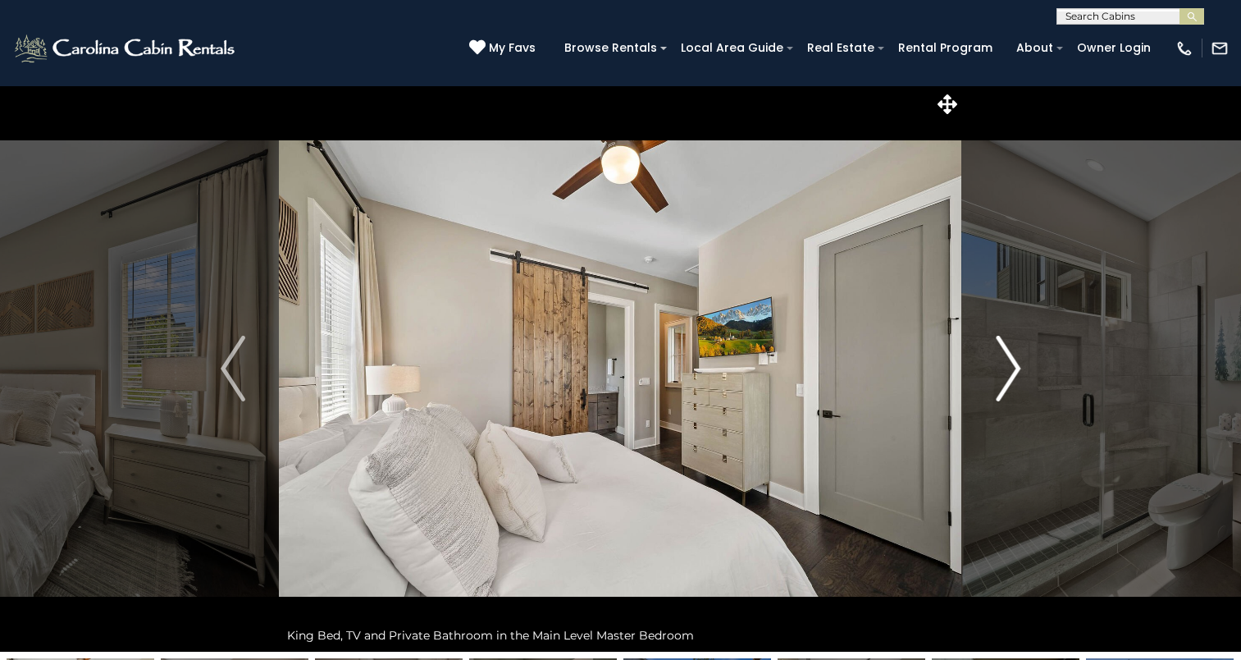
click at [997, 386] on img "Next" at bounding box center [1008, 369] width 25 height 66
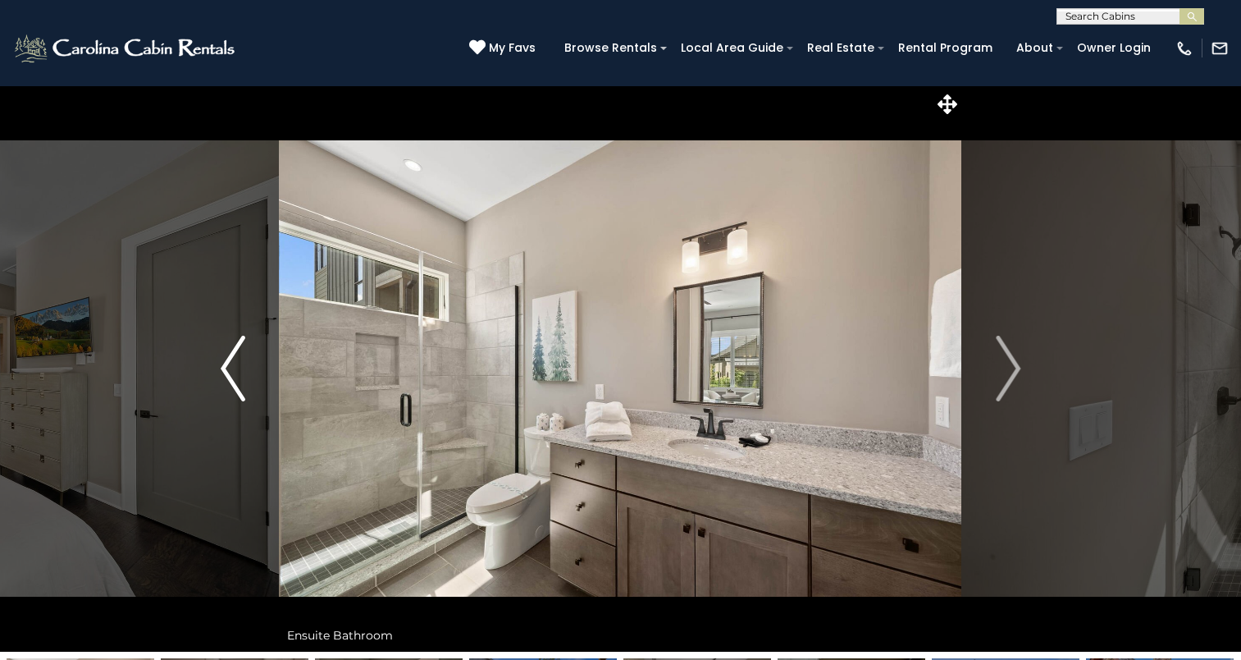
click at [248, 386] on button "Previous" at bounding box center [233, 368] width 92 height 566
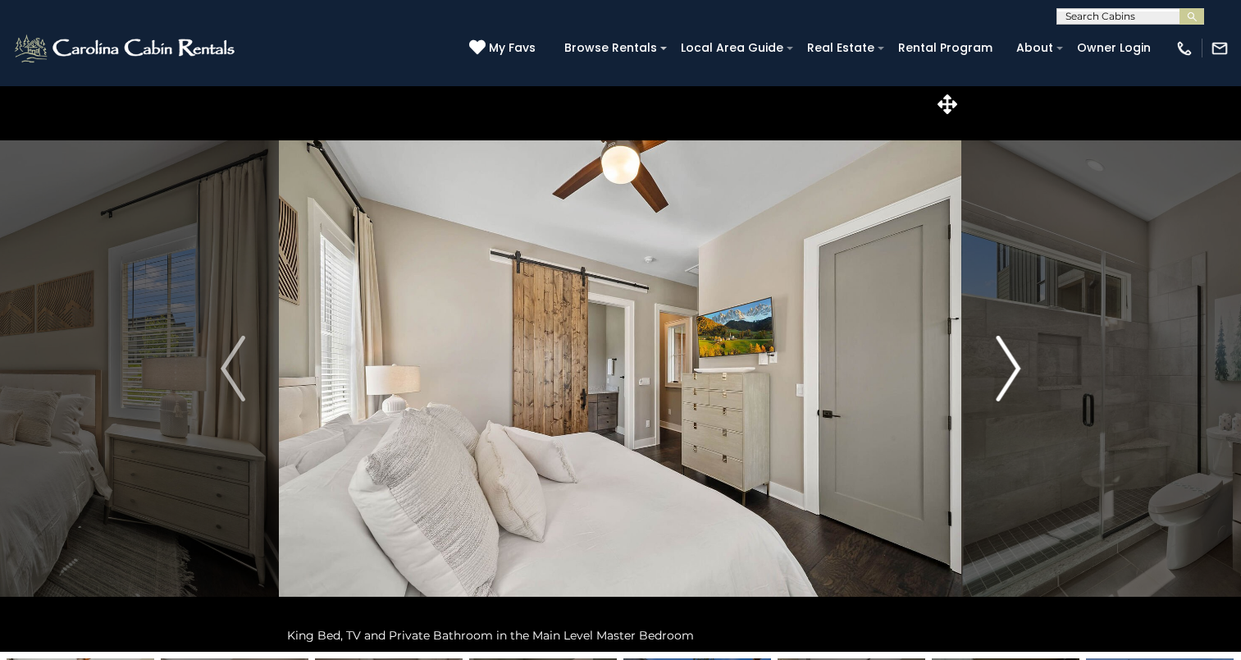
click at [1005, 383] on img "Next" at bounding box center [1008, 369] width 25 height 66
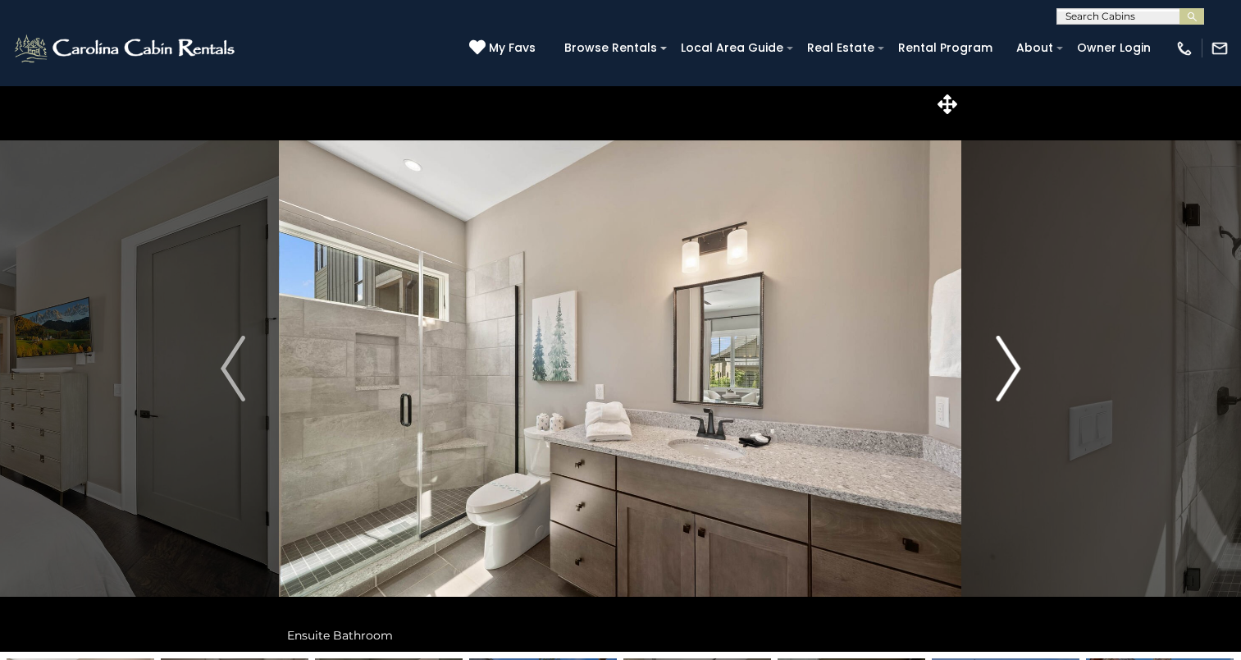
click at [1005, 383] on img "Next" at bounding box center [1008, 369] width 25 height 66
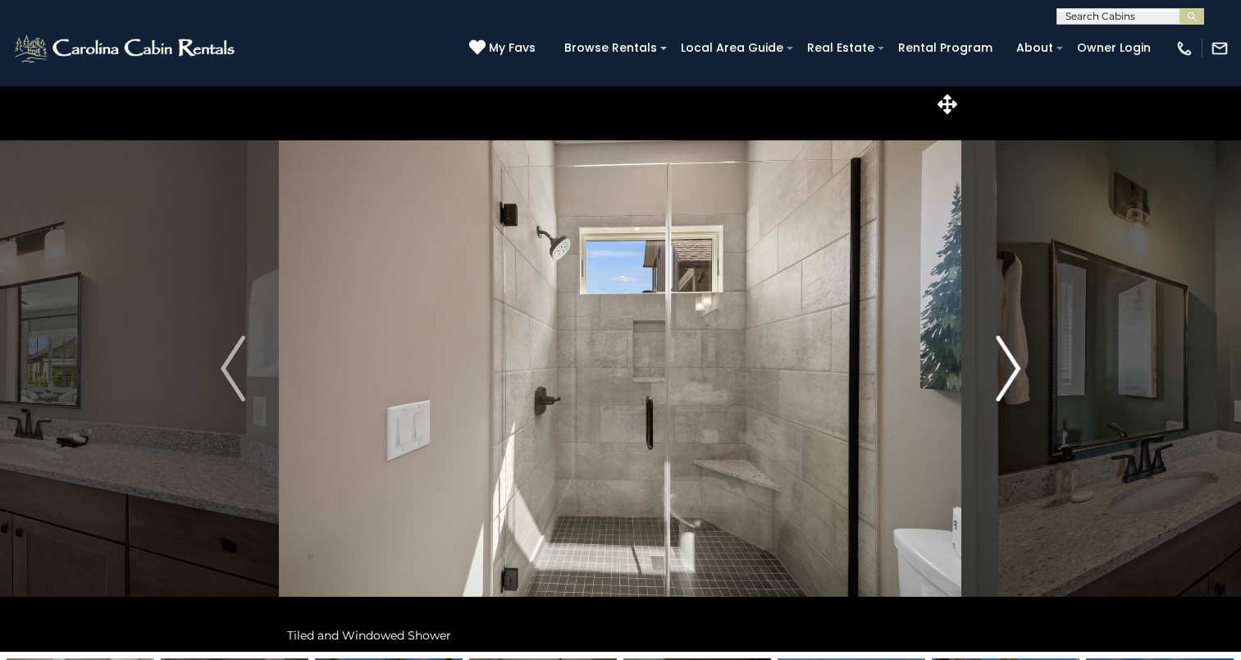
click at [1005, 383] on img "Next" at bounding box center [1008, 369] width 25 height 66
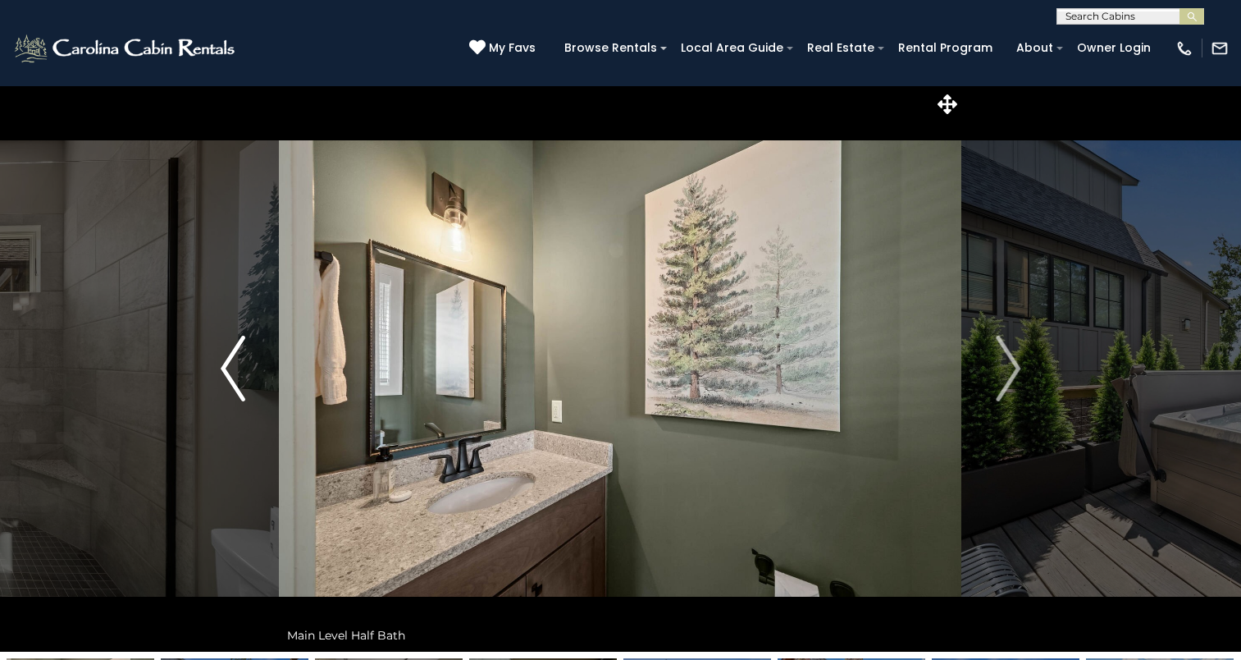
click at [231, 383] on img "Previous" at bounding box center [233, 369] width 25 height 66
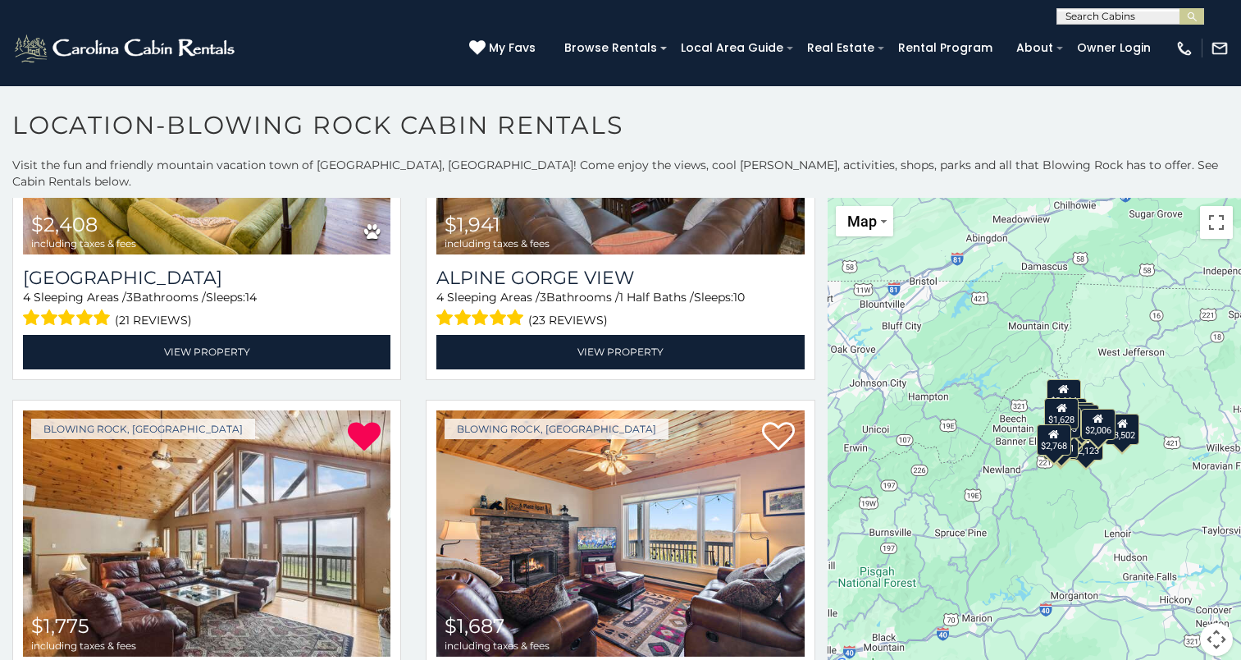
scroll to position [1632, 0]
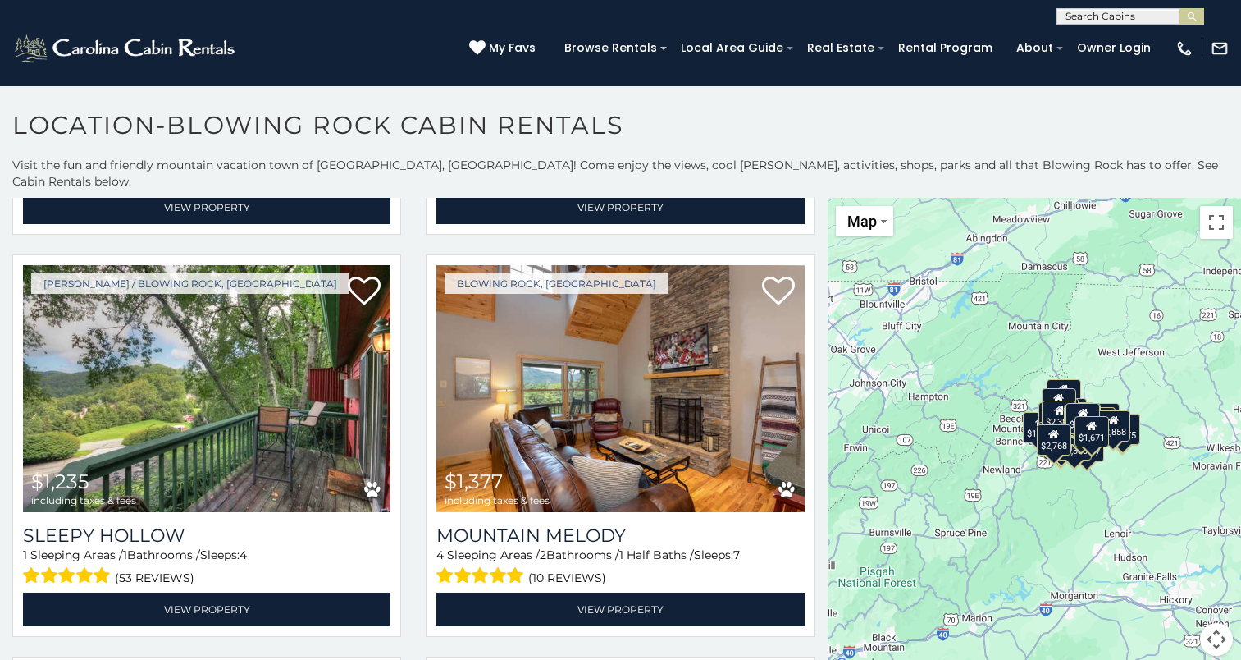
scroll to position [6353, 0]
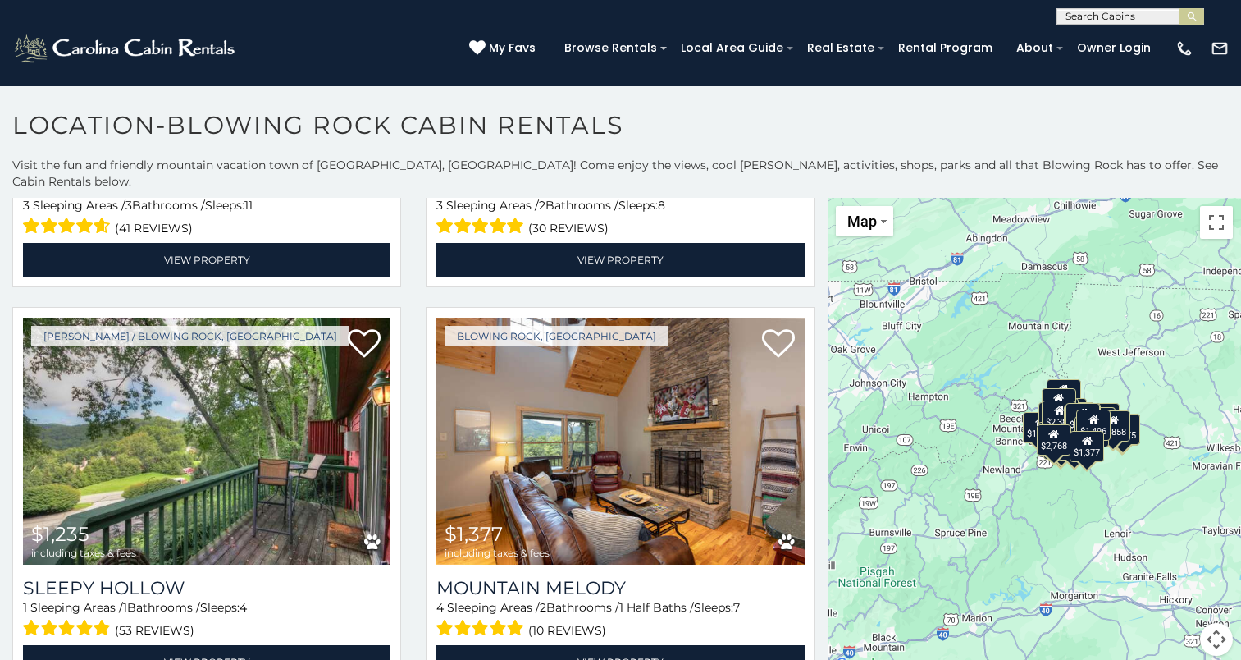
click at [654, 3] on div "**********" at bounding box center [620, 12] width 1241 height 25
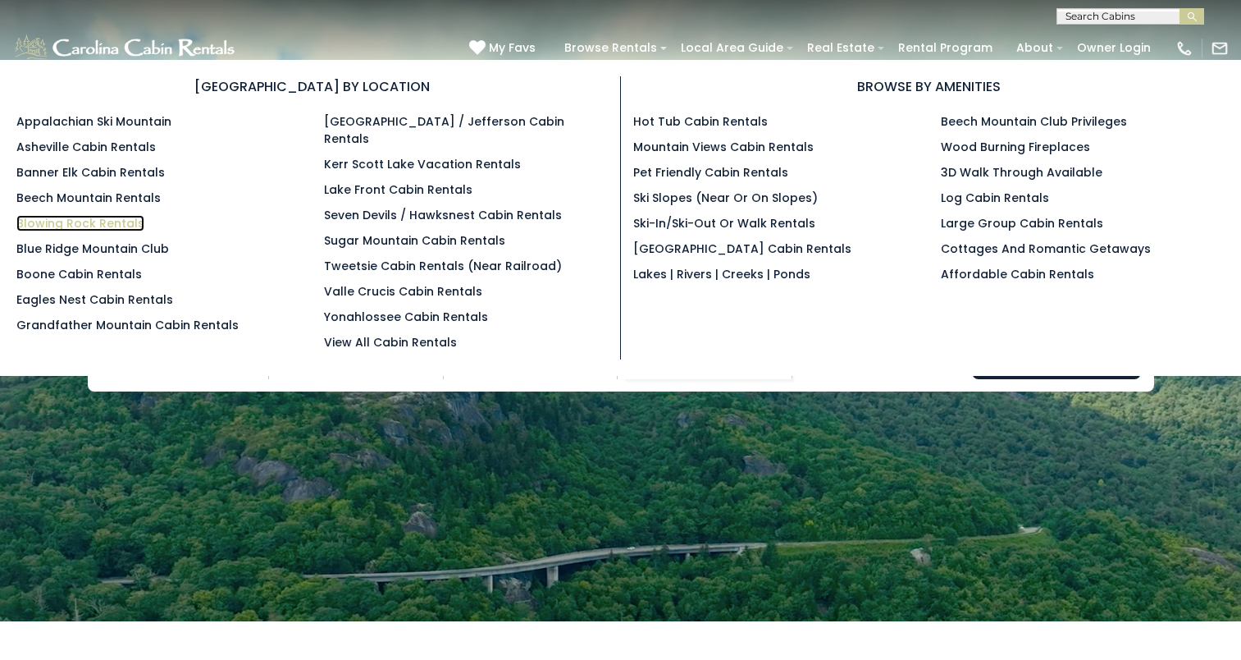
click at [98, 220] on link "Blowing Rock Rentals" at bounding box center [80, 223] width 128 height 16
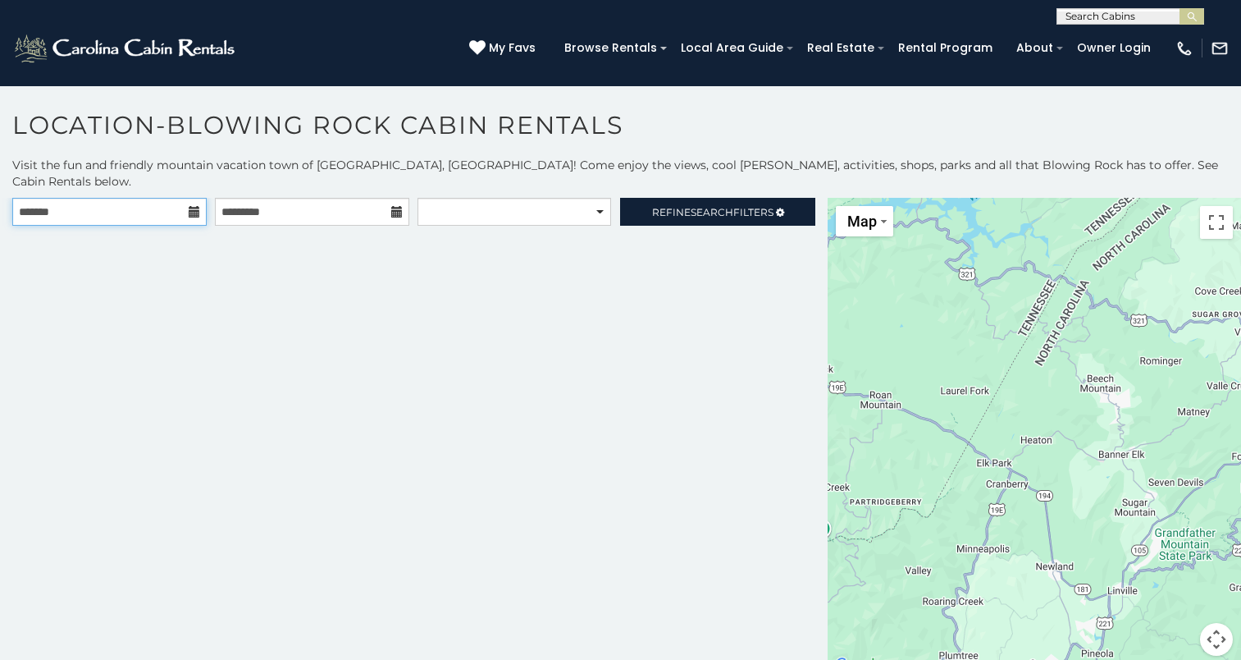
click at [108, 198] on input "text" at bounding box center [109, 212] width 194 height 28
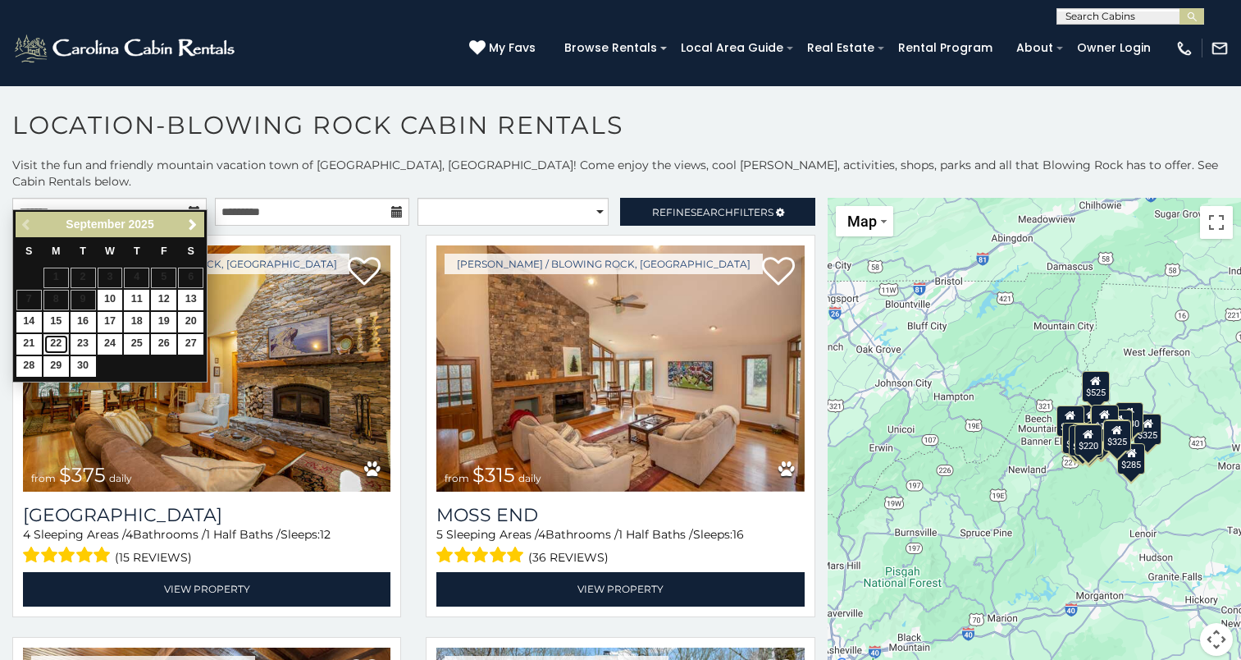
click at [56, 338] on link "22" at bounding box center [55, 344] width 25 height 21
type input "**********"
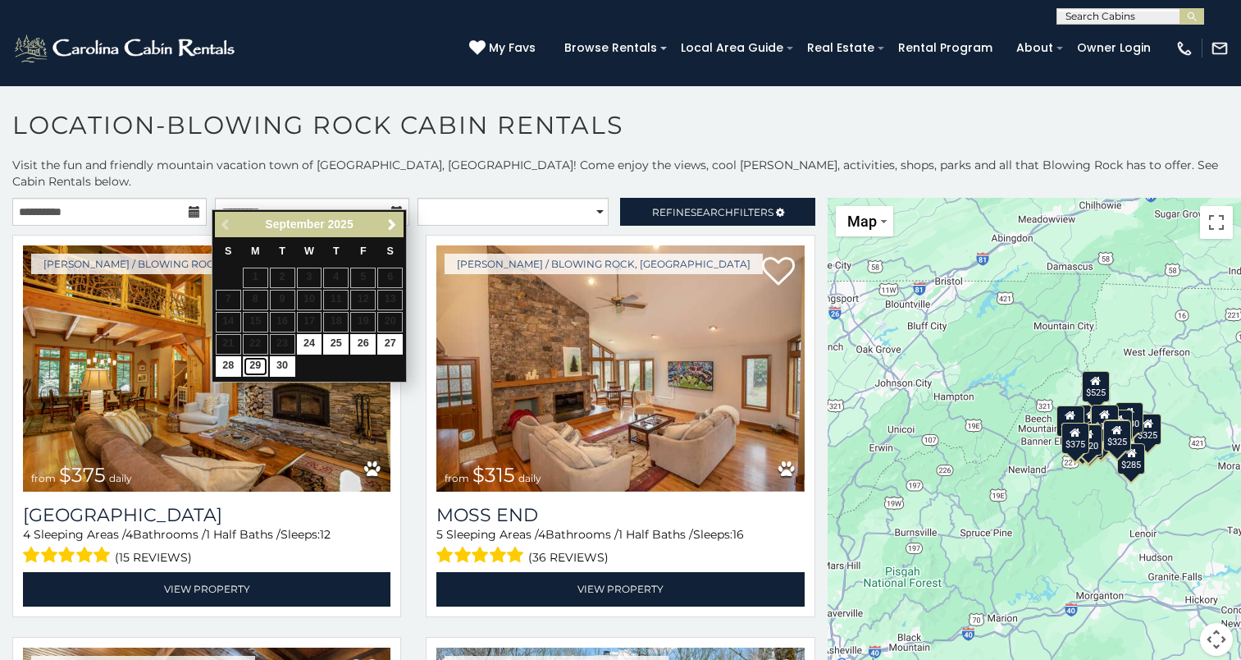
click at [250, 365] on link "29" at bounding box center [255, 366] width 25 height 21
type input "**********"
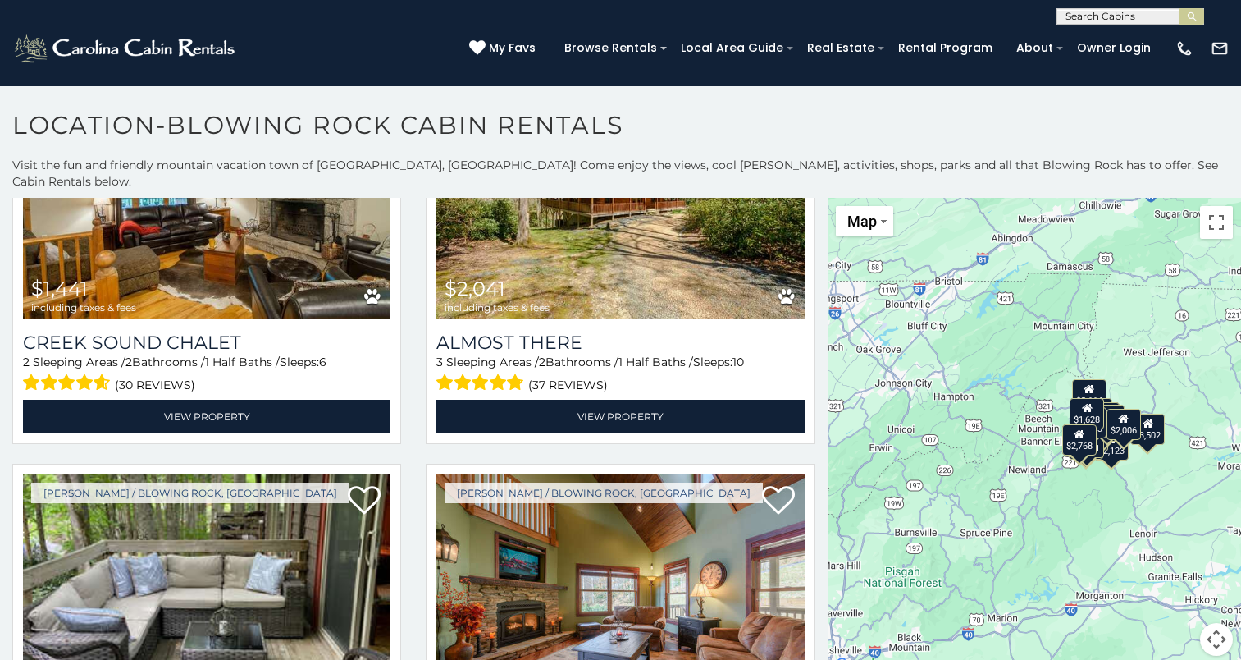
scroll to position [5063, 0]
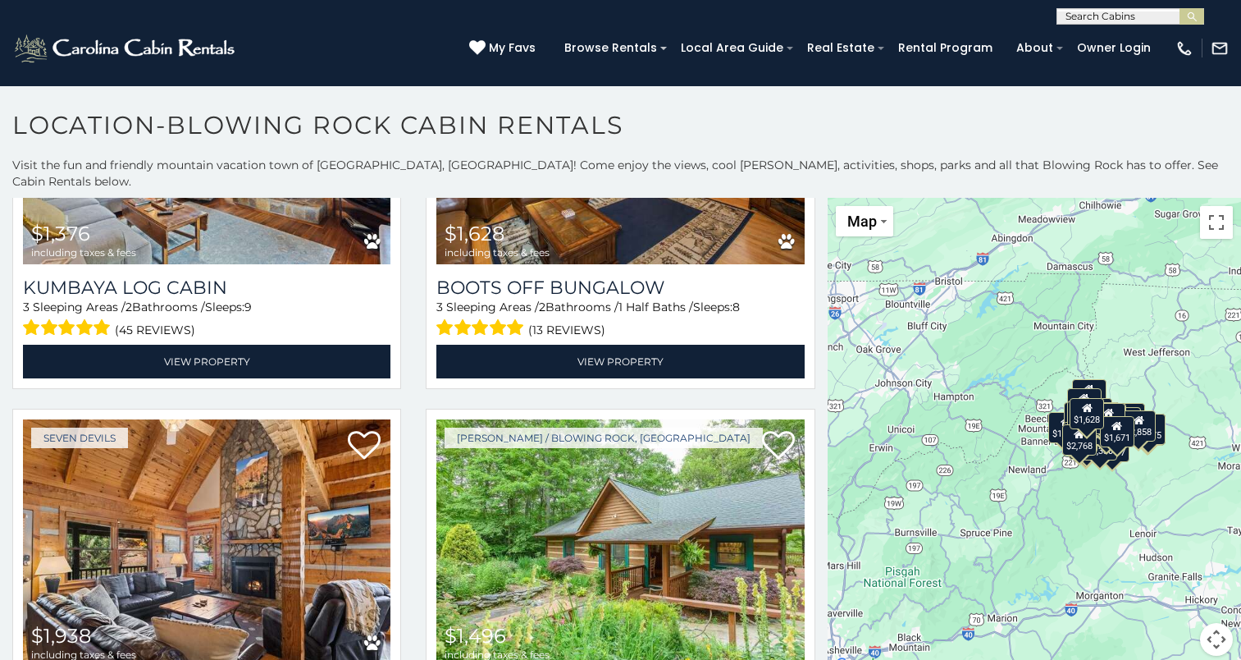
scroll to position [6437, 0]
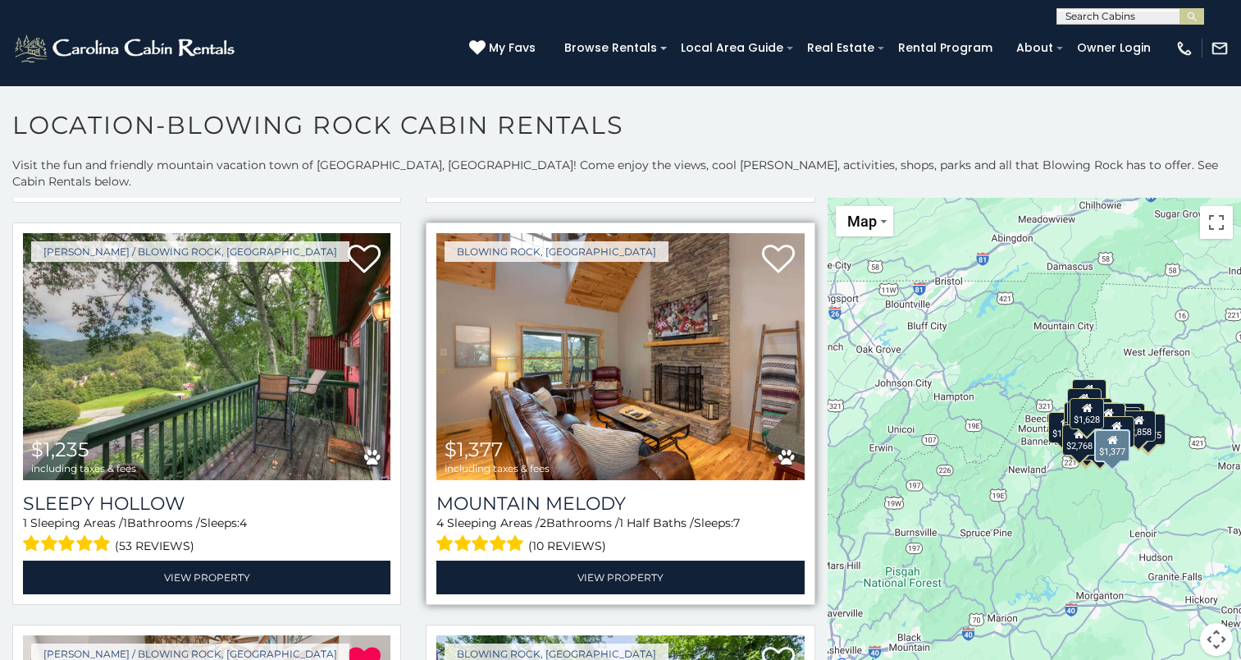
click at [544, 439] on div "$1,377 including taxes & fees" at bounding box center [497, 456] width 105 height 35
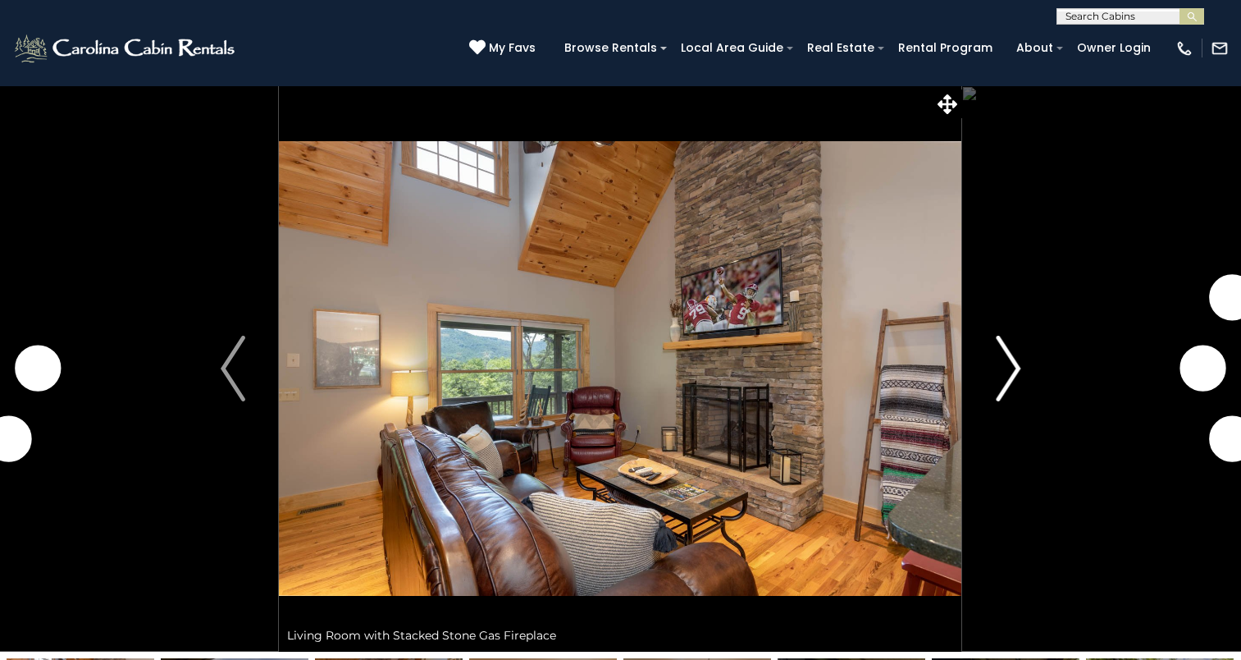
click at [999, 381] on img "Next" at bounding box center [1008, 369] width 25 height 66
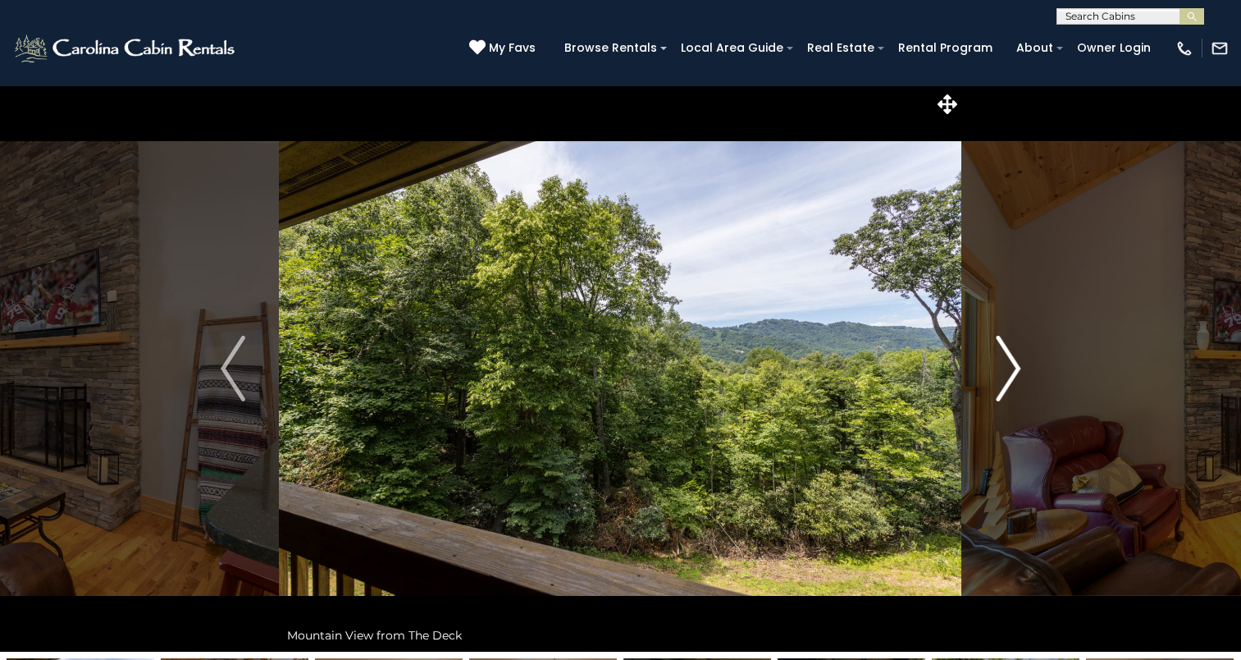
click at [999, 381] on img "Next" at bounding box center [1008, 369] width 25 height 66
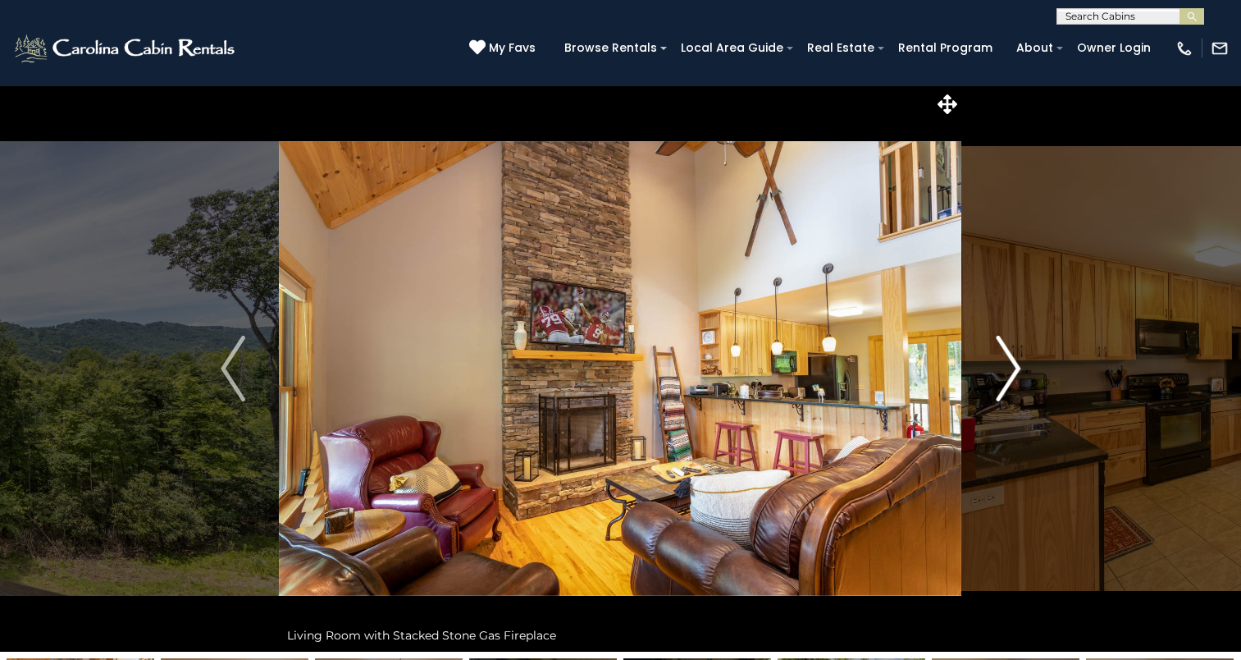
click at [999, 381] on img "Next" at bounding box center [1008, 369] width 25 height 66
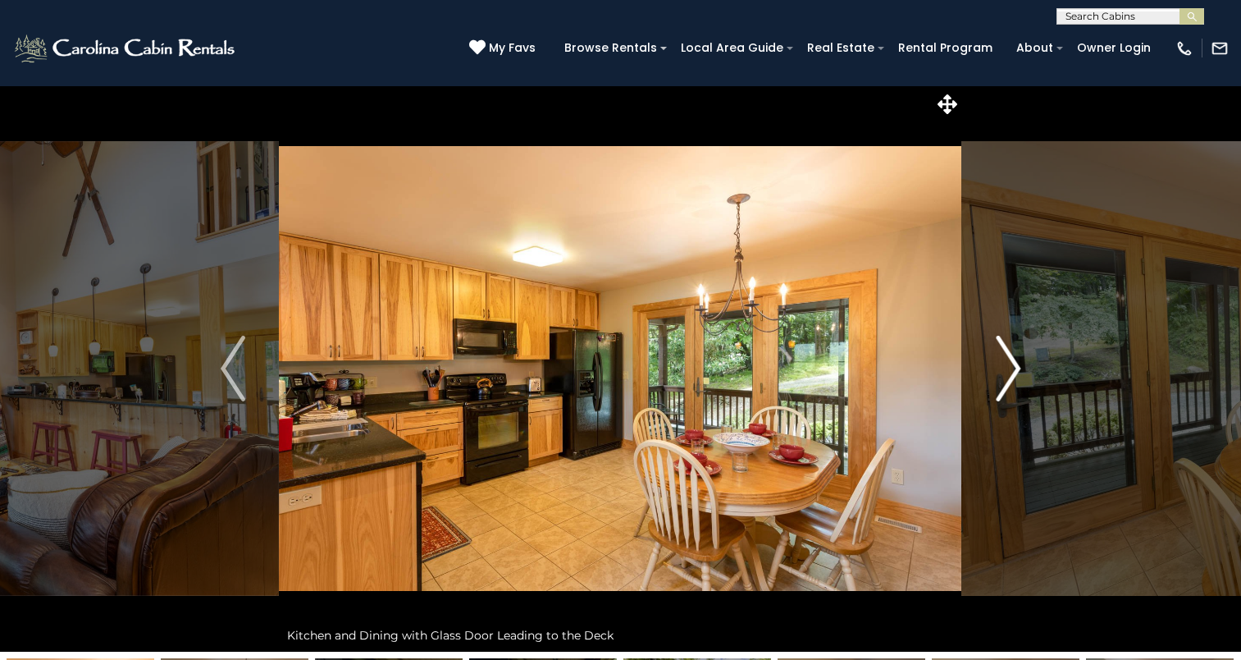
click at [999, 381] on img "Next" at bounding box center [1008, 369] width 25 height 66
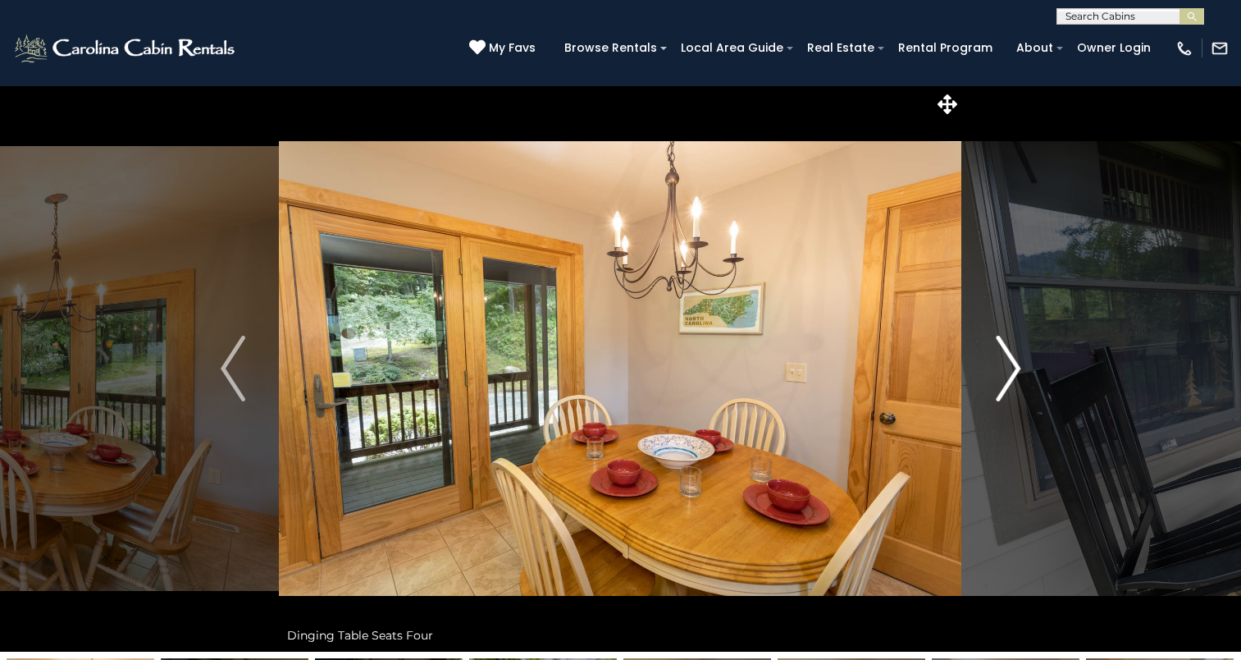
click at [999, 381] on img "Next" at bounding box center [1008, 369] width 25 height 66
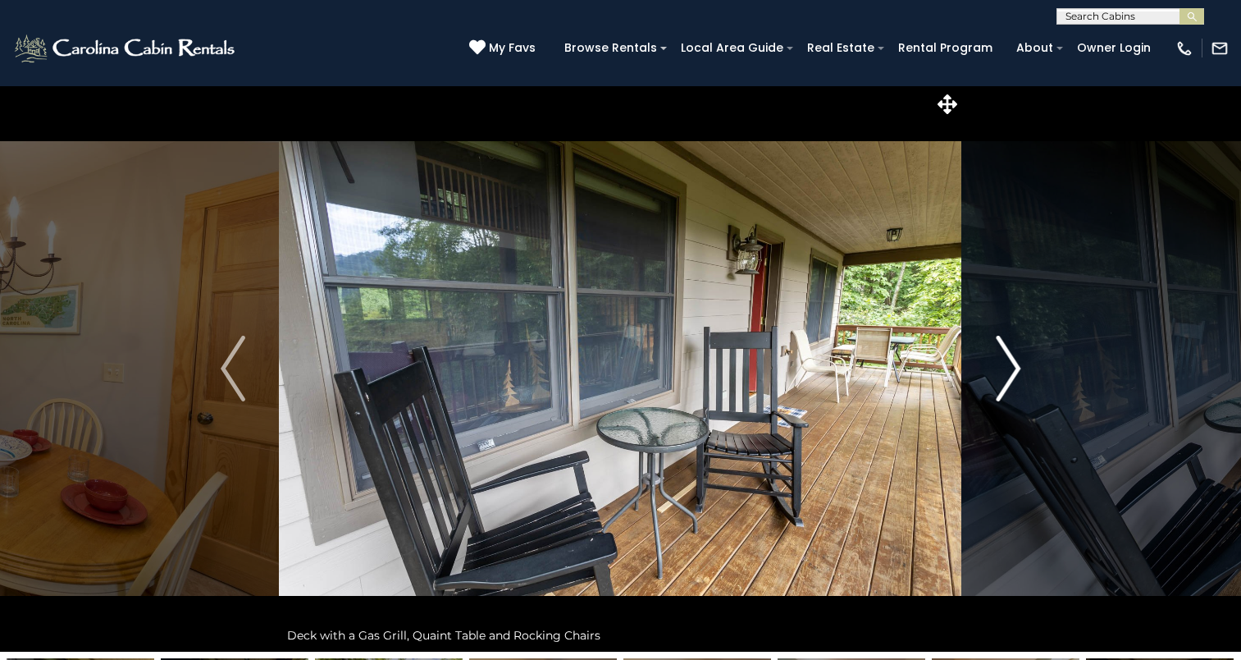
click at [999, 381] on img "Next" at bounding box center [1008, 369] width 25 height 66
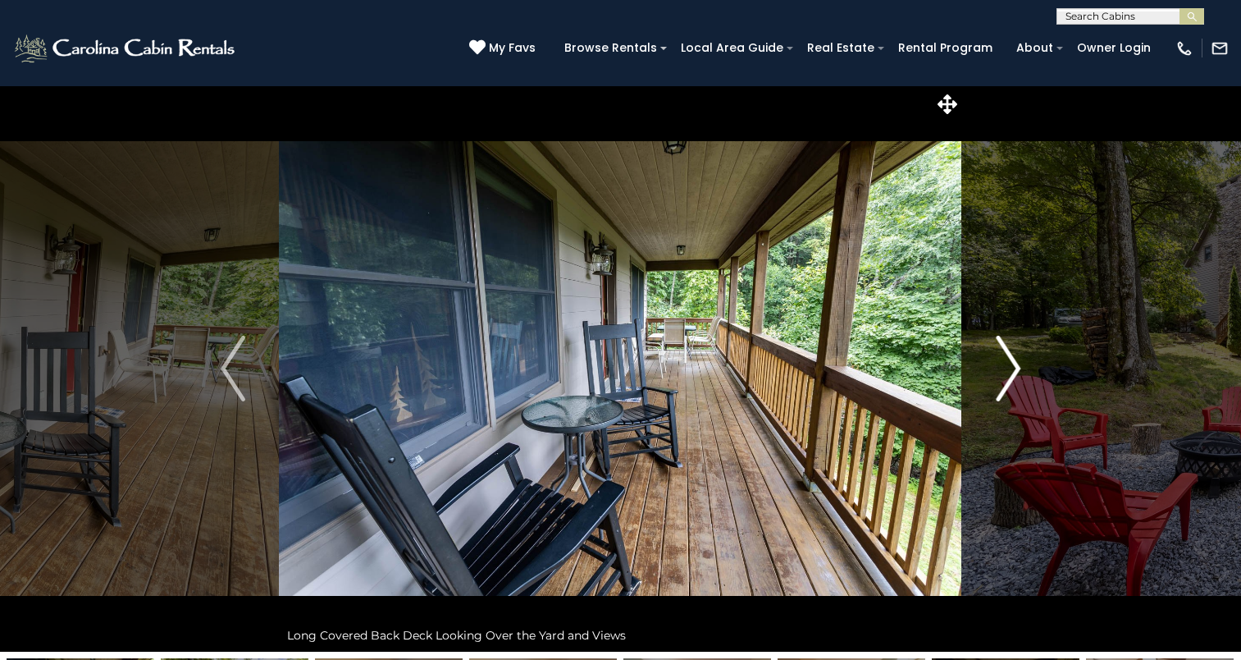
click at [999, 381] on img "Next" at bounding box center [1008, 369] width 25 height 66
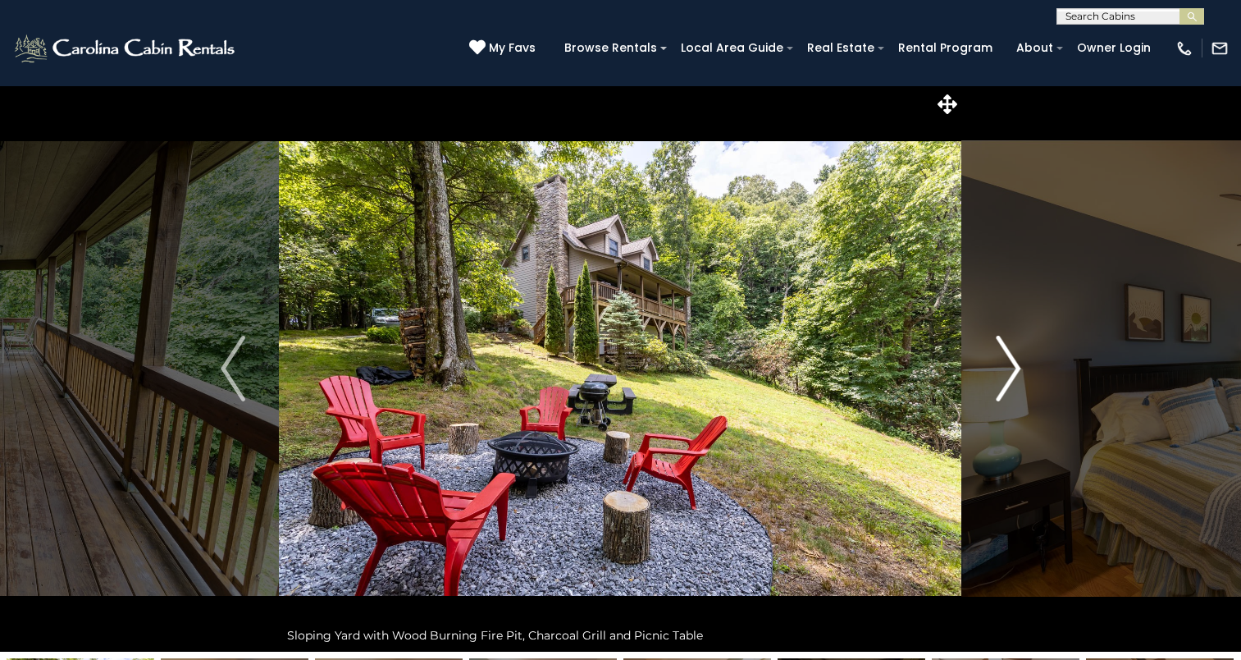
click at [999, 381] on img "Next" at bounding box center [1008, 369] width 25 height 66
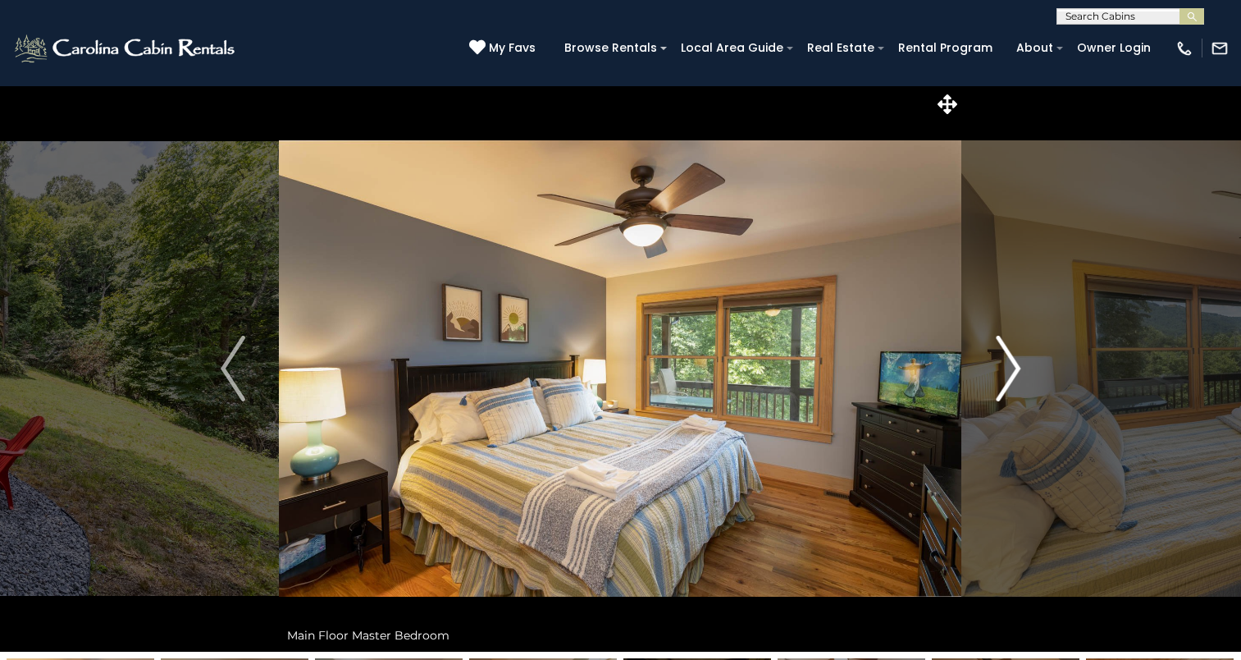
click at [999, 381] on img "Next" at bounding box center [1008, 369] width 25 height 66
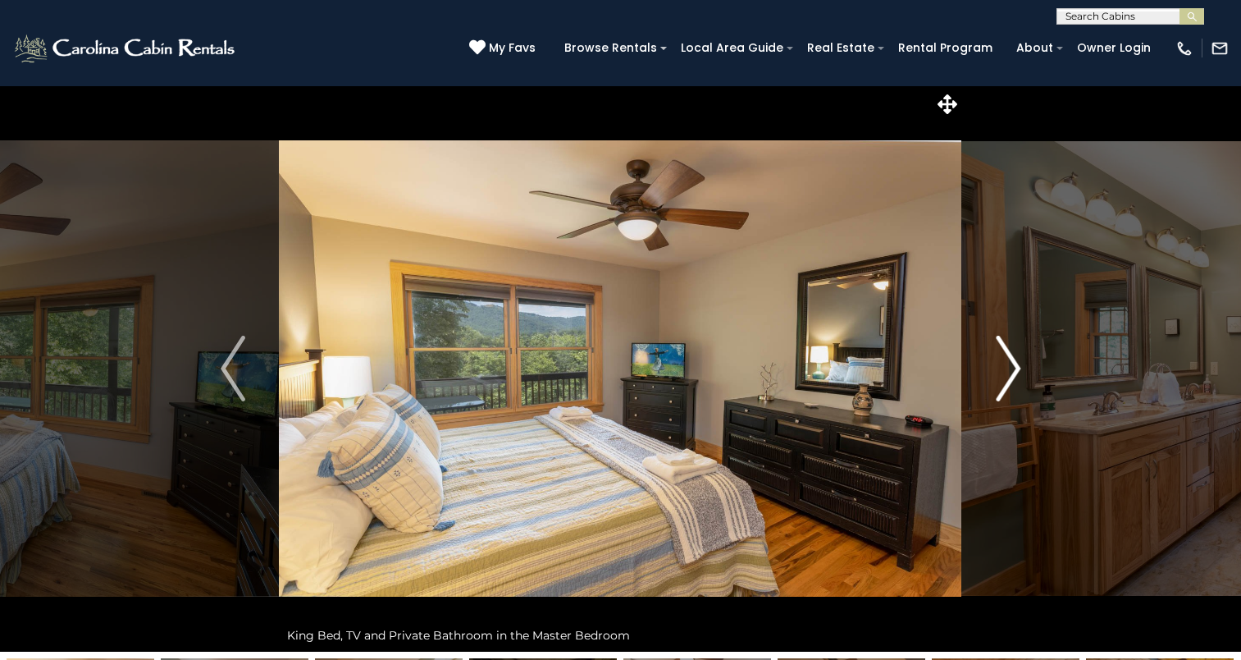
click at [999, 381] on img "Next" at bounding box center [1008, 369] width 25 height 66
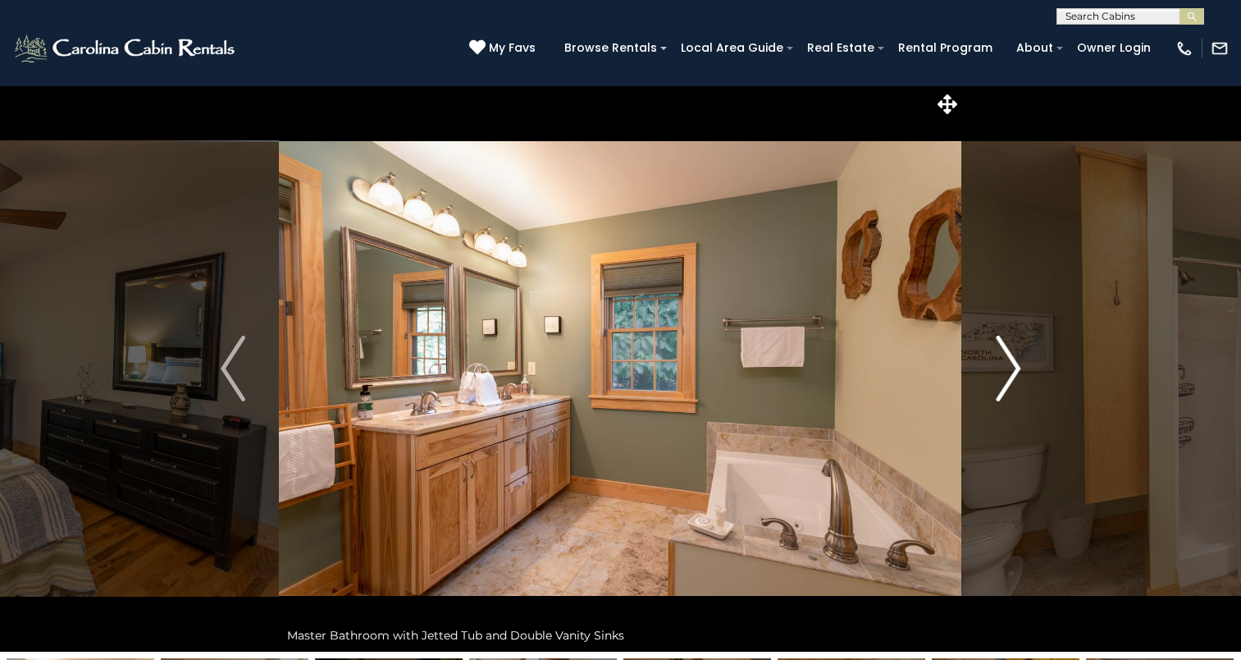
click at [999, 381] on img "Next" at bounding box center [1008, 369] width 25 height 66
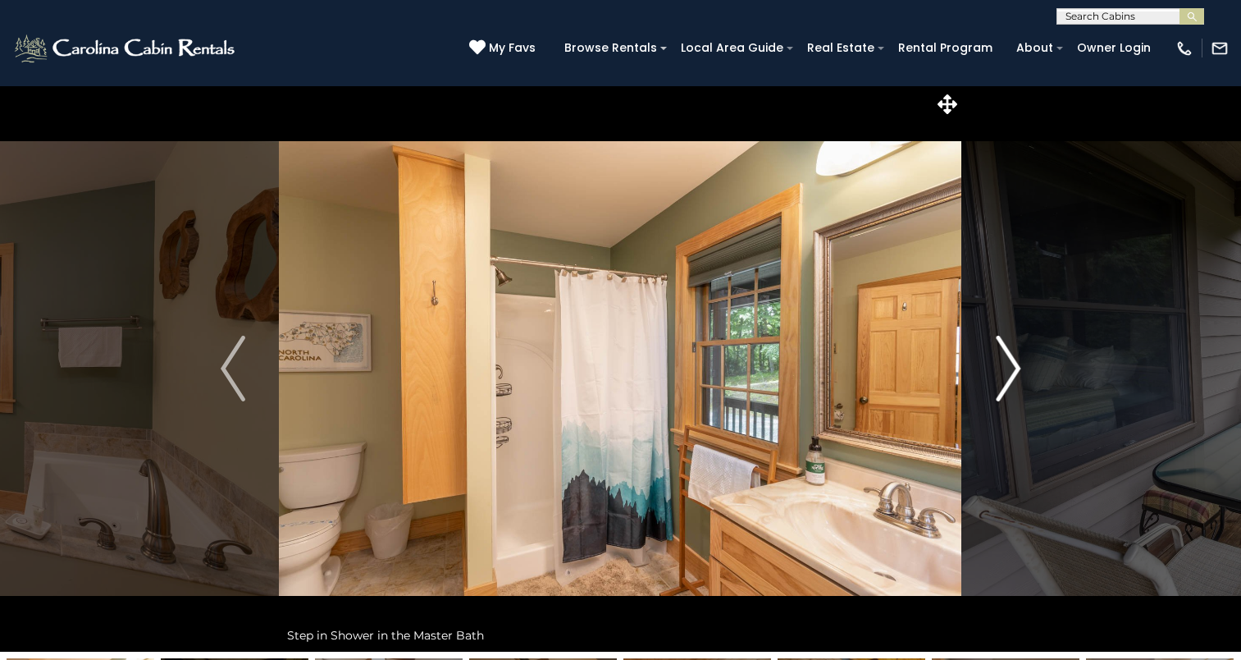
click at [999, 381] on img "Next" at bounding box center [1008, 369] width 25 height 66
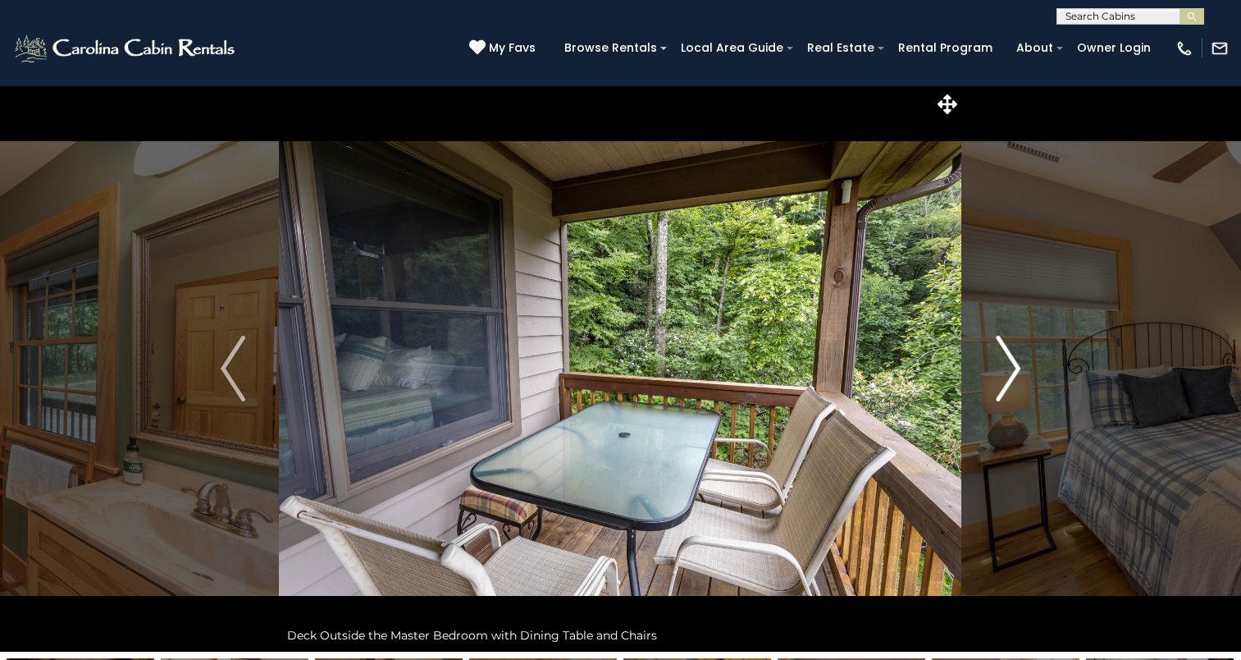
click at [999, 381] on img "Next" at bounding box center [1008, 369] width 25 height 66
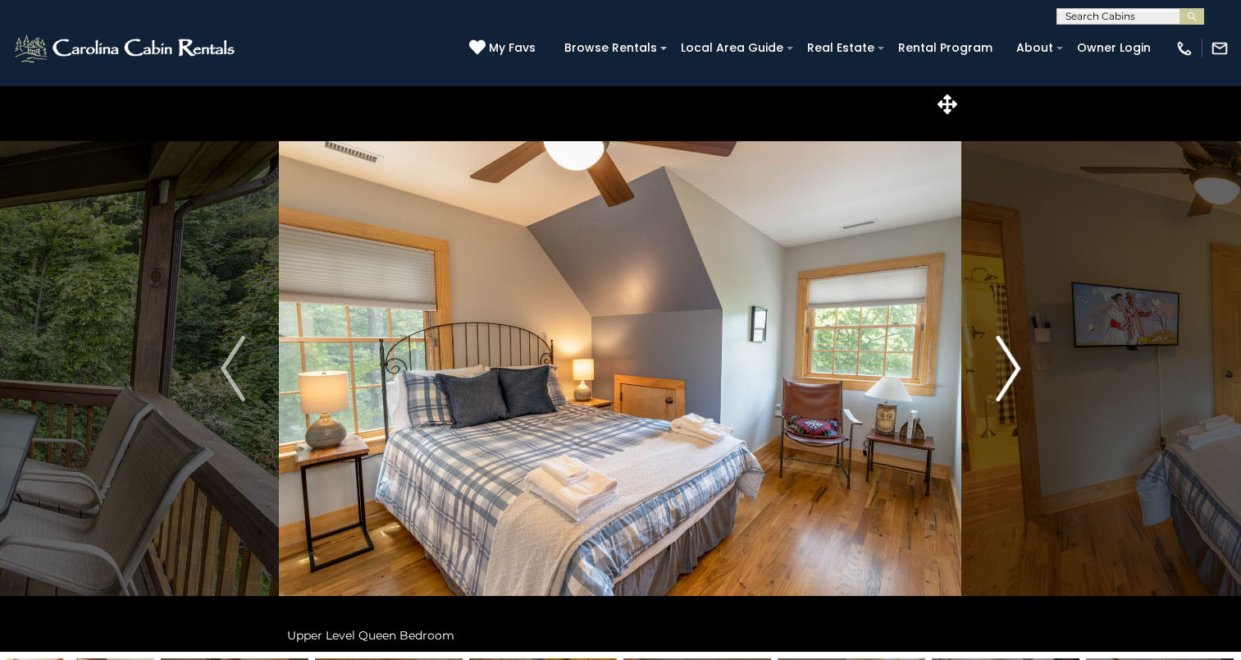
click at [999, 381] on img "Next" at bounding box center [1008, 369] width 25 height 66
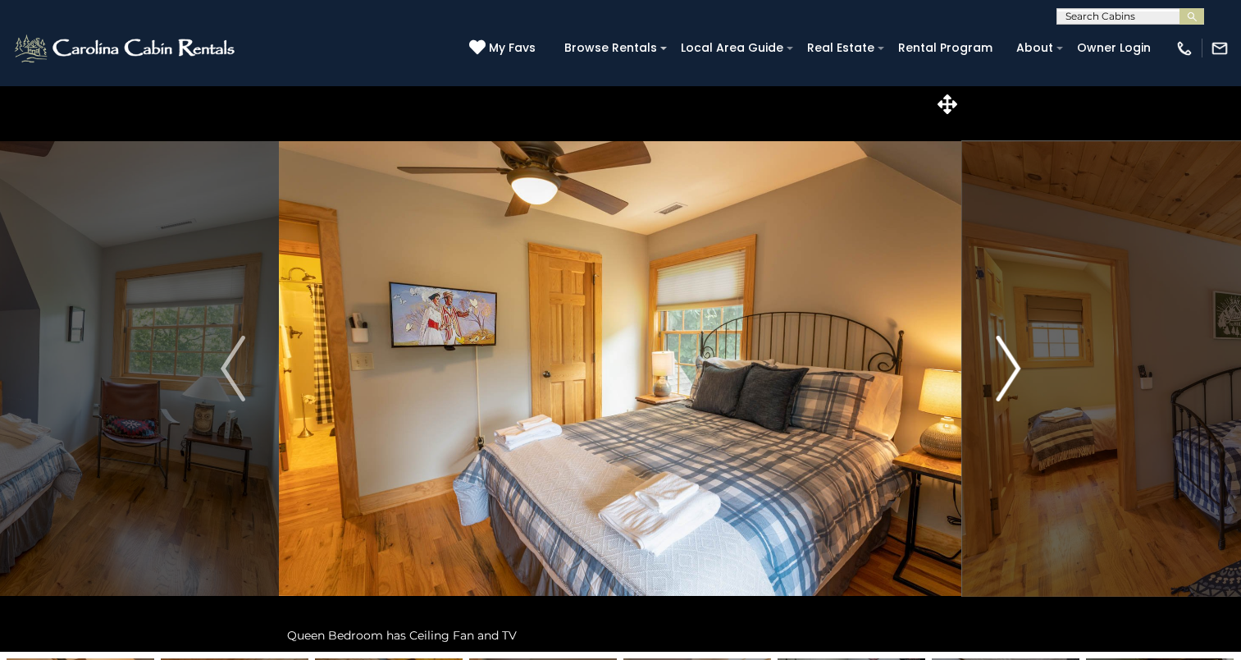
click at [999, 381] on img "Next" at bounding box center [1008, 369] width 25 height 66
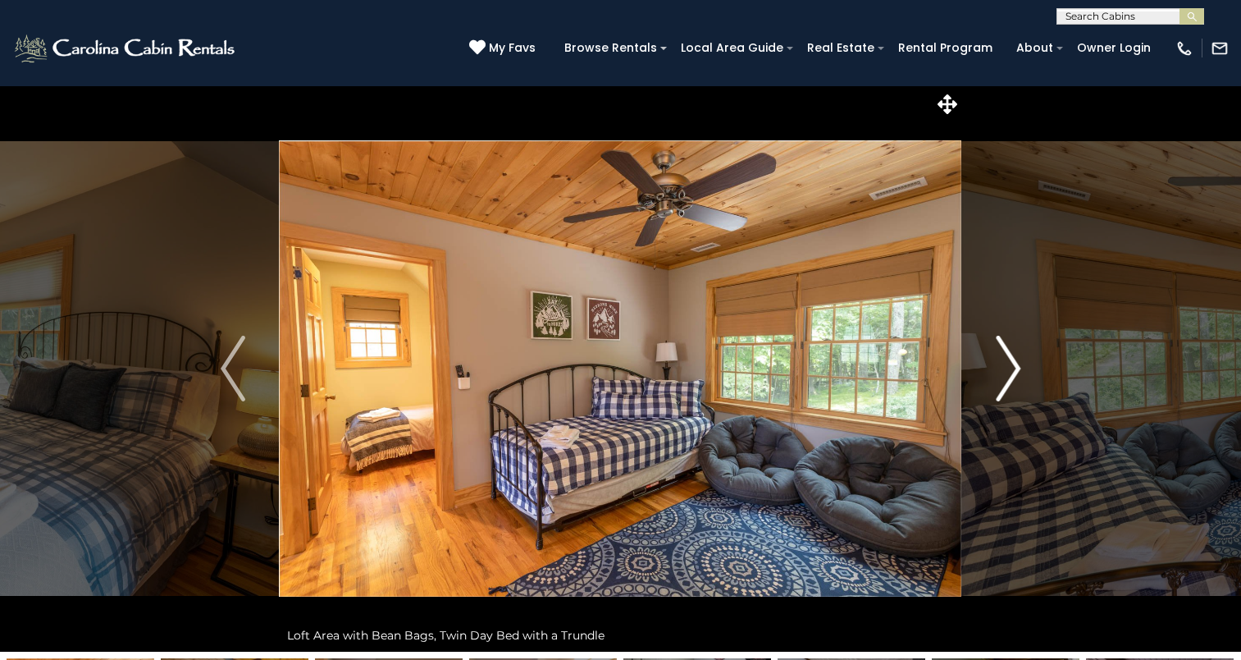
click at [999, 381] on img "Next" at bounding box center [1008, 369] width 25 height 66
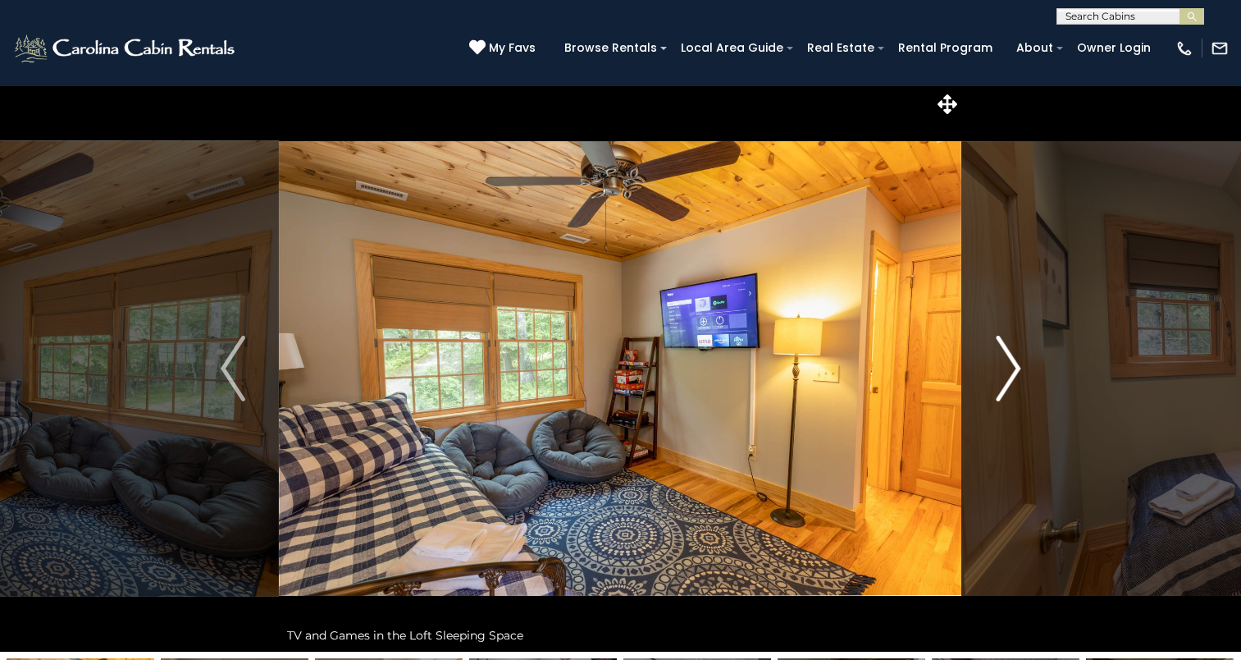
click at [999, 381] on img "Next" at bounding box center [1008, 369] width 25 height 66
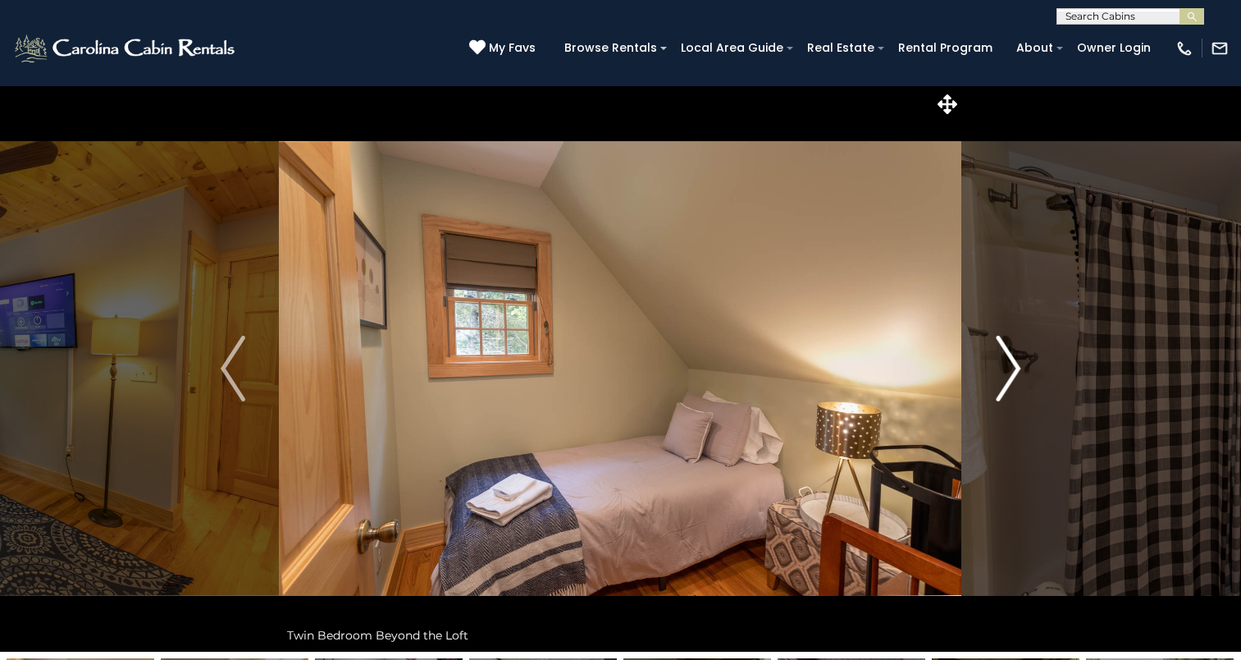
click at [999, 381] on img "Next" at bounding box center [1008, 369] width 25 height 66
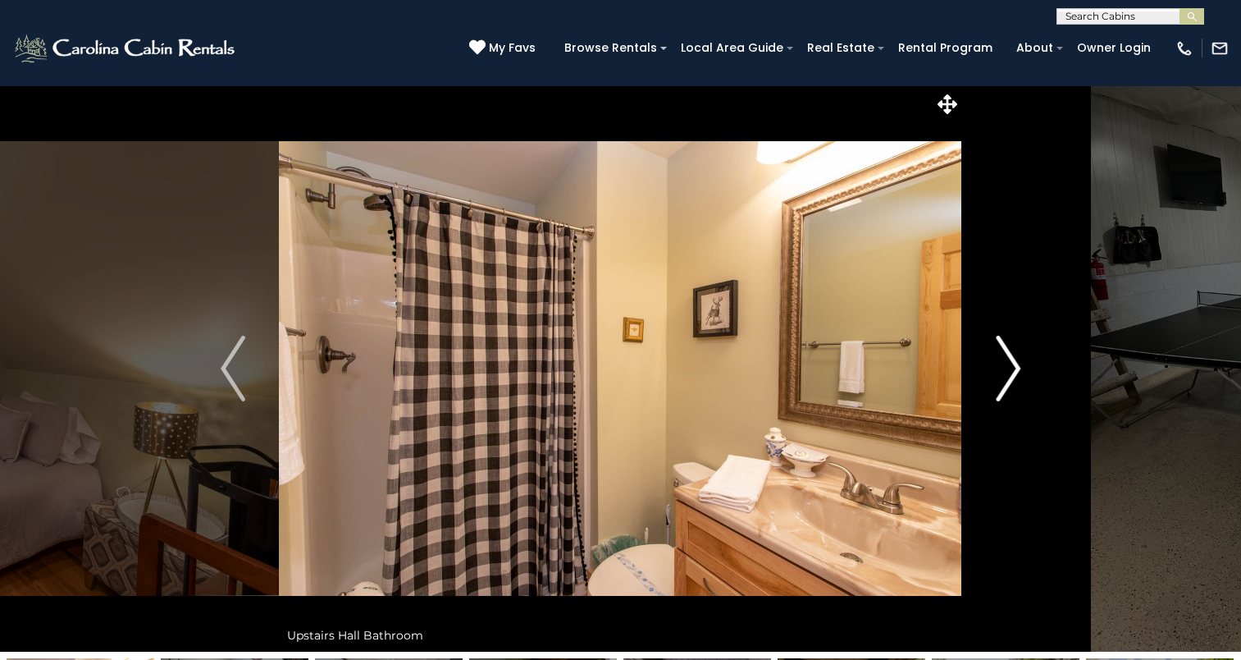
click at [999, 381] on img "Next" at bounding box center [1008, 369] width 25 height 66
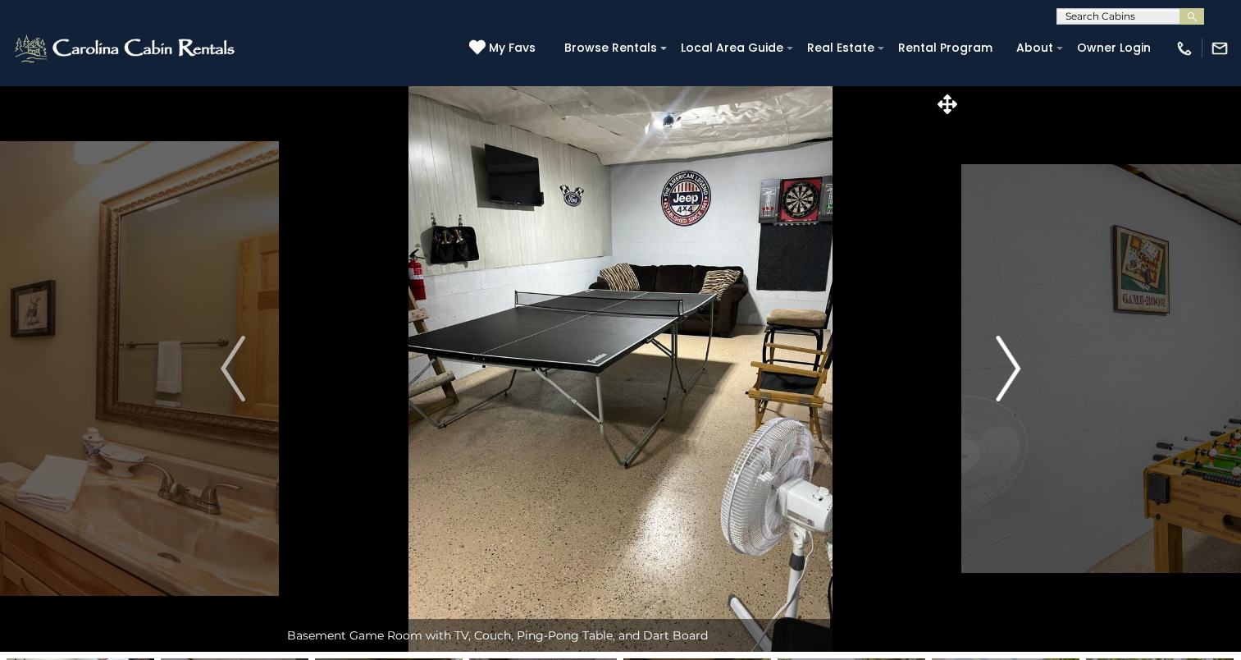
click at [999, 381] on img "Next" at bounding box center [1008, 369] width 25 height 66
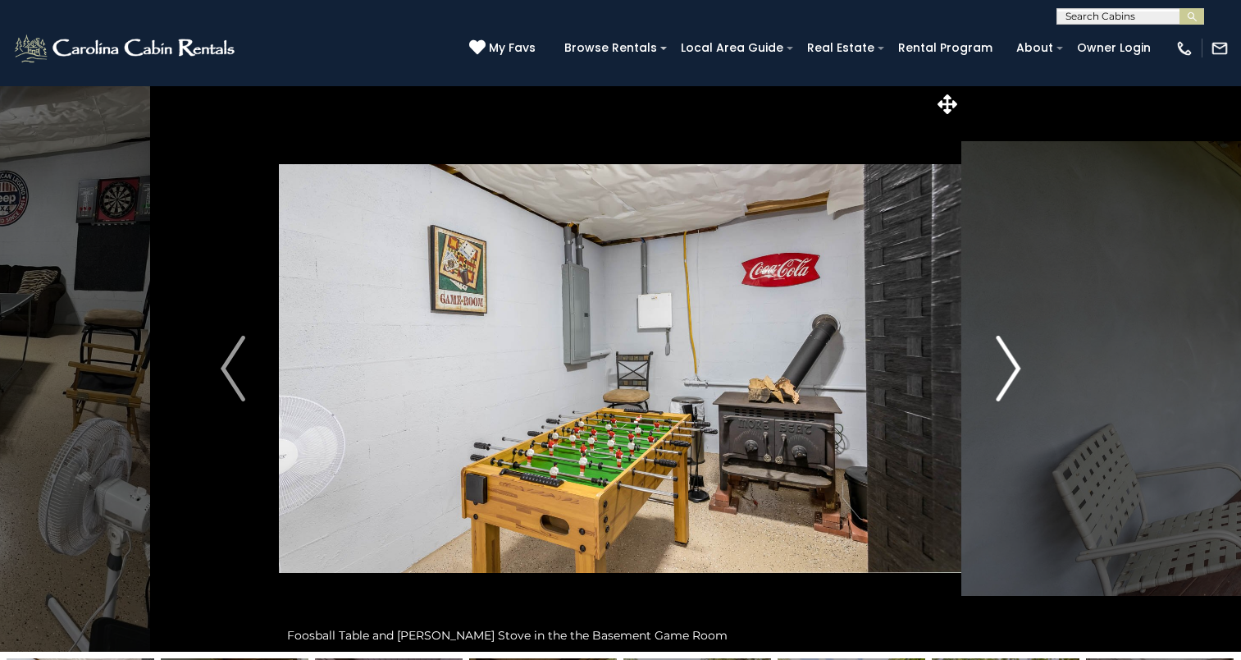
click at [999, 381] on img "Next" at bounding box center [1008, 369] width 25 height 66
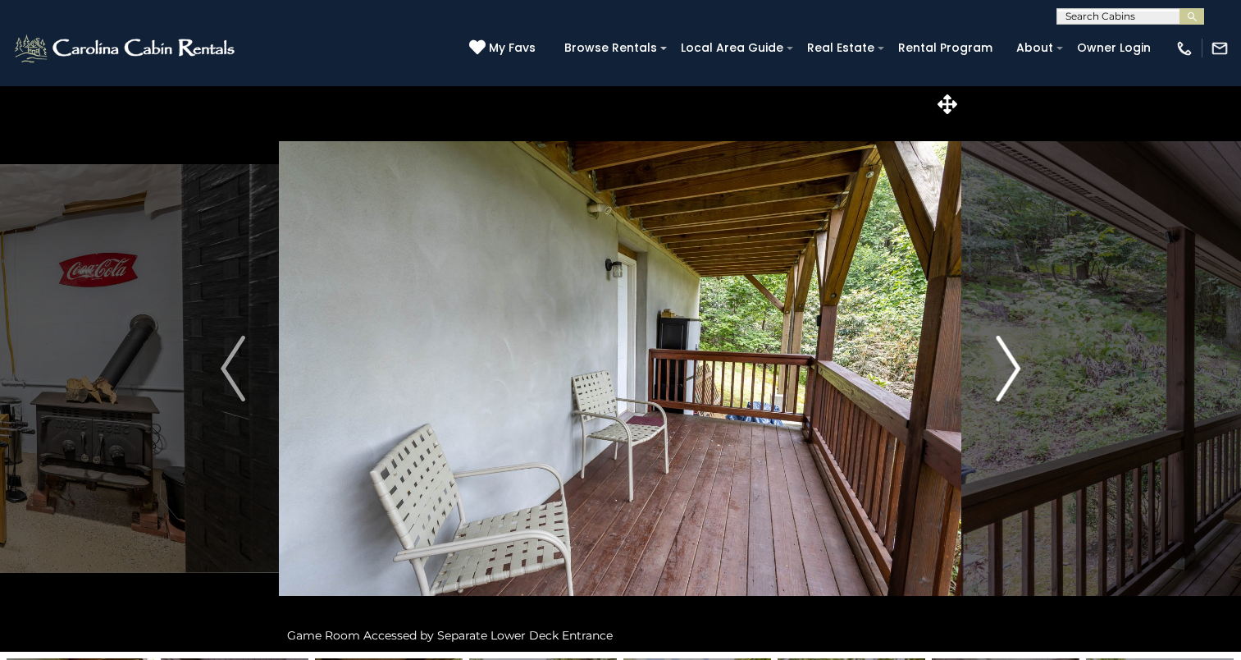
click at [999, 381] on img "Next" at bounding box center [1008, 369] width 25 height 66
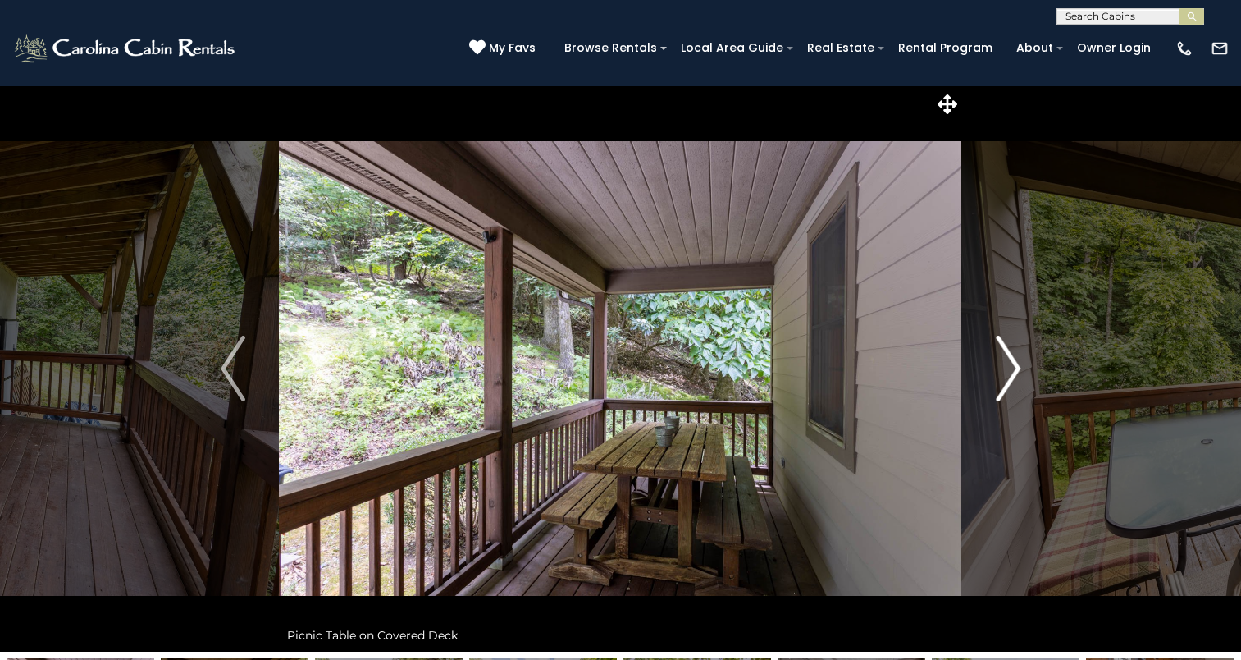
click at [999, 381] on img "Next" at bounding box center [1008, 369] width 25 height 66
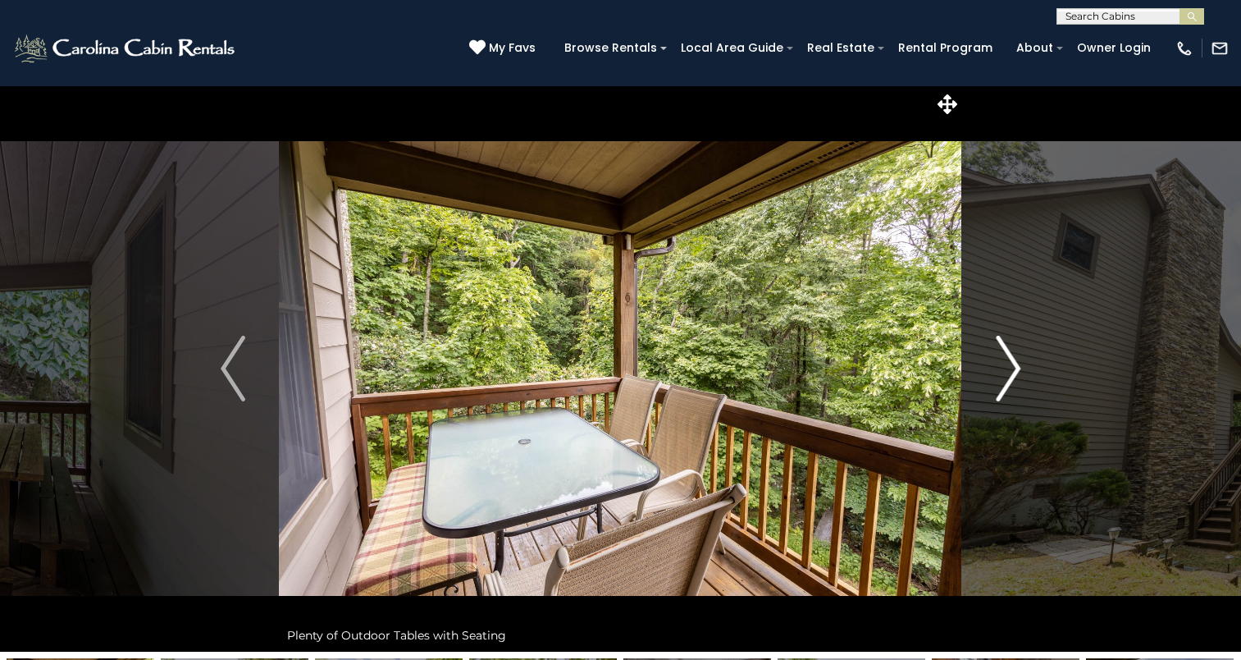
click at [999, 381] on img "Next" at bounding box center [1008, 369] width 25 height 66
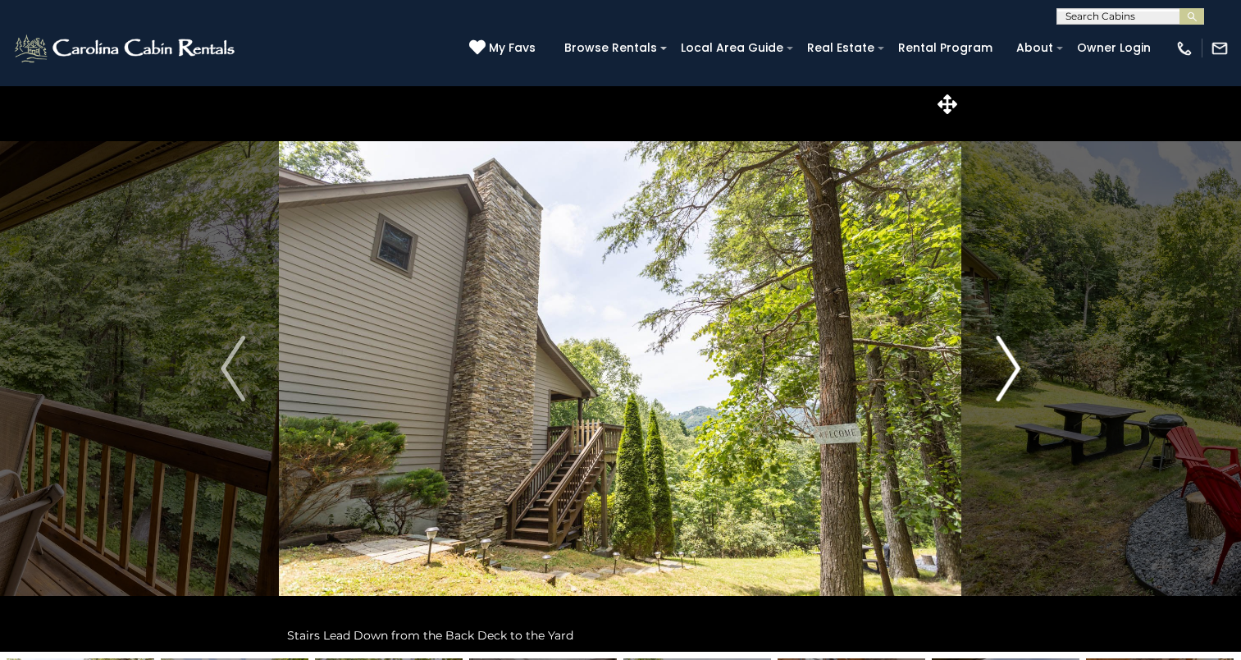
click at [999, 381] on img "Next" at bounding box center [1008, 369] width 25 height 66
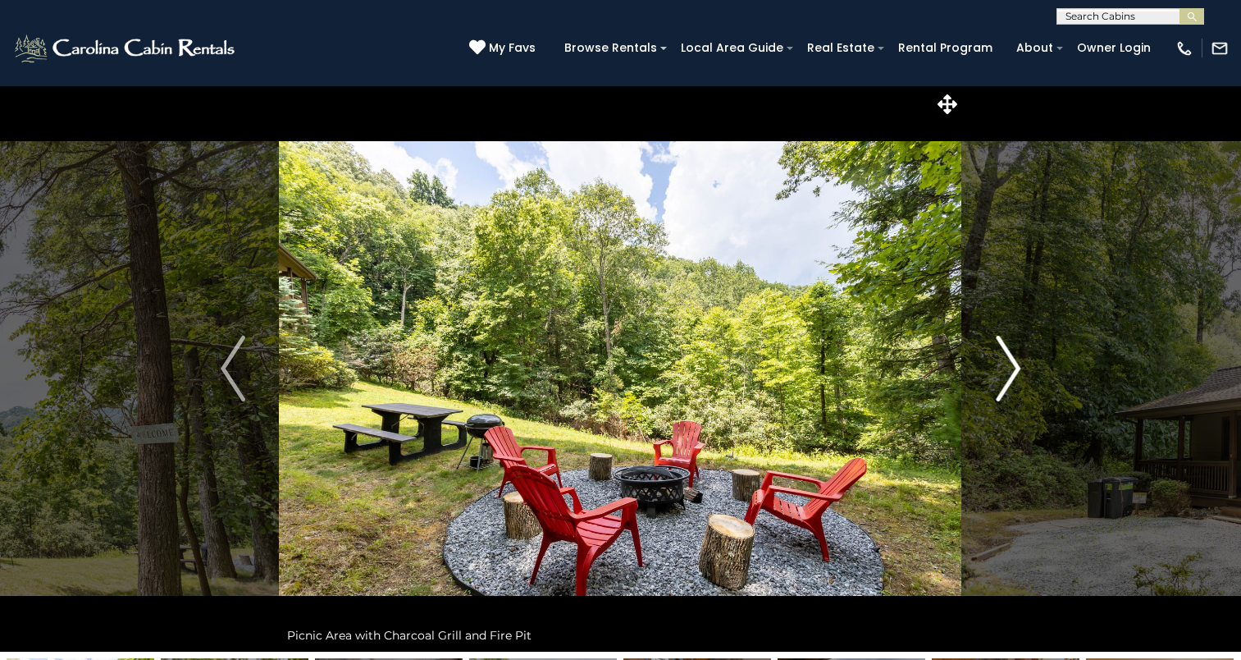
click at [999, 381] on img "Next" at bounding box center [1008, 369] width 25 height 66
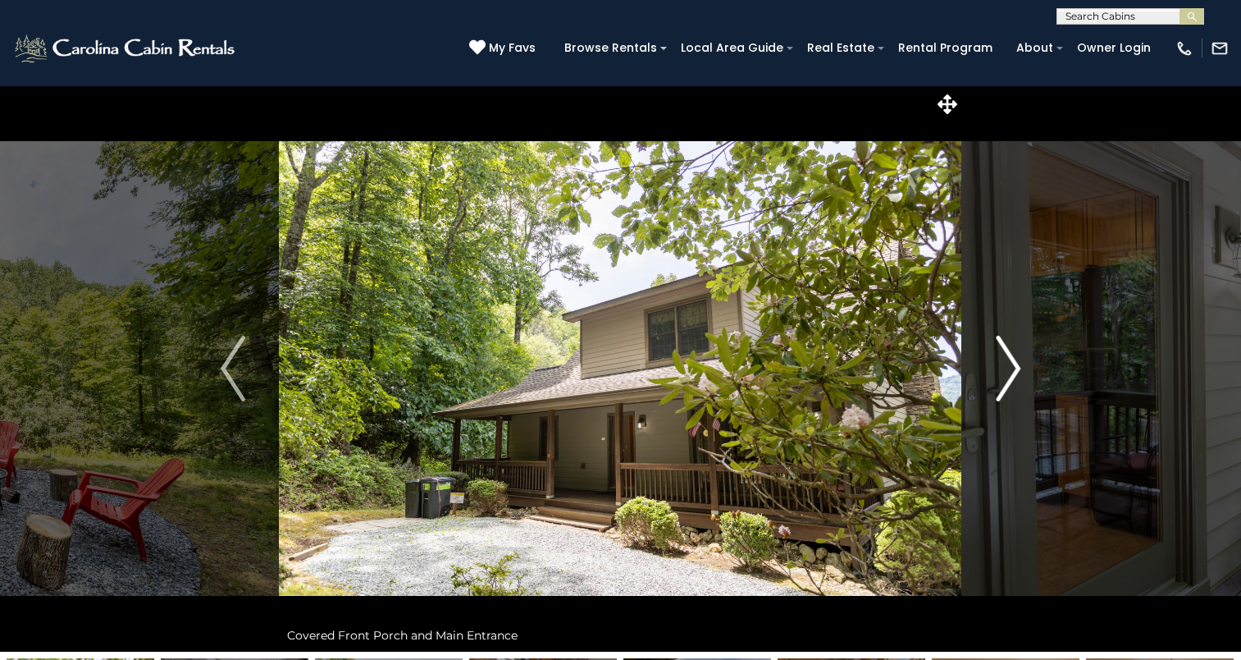
click at [999, 381] on img "Next" at bounding box center [1008, 369] width 25 height 66
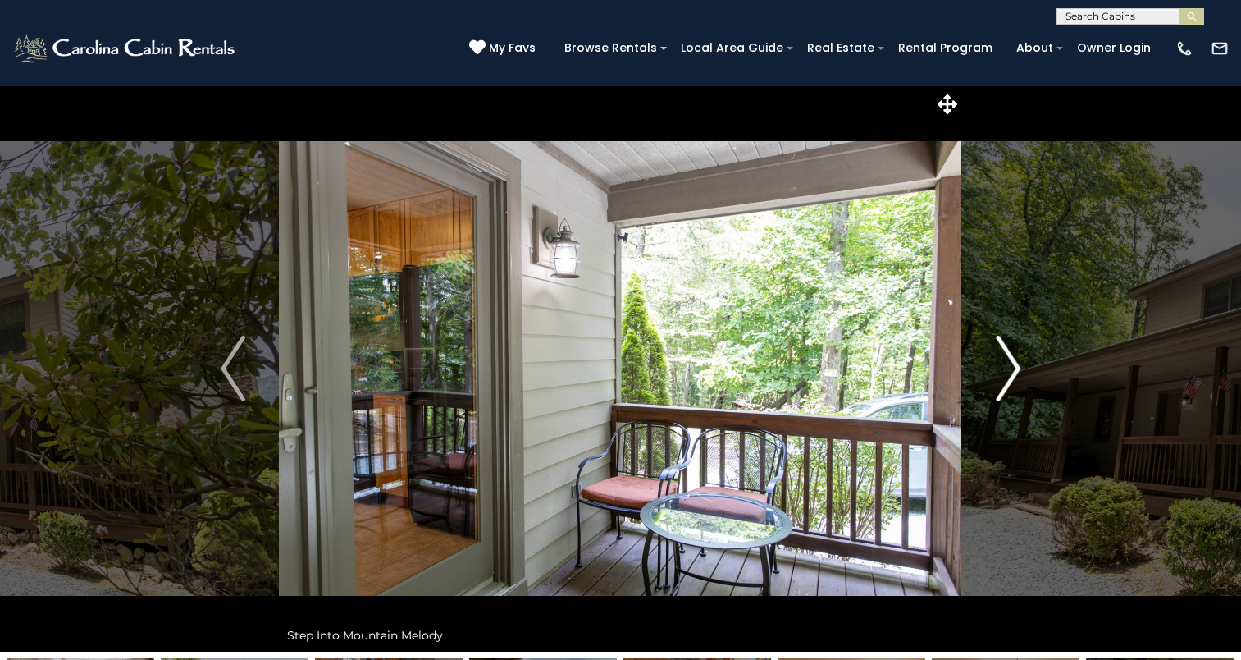
click at [999, 381] on img "Next" at bounding box center [1008, 369] width 25 height 66
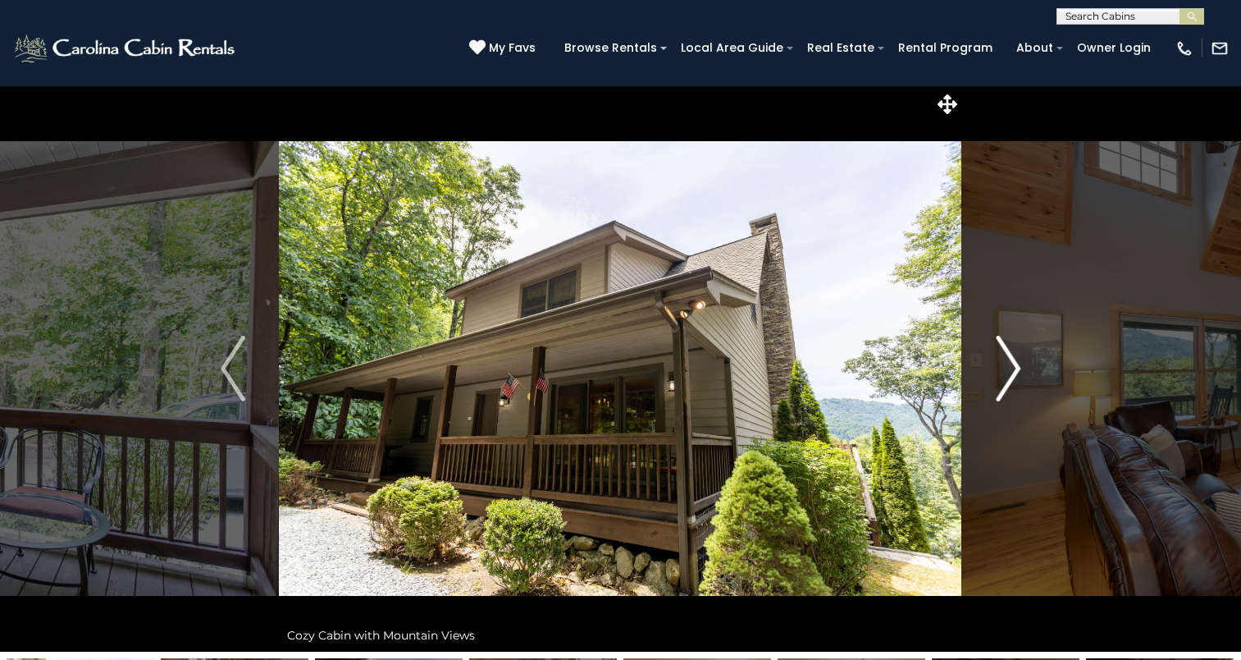
click at [999, 381] on img "Next" at bounding box center [1008, 369] width 25 height 66
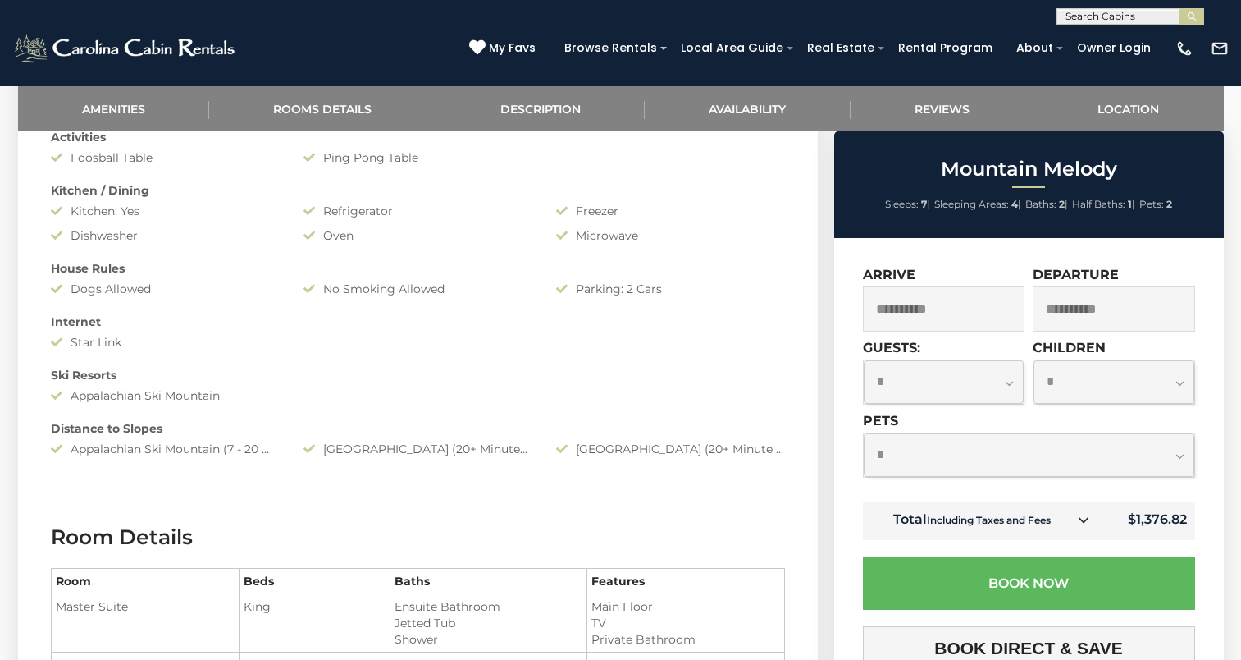
scroll to position [1210, 0]
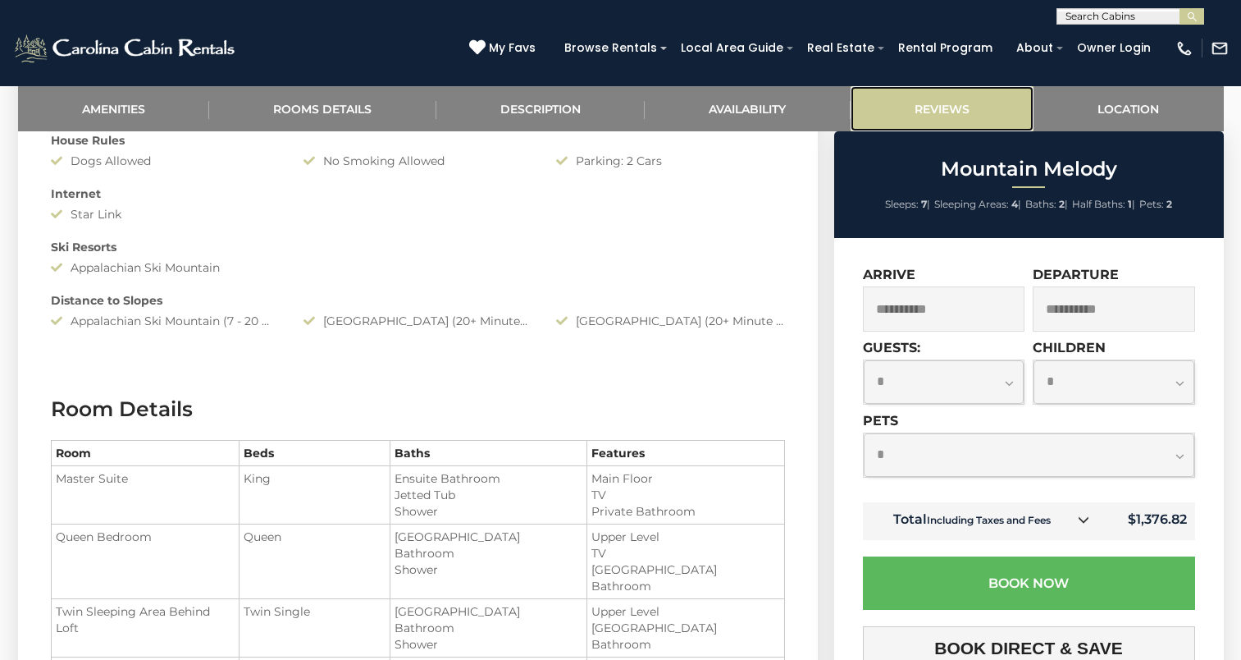
click at [914, 116] on link "Reviews" at bounding box center [943, 108] width 184 height 45
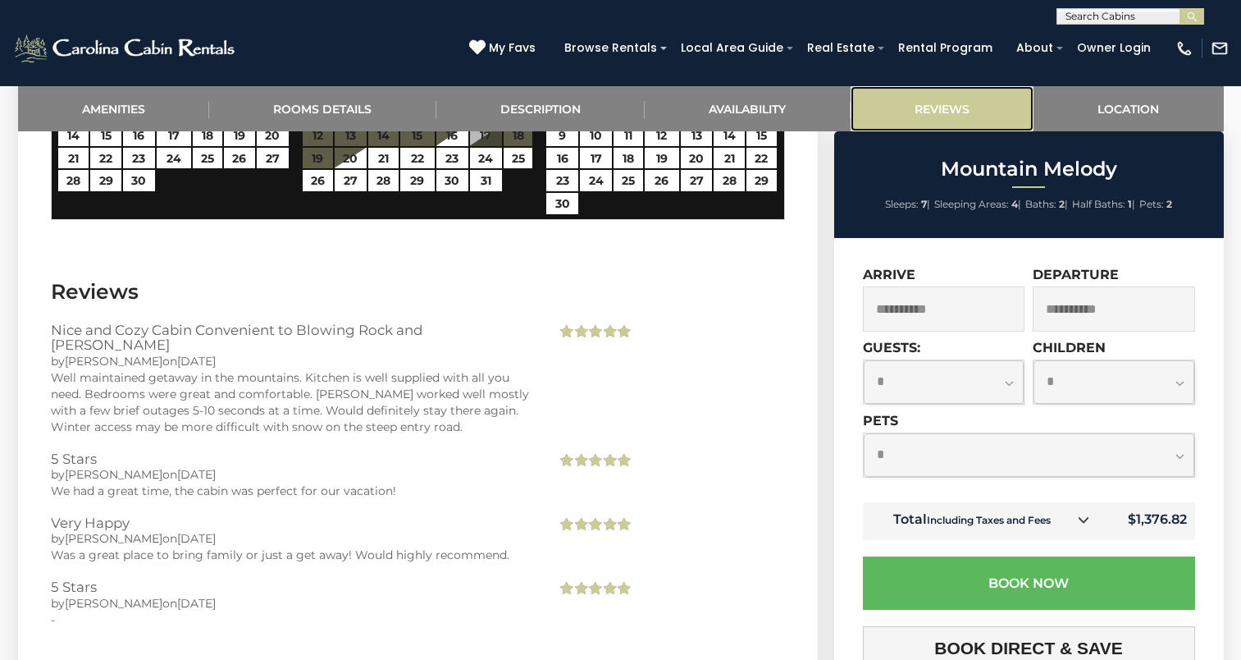
scroll to position [3334, 0]
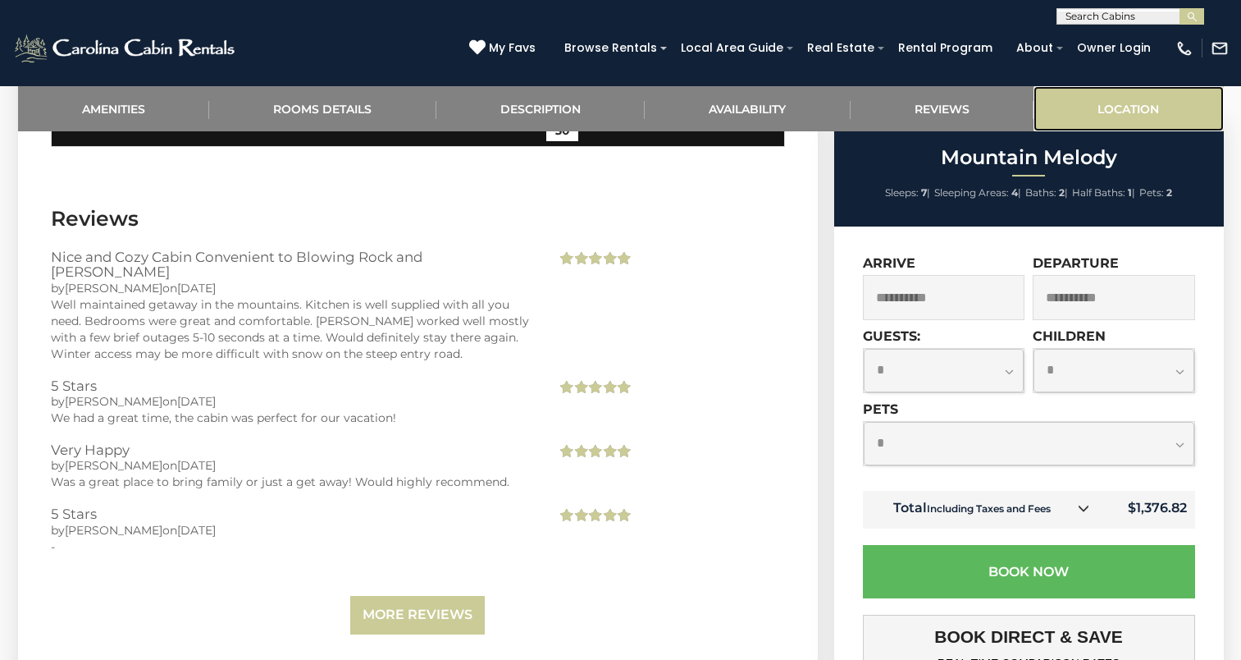
click at [1059, 107] on link "Location" at bounding box center [1129, 108] width 190 height 45
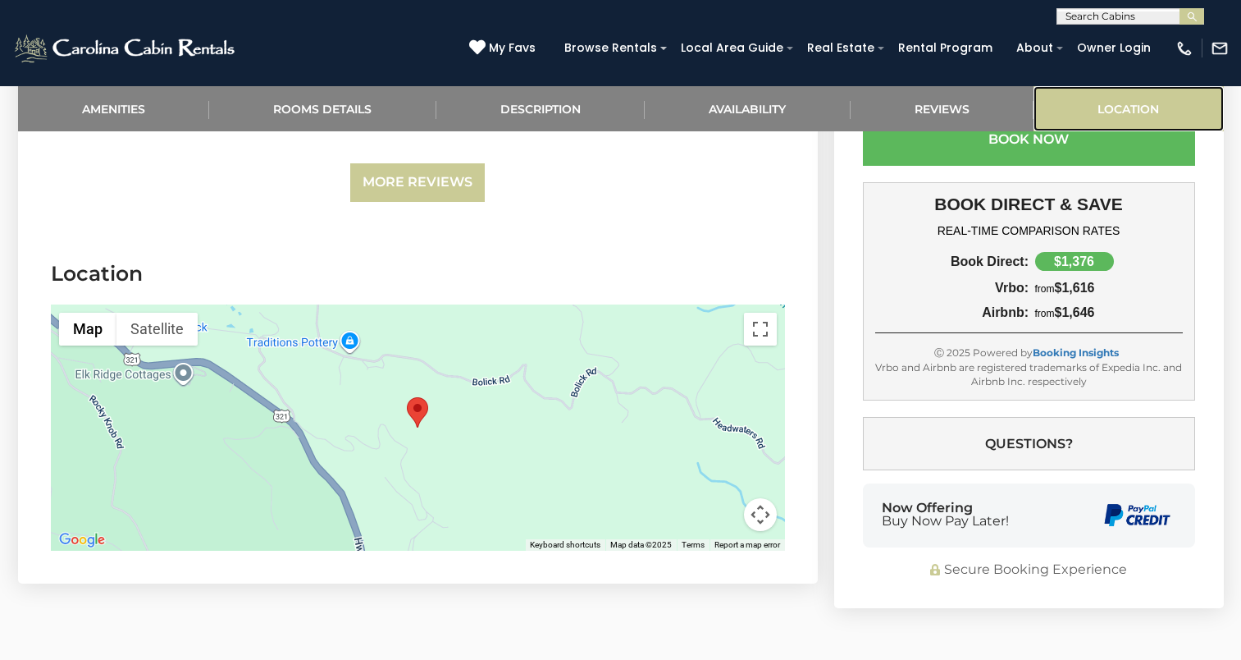
scroll to position [3806, 0]
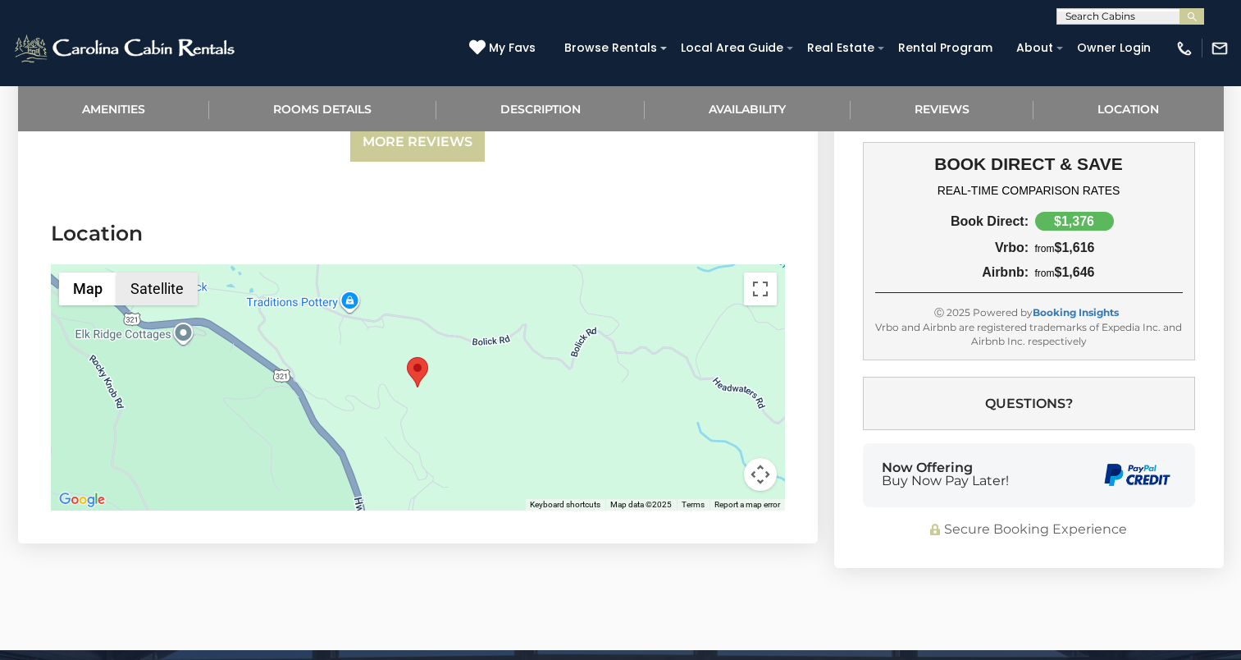
click at [174, 272] on button "Satellite" at bounding box center [156, 288] width 81 height 33
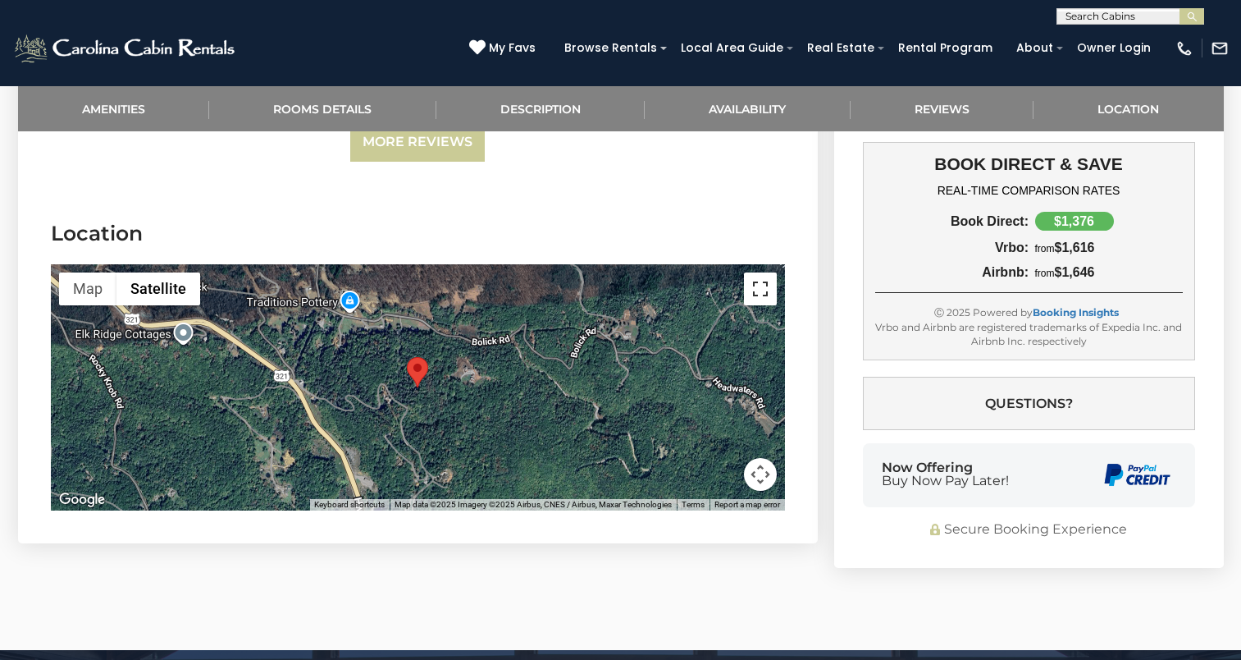
click at [756, 272] on button "Toggle fullscreen view" at bounding box center [760, 288] width 33 height 33
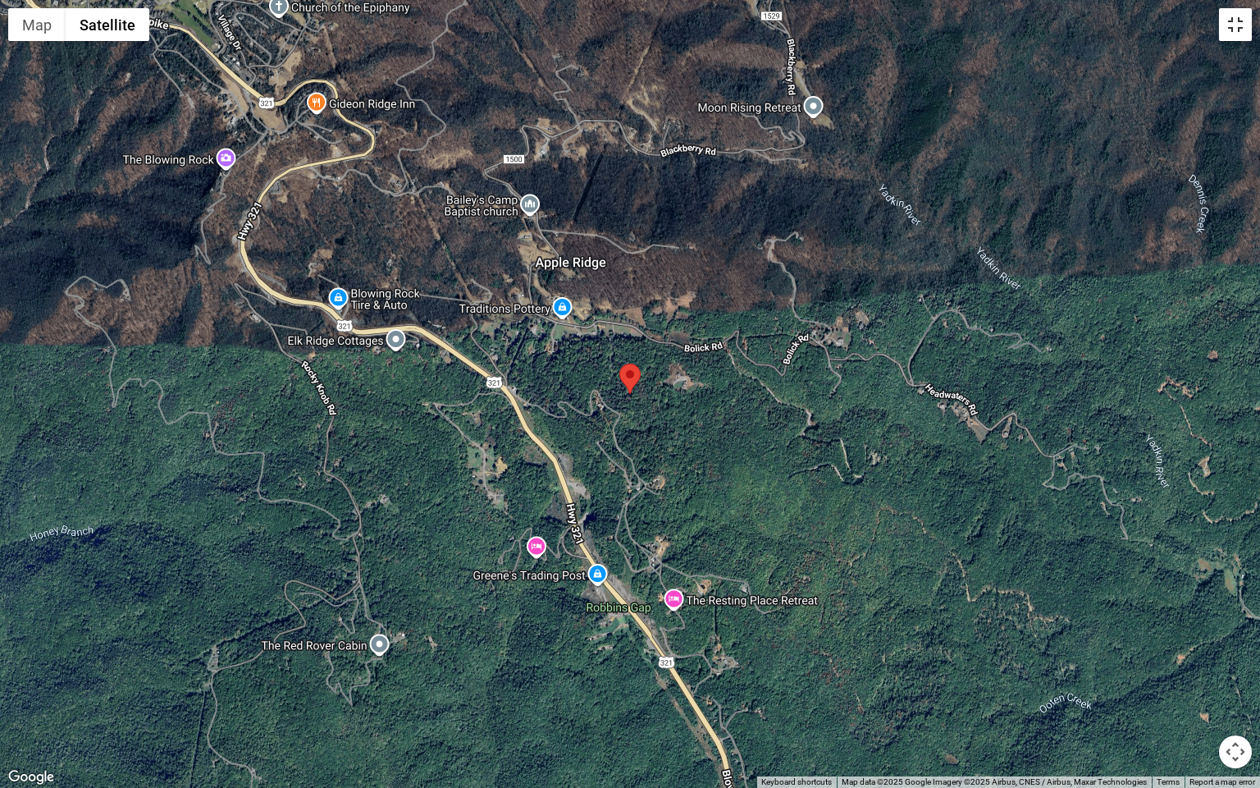
click at [1225, 40] on button "Toggle fullscreen view" at bounding box center [1235, 24] width 33 height 33
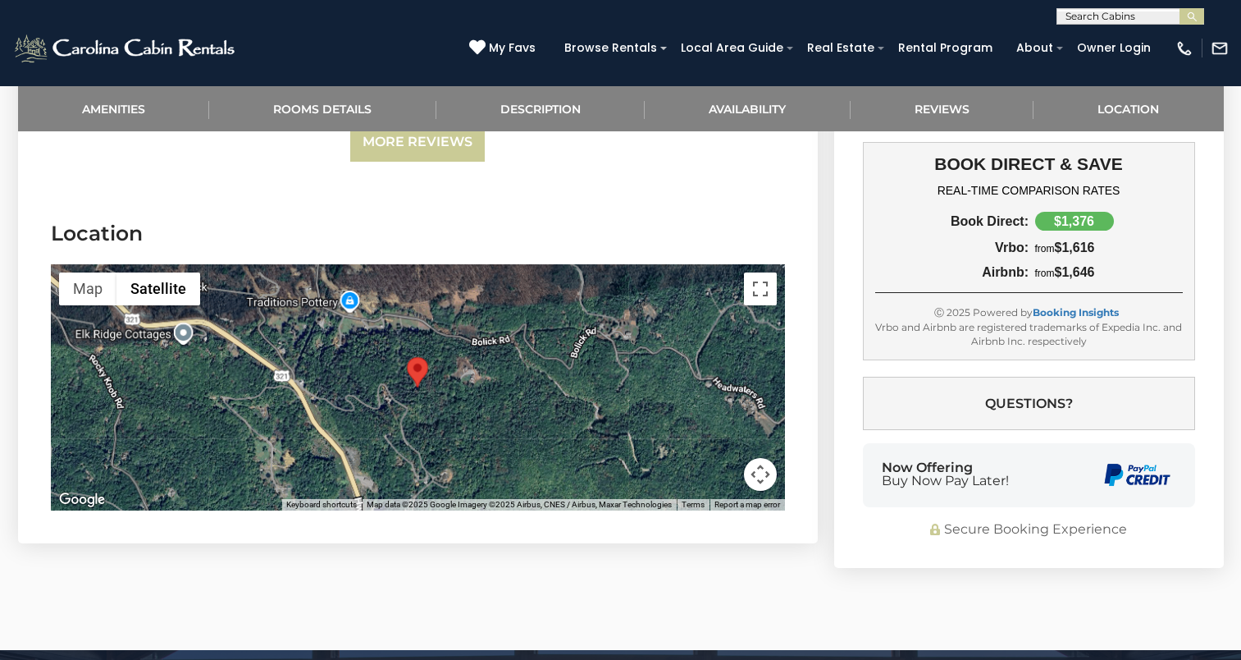
scroll to position [1, 0]
click at [1103, 24] on input "text" at bounding box center [1129, 19] width 144 height 16
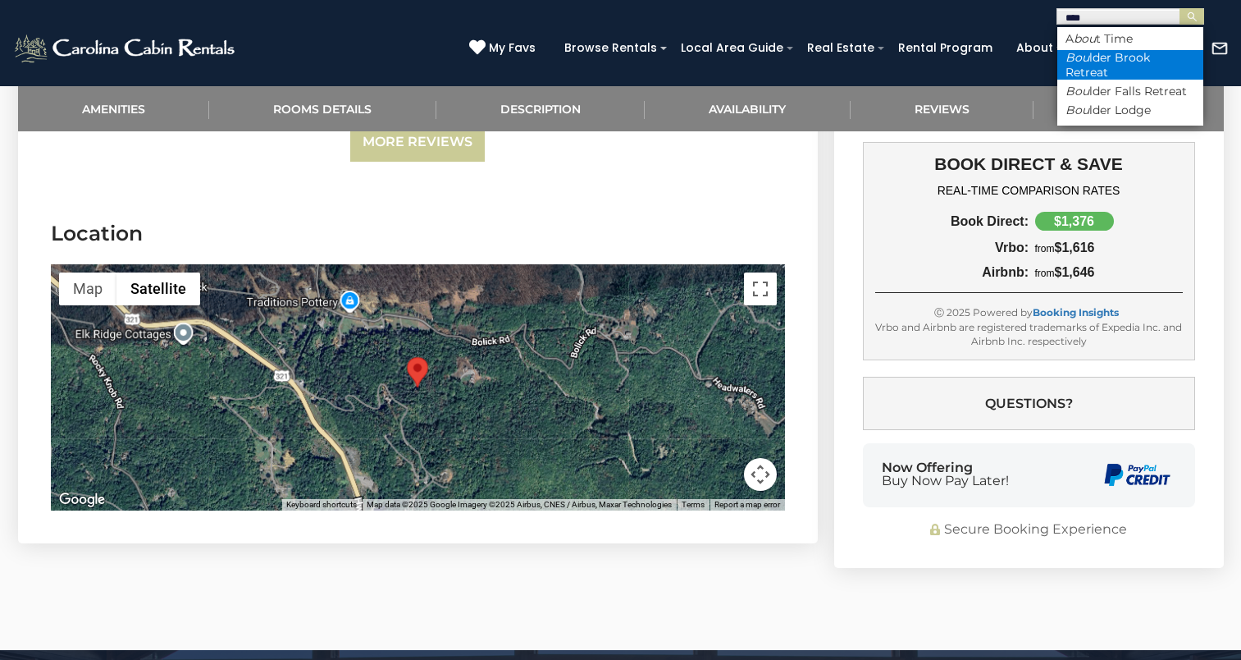
type input "****"
click at [1100, 75] on li "Bou lder Brook Retreat" at bounding box center [1130, 65] width 146 height 30
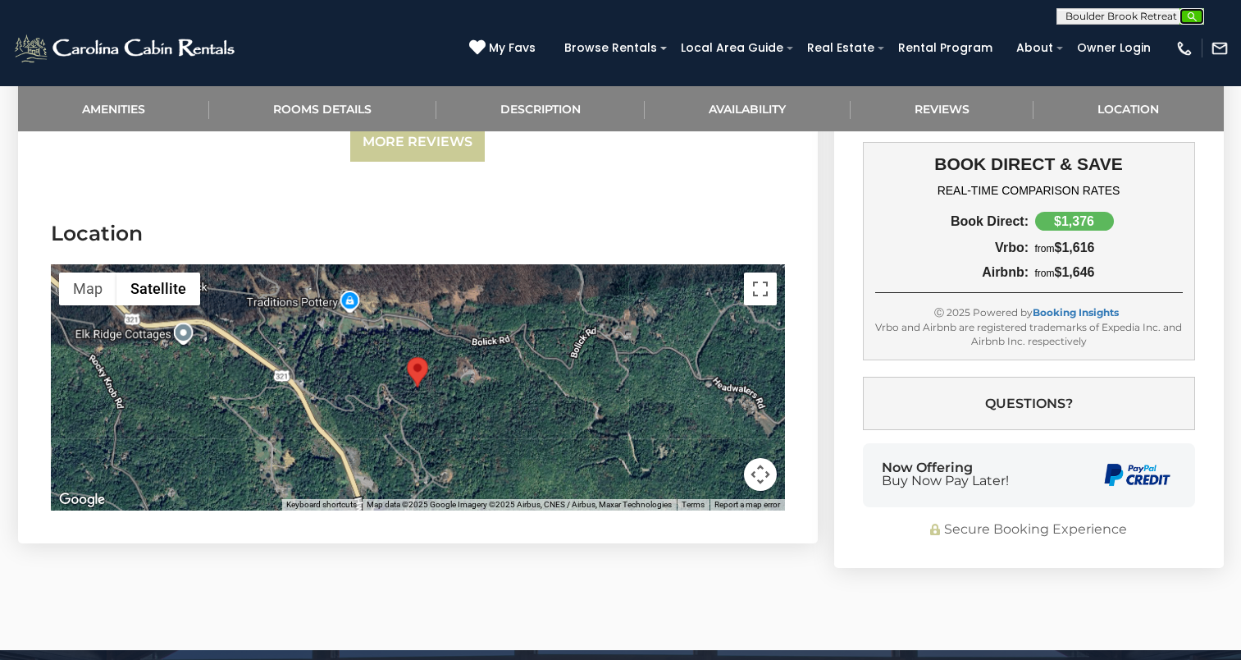
click at [1186, 20] on img "submit" at bounding box center [1192, 17] width 12 height 12
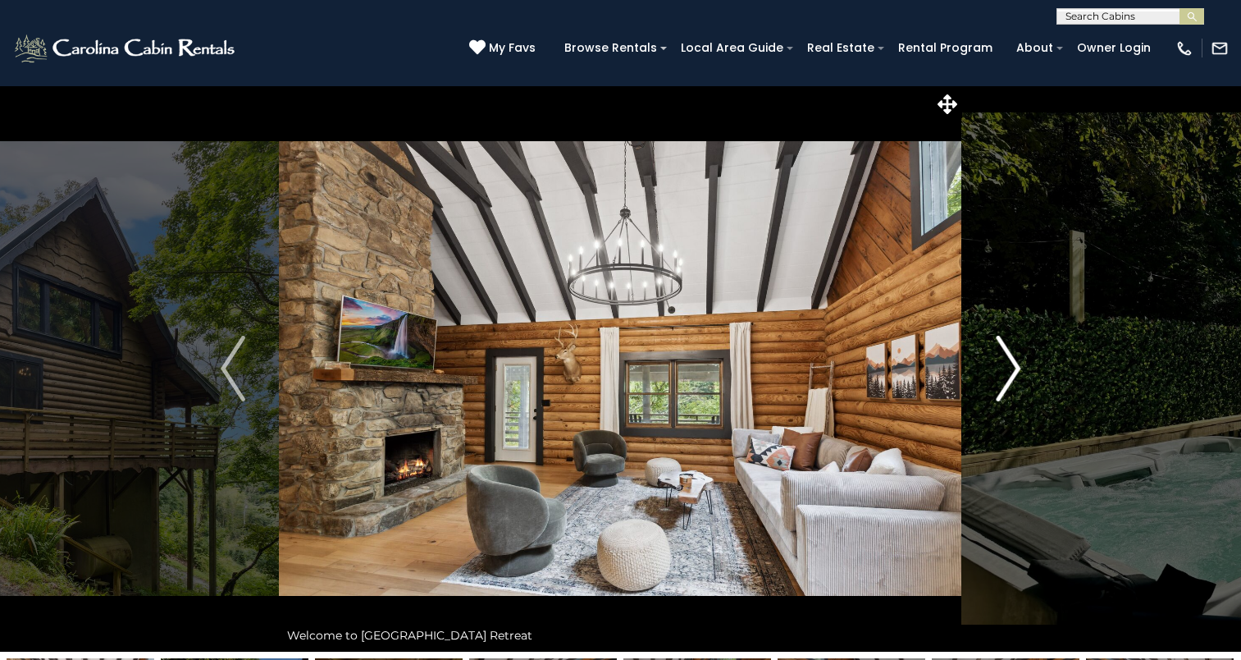
click at [1004, 372] on img "Next" at bounding box center [1008, 369] width 25 height 66
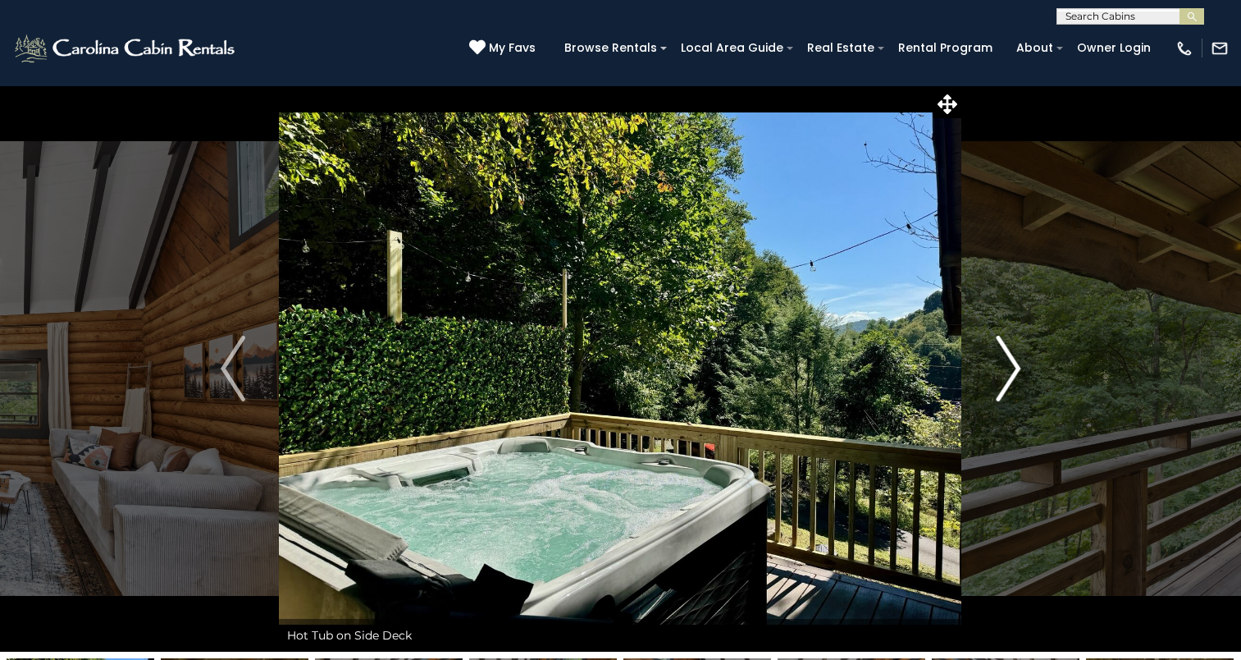
click at [1004, 372] on img "Next" at bounding box center [1008, 369] width 25 height 66
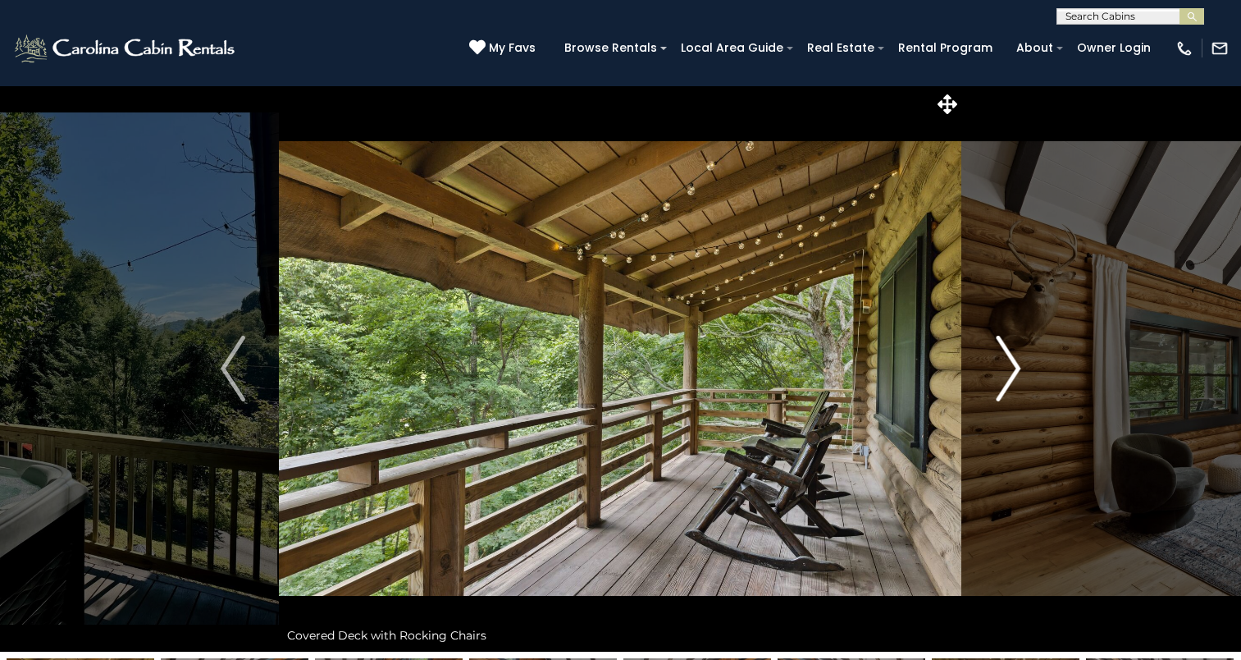
click at [1004, 372] on img "Next" at bounding box center [1008, 369] width 25 height 66
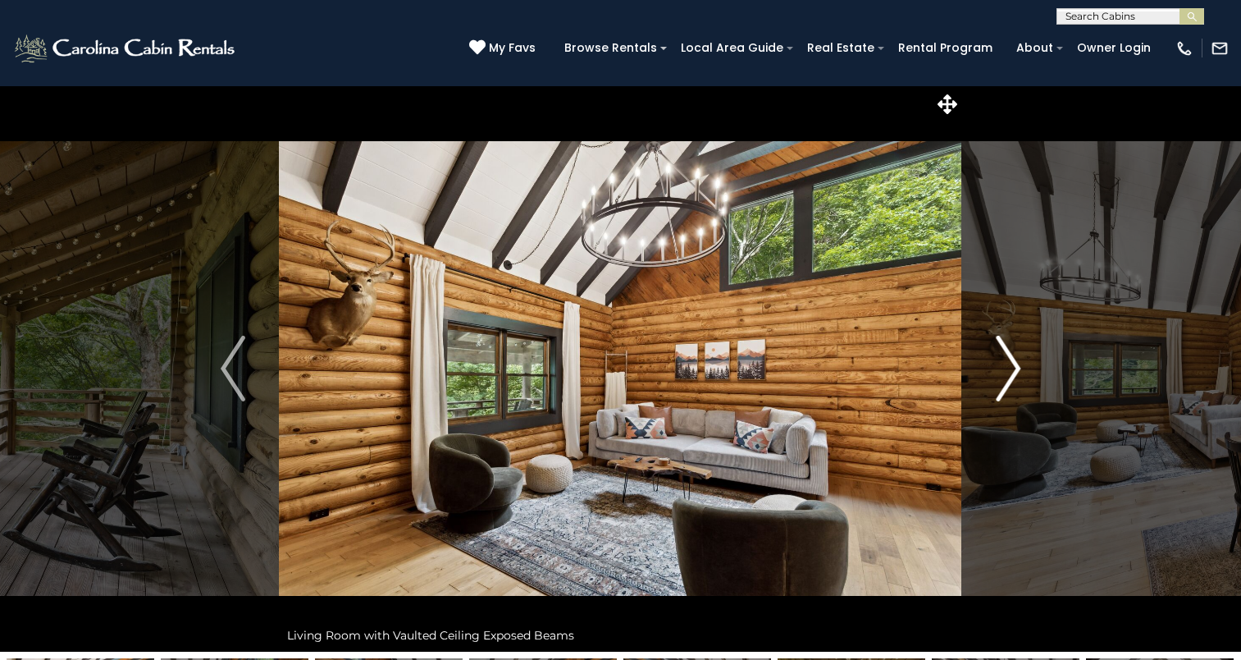
click at [1004, 372] on img "Next" at bounding box center [1008, 369] width 25 height 66
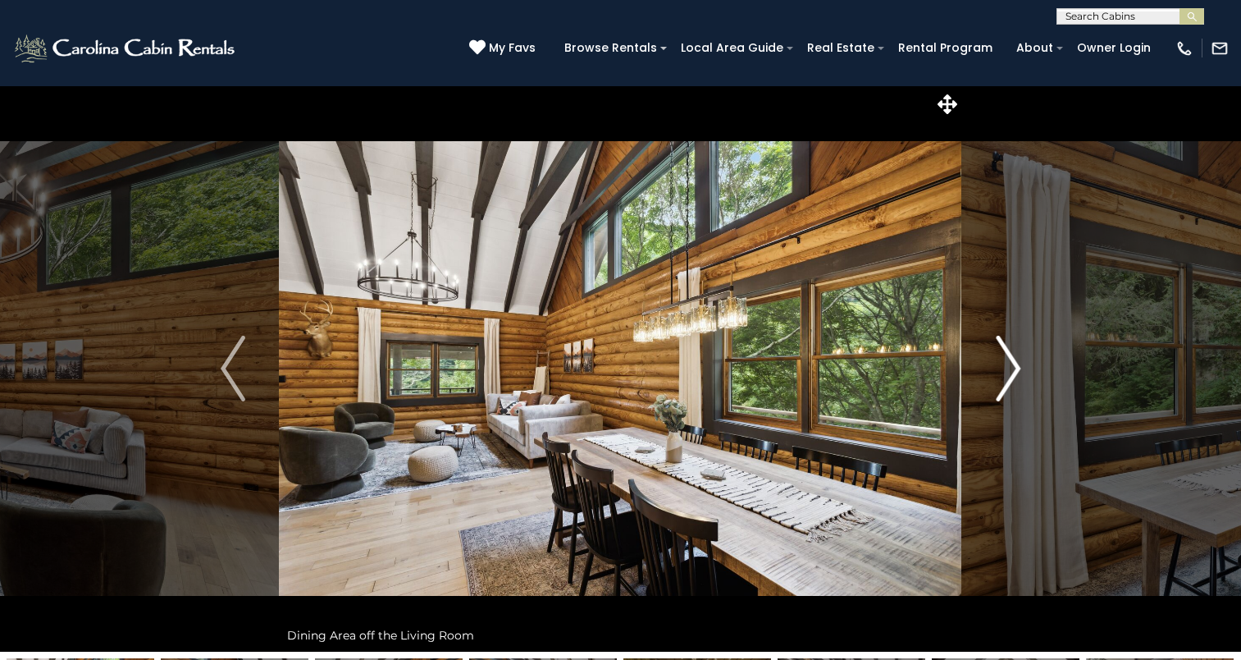
click at [1004, 372] on img "Next" at bounding box center [1008, 369] width 25 height 66
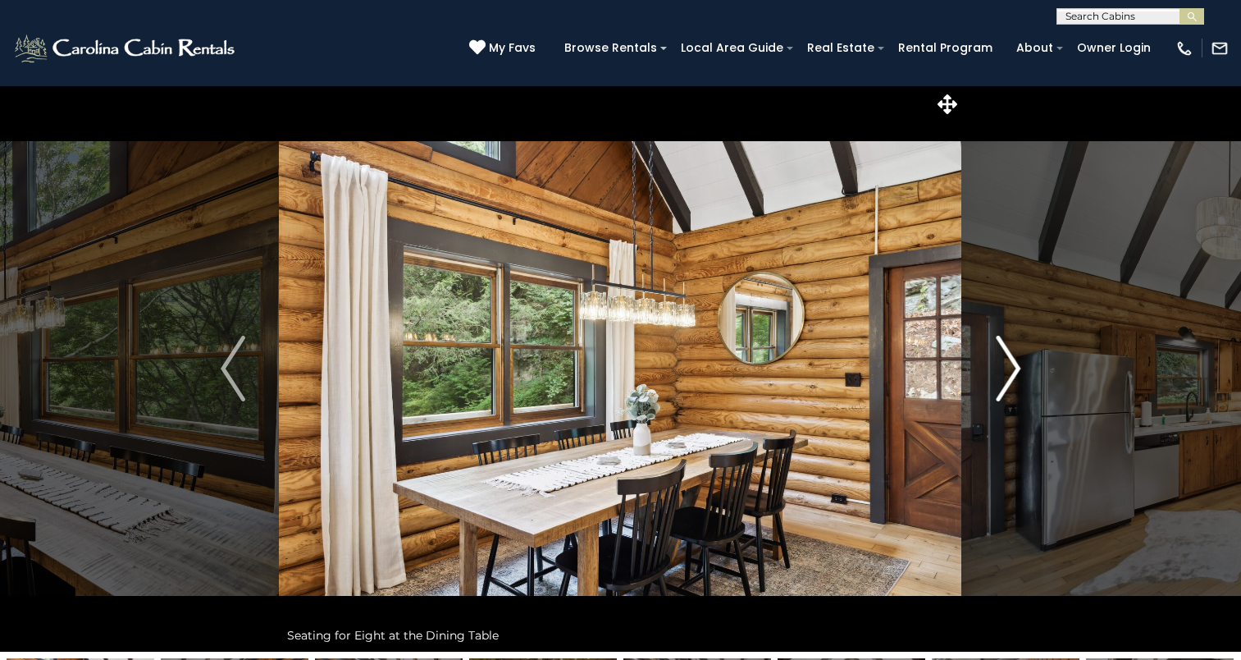
click at [1004, 372] on img "Next" at bounding box center [1008, 369] width 25 height 66
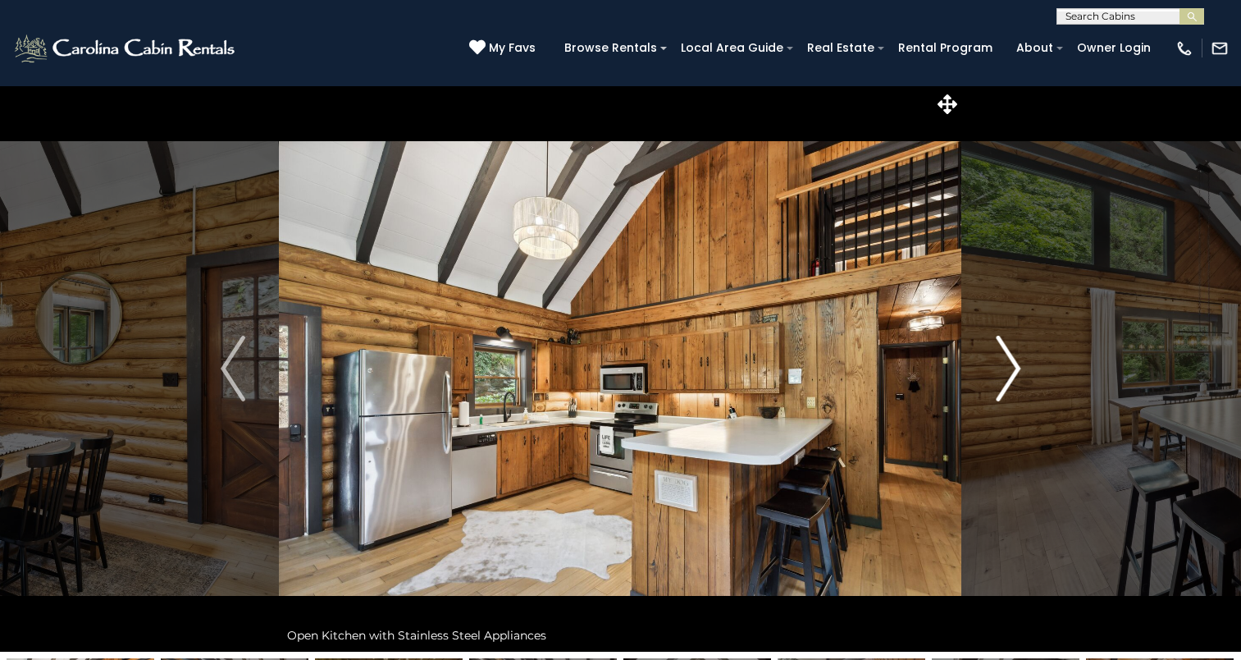
click at [1004, 372] on img "Next" at bounding box center [1008, 369] width 25 height 66
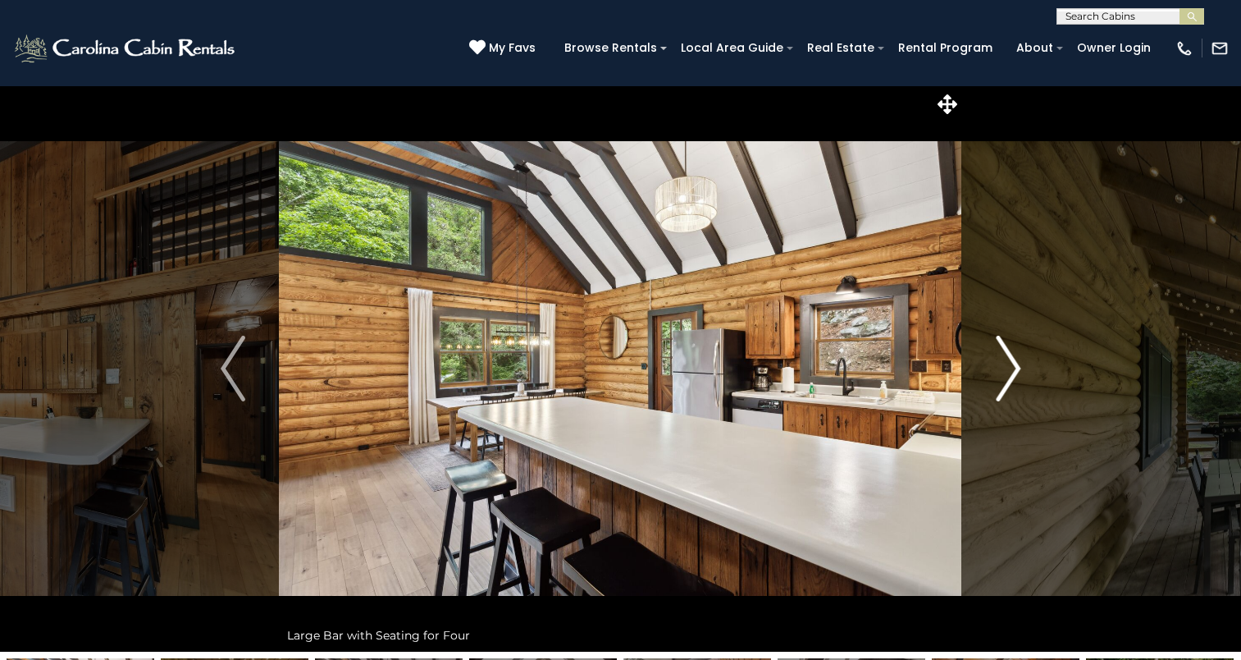
click at [1004, 372] on img "Next" at bounding box center [1008, 369] width 25 height 66
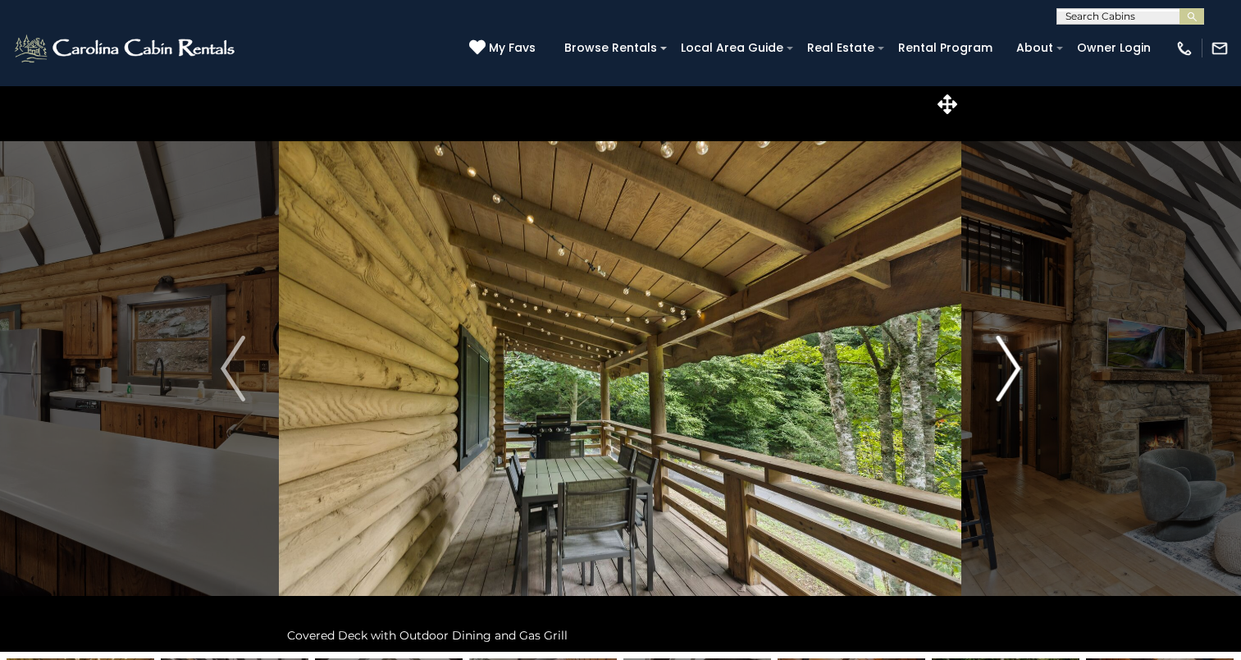
click at [1004, 372] on img "Next" at bounding box center [1008, 369] width 25 height 66
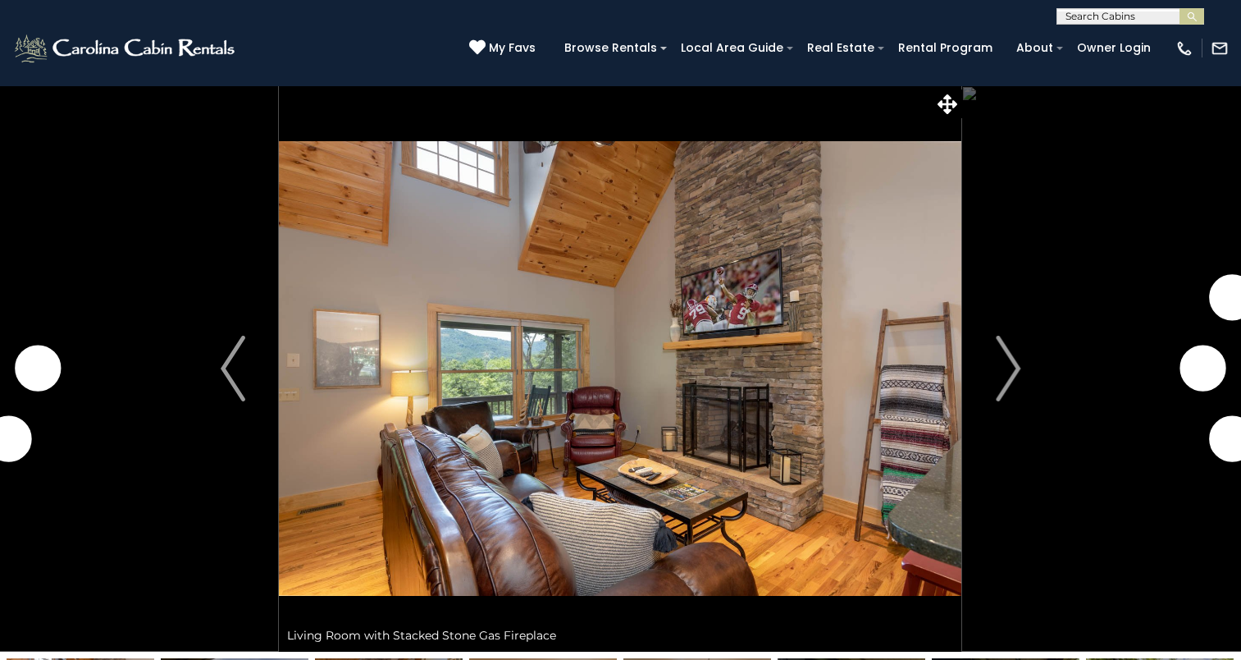
scroll to position [3607, 0]
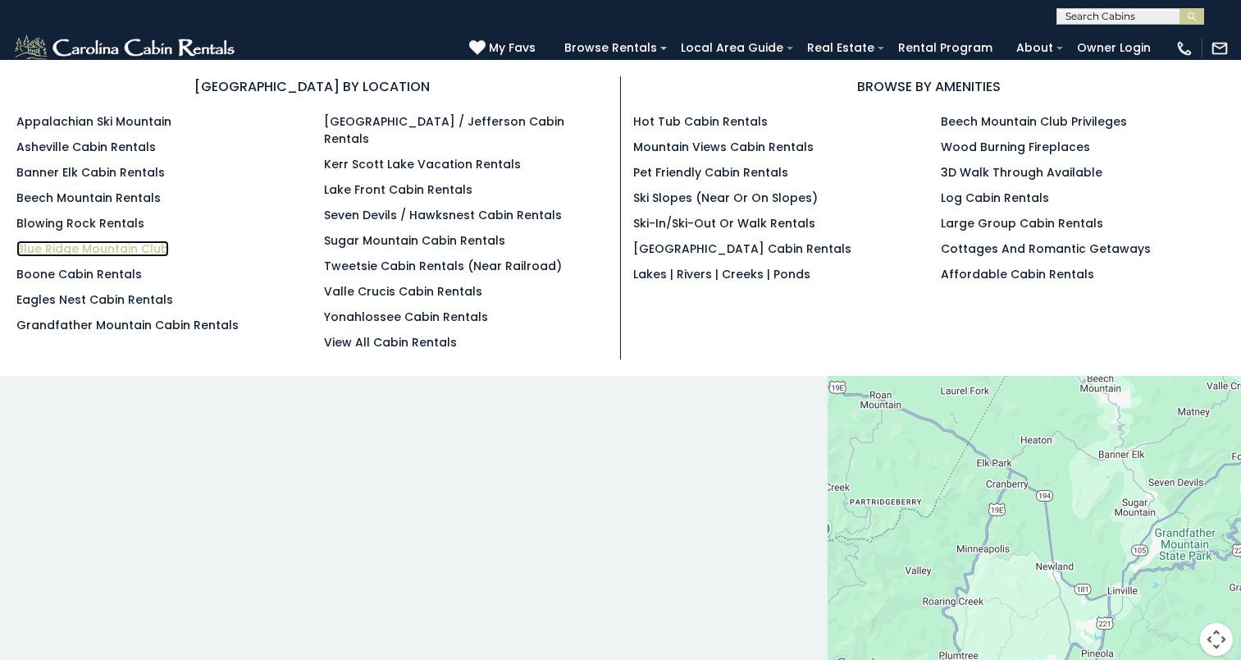
click at [89, 250] on link "Blue Ridge Mountain Club" at bounding box center [92, 248] width 153 height 16
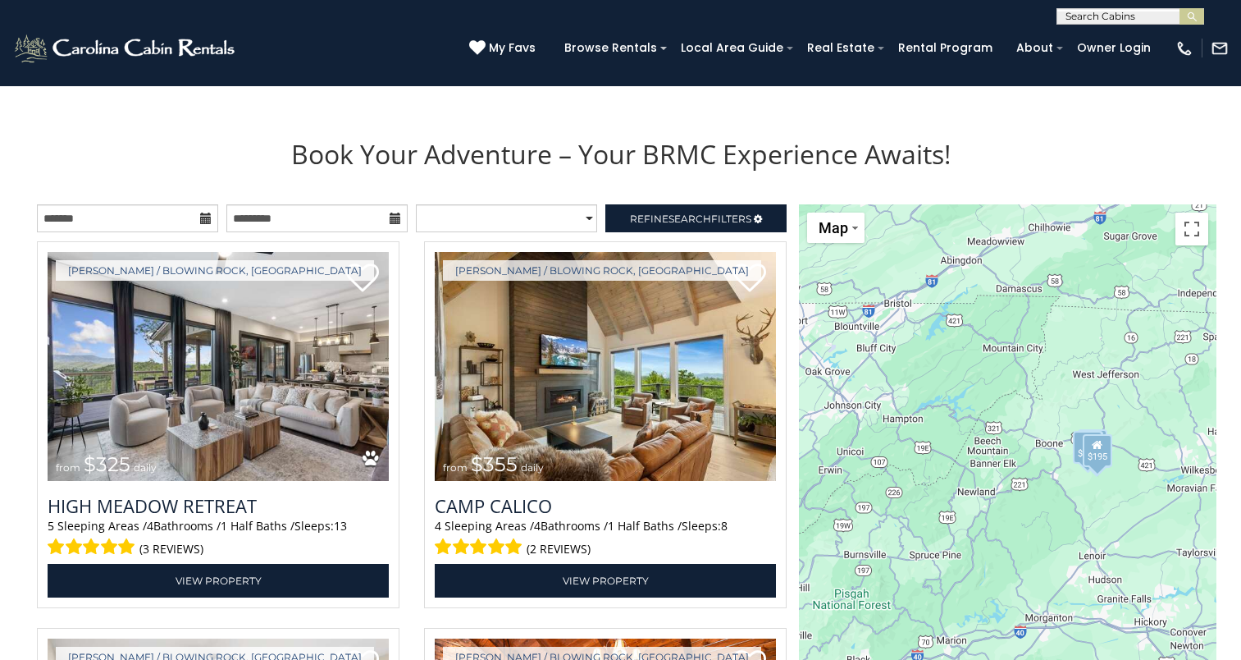
scroll to position [1690, 0]
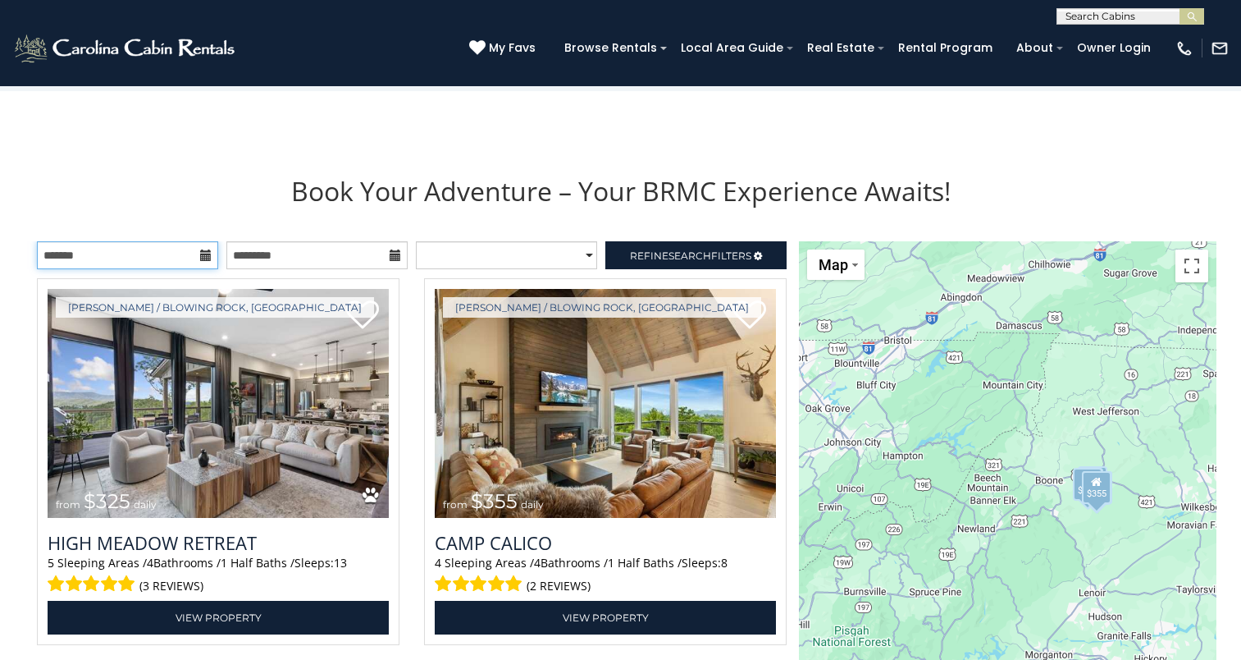
click at [145, 256] on input "text" at bounding box center [127, 255] width 181 height 28
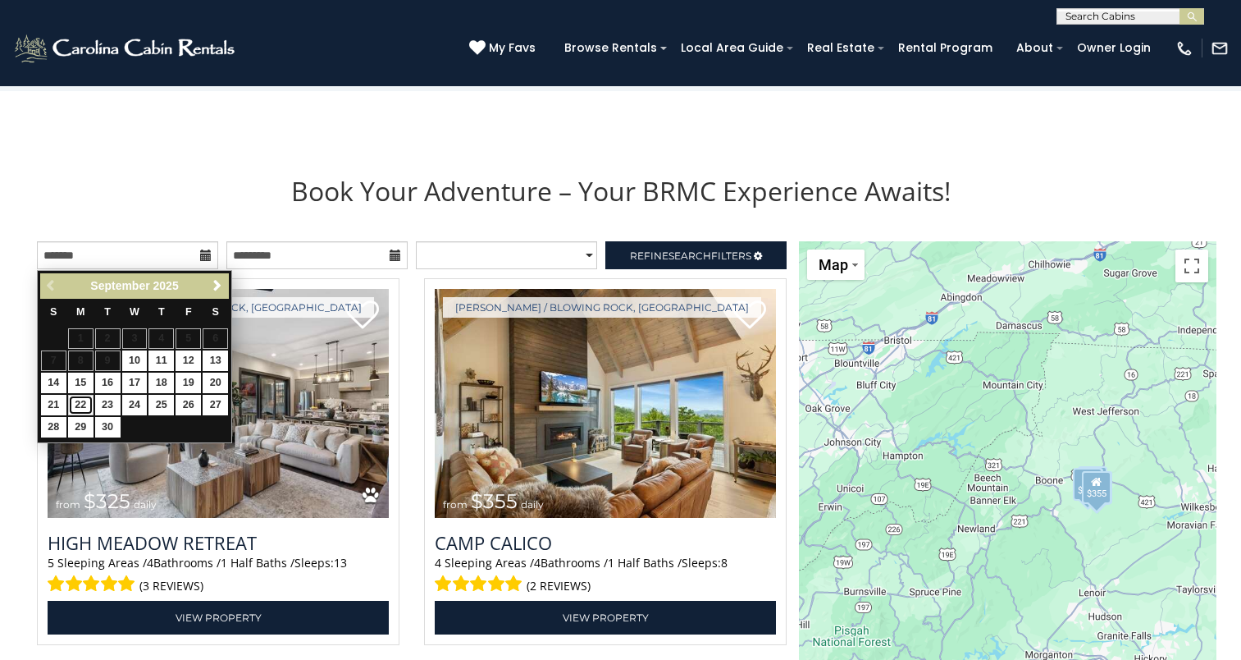
click at [79, 406] on link "22" at bounding box center [80, 405] width 25 height 21
type input "**********"
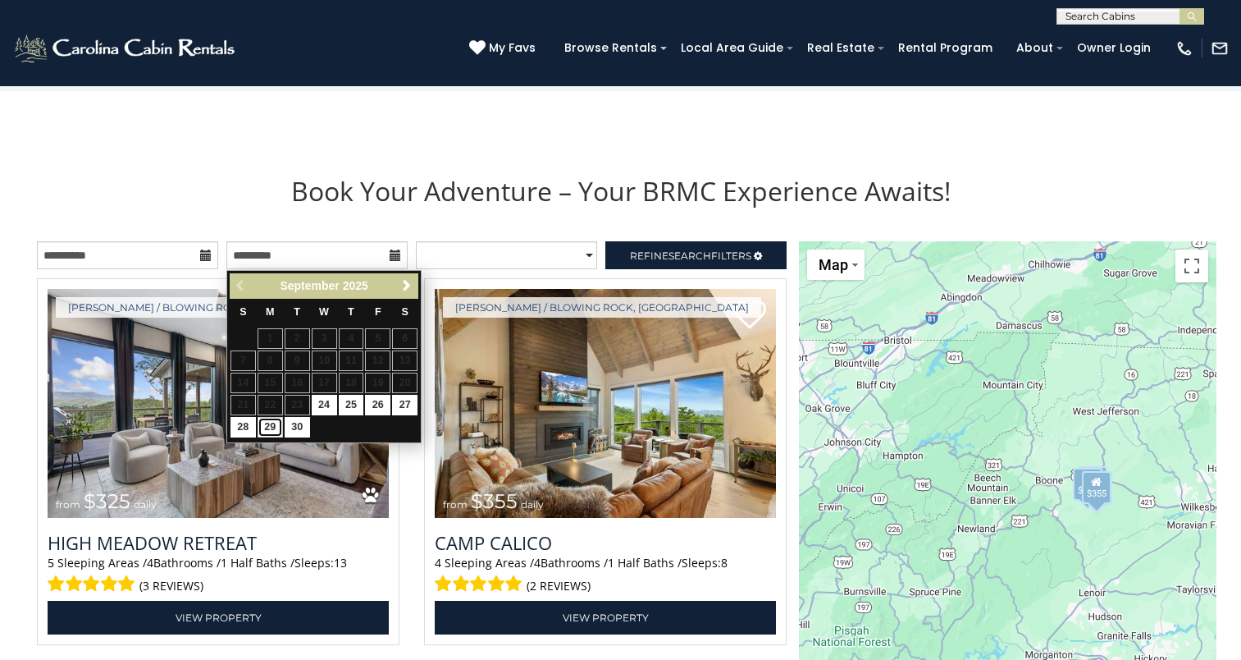
click at [263, 426] on link "29" at bounding box center [270, 427] width 25 height 21
type input "**********"
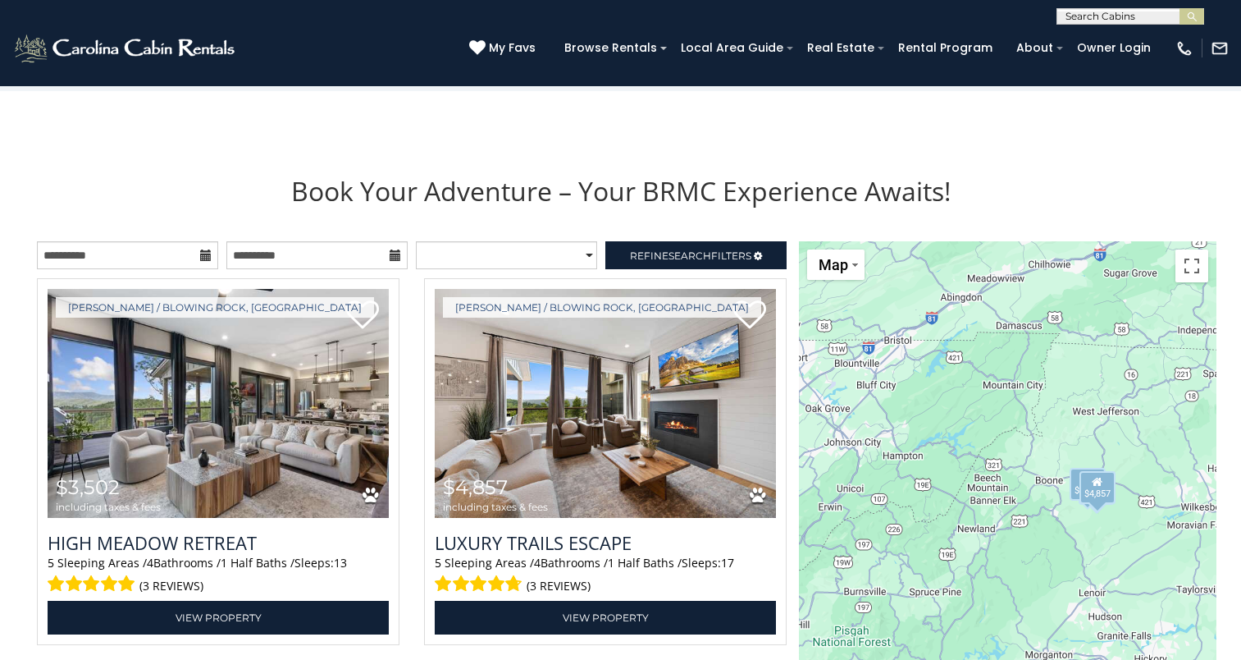
drag, startPoint x: 1240, startPoint y: 366, endPoint x: 1241, endPoint y: 377, distance: 10.7
click at [1240, 377] on html "**********" at bounding box center [620, 54] width 1241 height 3488
click at [793, 623] on div "Boone / Blowing Rock, NC $4,857 including taxes & fees Luxury Trails Escape 5 S…" at bounding box center [605, 466] width 387 height 377
click at [795, 652] on div "Boone / Blowing Rock, NC $4,857 including taxes & fees Luxury Trails Escape 5 S…" at bounding box center [605, 466] width 387 height 377
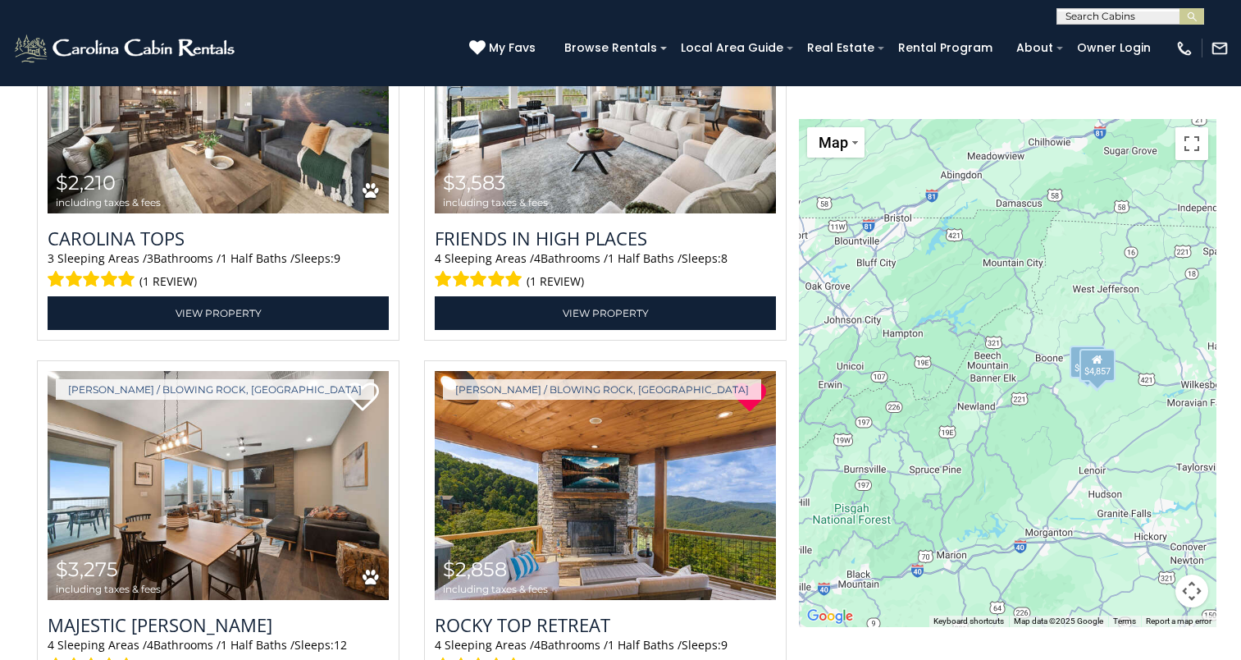
scroll to position [2409, 0]
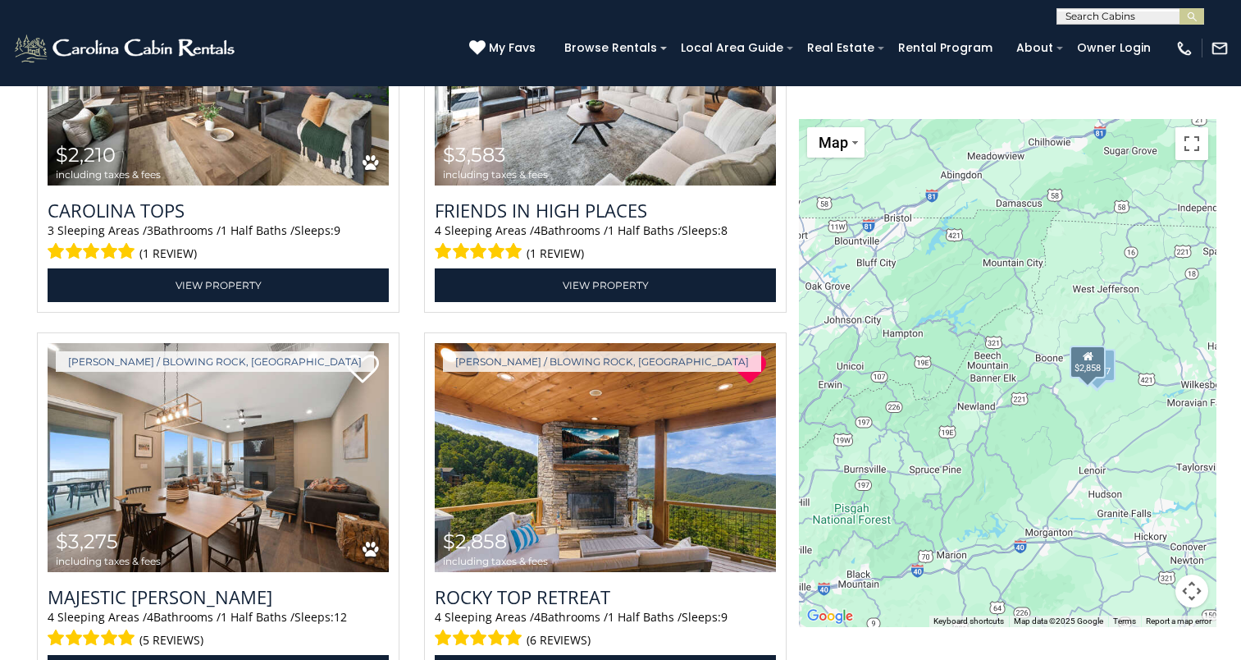
click at [796, 650] on div "Boone / Blowing Rock, NC $2,858 including taxes & fees Rocky Top Retreat 4 Slee…" at bounding box center [605, 520] width 387 height 377
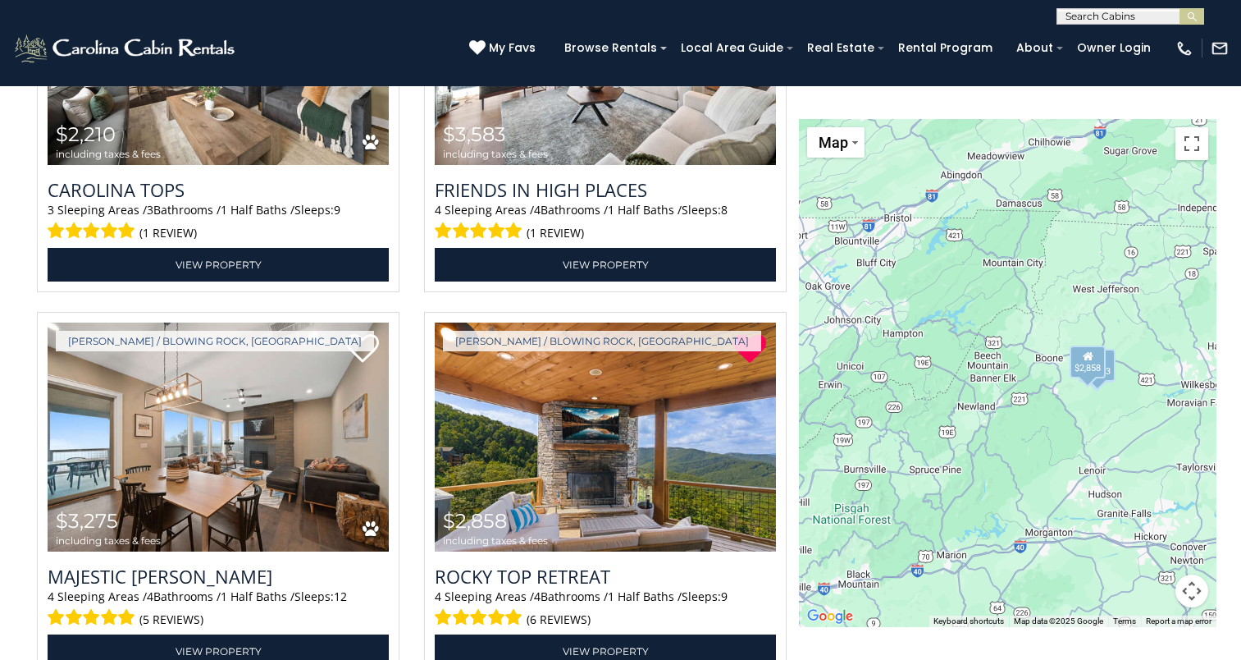
scroll to position [2406, 0]
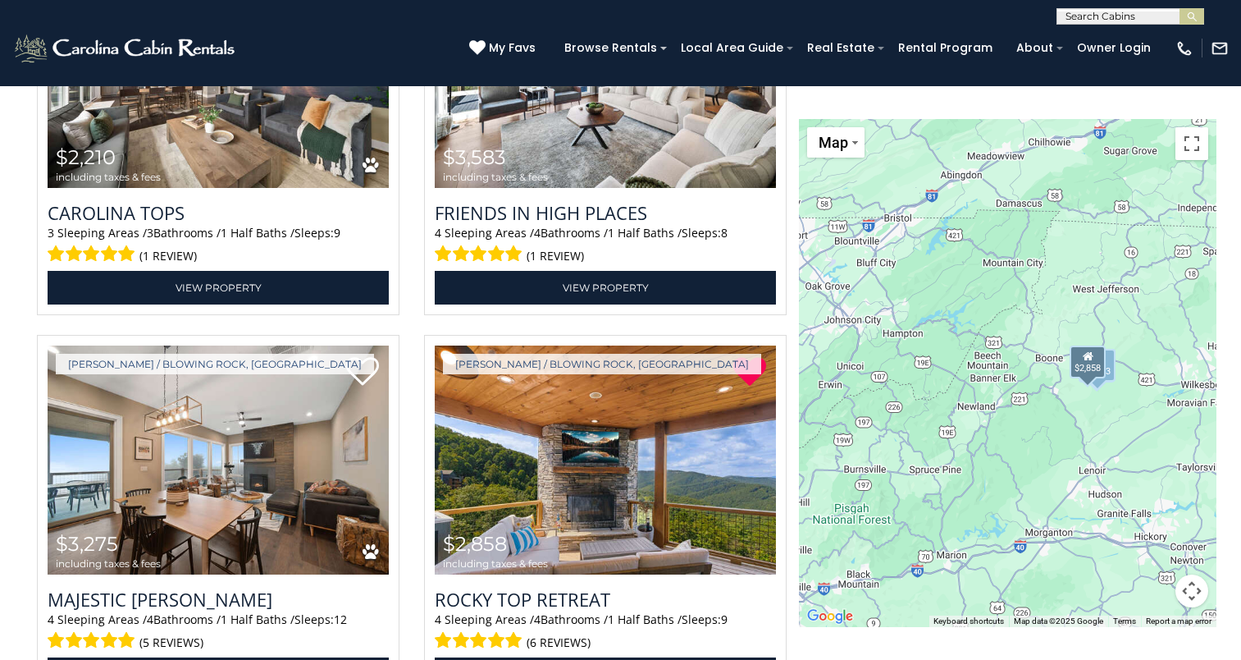
drag, startPoint x: 793, startPoint y: 403, endPoint x: 793, endPoint y: 424, distance: 21.3
click at [793, 424] on div "Boone / Blowing Rock, NC $2,858 including taxes & fees Rocky Top Retreat 4 Slee…" at bounding box center [605, 523] width 387 height 377
click at [176, 153] on img at bounding box center [218, 73] width 341 height 229
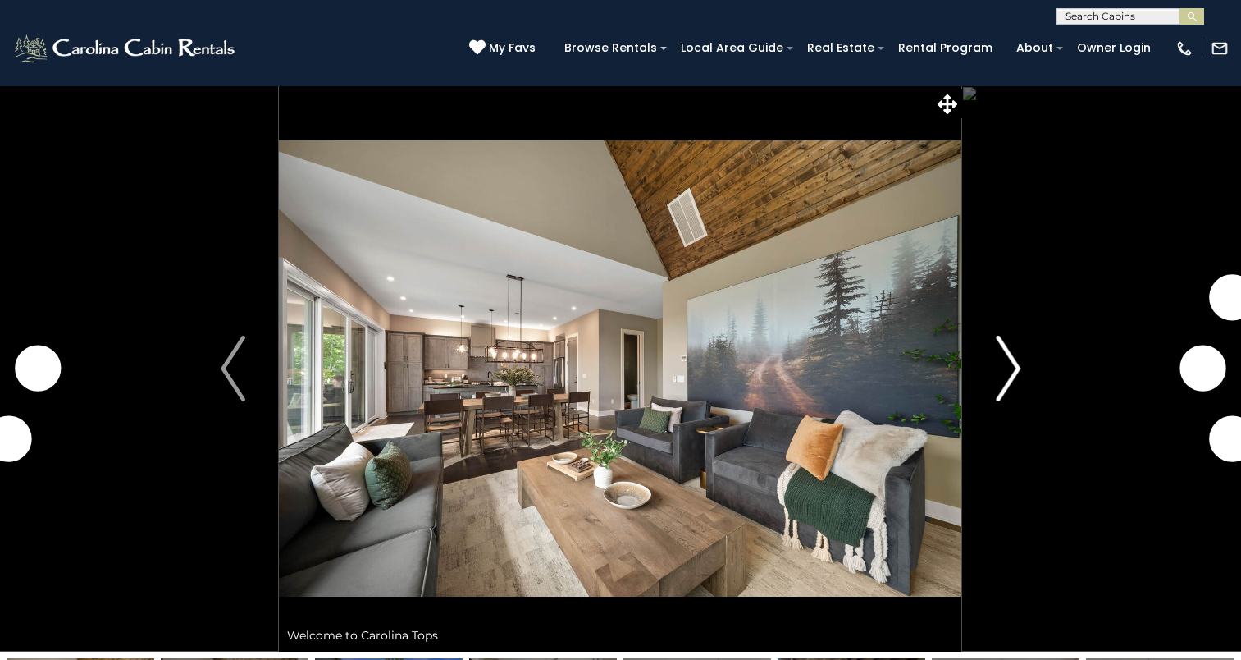
click at [1009, 379] on img "Next" at bounding box center [1008, 369] width 25 height 66
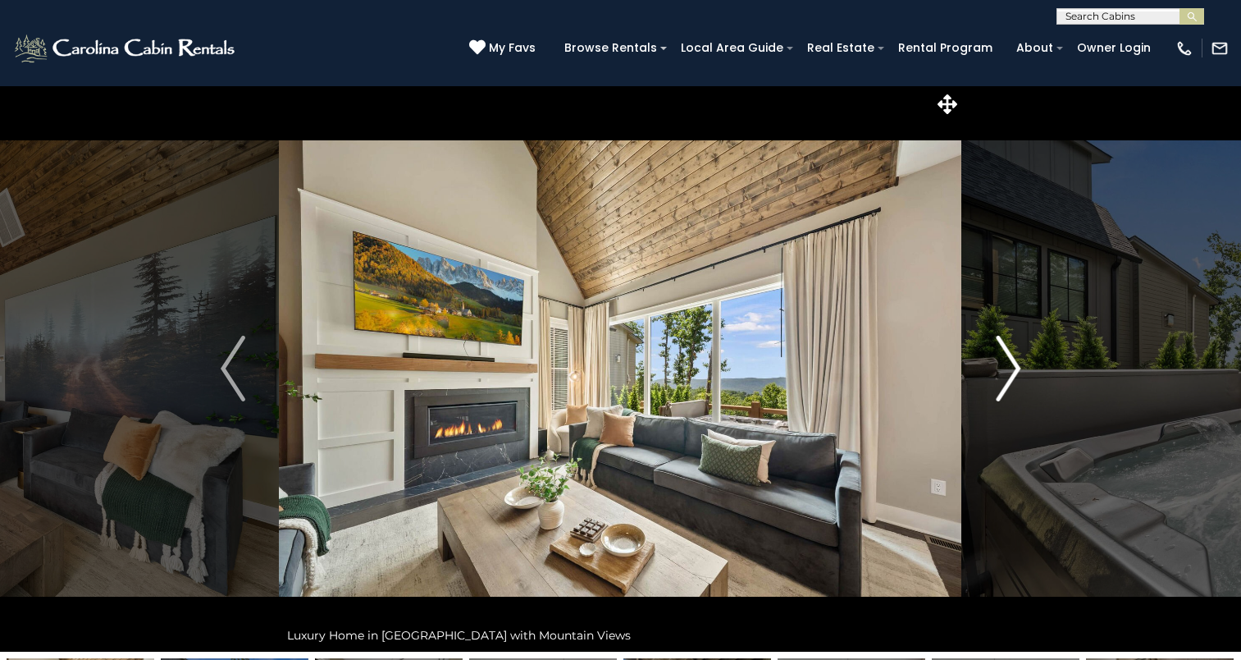
click at [1009, 379] on img "Next" at bounding box center [1008, 369] width 25 height 66
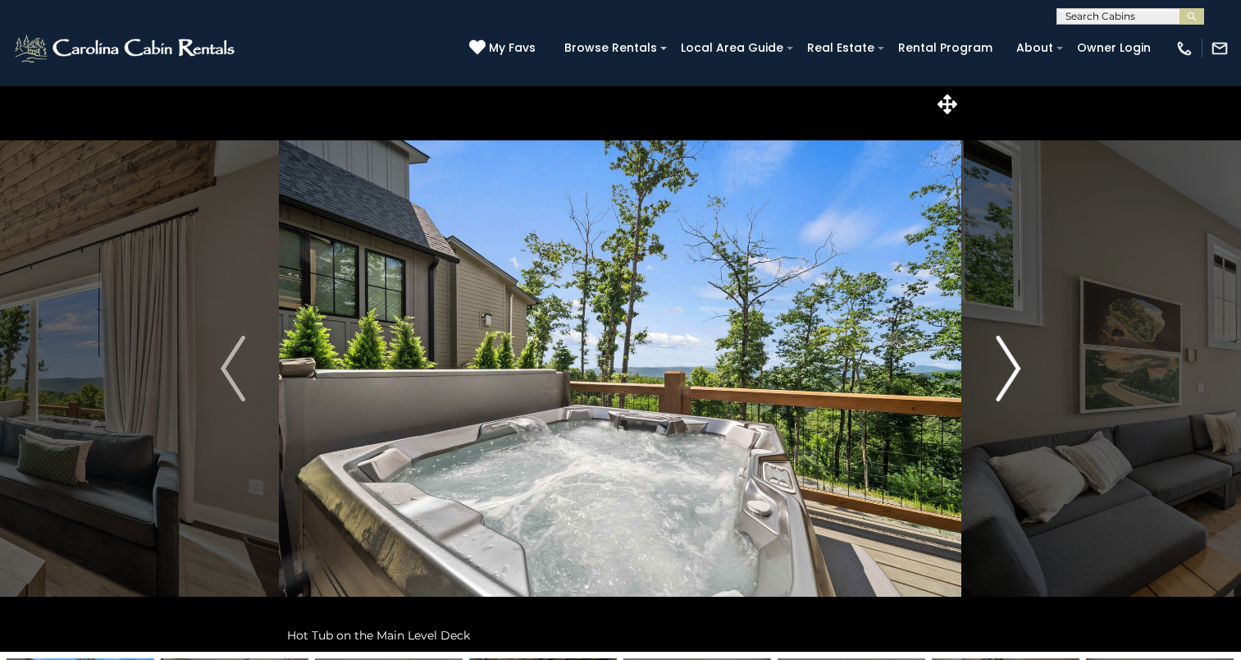
click at [1009, 379] on img "Next" at bounding box center [1008, 369] width 25 height 66
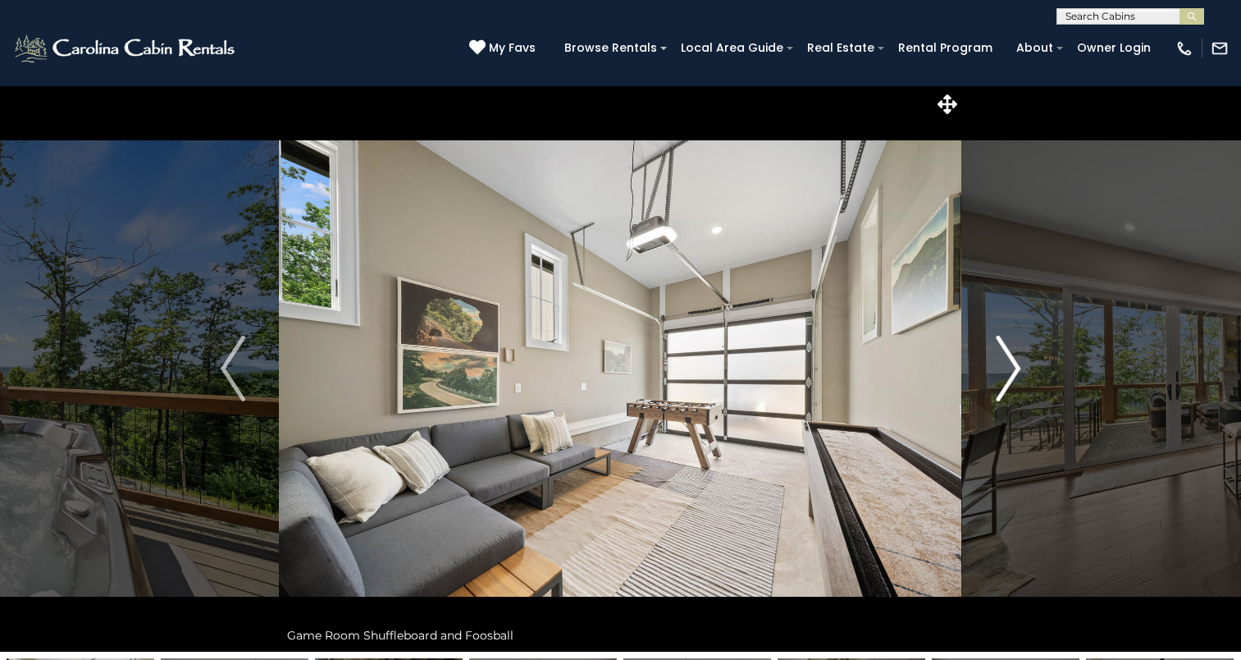
click at [1009, 379] on img "Next" at bounding box center [1008, 369] width 25 height 66
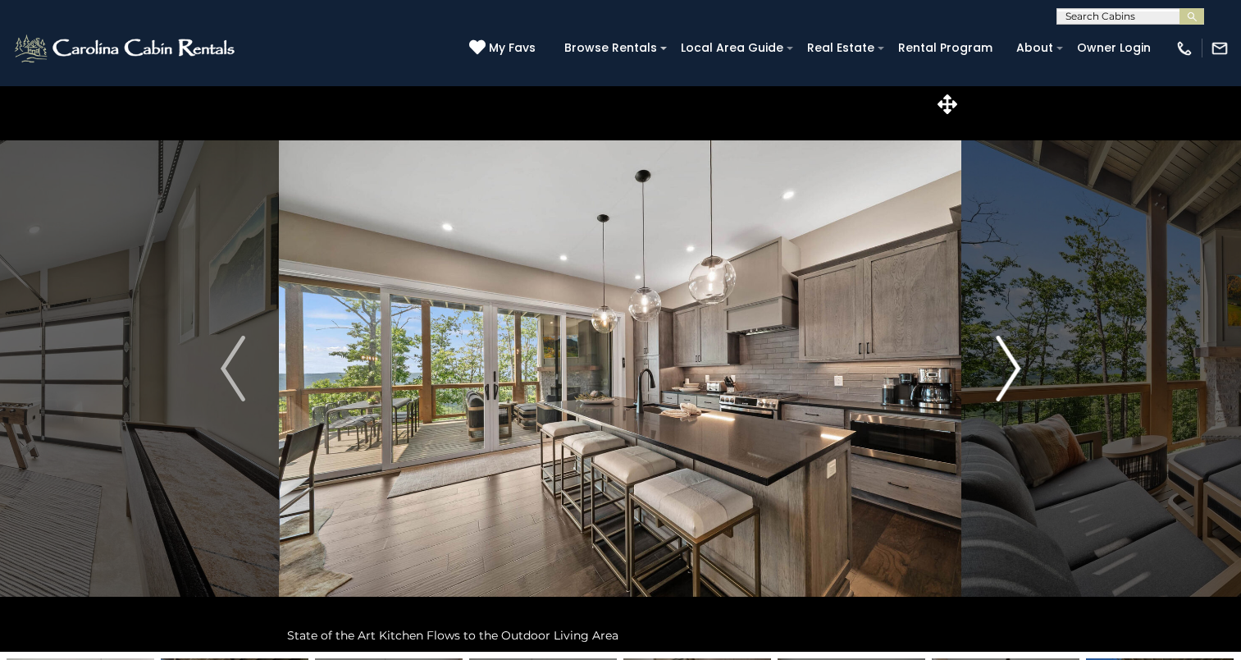
click at [1009, 379] on img "Next" at bounding box center [1008, 369] width 25 height 66
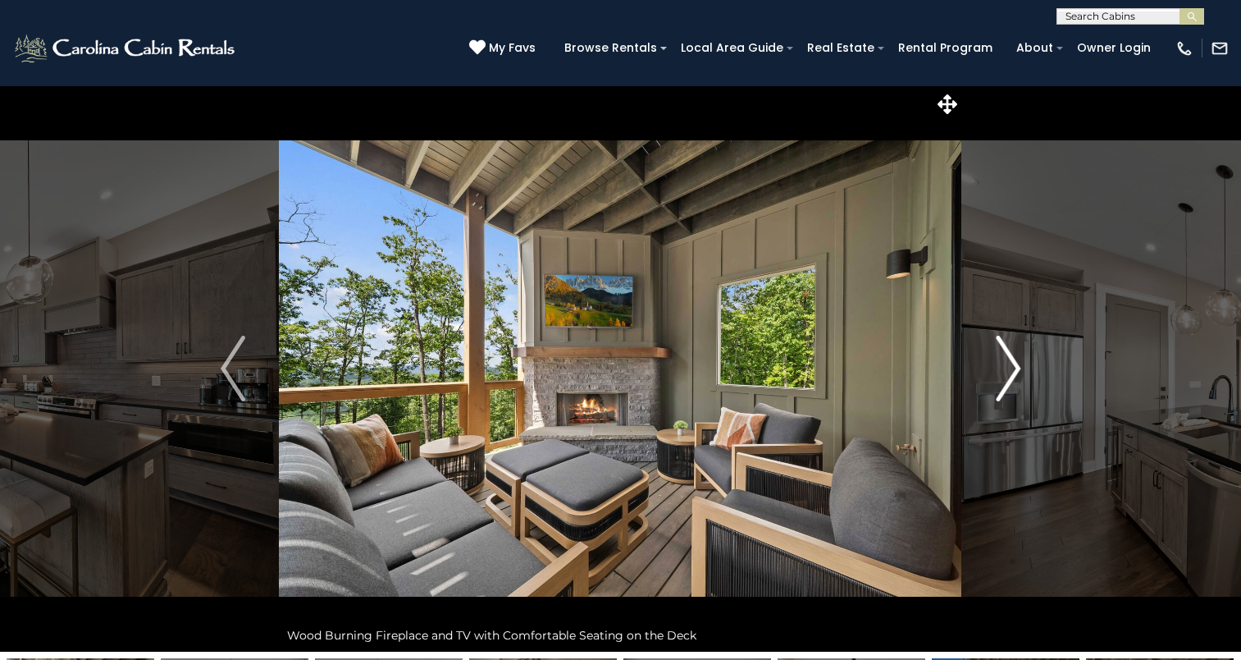
click at [1009, 379] on img "Next" at bounding box center [1008, 369] width 25 height 66
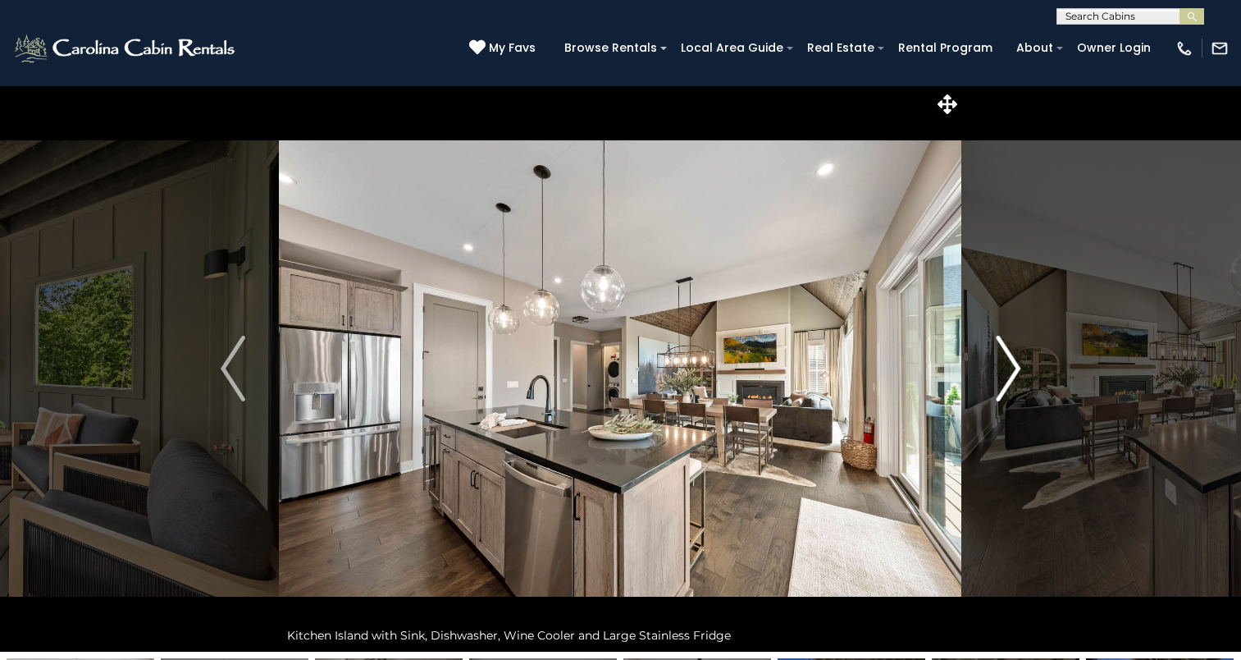
click at [1009, 379] on img "Next" at bounding box center [1008, 369] width 25 height 66
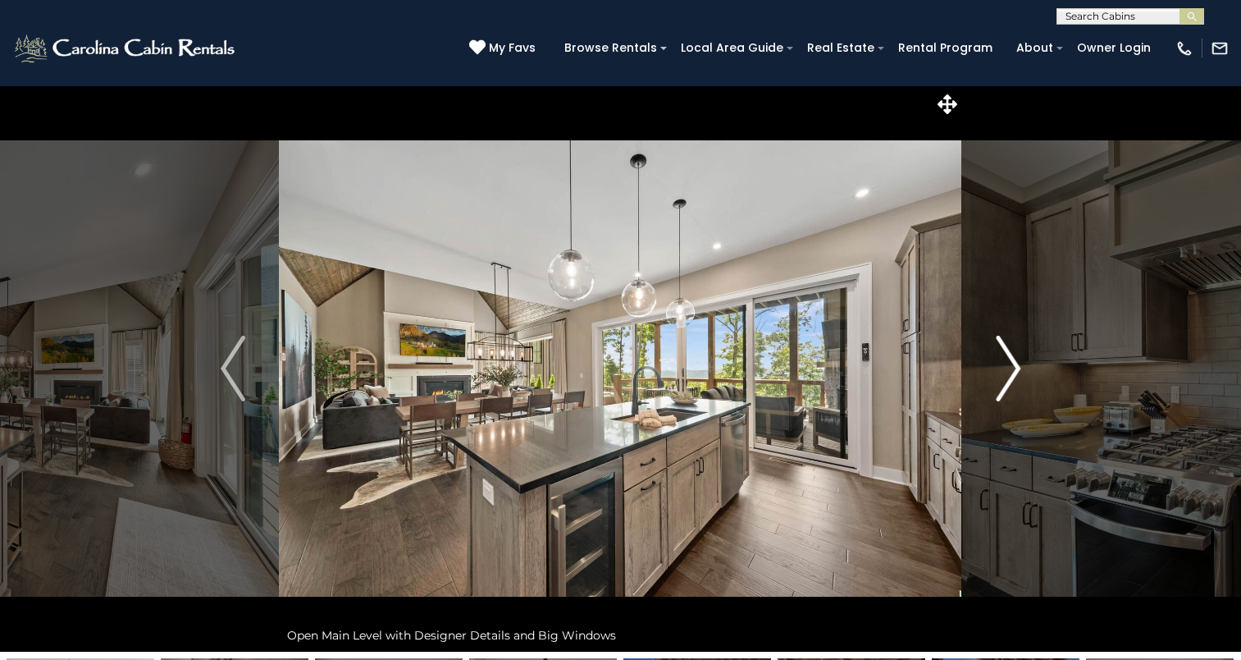
click at [1009, 379] on img "Next" at bounding box center [1008, 369] width 25 height 66
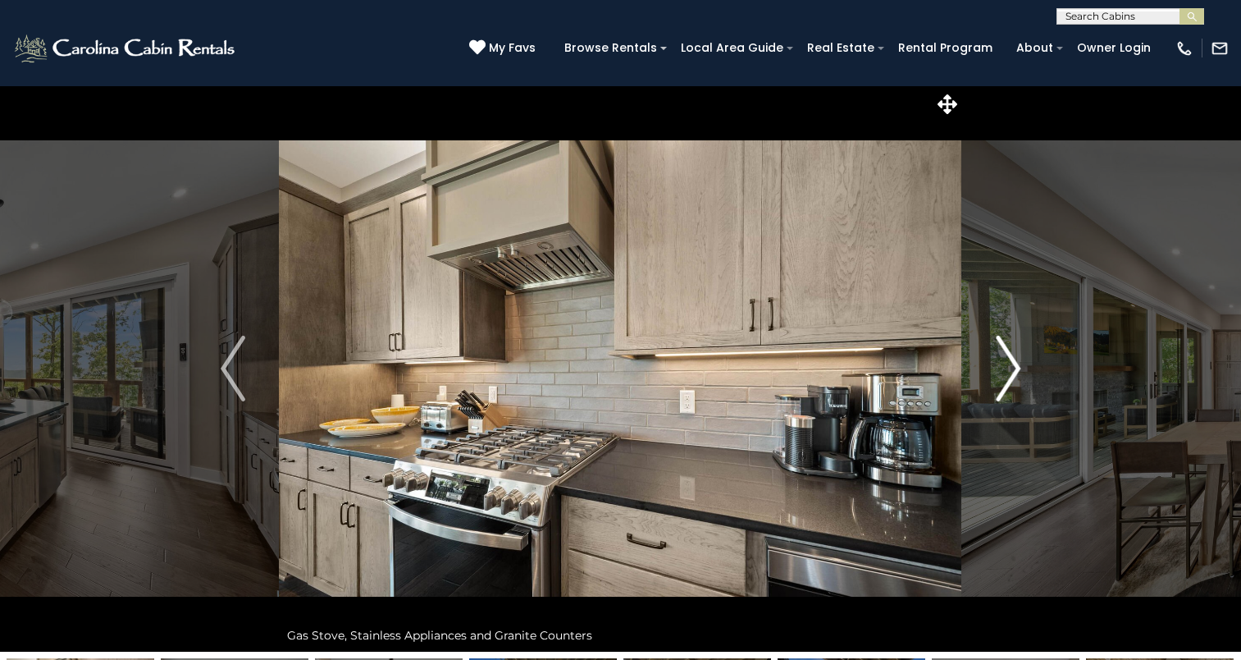
click at [1009, 379] on img "Next" at bounding box center [1008, 369] width 25 height 66
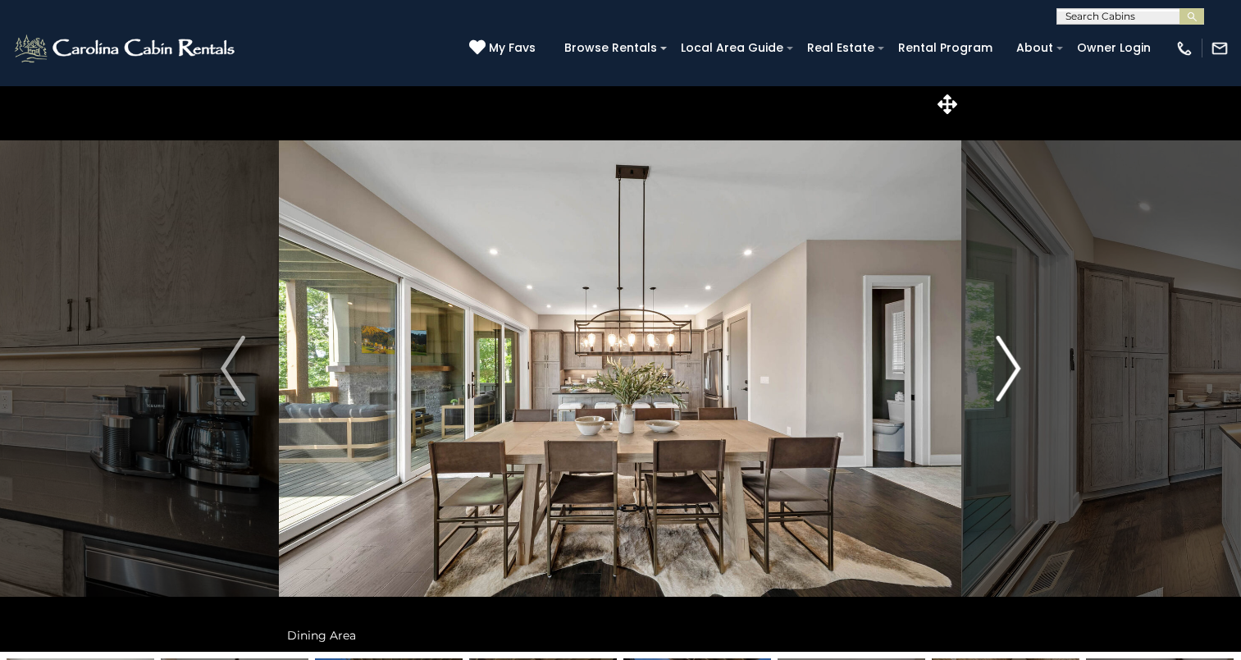
click at [1009, 379] on img "Next" at bounding box center [1008, 369] width 25 height 66
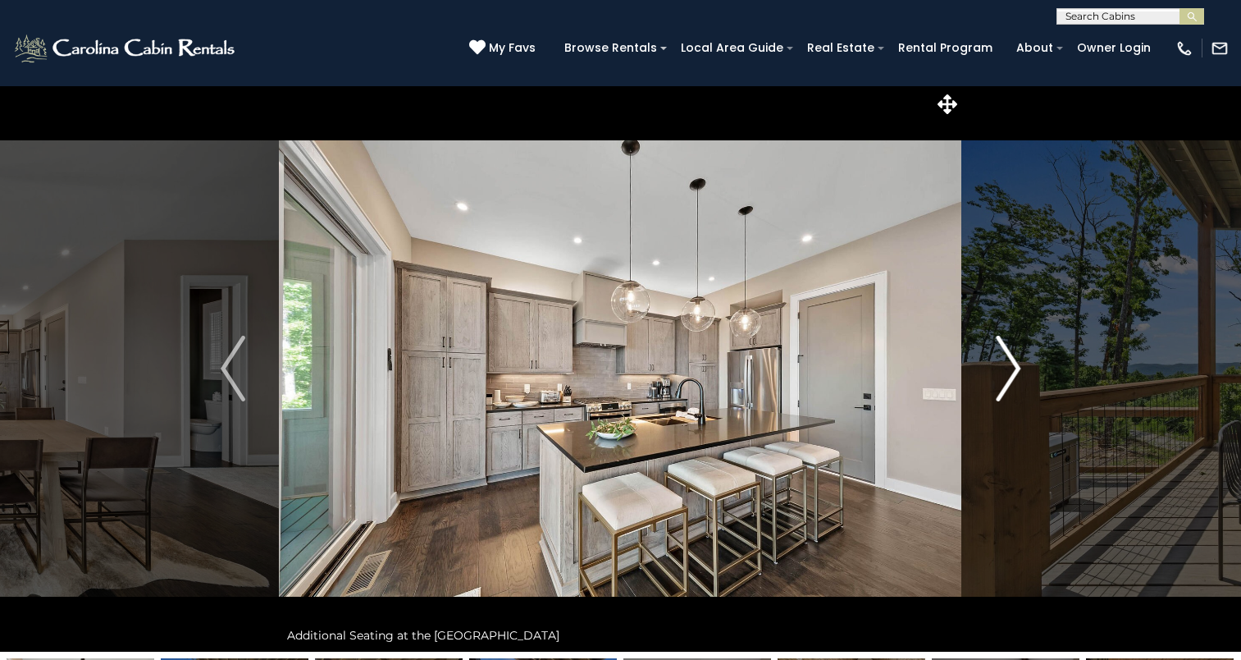
click at [1009, 379] on img "Next" at bounding box center [1008, 369] width 25 height 66
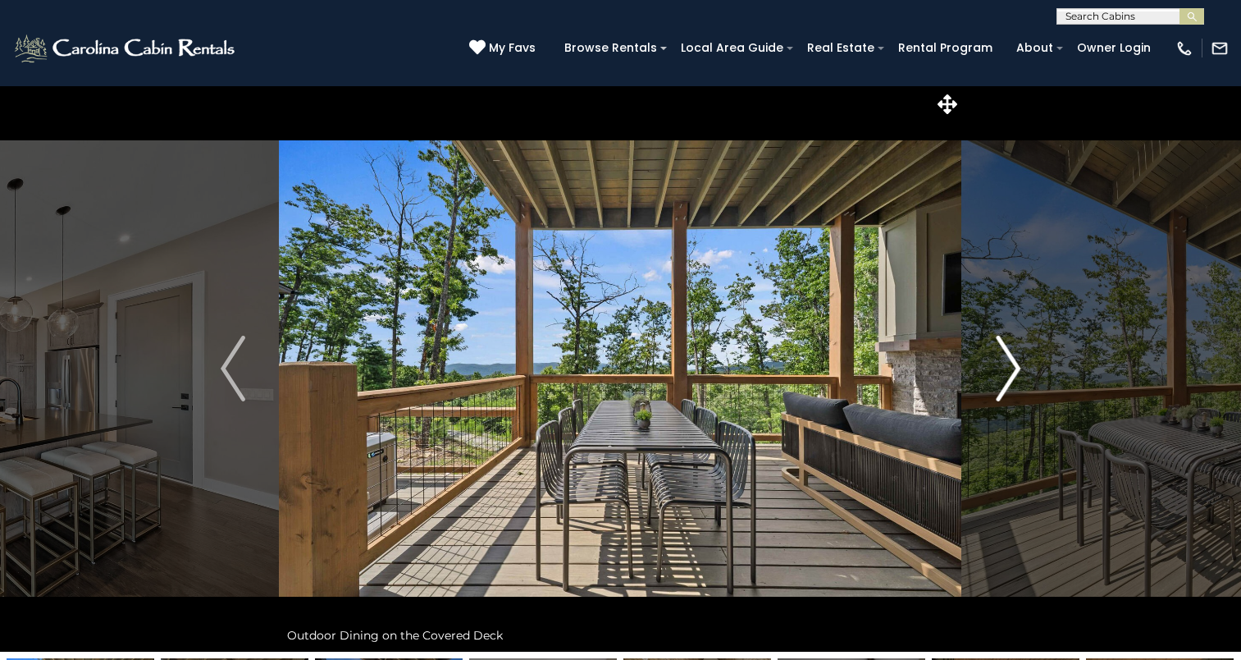
click at [1009, 379] on img "Next" at bounding box center [1008, 369] width 25 height 66
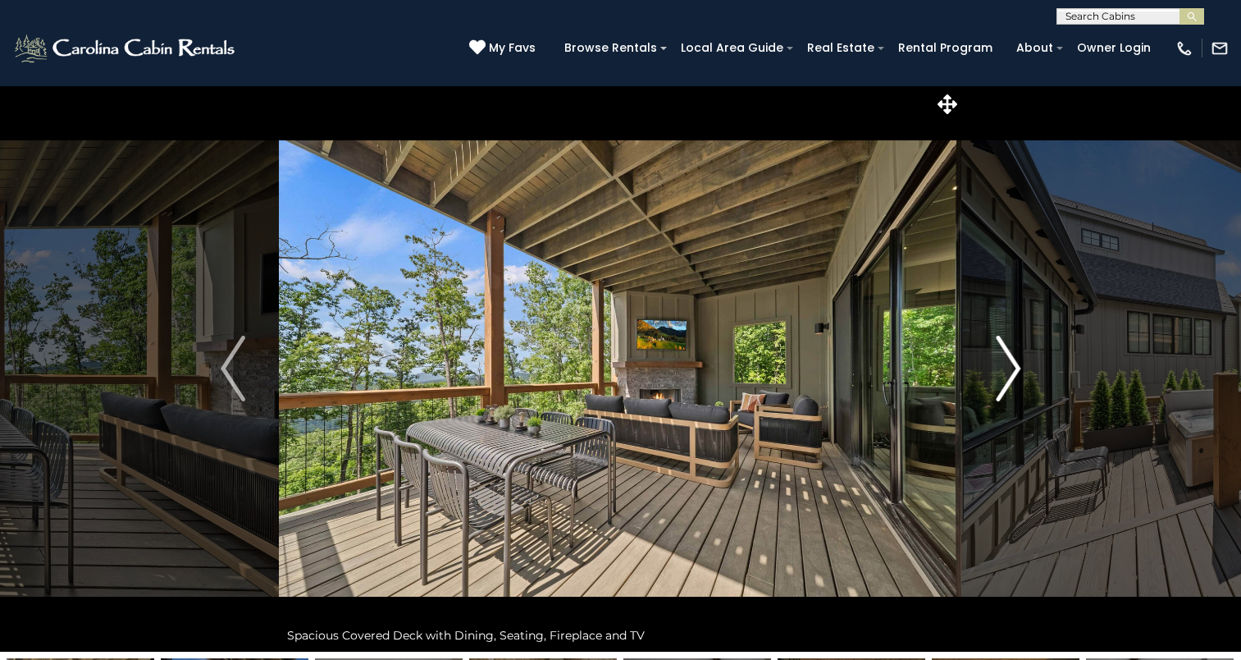
click at [1009, 379] on img "Next" at bounding box center [1008, 369] width 25 height 66
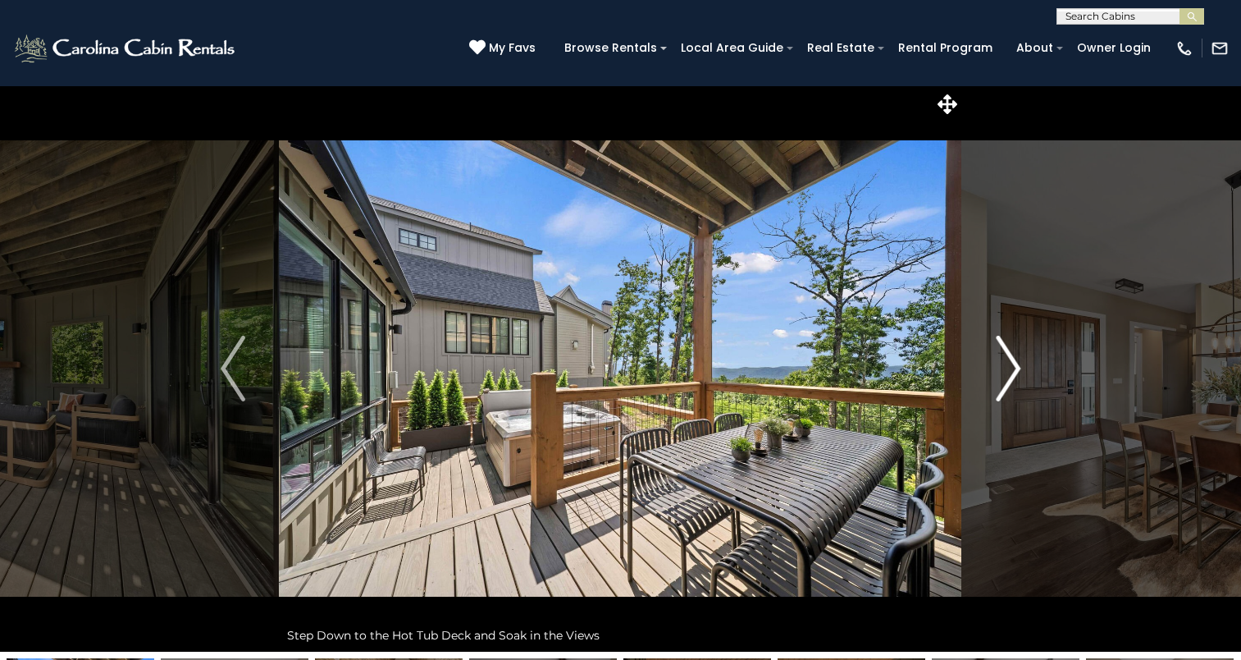
click at [1004, 364] on img "Next" at bounding box center [1008, 369] width 25 height 66
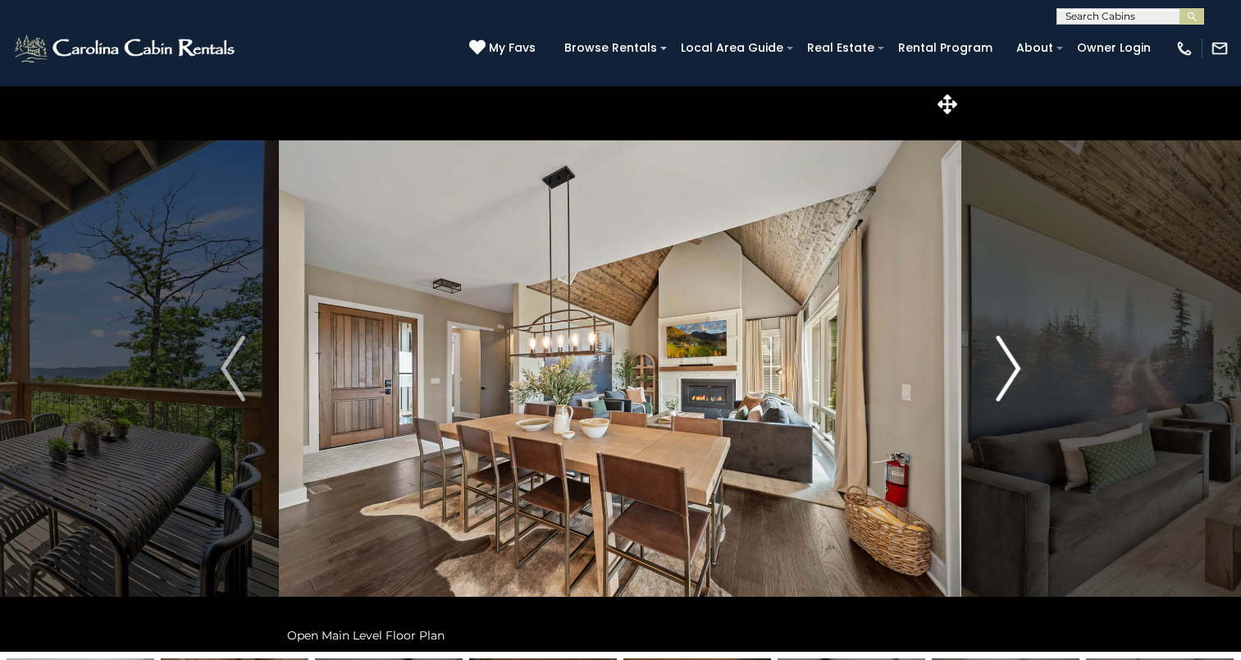
click at [1004, 364] on img "Next" at bounding box center [1008, 369] width 25 height 66
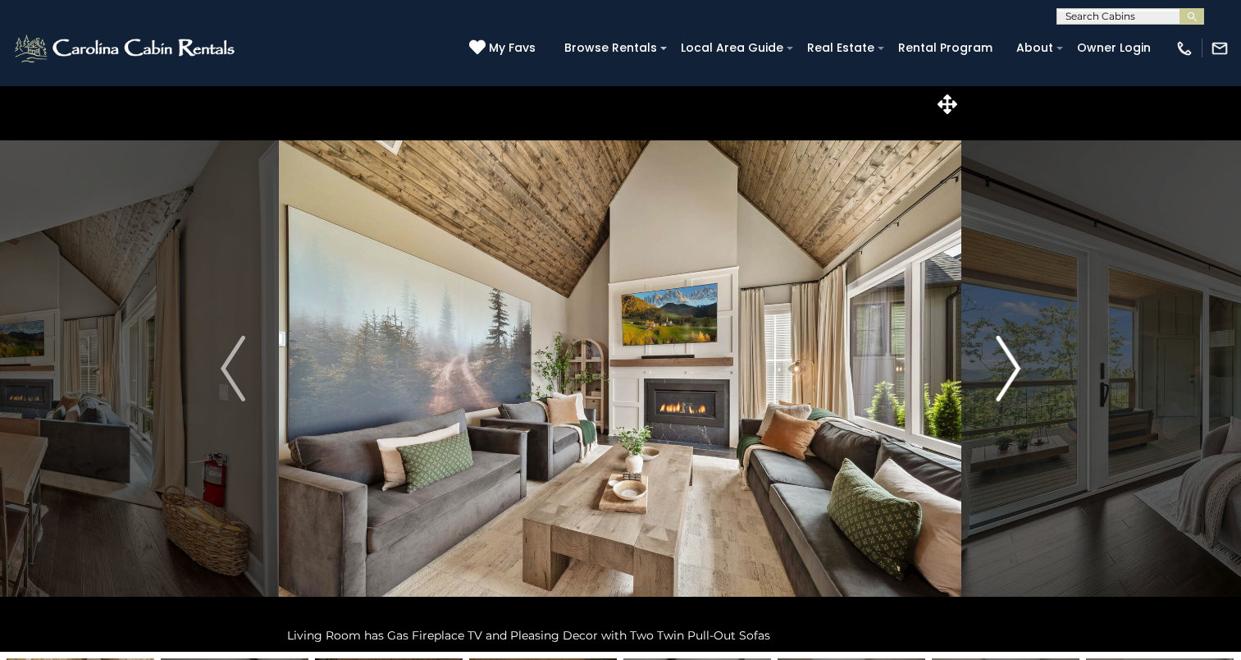
click at [1004, 364] on img "Next" at bounding box center [1008, 369] width 25 height 66
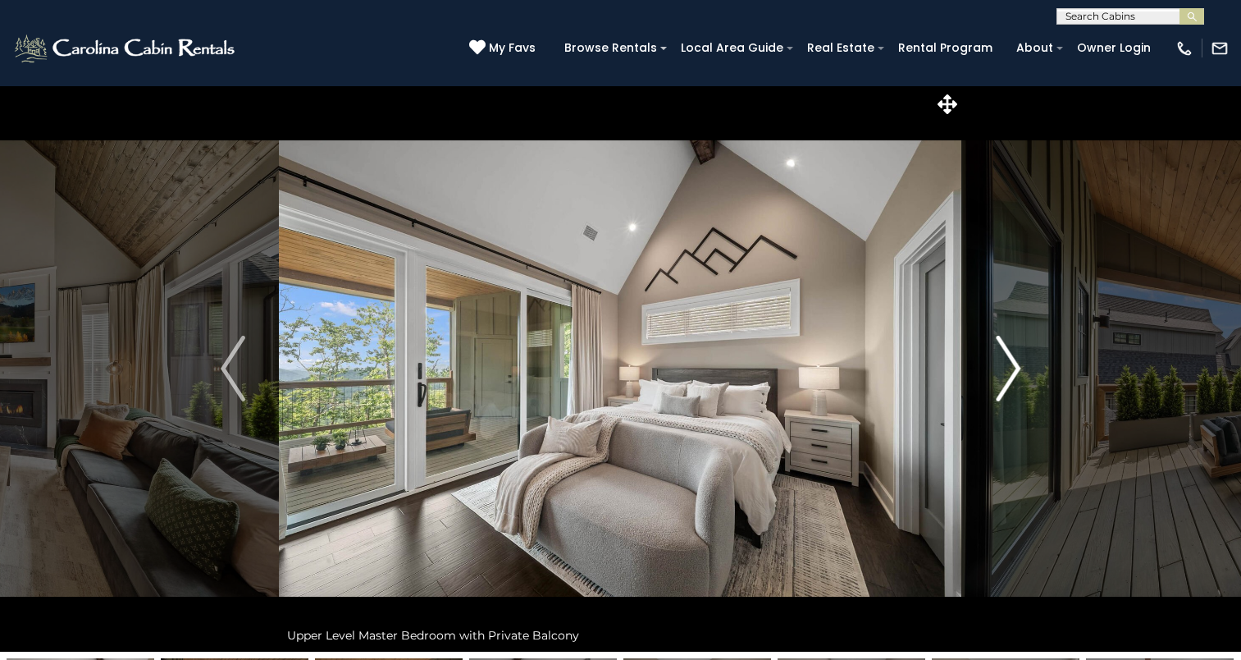
click at [1004, 364] on img "Next" at bounding box center [1008, 369] width 25 height 66
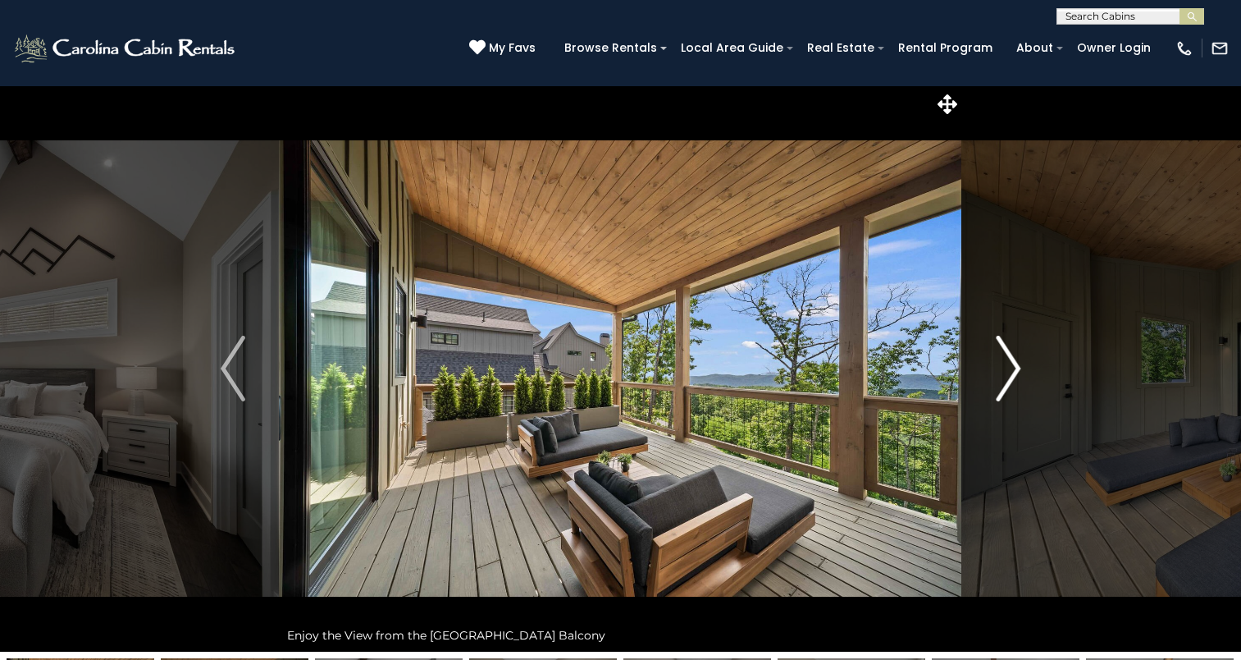
click at [1004, 364] on img "Next" at bounding box center [1008, 369] width 25 height 66
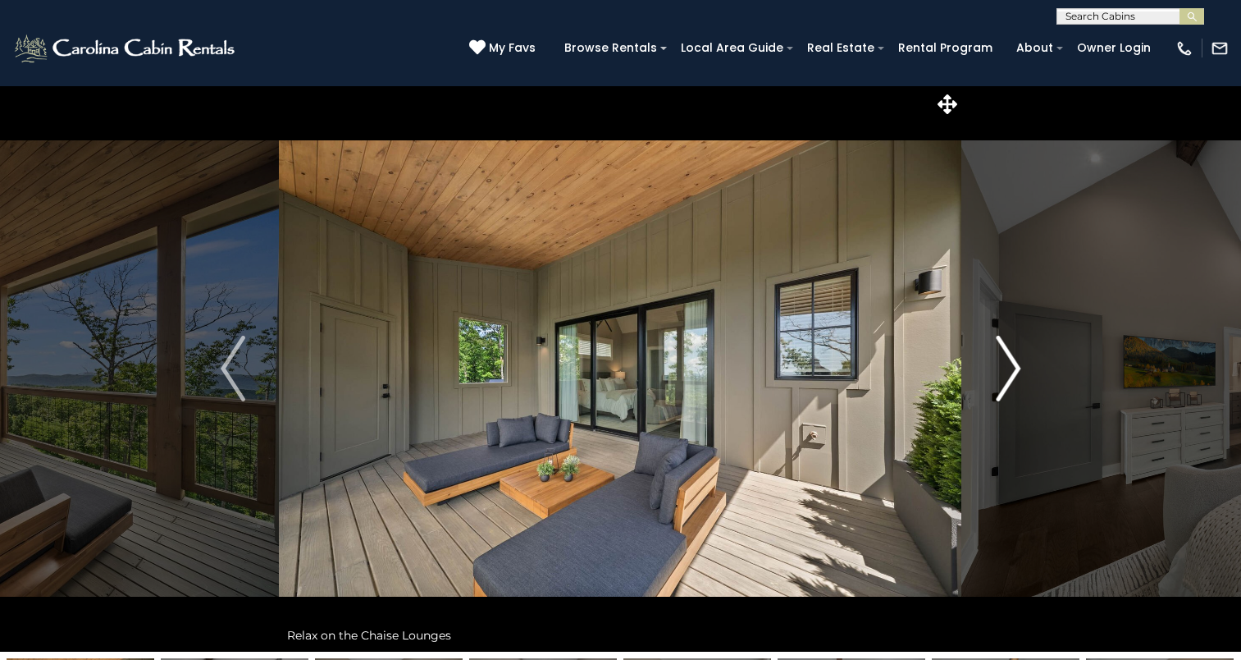
click at [1004, 364] on img "Next" at bounding box center [1008, 369] width 25 height 66
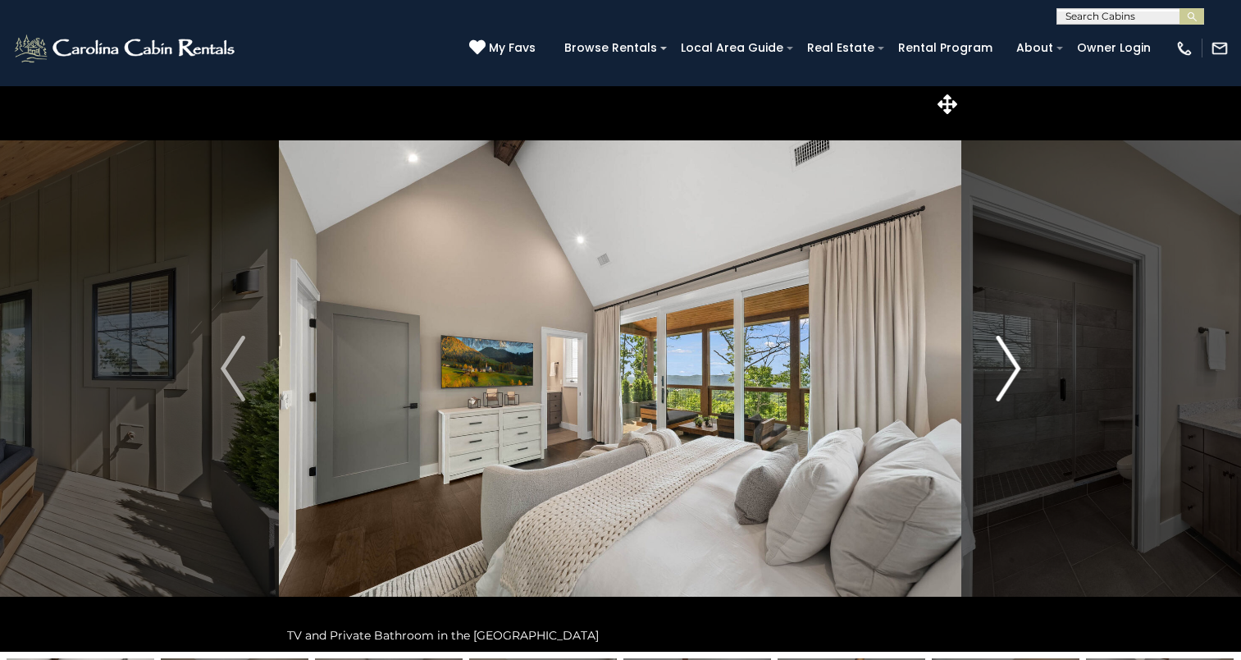
click at [1004, 364] on img "Next" at bounding box center [1008, 369] width 25 height 66
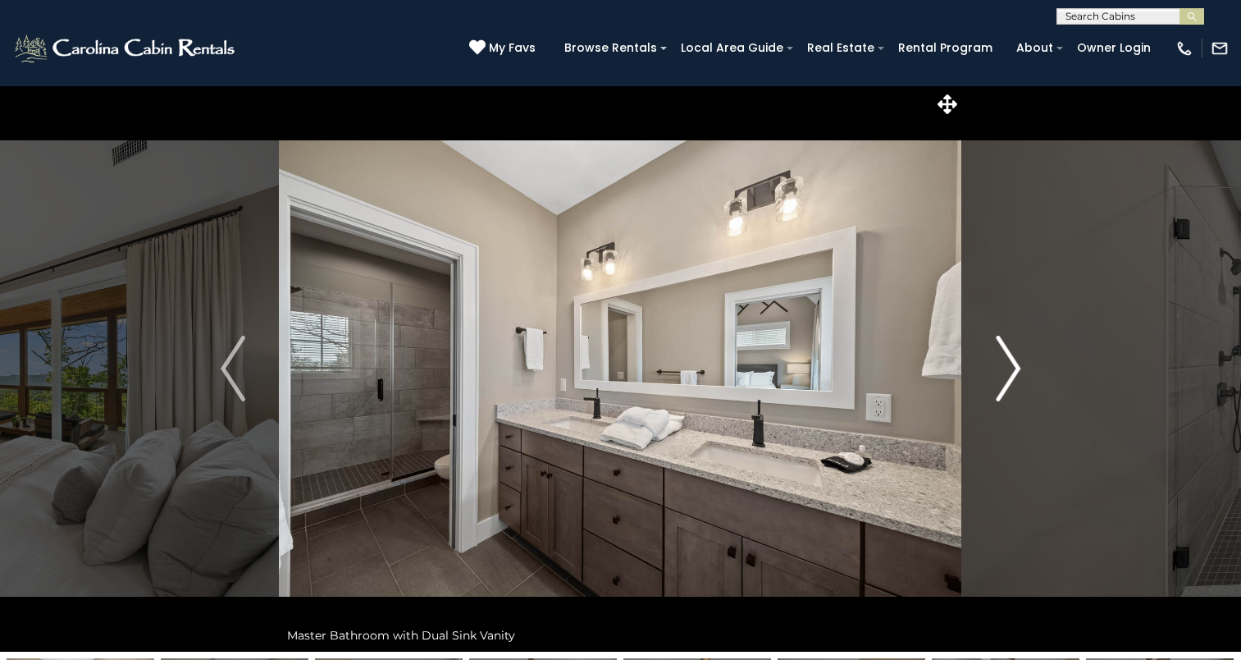
click at [1004, 364] on img "Next" at bounding box center [1008, 369] width 25 height 66
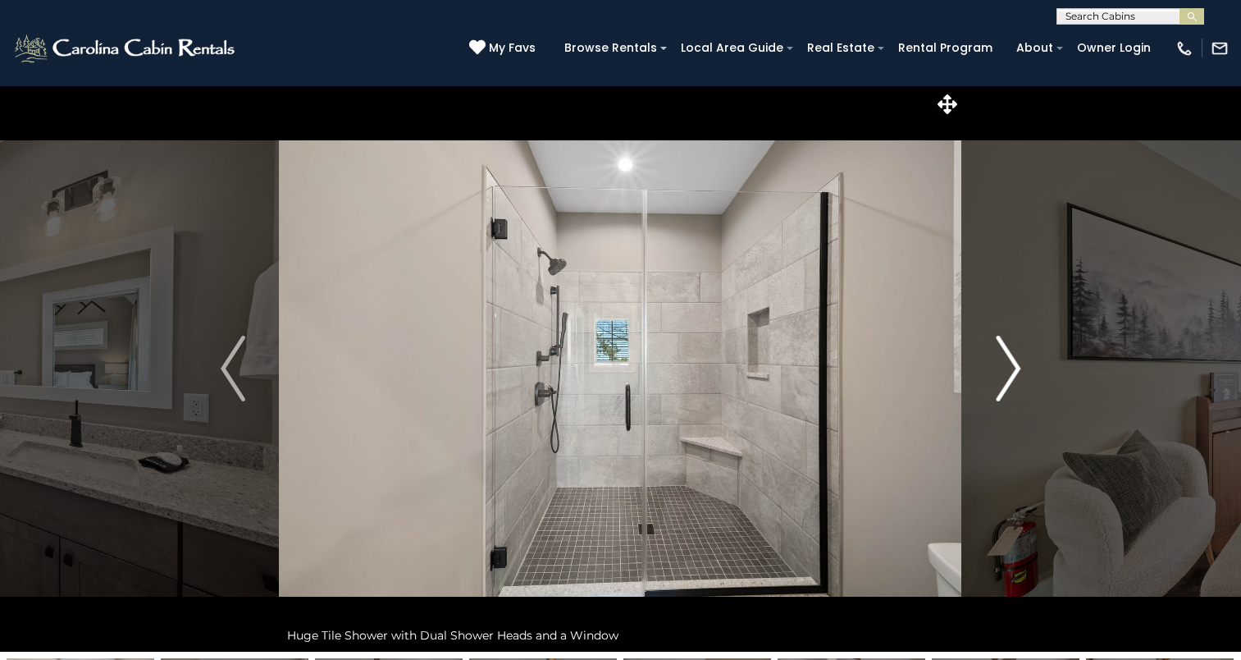
click at [1004, 364] on img "Next" at bounding box center [1008, 369] width 25 height 66
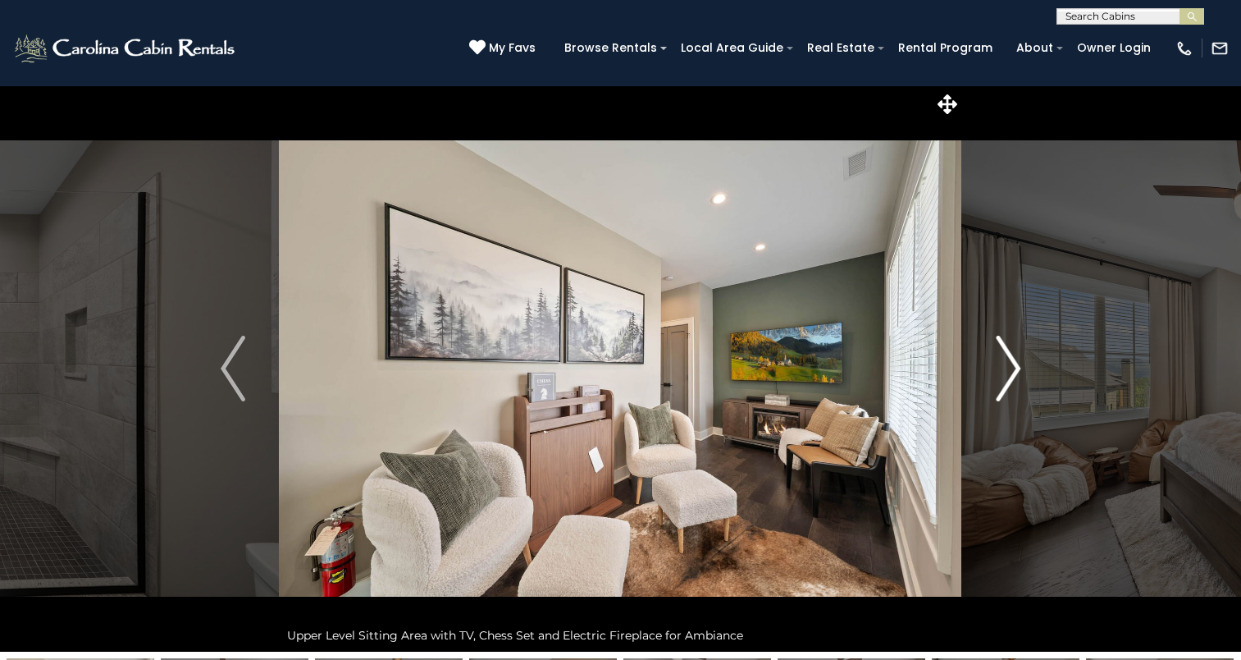
click at [1004, 364] on img "Next" at bounding box center [1008, 369] width 25 height 66
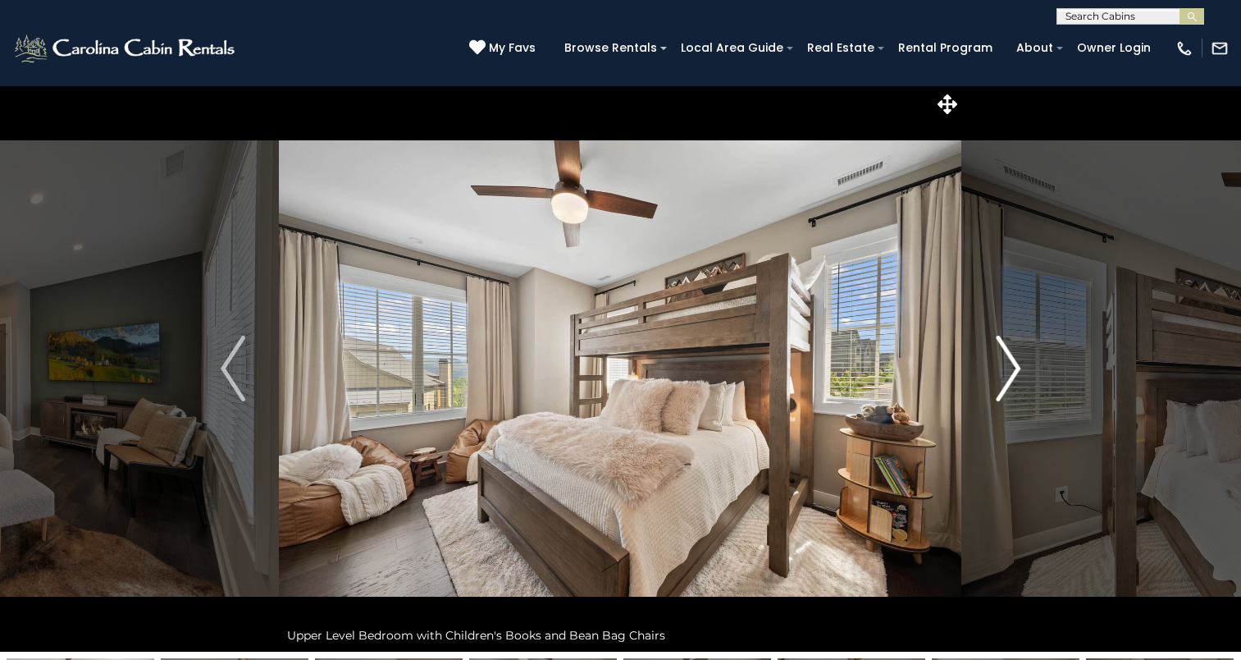
click at [1004, 364] on img "Next" at bounding box center [1008, 369] width 25 height 66
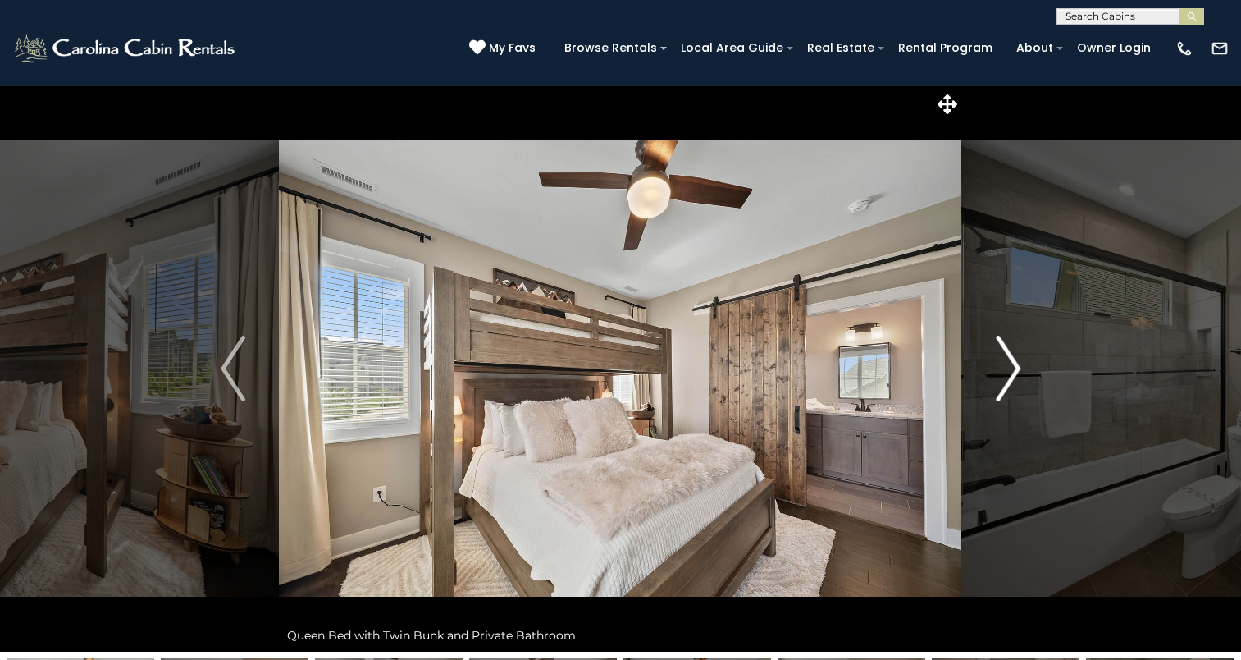
click at [1004, 364] on img "Next" at bounding box center [1008, 369] width 25 height 66
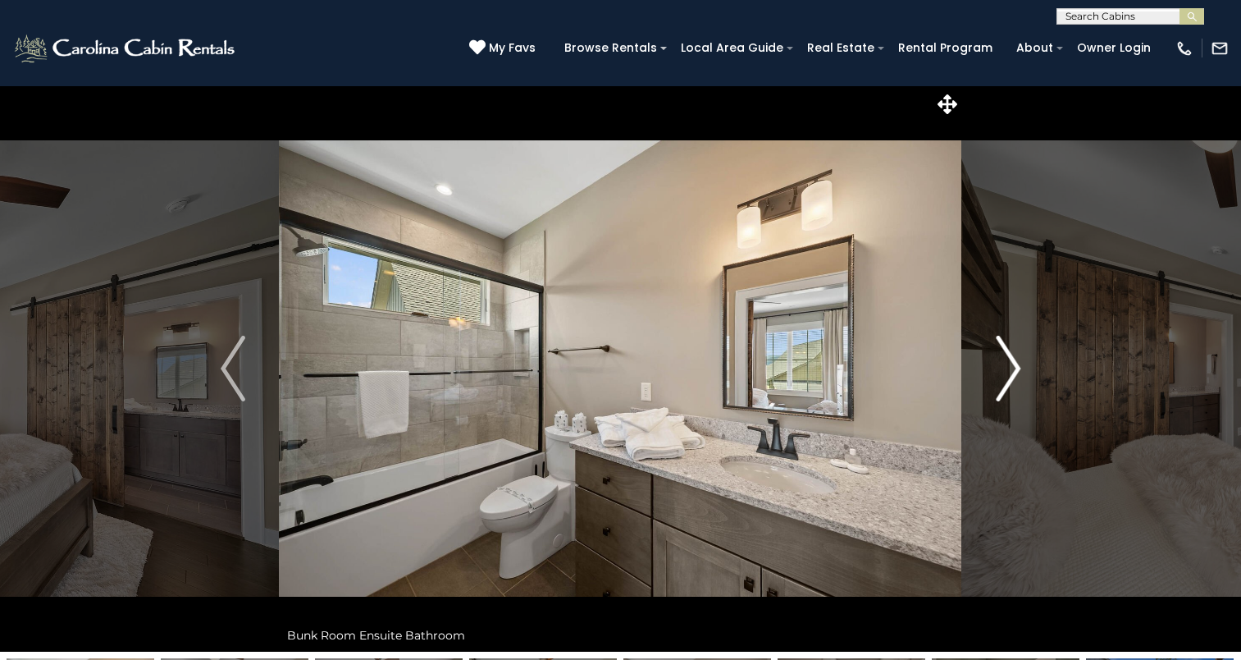
click at [1004, 364] on img "Next" at bounding box center [1008, 369] width 25 height 66
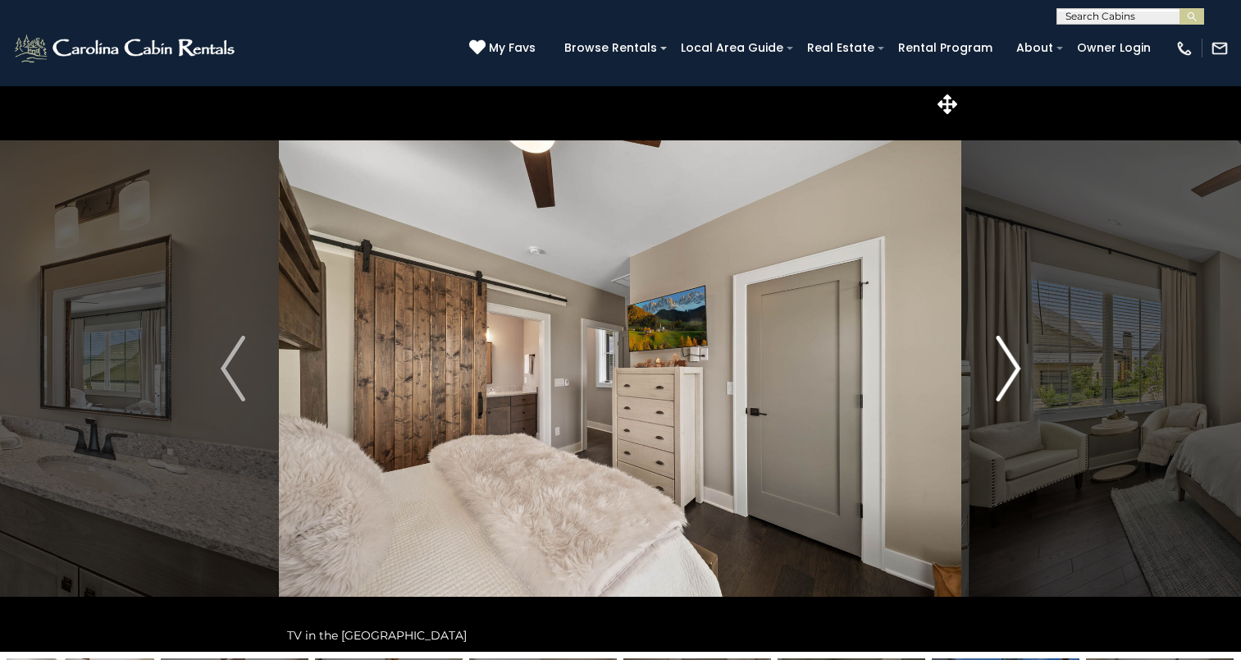
click at [1004, 364] on img "Next" at bounding box center [1008, 369] width 25 height 66
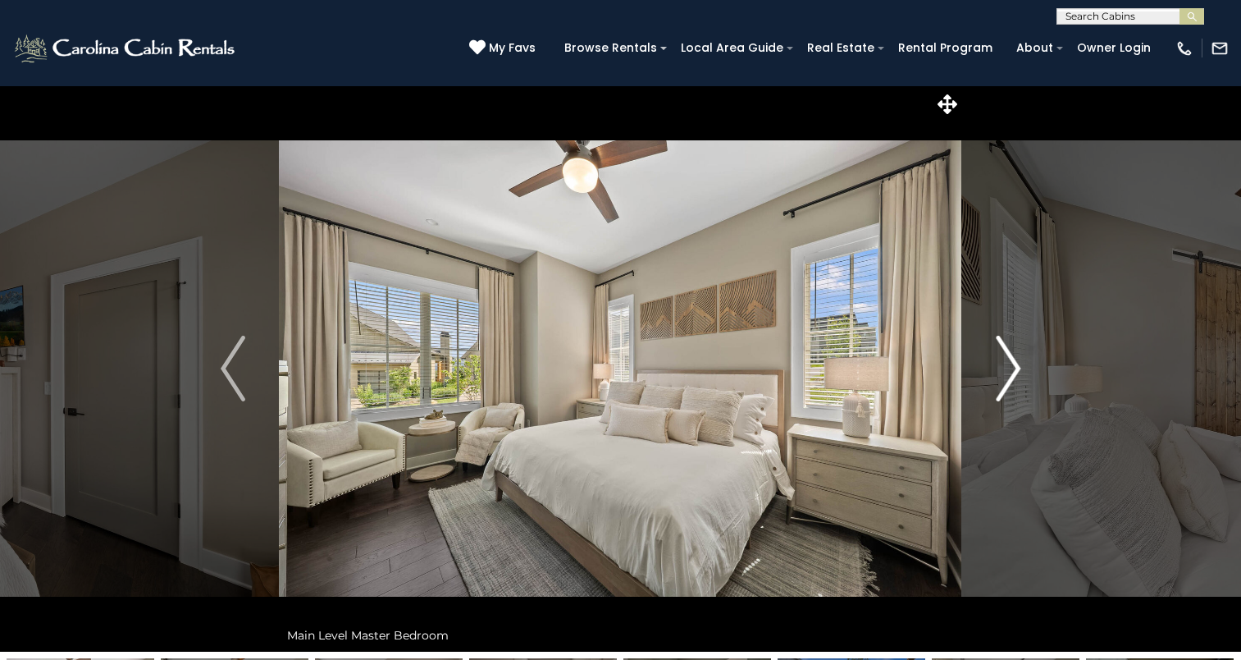
click at [1010, 375] on img "Next" at bounding box center [1008, 369] width 25 height 66
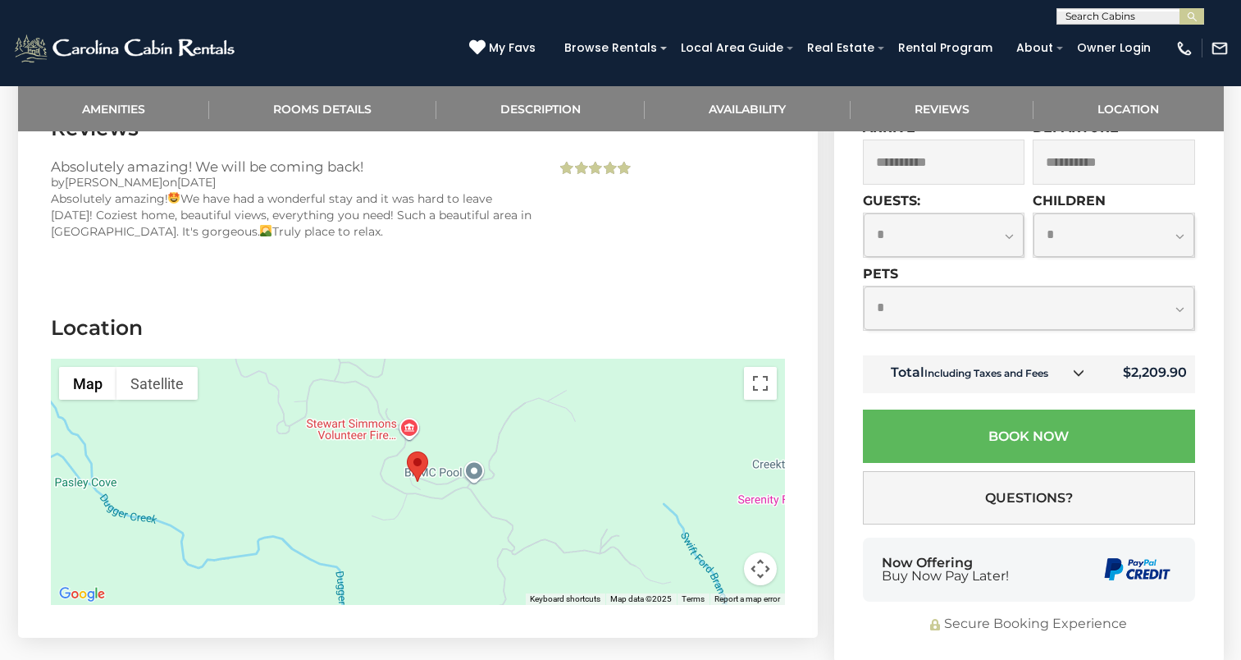
scroll to position [3340, 0]
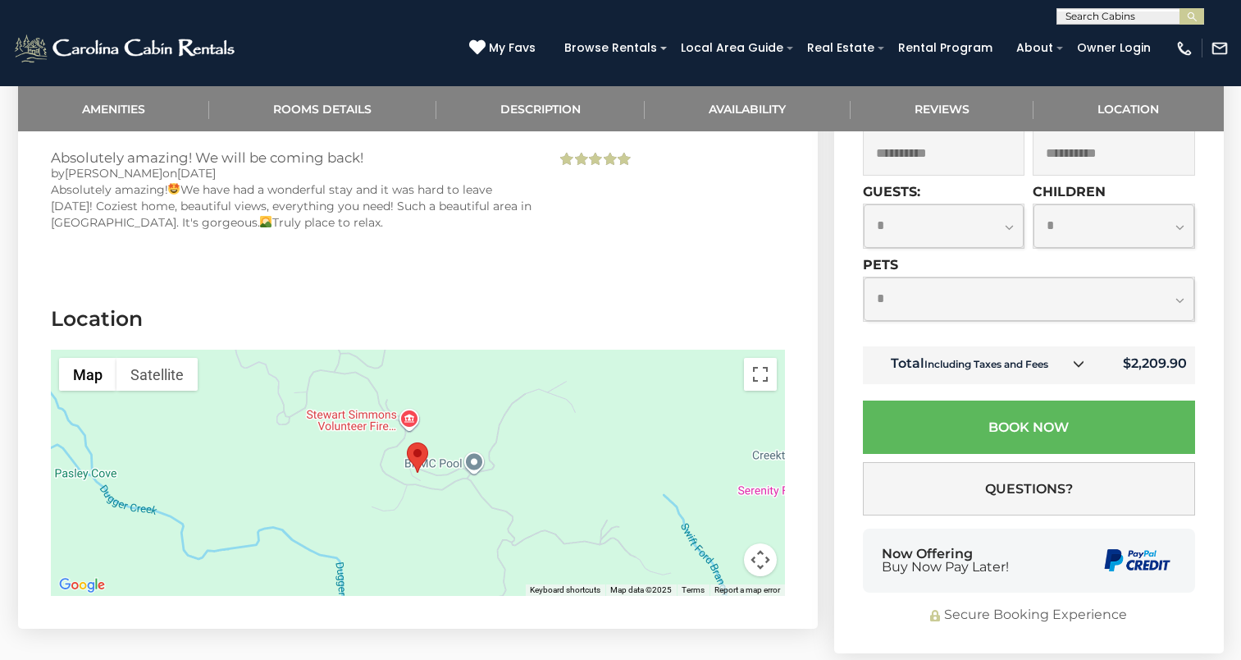
click at [423, 470] on img "Carolina Tops" at bounding box center [417, 457] width 21 height 30
click at [763, 367] on button "Toggle fullscreen view" at bounding box center [760, 374] width 33 height 33
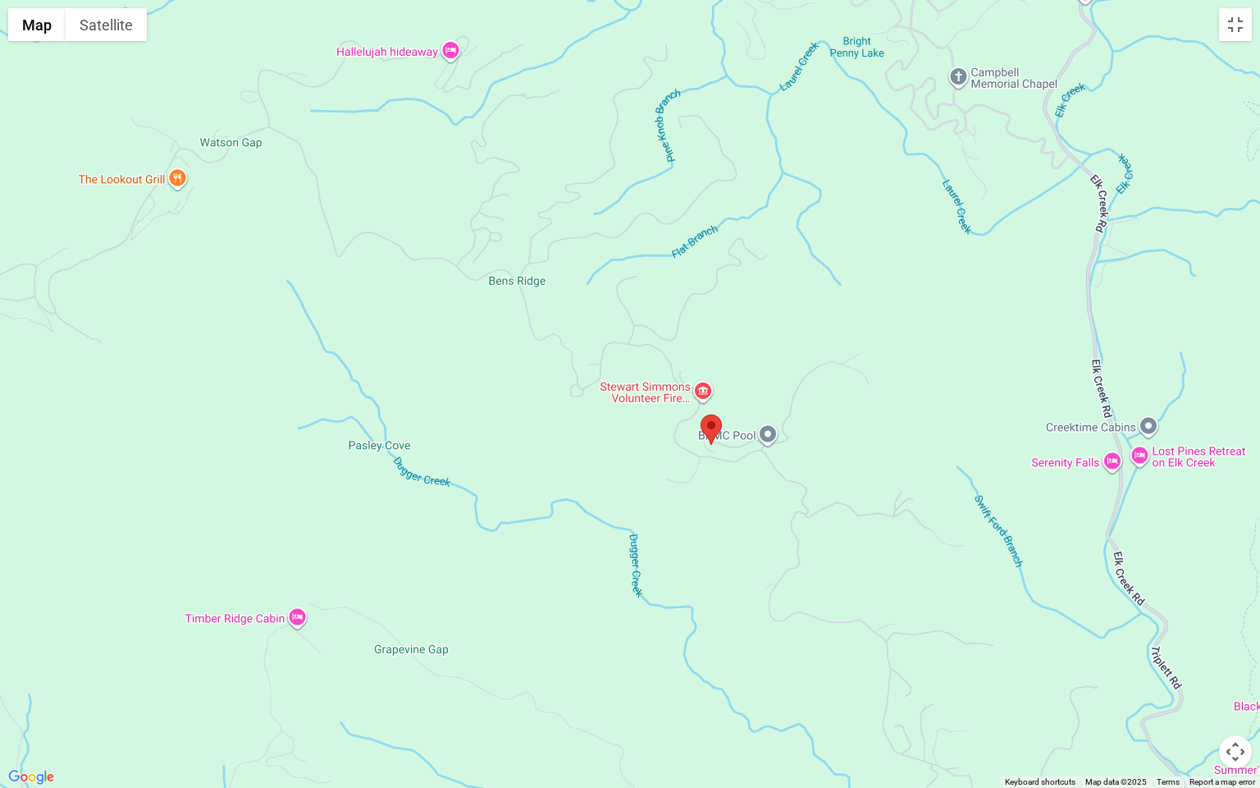
drag, startPoint x: 375, startPoint y: 331, endPoint x: 450, endPoint y: 377, distance: 88.8
click at [450, 377] on div at bounding box center [630, 394] width 1260 height 788
click at [120, 35] on button "Satellite" at bounding box center [106, 24] width 81 height 33
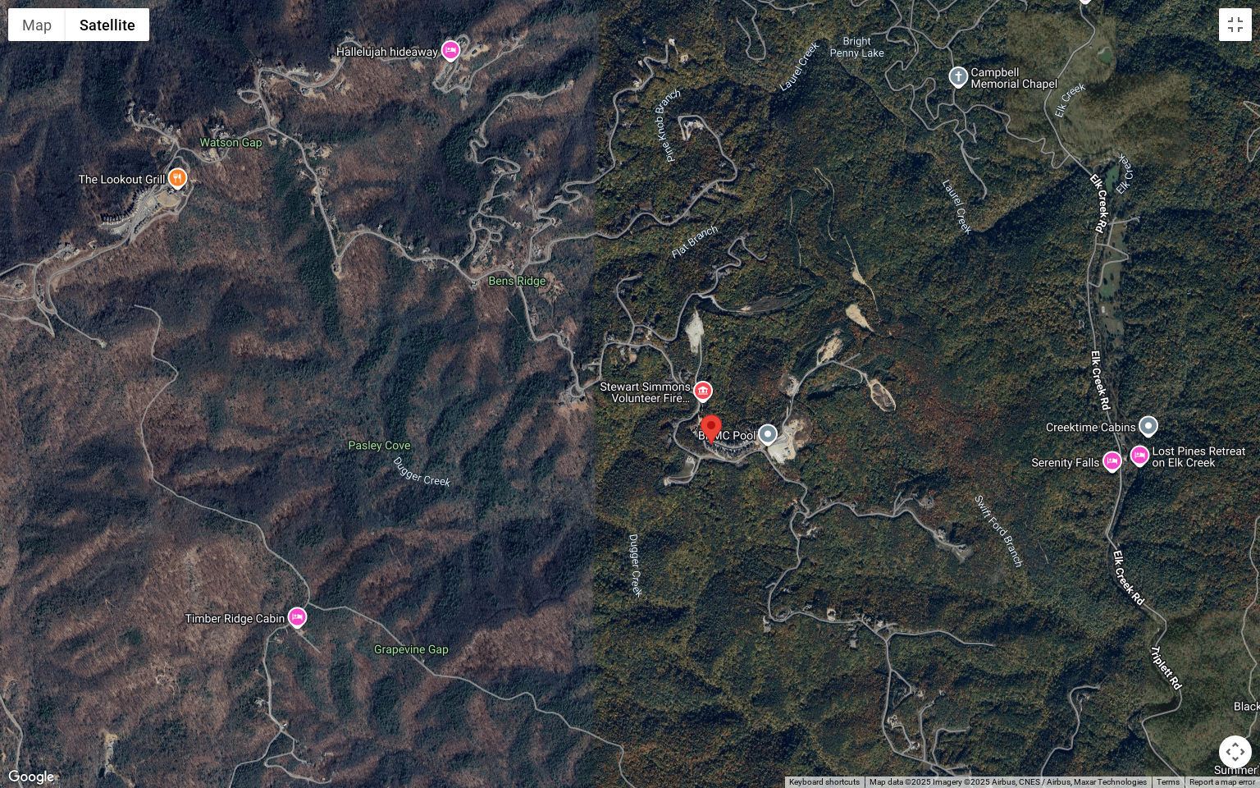
click at [532, 659] on div at bounding box center [630, 394] width 1260 height 788
click at [1231, 40] on button "Toggle fullscreen view" at bounding box center [1235, 24] width 33 height 33
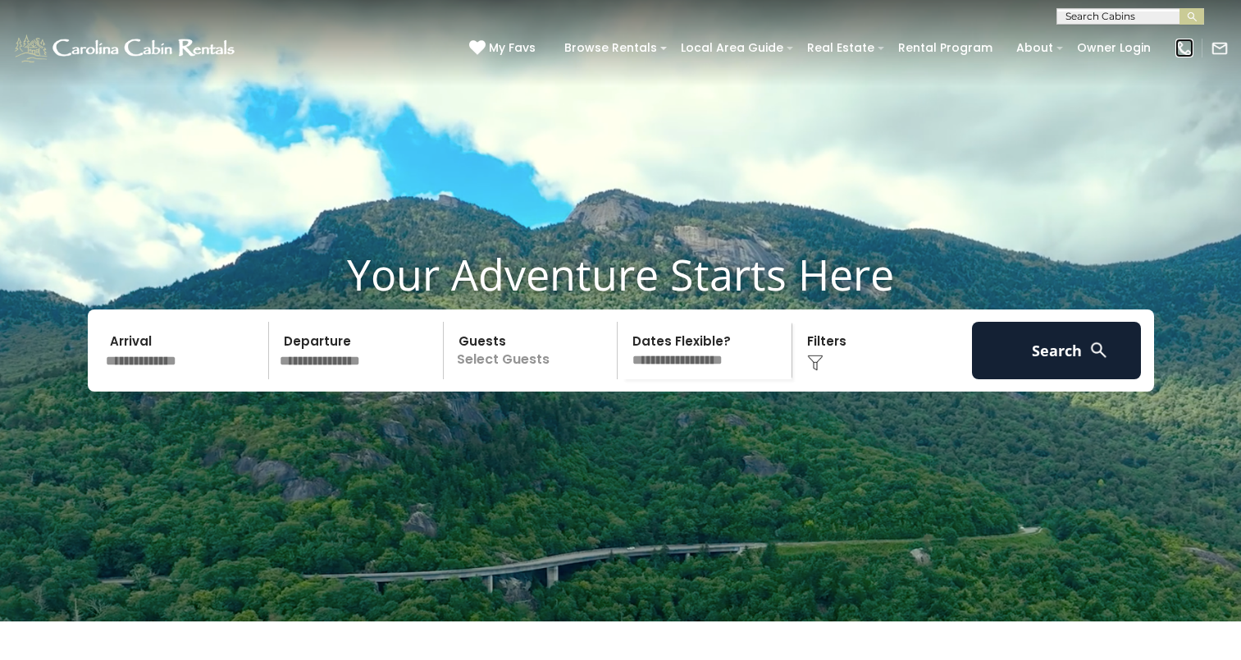
click at [1176, 51] on img at bounding box center [1185, 48] width 18 height 18
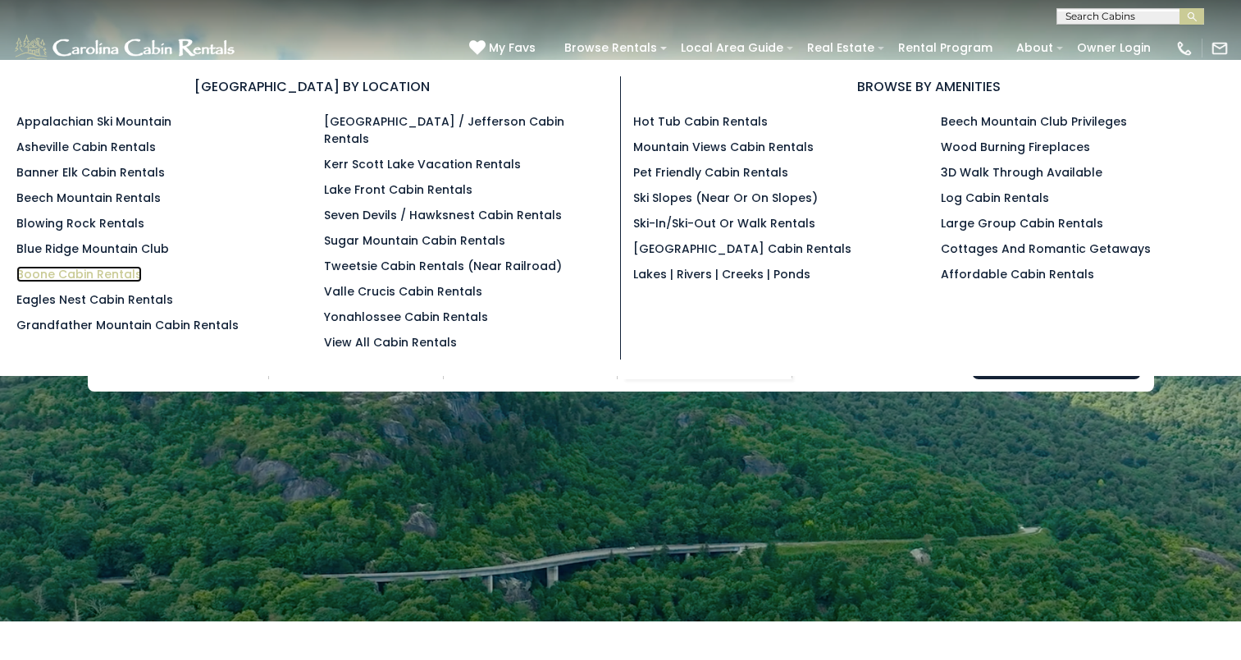
click at [83, 271] on link "Boone Cabin Rentals" at bounding box center [79, 274] width 126 height 16
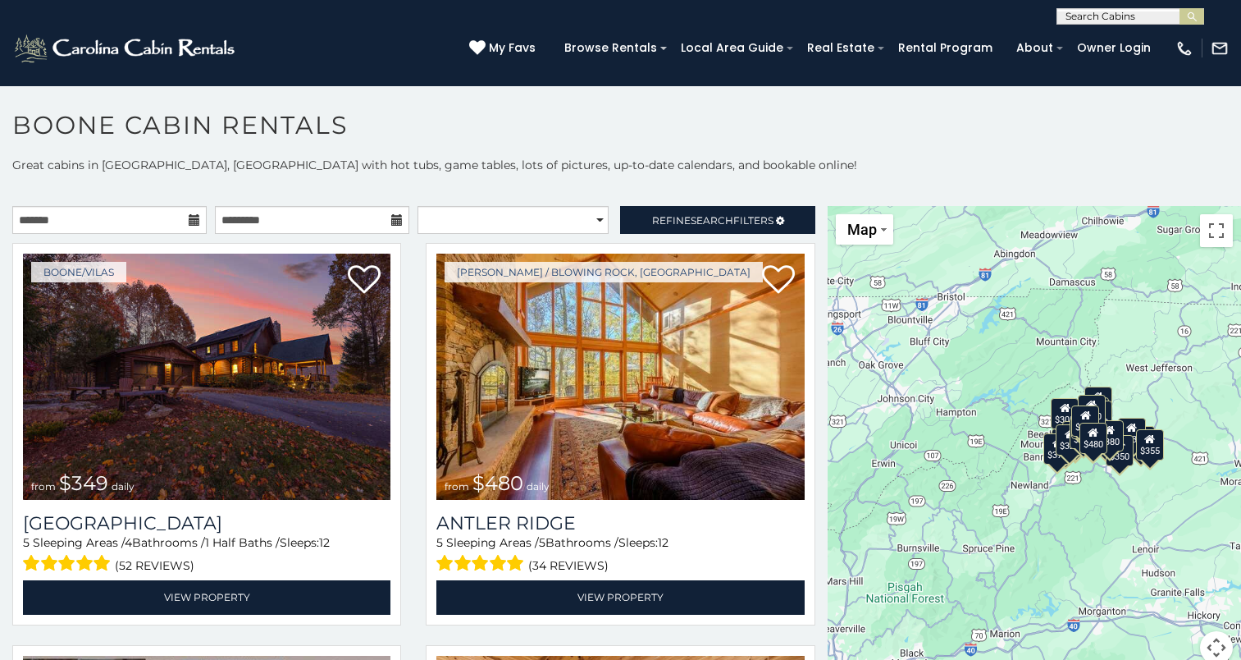
drag, startPoint x: 823, startPoint y: 255, endPoint x: 822, endPoint y: 266, distance: 10.7
click at [828, 266] on div "$349 $480 $525 $315 $355 $635 $675 $930 $400 $451 $330 $400 $485 $460 $395 $695…" at bounding box center [1034, 444] width 413 height 477
click at [68, 210] on input "text" at bounding box center [109, 220] width 194 height 28
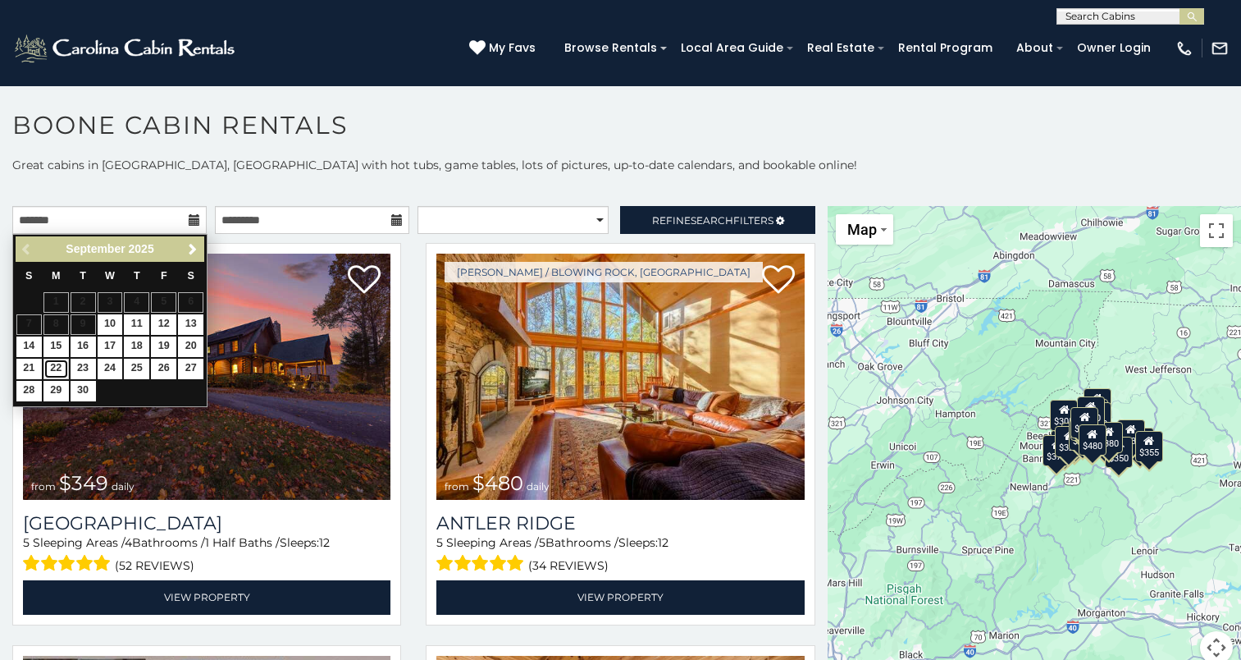
click at [54, 360] on link "22" at bounding box center [55, 368] width 25 height 21
type input "**********"
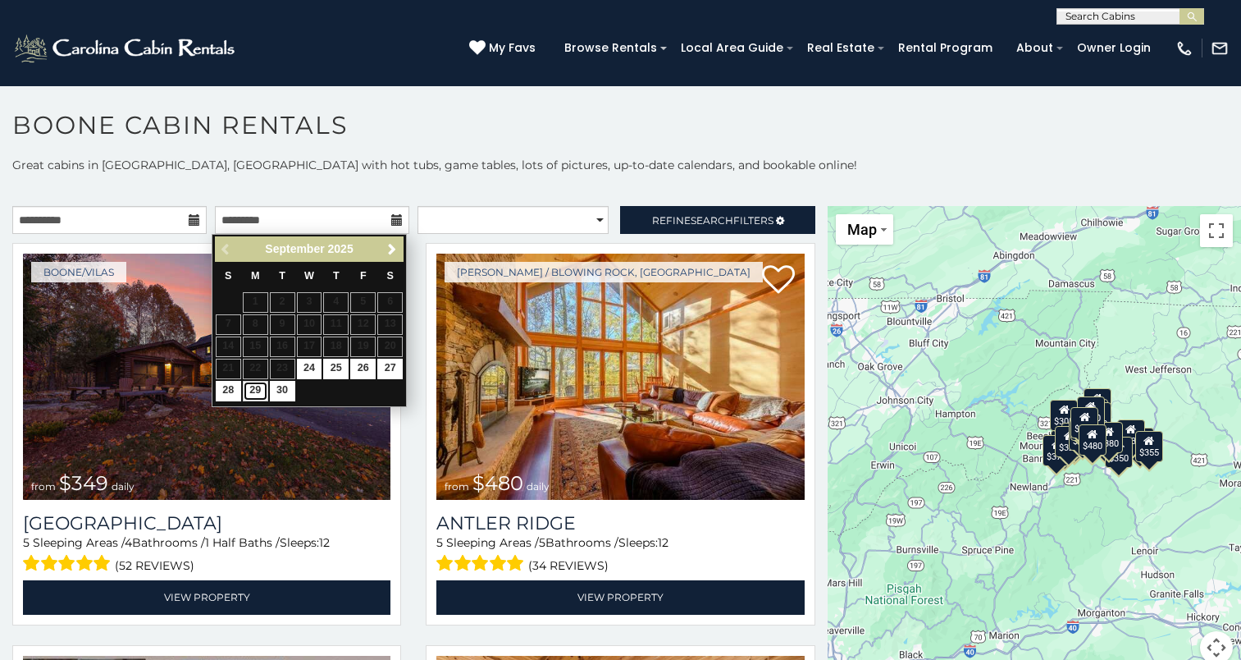
click at [254, 386] on link "29" at bounding box center [255, 391] width 25 height 21
type input "**********"
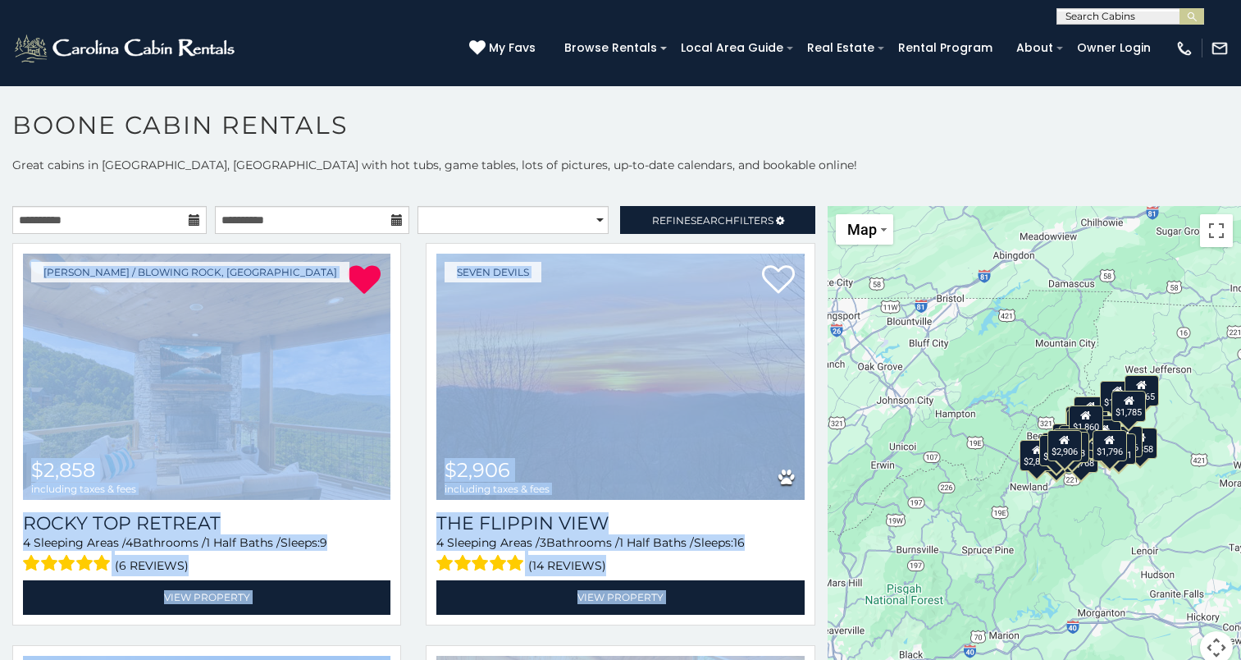
drag, startPoint x: 811, startPoint y: 233, endPoint x: 826, endPoint y: 261, distance: 31.6
click at [826, 206] on main "**********" at bounding box center [620, 206] width 1241 height 0
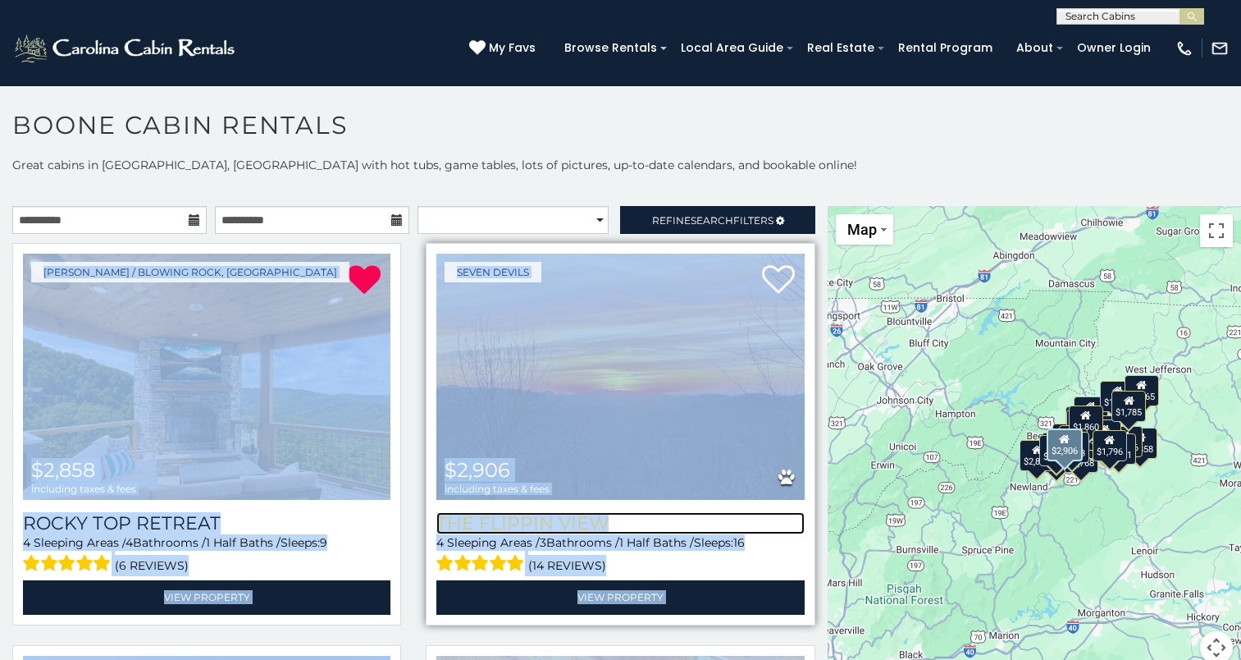
click at [790, 527] on h3 "The Flippin View" at bounding box center [620, 523] width 368 height 22
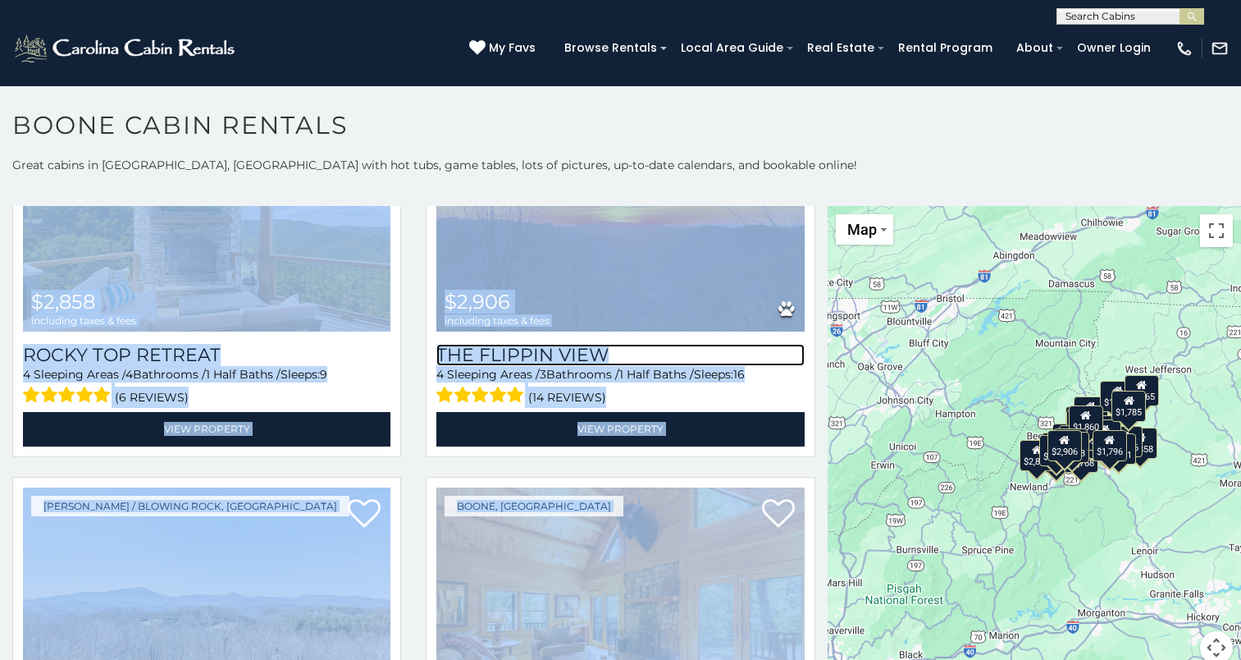
scroll to position [212, 0]
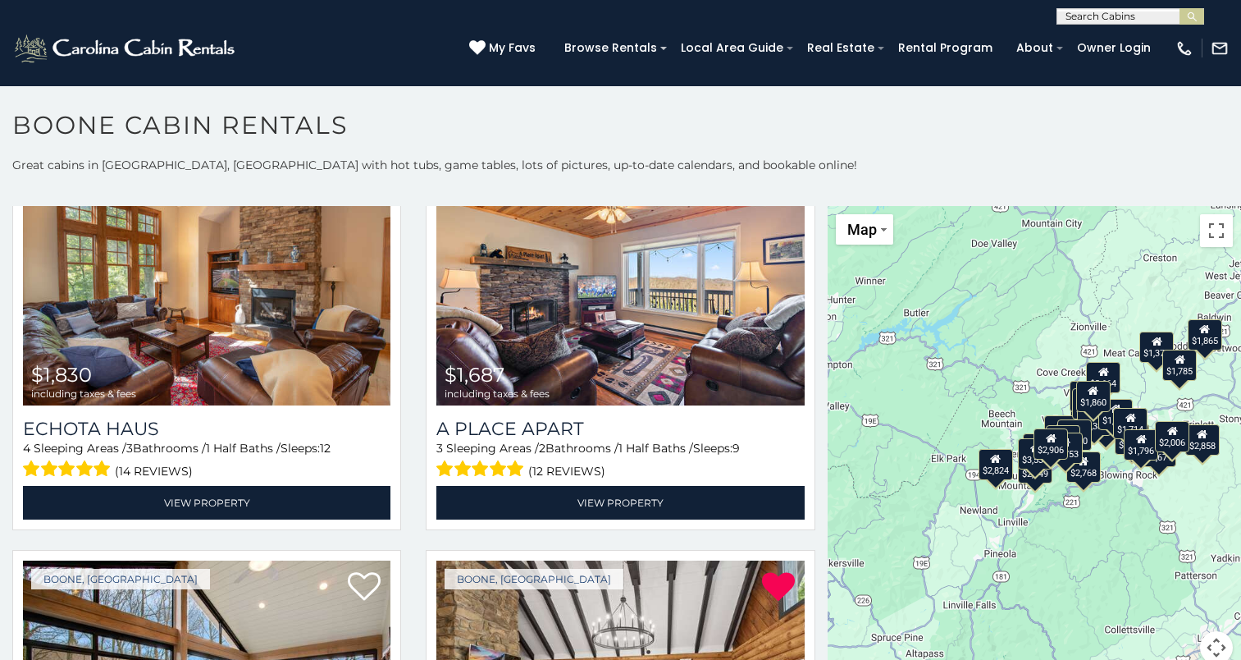
scroll to position [4117, 0]
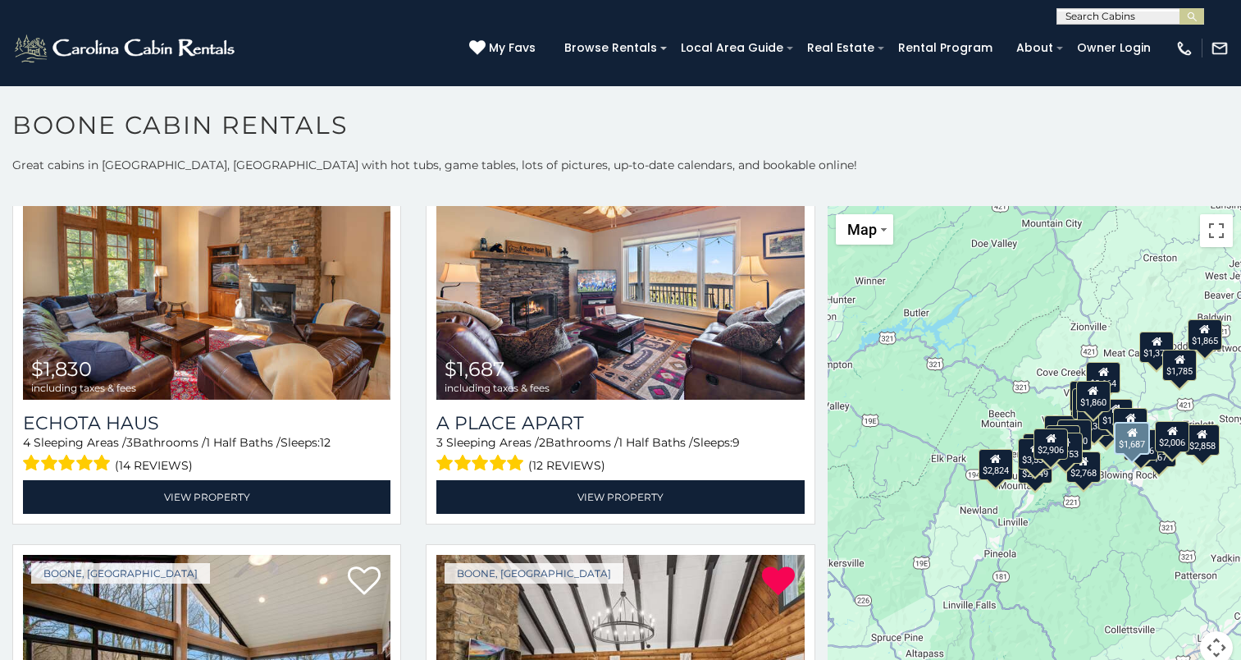
drag, startPoint x: 806, startPoint y: 441, endPoint x: 807, endPoint y: 469, distance: 28.7
click at [807, 469] on div "Blowing Rock, [GEOGRAPHIC_DATA] $1,687 including taxes & fees A Place Apart 3 S…" at bounding box center [619, 338] width 413 height 392
drag, startPoint x: 801, startPoint y: 459, endPoint x: 805, endPoint y: 489, distance: 29.8
drag, startPoint x: 805, startPoint y: 489, endPoint x: 757, endPoint y: 481, distance: 48.3
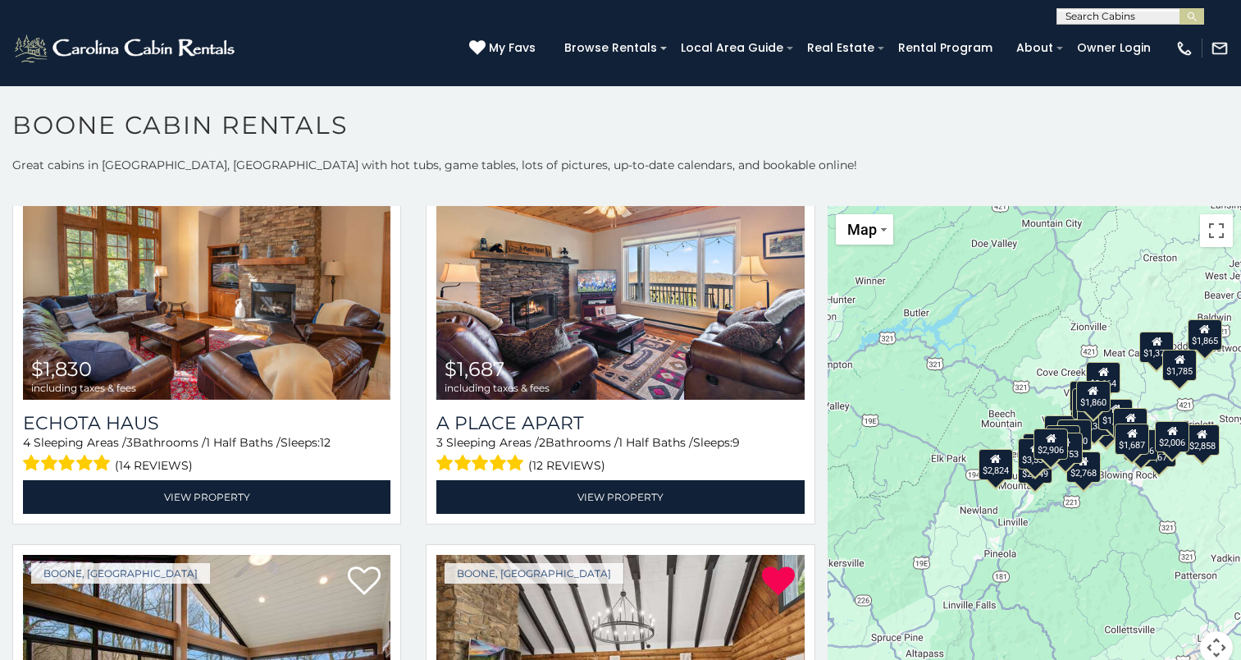
click at [757, 481] on div "Blowing Rock, [GEOGRAPHIC_DATA] $1,687 including taxes & fees A Place Apart 3 S…" at bounding box center [619, 338] width 413 height 392
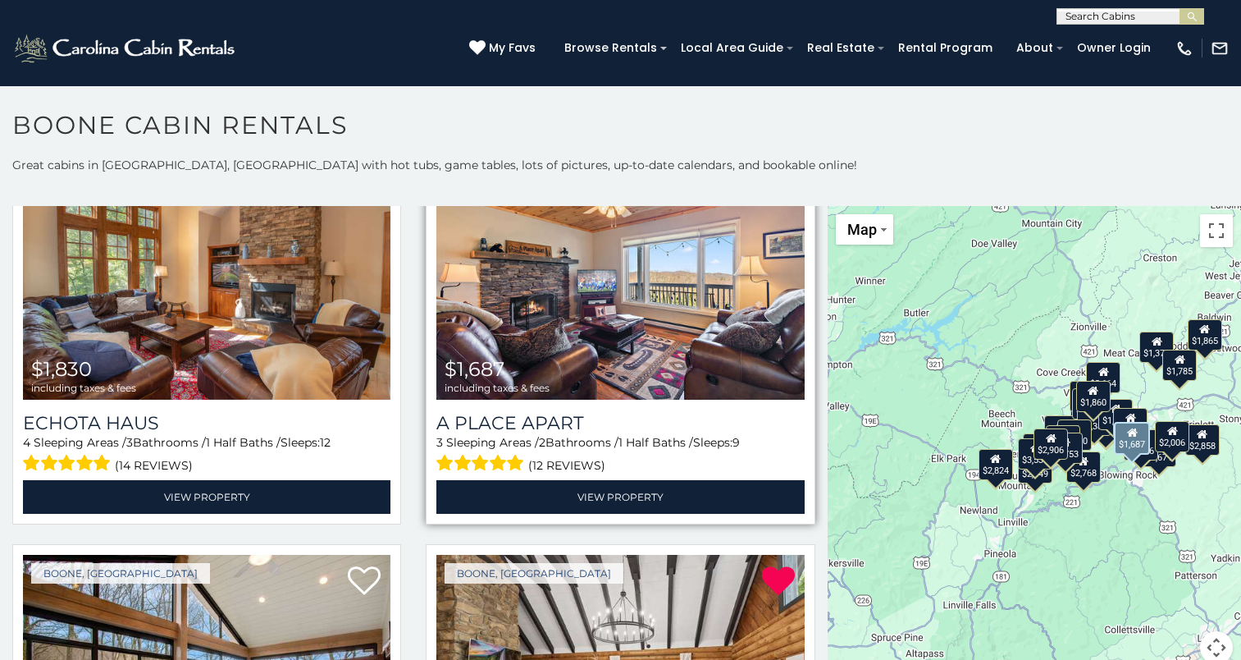
click at [799, 469] on div "Blowing Rock, [GEOGRAPHIC_DATA] $1,687 including taxes & fees A Place Apart 3 S…" at bounding box center [620, 333] width 389 height 382
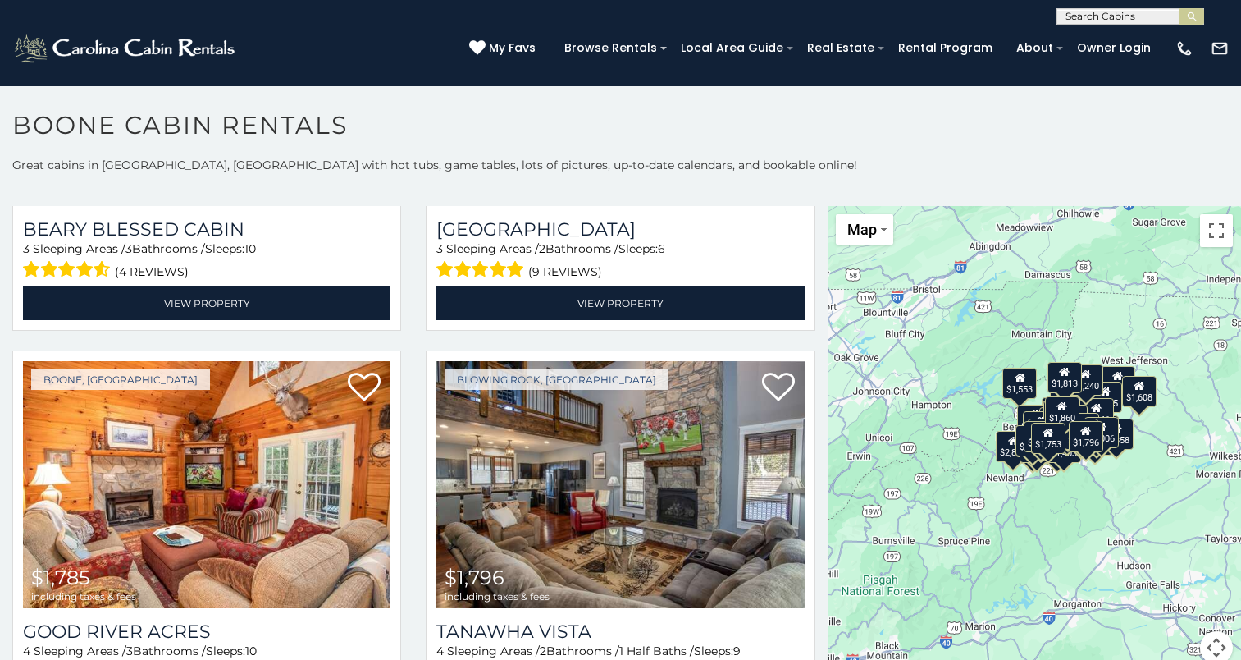
scroll to position [1, 0]
click at [1115, 18] on input "text" at bounding box center [1129, 19] width 144 height 16
type input "*****"
click at [1103, 38] on li "Stair way to Heaven" at bounding box center [1130, 38] width 146 height 15
click at [1183, 17] on button "submit" at bounding box center [1192, 16] width 25 height 16
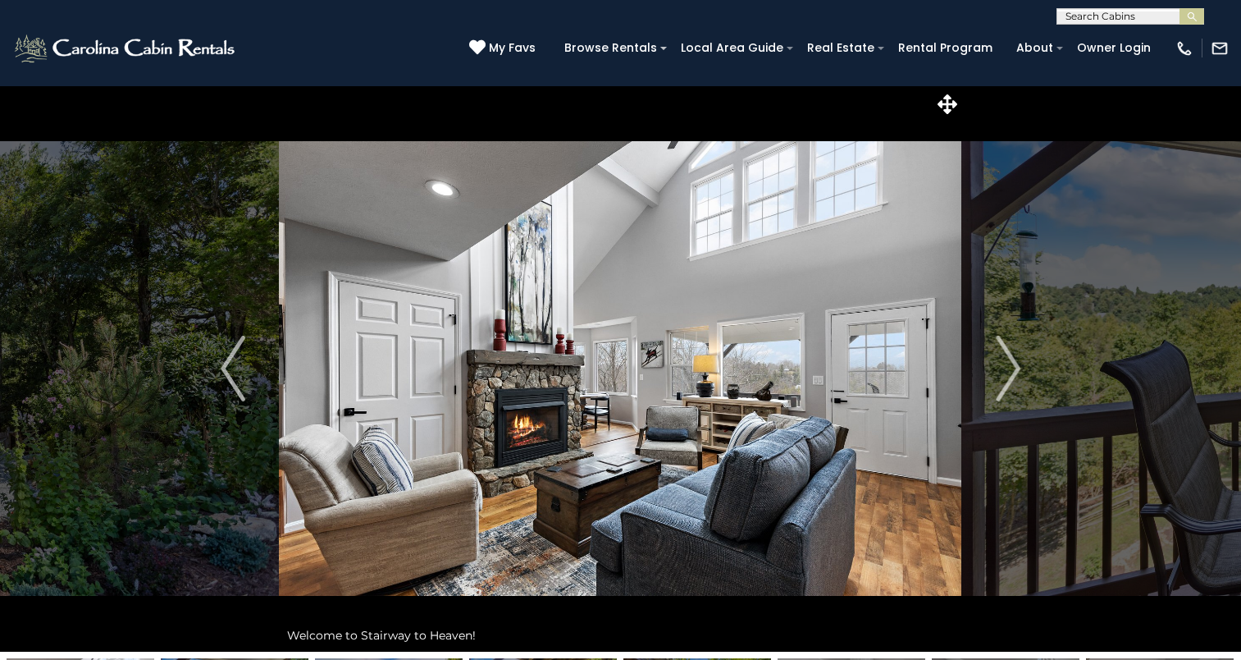
scroll to position [1, 0]
click at [1101, 21] on input "text" at bounding box center [1129, 19] width 144 height 16
type input "**********"
click at [1187, 22] on img "submit" at bounding box center [1192, 17] width 12 height 12
